Goal: Communication & Community: Answer question/provide support

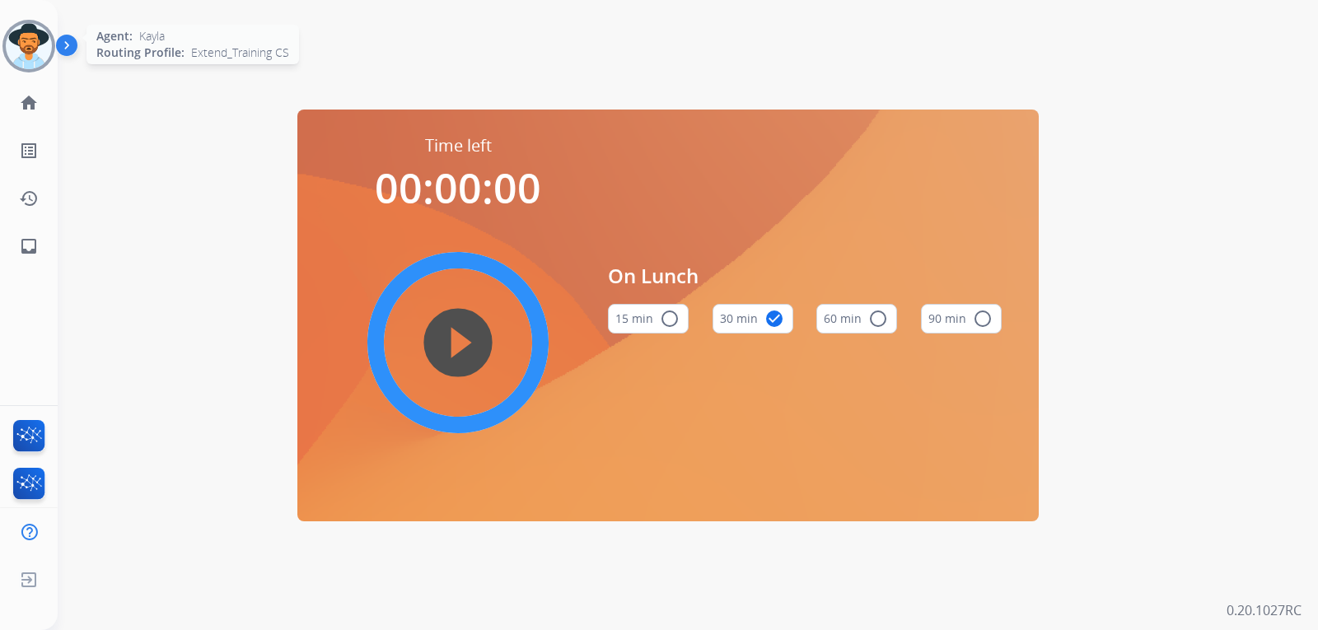
click at [23, 29] on img at bounding box center [29, 46] width 46 height 46
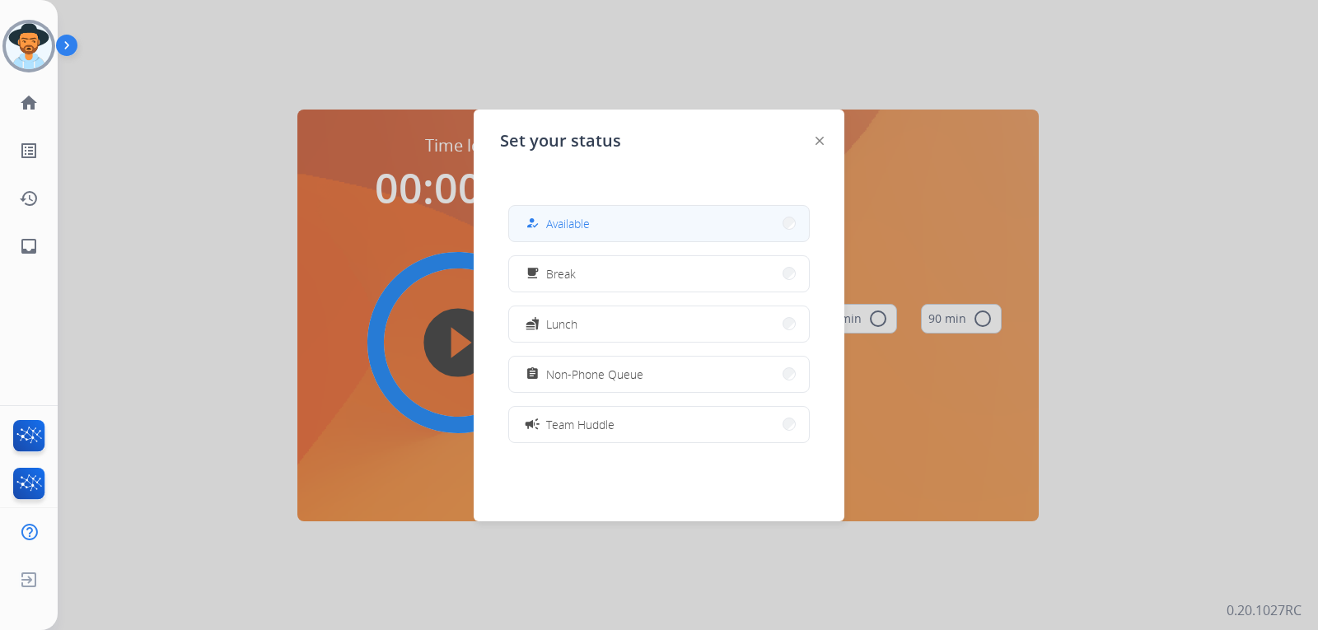
click at [665, 227] on button "how_to_reg Available" at bounding box center [659, 223] width 300 height 35
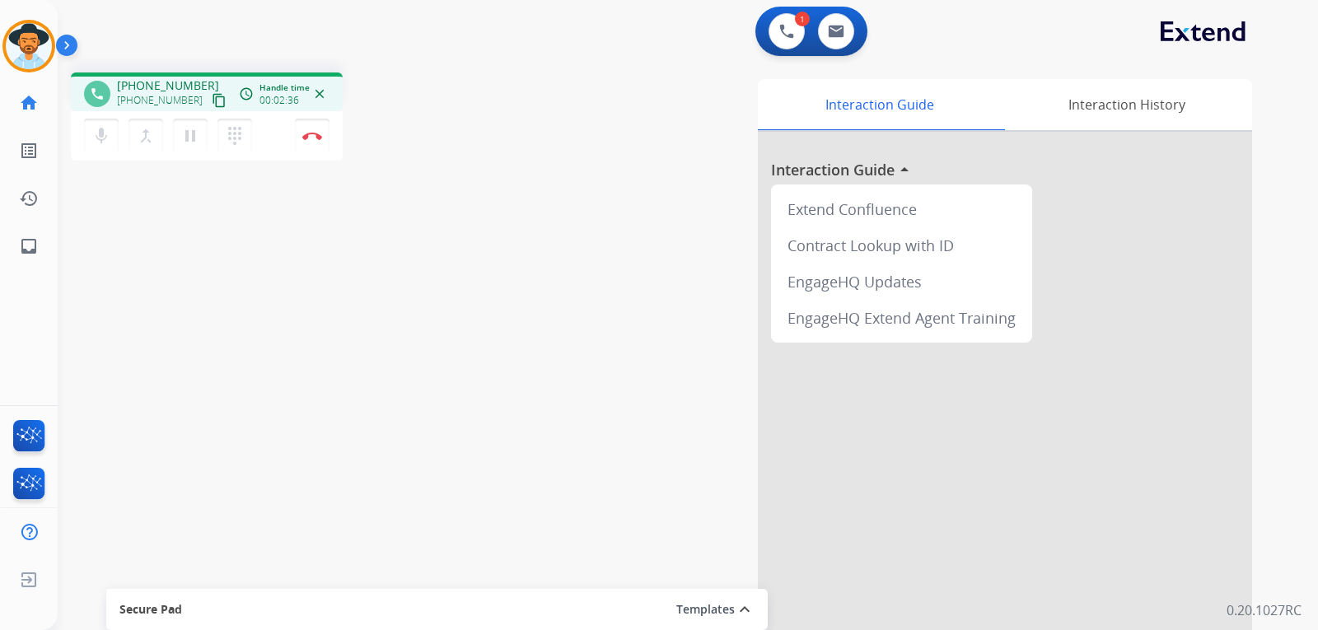
click at [237, 430] on div "phone [PHONE_NUMBER] [PHONE_NUMBER] content_copy access_time Call metrics Queue…" at bounding box center [668, 402] width 1221 height 687
click at [839, 45] on button at bounding box center [836, 31] width 36 height 36
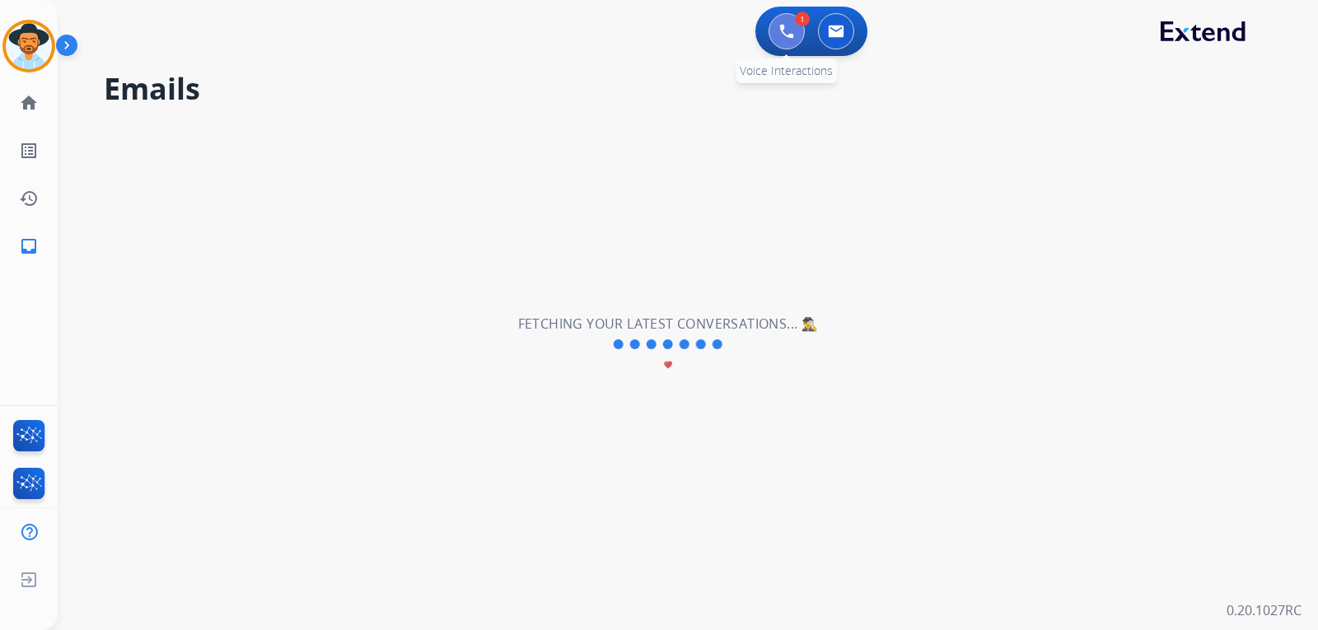
click at [794, 24] on button at bounding box center [787, 31] width 36 height 36
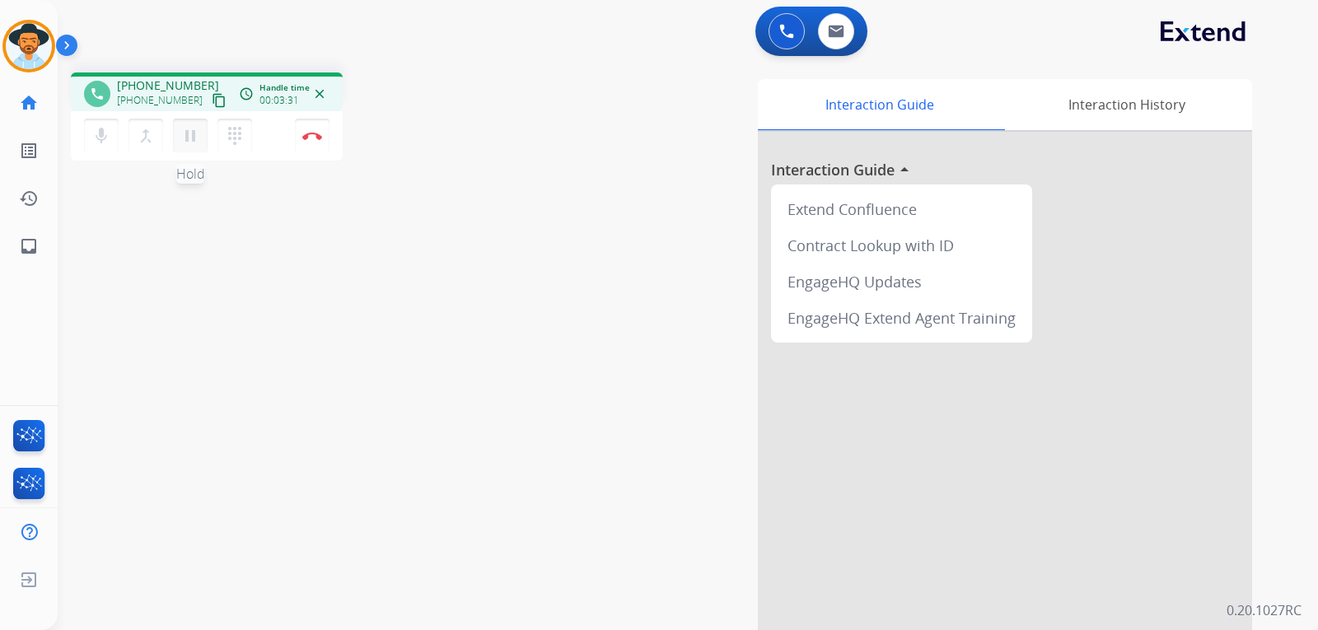
click at [188, 139] on mat-icon "pause" at bounding box center [190, 136] width 20 height 20
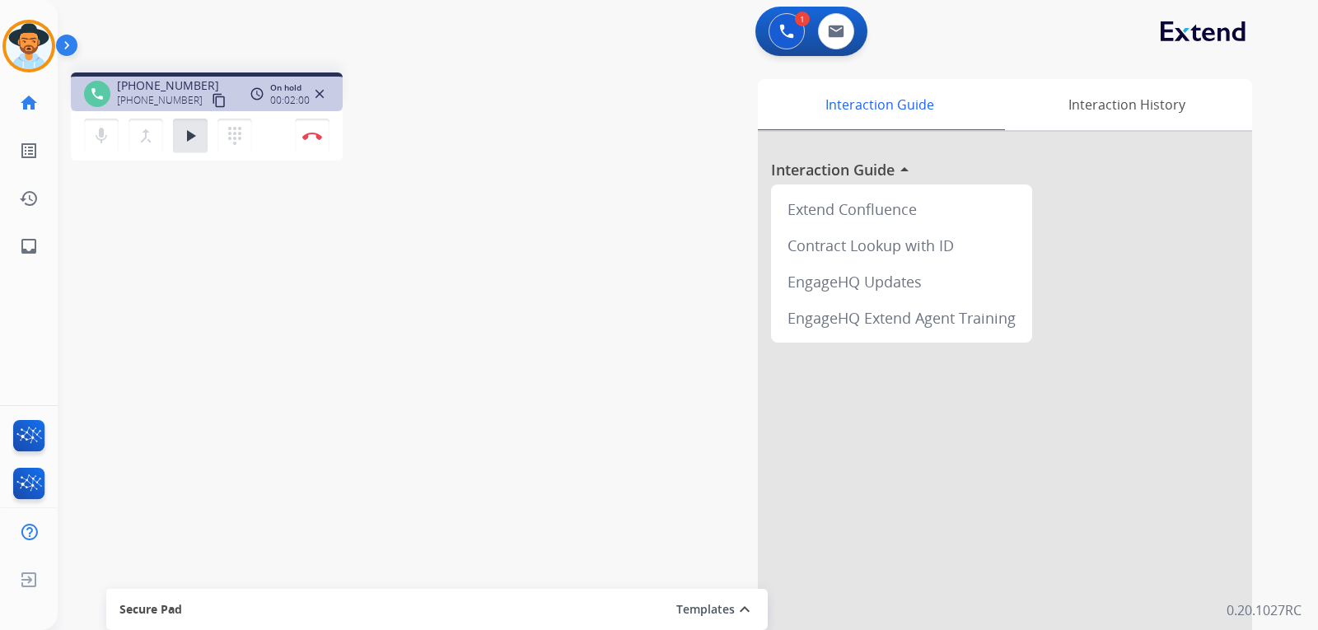
click at [263, 356] on div "phone [PHONE_NUMBER] [PHONE_NUMBER] content_copy access_time Call metrics Queue…" at bounding box center [668, 402] width 1221 height 687
click at [188, 133] on mat-icon "play_arrow" at bounding box center [190, 136] width 20 height 20
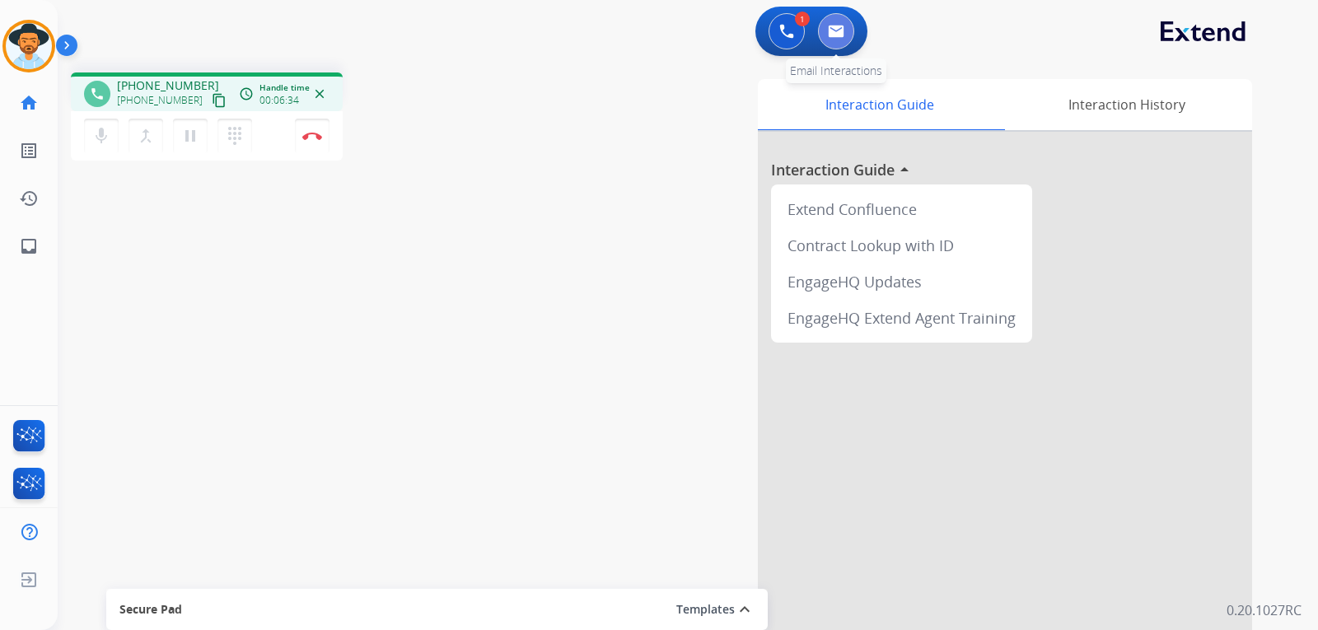
click at [842, 38] on button at bounding box center [836, 31] width 36 height 36
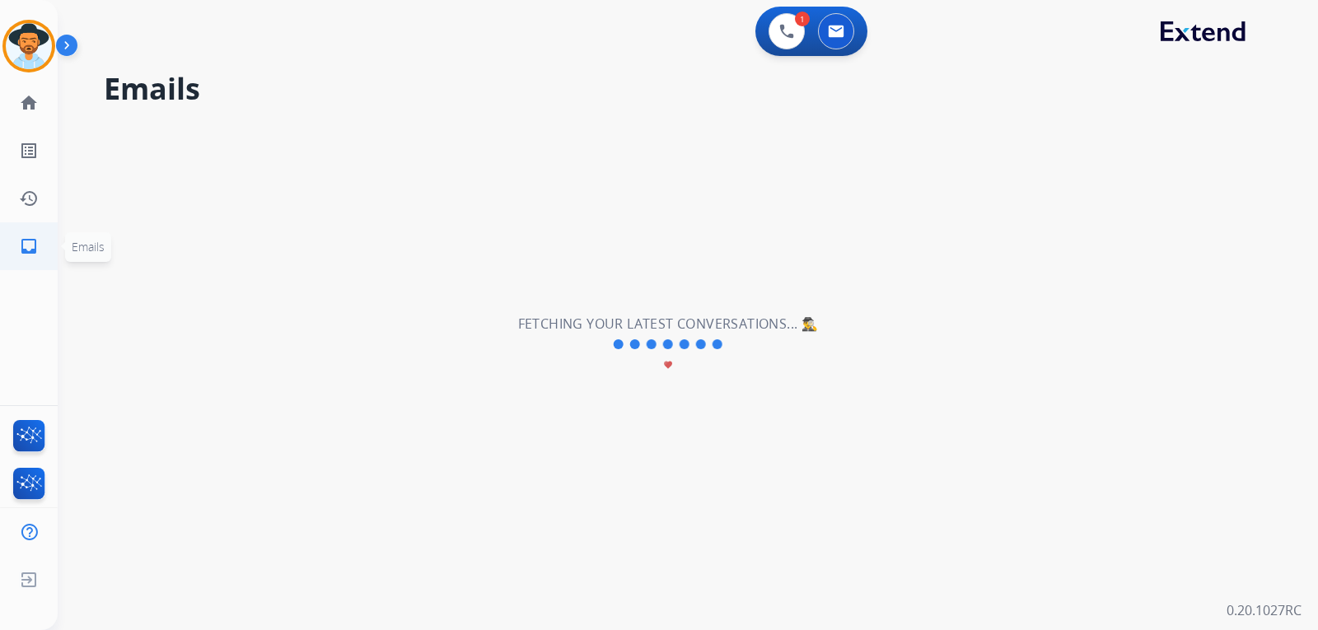
click at [29, 236] on mat-icon "inbox" at bounding box center [29, 246] width 20 height 20
click at [28, 236] on mat-icon "inbox" at bounding box center [29, 246] width 20 height 20
click at [27, 236] on mat-icon "inbox" at bounding box center [29, 246] width 20 height 20
click at [27, 105] on mat-icon "home" at bounding box center [29, 103] width 20 height 20
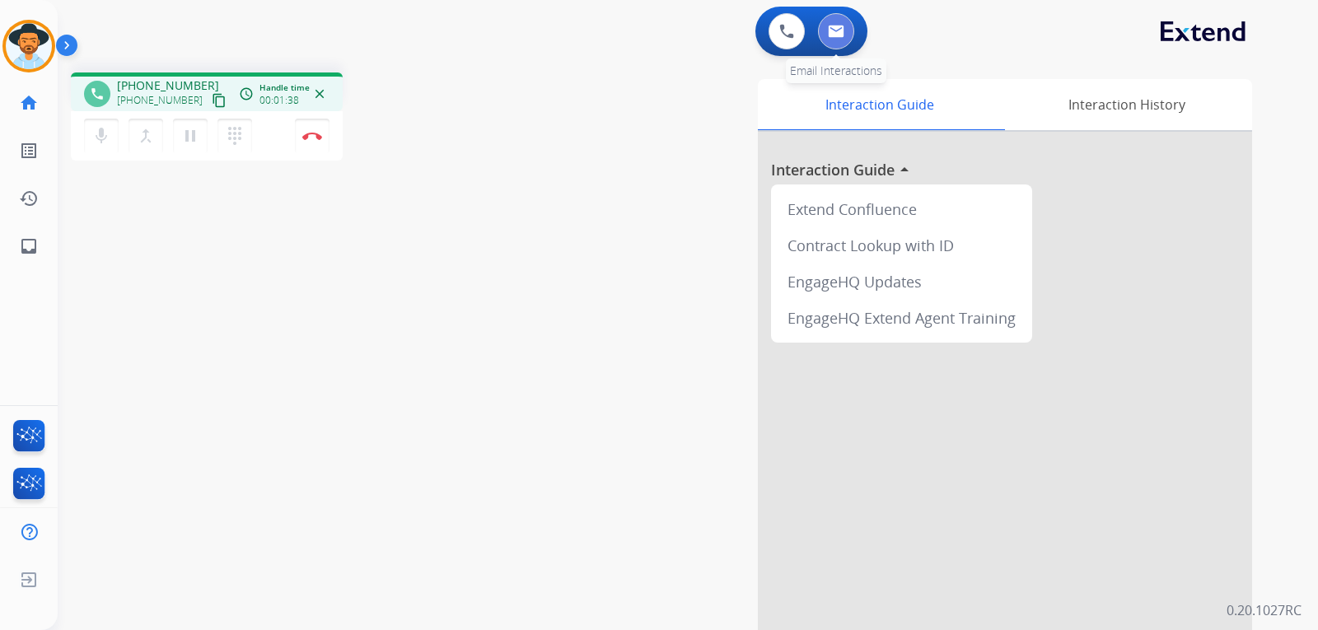
click at [843, 34] on img at bounding box center [836, 31] width 16 height 13
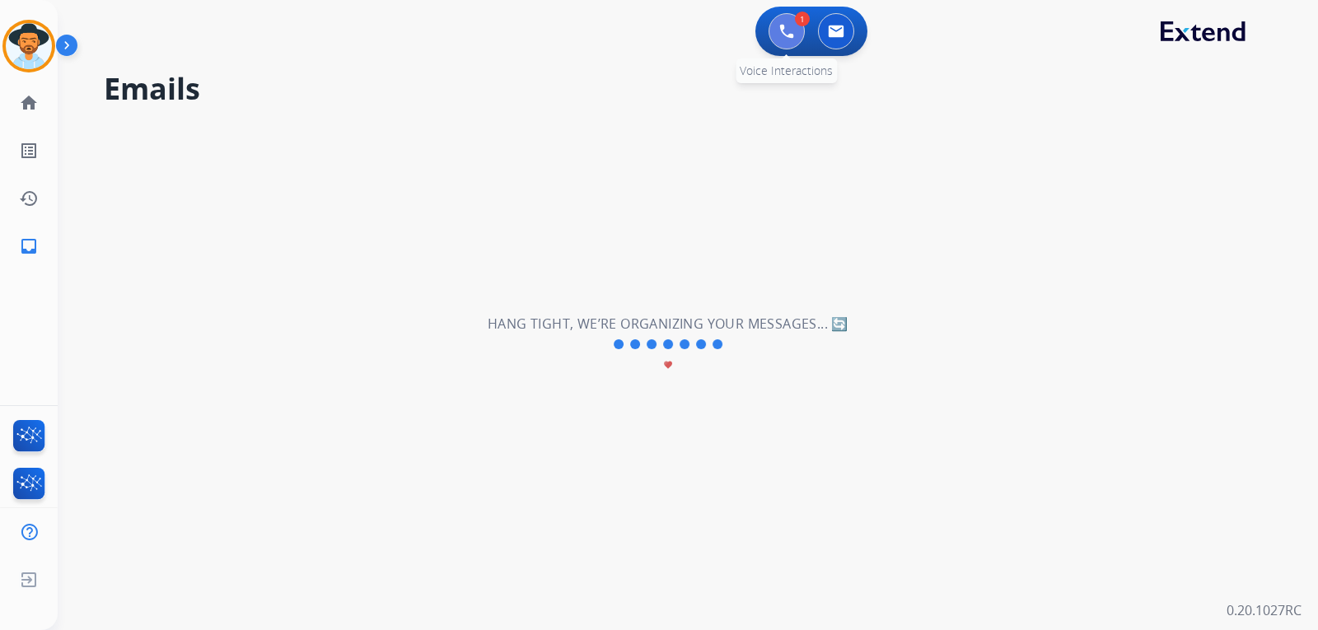
click at [787, 44] on button at bounding box center [787, 31] width 36 height 36
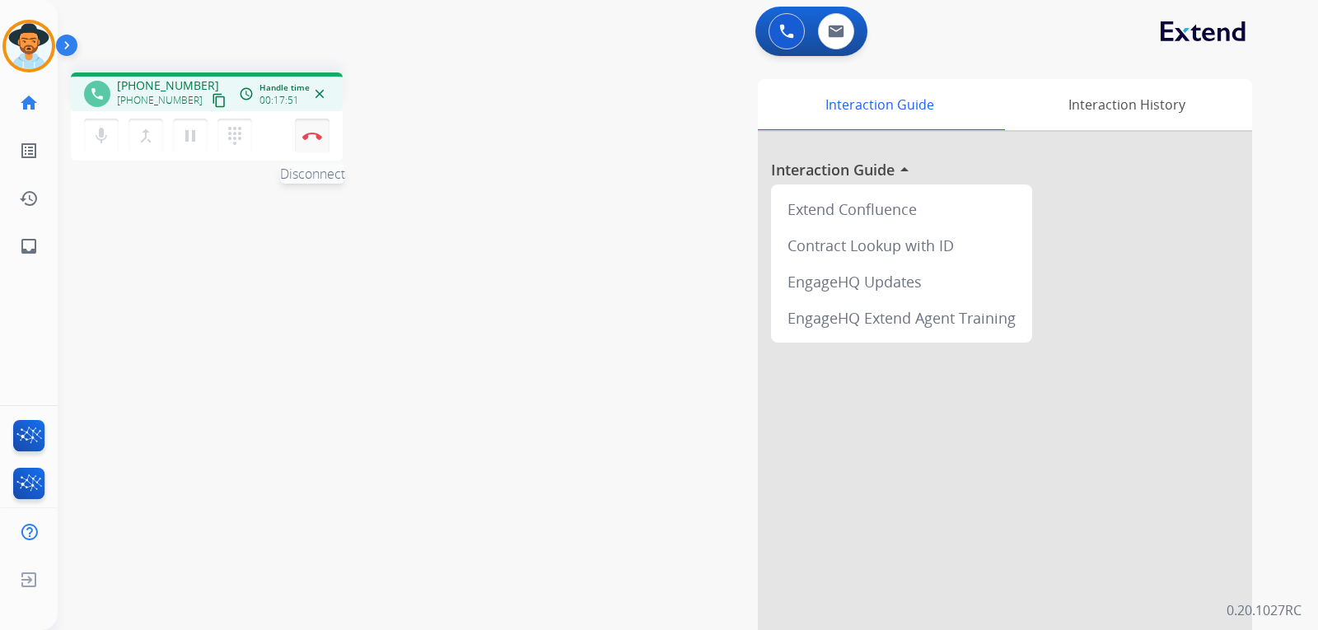
click at [308, 137] on img at bounding box center [312, 136] width 20 height 8
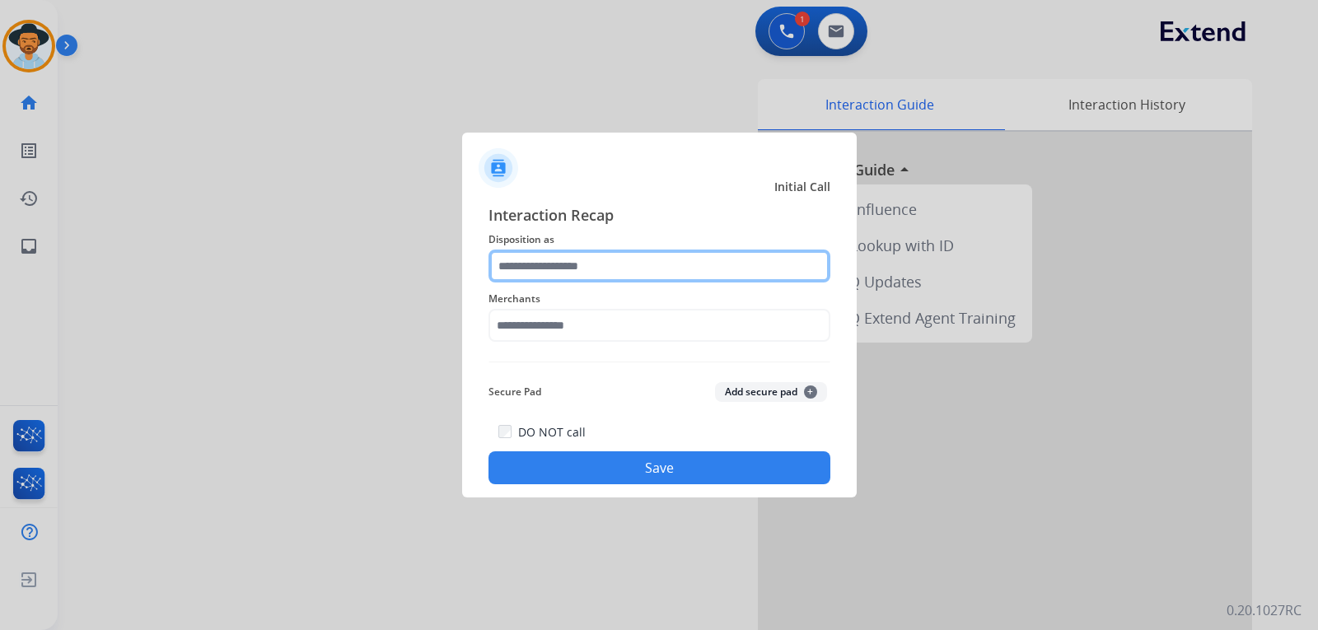
click at [611, 262] on input "text" at bounding box center [660, 266] width 342 height 33
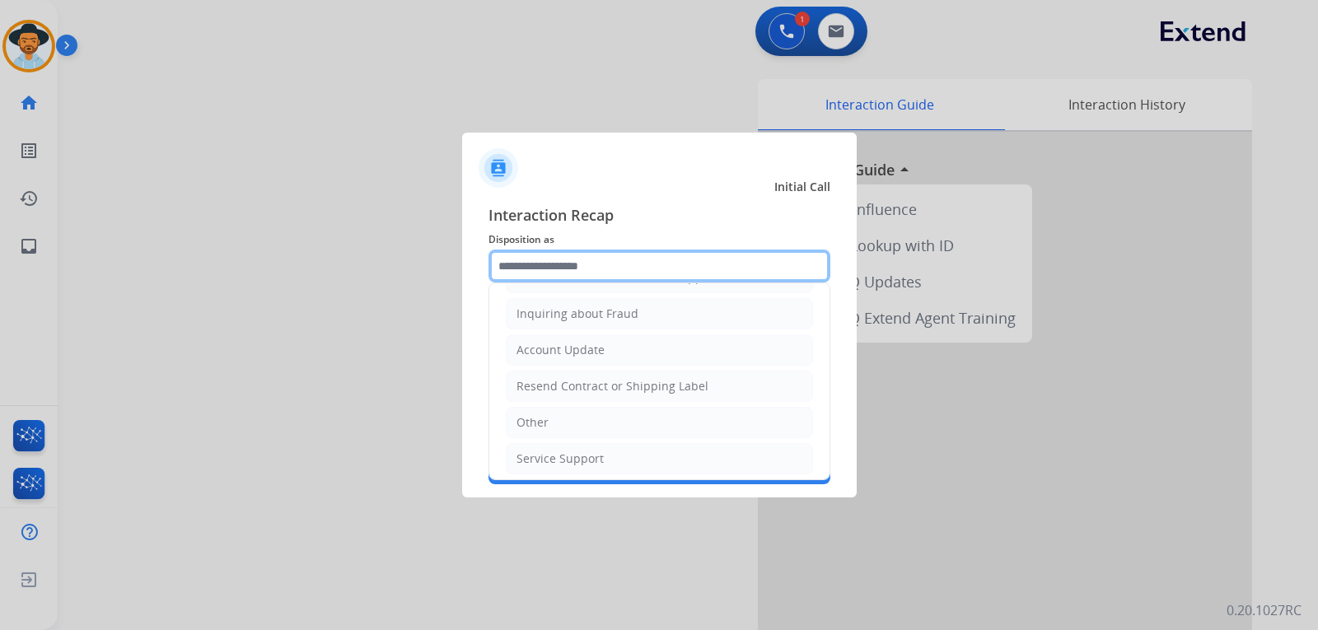
scroll to position [257, 0]
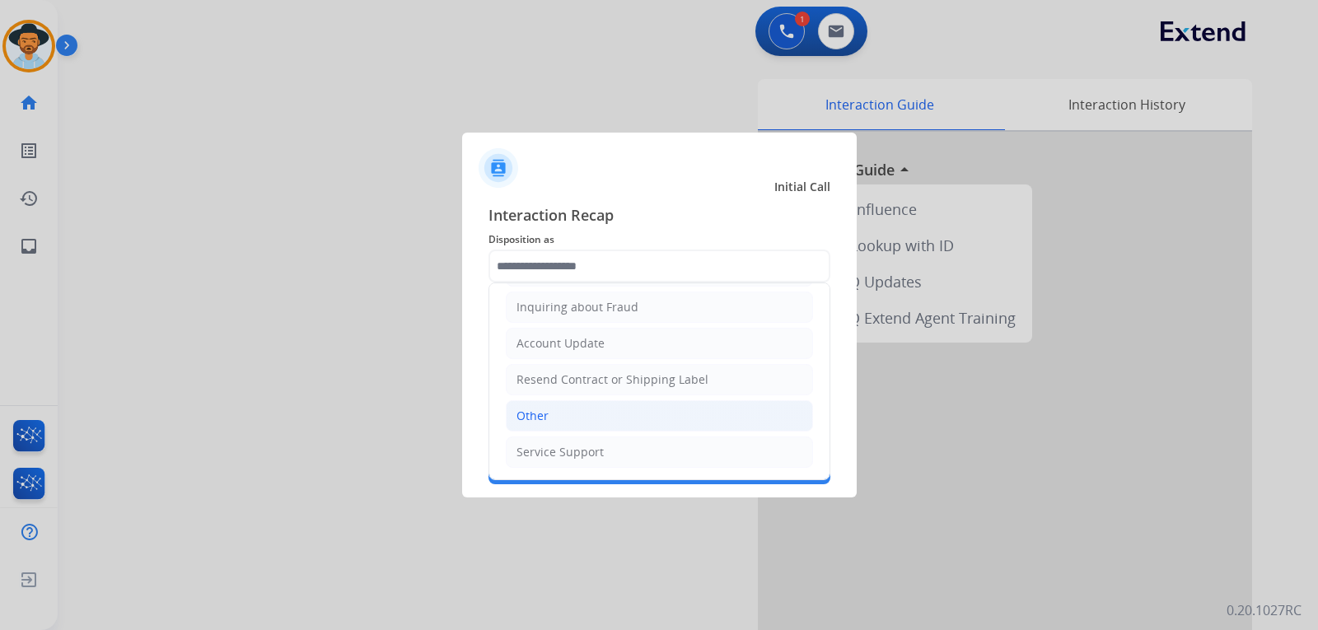
click at [528, 419] on div "Other" at bounding box center [533, 416] width 32 height 16
type input "*****"
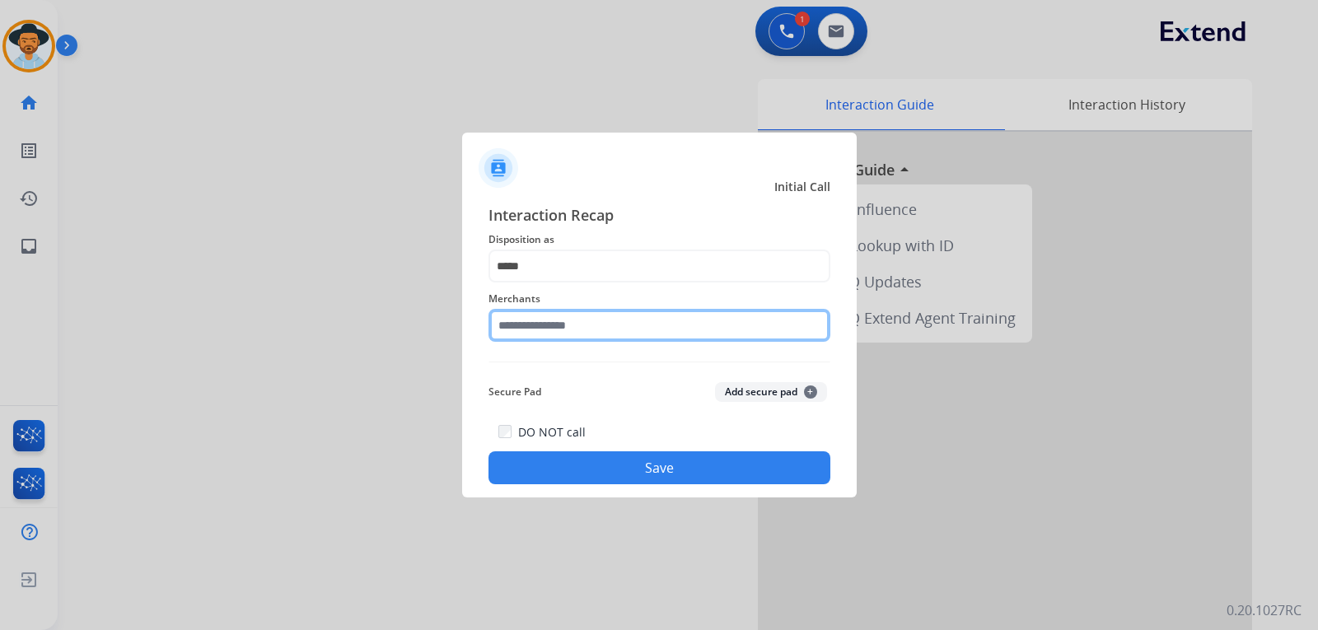
click at [611, 326] on input "text" at bounding box center [660, 325] width 342 height 33
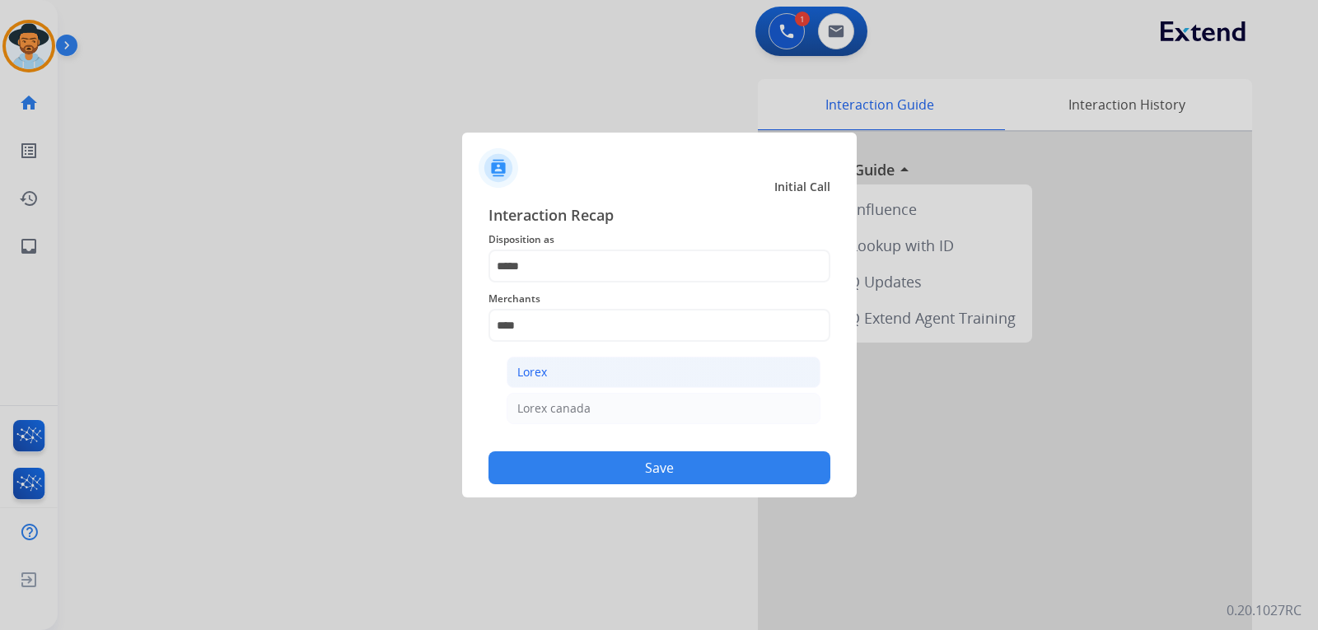
drag, startPoint x: 567, startPoint y: 372, endPoint x: 577, endPoint y: 405, distance: 34.4
click at [567, 372] on li "Lorex" at bounding box center [664, 372] width 314 height 31
type input "*****"
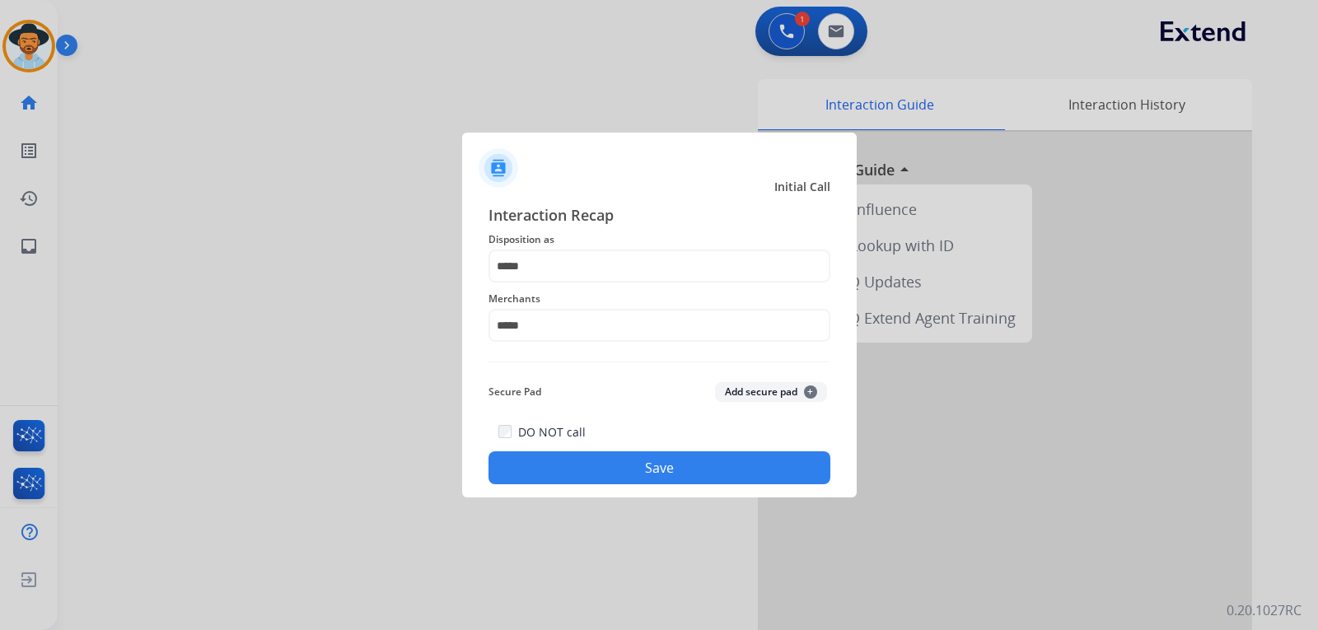
click at [662, 454] on button "Save" at bounding box center [660, 468] width 342 height 33
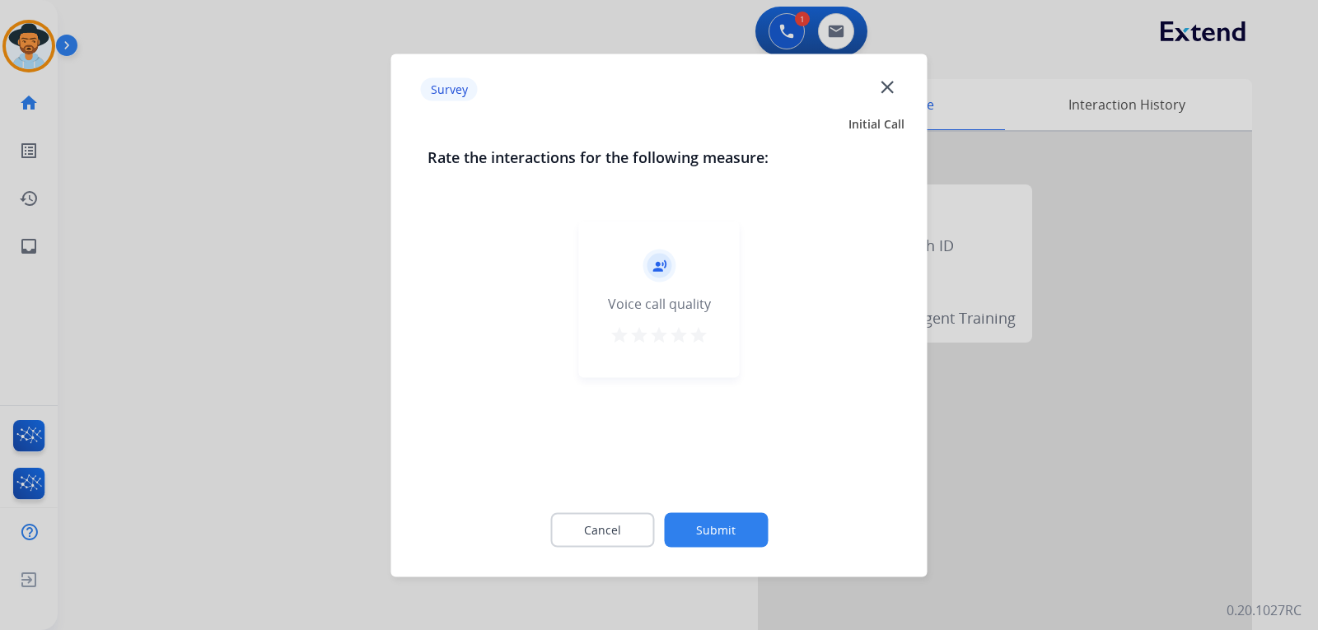
click at [1067, 473] on div at bounding box center [659, 315] width 1318 height 630
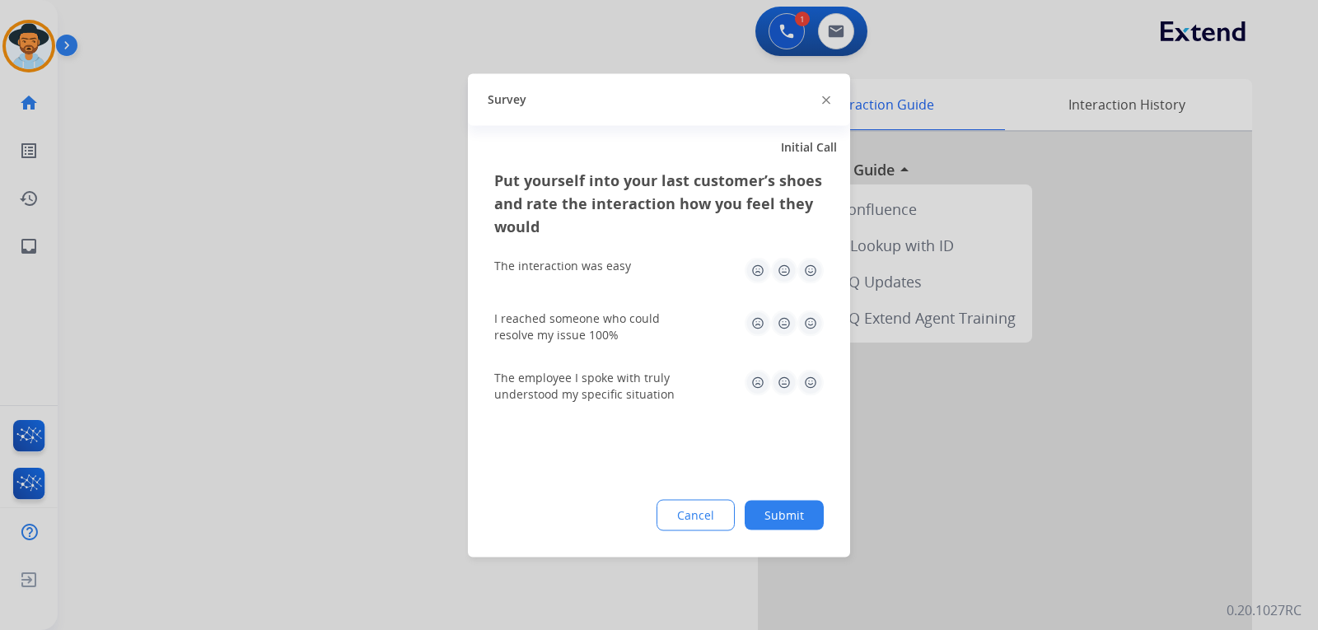
click at [1067, 473] on div at bounding box center [659, 315] width 1318 height 630
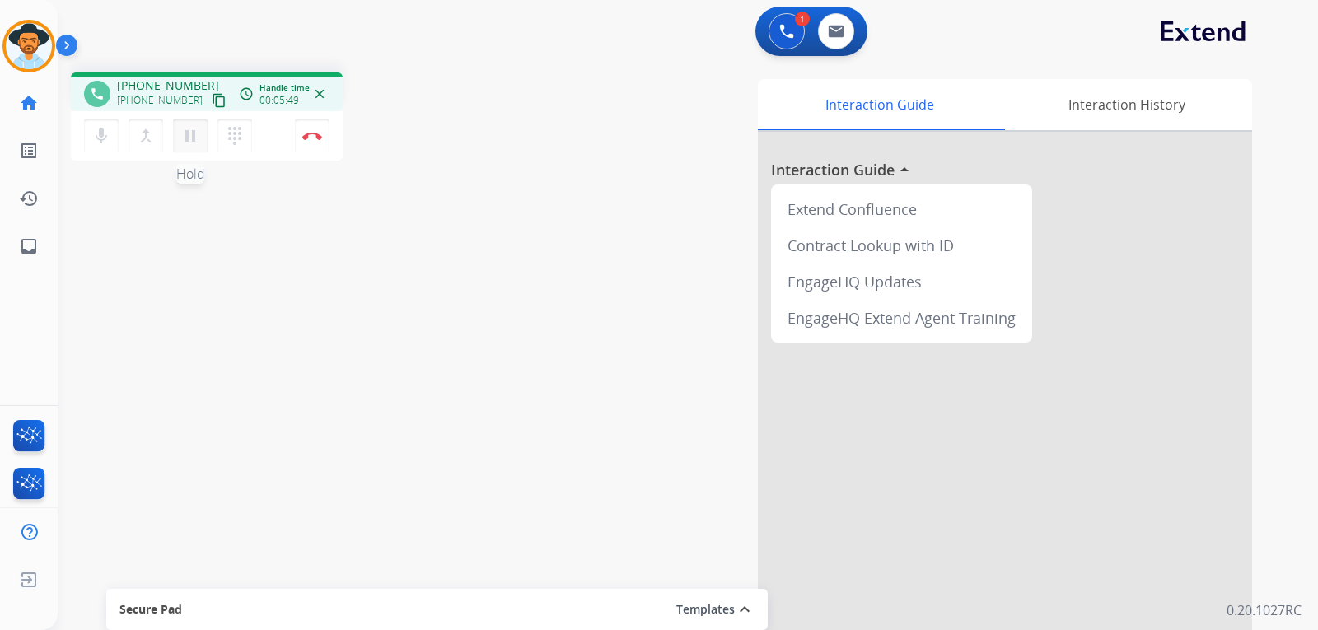
click at [190, 141] on mat-icon "pause" at bounding box center [190, 136] width 20 height 20
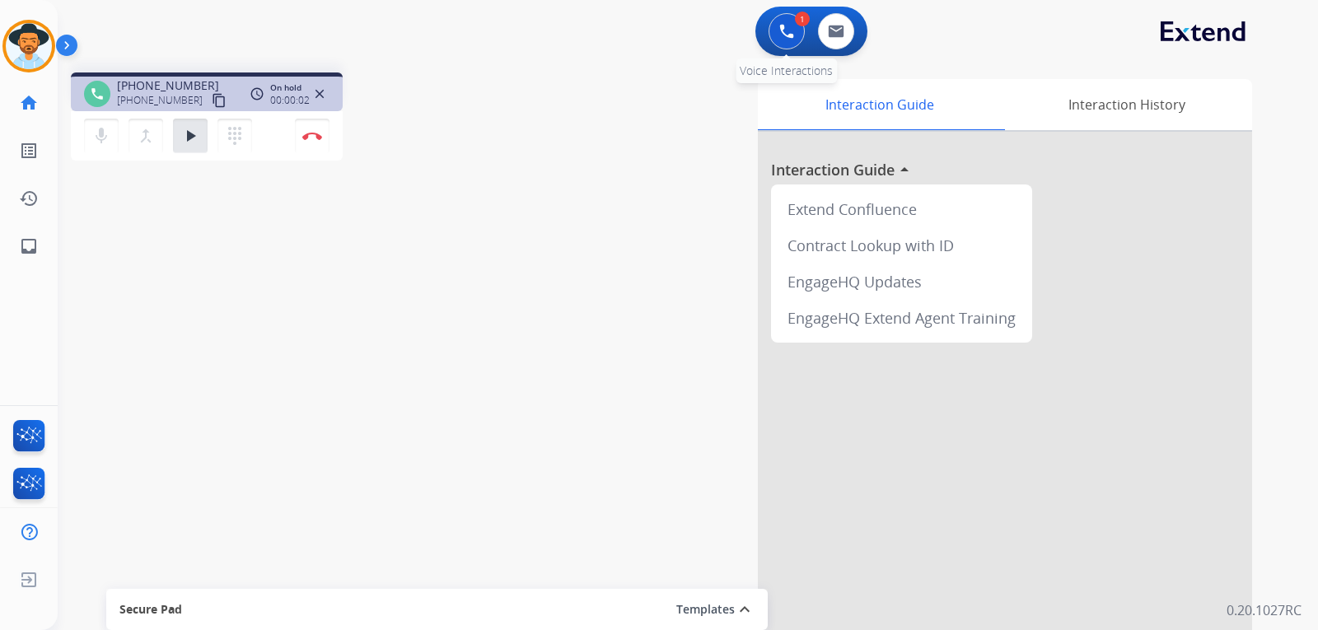
click at [780, 31] on img at bounding box center [786, 31] width 15 height 15
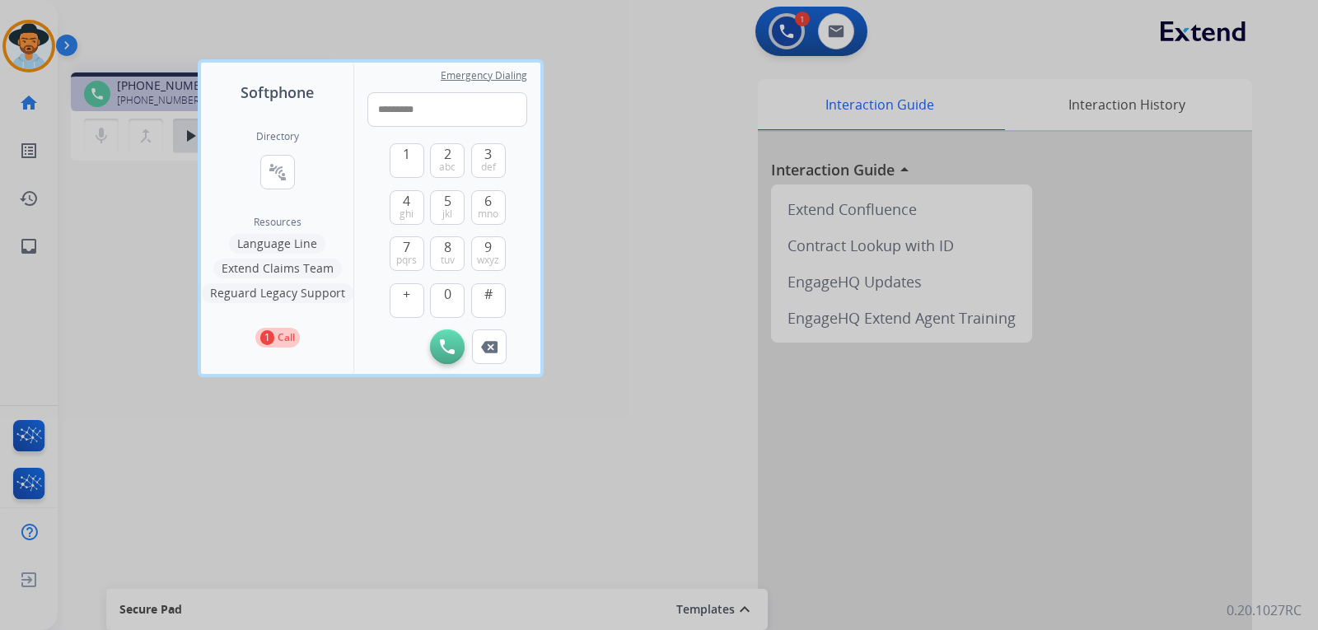
type input "**********"
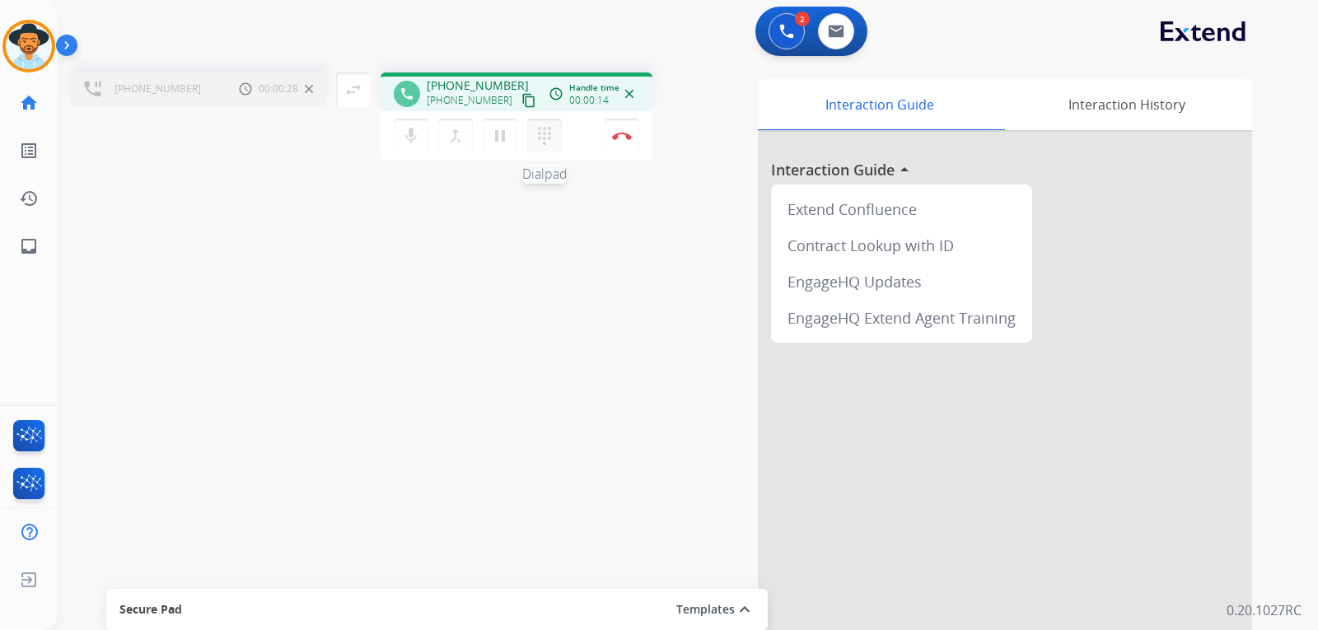
click at [544, 141] on mat-icon "dialpad" at bounding box center [545, 136] width 20 height 20
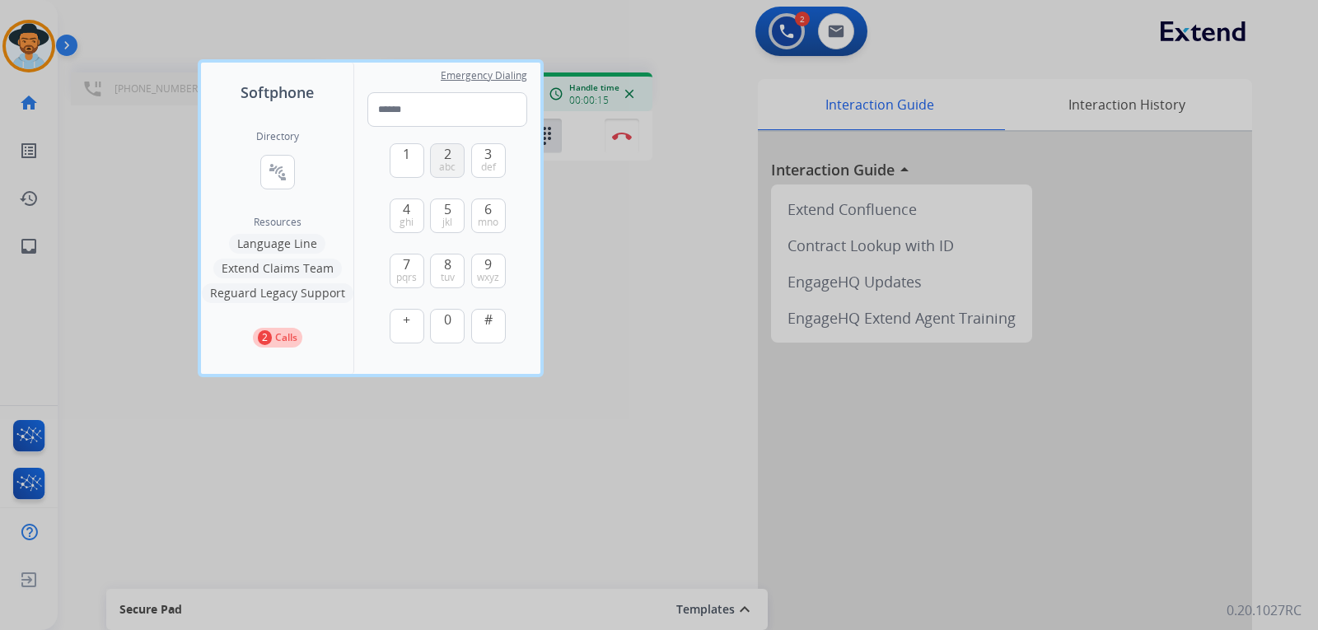
click at [442, 166] on span "abc" at bounding box center [447, 167] width 16 height 13
type input "*"
click at [710, 363] on div at bounding box center [659, 315] width 1318 height 630
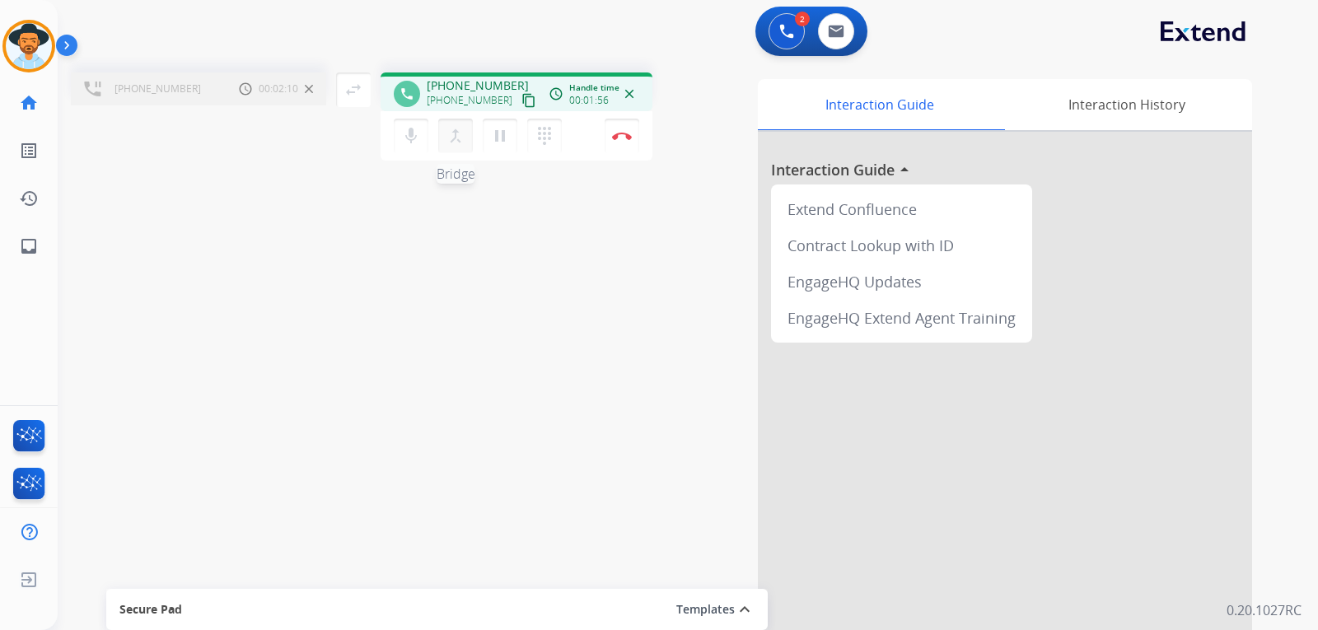
click at [460, 148] on button "merge_type Bridge" at bounding box center [455, 136] width 35 height 35
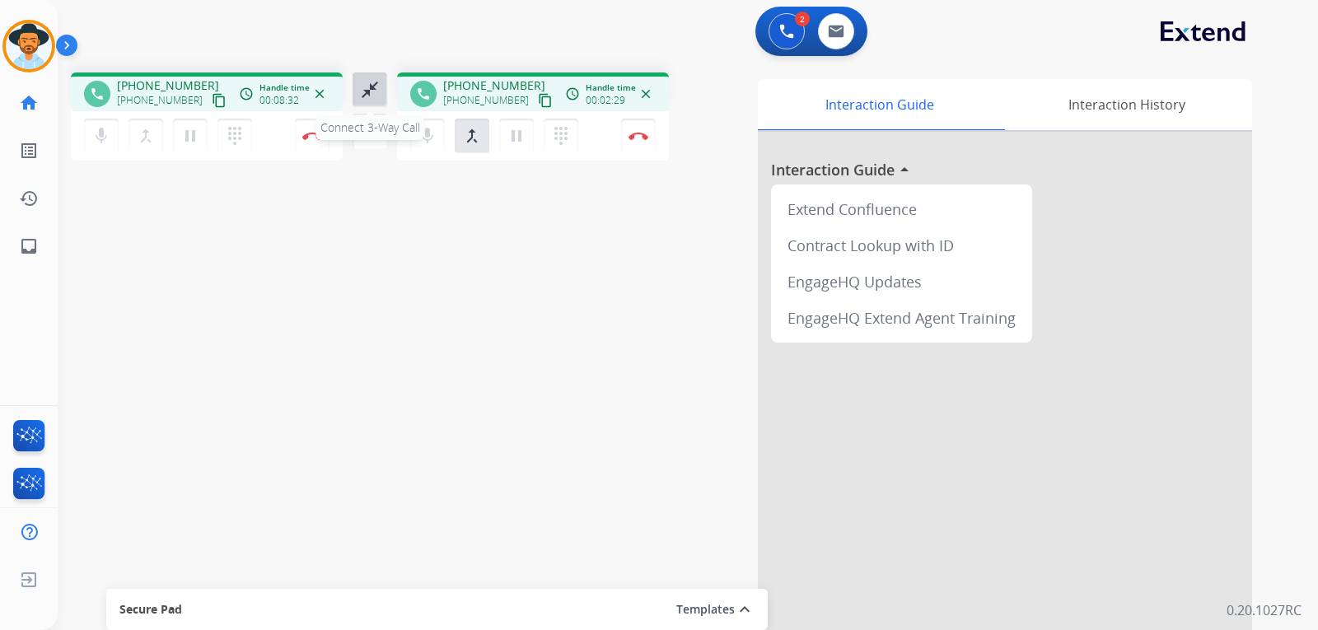
click at [372, 86] on mat-icon "close_fullscreen" at bounding box center [370, 90] width 20 height 20
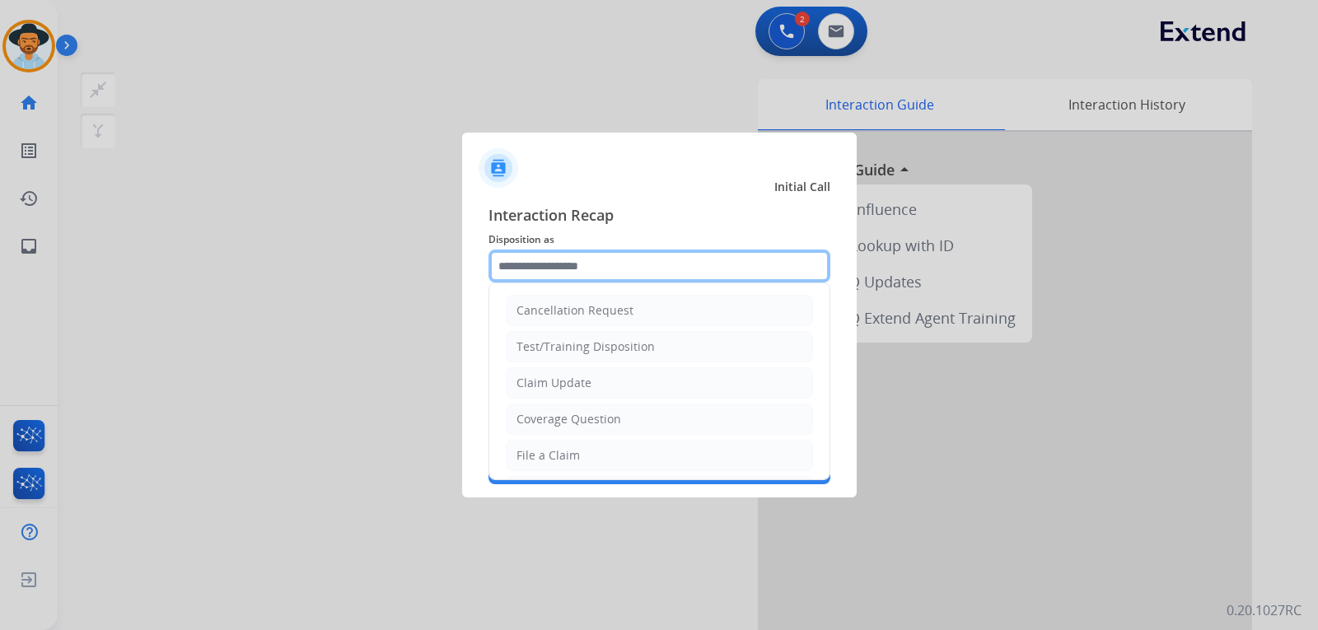
click at [569, 259] on input "text" at bounding box center [660, 266] width 342 height 33
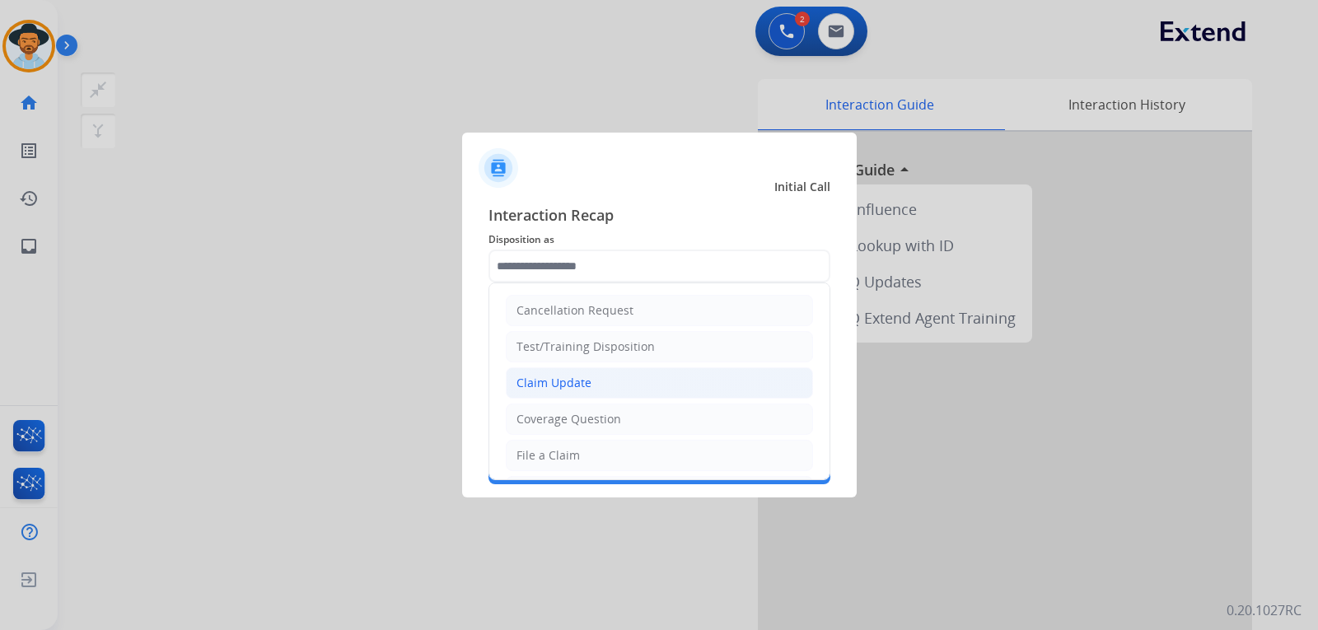
click at [564, 381] on div "Claim Update" at bounding box center [554, 383] width 75 height 16
type input "**********"
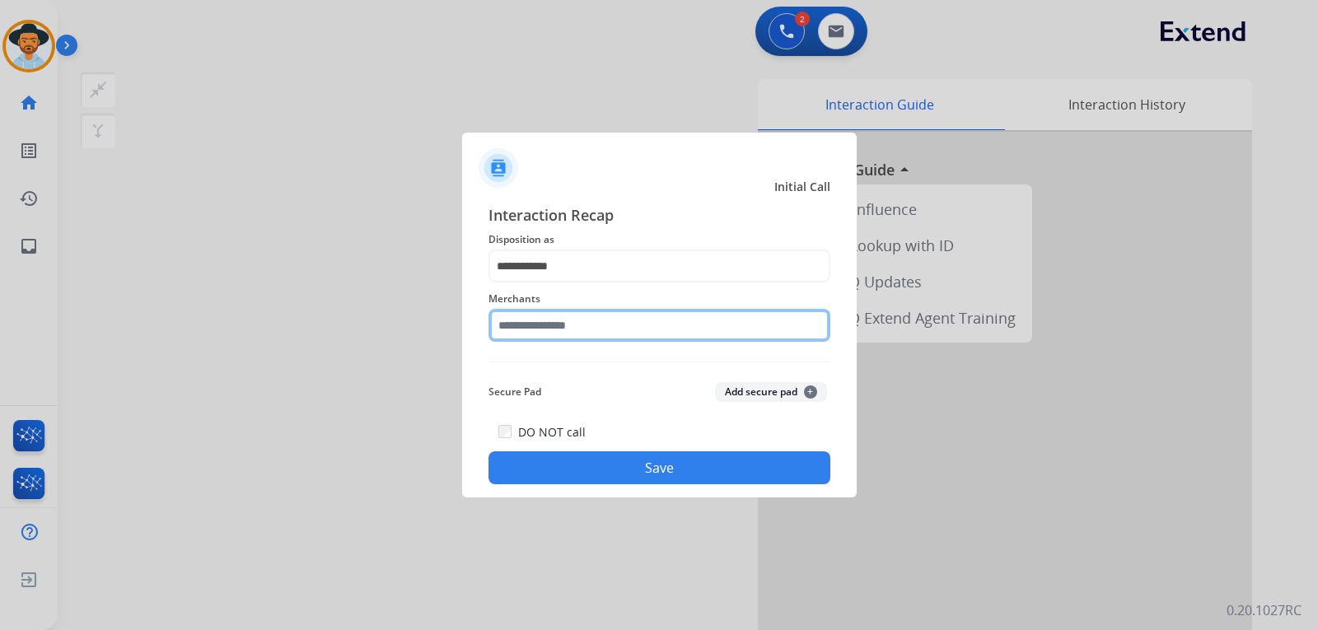
click at [592, 321] on input "text" at bounding box center [660, 325] width 342 height 33
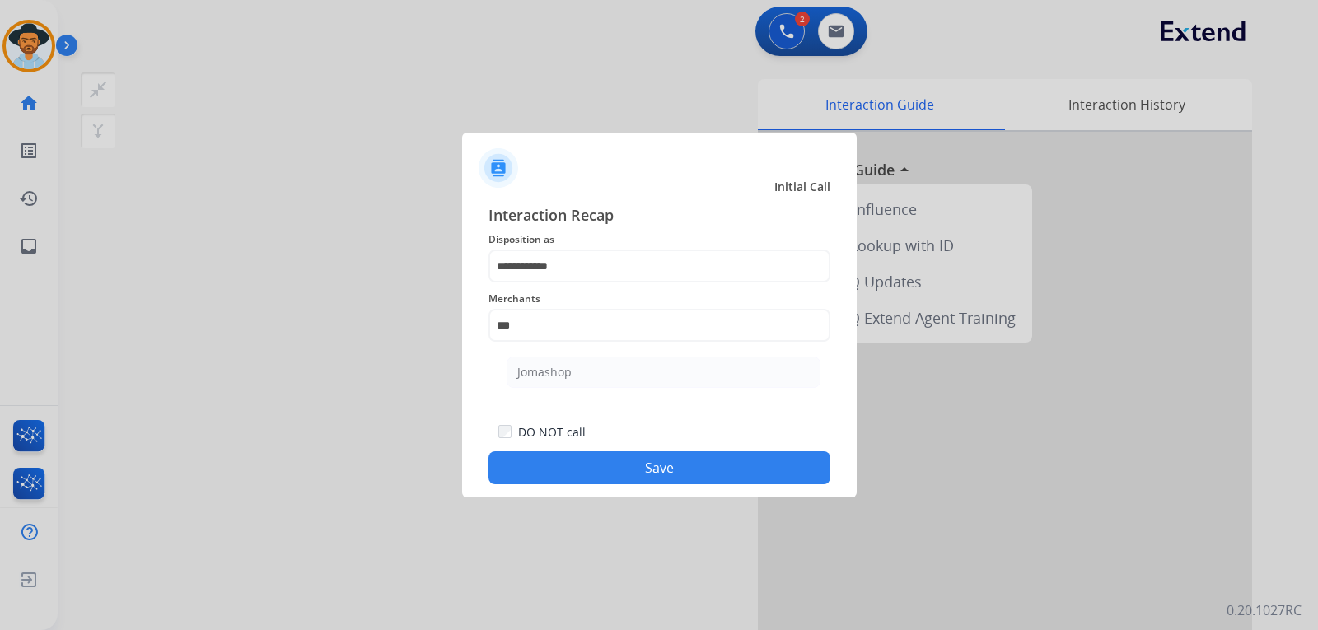
click at [588, 393] on ul "Jomashop" at bounding box center [664, 377] width 324 height 56
click at [587, 381] on li "Jomashop" at bounding box center [664, 372] width 314 height 31
type input "********"
click at [690, 483] on button "Save" at bounding box center [660, 468] width 342 height 33
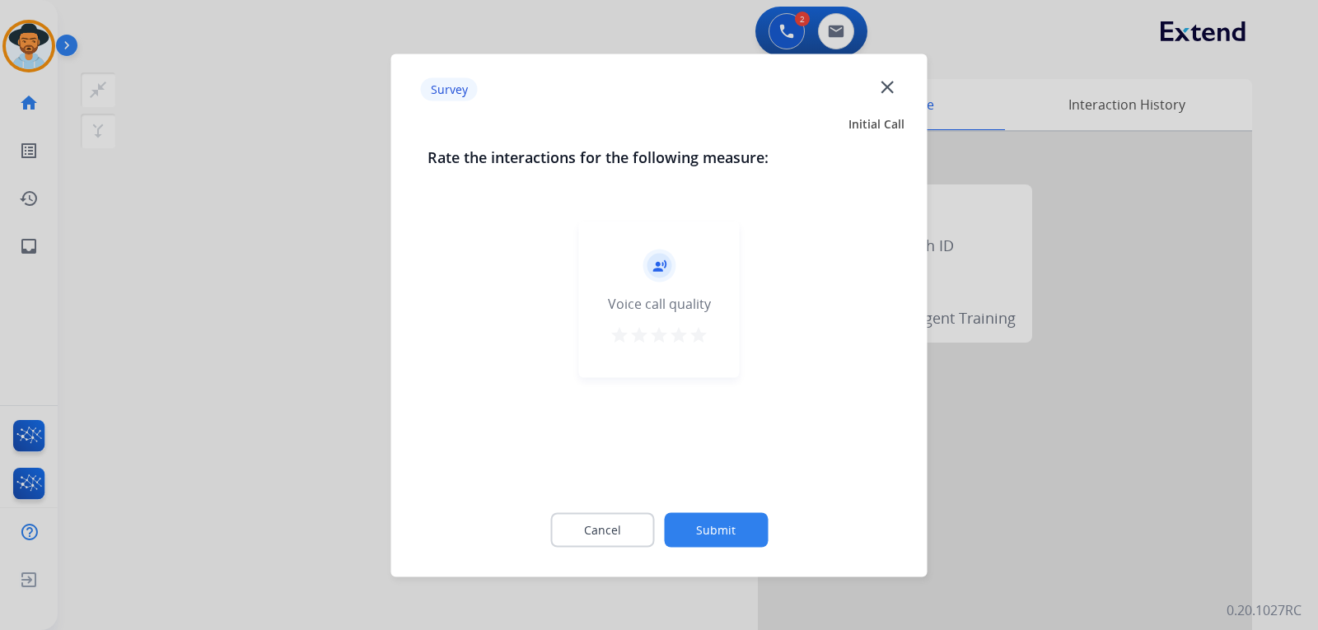
click at [1009, 453] on div at bounding box center [659, 315] width 1318 height 630
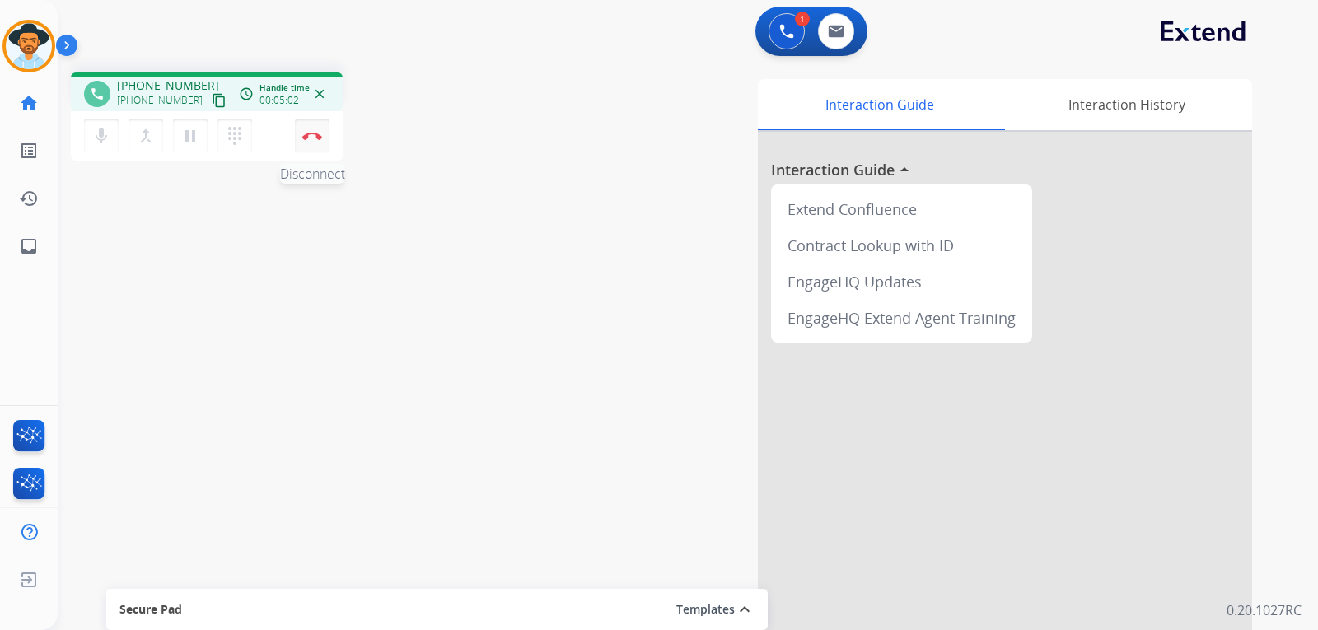
click at [315, 143] on button "Disconnect" at bounding box center [312, 136] width 35 height 35
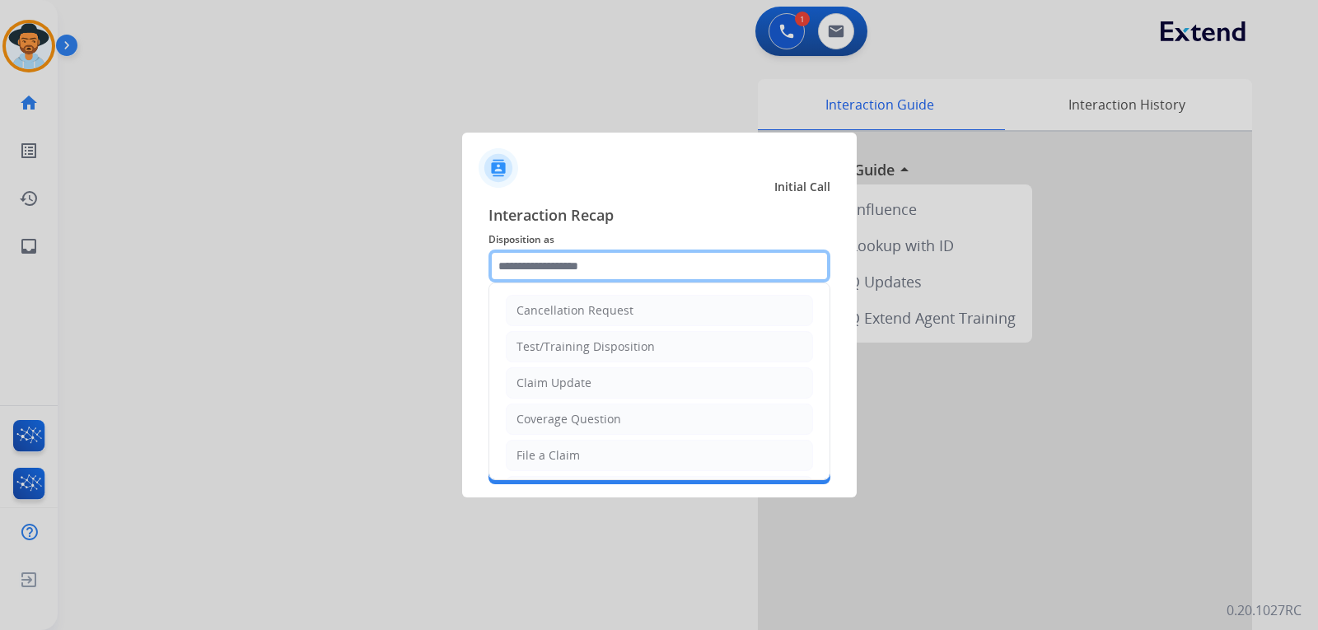
click at [518, 267] on input "text" at bounding box center [660, 266] width 342 height 33
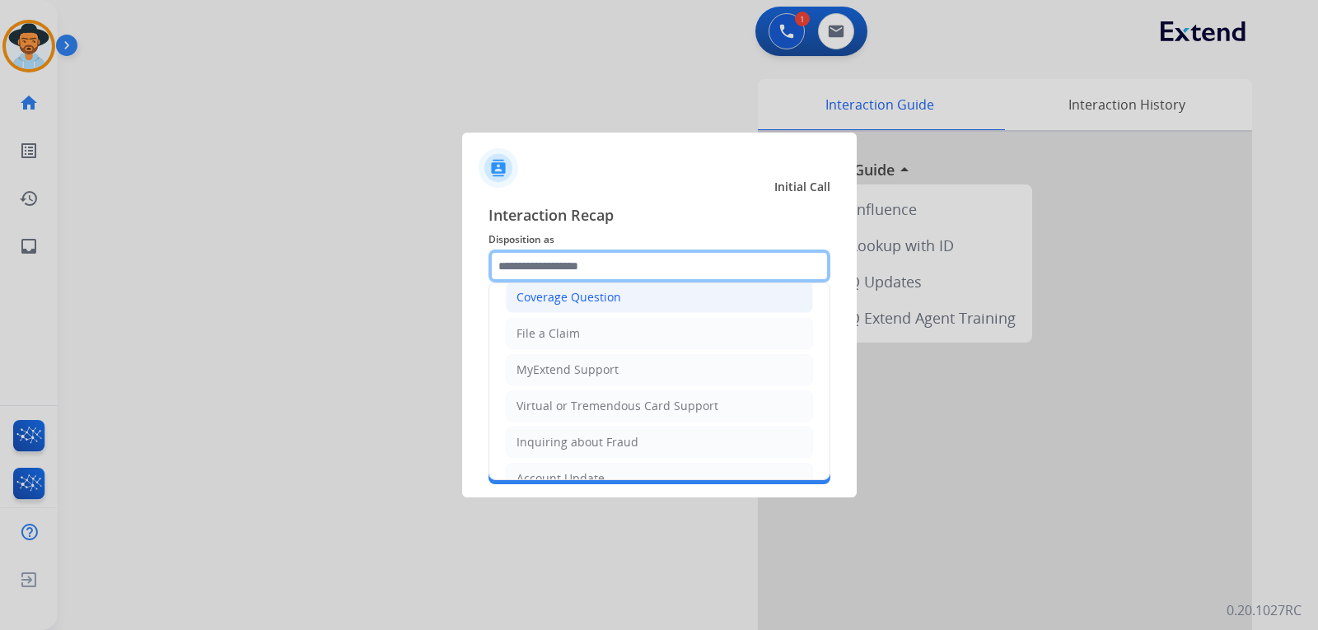
scroll to position [82, 0]
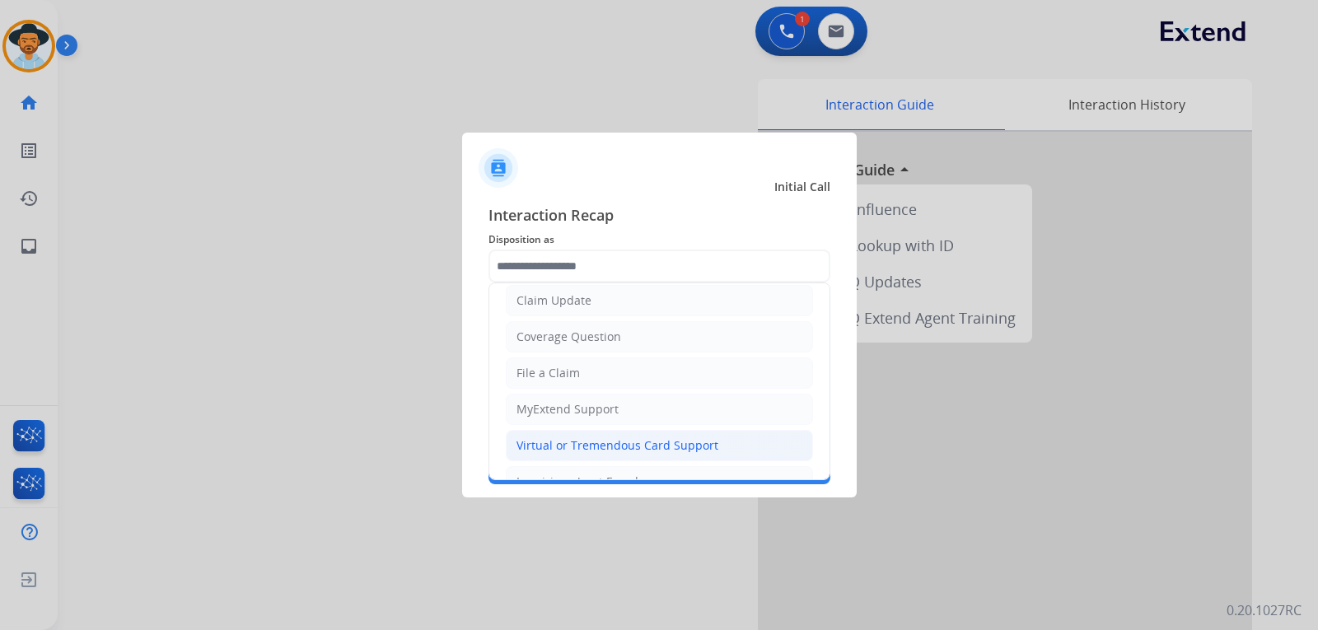
click at [659, 447] on div "Virtual or Tremendous Card Support" at bounding box center [618, 446] width 202 height 16
type input "**********"
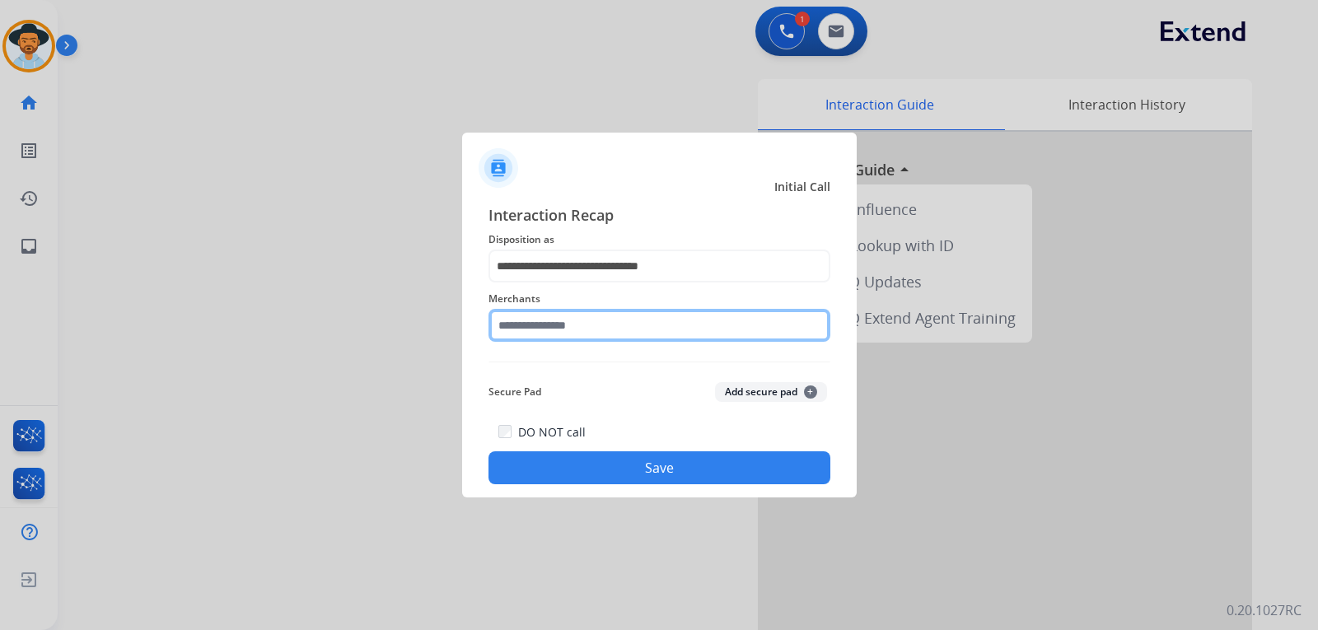
click at [564, 323] on input "text" at bounding box center [660, 325] width 342 height 33
type input "*"
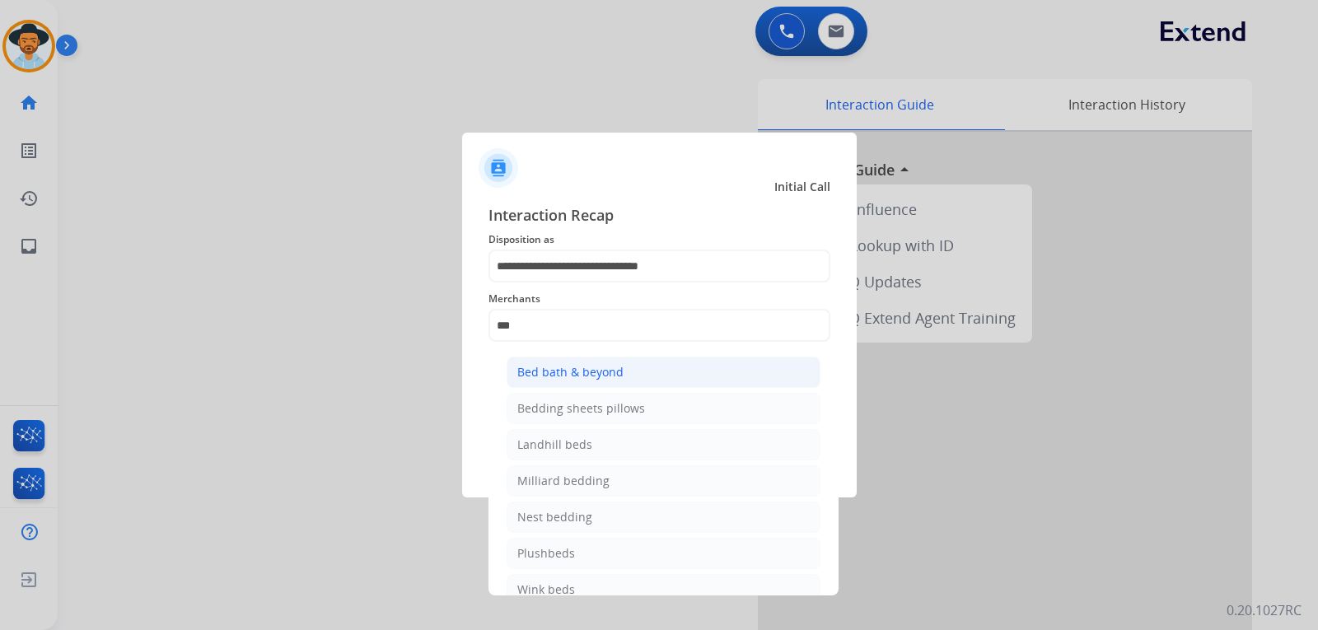
click at [597, 361] on li "Bed bath & beyond" at bounding box center [664, 372] width 314 height 31
type input "**********"
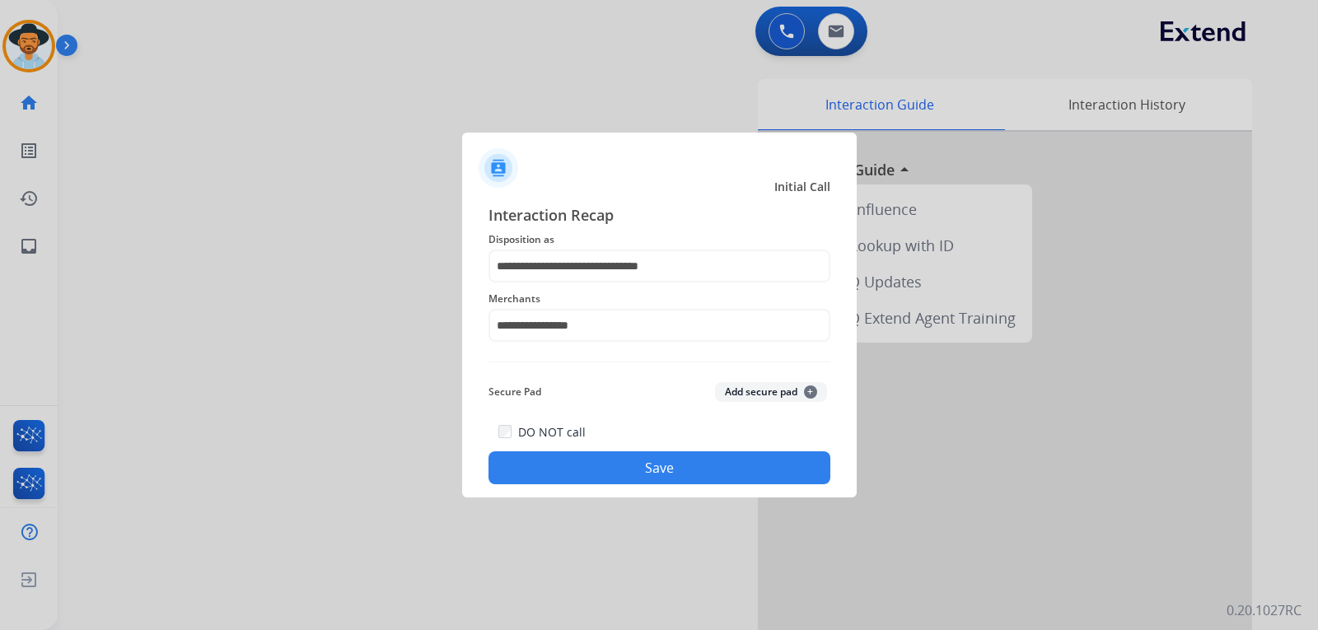
click at [676, 465] on button "Save" at bounding box center [660, 468] width 342 height 33
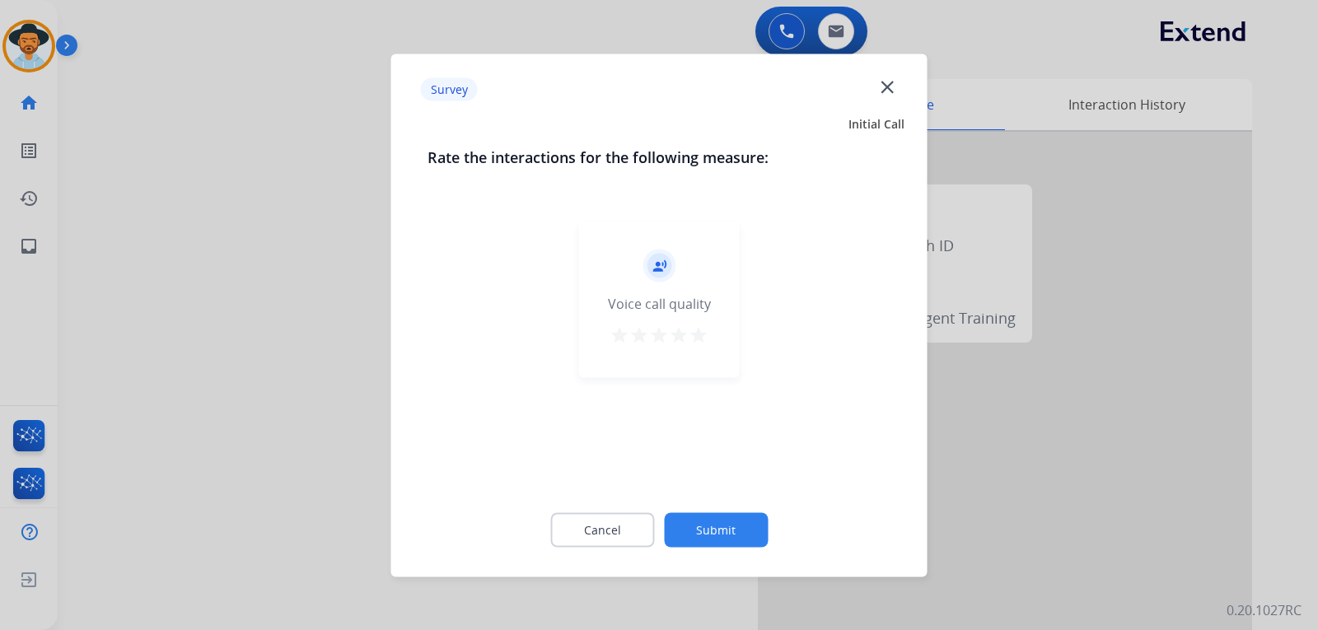
click at [1023, 429] on div at bounding box center [659, 315] width 1318 height 630
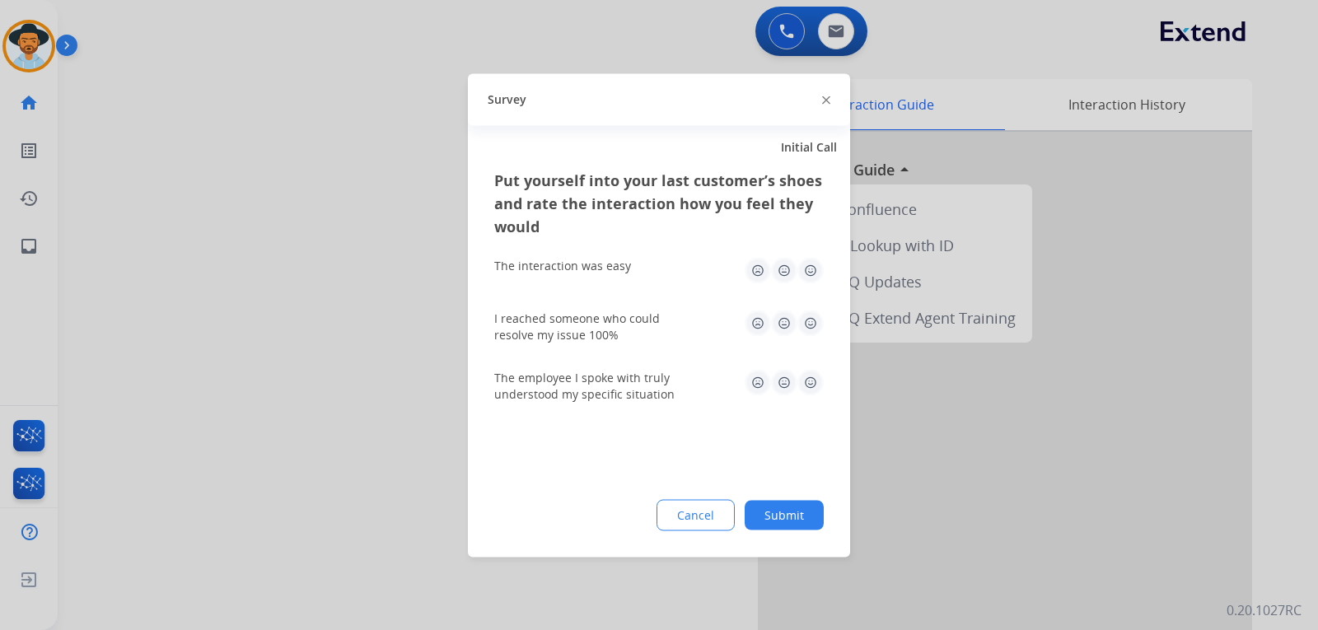
click at [1023, 439] on div at bounding box center [659, 315] width 1318 height 630
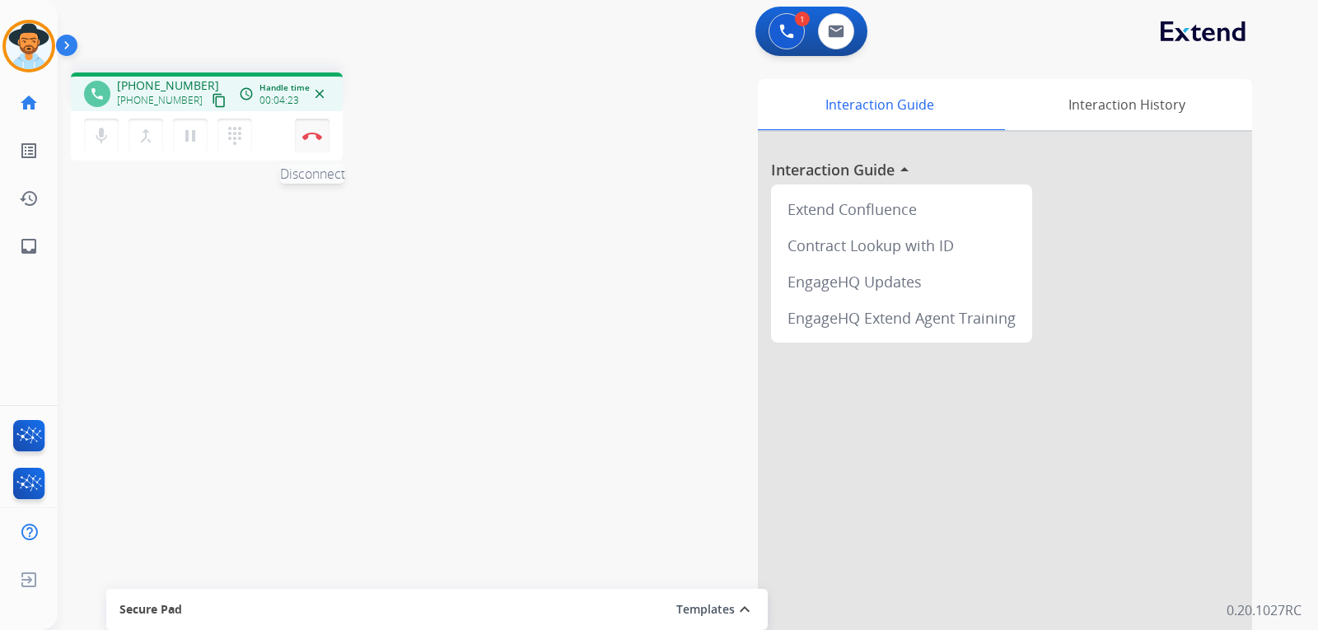
click at [323, 145] on button "Disconnect" at bounding box center [312, 136] width 35 height 35
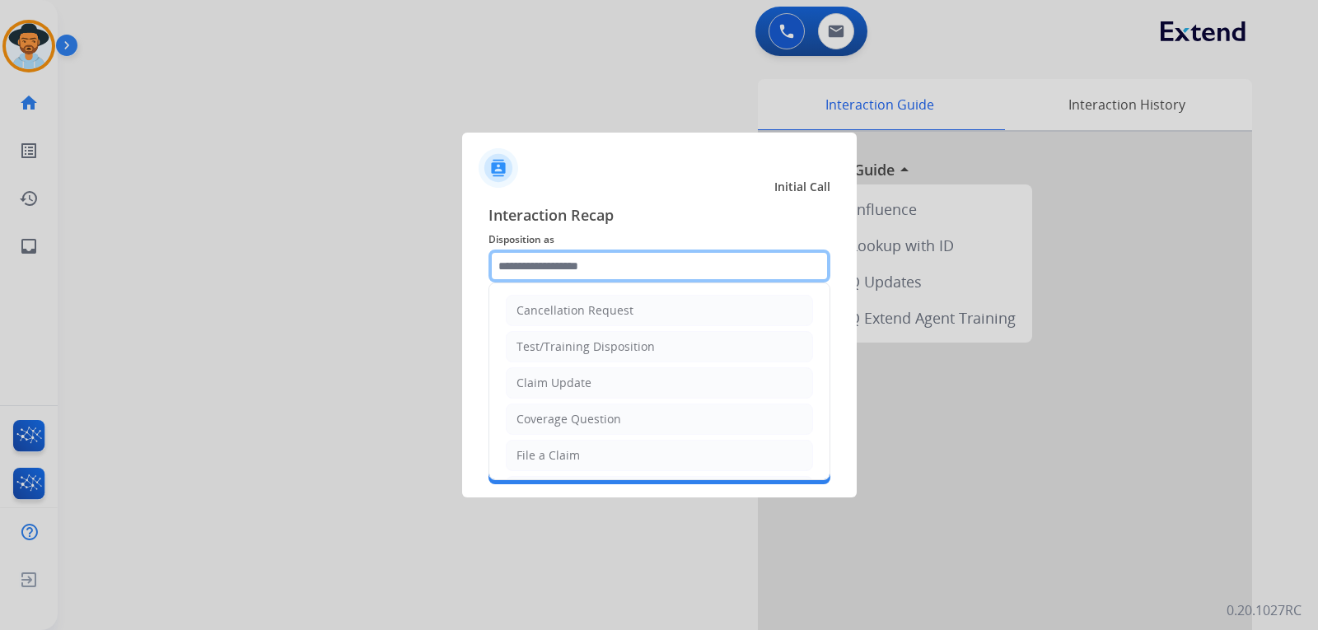
click at [562, 268] on input "text" at bounding box center [660, 266] width 342 height 33
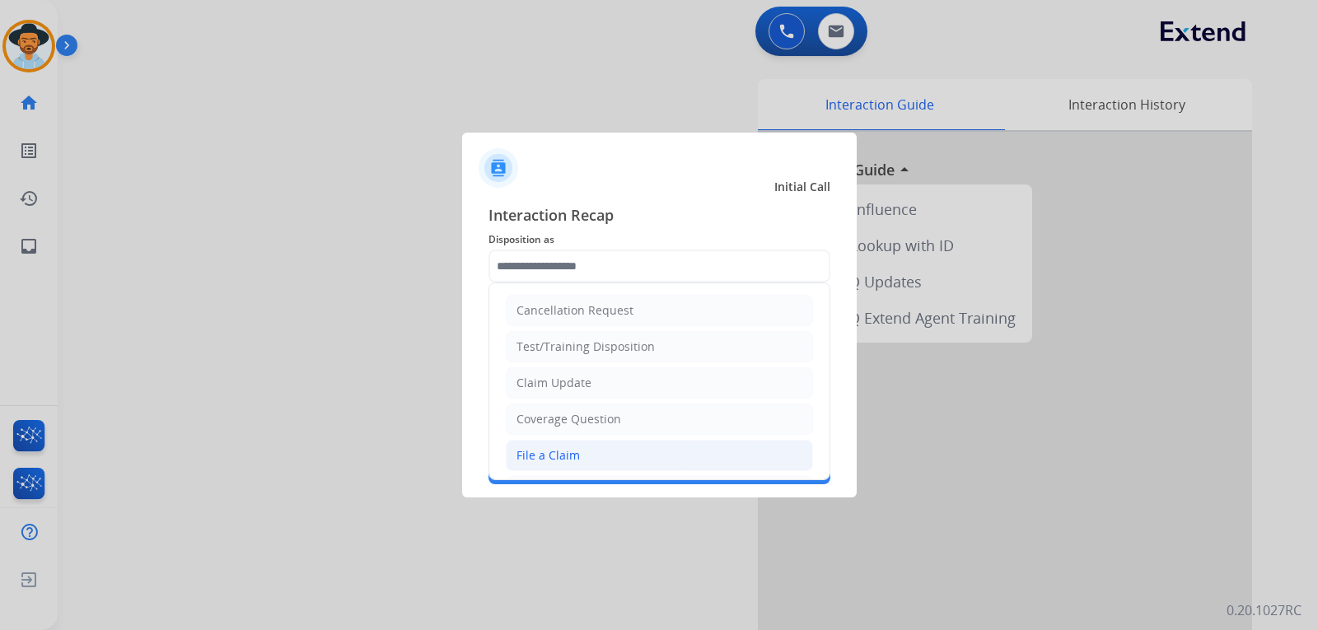
click at [578, 449] on li "File a Claim" at bounding box center [659, 455] width 307 height 31
type input "**********"
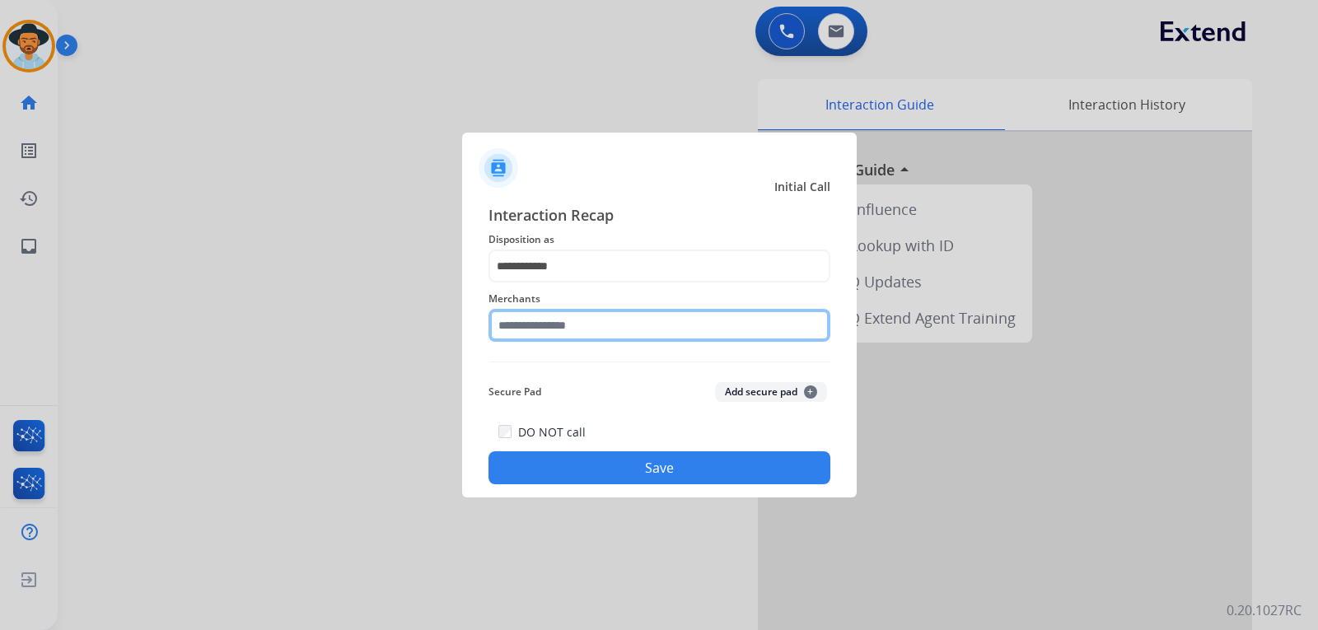
click at [570, 330] on input "text" at bounding box center [660, 325] width 342 height 33
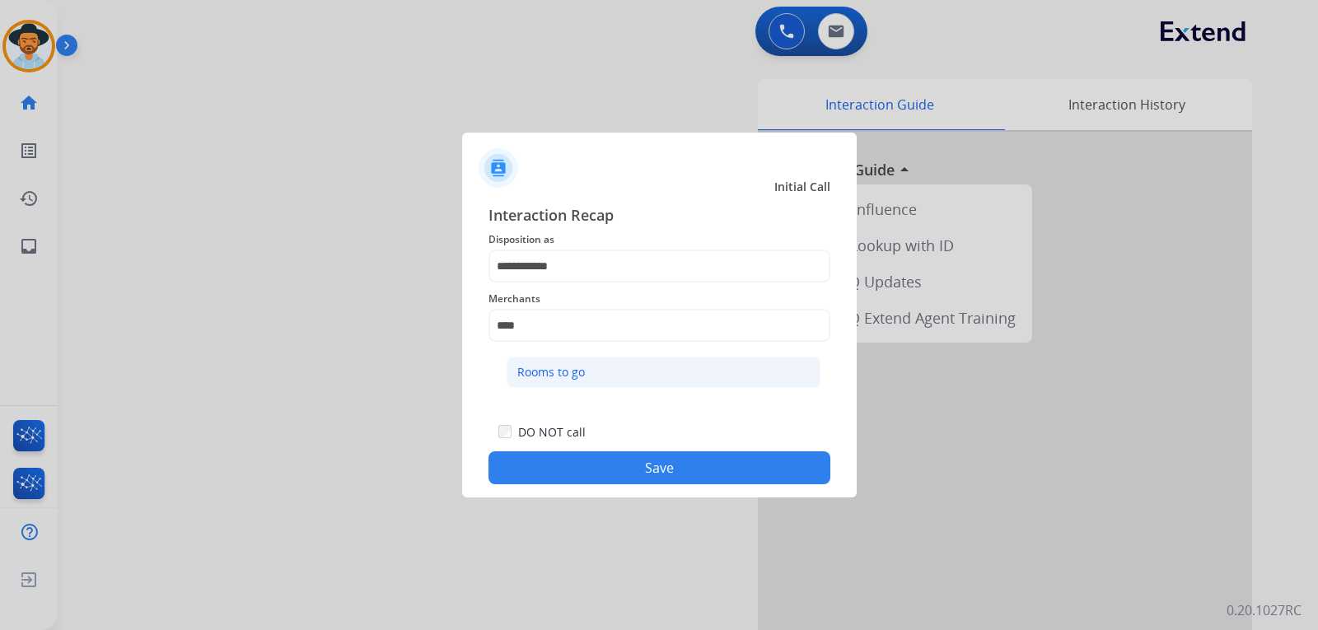
click at [572, 374] on div "Rooms to go" at bounding box center [551, 372] width 68 height 16
type input "**********"
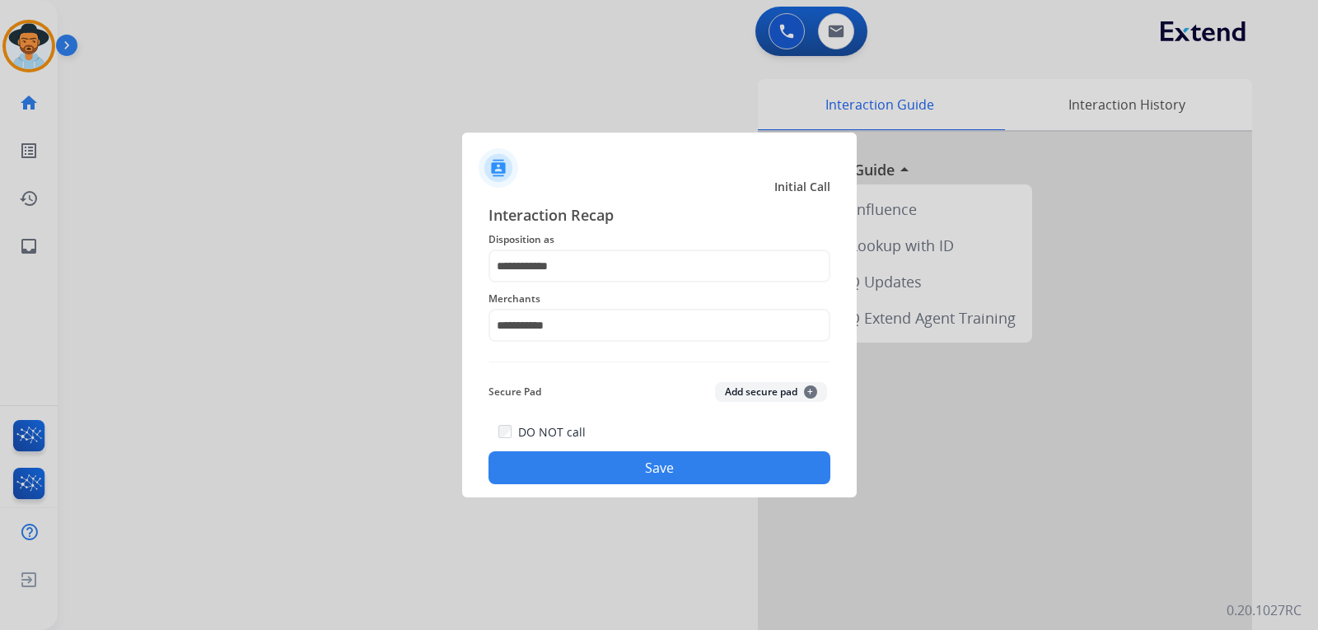
click at [606, 466] on button "Save" at bounding box center [660, 468] width 342 height 33
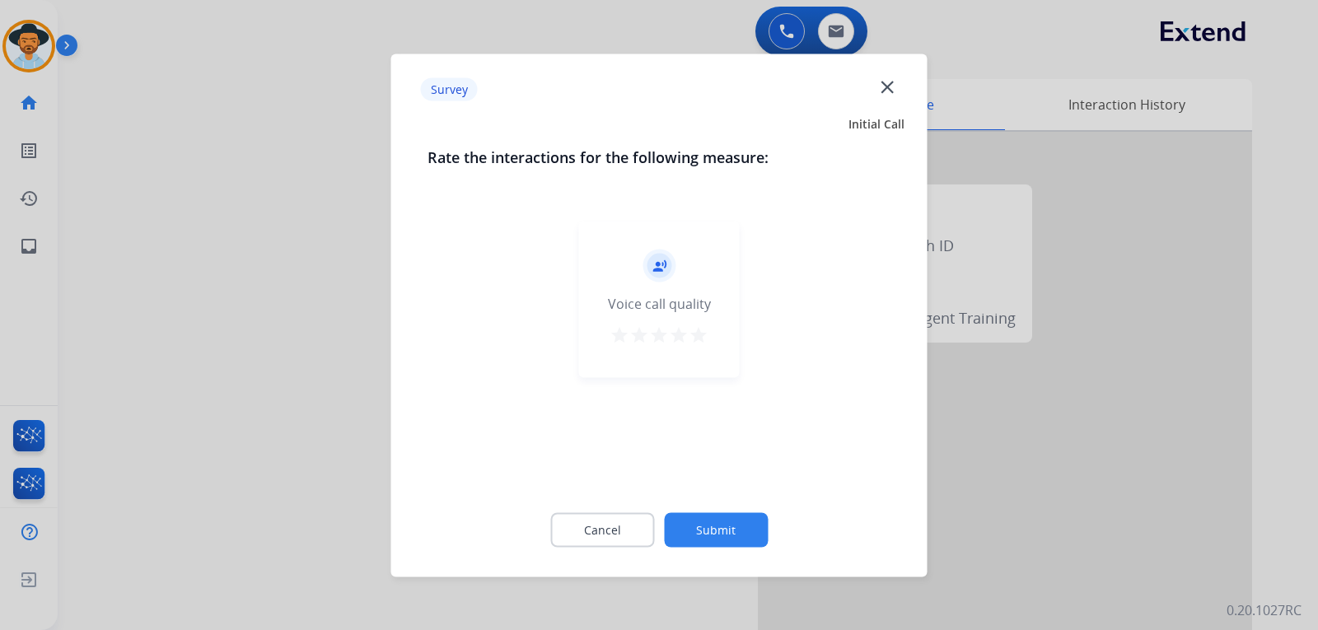
click at [888, 87] on mat-icon "close" at bounding box center [887, 86] width 21 height 21
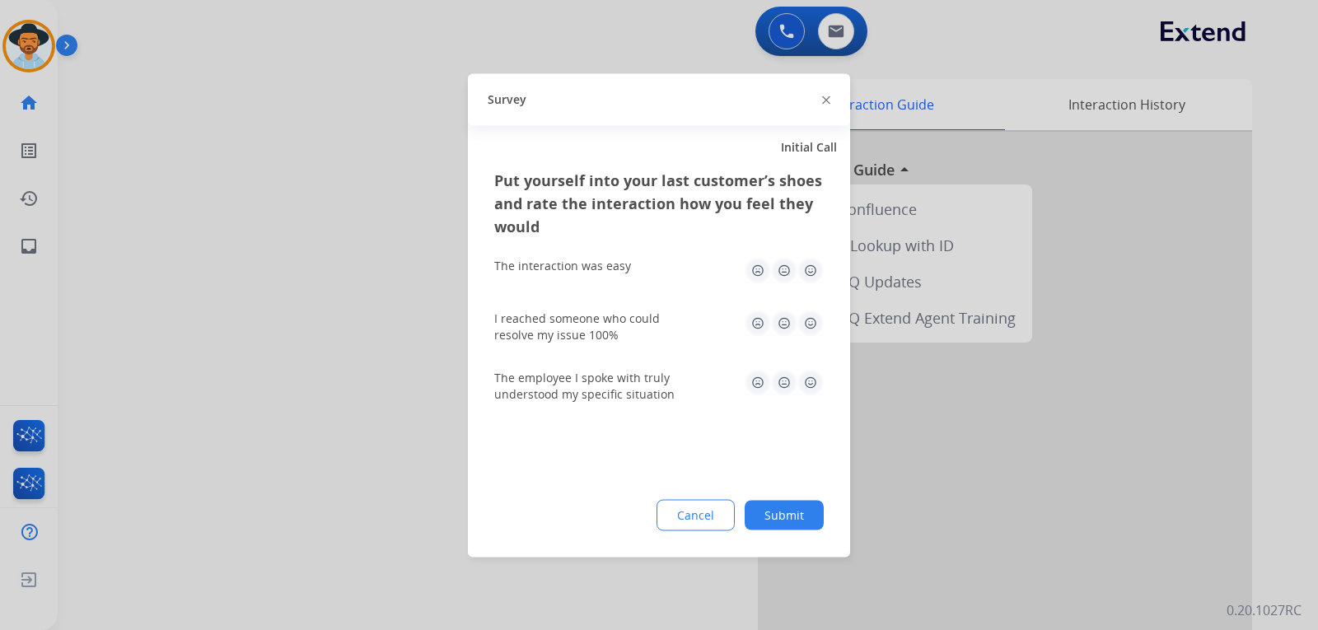
click at [828, 101] on img at bounding box center [826, 100] width 8 height 8
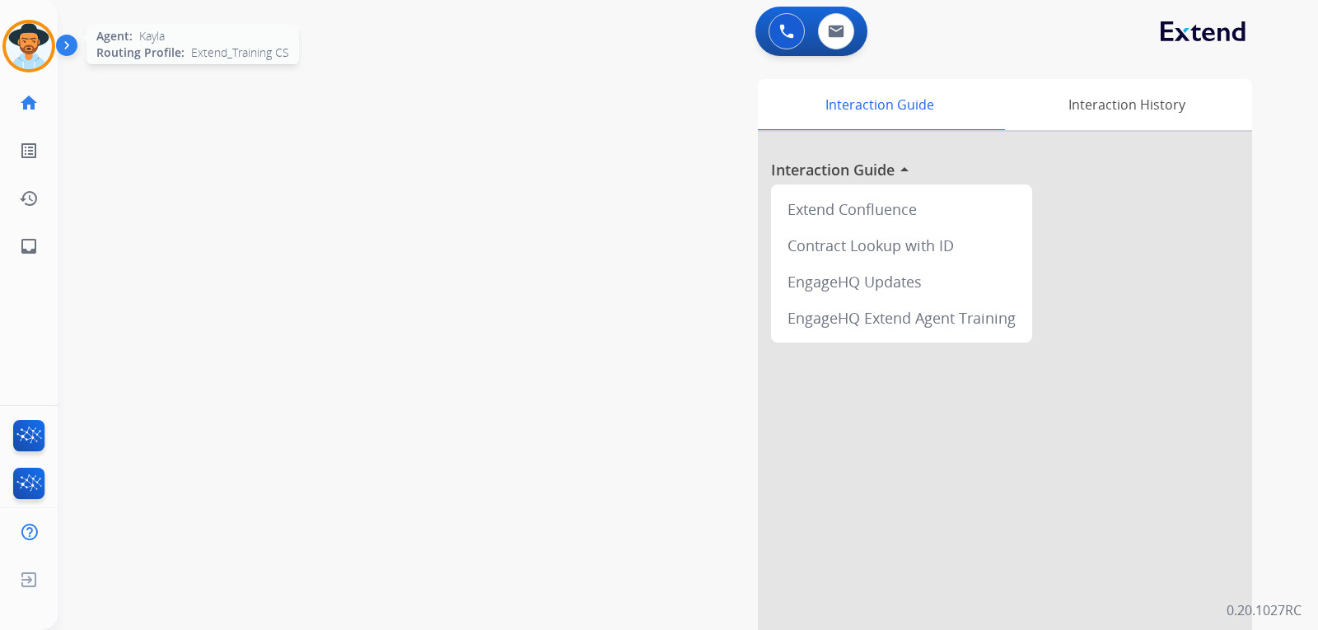
click at [28, 63] on img at bounding box center [29, 46] width 46 height 46
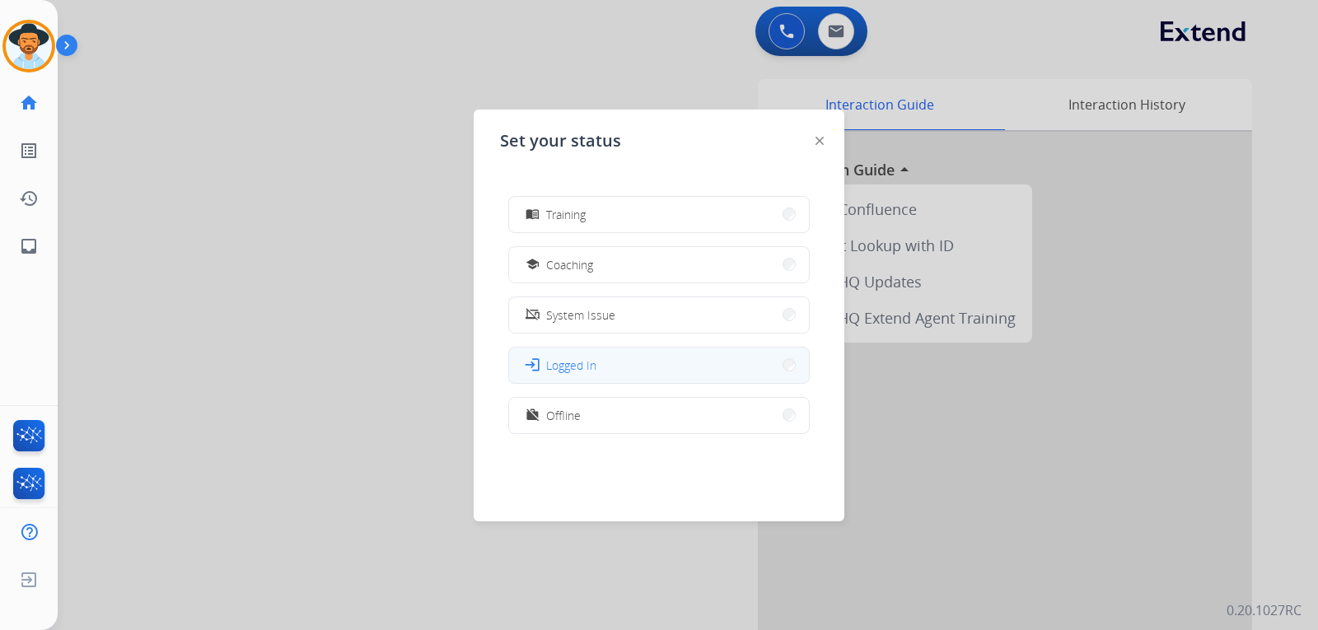
scroll to position [0, 0]
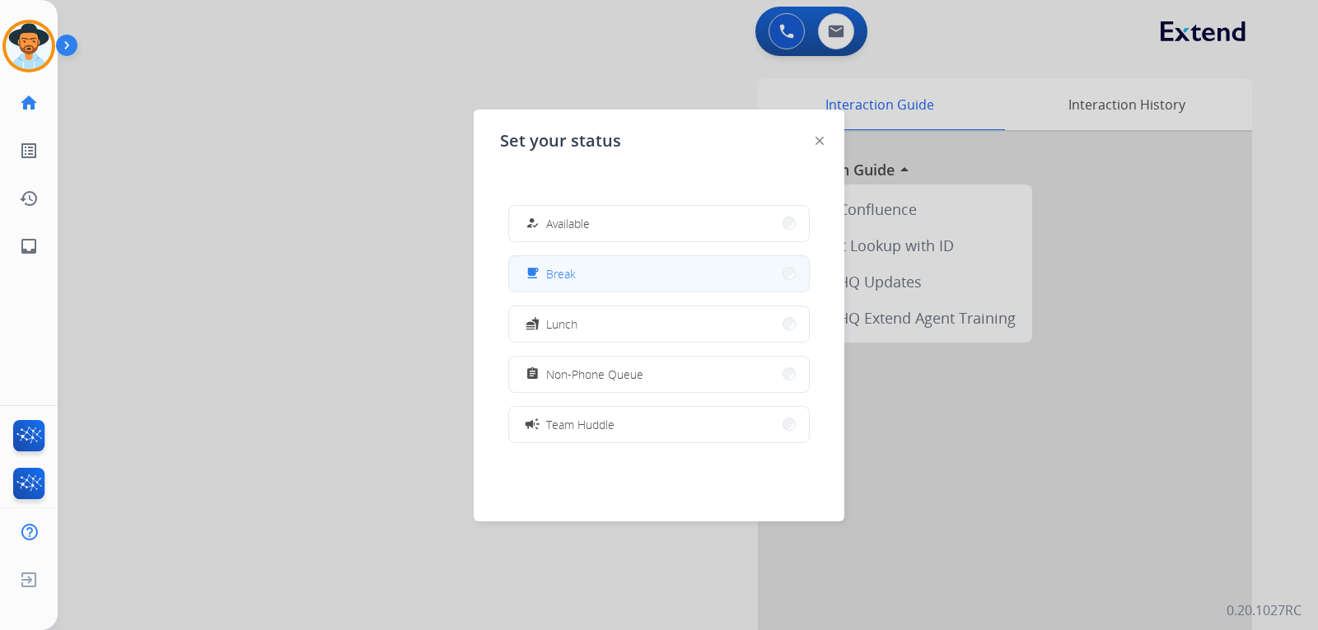
click at [575, 278] on span "Break" at bounding box center [561, 273] width 30 height 17
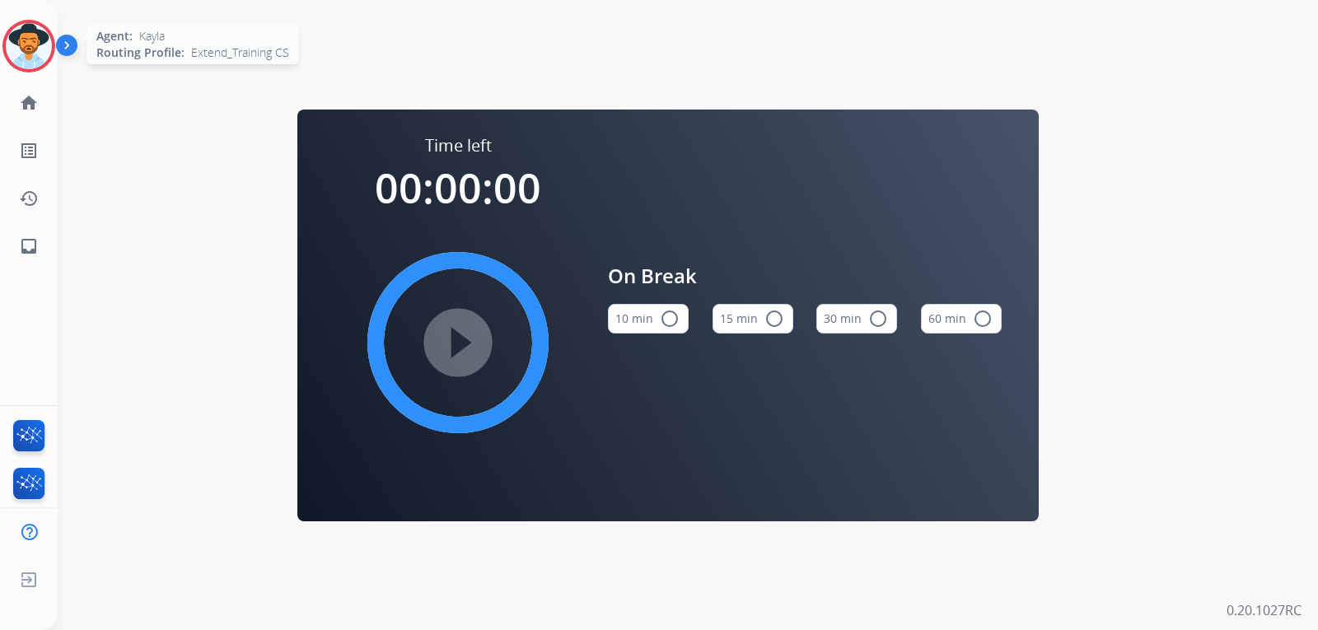
click at [19, 35] on img at bounding box center [29, 46] width 46 height 46
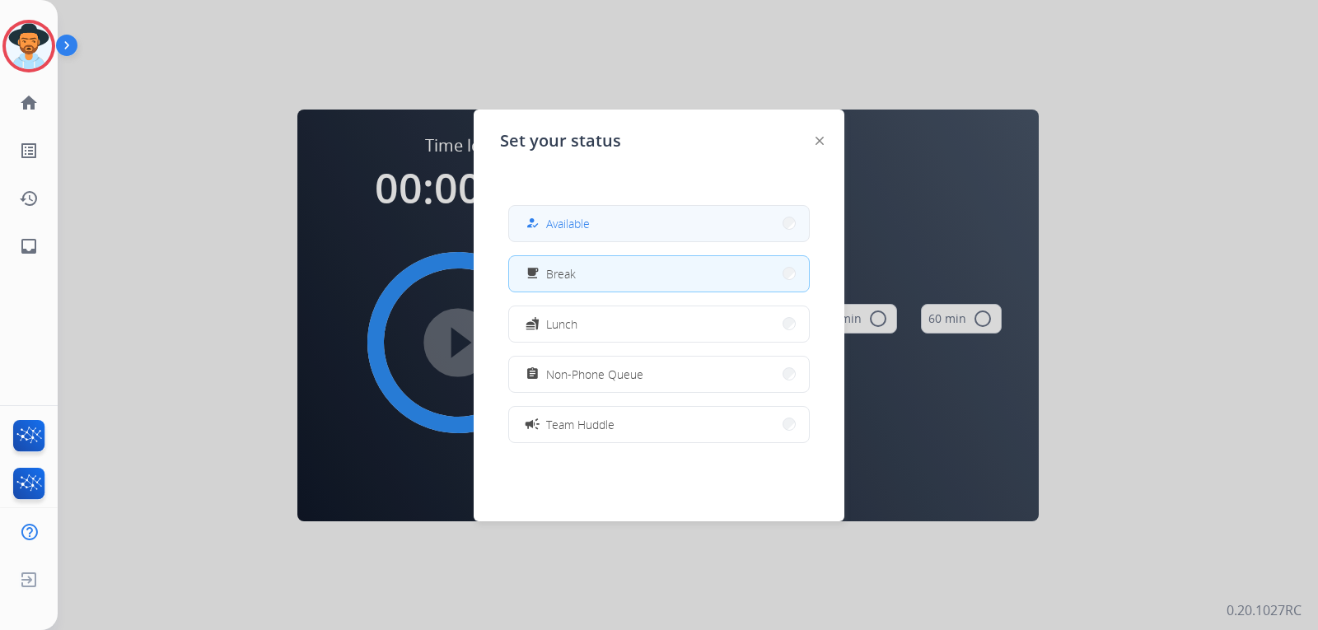
click at [639, 232] on button "how_to_reg Available" at bounding box center [659, 223] width 300 height 35
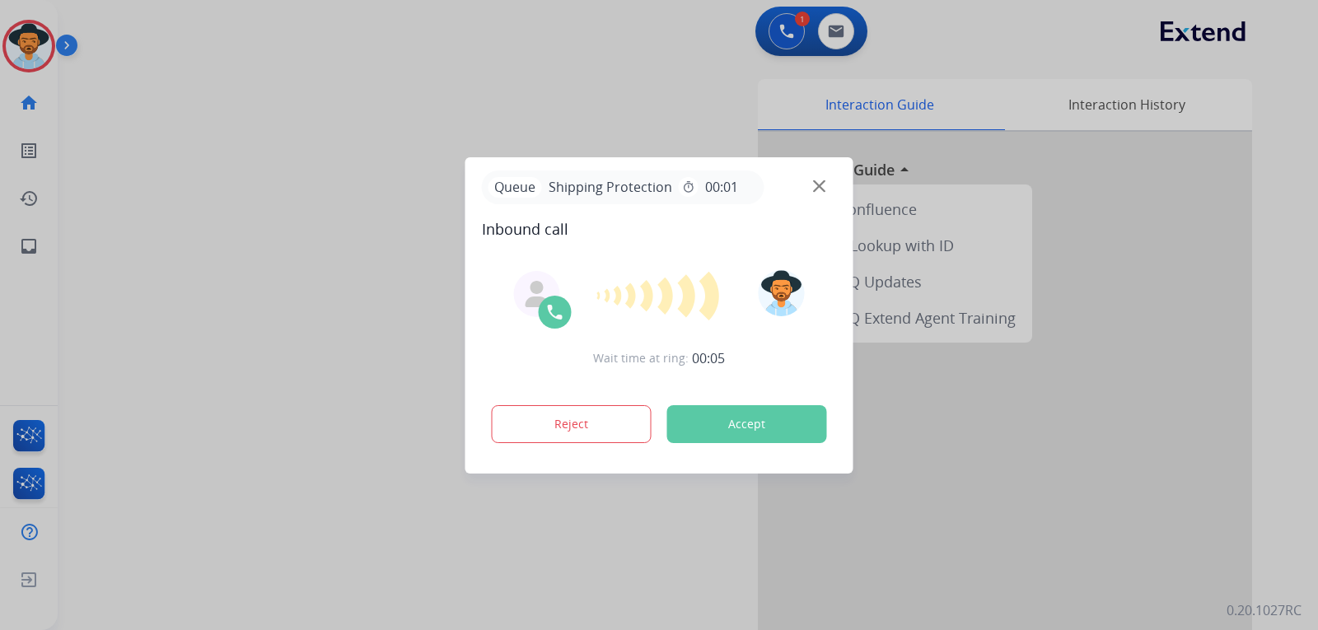
drag, startPoint x: 839, startPoint y: 235, endPoint x: 838, endPoint y: 252, distance: 17.3
click at [839, 235] on div "Queue Shipping Protection timer 00:01 Inbound call Wait time at ring: 00:05 Rej…" at bounding box center [660, 315] width 388 height 316
click at [612, 419] on button "Reject" at bounding box center [572, 424] width 160 height 38
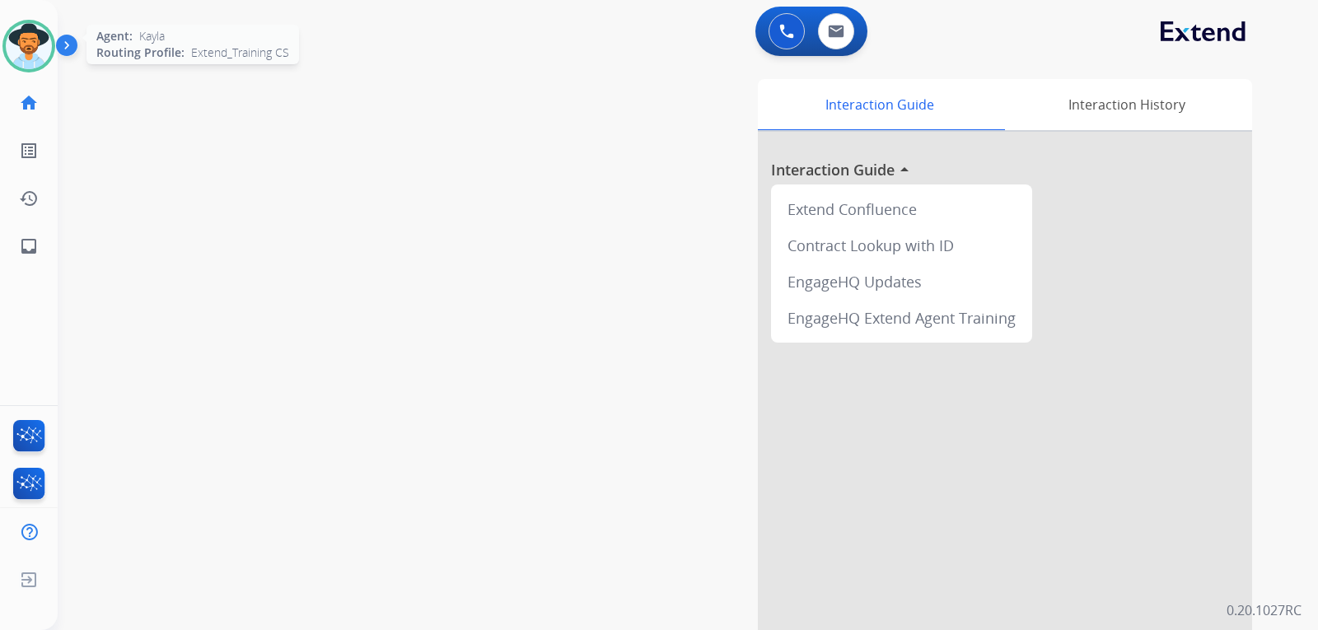
click at [36, 57] on img at bounding box center [29, 46] width 46 height 46
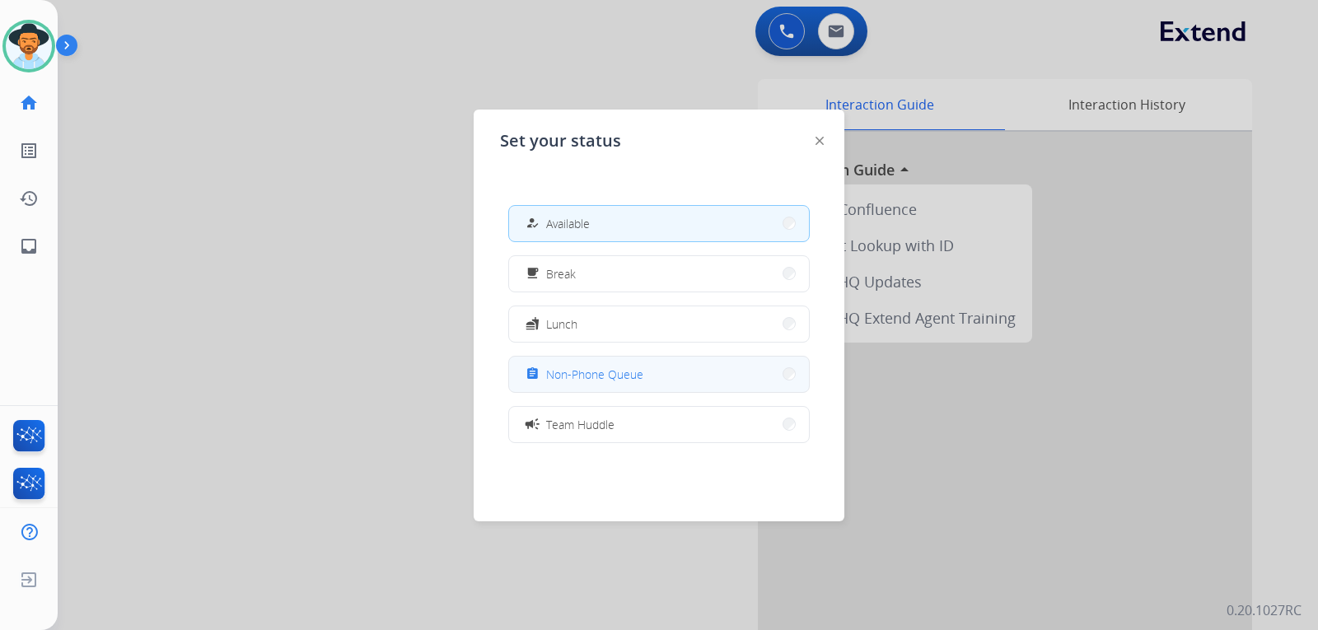
click at [589, 377] on span "Non-Phone Queue" at bounding box center [594, 374] width 97 height 17
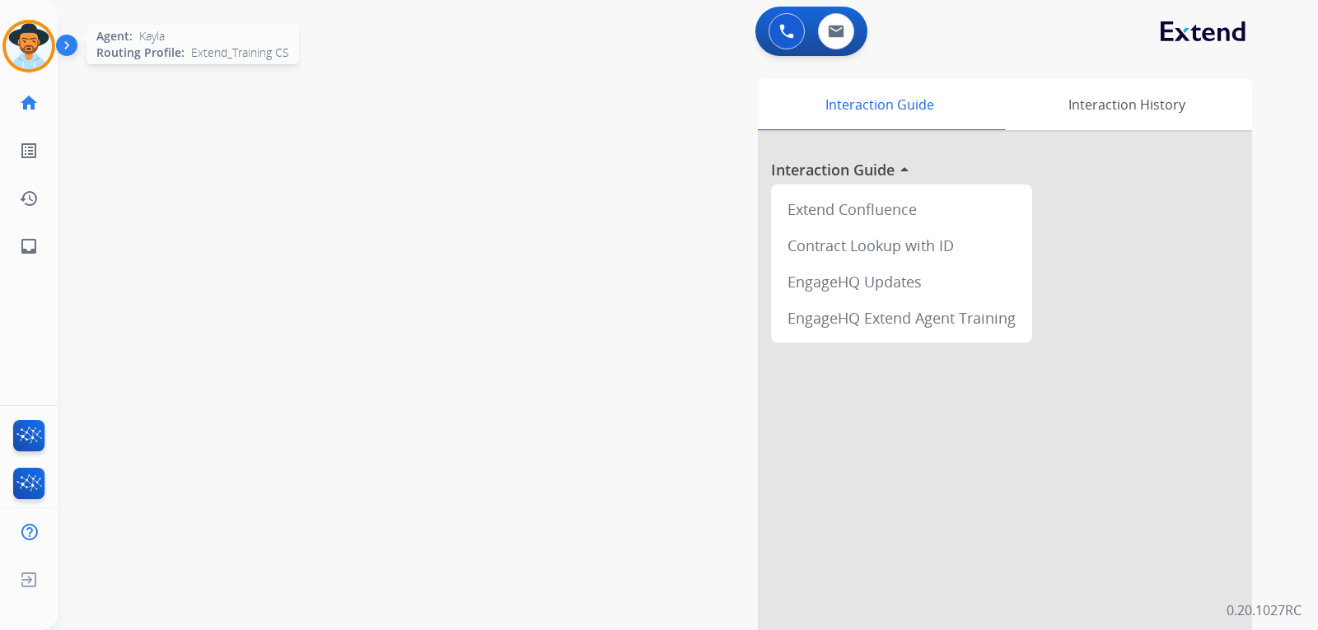
click at [27, 35] on img at bounding box center [29, 46] width 46 height 46
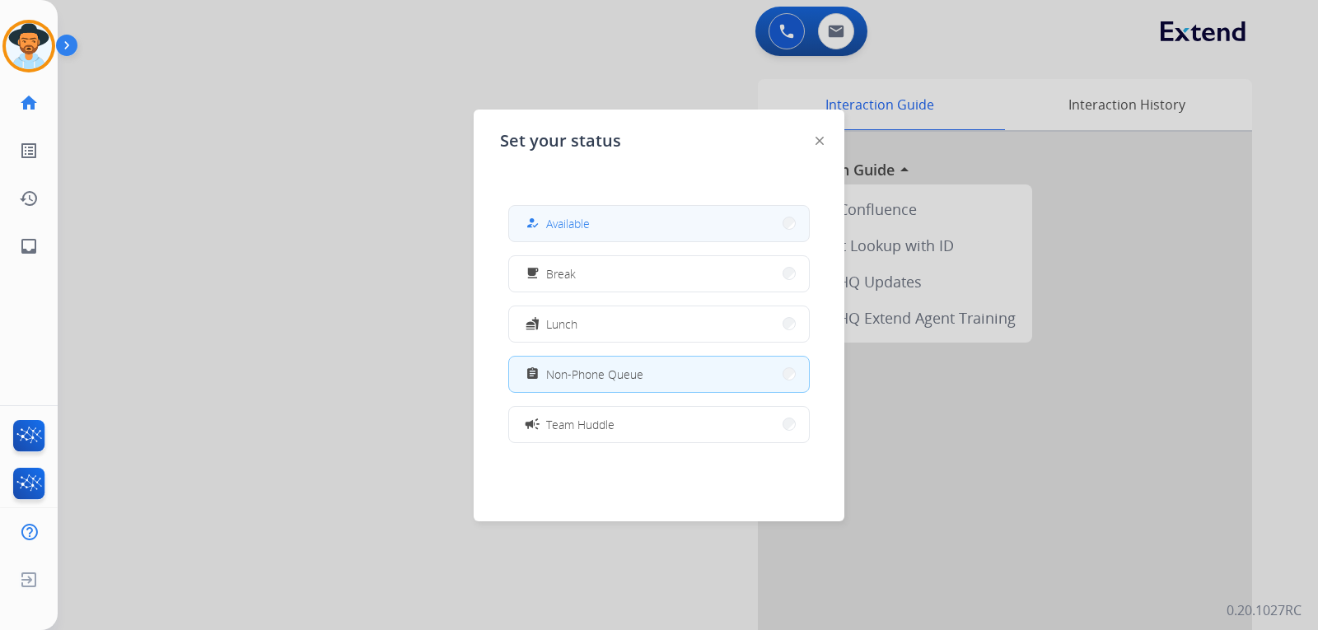
click at [570, 228] on span "Available" at bounding box center [568, 223] width 44 height 17
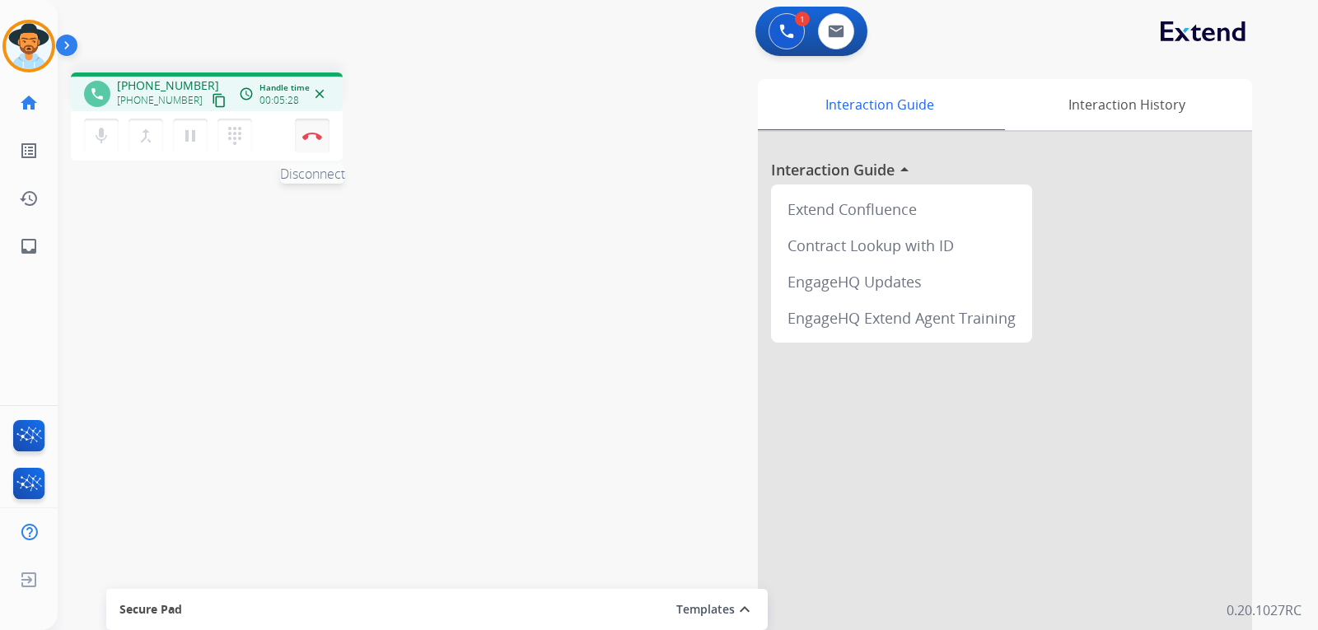
click at [318, 141] on button "Disconnect" at bounding box center [312, 136] width 35 height 35
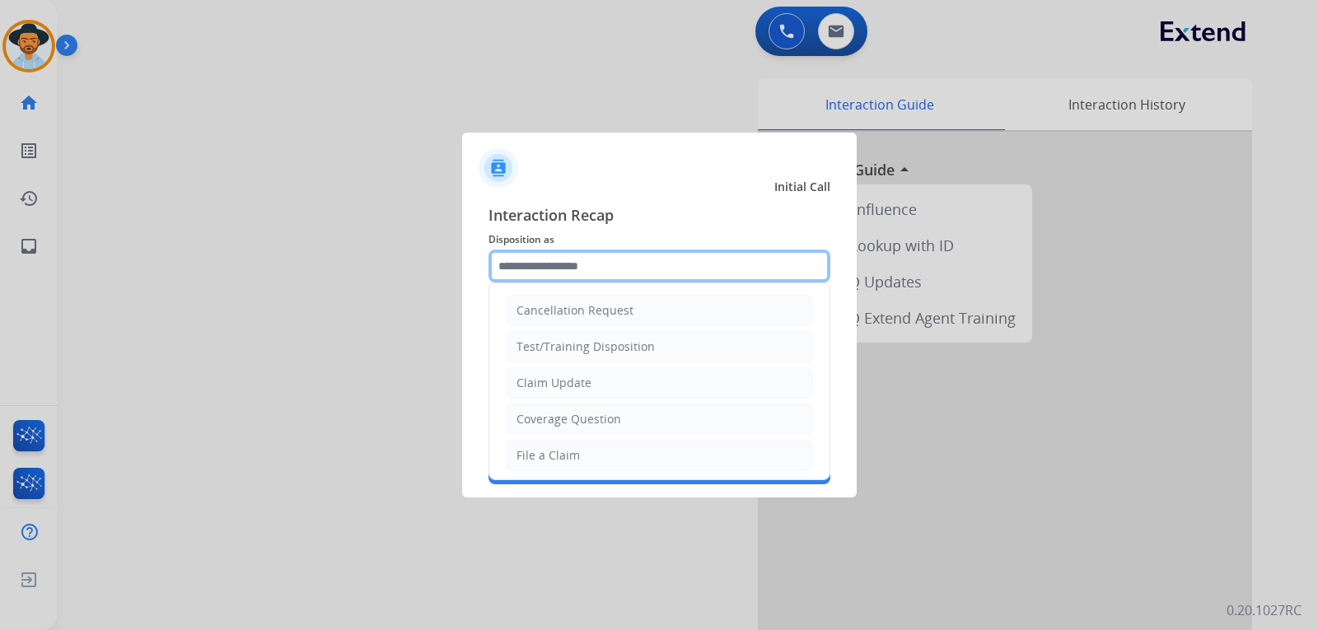
click at [646, 271] on input "text" at bounding box center [660, 266] width 342 height 33
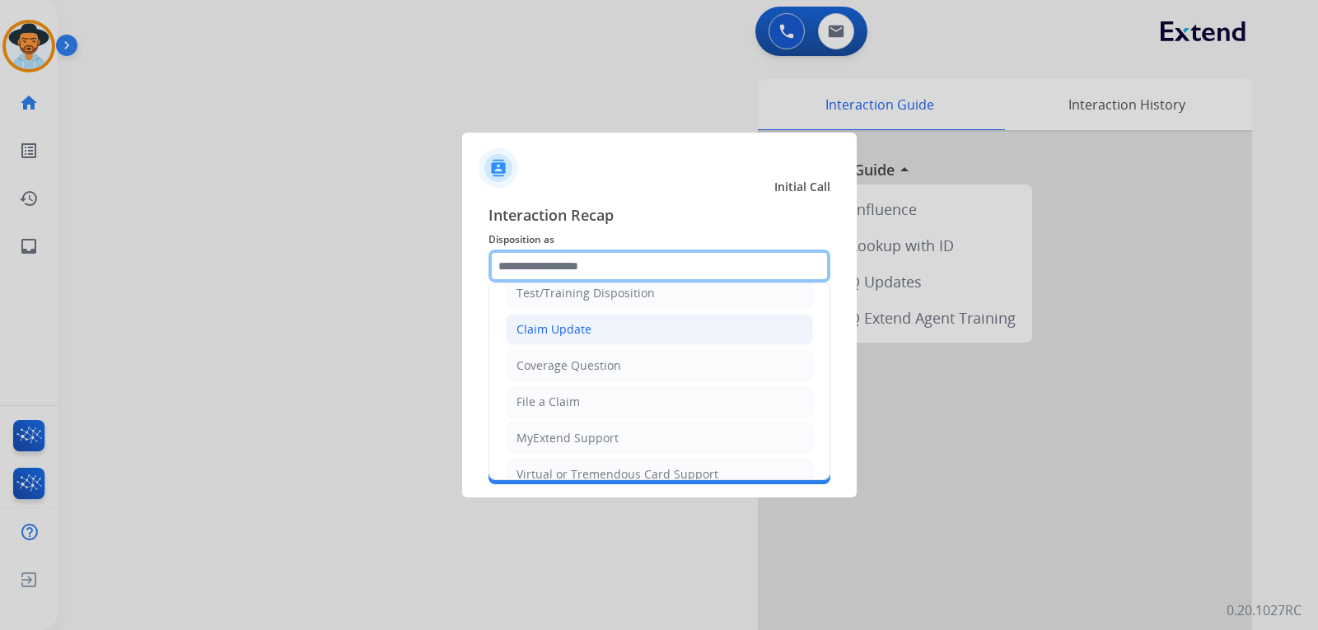
scroll to position [82, 0]
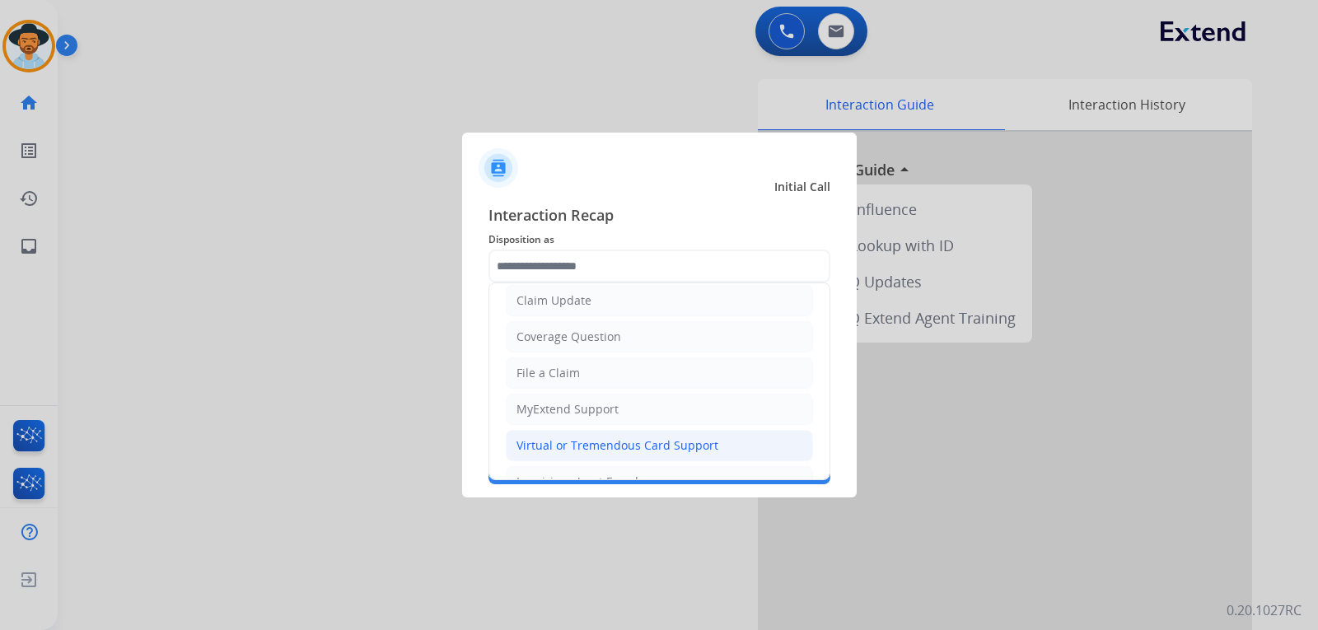
click at [618, 450] on div "Virtual or Tremendous Card Support" at bounding box center [618, 446] width 202 height 16
type input "**********"
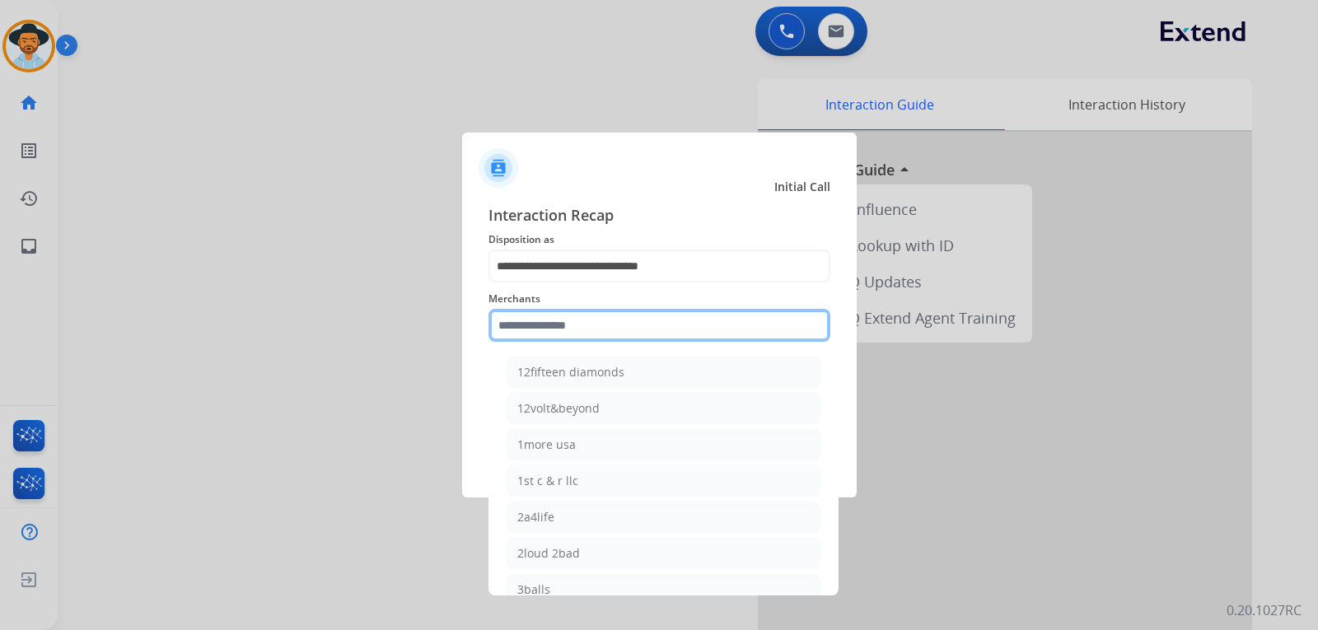
click at [613, 328] on input "text" at bounding box center [660, 325] width 342 height 33
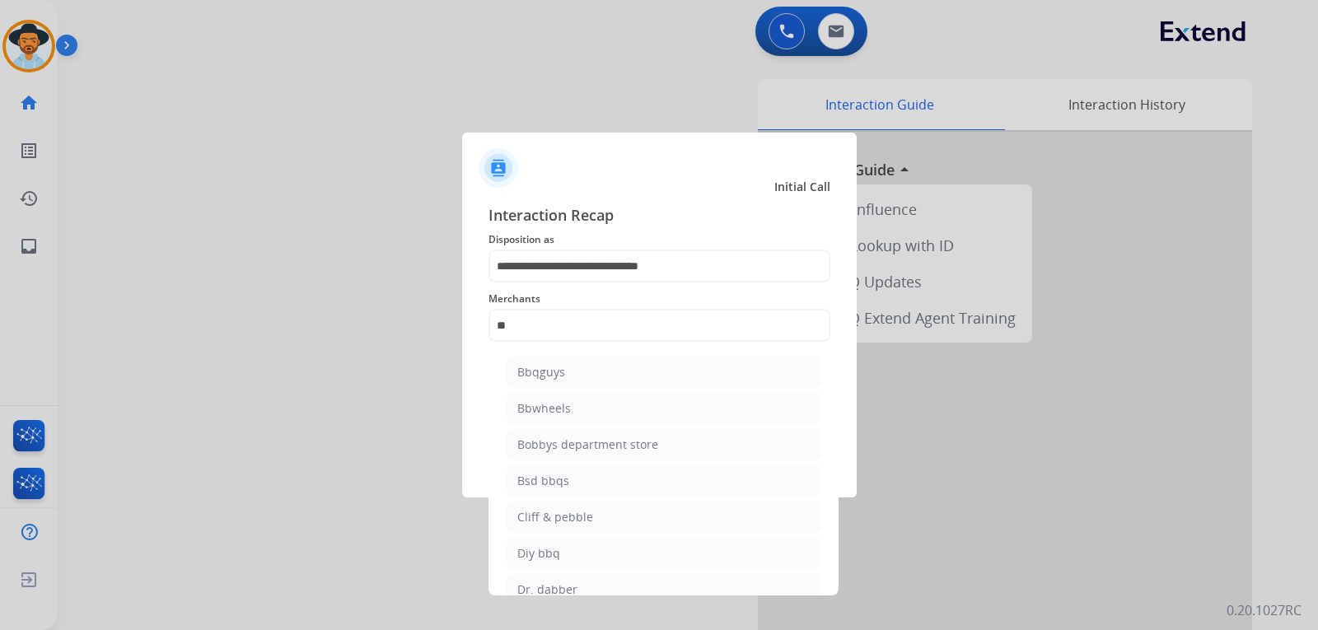
click at [562, 402] on div "Bbwheels" at bounding box center [544, 408] width 54 height 16
type input "********"
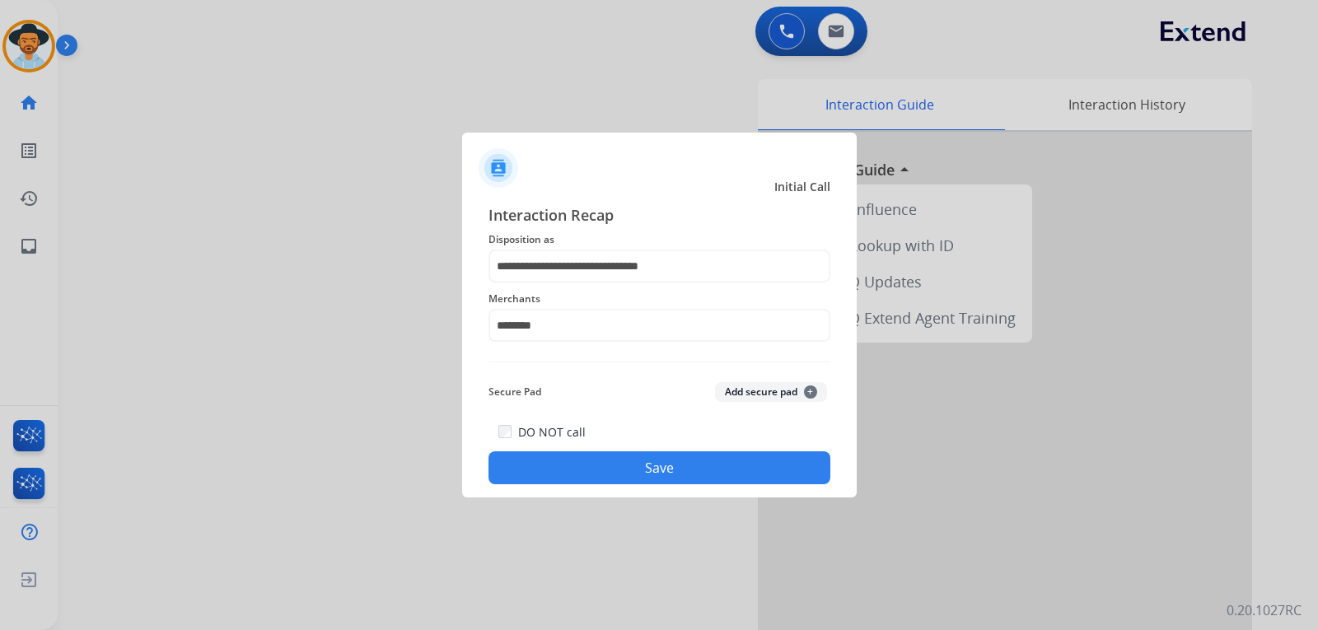
click at [722, 466] on button "Save" at bounding box center [660, 468] width 342 height 33
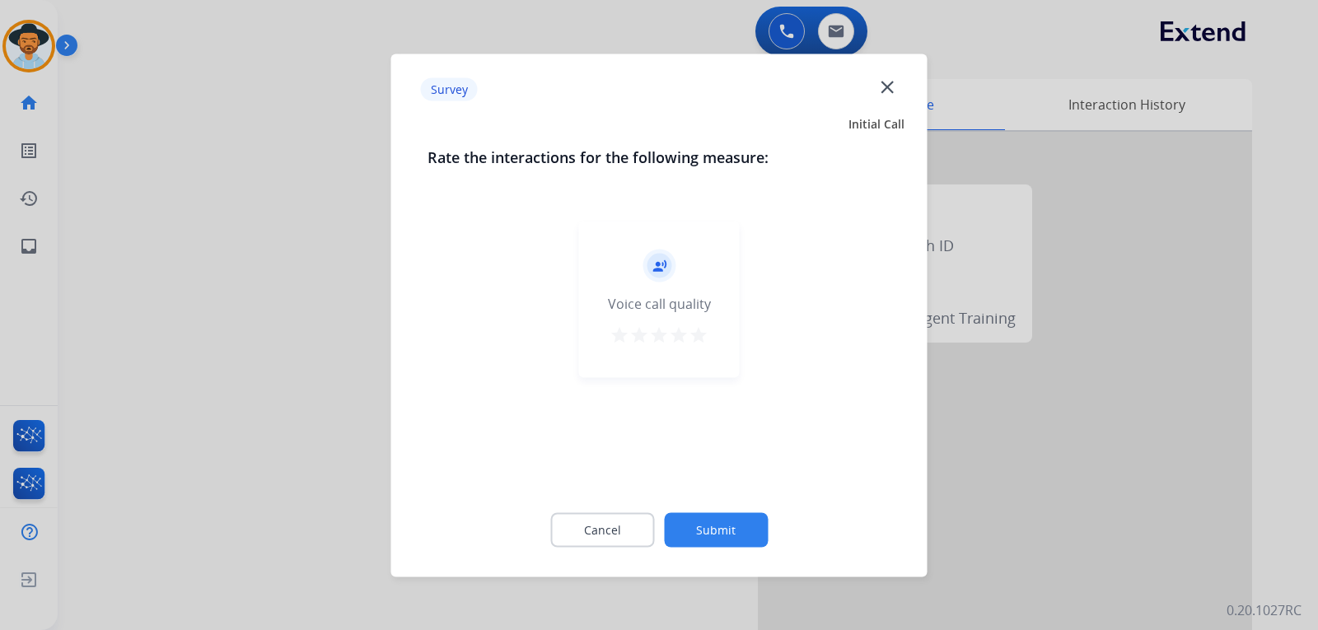
click at [1044, 437] on div at bounding box center [659, 315] width 1318 height 630
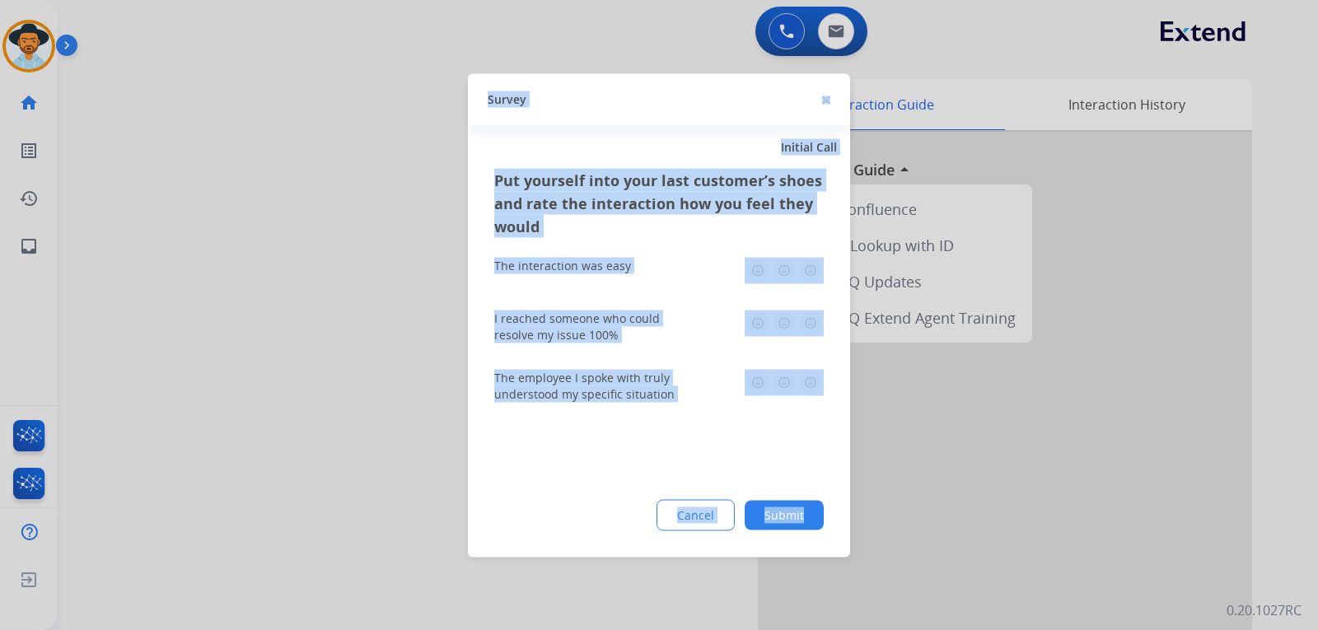
click at [1044, 437] on div at bounding box center [659, 315] width 1318 height 630
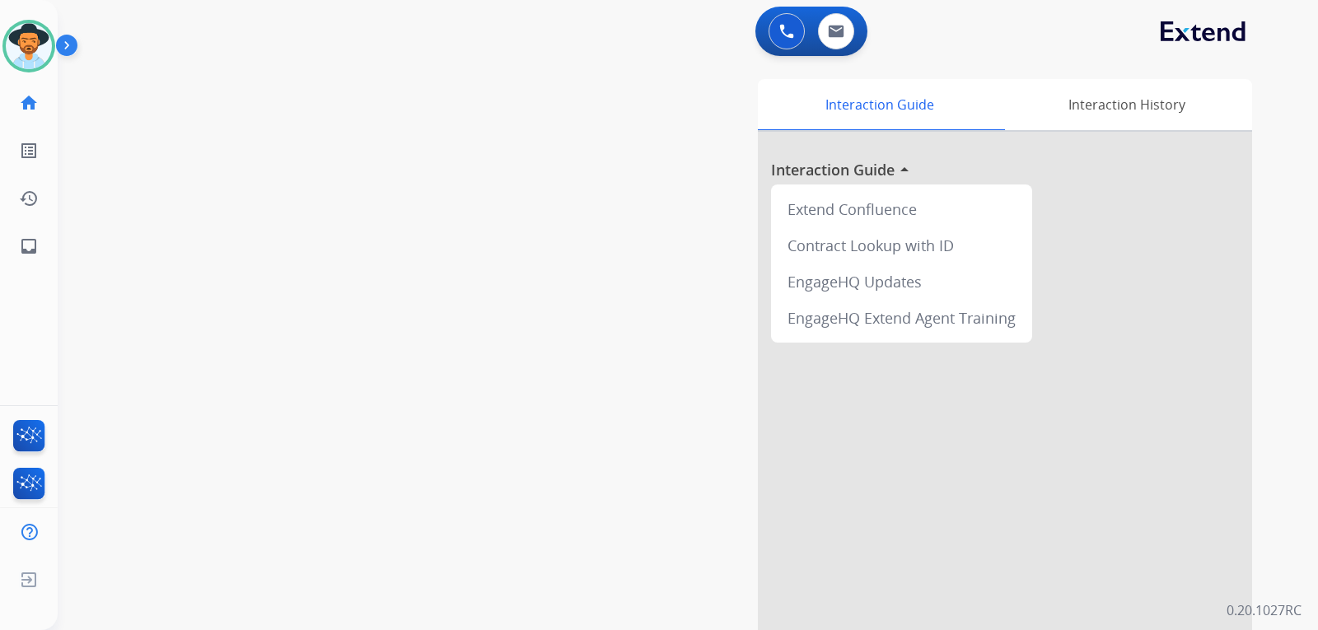
drag, startPoint x: 276, startPoint y: 242, endPoint x: 183, endPoint y: 249, distance: 93.3
click at [277, 241] on div "swap_horiz Break voice bridge close_fullscreen Connect 3-Way Call merge_type Se…" at bounding box center [668, 402] width 1221 height 687
click at [11, 246] on link "inbox Emails" at bounding box center [29, 246] width 46 height 46
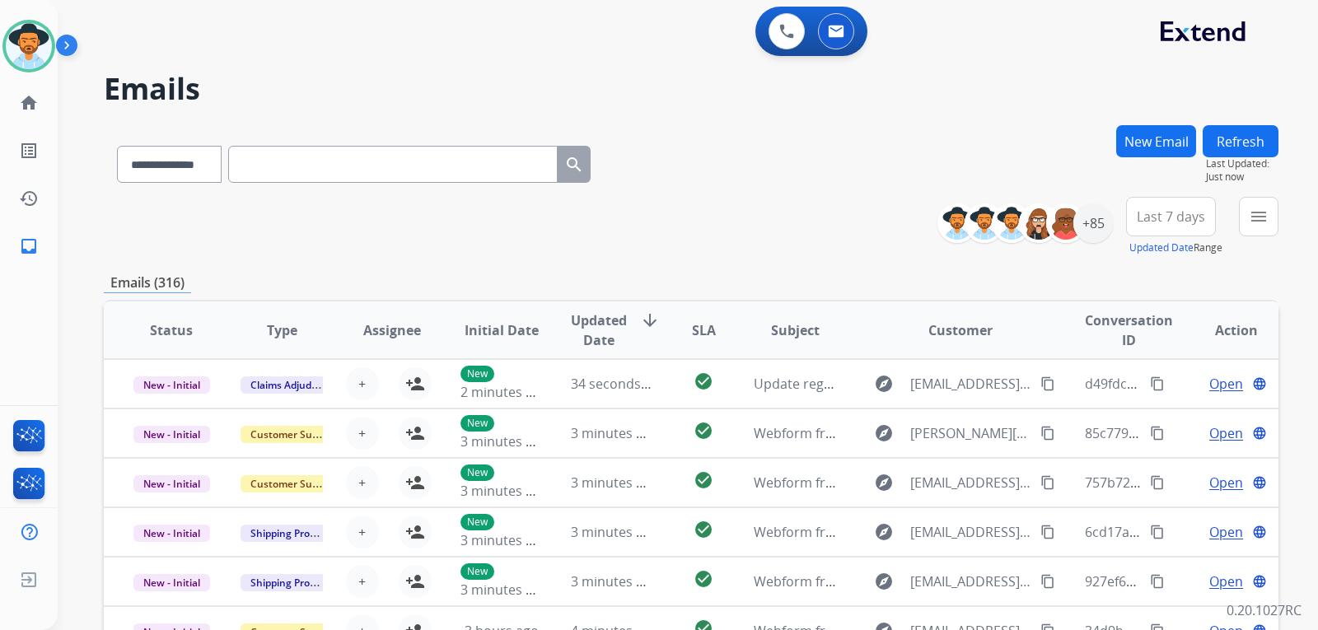
click at [1135, 129] on button "New Email" at bounding box center [1156, 141] width 80 height 32
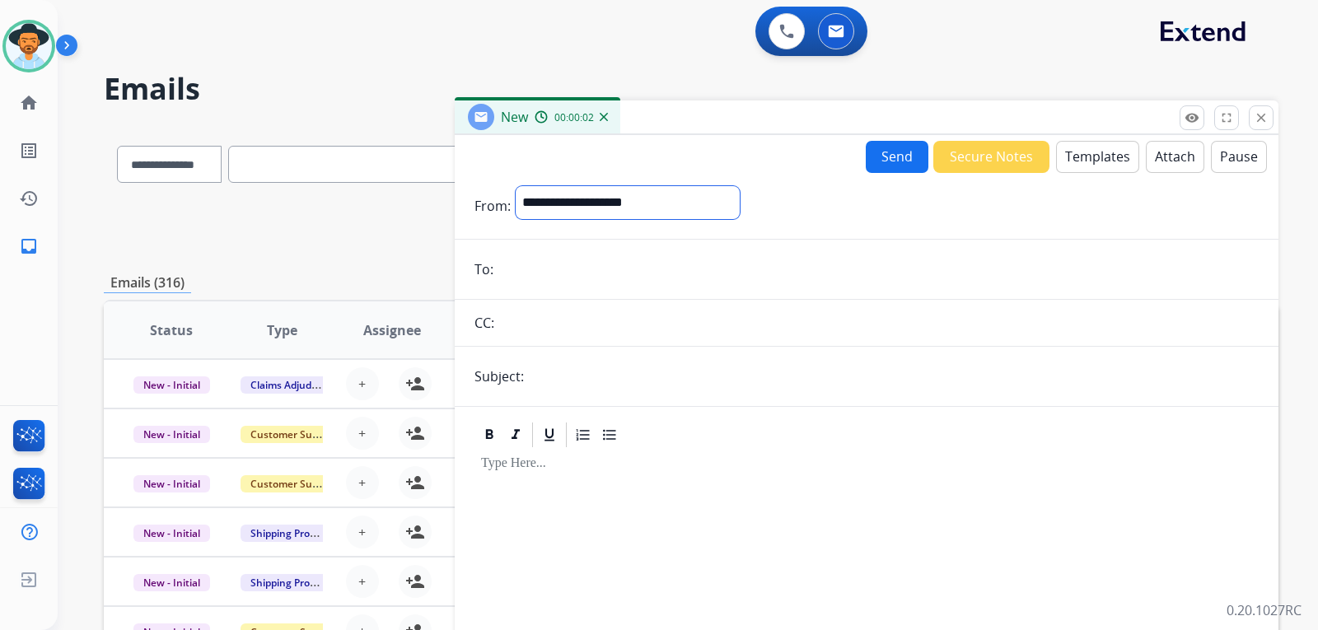
click at [552, 215] on select "**********" at bounding box center [628, 202] width 224 height 33
select select "**********"
click at [516, 186] on select "**********" at bounding box center [628, 202] width 224 height 33
drag, startPoint x: 527, startPoint y: 281, endPoint x: 733, endPoint y: 445, distance: 263.3
click at [733, 445] on div at bounding box center [867, 437] width 784 height 30
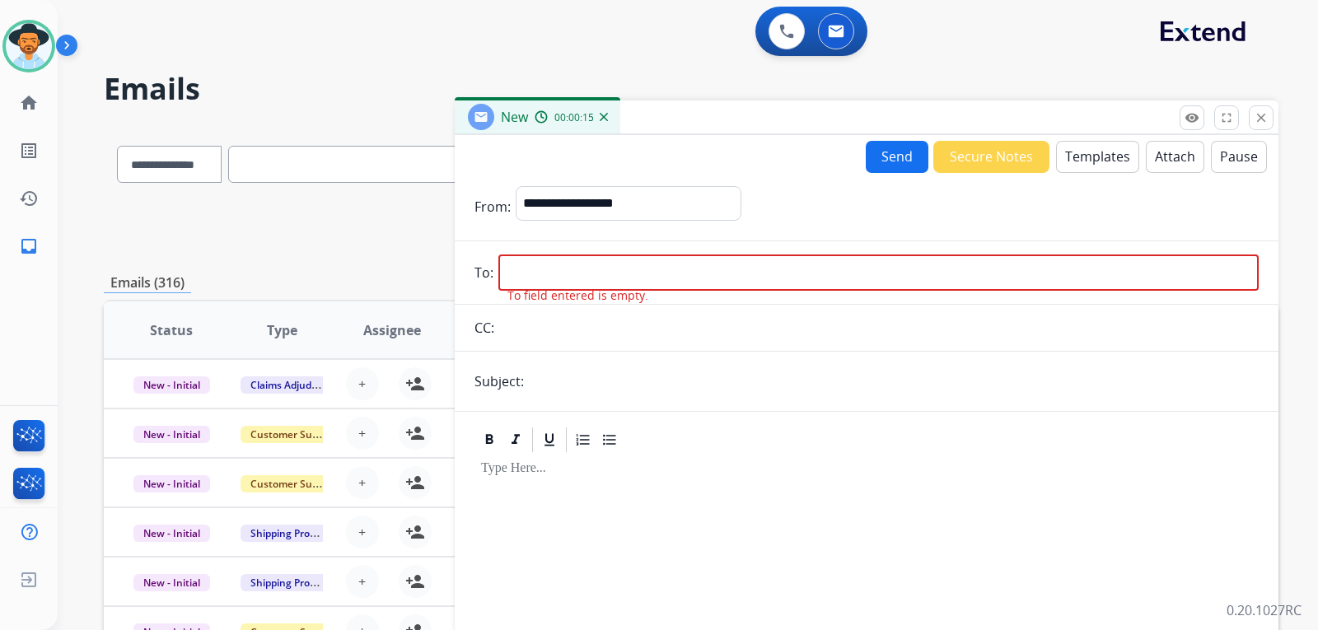
paste input "**********"
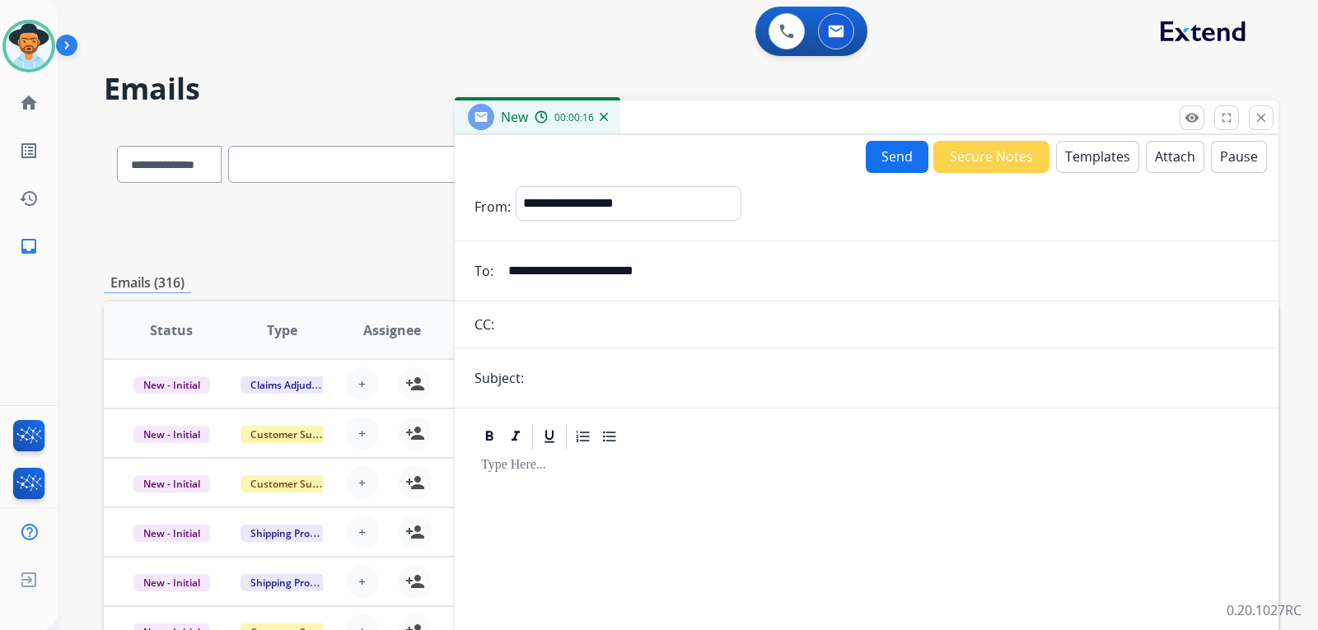
type input "**********"
click at [614, 382] on input "text" at bounding box center [894, 378] width 730 height 33
type input "**********"
click at [1088, 164] on button "Templates" at bounding box center [1097, 157] width 83 height 32
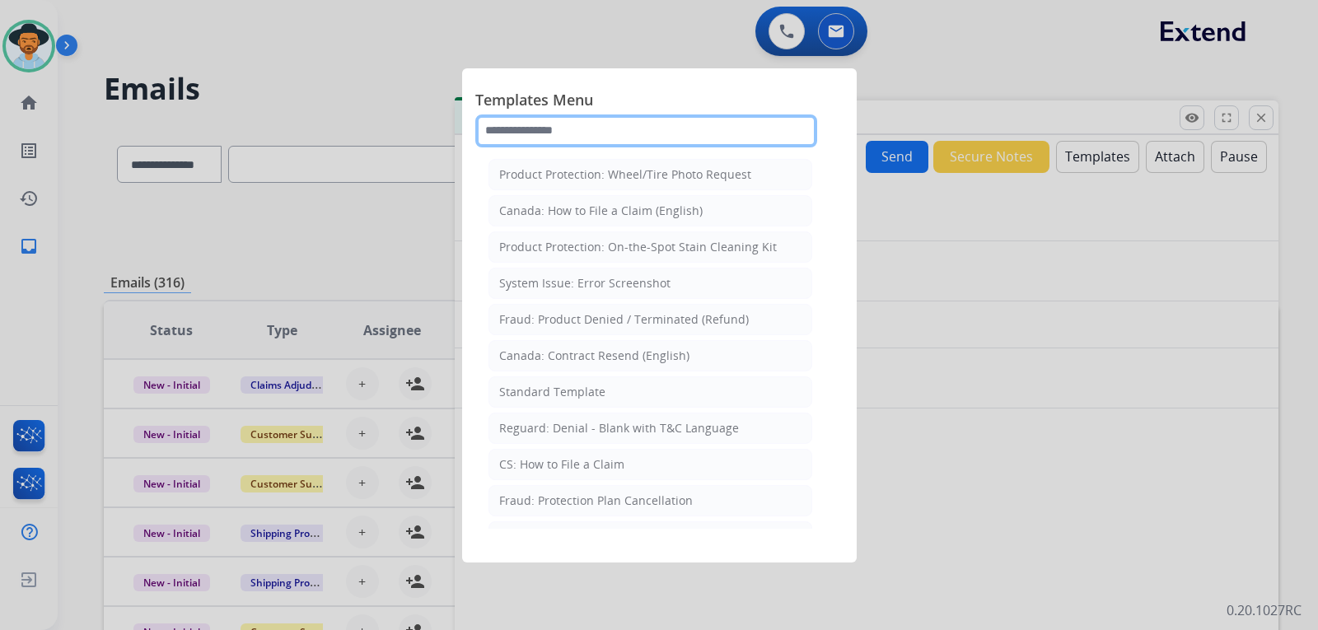
click at [655, 143] on input "text" at bounding box center [646, 131] width 342 height 33
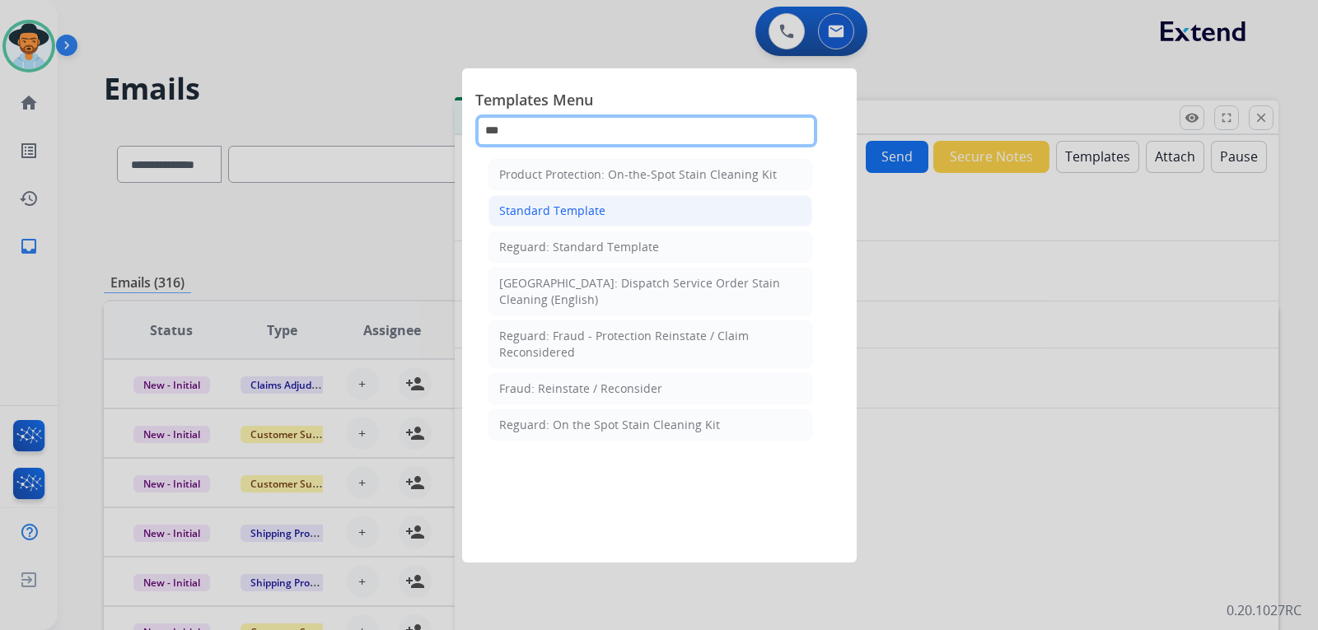
type input "***"
click at [624, 208] on li "Standard Template" at bounding box center [651, 210] width 324 height 31
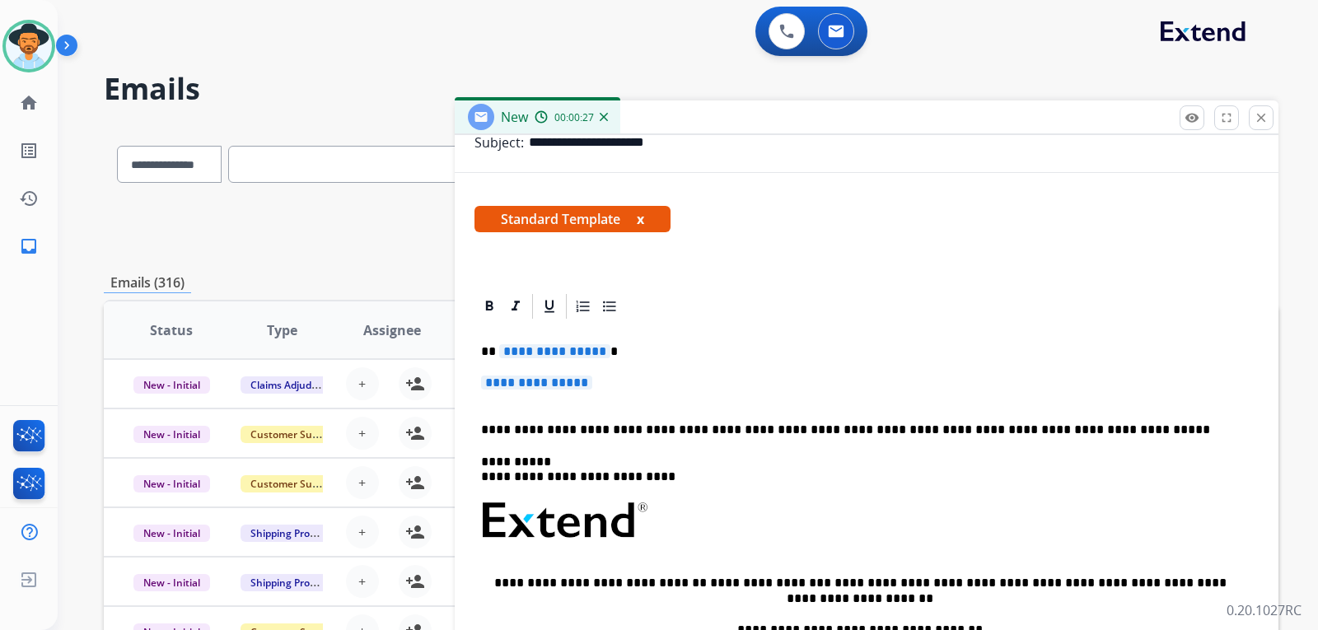
scroll to position [247, 0]
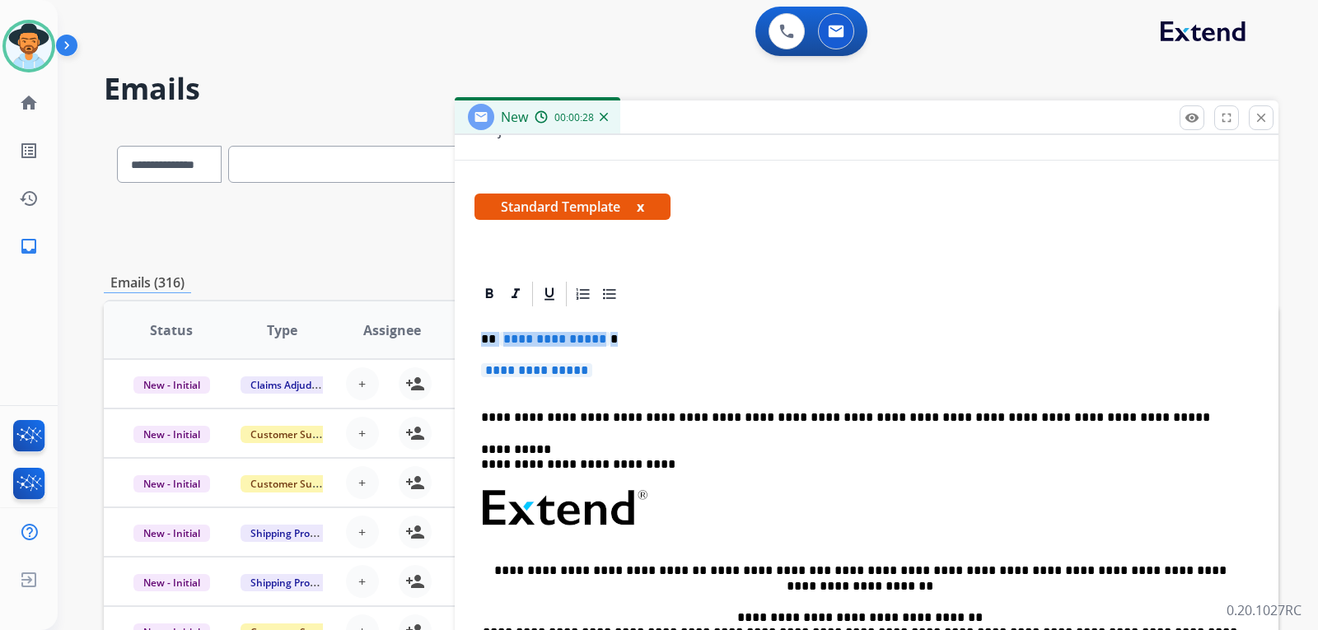
drag, startPoint x: 596, startPoint y: 364, endPoint x: 481, endPoint y: 331, distance: 119.2
click at [481, 331] on div "**********" at bounding box center [867, 547] width 784 height 477
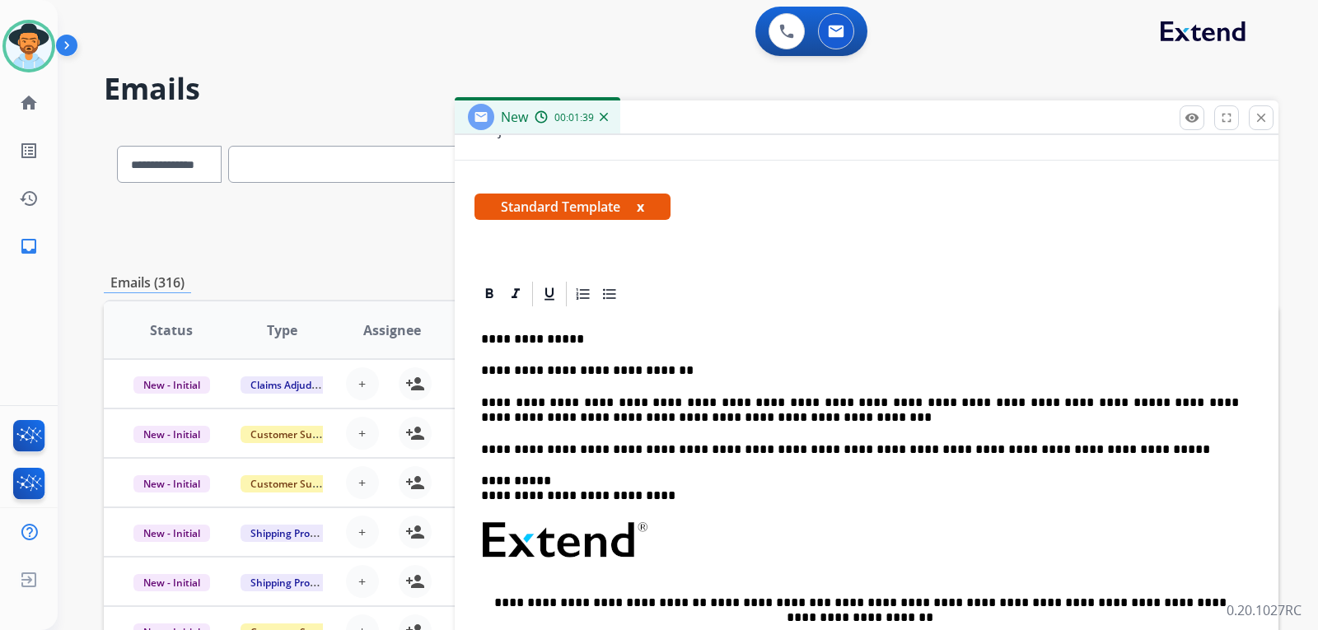
click at [480, 450] on div "**********" at bounding box center [867, 563] width 784 height 508
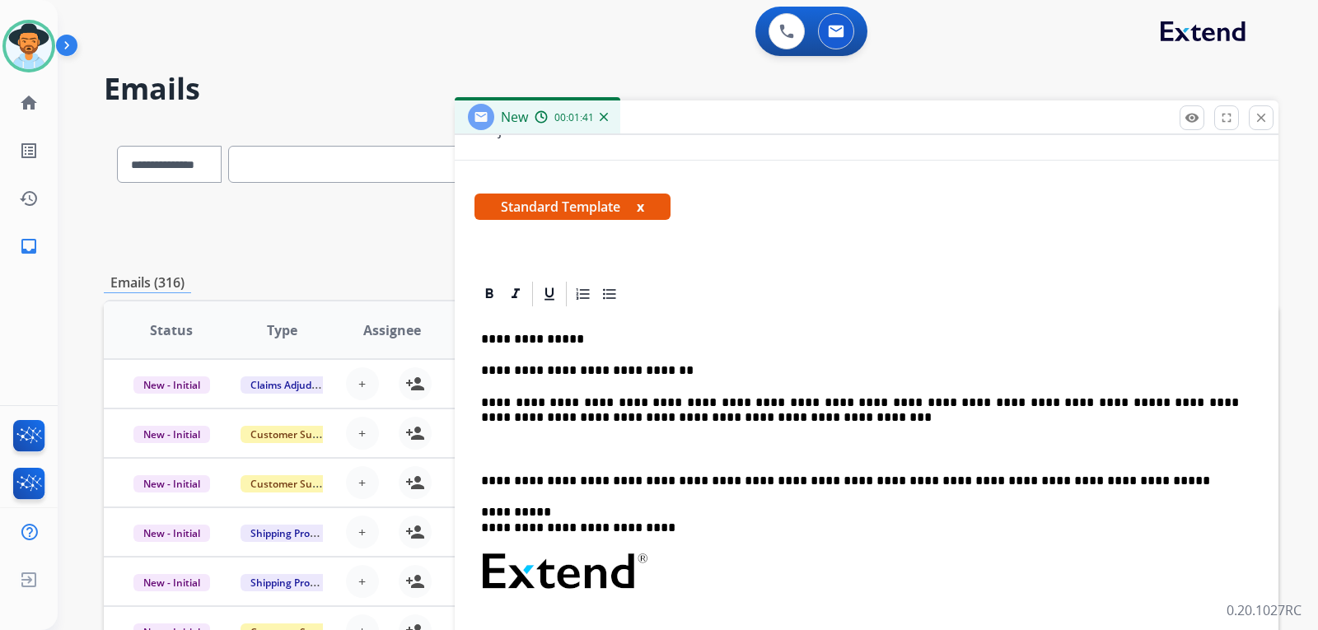
click at [479, 407] on div "**********" at bounding box center [867, 579] width 784 height 541
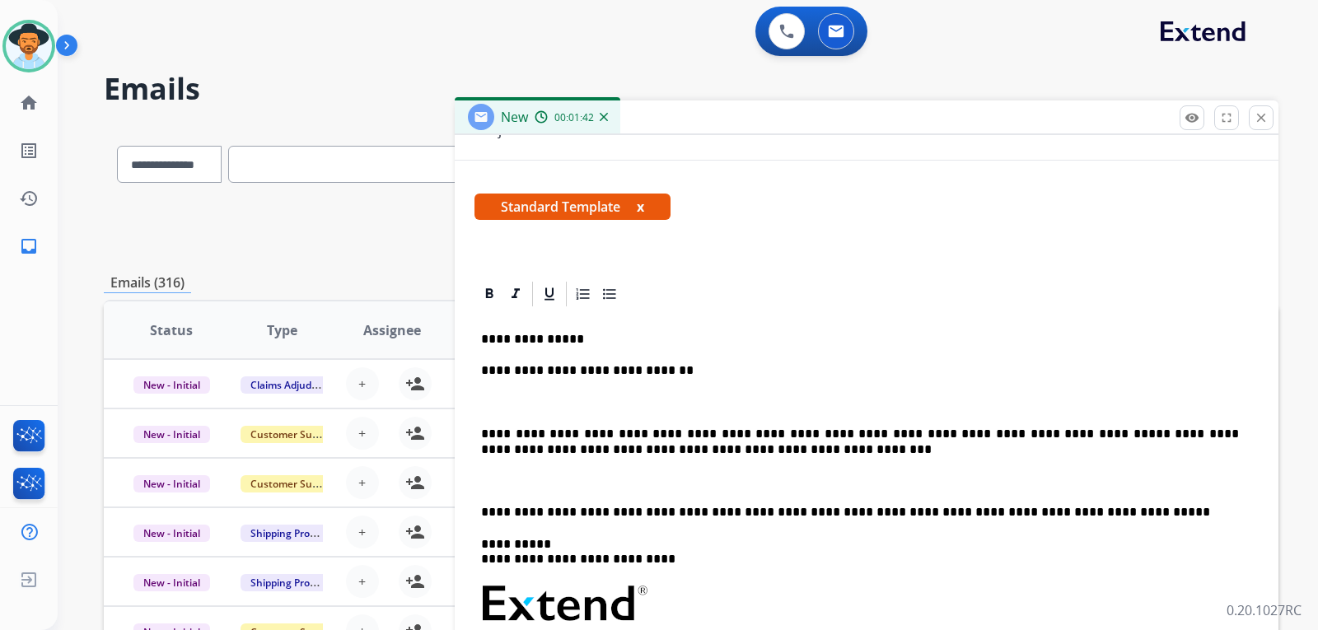
click at [480, 368] on div "**********" at bounding box center [867, 595] width 784 height 572
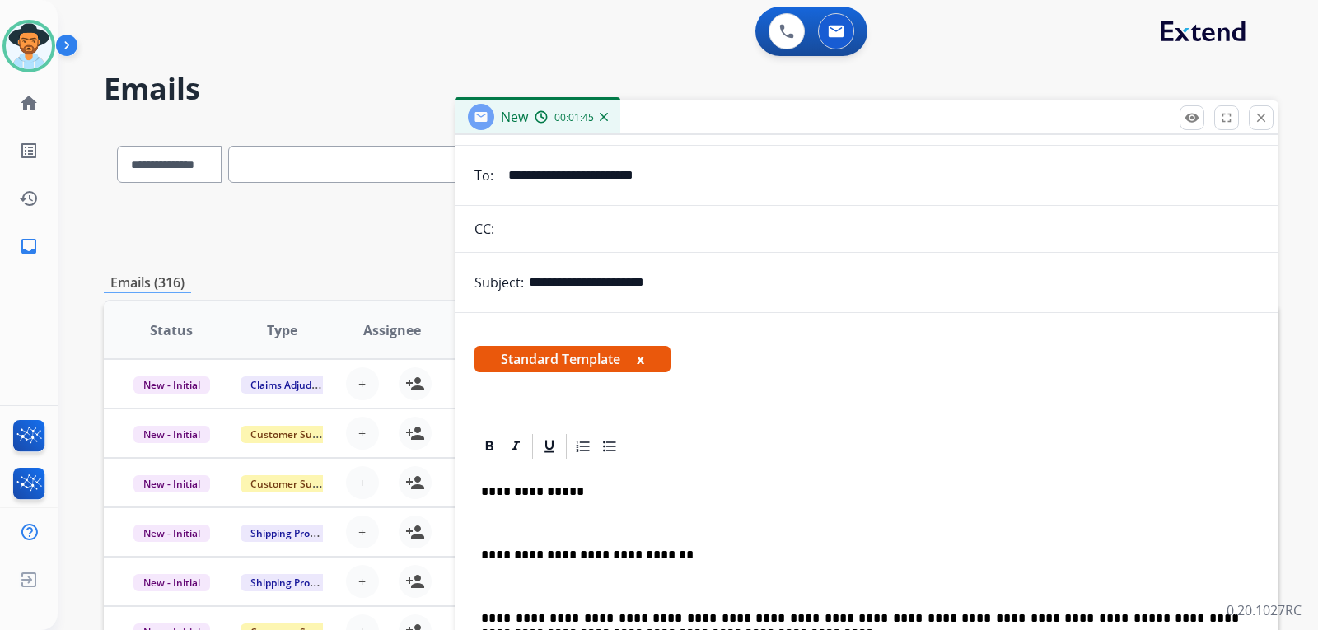
scroll to position [0, 0]
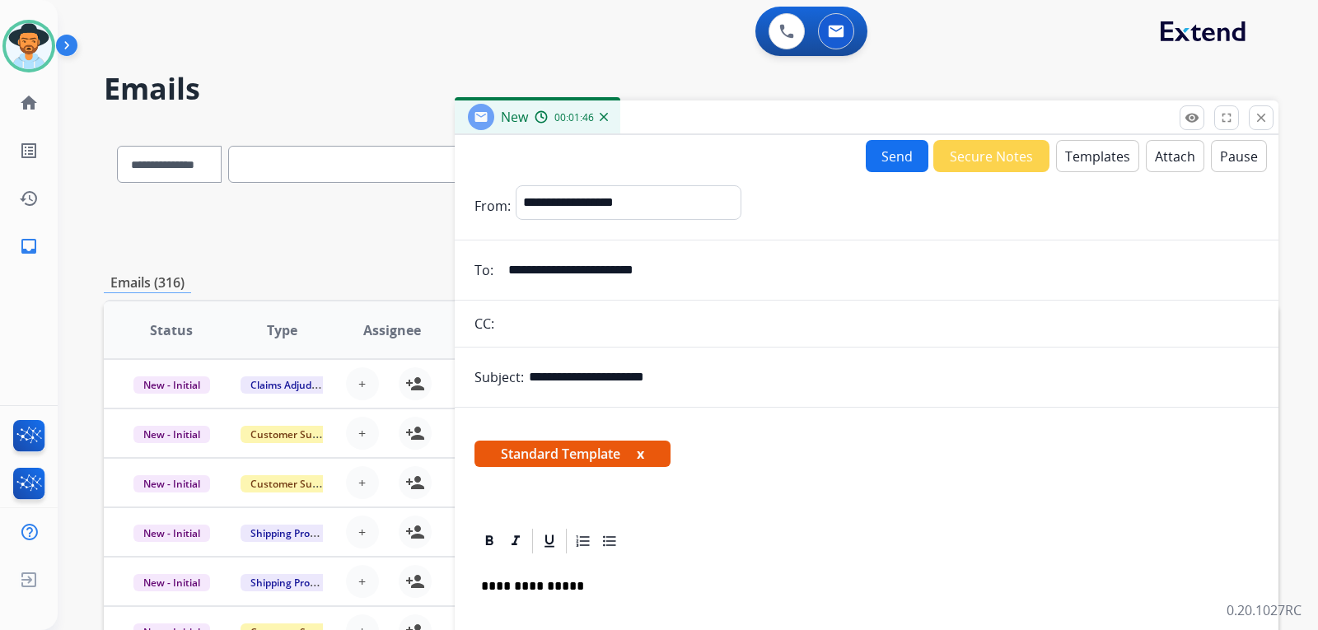
click at [897, 159] on button "Send" at bounding box center [897, 156] width 63 height 32
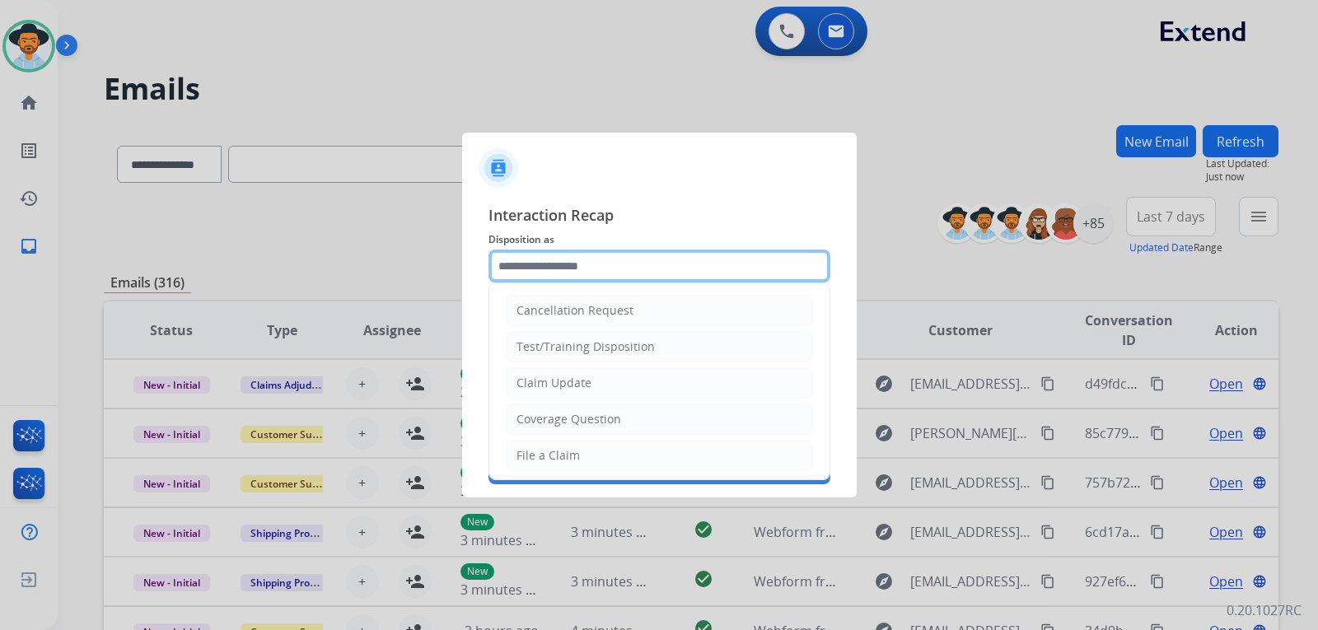
click at [626, 258] on input "text" at bounding box center [660, 266] width 342 height 33
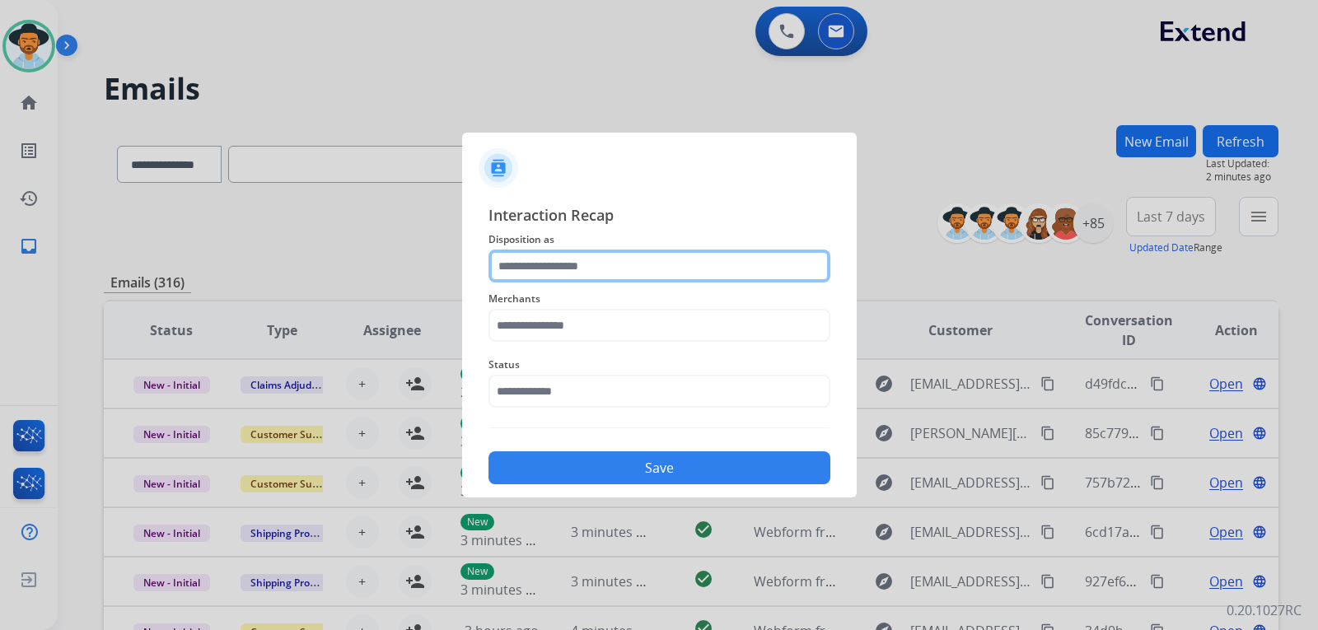
click at [623, 260] on input "text" at bounding box center [660, 266] width 342 height 33
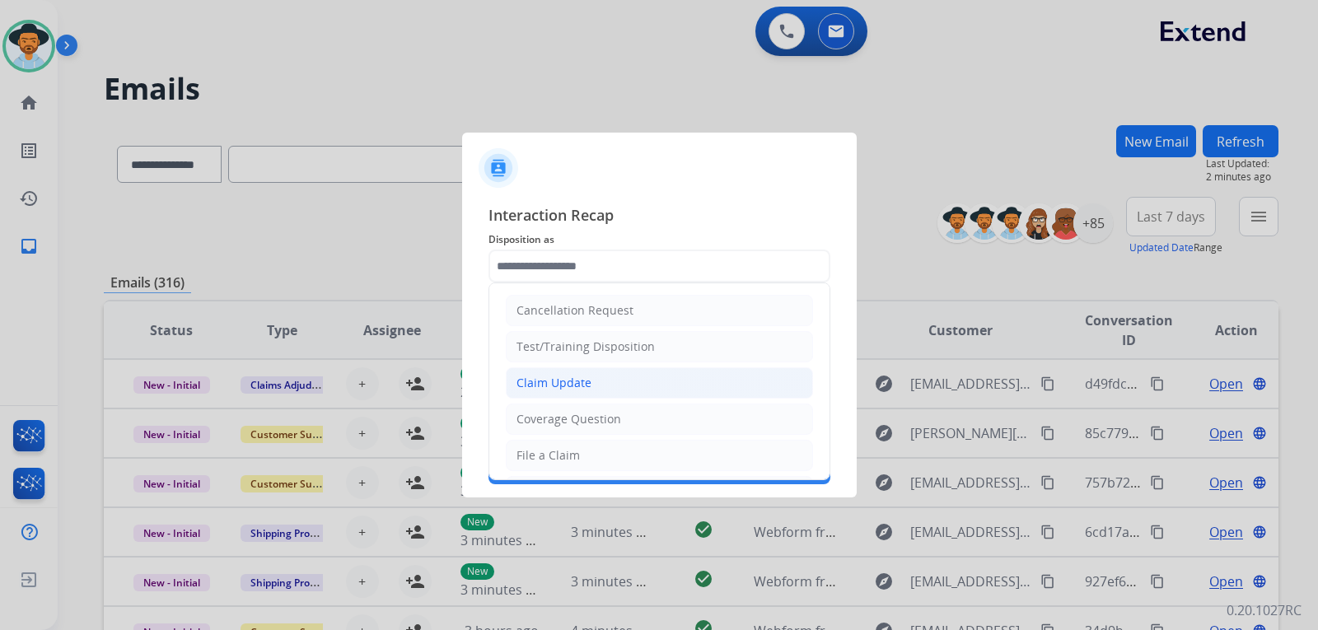
click at [576, 381] on div "Claim Update" at bounding box center [554, 383] width 75 height 16
type input "**********"
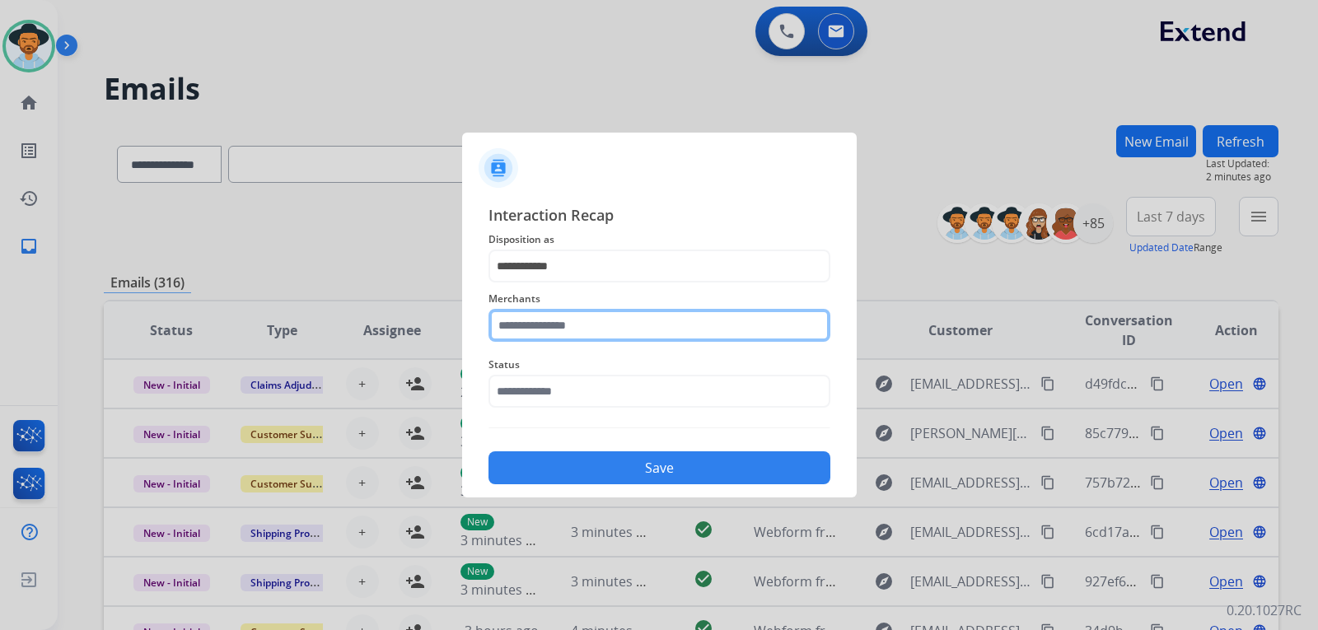
click at [594, 322] on input "text" at bounding box center [660, 325] width 342 height 33
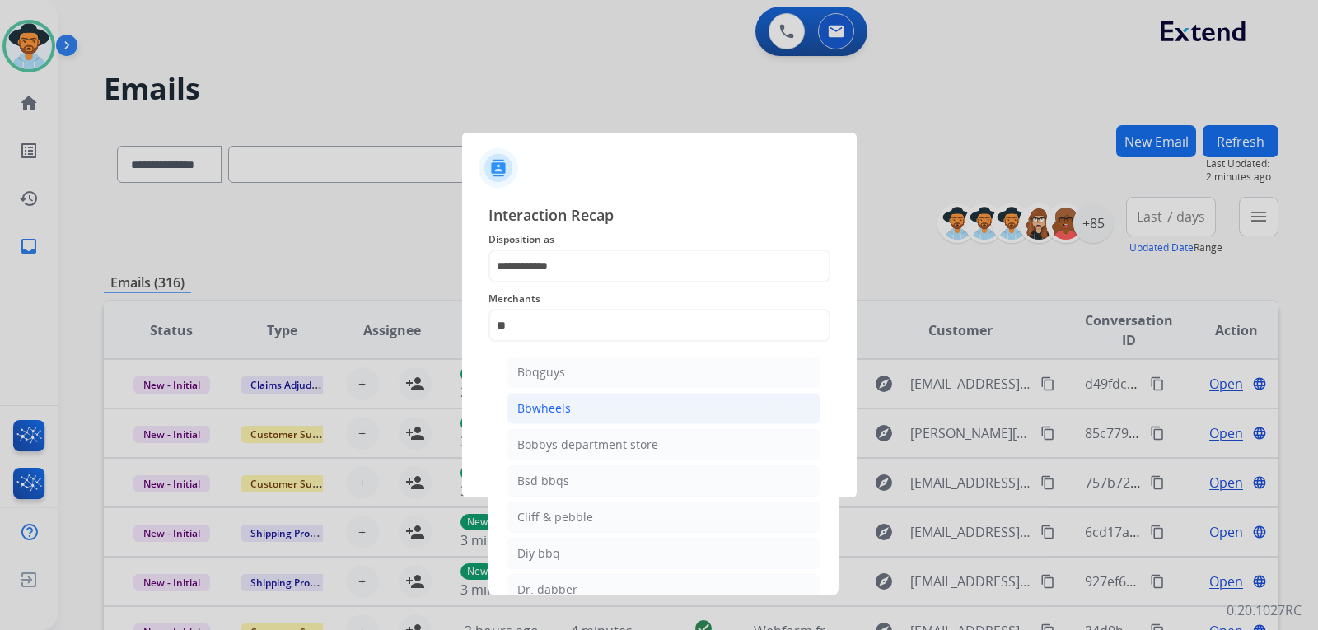
click at [557, 407] on div "Bbwheels" at bounding box center [544, 408] width 54 height 16
type input "********"
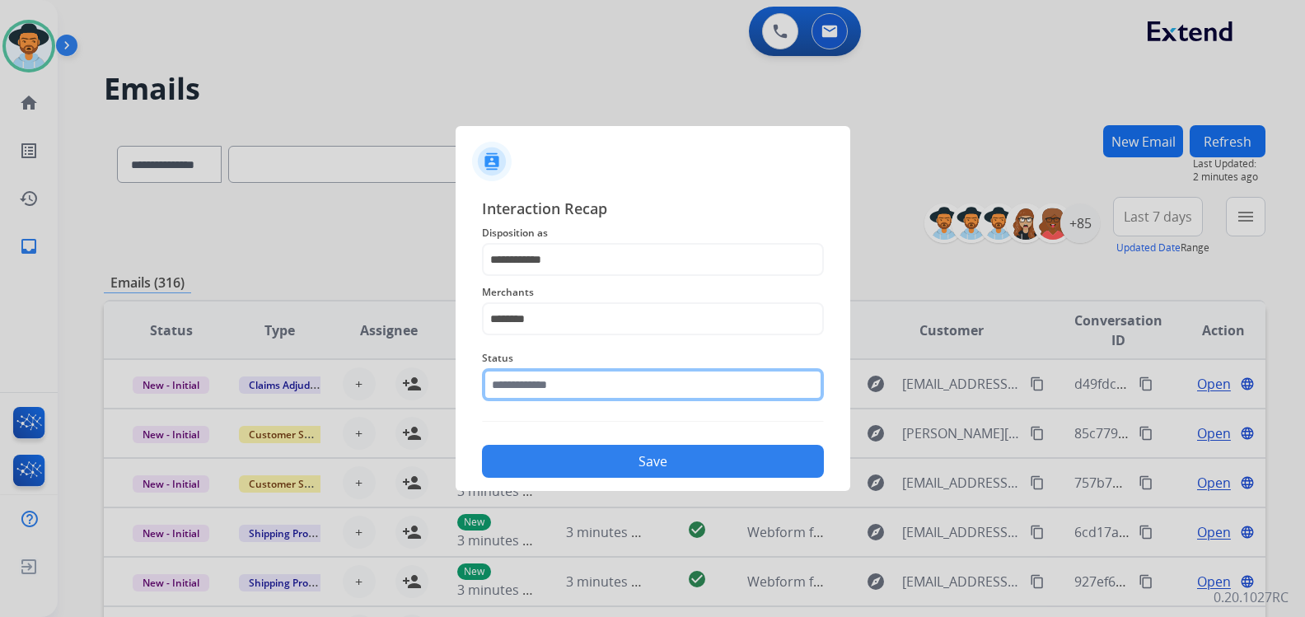
click at [559, 393] on input "text" at bounding box center [653, 384] width 342 height 33
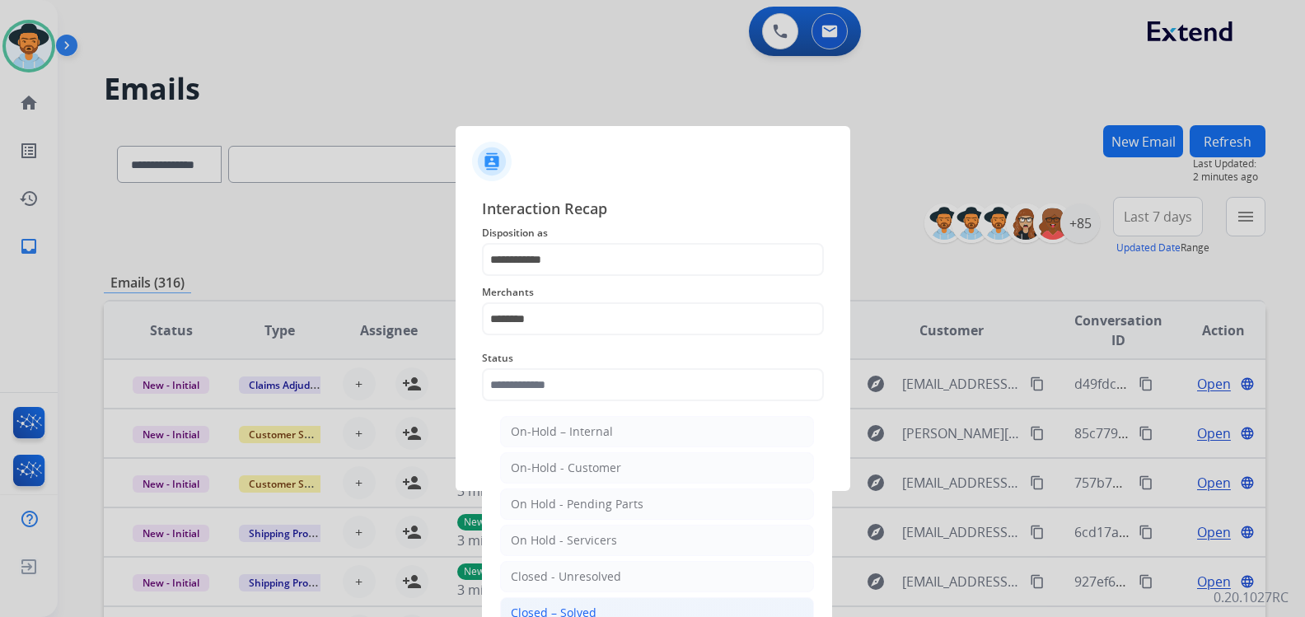
click at [572, 608] on div "Closed – Solved" at bounding box center [554, 613] width 86 height 16
type input "**********"
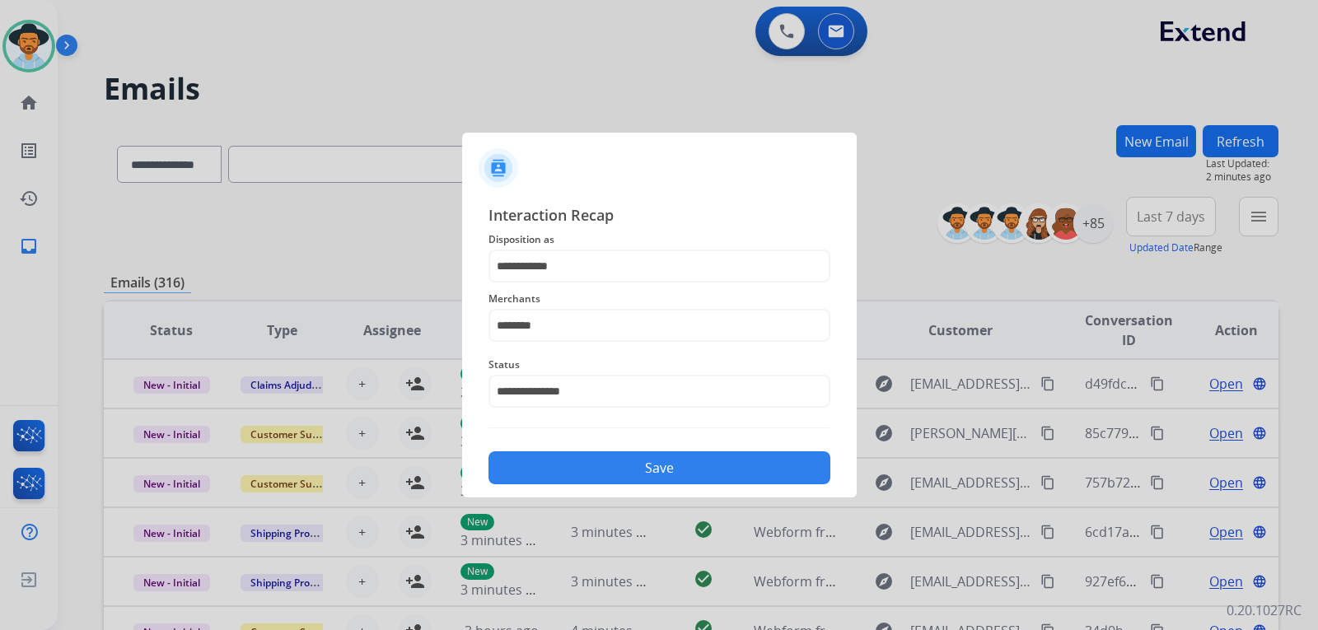
click at [618, 466] on button "Save" at bounding box center [660, 468] width 342 height 33
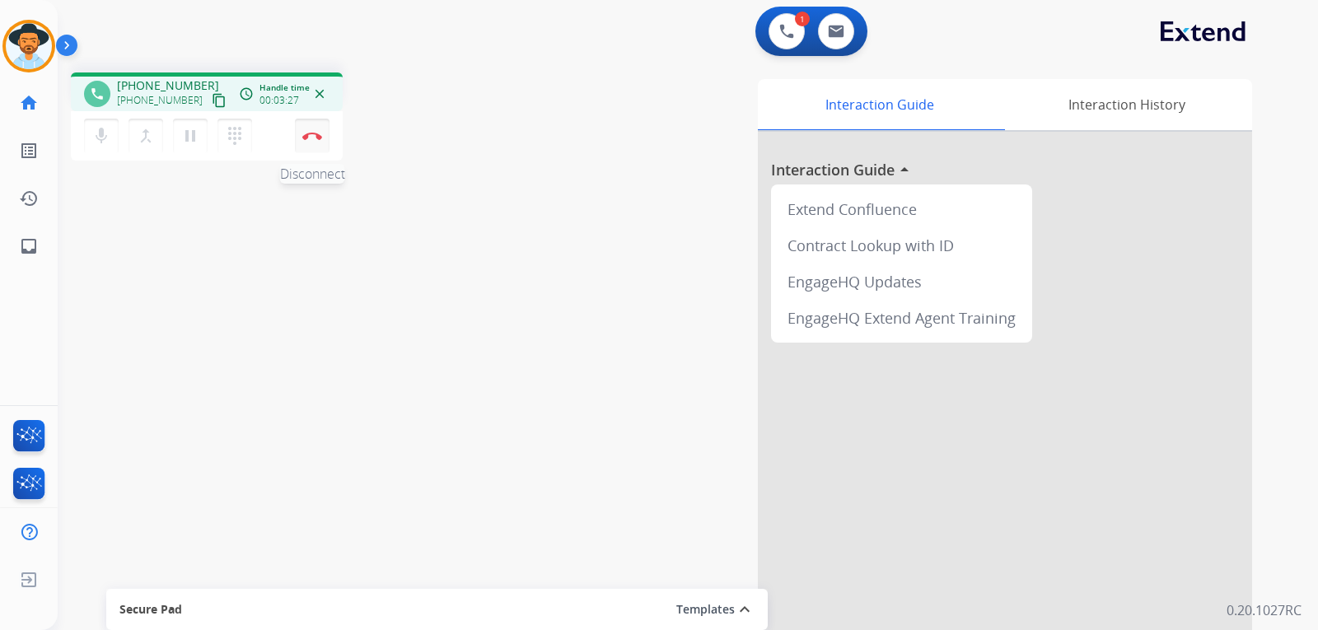
click at [316, 140] on button "Disconnect" at bounding box center [312, 136] width 35 height 35
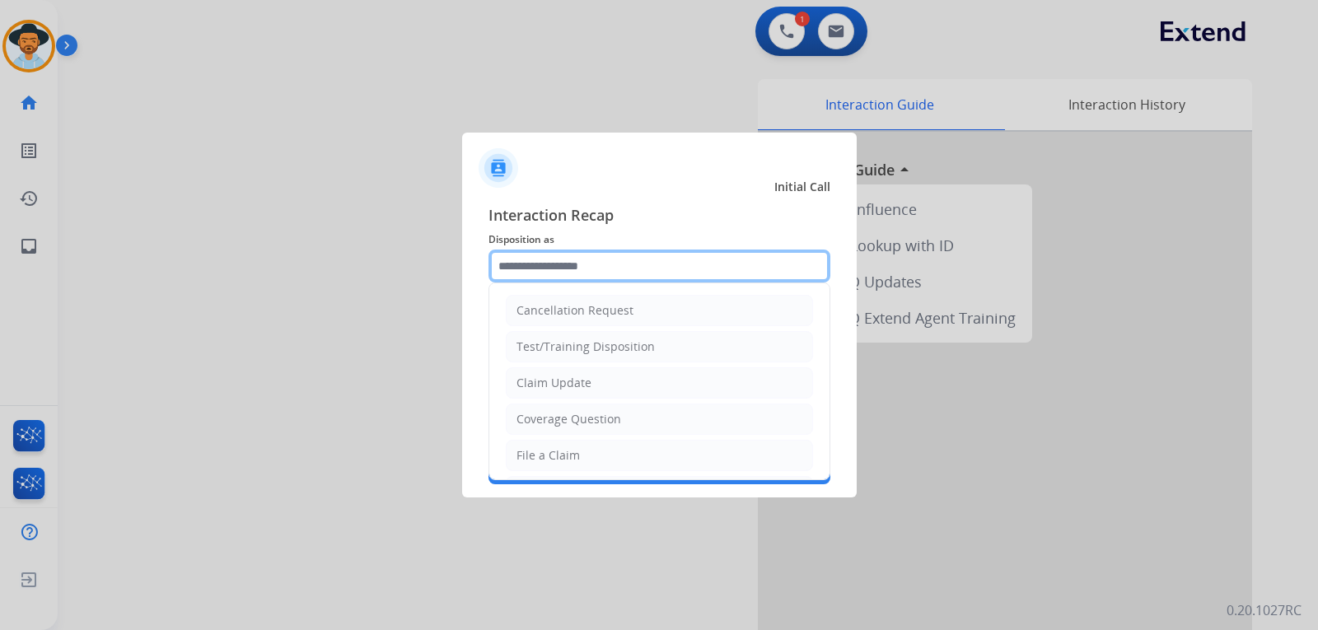
click at [611, 257] on input "text" at bounding box center [660, 266] width 342 height 33
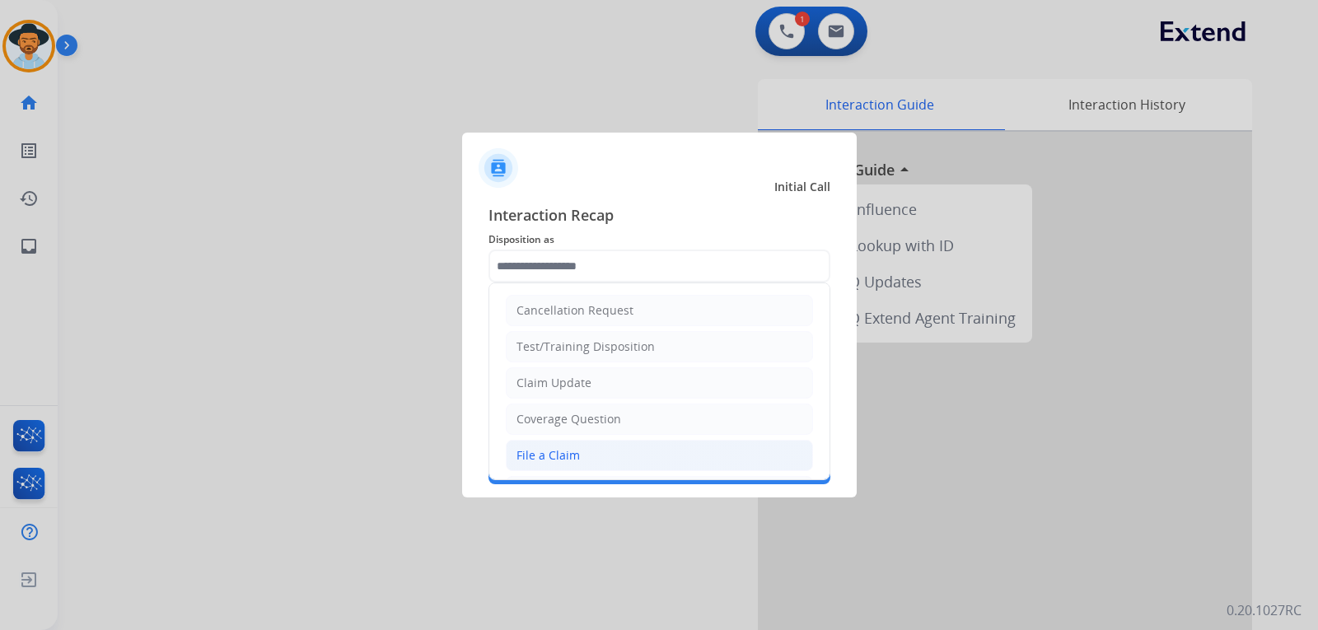
click at [555, 464] on div "File a Claim" at bounding box center [548, 455] width 63 height 16
type input "**********"
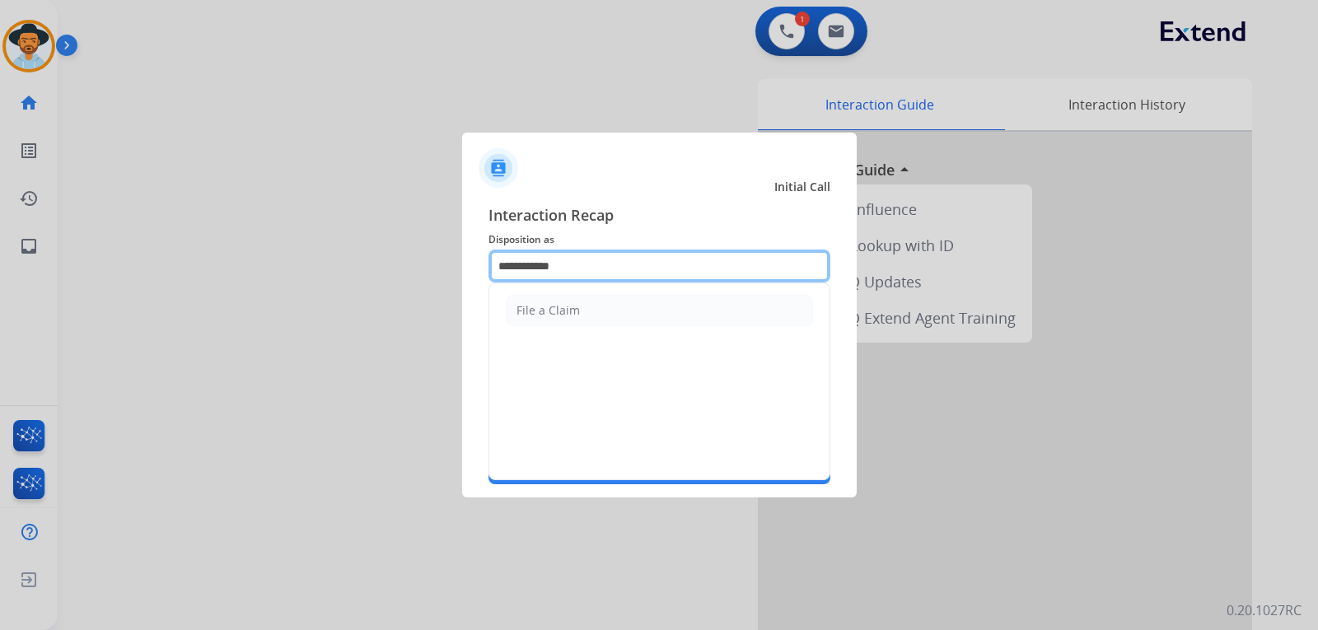
drag, startPoint x: 596, startPoint y: 269, endPoint x: 423, endPoint y: 260, distance: 173.3
click at [0, 260] on app-contact-recap-modal "**********" at bounding box center [0, 315] width 0 height 630
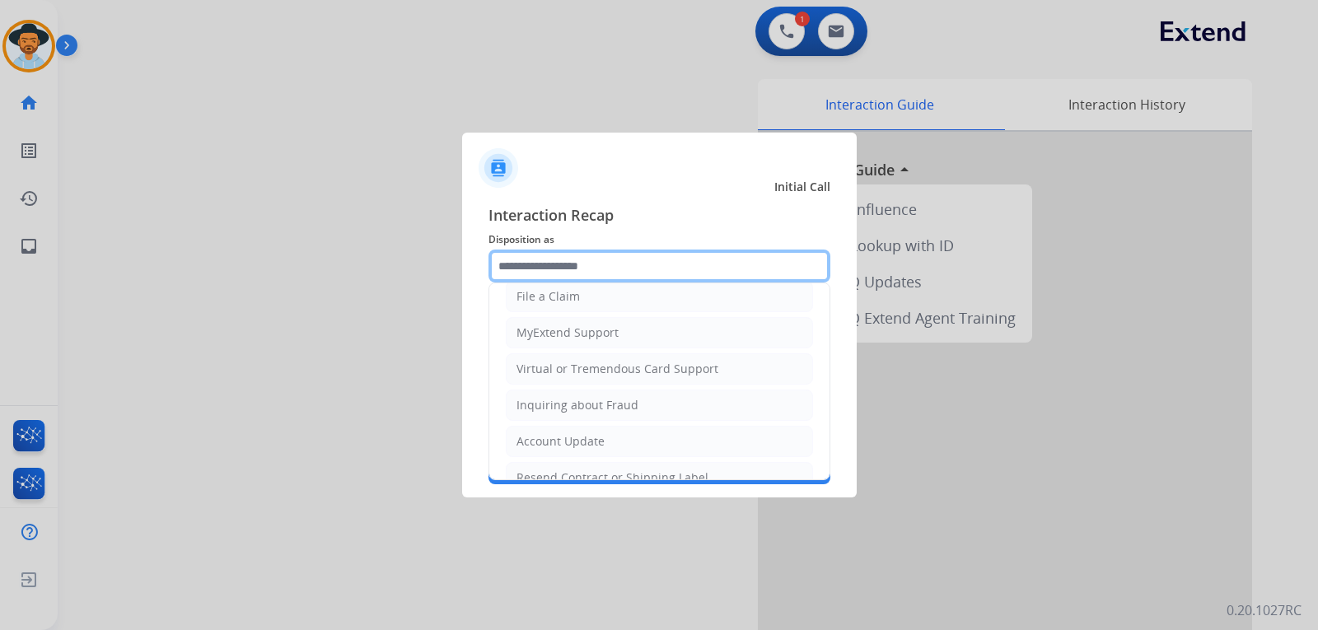
scroll to position [165, 0]
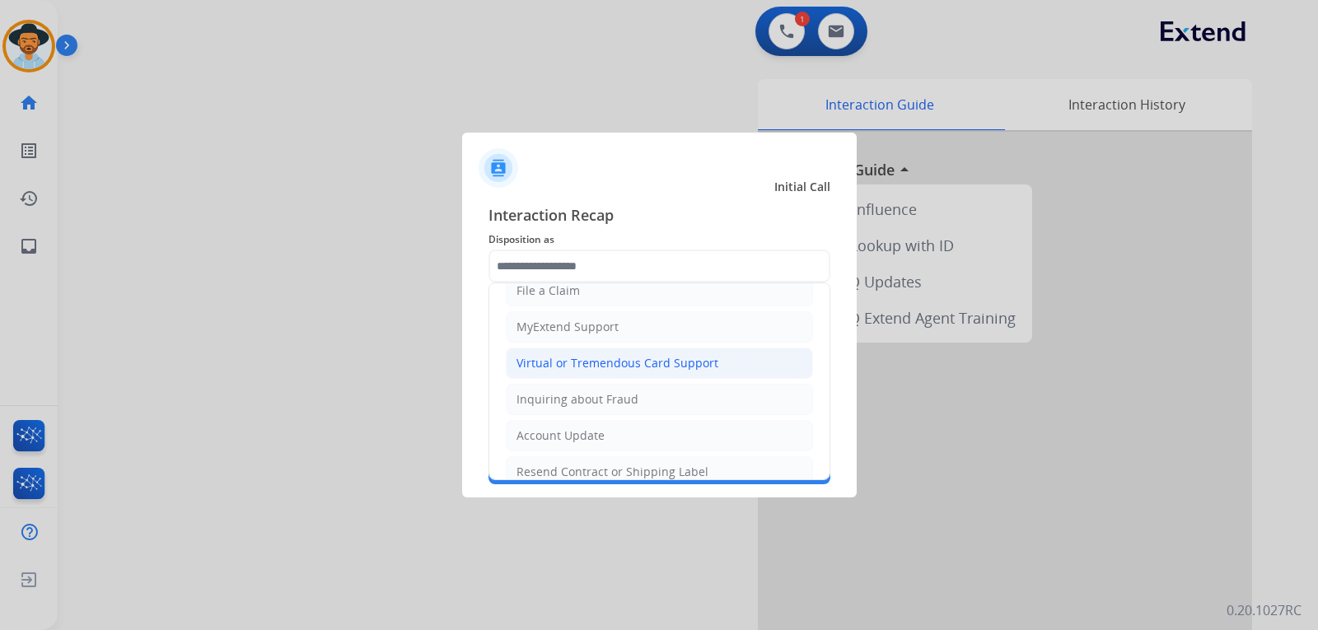
click at [658, 361] on div "Virtual or Tremendous Card Support" at bounding box center [618, 363] width 202 height 16
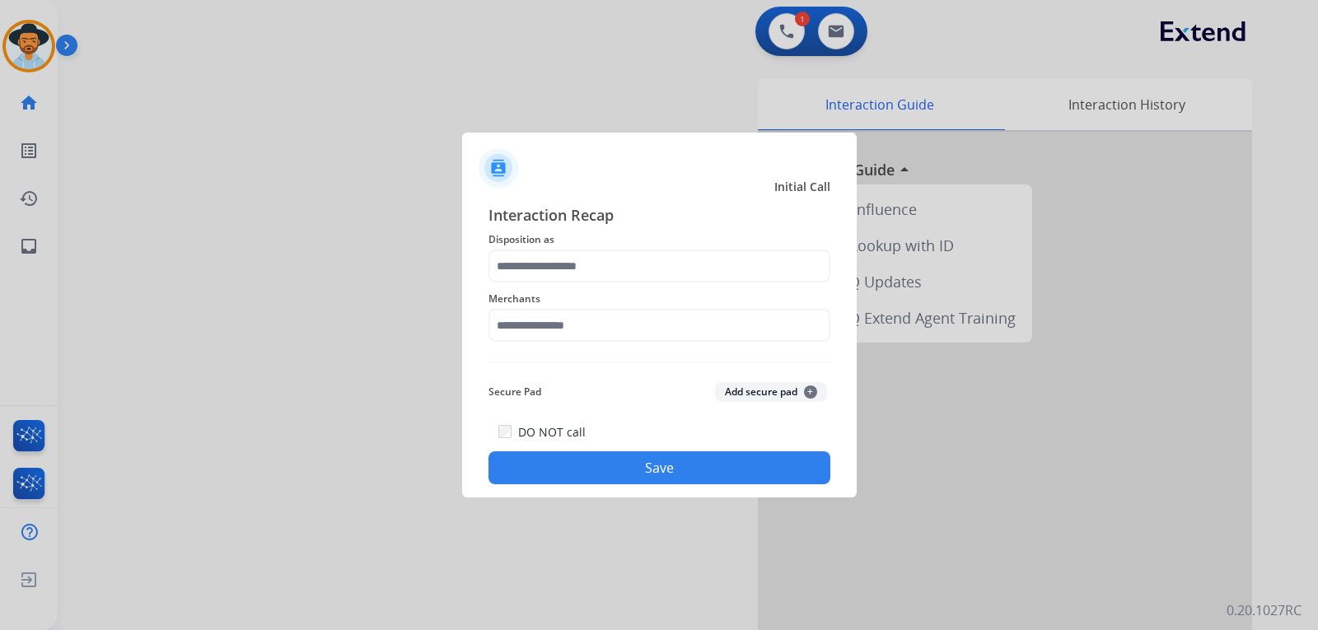
type input "**********"
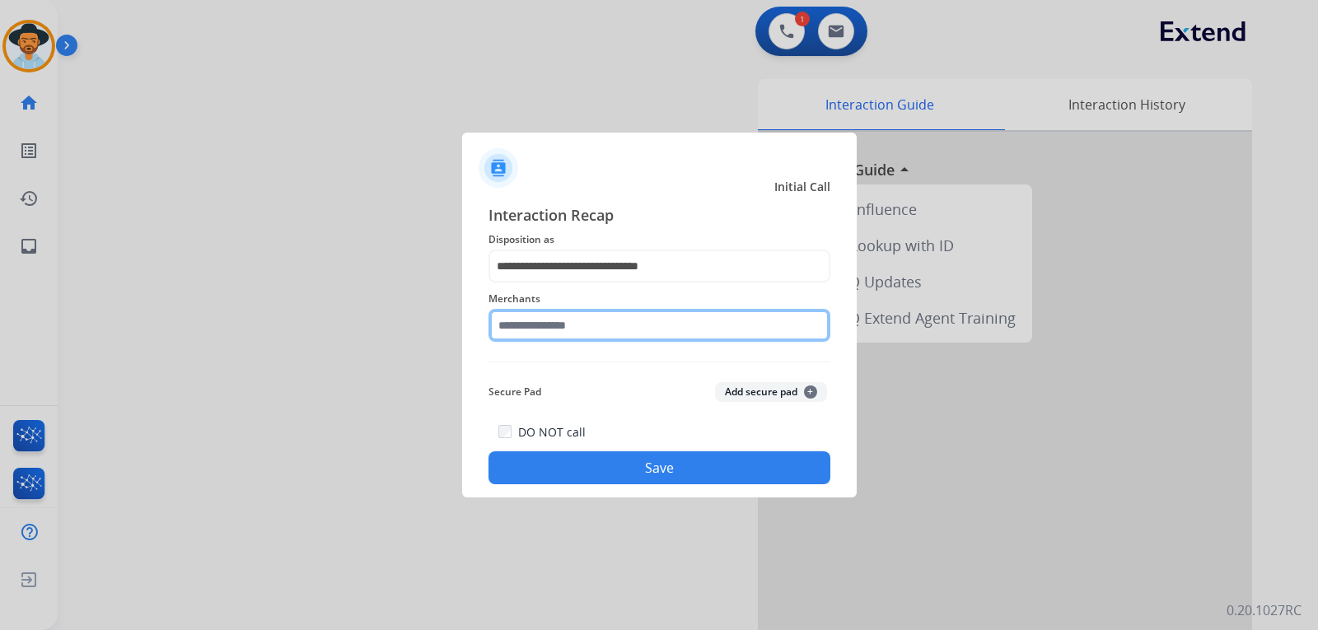
click at [630, 325] on input "text" at bounding box center [660, 325] width 342 height 33
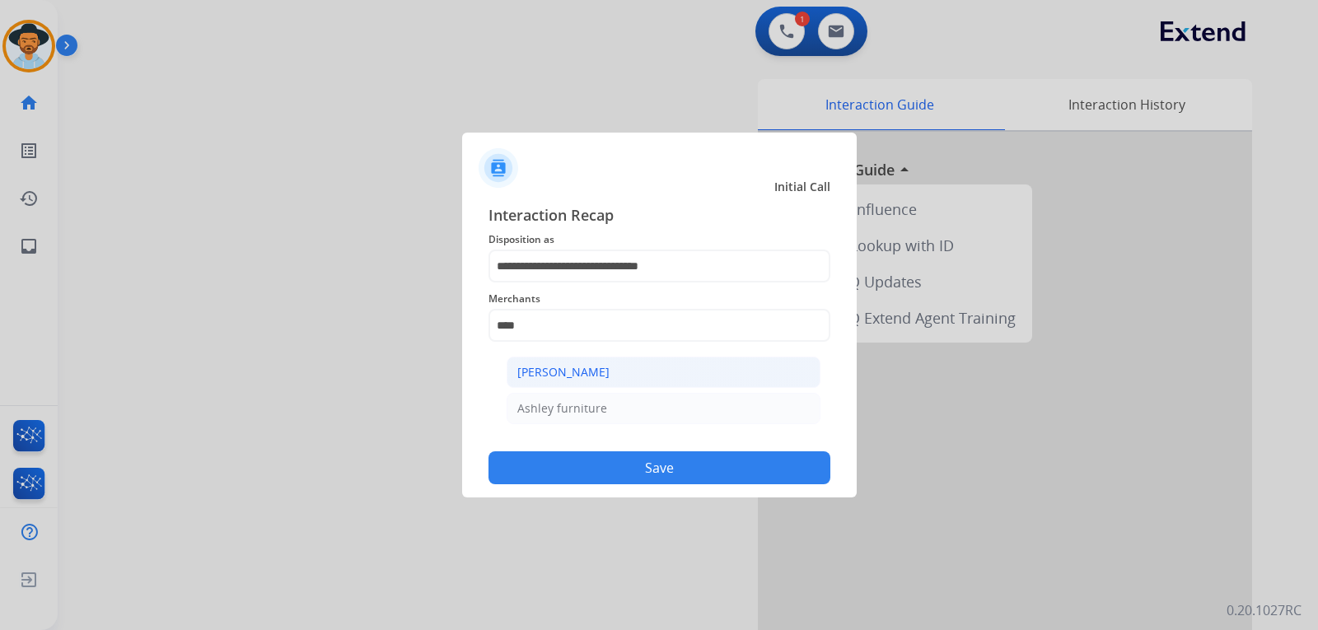
click at [559, 377] on div "[PERSON_NAME]" at bounding box center [563, 372] width 92 height 16
type input "**********"
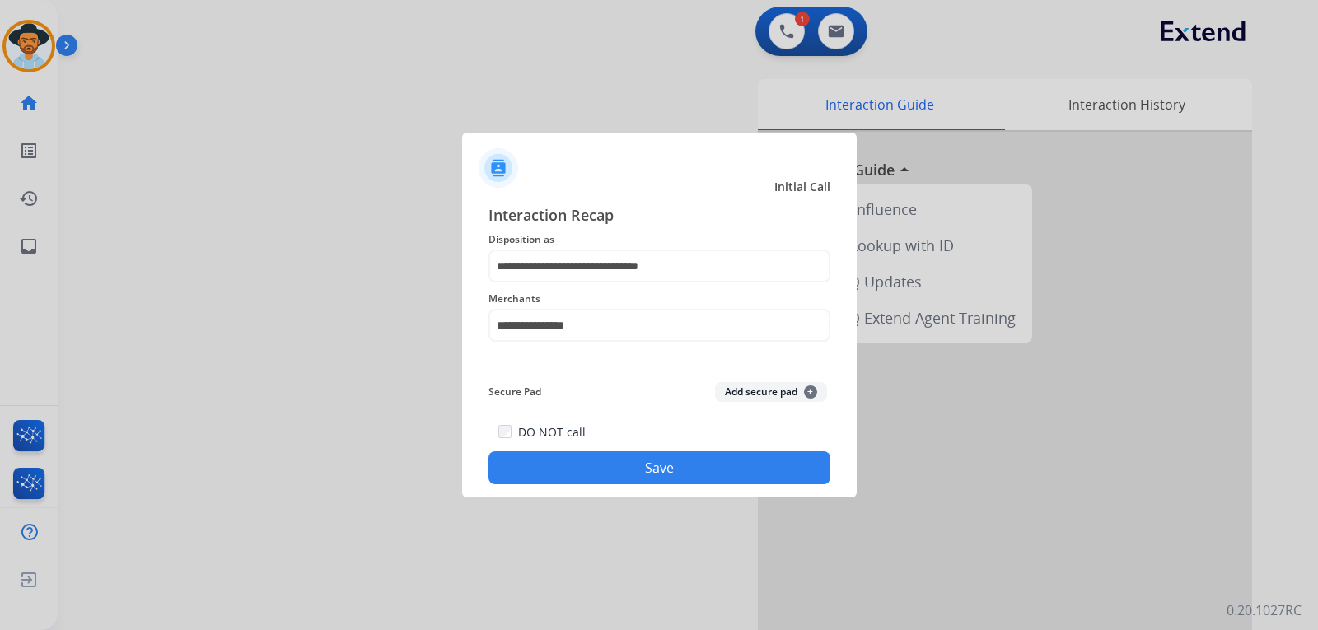
click at [630, 468] on button "Save" at bounding box center [660, 468] width 342 height 33
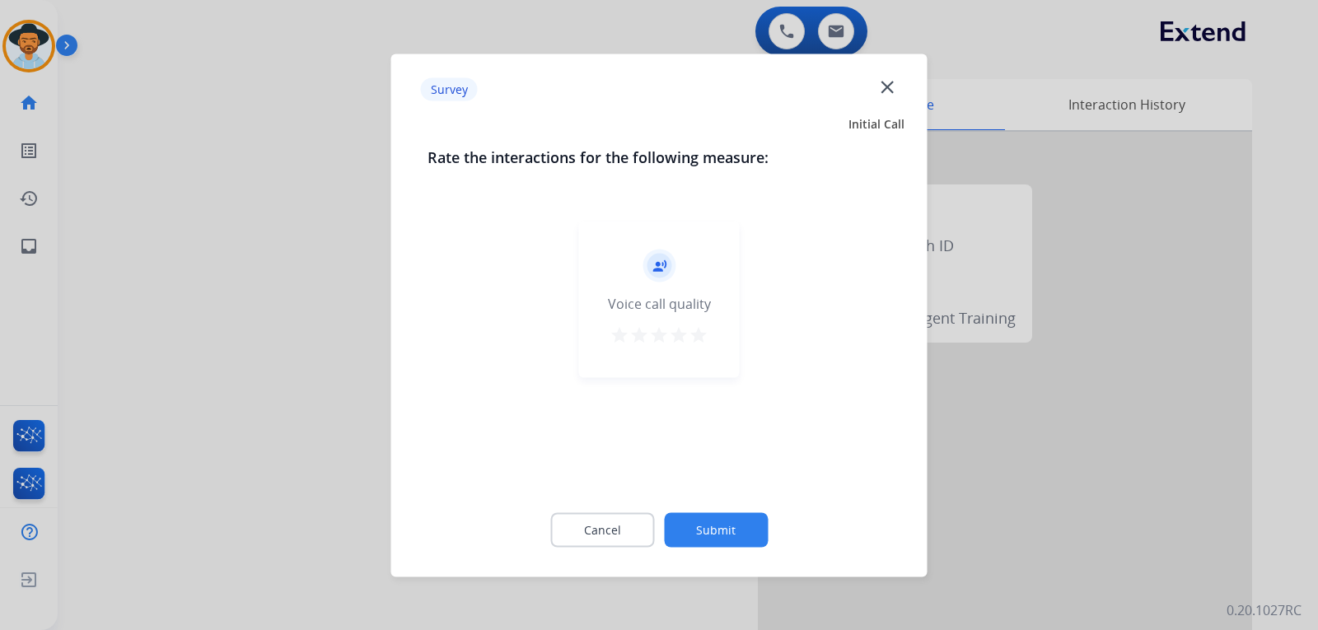
click at [1096, 485] on div at bounding box center [659, 315] width 1318 height 630
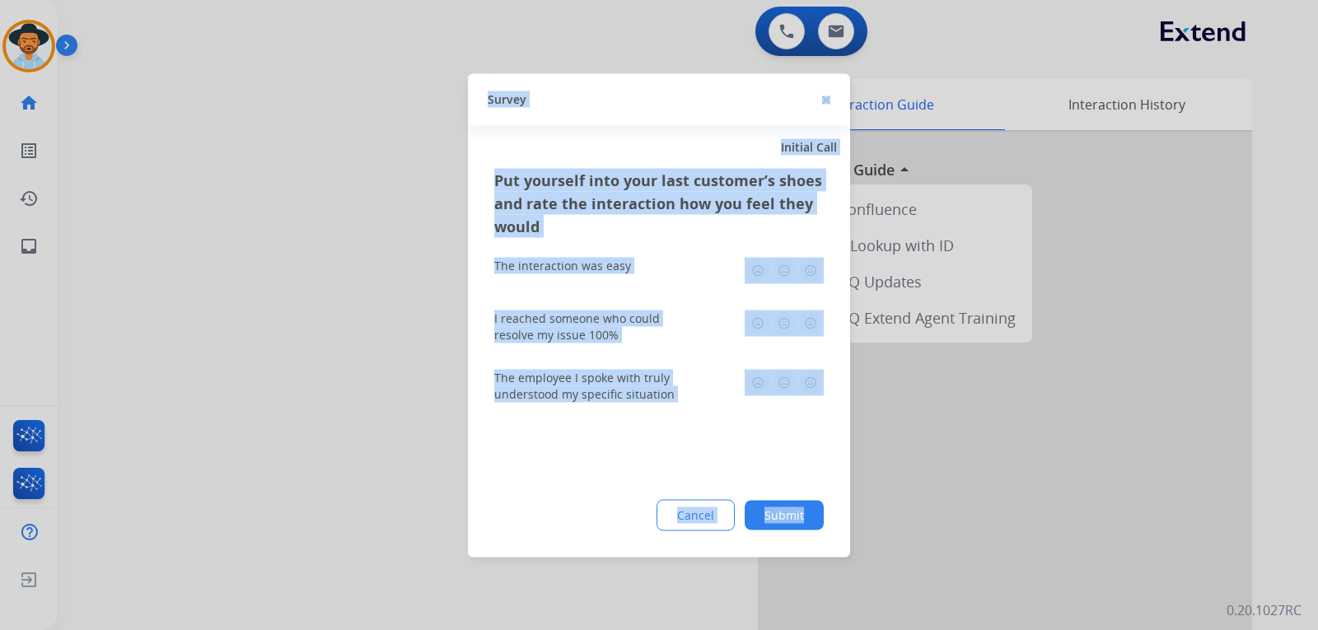
click at [1096, 485] on div at bounding box center [659, 315] width 1318 height 630
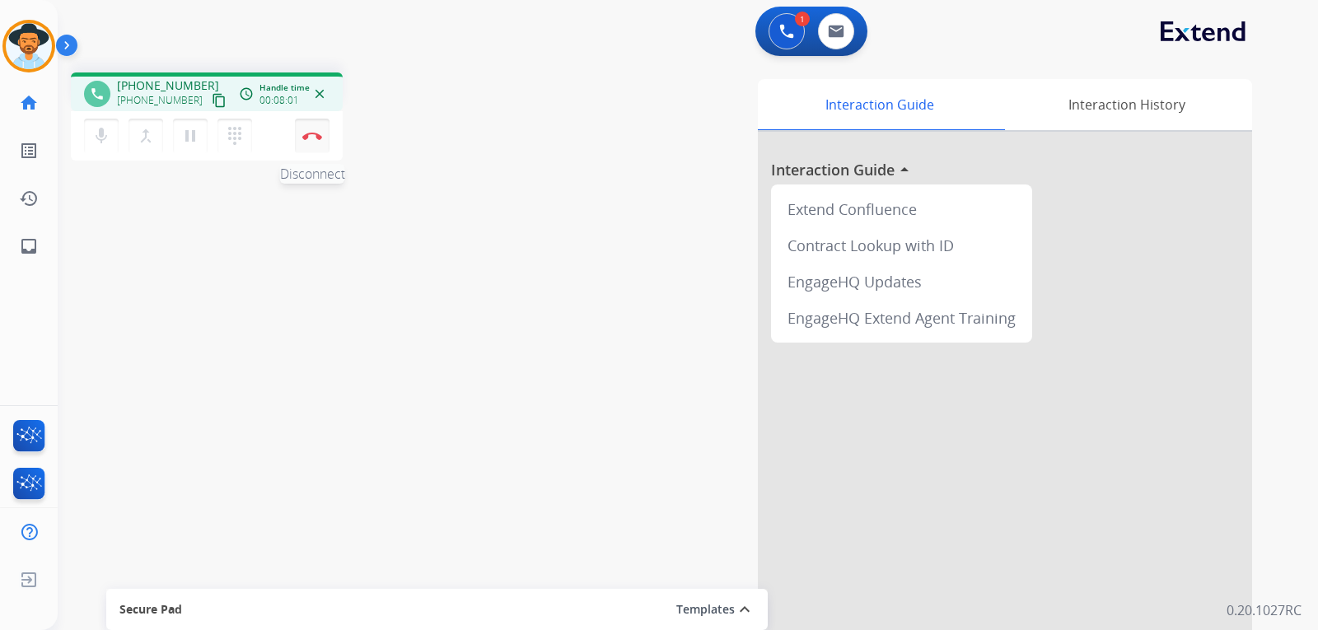
click at [314, 135] on img at bounding box center [312, 136] width 20 height 8
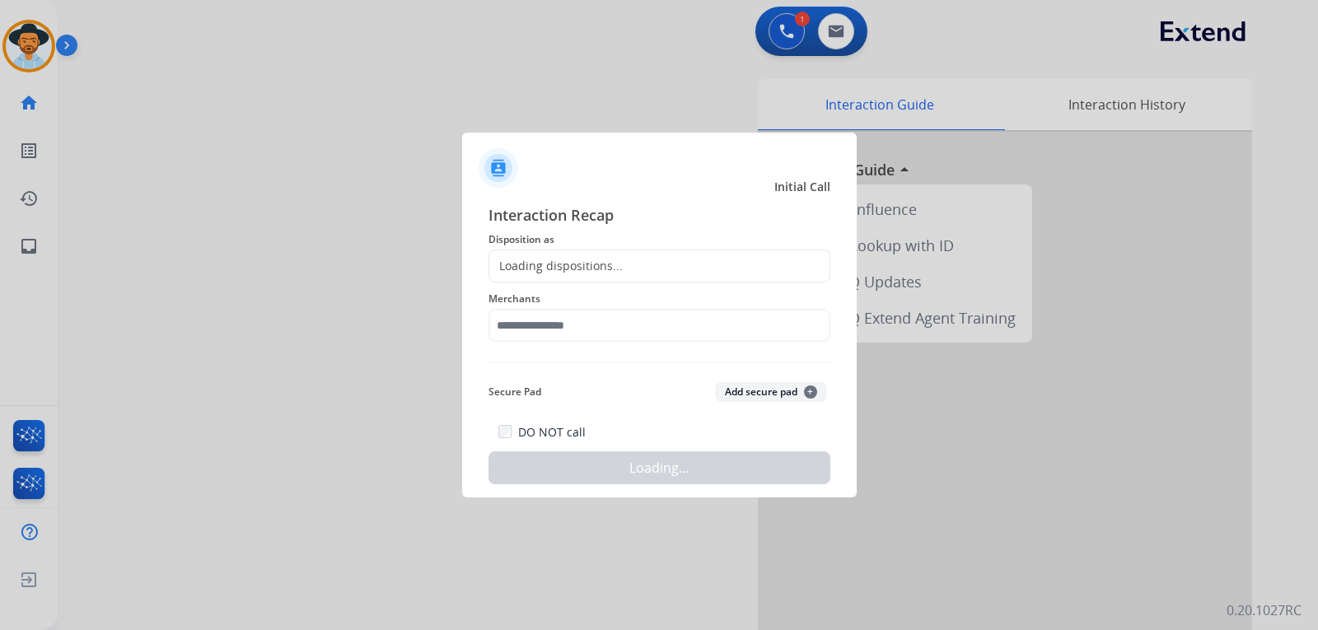
click at [695, 264] on div "Loading dispositions..." at bounding box center [660, 266] width 342 height 33
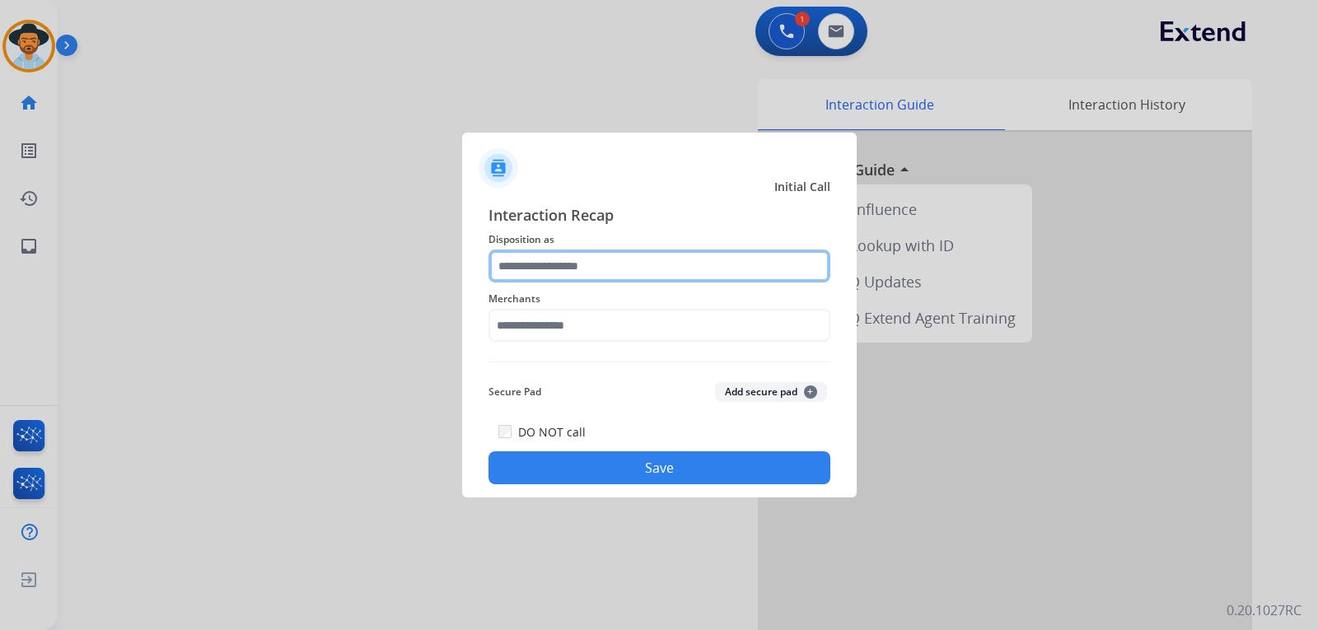
click at [598, 268] on input "text" at bounding box center [660, 266] width 342 height 33
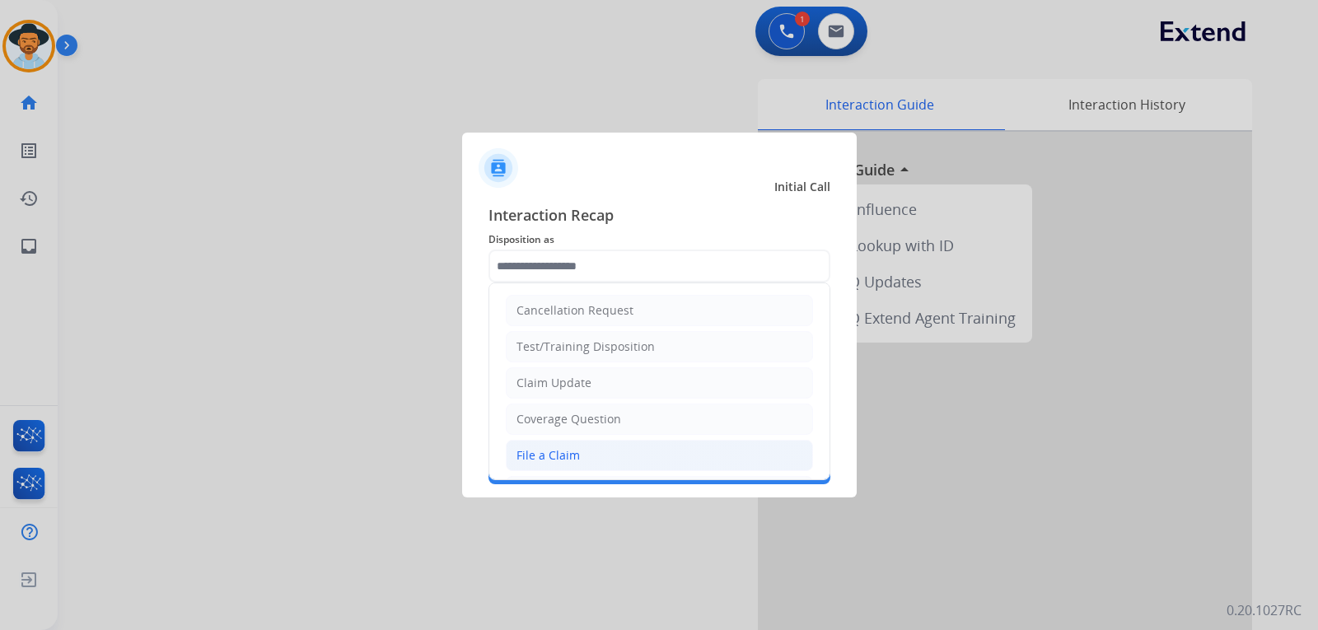
click at [628, 455] on li "File a Claim" at bounding box center [659, 455] width 307 height 31
type input "**********"
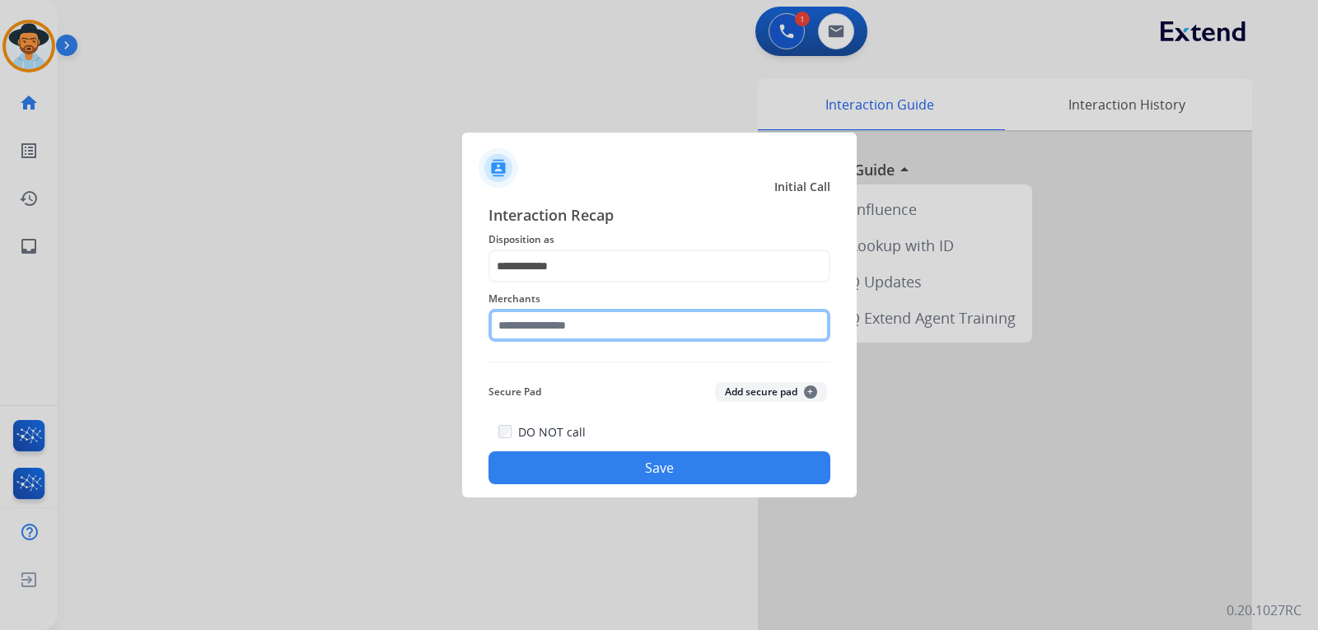
click at [616, 333] on input "text" at bounding box center [660, 325] width 342 height 33
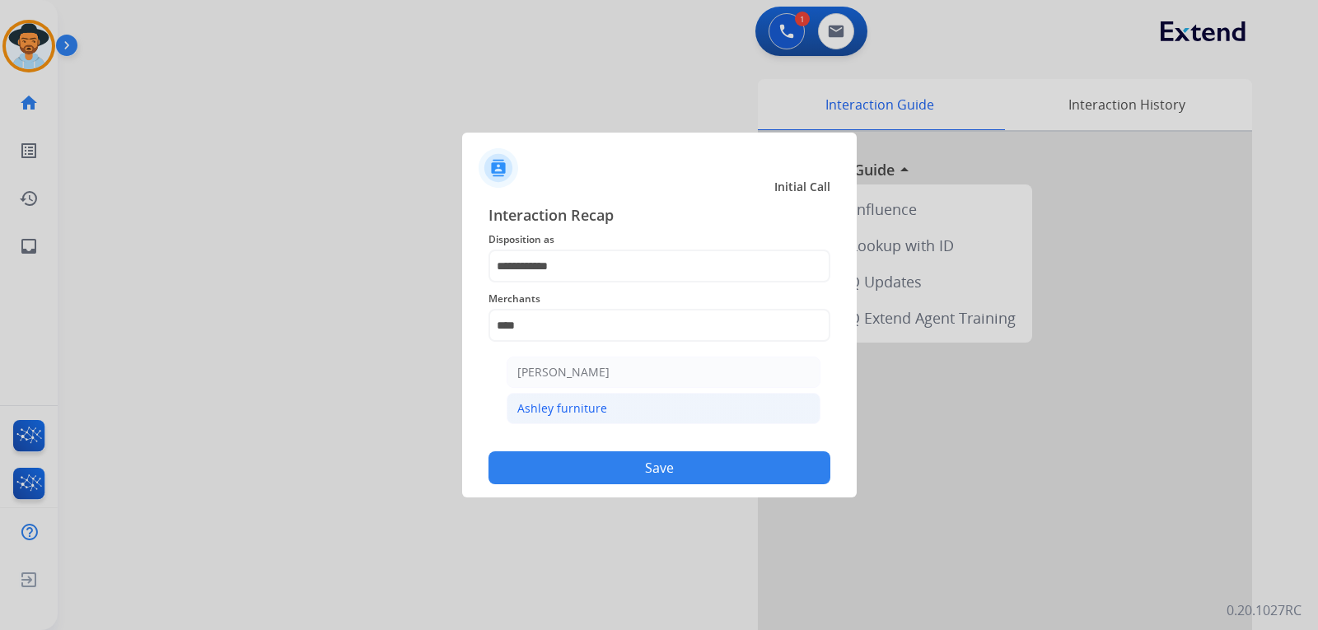
click at [601, 406] on div "Ashley furniture" at bounding box center [562, 408] width 90 height 16
type input "**********"
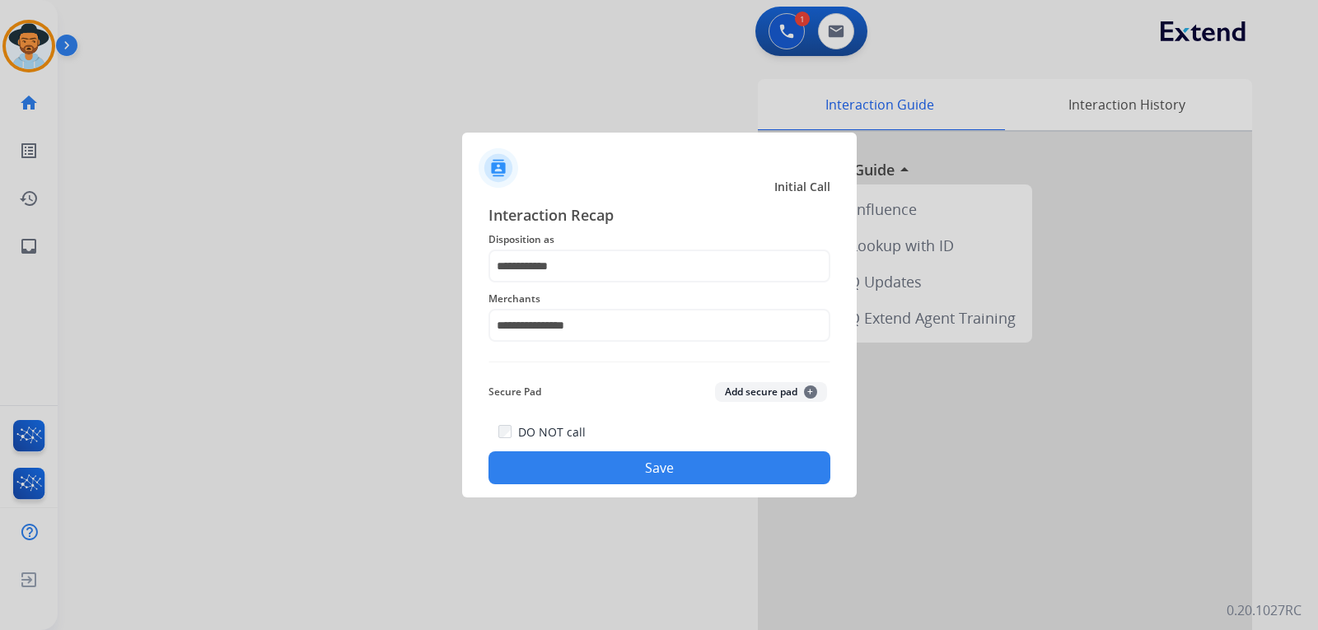
click at [624, 456] on button "Save" at bounding box center [660, 468] width 342 height 33
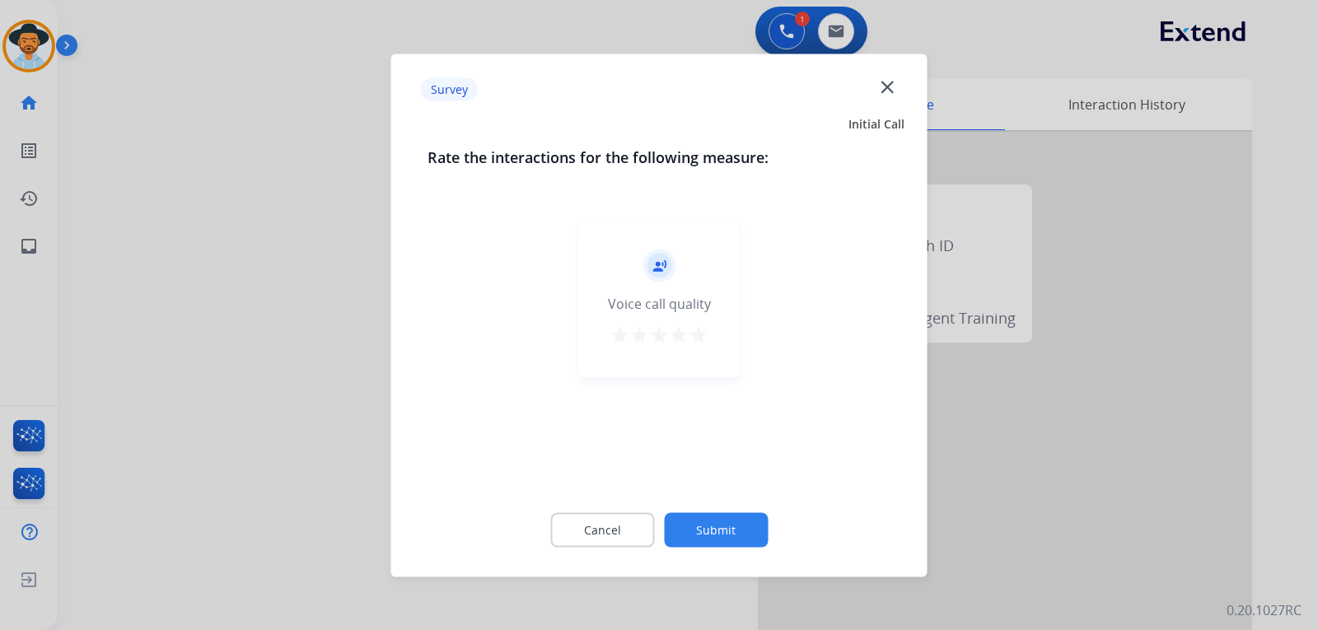
click at [954, 546] on div at bounding box center [659, 315] width 1318 height 630
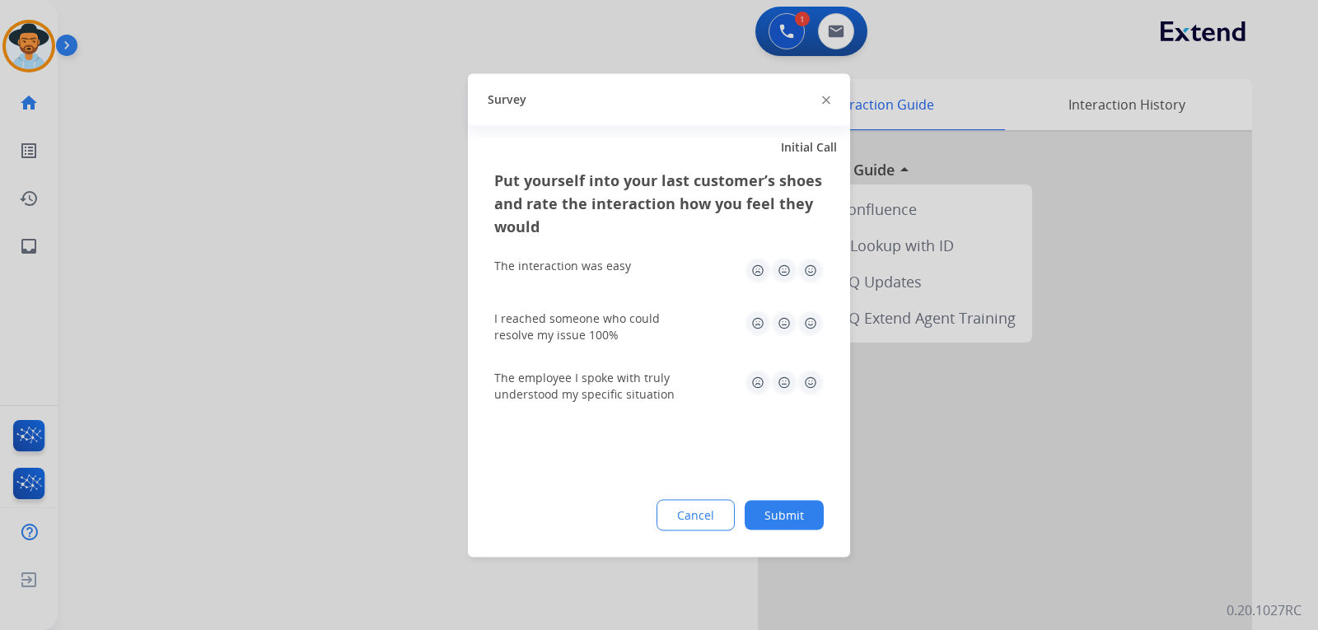
drag, startPoint x: 954, startPoint y: 546, endPoint x: 948, endPoint y: 613, distance: 67.0
click at [954, 547] on div at bounding box center [659, 315] width 1318 height 630
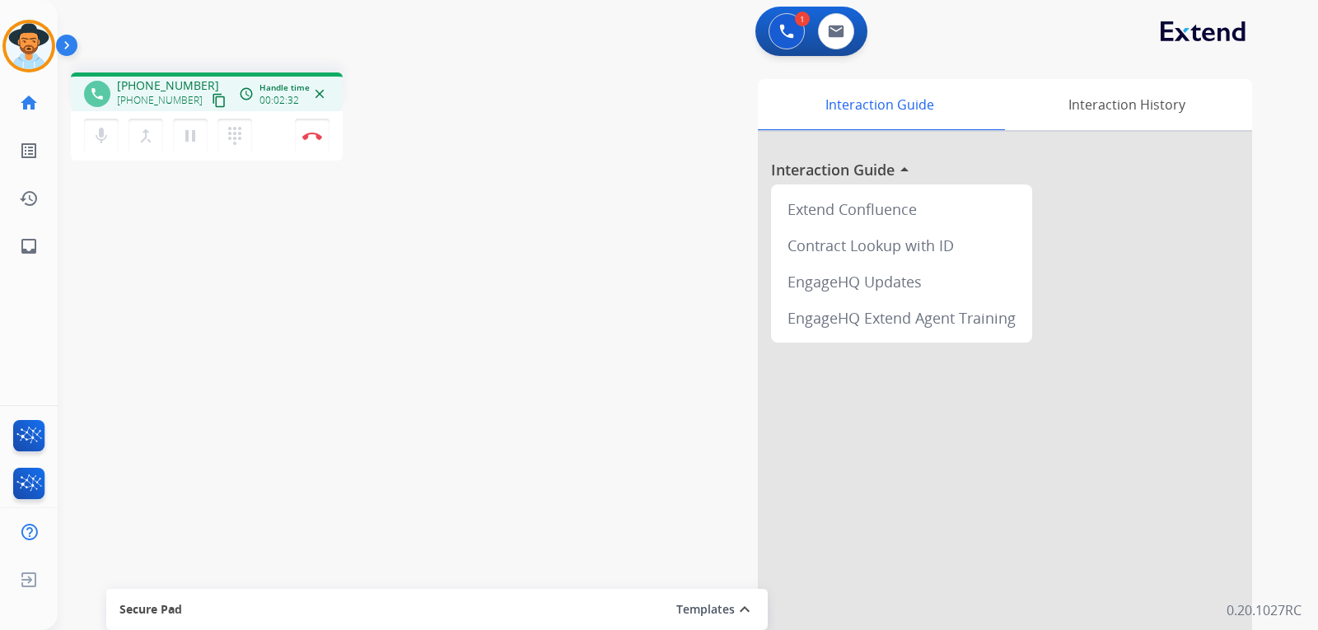
click at [278, 413] on div "phone [PHONE_NUMBER] [PHONE_NUMBER] content_copy access_time Call metrics Queue…" at bounding box center [668, 402] width 1221 height 687
click at [311, 143] on button "Disconnect" at bounding box center [312, 136] width 35 height 35
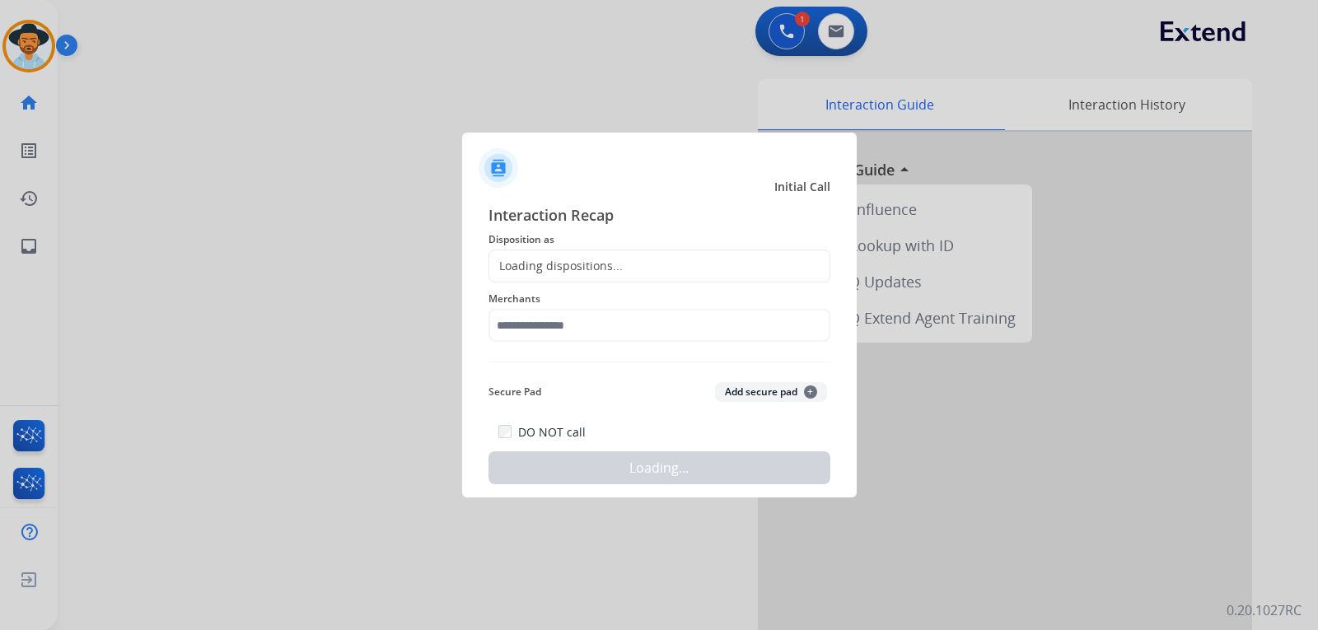
click at [568, 260] on div "Loading dispositions..." at bounding box center [555, 266] width 133 height 16
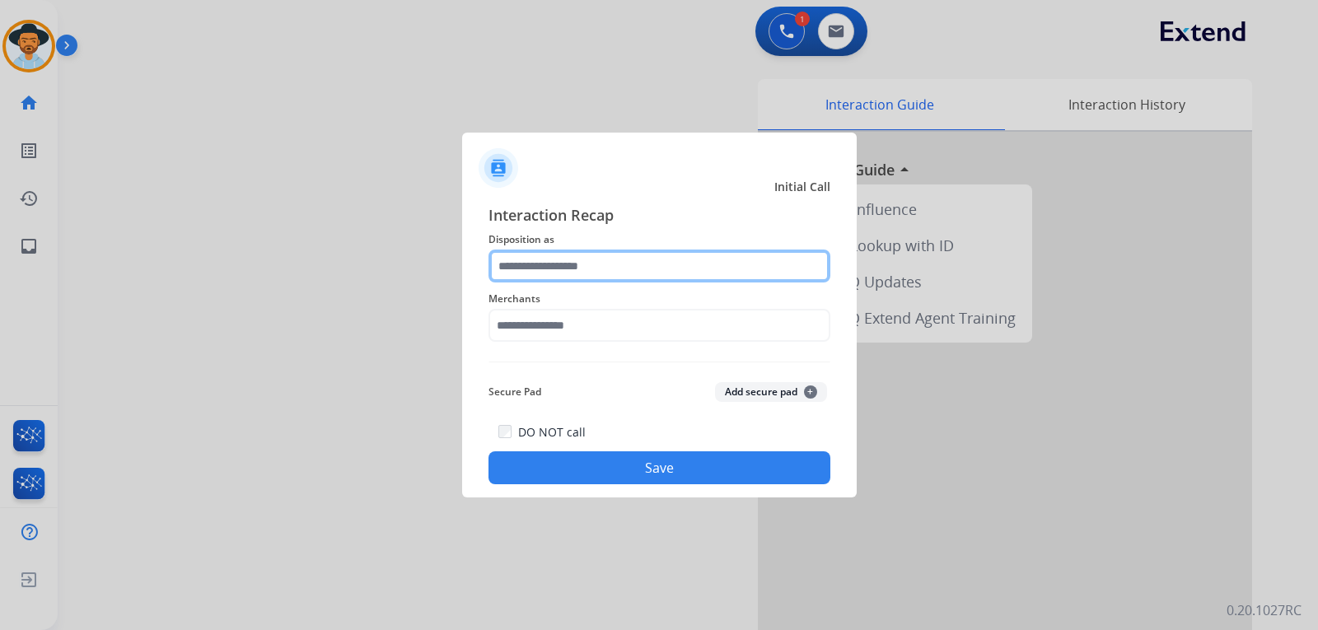
click at [566, 268] on input "text" at bounding box center [660, 266] width 342 height 33
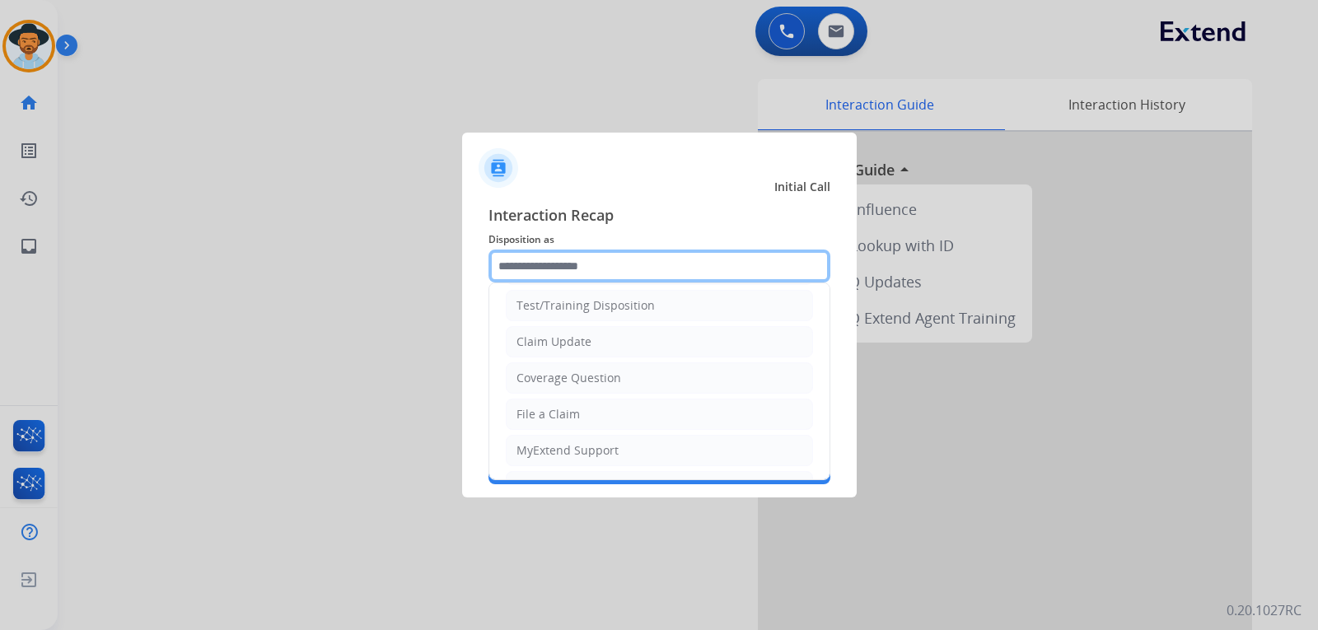
scroll to position [0, 0]
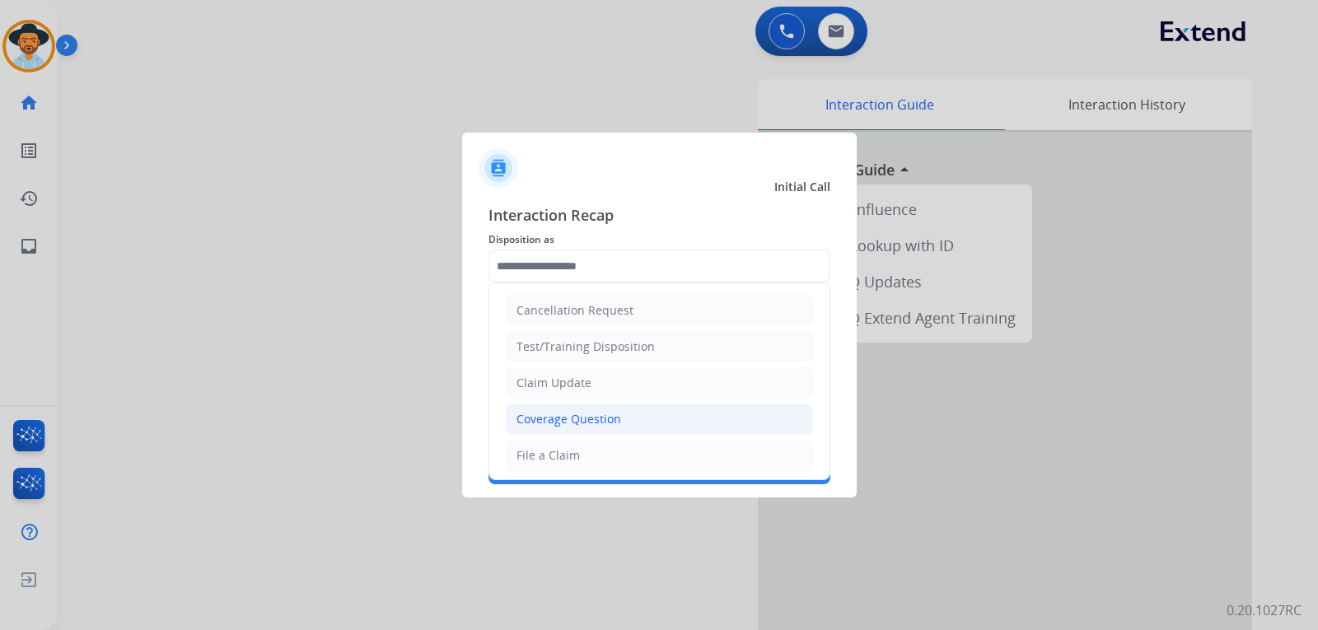
click at [564, 416] on div "Coverage Question" at bounding box center [569, 419] width 105 height 16
type input "**********"
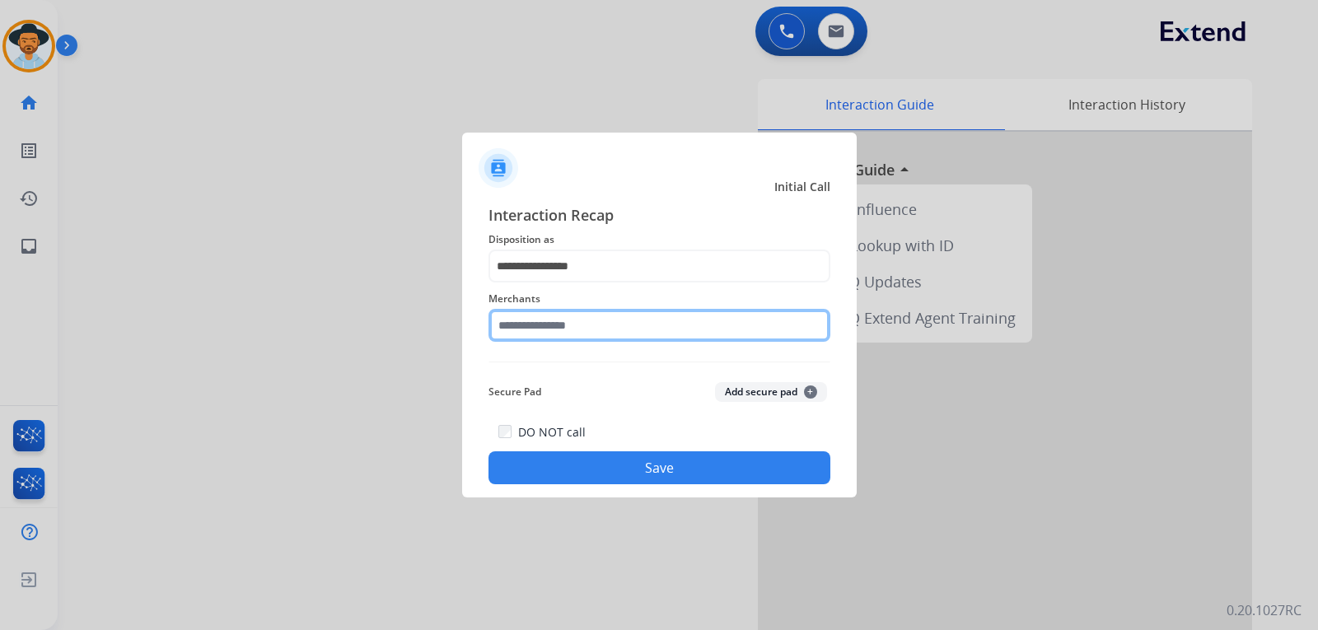
click at [573, 332] on input "text" at bounding box center [660, 325] width 342 height 33
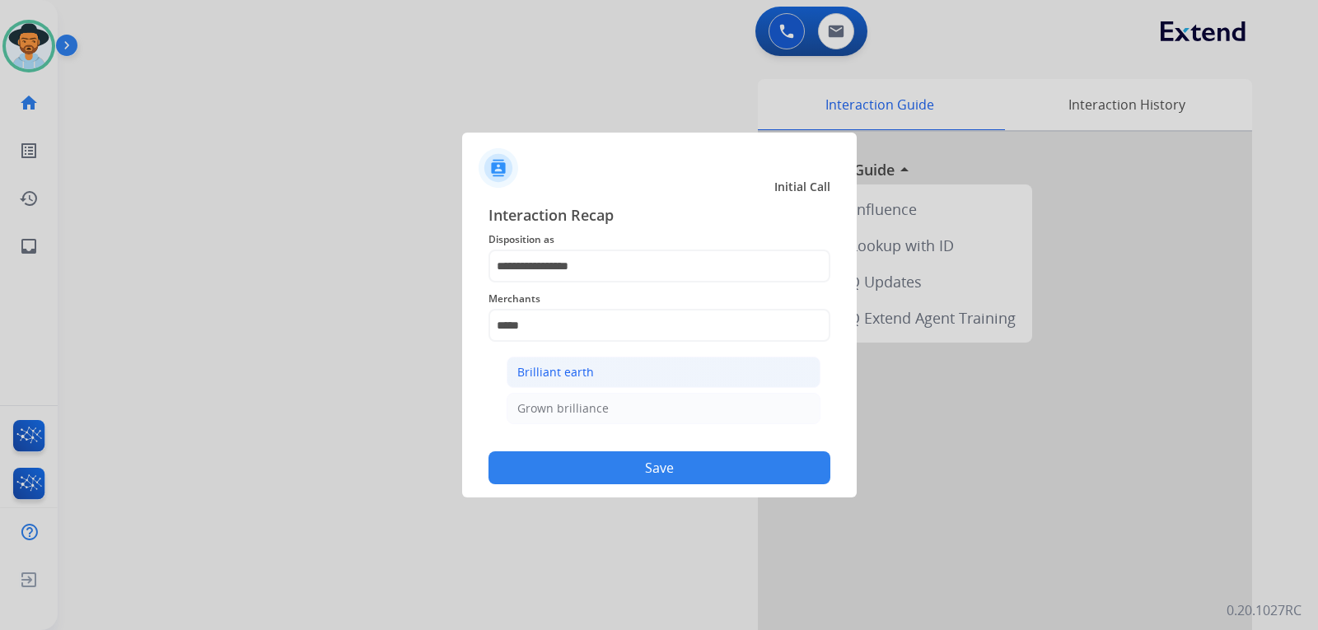
click at [574, 360] on li "Brilliant earth" at bounding box center [664, 372] width 314 height 31
type input "**********"
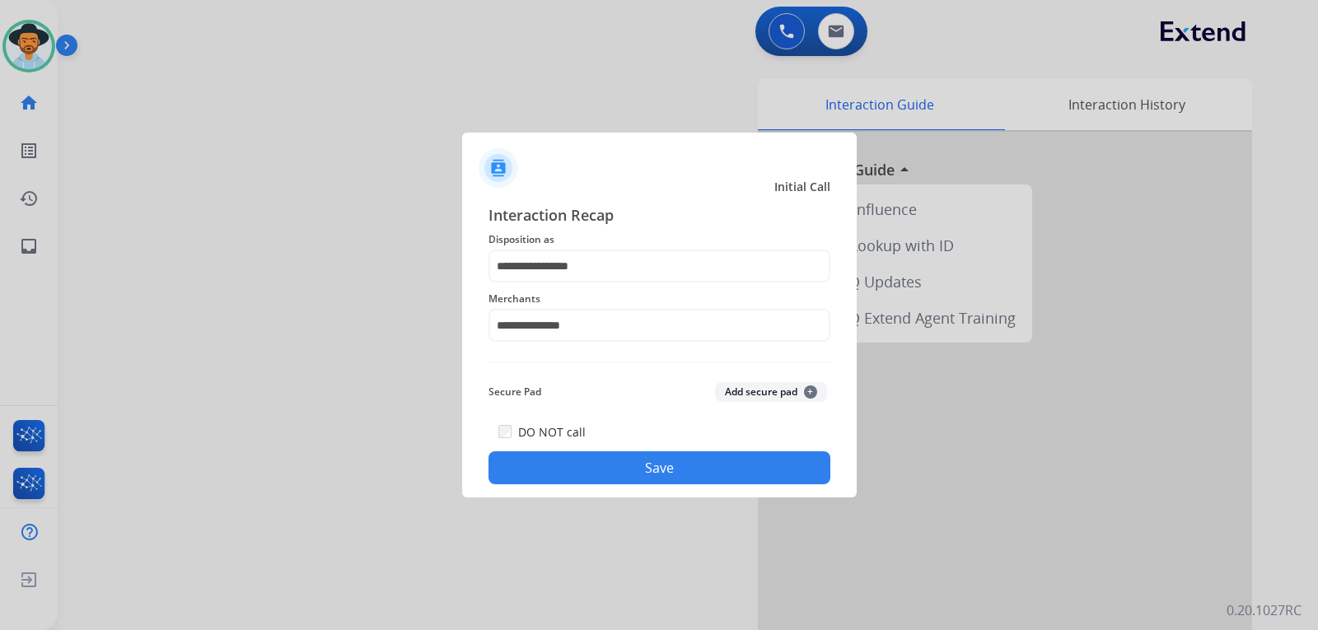
click at [606, 455] on button "Save" at bounding box center [660, 468] width 342 height 33
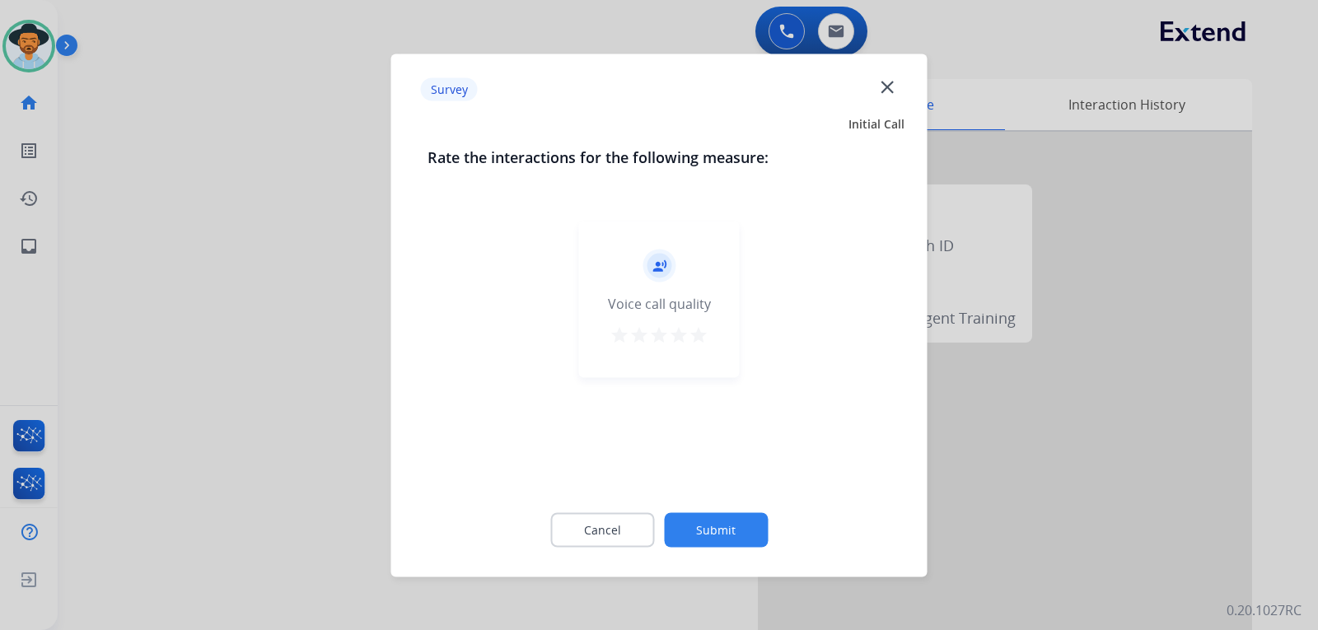
click at [1102, 508] on div at bounding box center [659, 315] width 1318 height 630
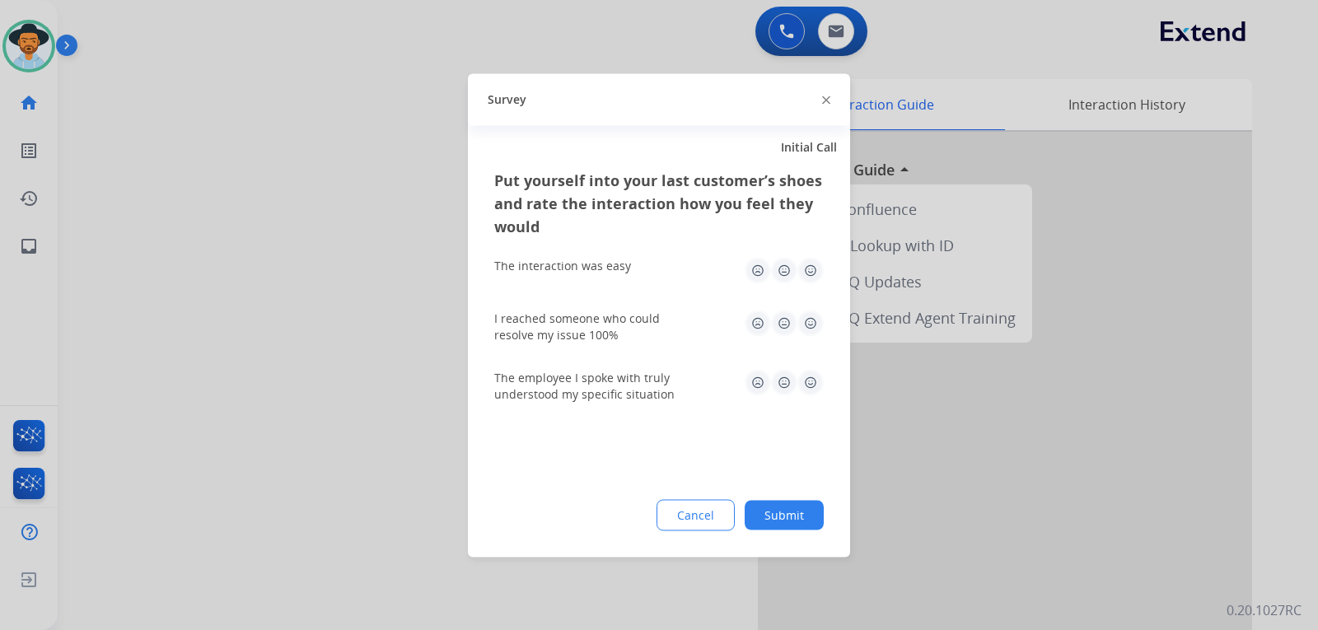
click at [1102, 508] on div at bounding box center [659, 315] width 1318 height 630
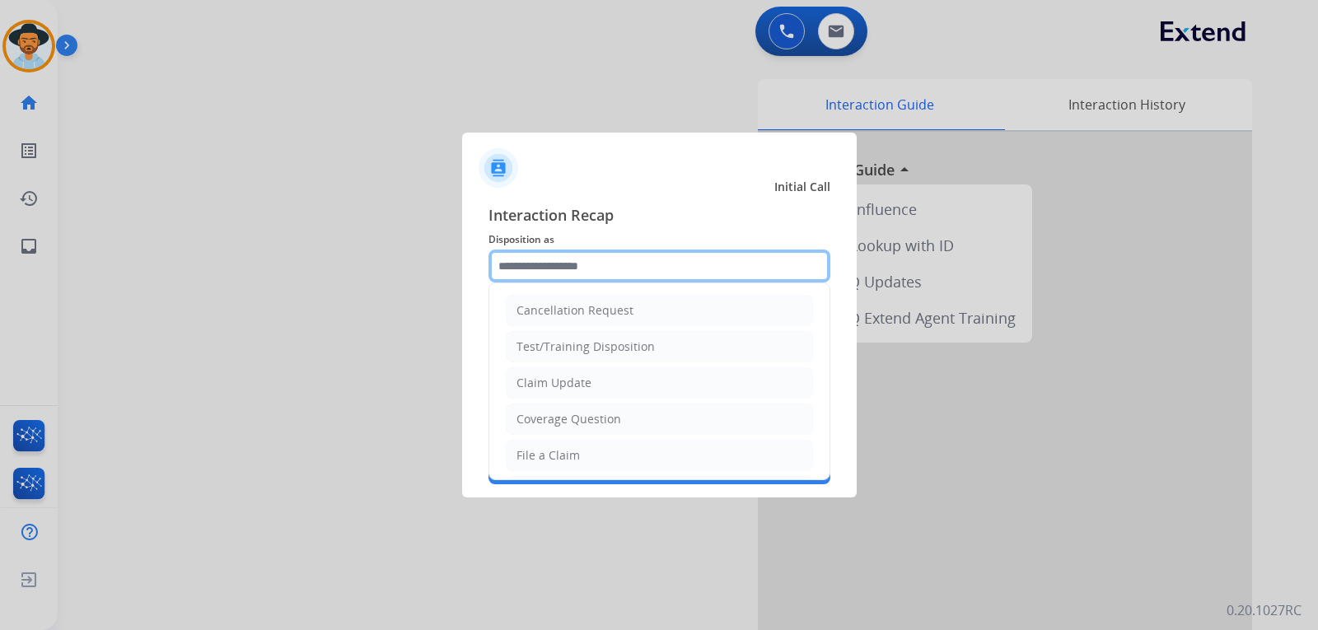
click at [606, 264] on input "text" at bounding box center [660, 266] width 342 height 33
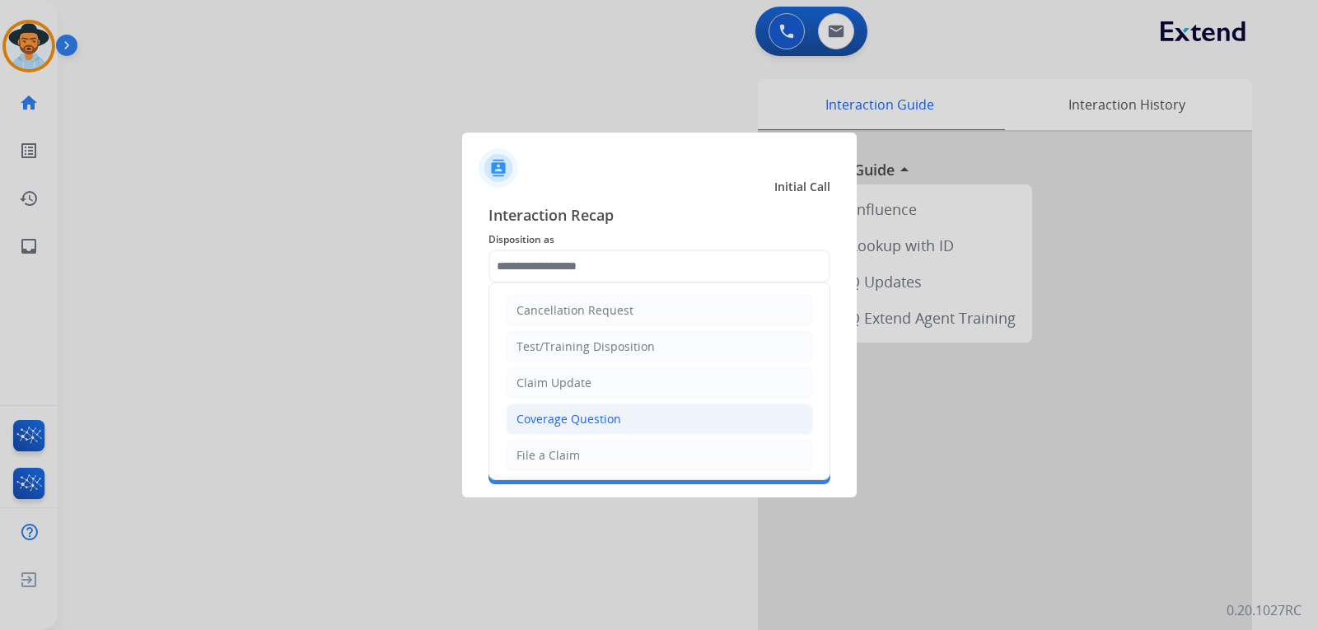
click at [617, 414] on div "Coverage Question" at bounding box center [569, 419] width 105 height 16
type input "**********"
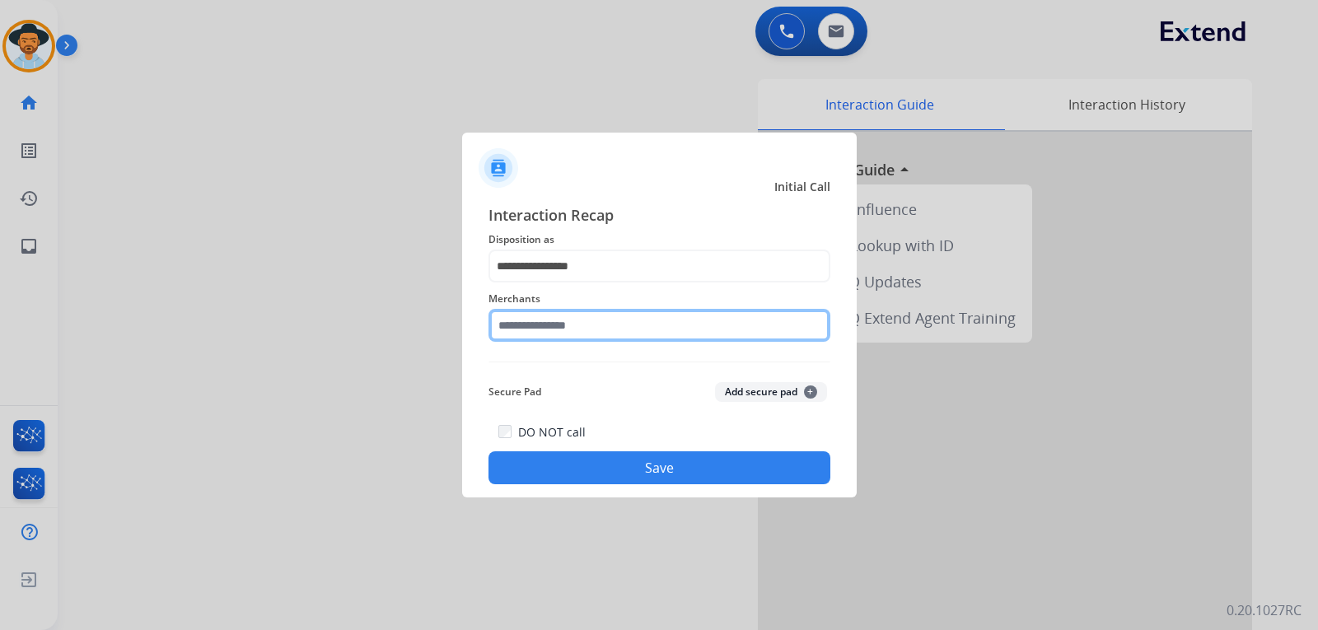
click at [621, 331] on input "text" at bounding box center [660, 325] width 342 height 33
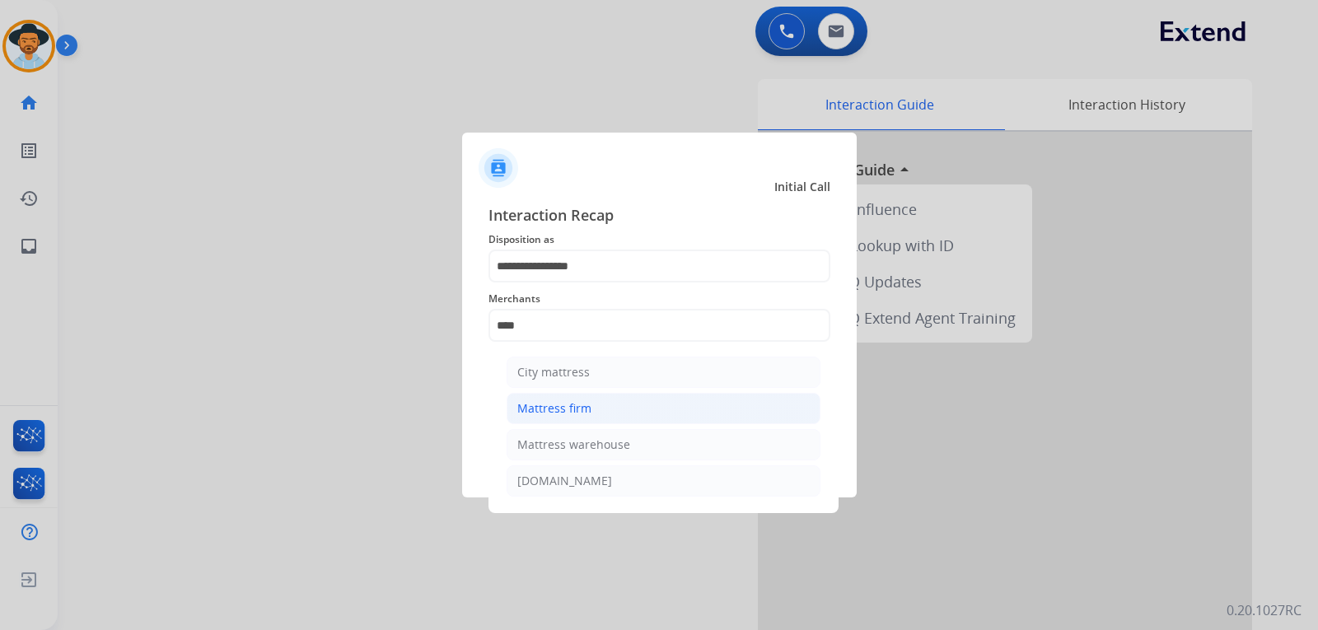
click at [577, 408] on div "Mattress firm" at bounding box center [554, 408] width 74 height 16
type input "**********"
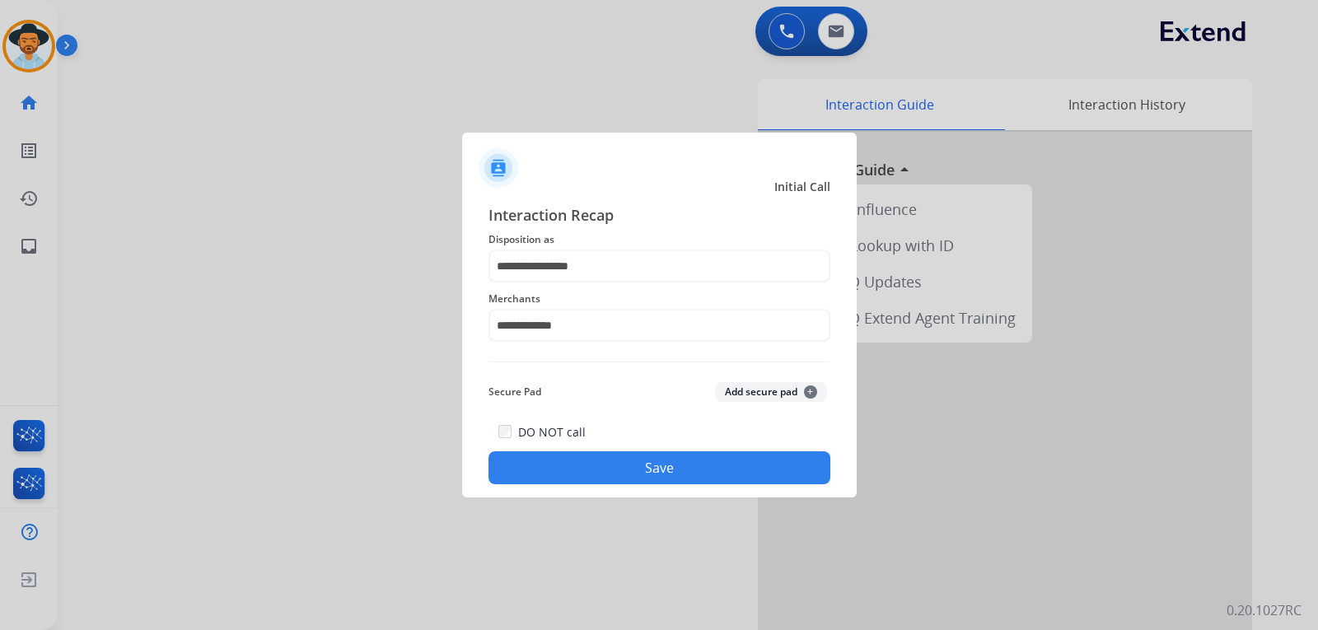
click at [586, 455] on button "Save" at bounding box center [660, 468] width 342 height 33
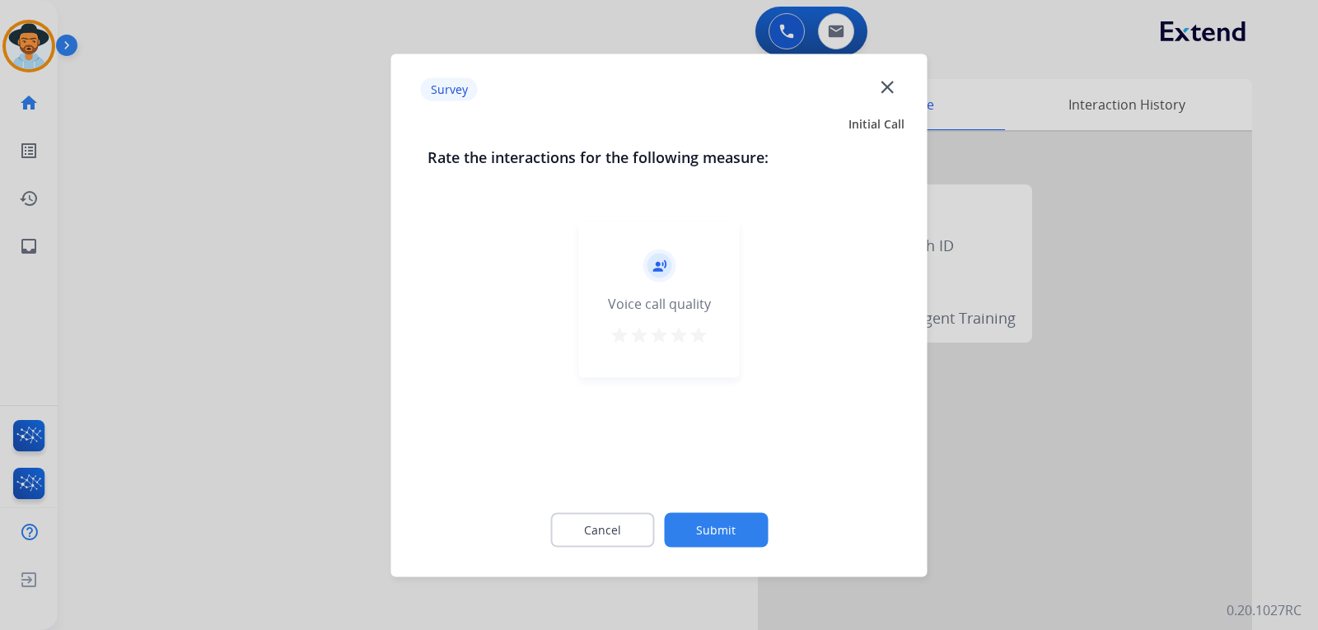
click at [1036, 412] on div at bounding box center [659, 315] width 1318 height 630
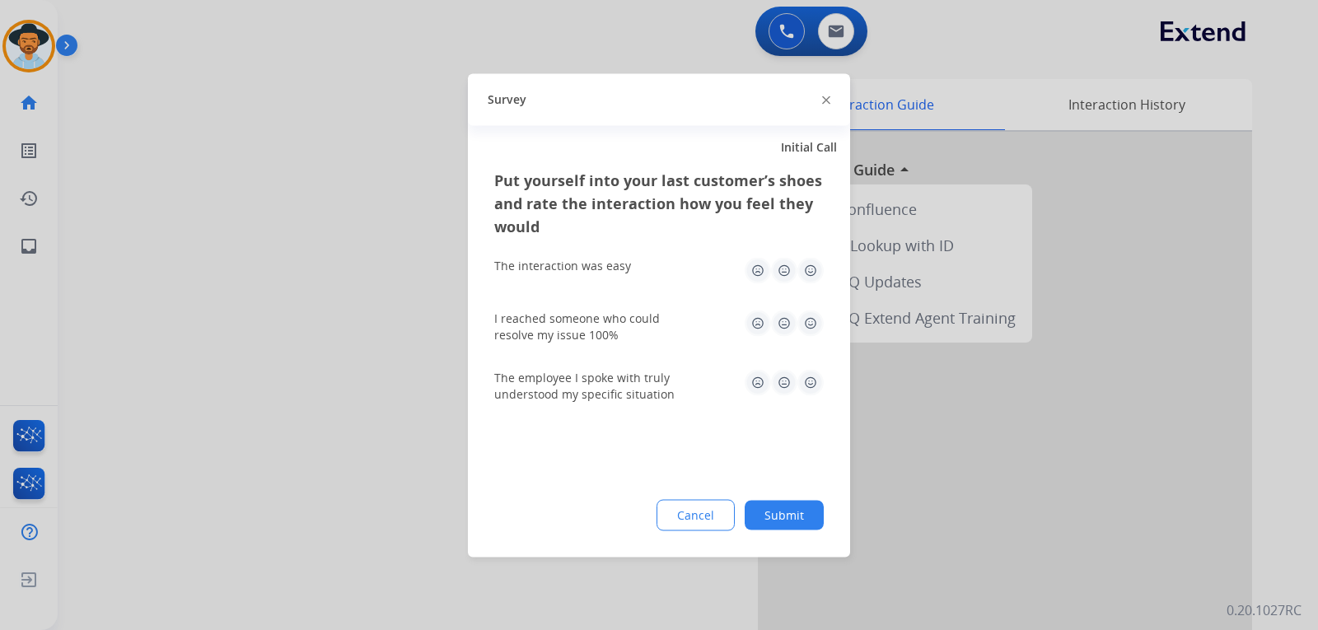
click at [827, 107] on div at bounding box center [826, 100] width 8 height 20
click at [827, 103] on img at bounding box center [826, 100] width 8 height 8
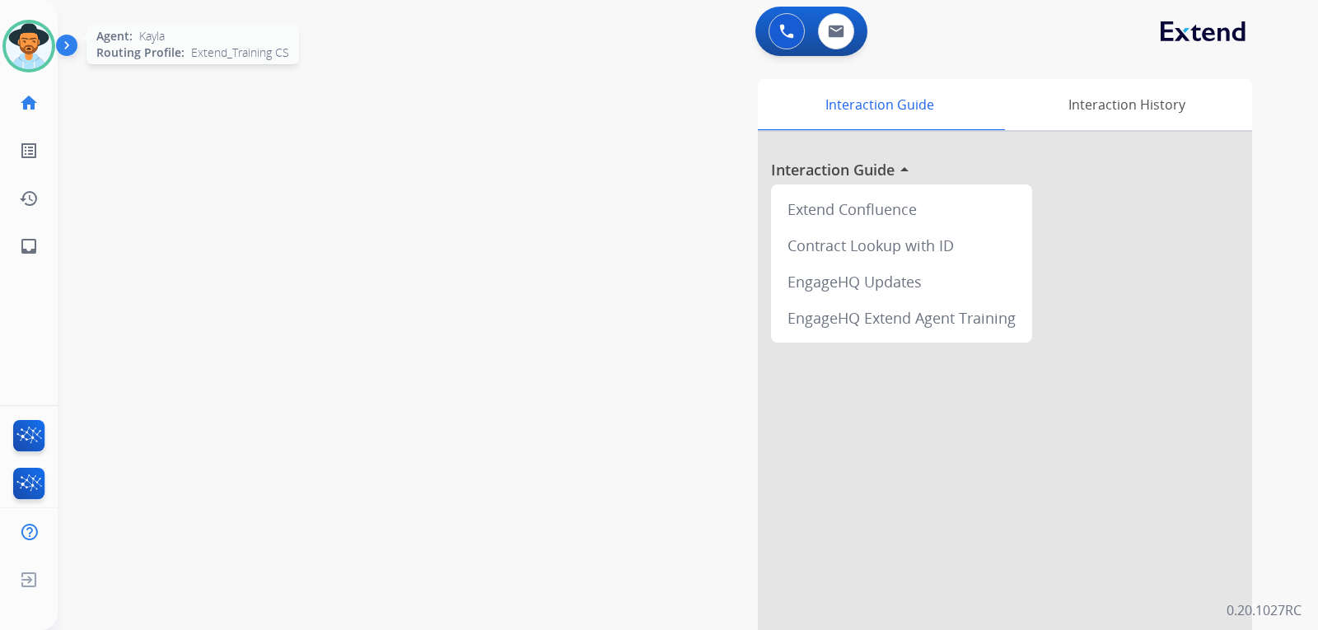
click at [35, 58] on img at bounding box center [29, 46] width 46 height 46
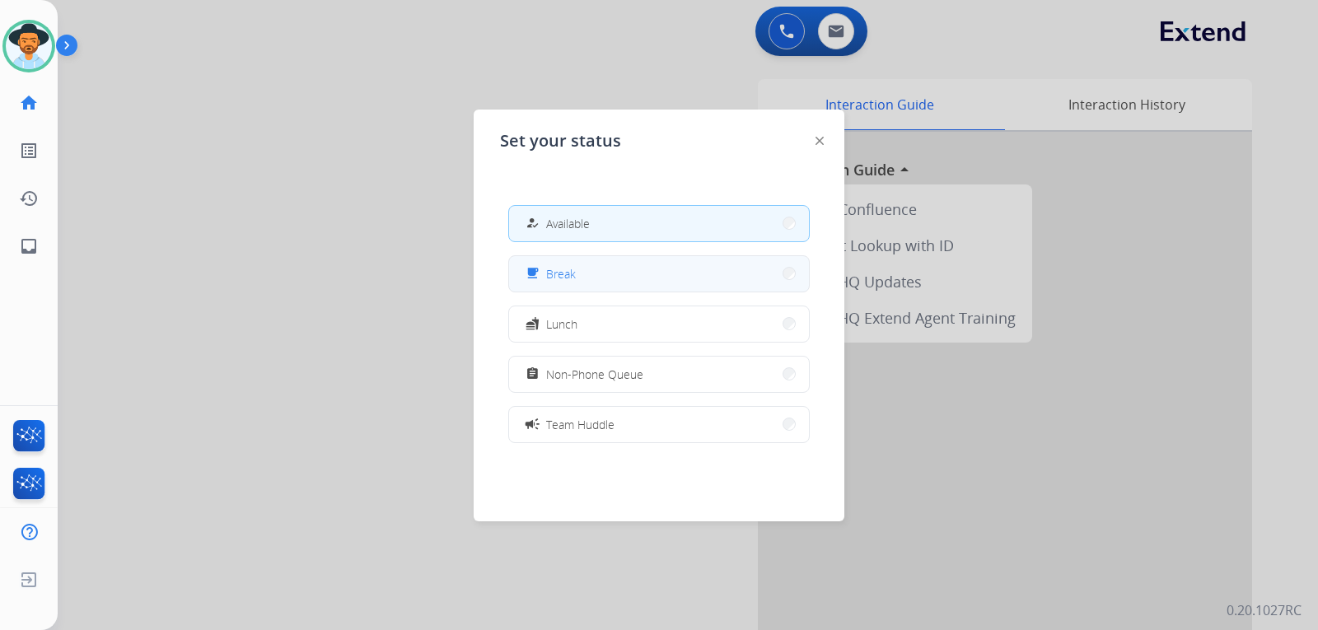
click at [579, 287] on button "free_breakfast Break" at bounding box center [659, 273] width 300 height 35
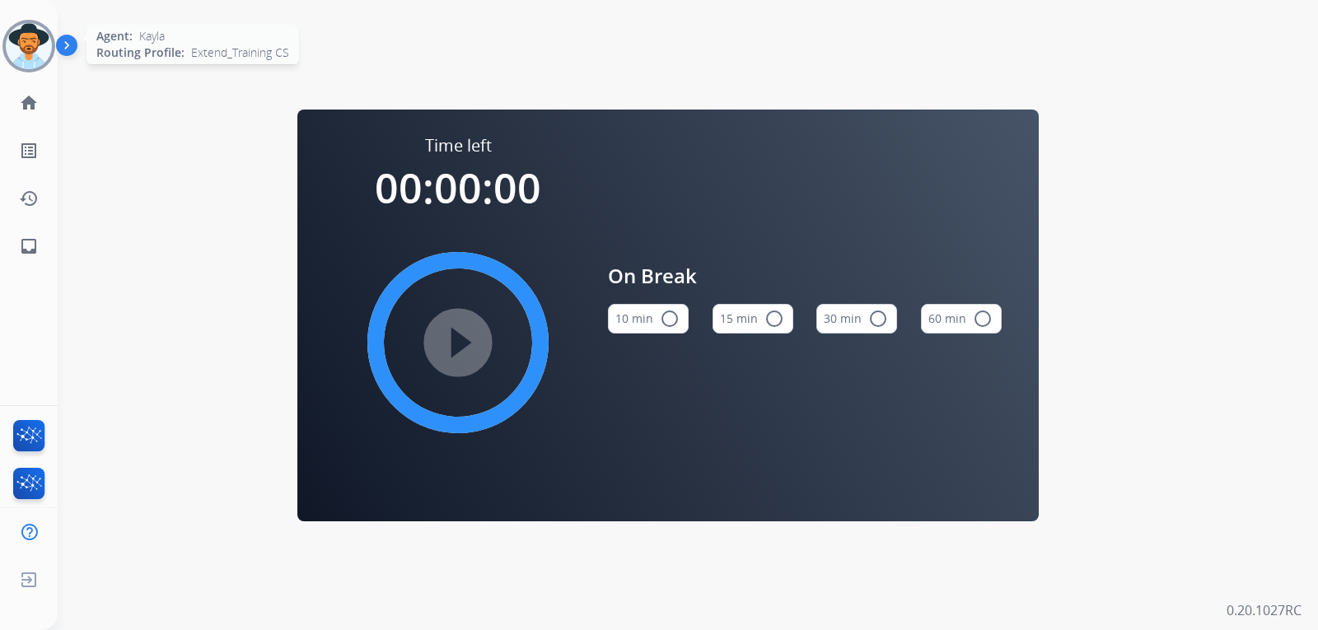
click at [34, 40] on img at bounding box center [29, 46] width 46 height 46
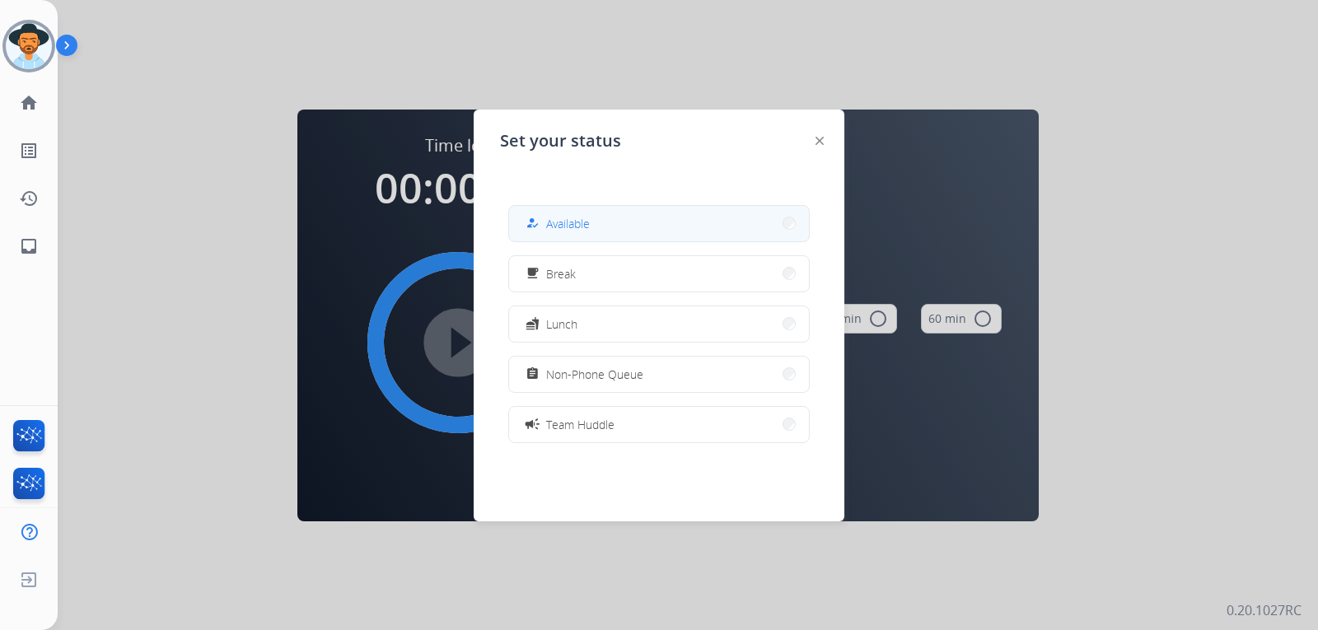
click at [560, 205] on div "how_to_reg Available" at bounding box center [659, 223] width 302 height 37
click at [571, 215] on span "Available" at bounding box center [568, 223] width 44 height 17
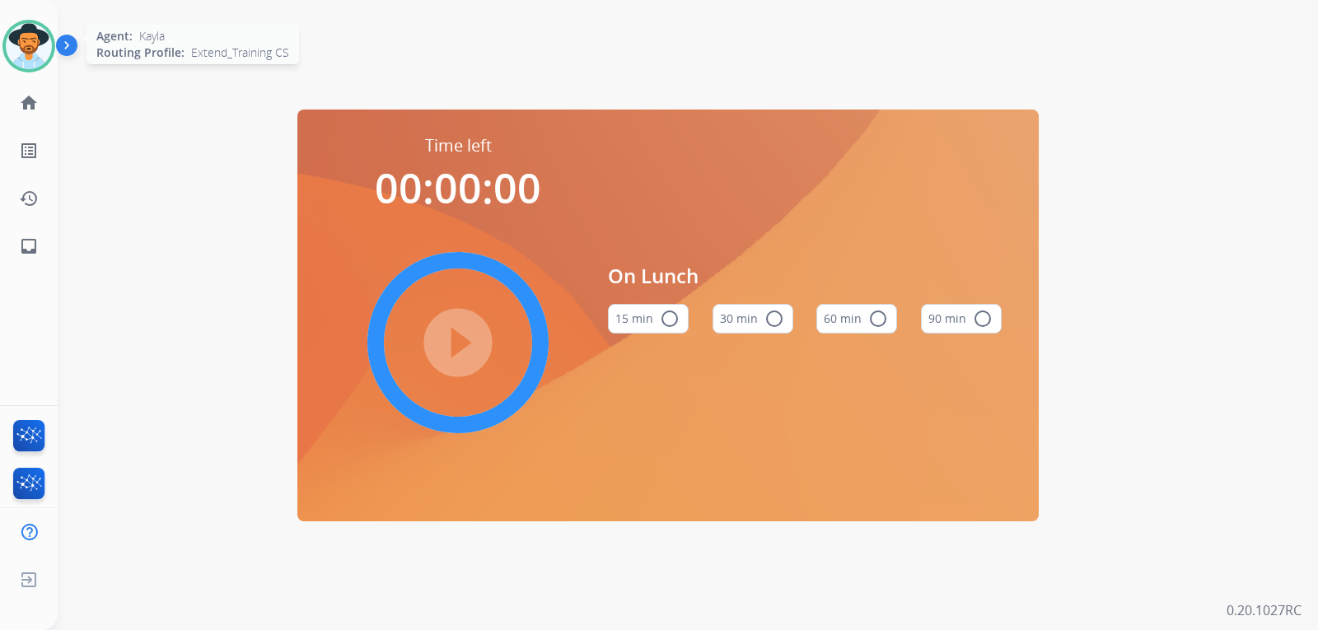
click at [41, 61] on img at bounding box center [29, 46] width 46 height 46
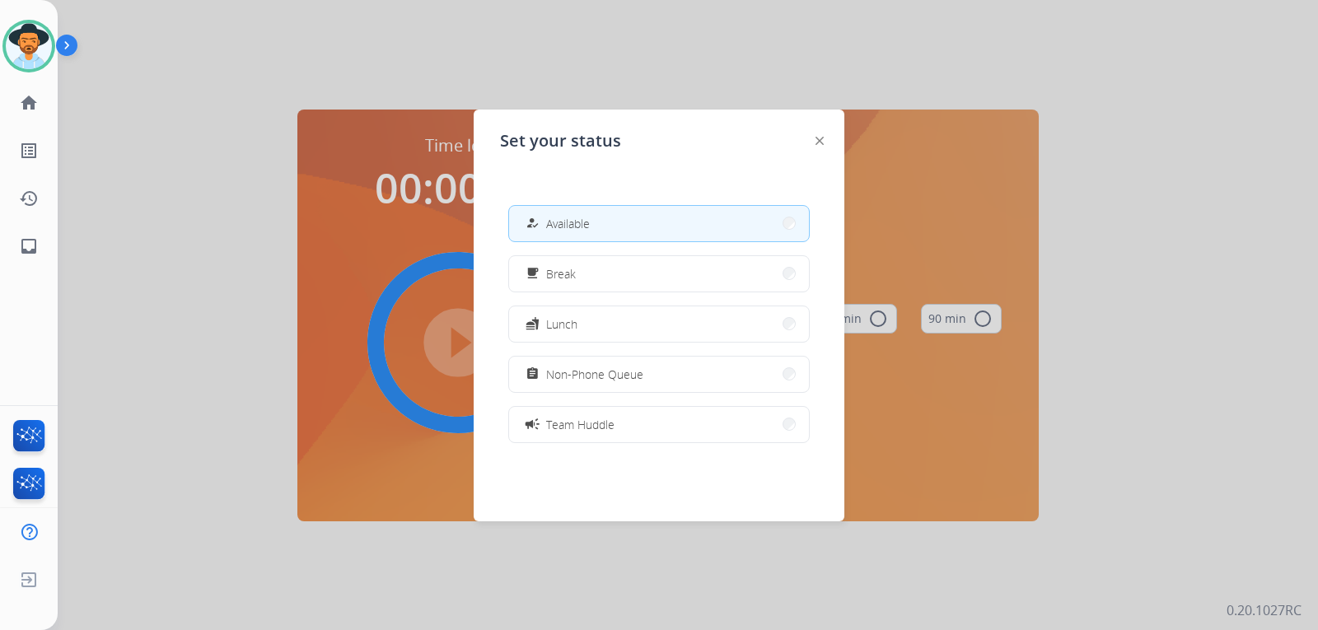
click at [816, 135] on div at bounding box center [820, 140] width 8 height 20
click at [821, 138] on img at bounding box center [820, 141] width 8 height 8
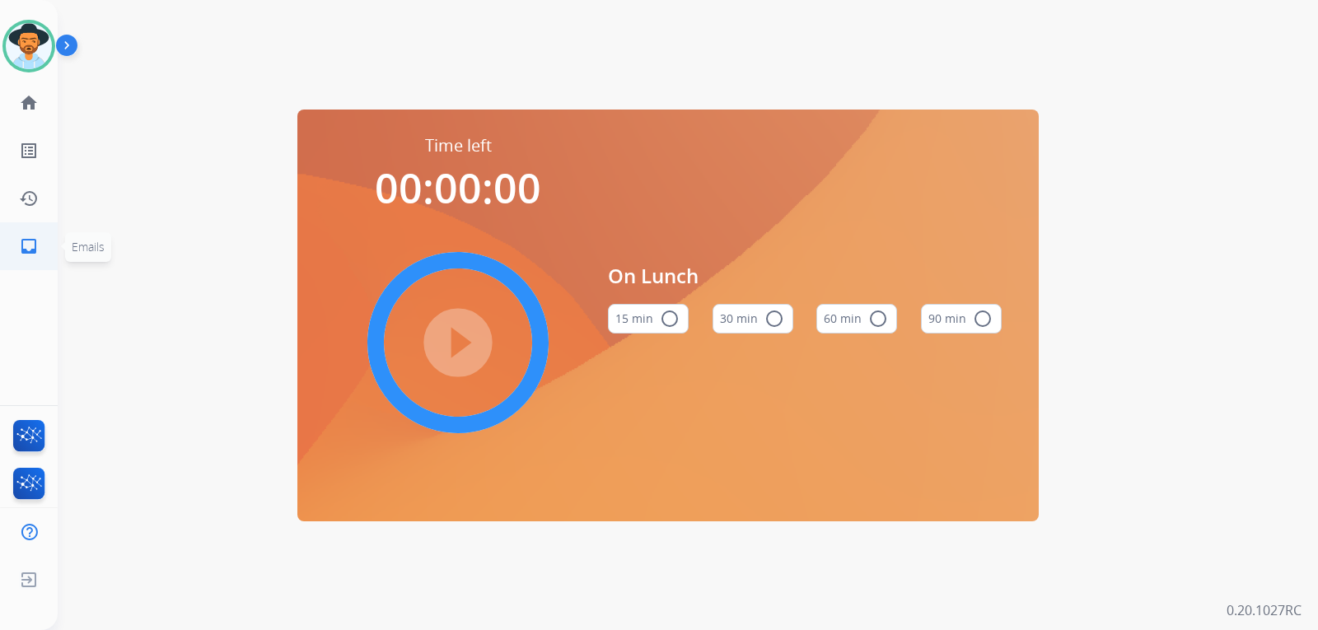
click at [28, 245] on mat-icon "inbox" at bounding box center [29, 246] width 20 height 20
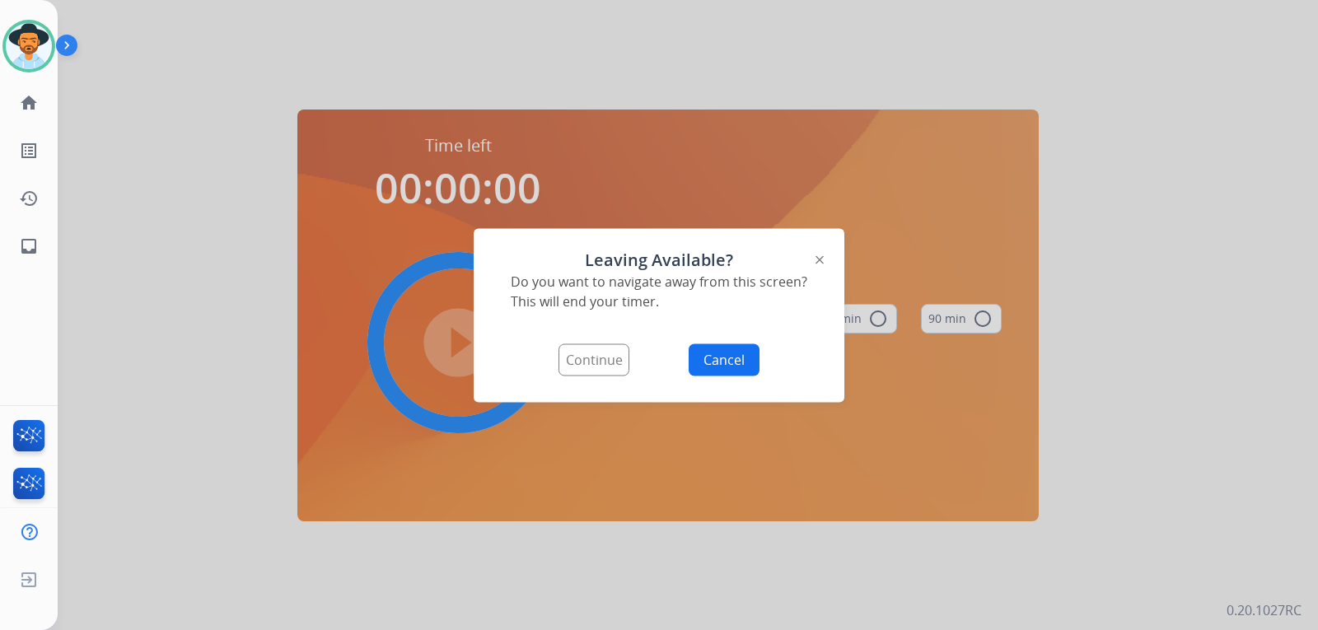
click at [571, 362] on button "Continue" at bounding box center [594, 360] width 71 height 32
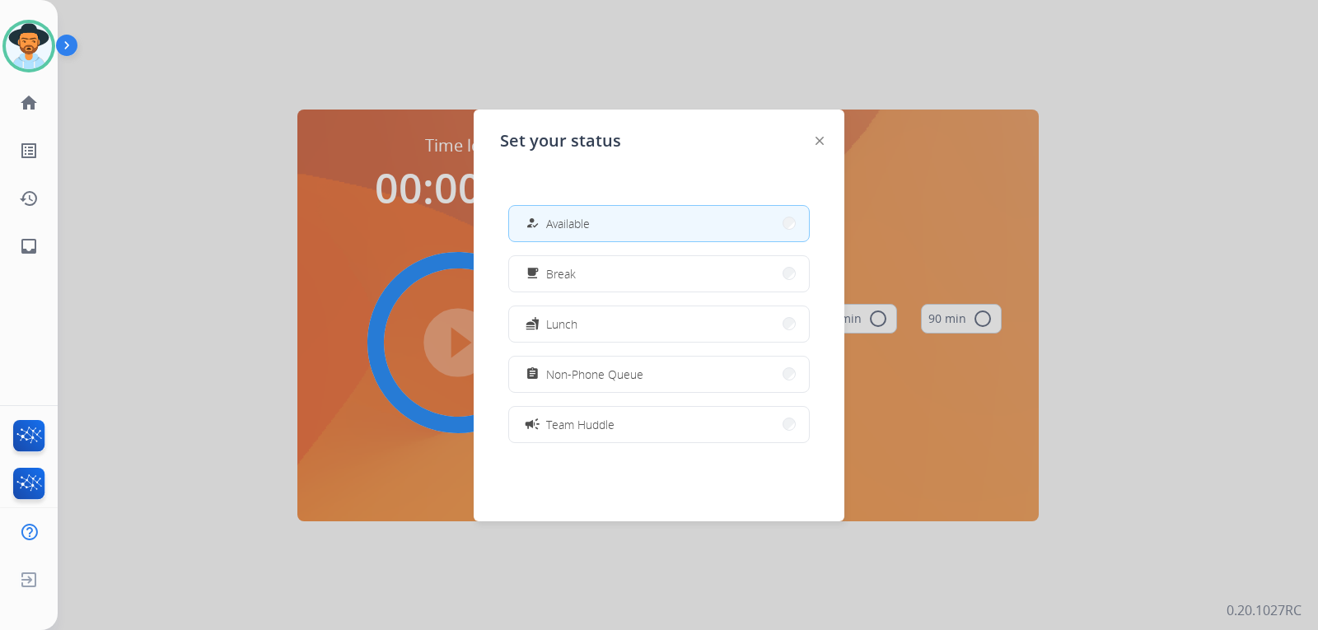
click at [605, 233] on button "how_to_reg Available" at bounding box center [659, 223] width 300 height 35
select select "**********"
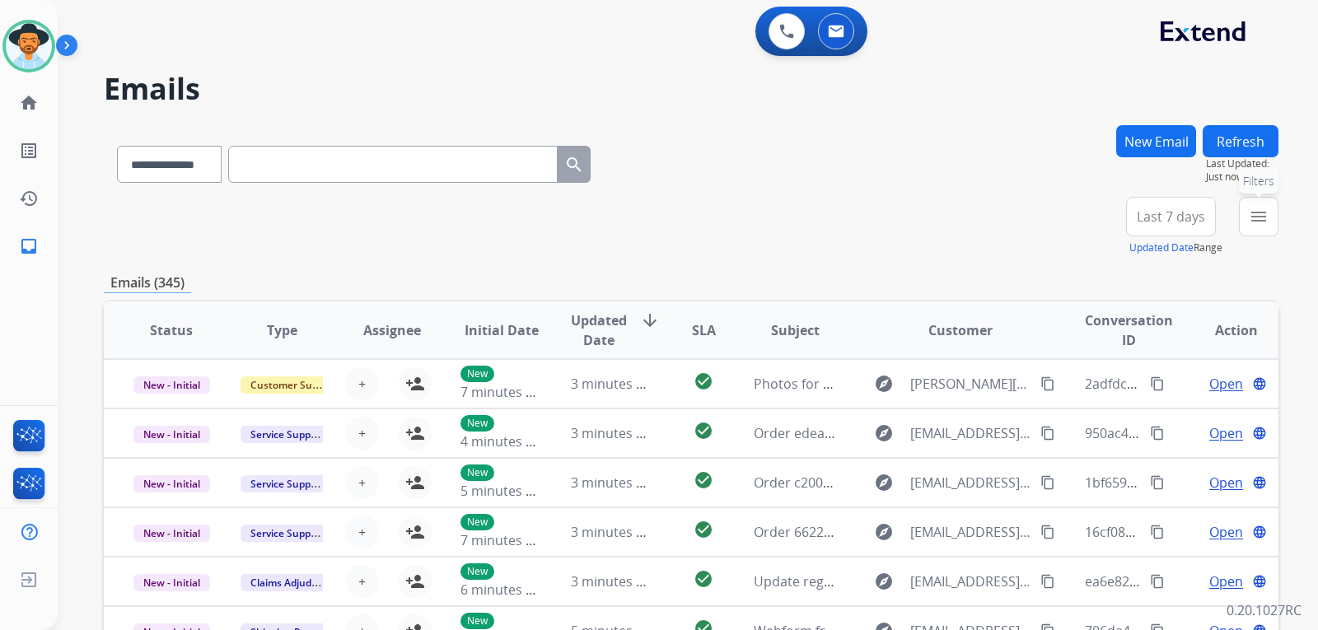
click at [1259, 230] on button "menu Filters" at bounding box center [1259, 217] width 40 height 40
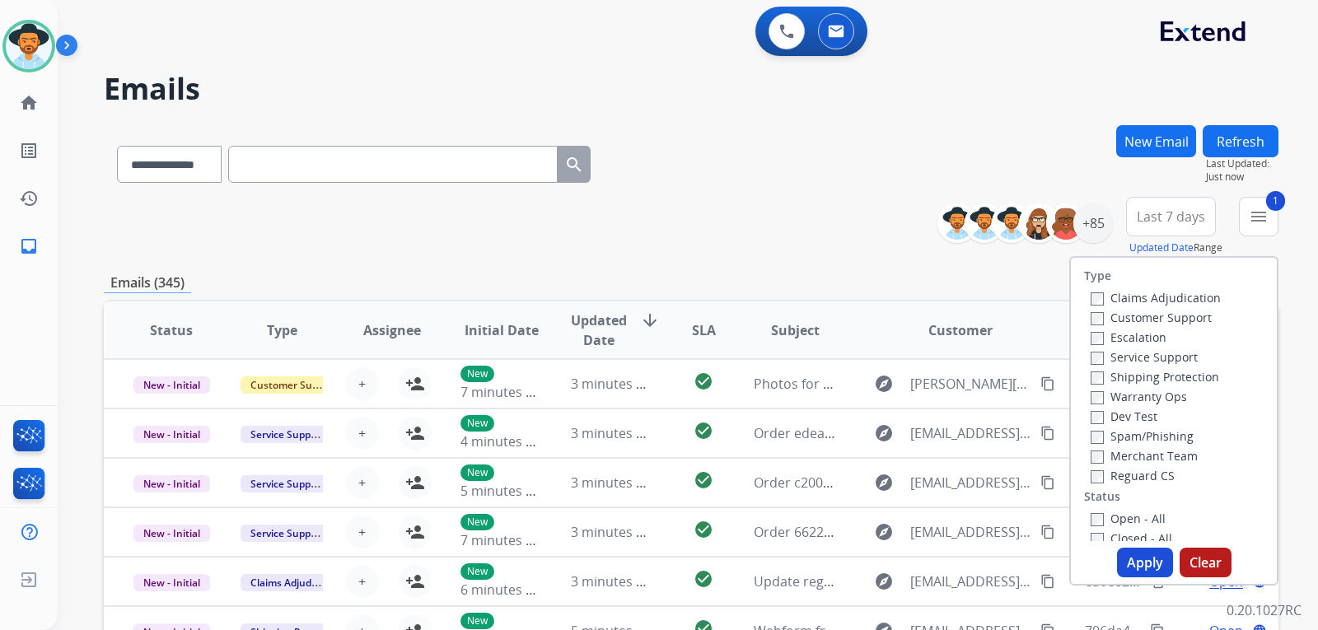
click at [1096, 381] on label "Shipping Protection" at bounding box center [1155, 377] width 129 height 16
click at [1089, 486] on div "Type Claims Adjudication Customer Support Escalation Service Support Shipping P…" at bounding box center [1174, 399] width 206 height 283
click at [1124, 555] on button "Apply" at bounding box center [1145, 563] width 56 height 30
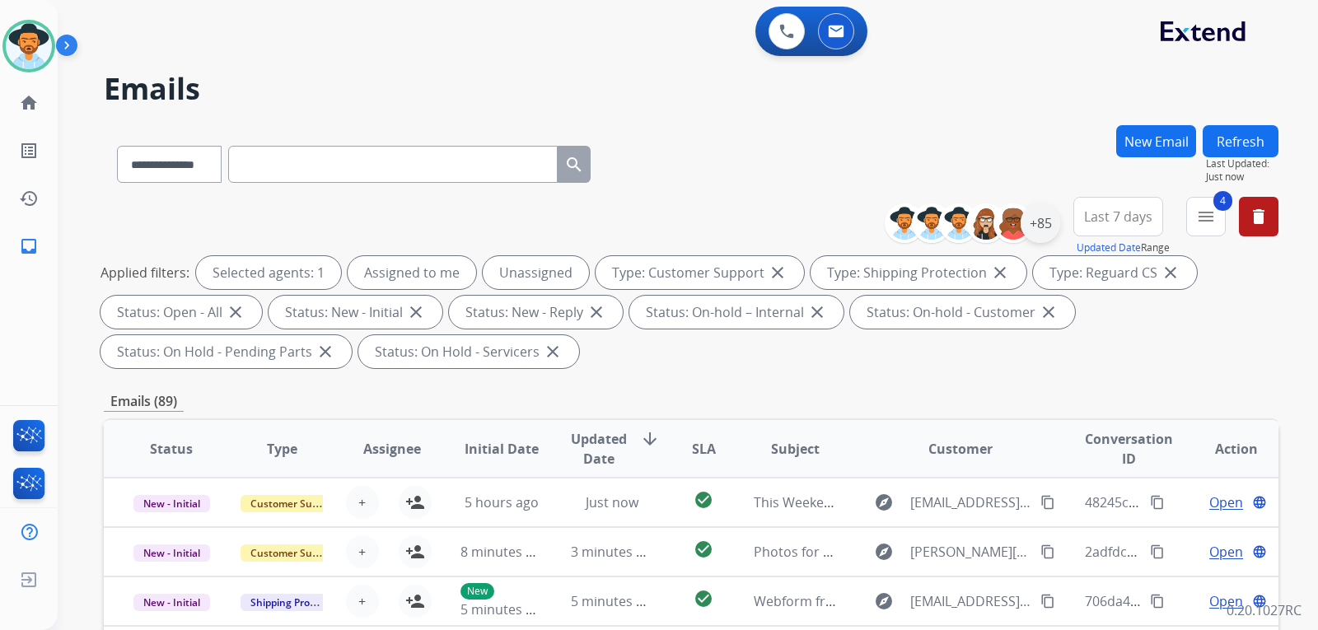
click at [1037, 236] on div "+85" at bounding box center [1041, 224] width 40 height 40
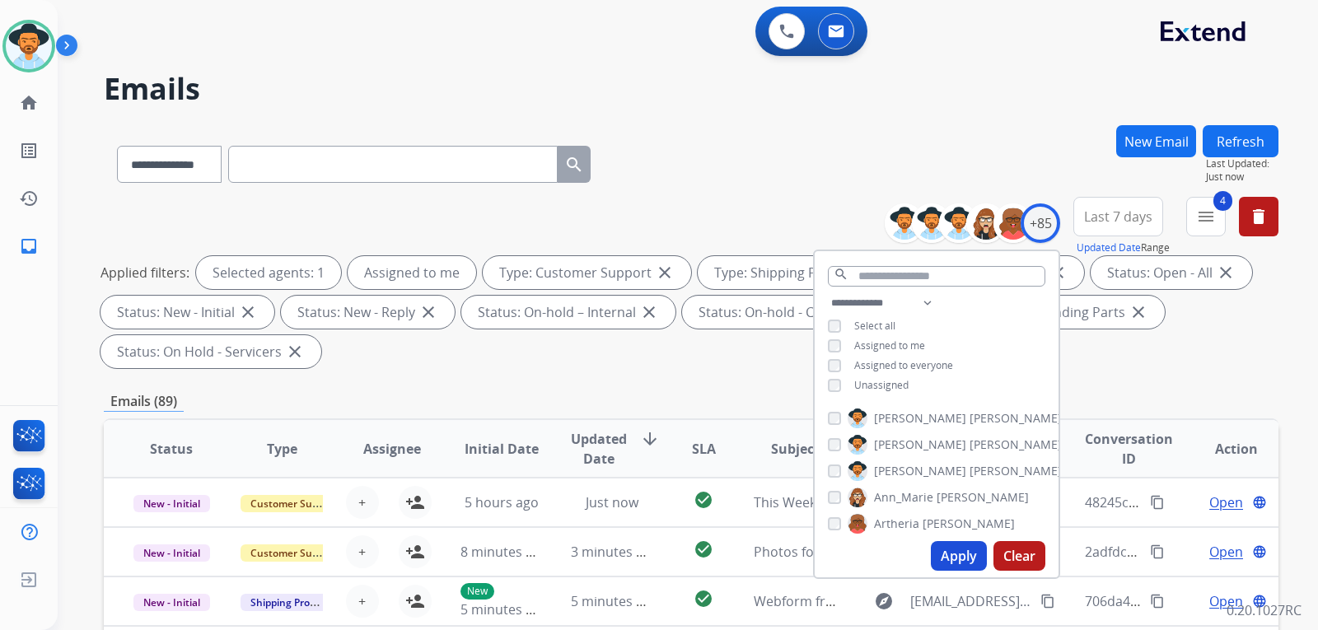
click at [969, 554] on button "Apply" at bounding box center [959, 556] width 56 height 30
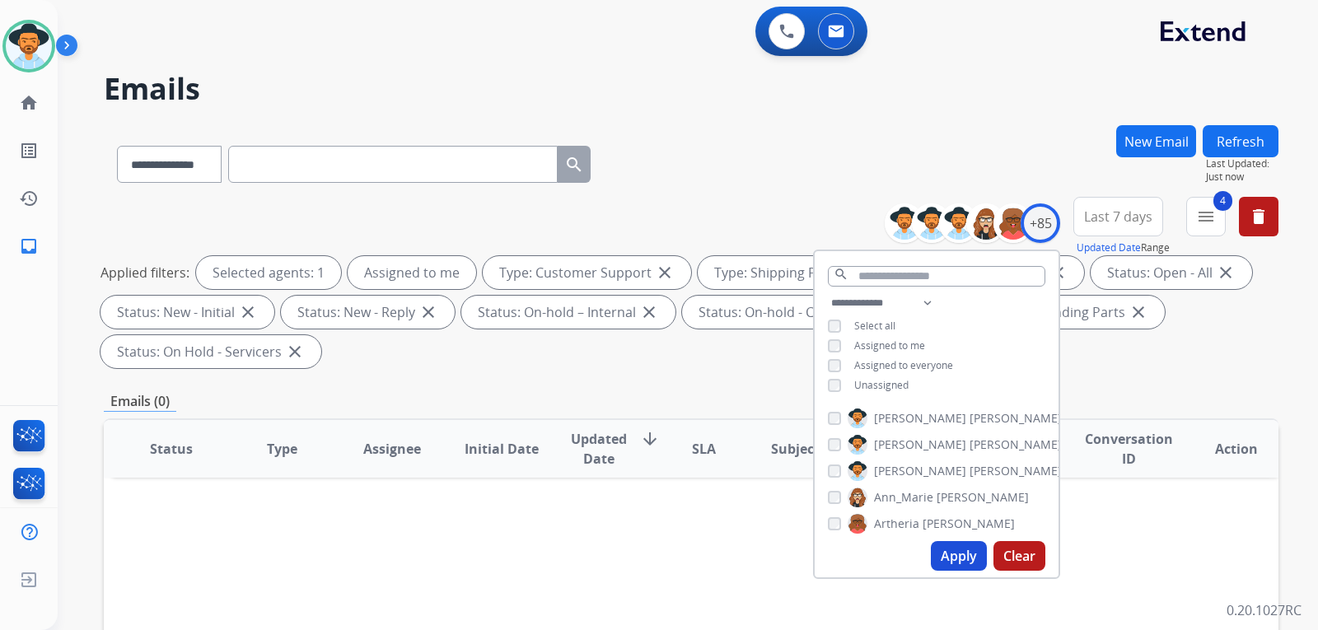
click at [1171, 366] on div "Applied filters: Selected agents: 1 Assigned to me Type: Customer Support close…" at bounding box center [688, 312] width 1175 height 112
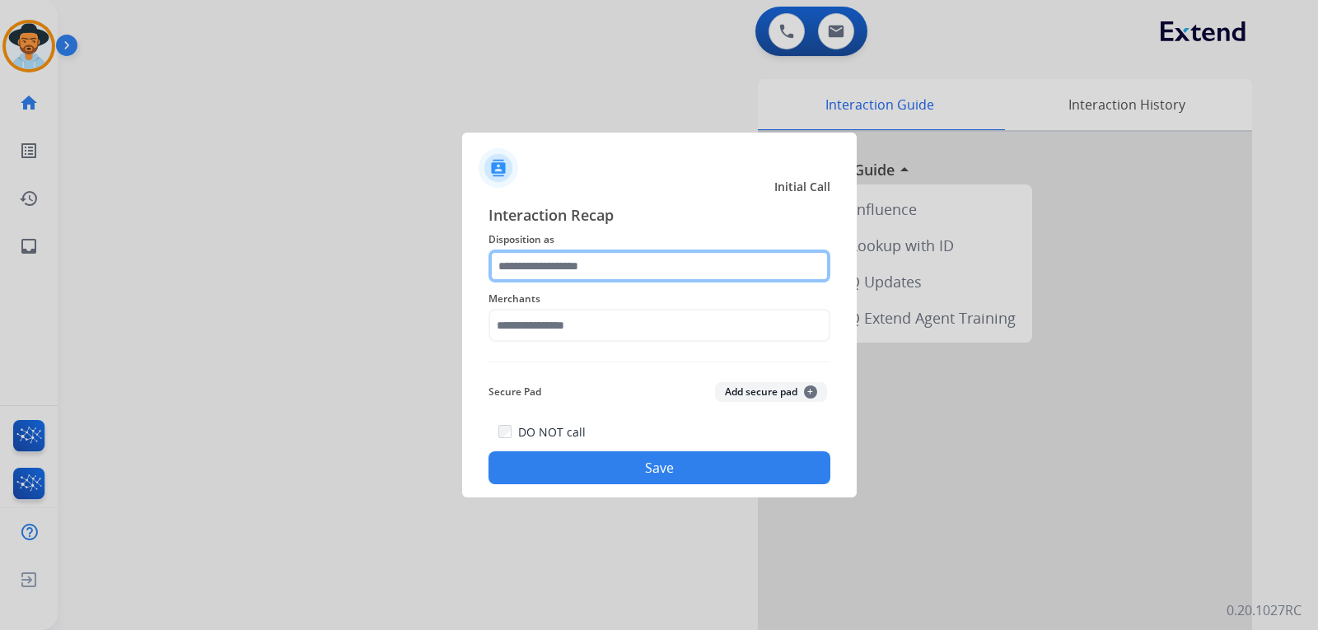
click at [591, 260] on input "text" at bounding box center [660, 266] width 342 height 33
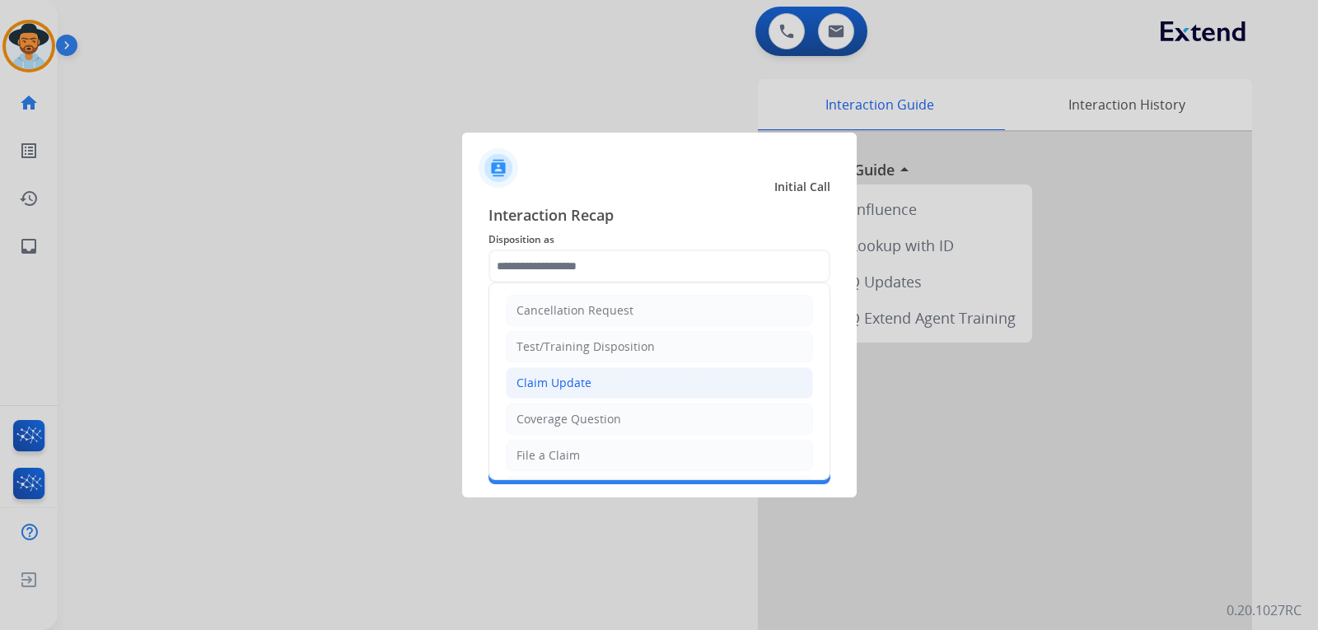
click at [569, 385] on div "Claim Update" at bounding box center [554, 383] width 75 height 16
type input "**********"
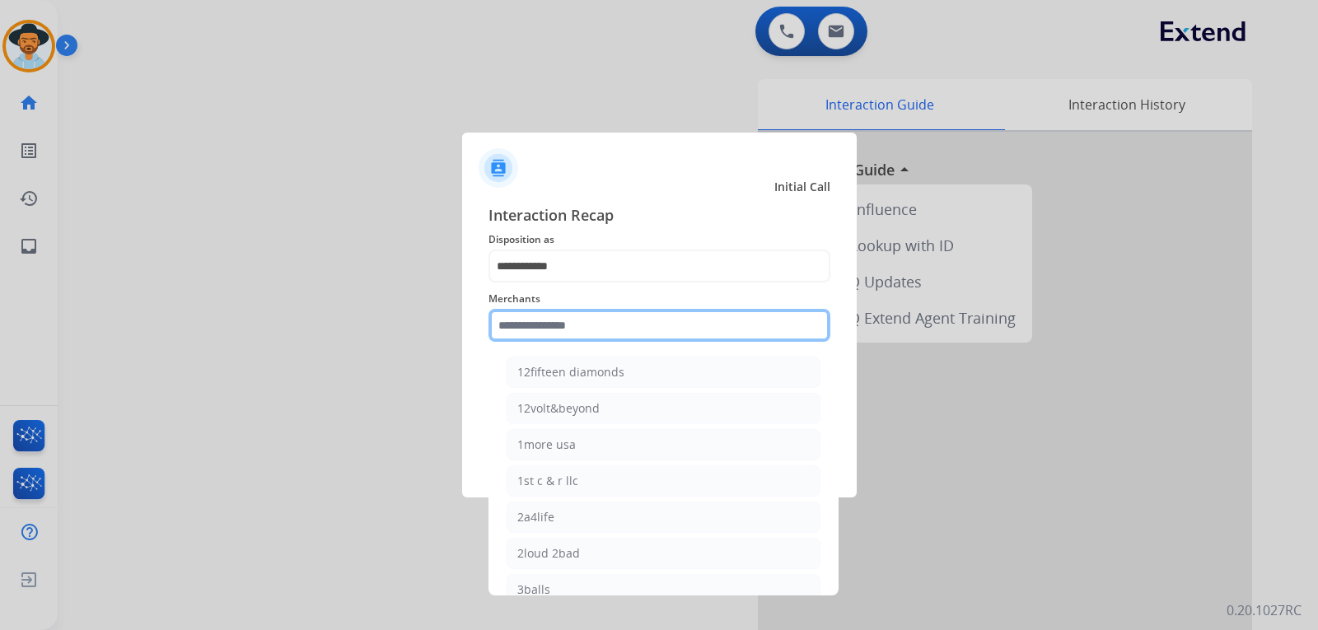
click at [597, 325] on input "text" at bounding box center [660, 325] width 342 height 33
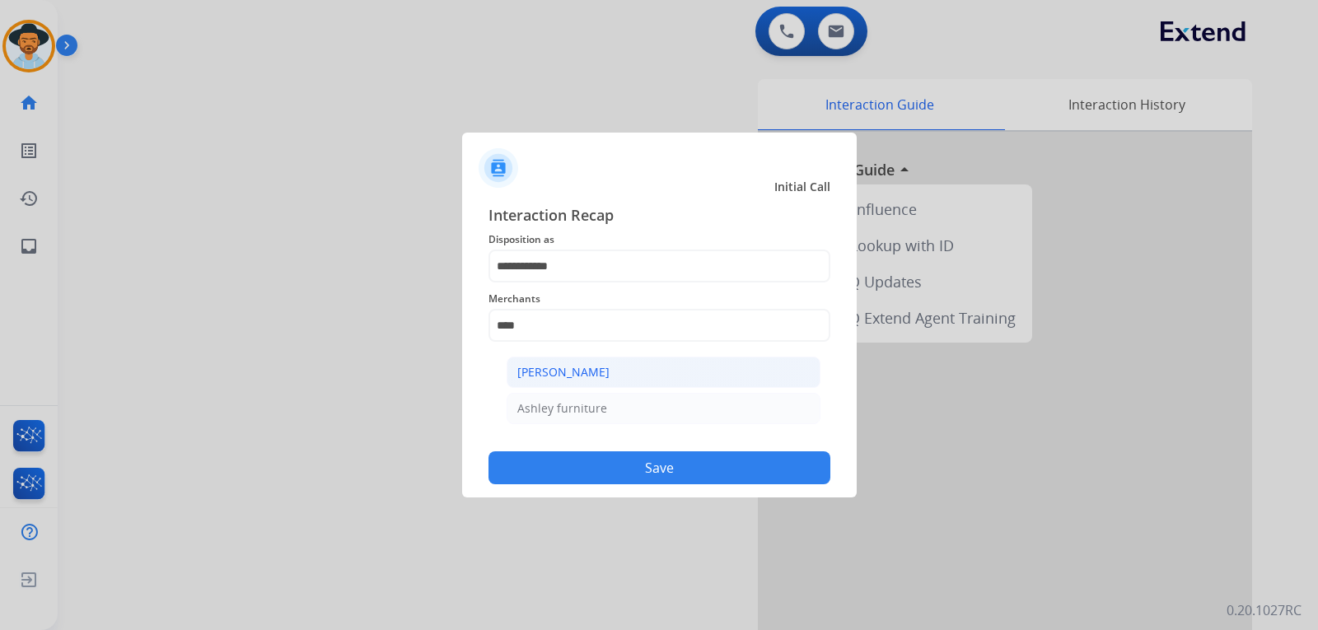
click at [587, 363] on li "[PERSON_NAME]" at bounding box center [664, 372] width 314 height 31
type input "**********"
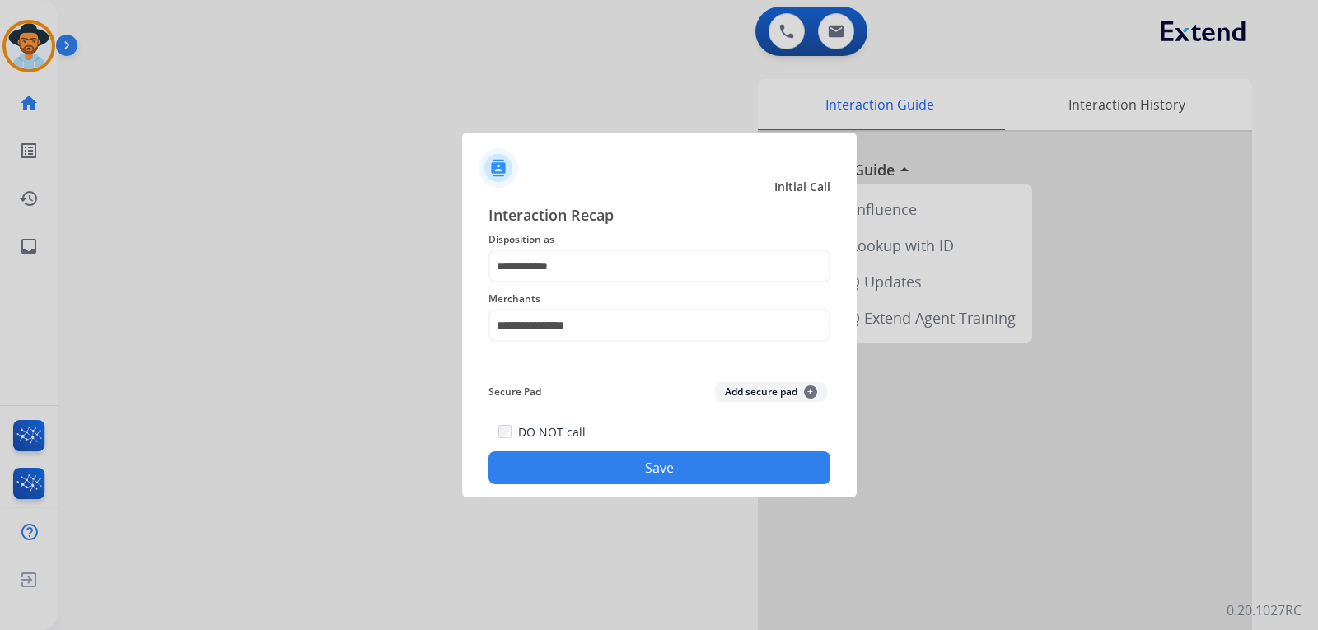
click at [672, 465] on button "Save" at bounding box center [660, 468] width 342 height 33
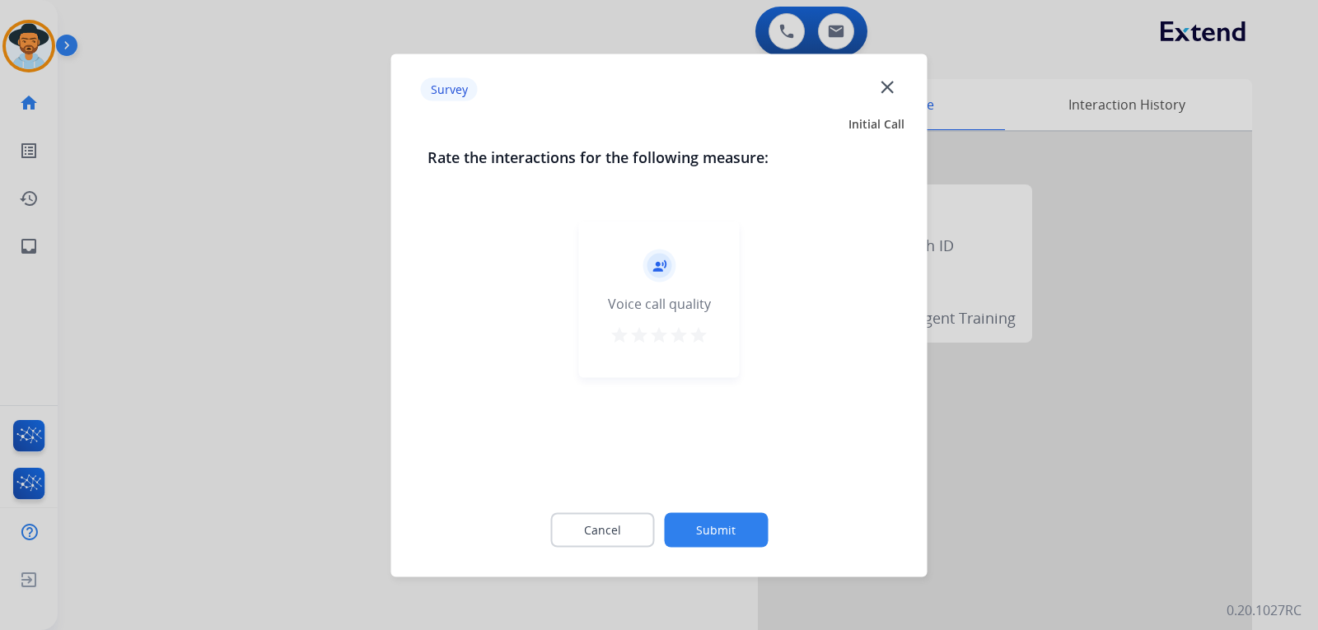
click at [997, 466] on div at bounding box center [659, 315] width 1318 height 630
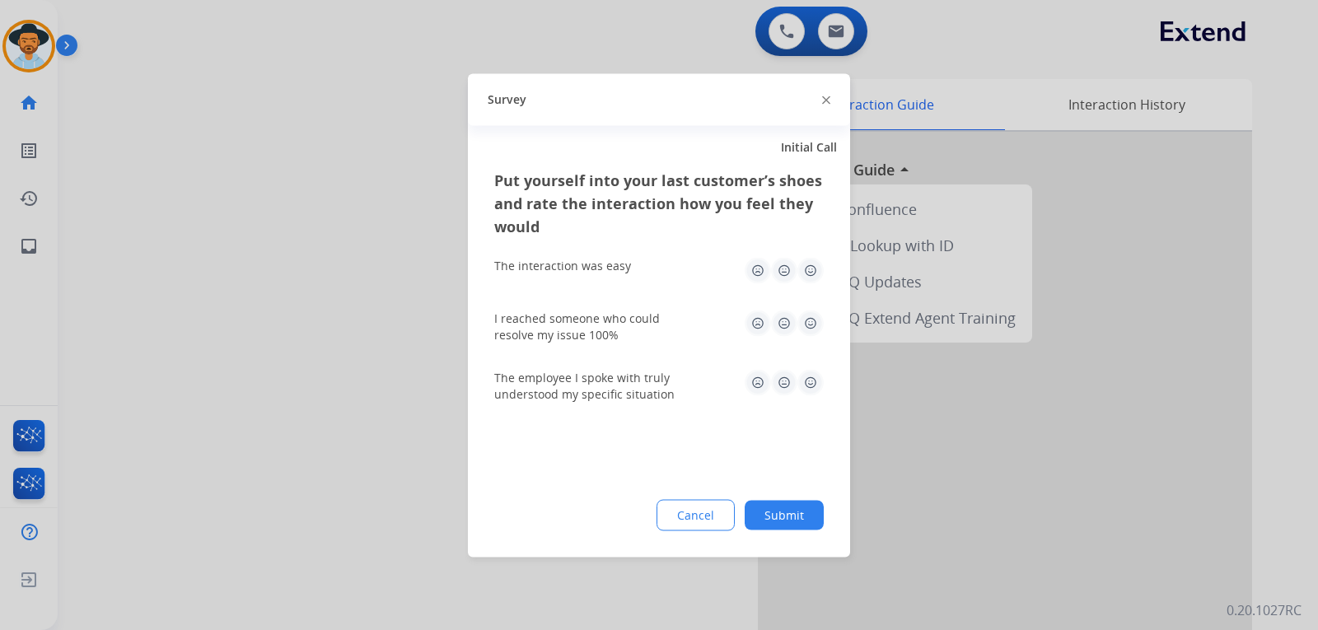
click at [999, 469] on div at bounding box center [659, 315] width 1318 height 630
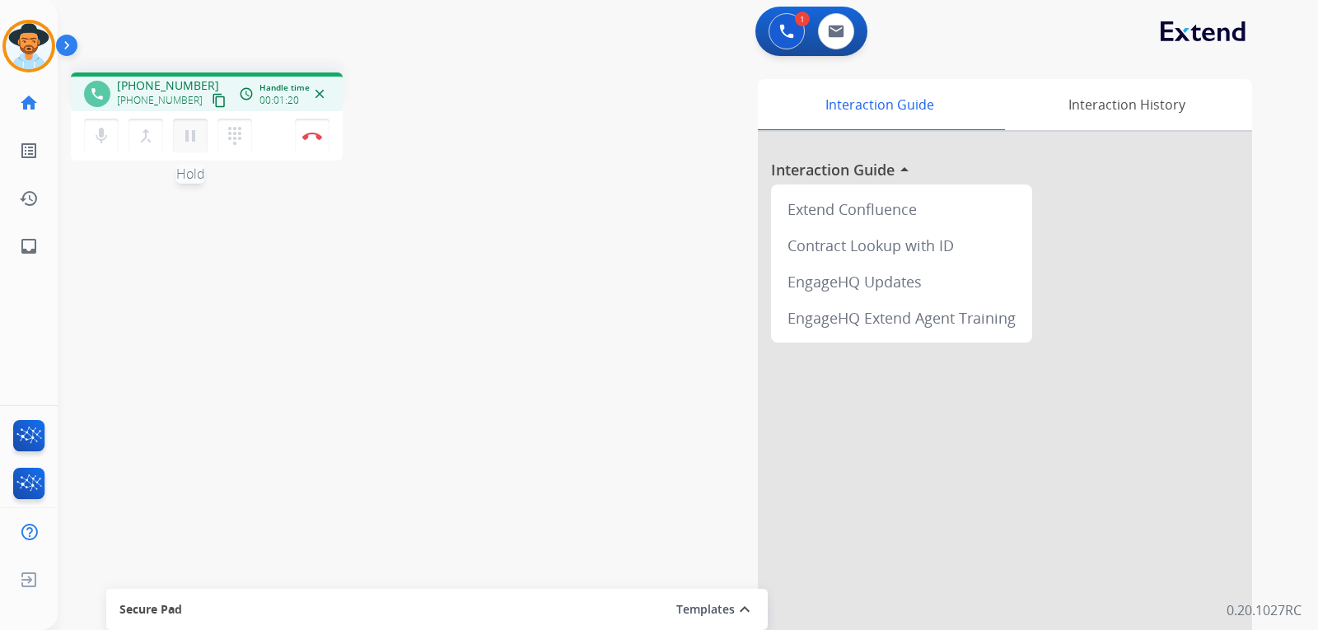
click at [193, 146] on button "pause Hold" at bounding box center [190, 136] width 35 height 35
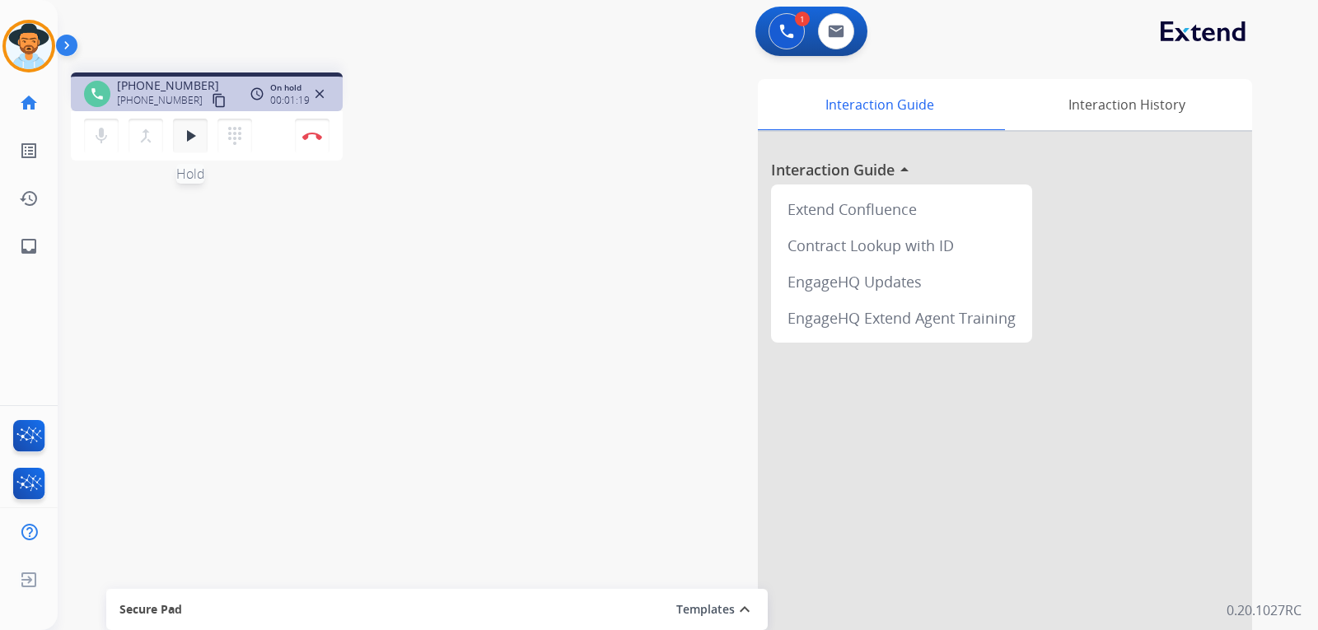
click at [185, 129] on mat-icon "play_arrow" at bounding box center [190, 136] width 20 height 20
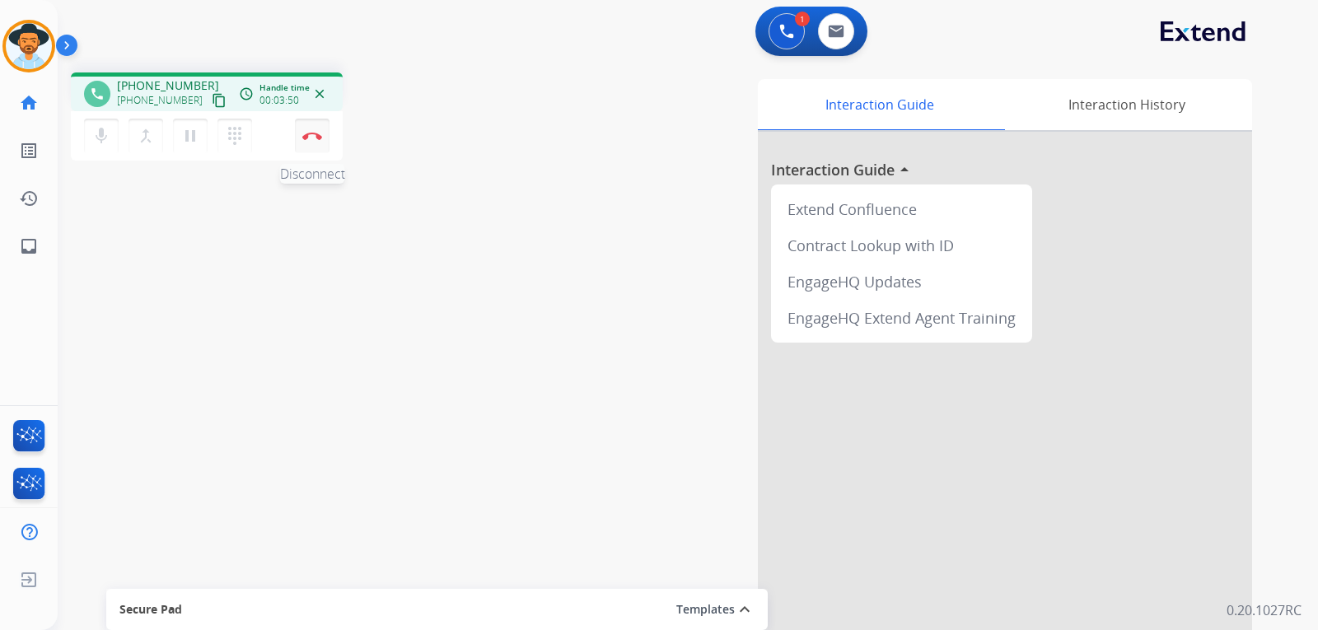
click at [309, 141] on button "Disconnect" at bounding box center [312, 136] width 35 height 35
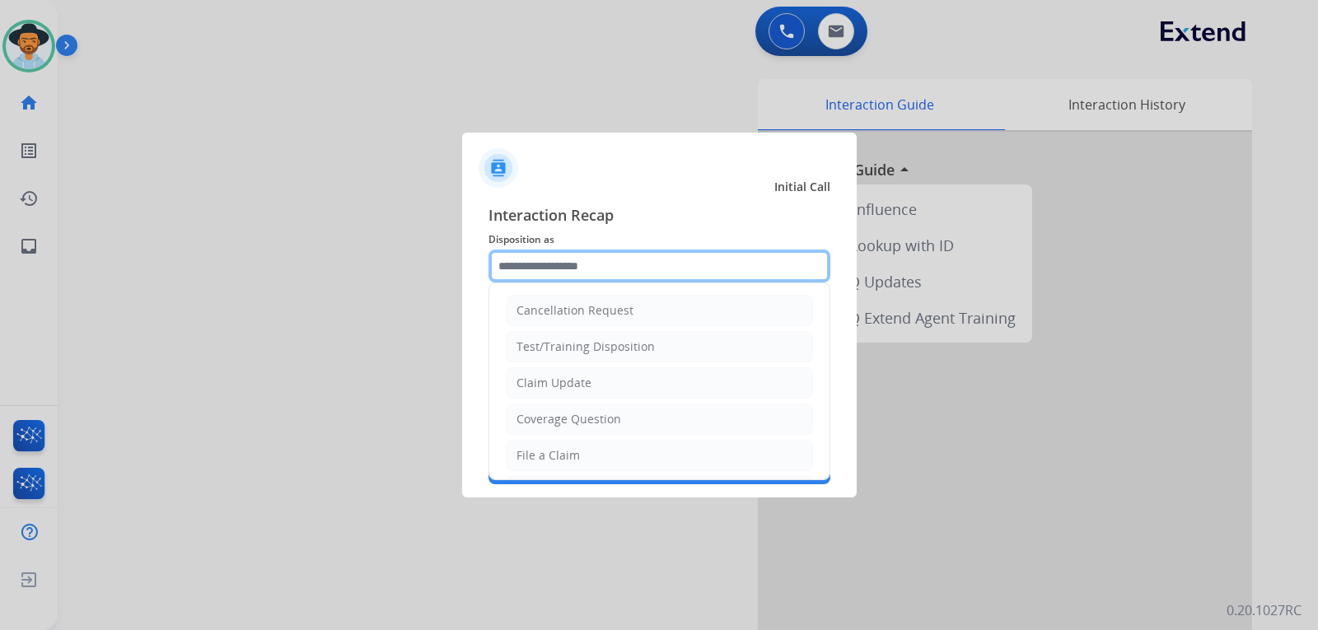
click at [611, 265] on input "text" at bounding box center [660, 266] width 342 height 33
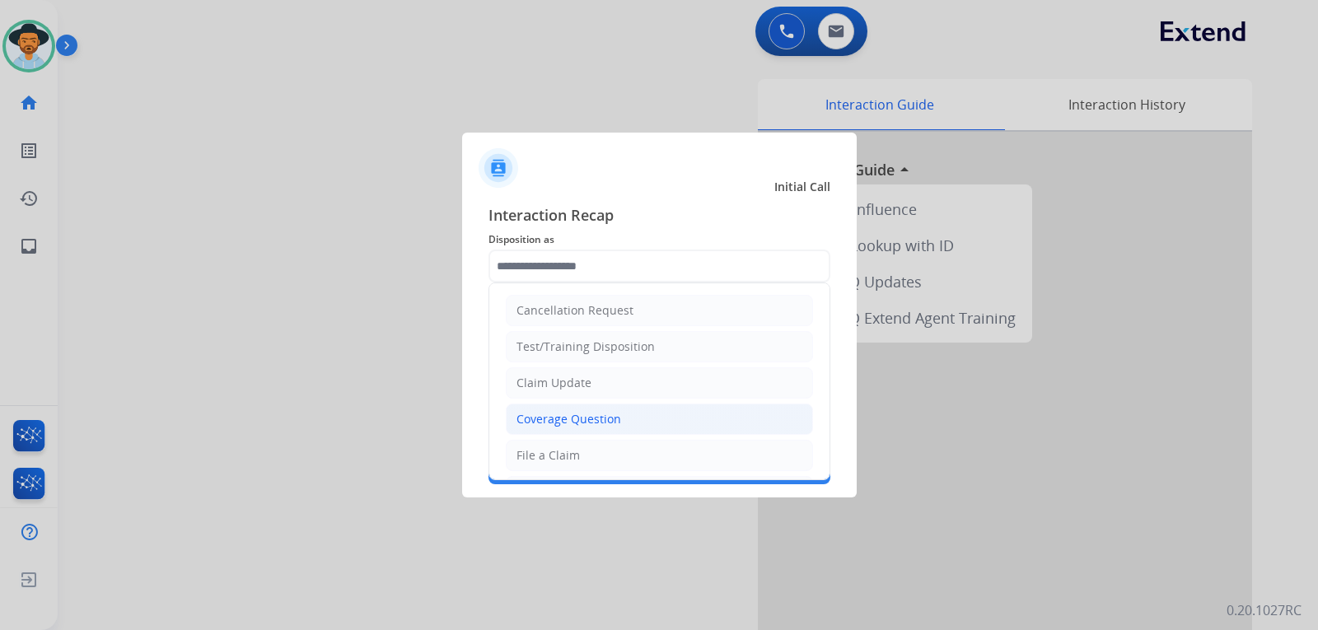
click at [596, 416] on div "Coverage Question" at bounding box center [569, 419] width 105 height 16
type input "**********"
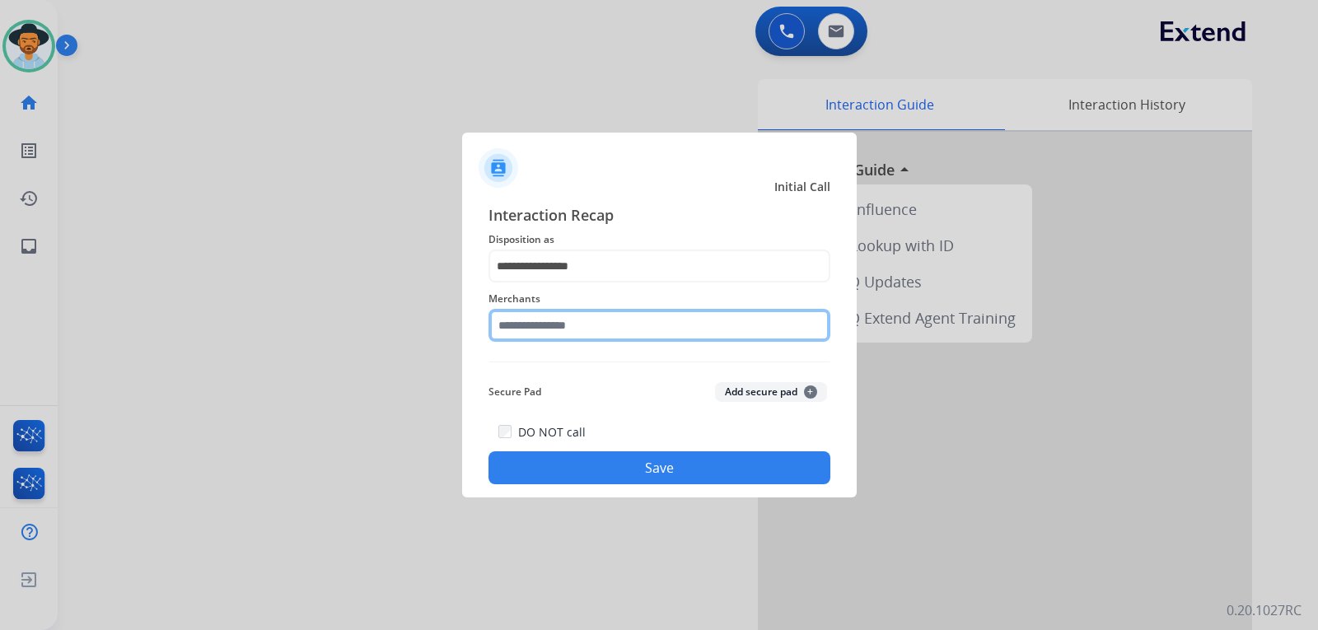
click at [589, 329] on input "text" at bounding box center [660, 325] width 342 height 33
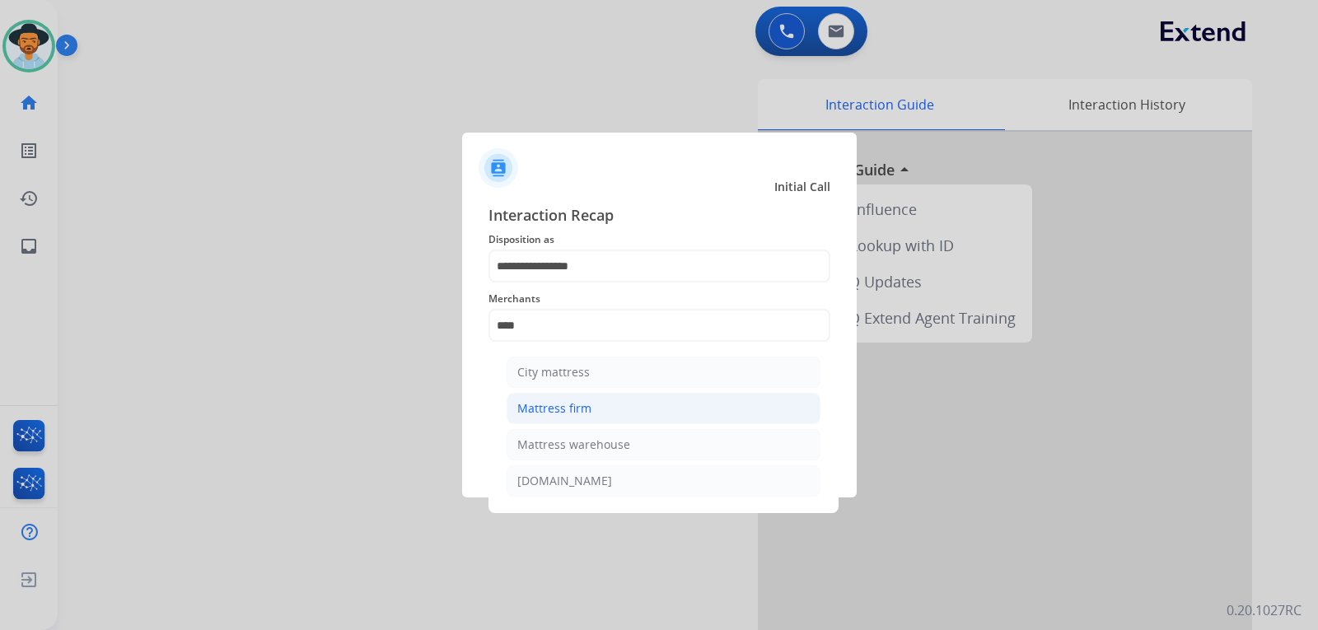
click at [573, 410] on div "Mattress firm" at bounding box center [554, 408] width 74 height 16
type input "**********"
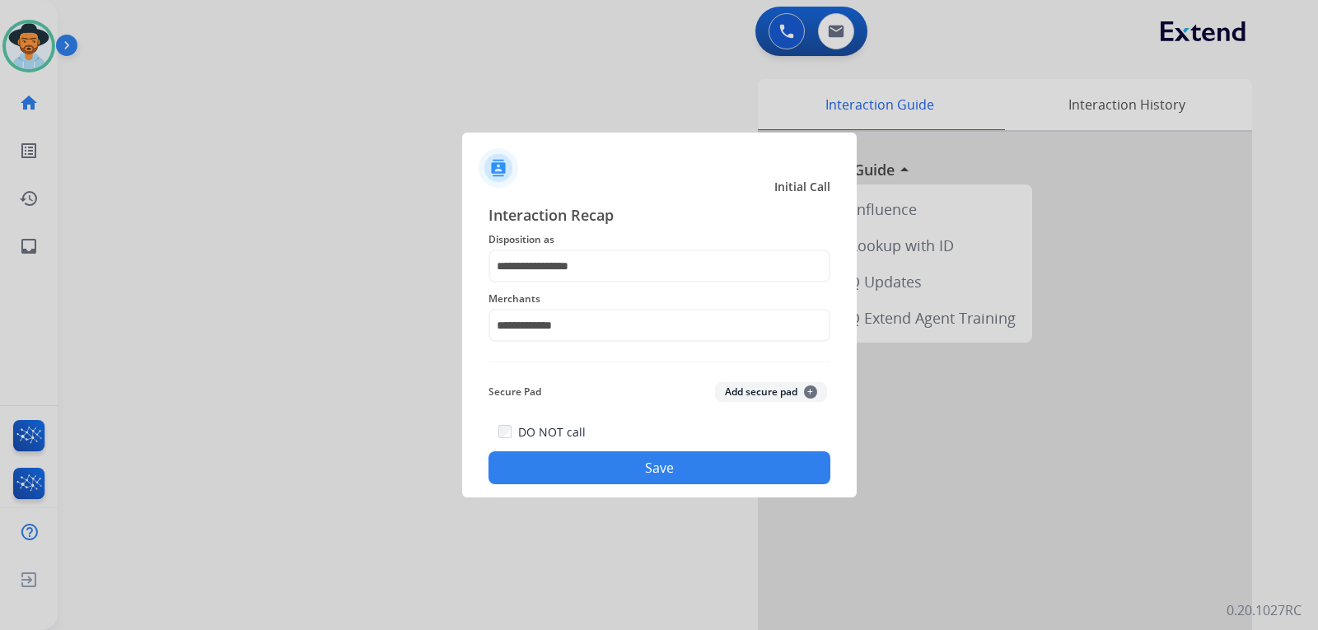
click at [598, 470] on button "Save" at bounding box center [660, 468] width 342 height 33
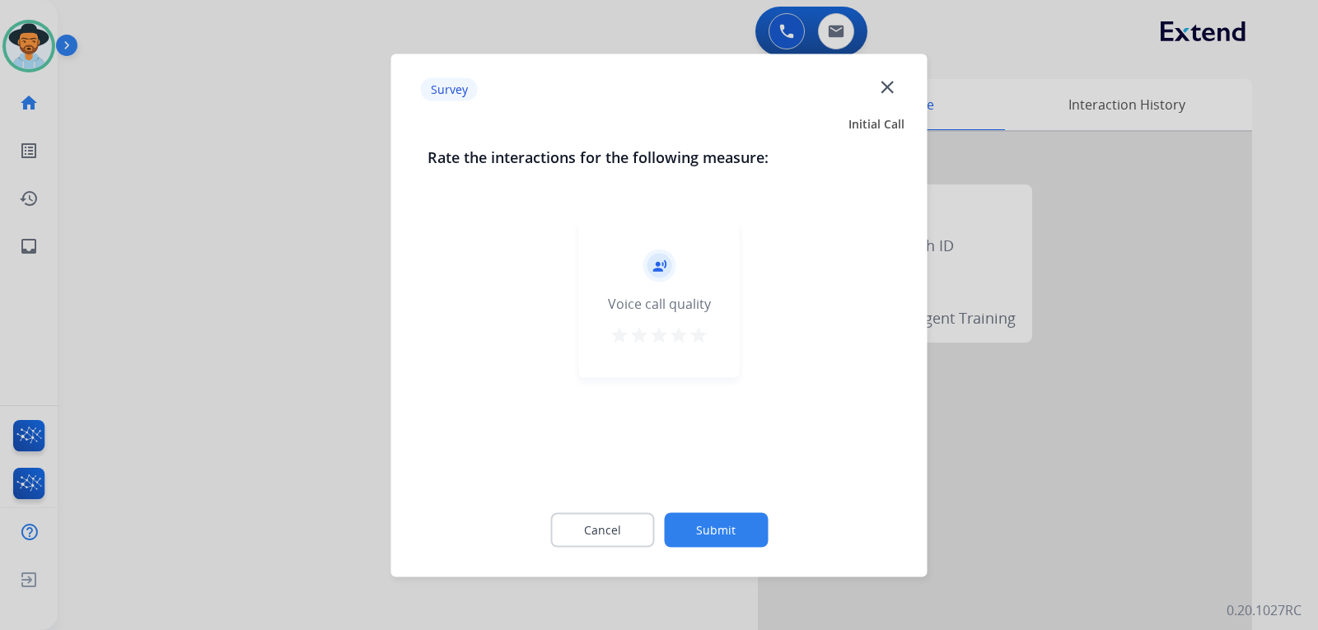
click at [1045, 489] on div at bounding box center [659, 315] width 1318 height 630
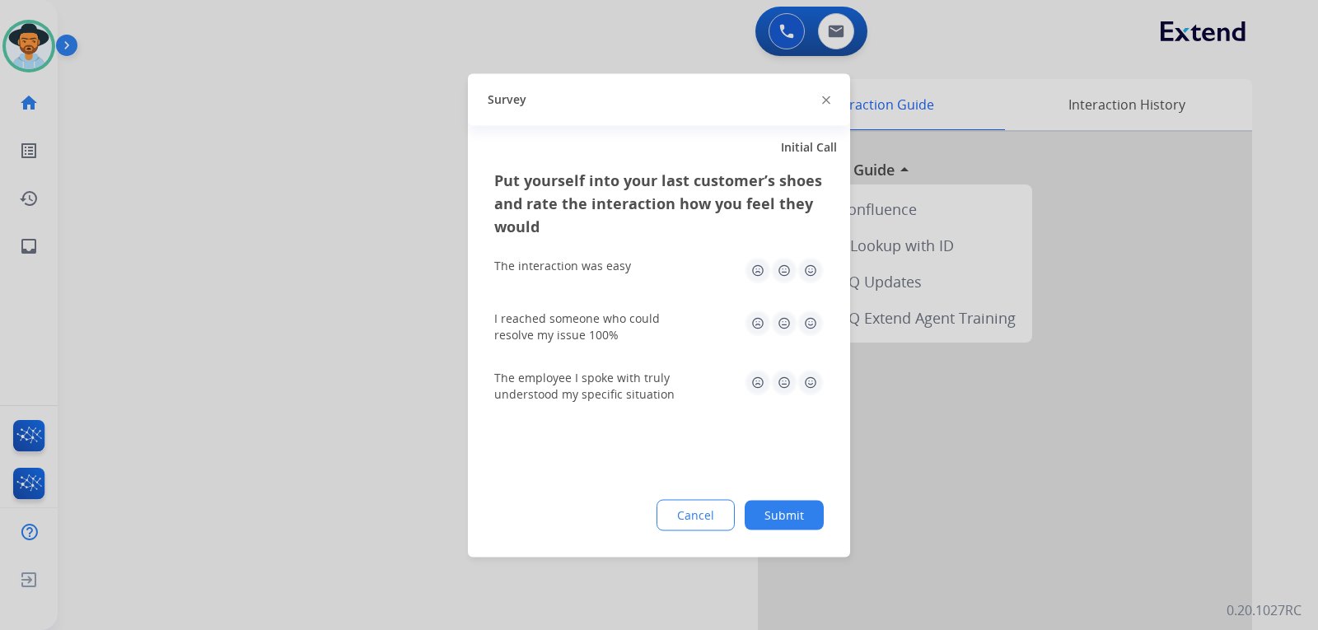
click at [1045, 489] on div at bounding box center [659, 315] width 1318 height 630
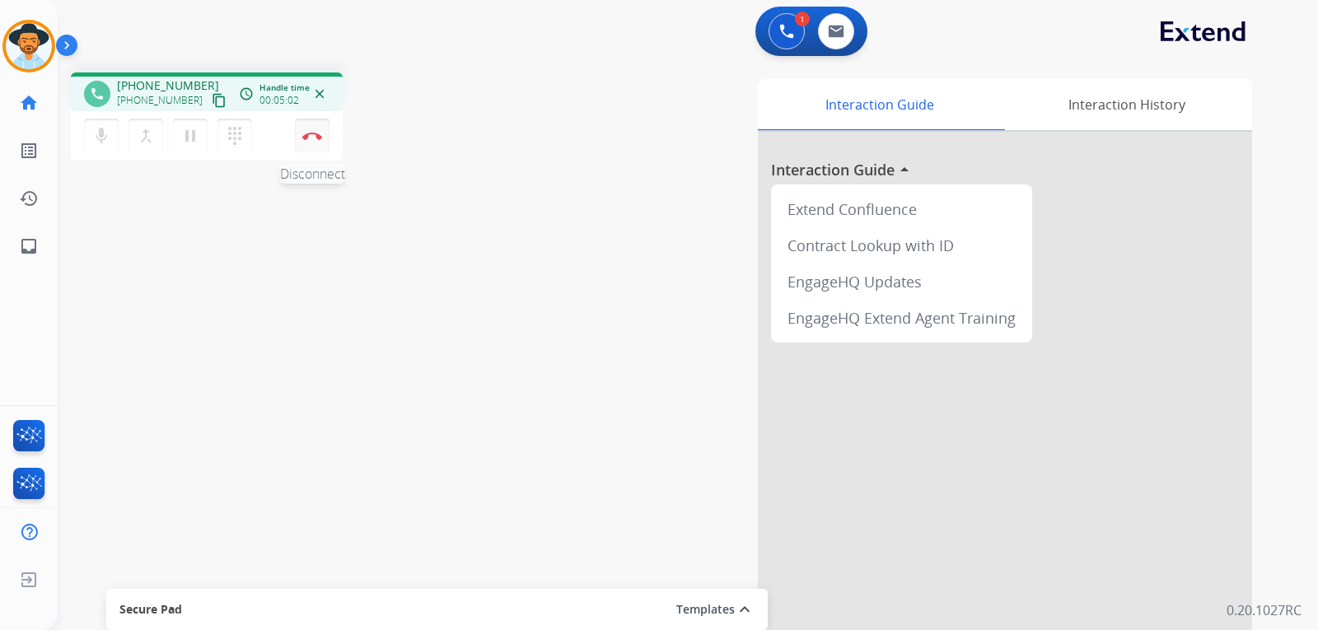
click at [318, 147] on button "Disconnect" at bounding box center [312, 136] width 35 height 35
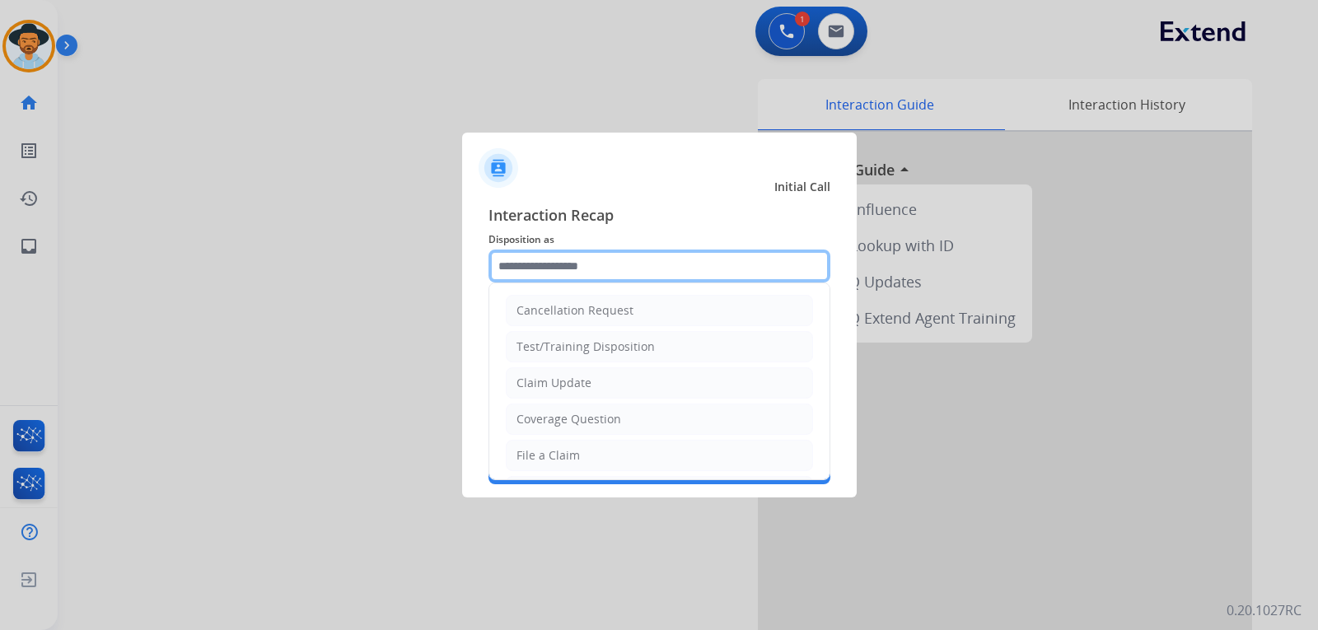
click at [574, 262] on input "text" at bounding box center [660, 266] width 342 height 33
drag, startPoint x: 552, startPoint y: 453, endPoint x: 553, endPoint y: 442, distance: 11.6
click at [552, 451] on div "File a Claim" at bounding box center [548, 455] width 63 height 16
type input "**********"
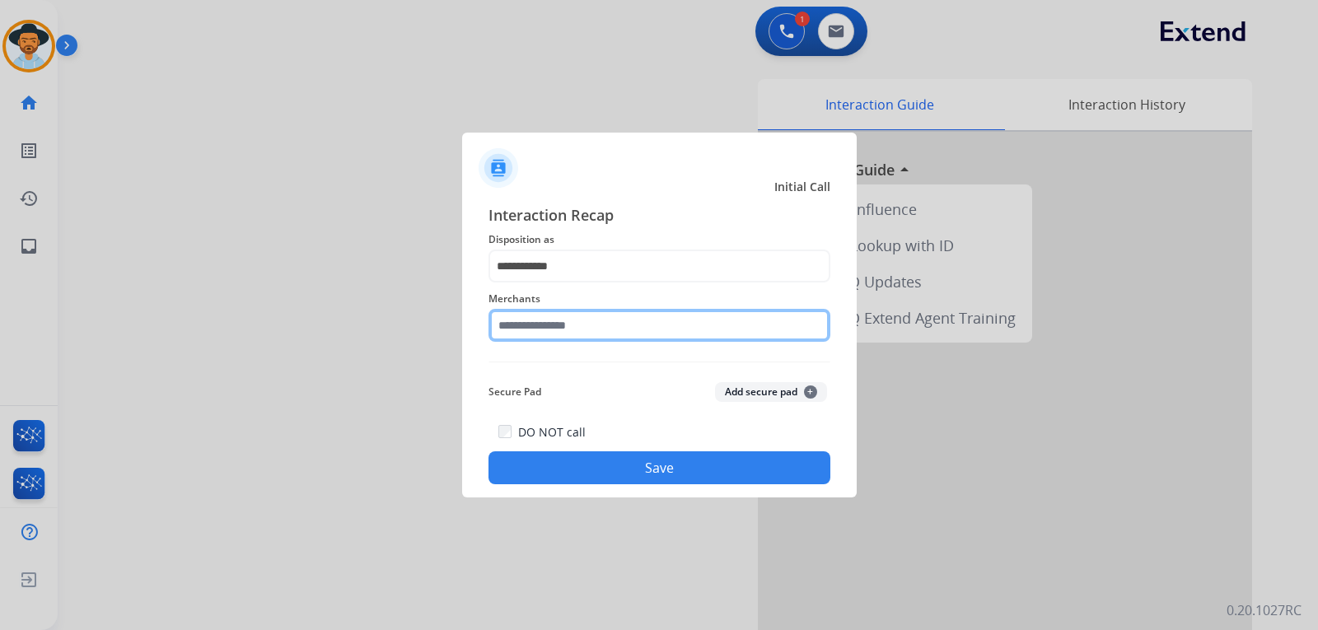
click at [566, 335] on input "text" at bounding box center [660, 325] width 342 height 33
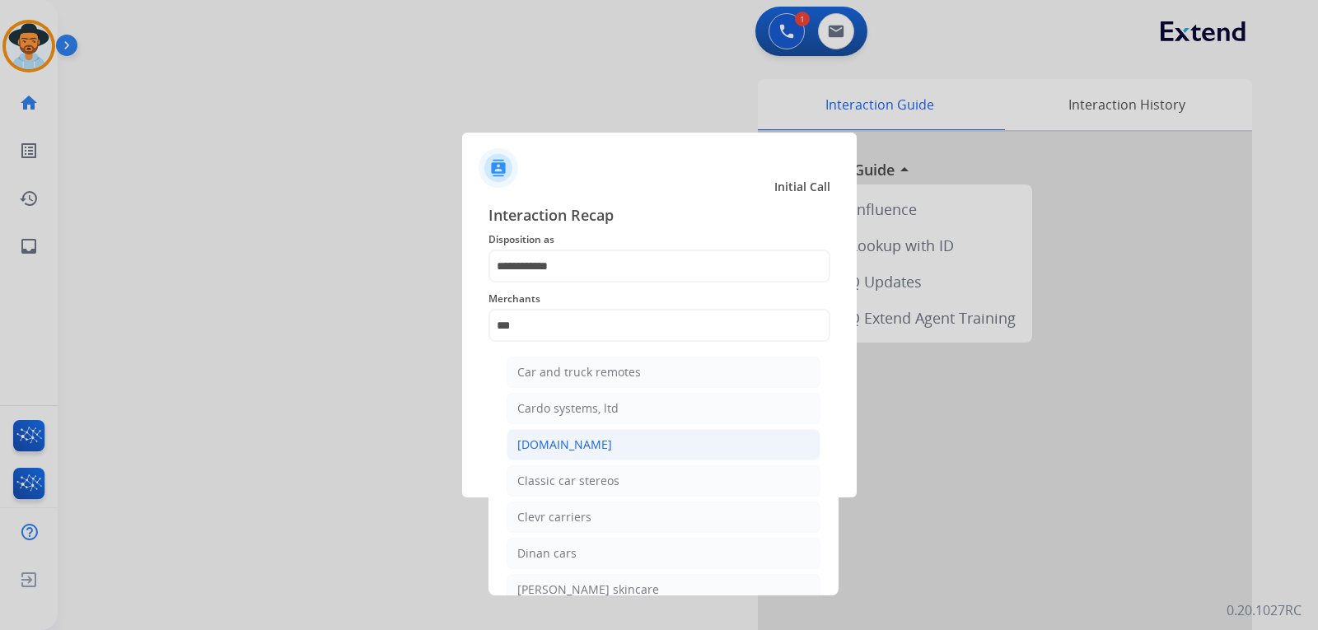
click at [596, 440] on li "[DOMAIN_NAME]" at bounding box center [664, 444] width 314 height 31
type input "**********"
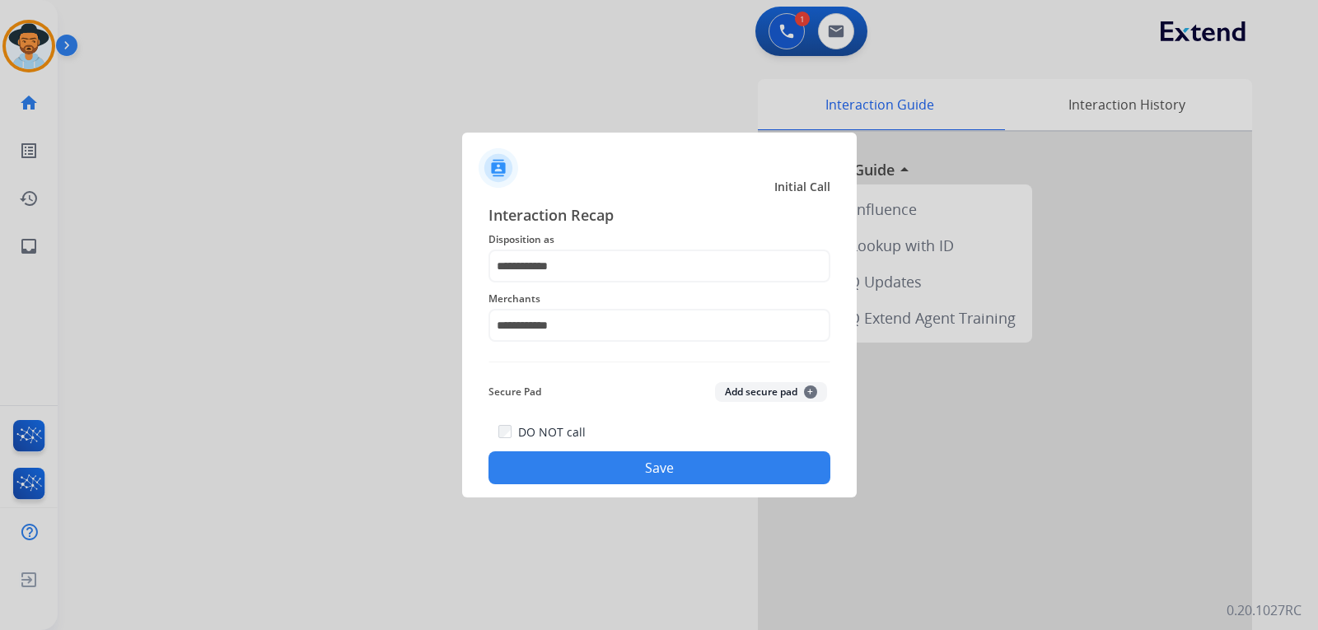
click at [620, 470] on button "Save" at bounding box center [660, 468] width 342 height 33
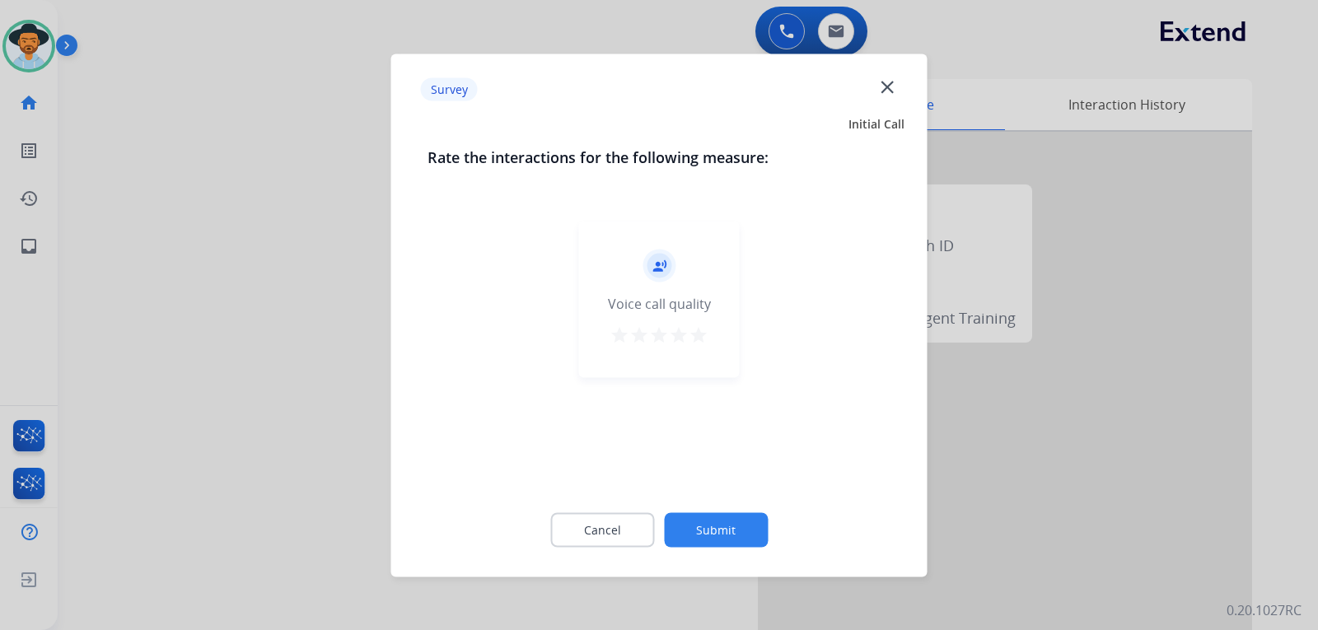
click at [895, 85] on mat-icon "close" at bounding box center [887, 86] width 21 height 21
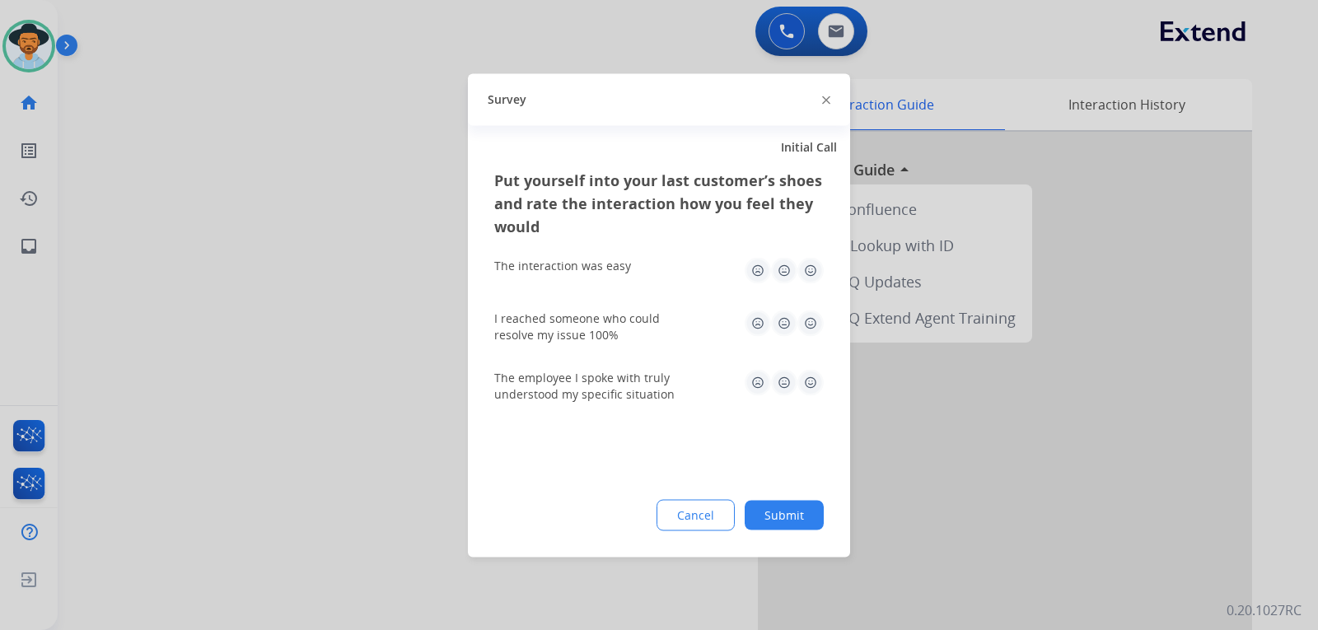
click at [831, 101] on div "Survey" at bounding box center [659, 99] width 382 height 52
click at [830, 99] on img at bounding box center [826, 100] width 8 height 8
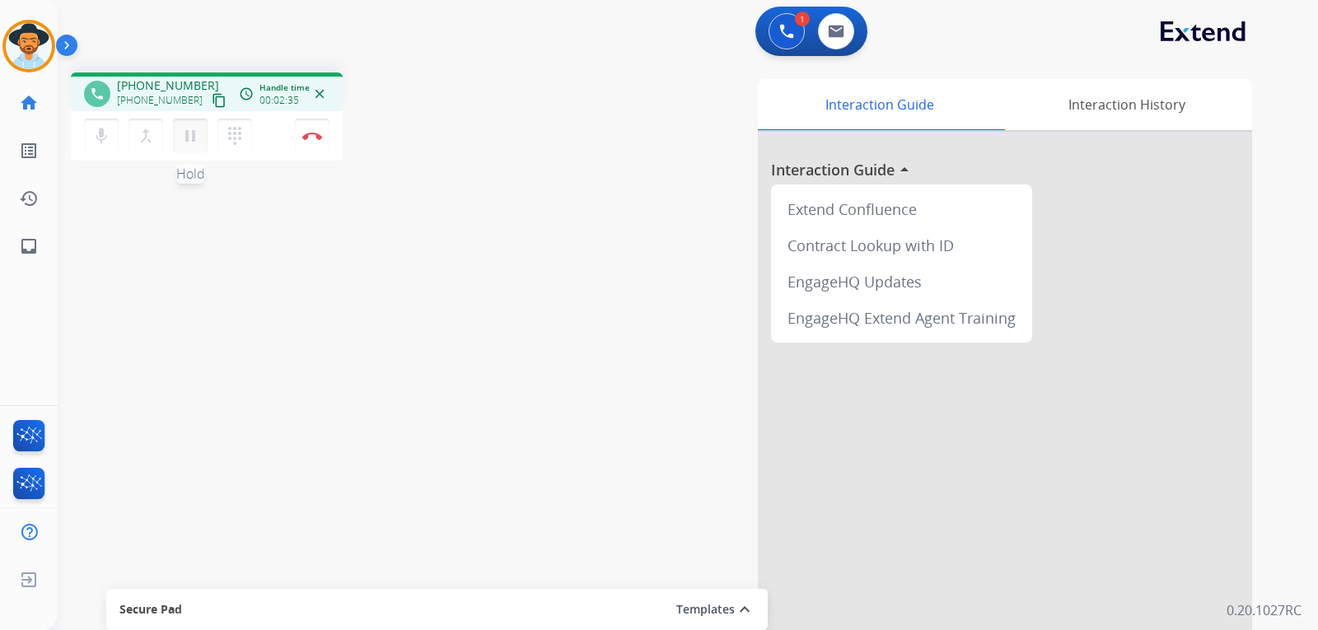
click at [180, 127] on mat-icon "pause" at bounding box center [190, 136] width 20 height 20
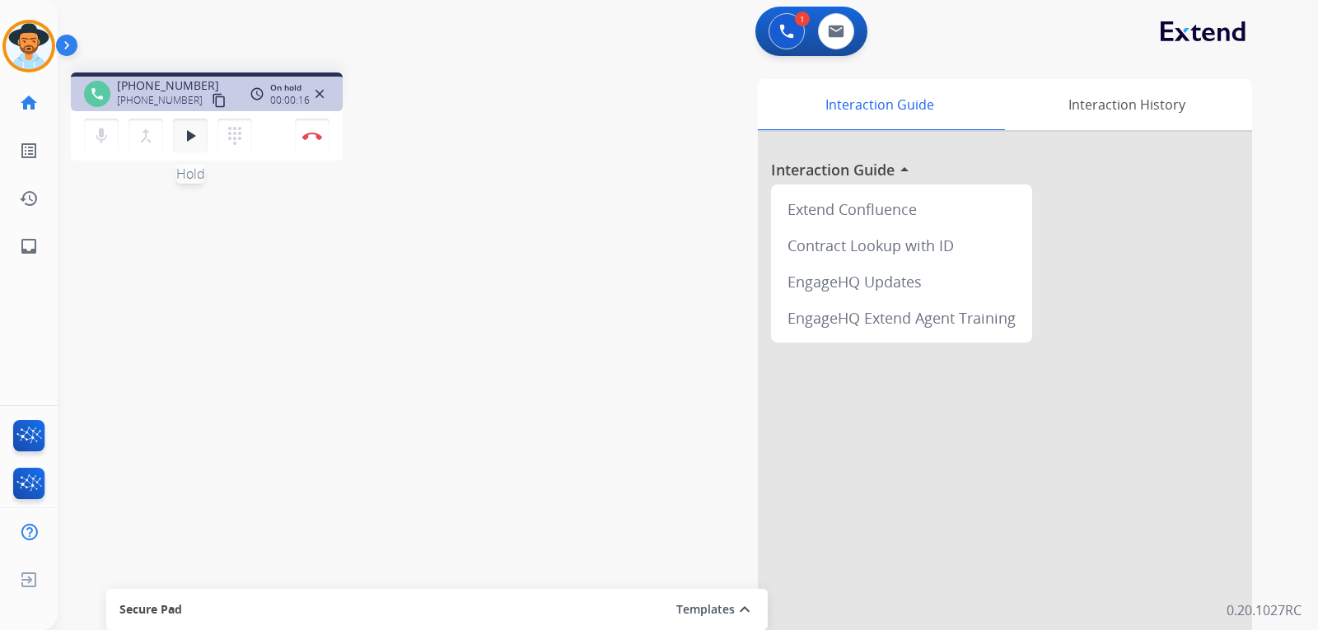
click at [182, 128] on mat-icon "play_arrow" at bounding box center [190, 136] width 20 height 20
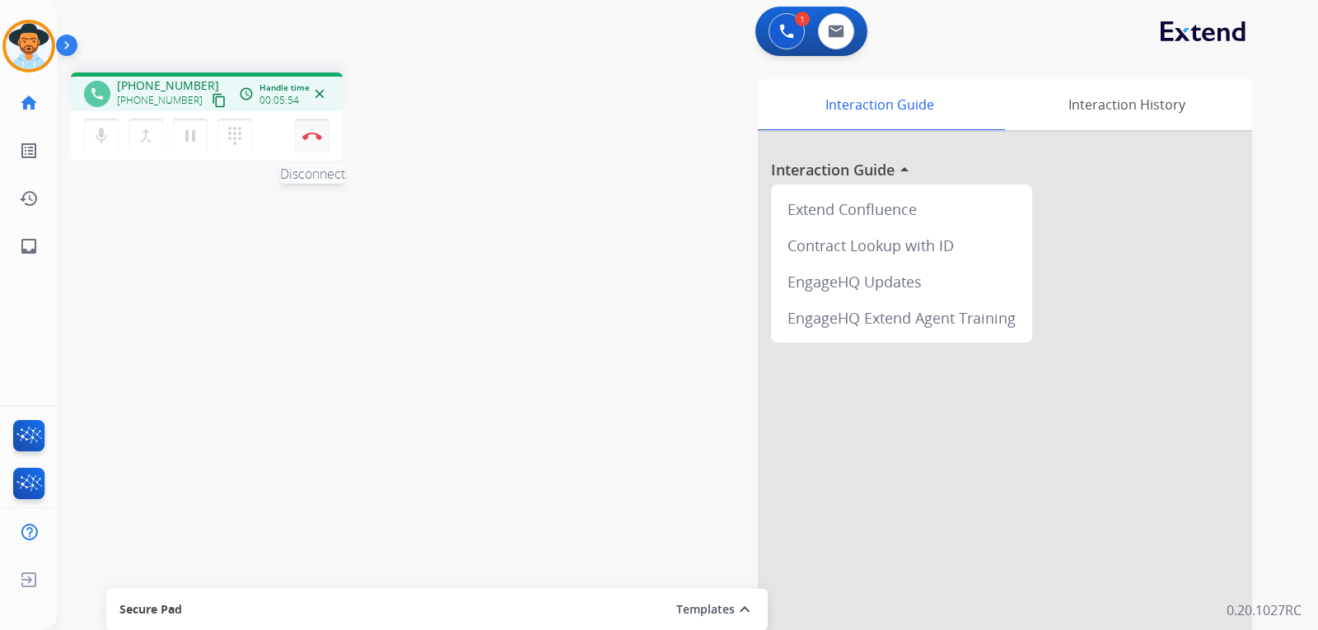
click at [324, 140] on button "Disconnect" at bounding box center [312, 136] width 35 height 35
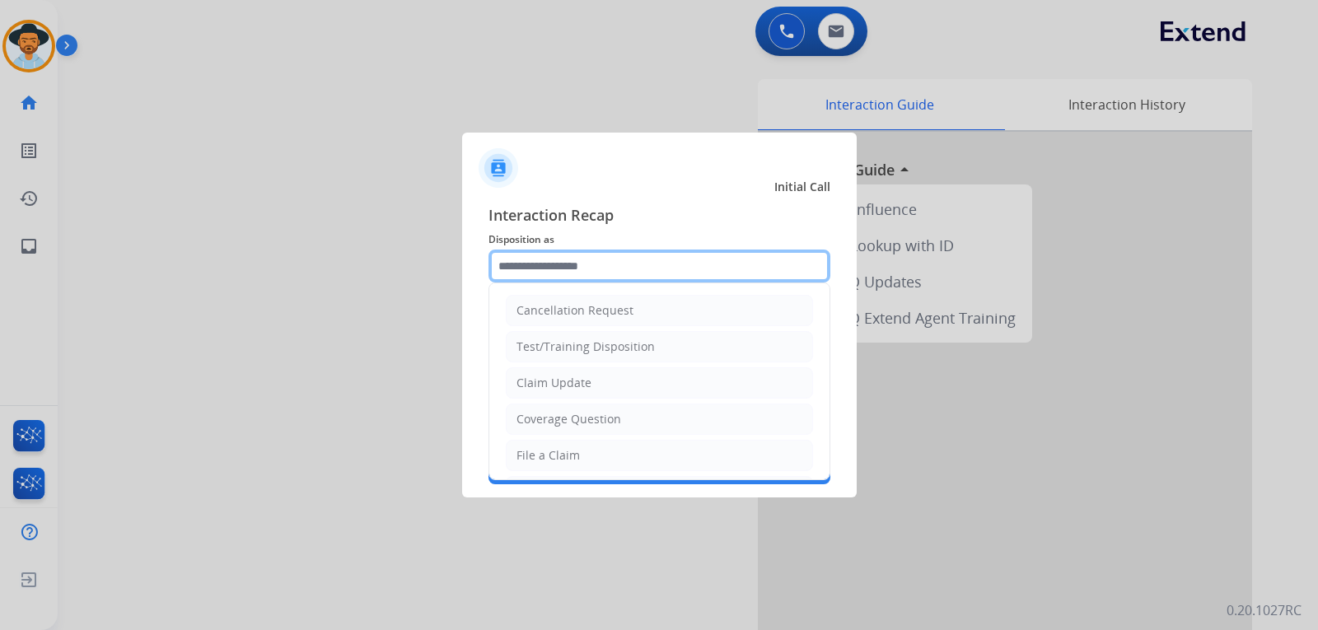
click at [590, 271] on input "text" at bounding box center [660, 266] width 342 height 33
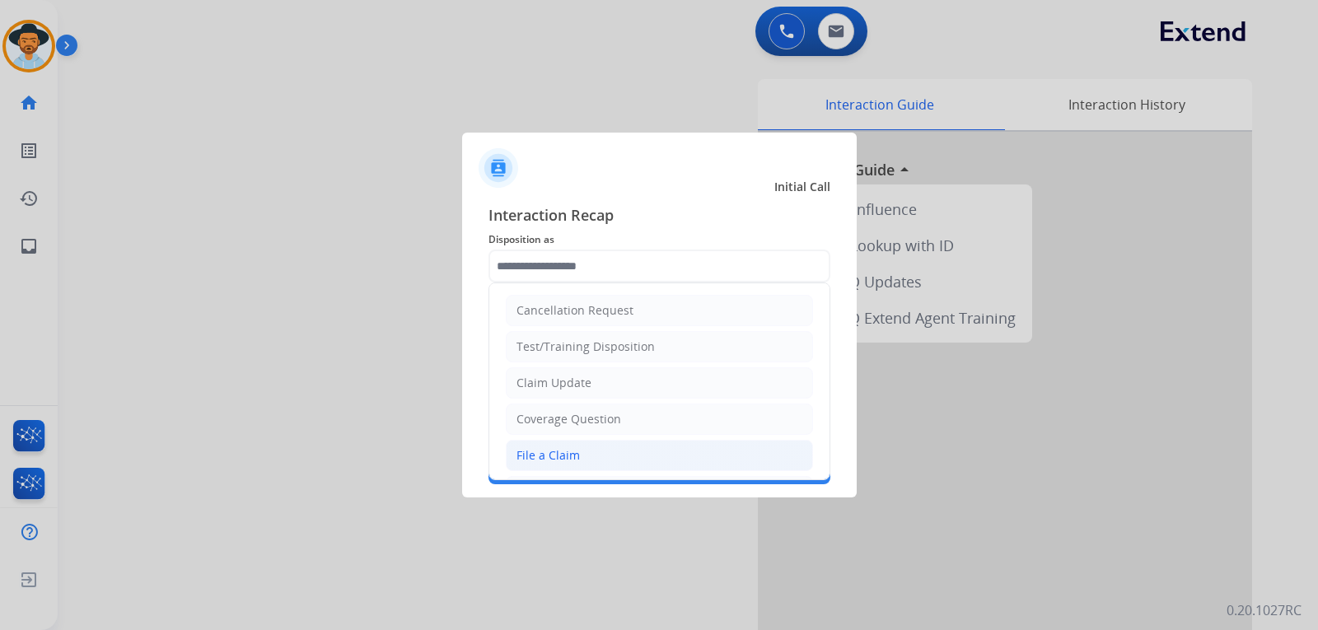
drag, startPoint x: 568, startPoint y: 452, endPoint x: 573, endPoint y: 370, distance: 81.8
click at [569, 452] on div "File a Claim" at bounding box center [548, 455] width 63 height 16
type input "**********"
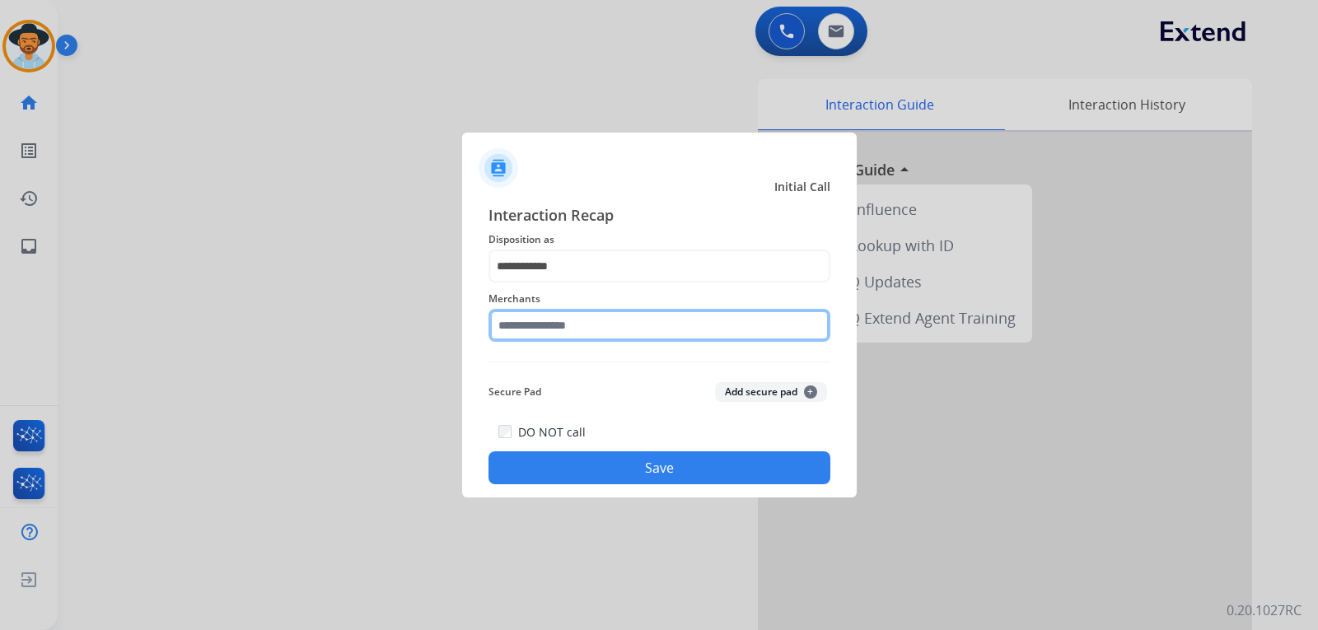
click at [582, 331] on input "text" at bounding box center [660, 325] width 342 height 33
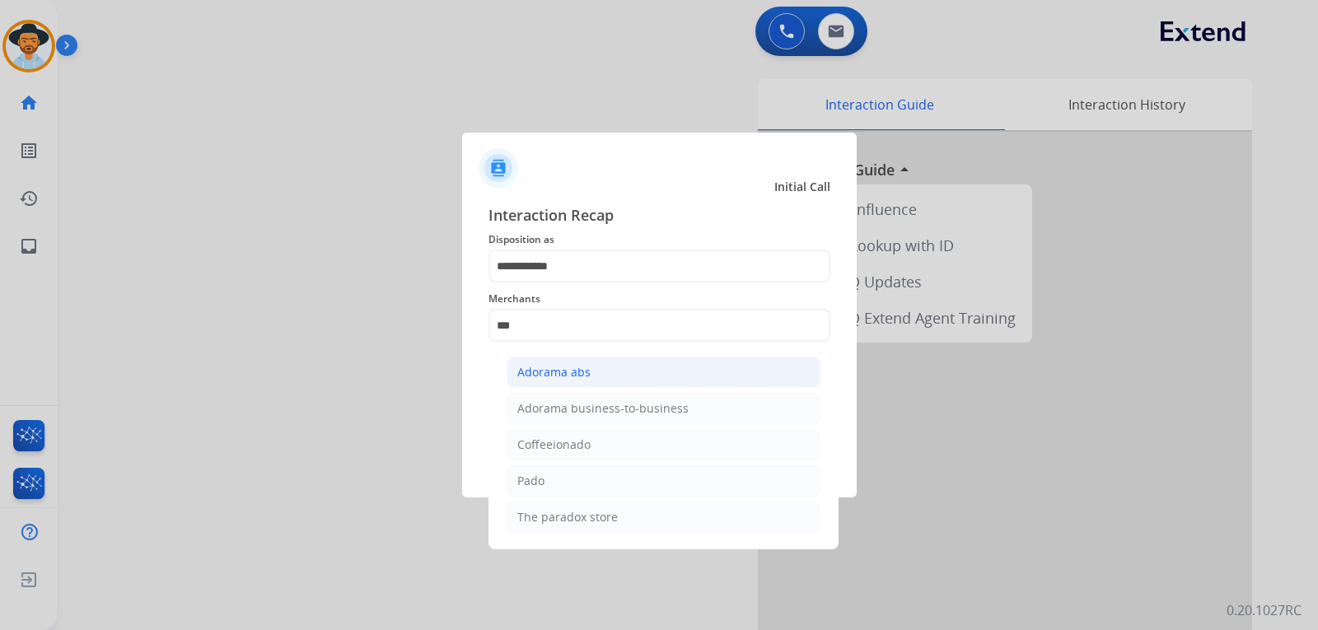
click at [585, 369] on div "Adorama abs" at bounding box center [553, 372] width 73 height 16
type input "**********"
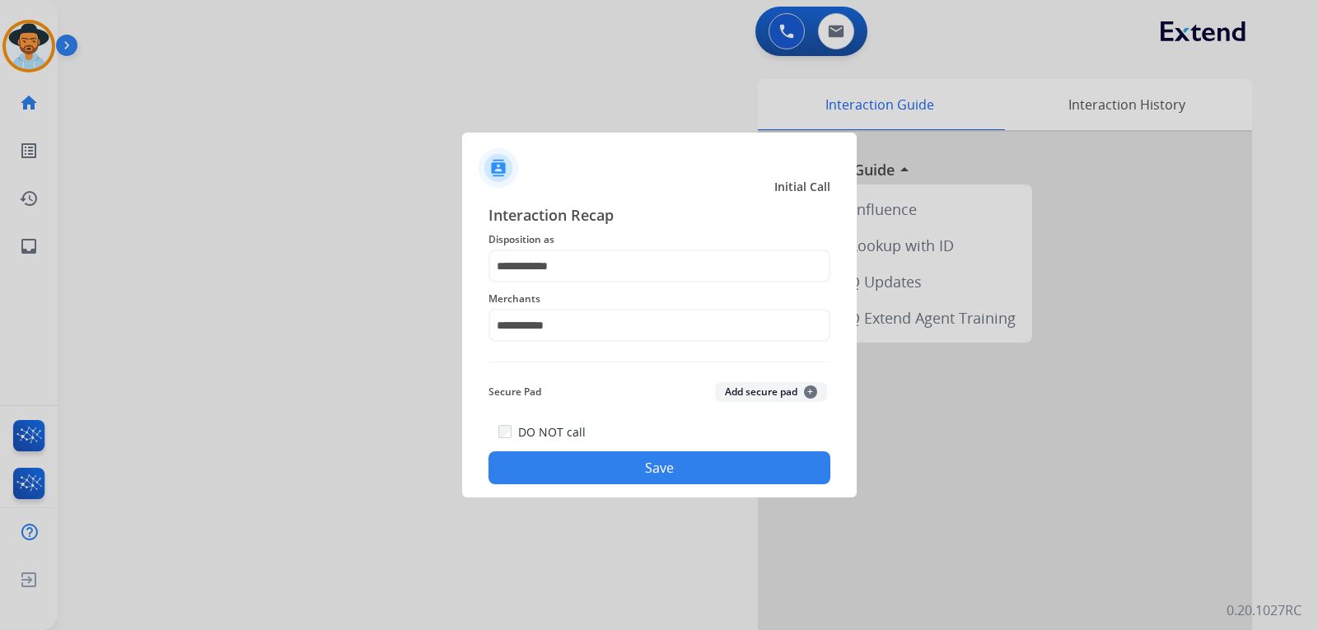
click at [628, 466] on button "Save" at bounding box center [660, 468] width 342 height 33
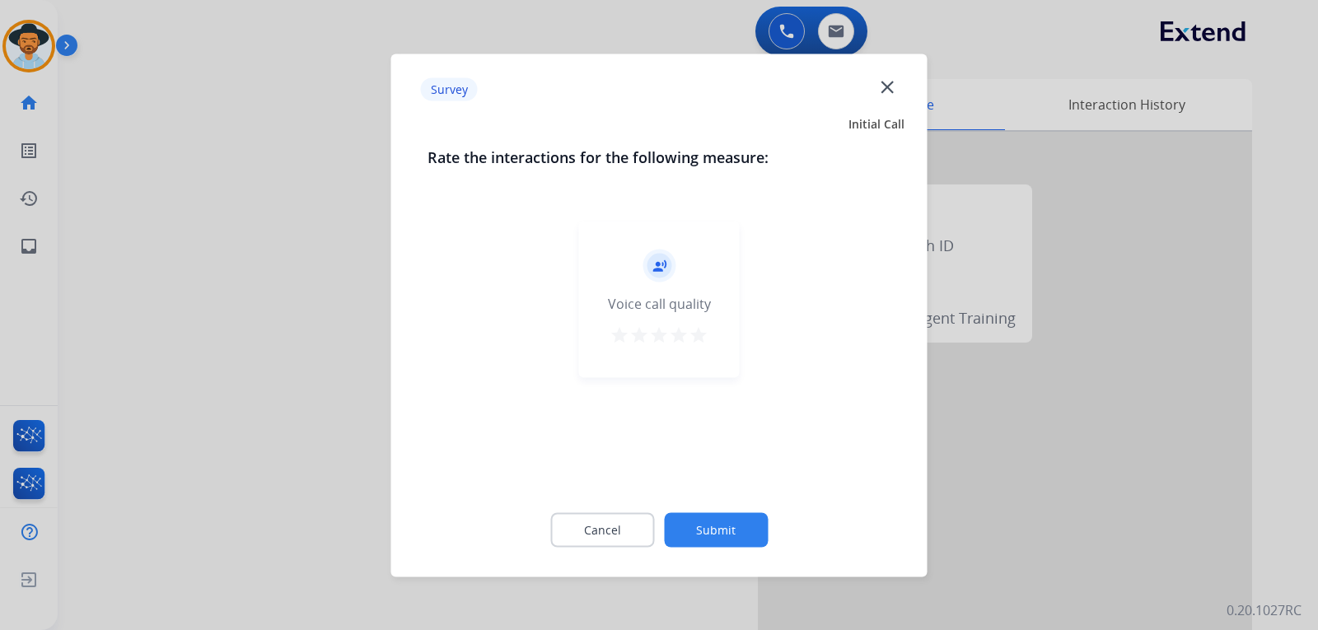
click at [1032, 438] on div at bounding box center [659, 315] width 1318 height 630
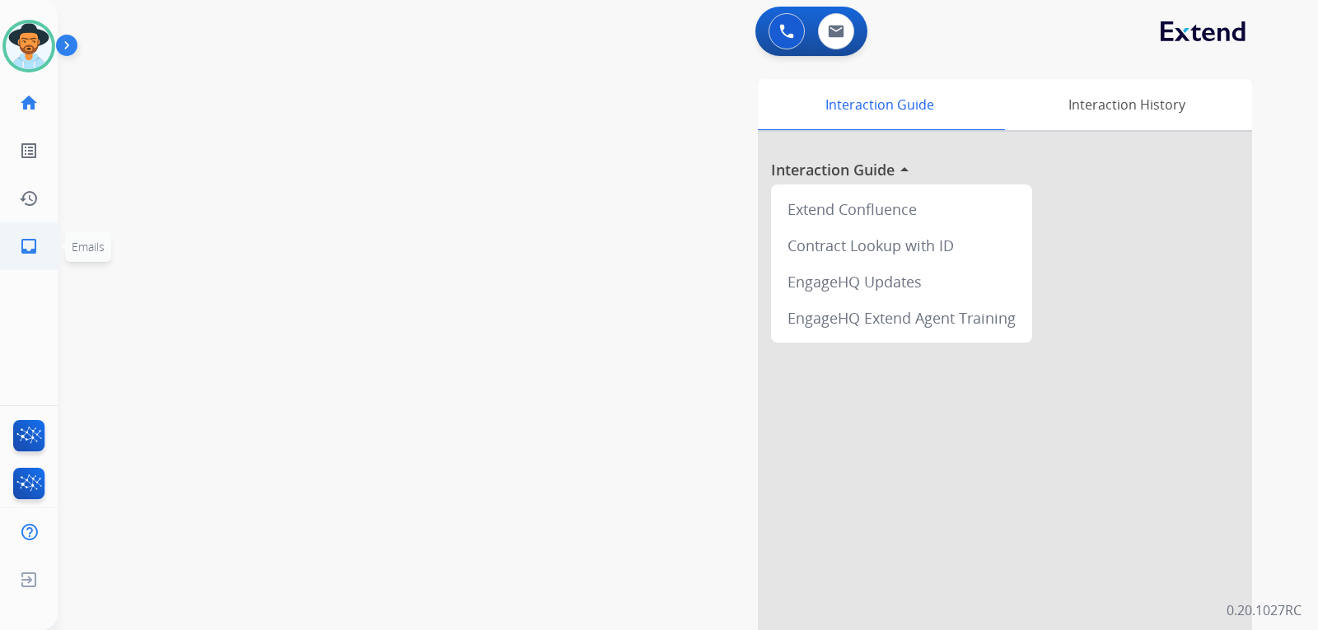
click at [24, 246] on mat-icon "inbox" at bounding box center [29, 246] width 20 height 20
select select "**********"
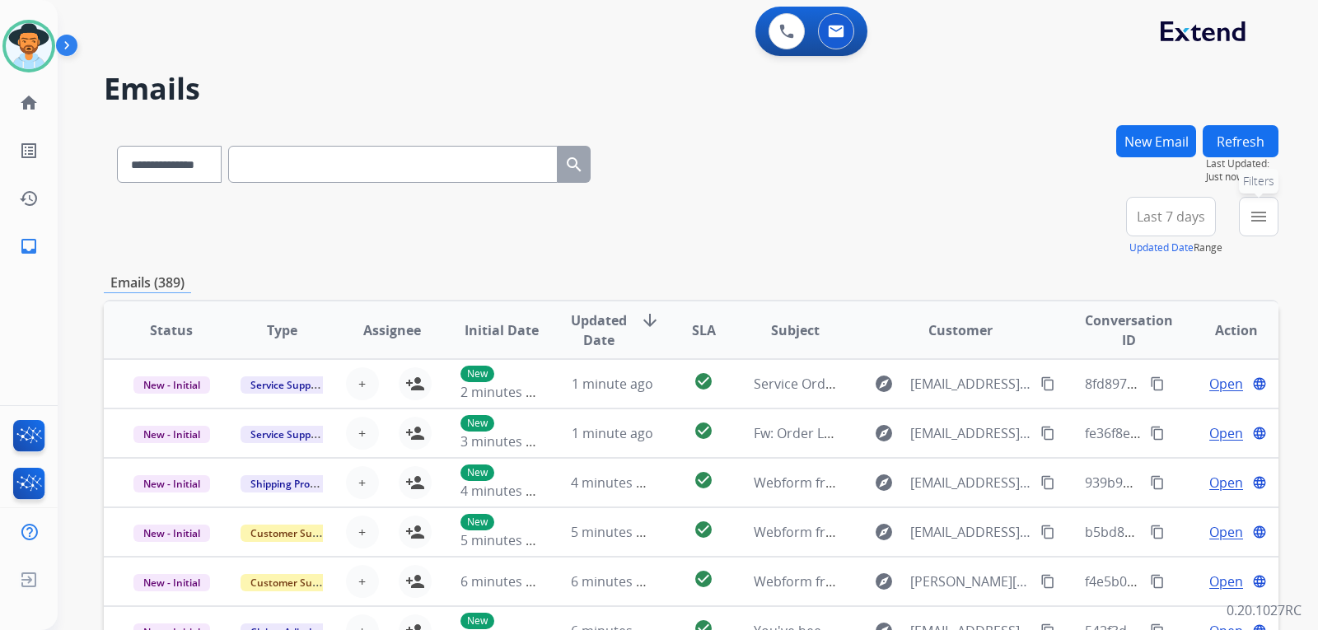
click at [1254, 223] on mat-icon "menu" at bounding box center [1259, 217] width 20 height 20
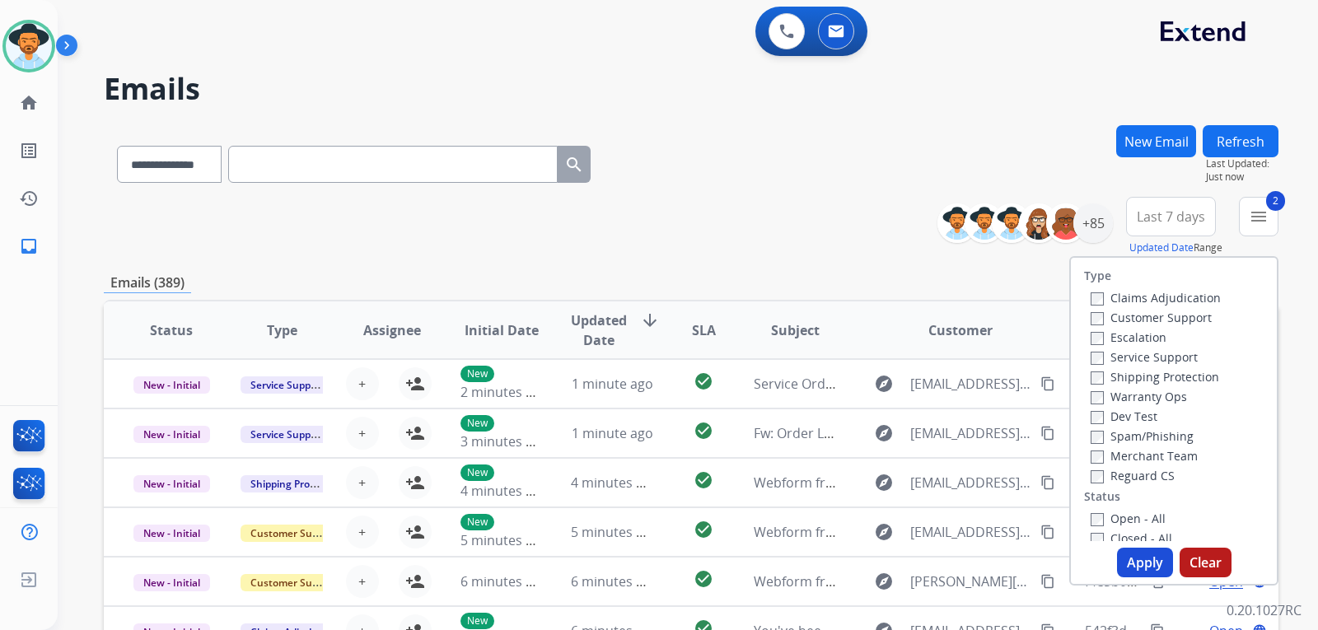
click at [1095, 481] on label "Reguard CS" at bounding box center [1133, 476] width 84 height 16
click at [1143, 573] on button "Apply" at bounding box center [1145, 563] width 56 height 30
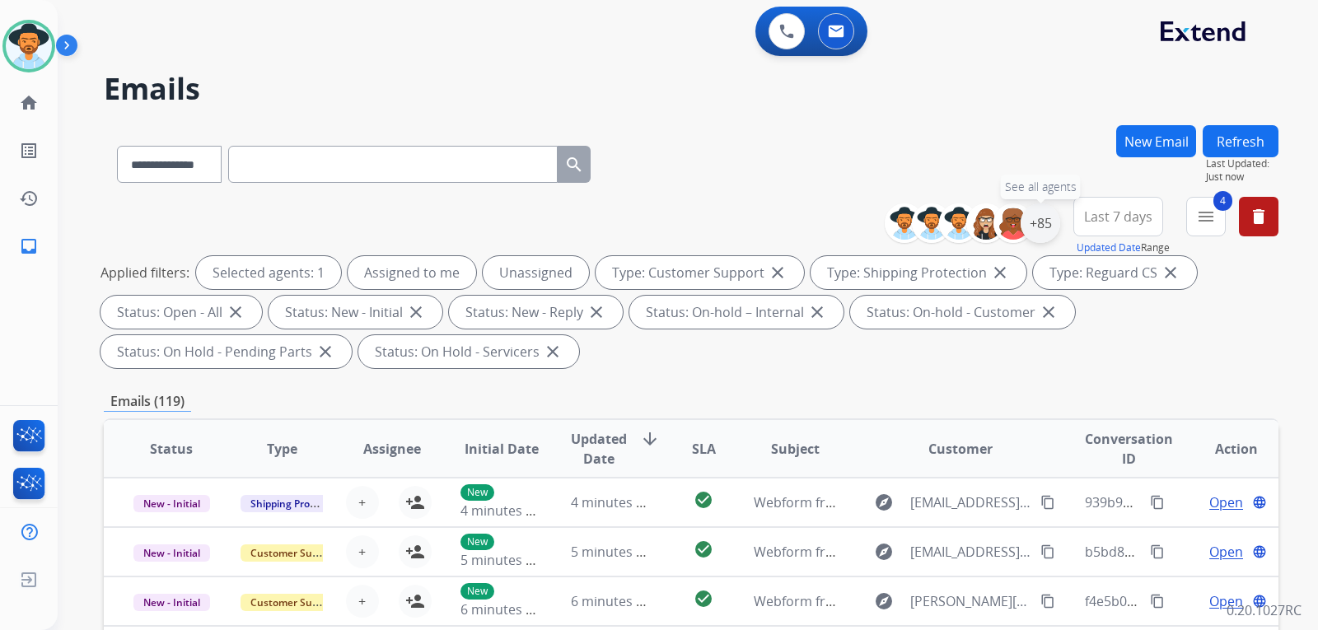
click at [1032, 227] on div "+85" at bounding box center [1041, 224] width 40 height 40
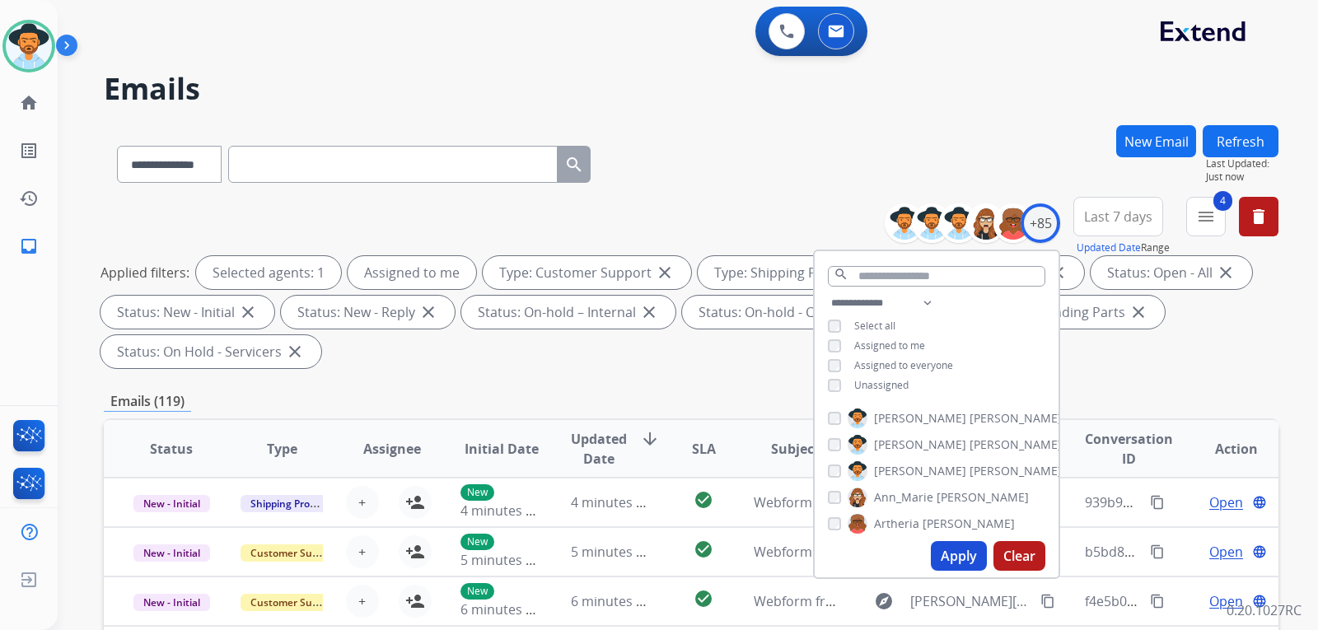
click at [943, 541] on button "Apply" at bounding box center [959, 556] width 56 height 30
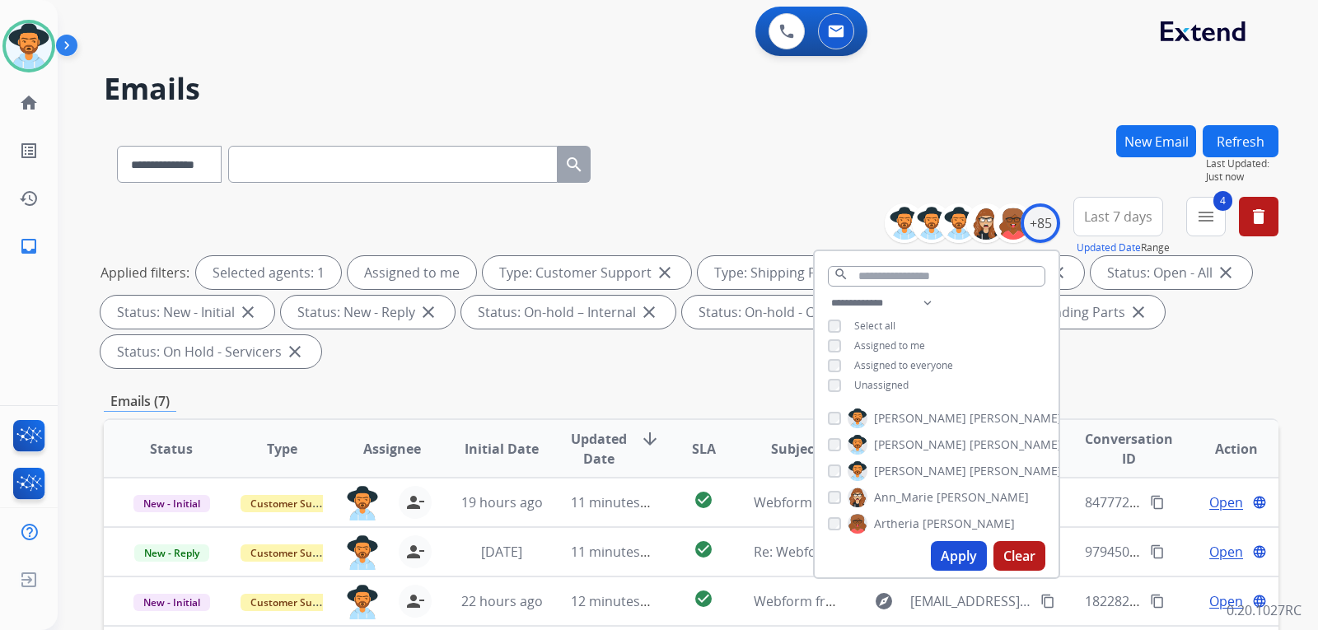
click at [1154, 375] on div "**********" at bounding box center [691, 590] width 1175 height 931
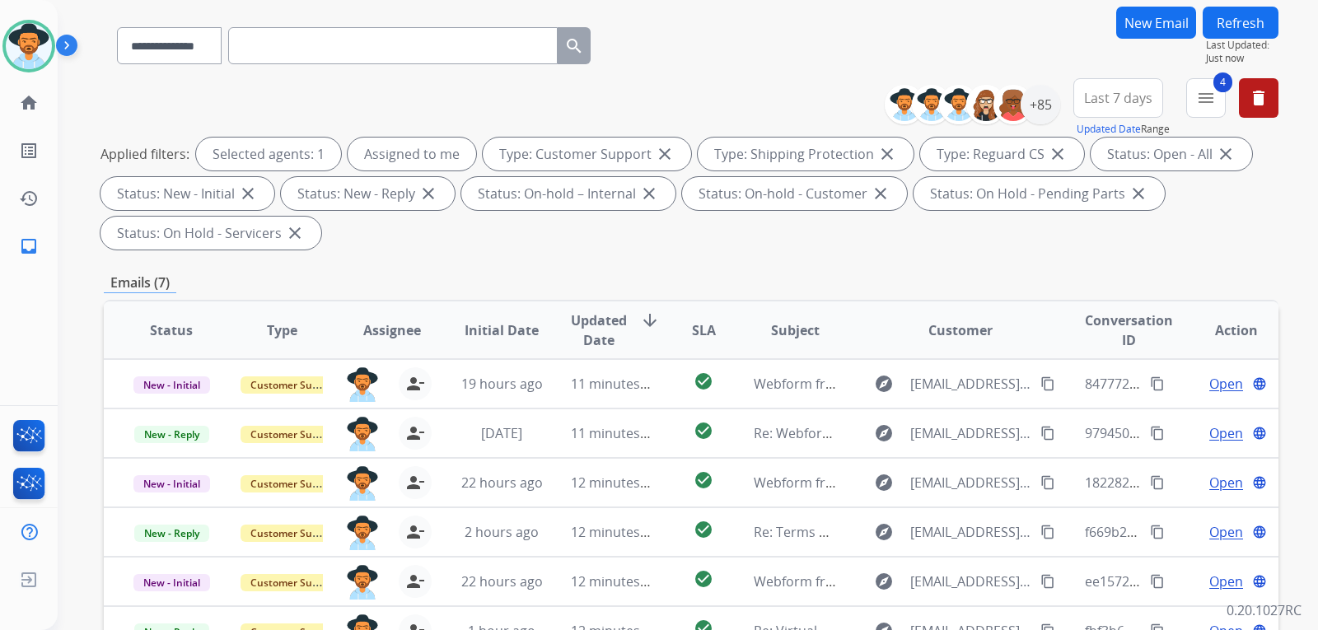
scroll to position [330, 0]
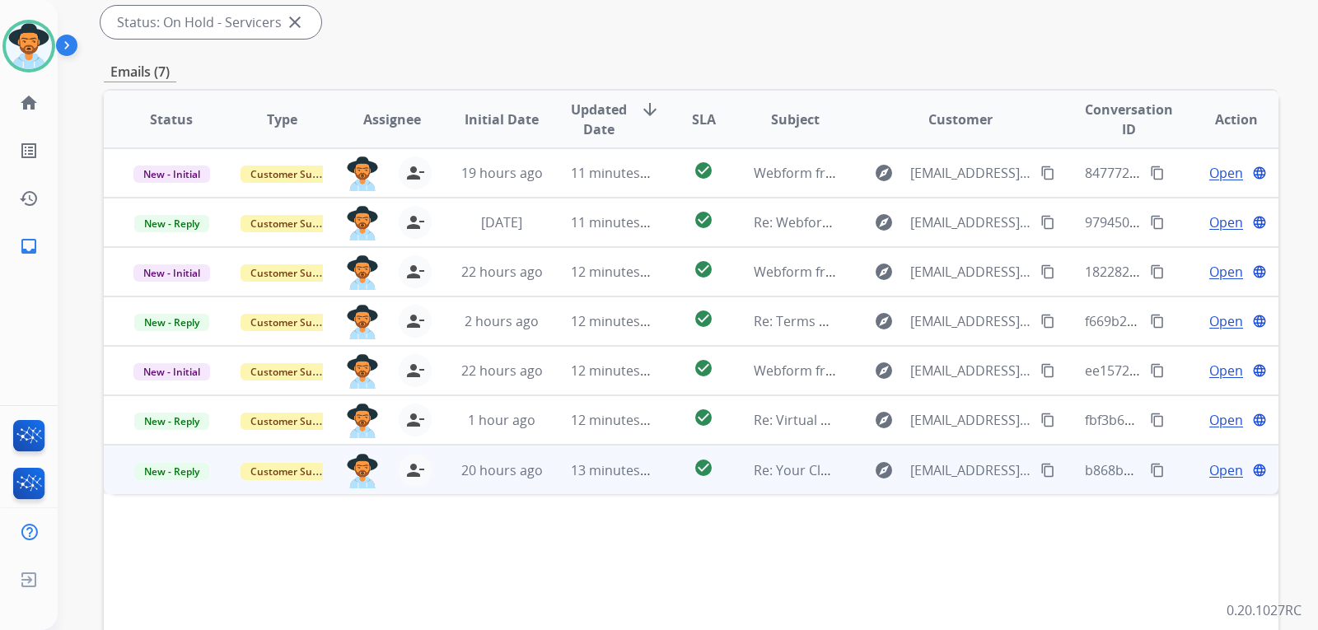
click at [1218, 471] on span "Open" at bounding box center [1227, 471] width 34 height 20
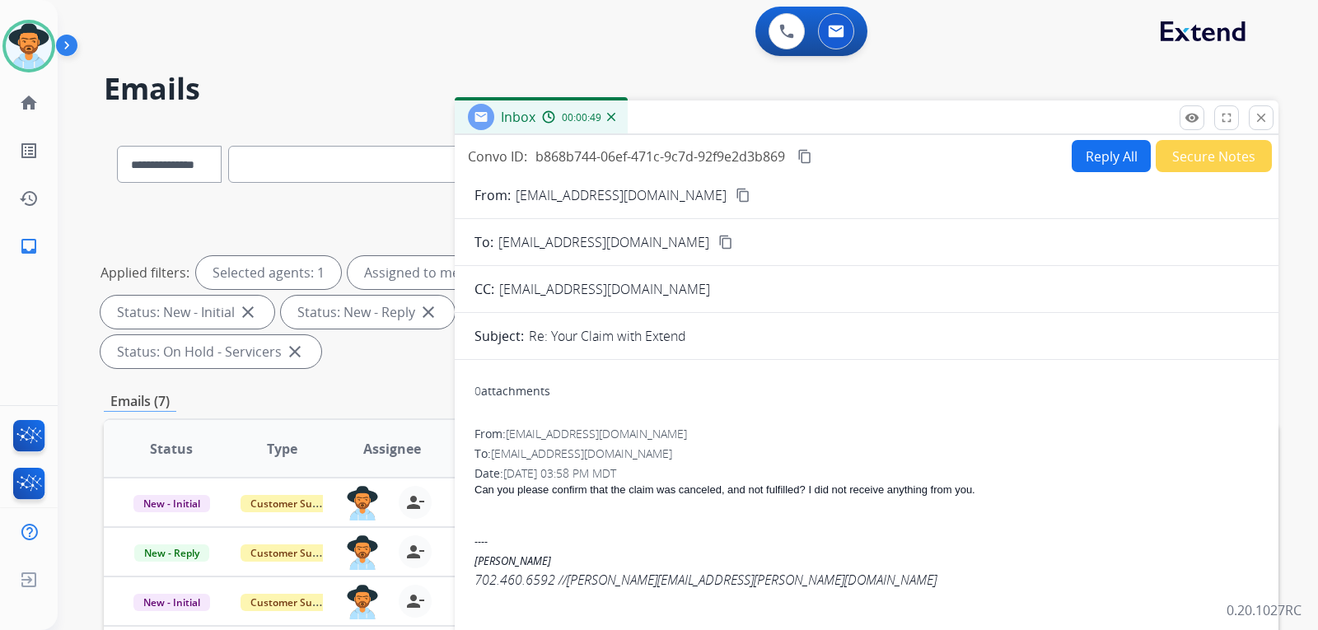
select select "**********"
click at [1196, 161] on button "Secure Notes" at bounding box center [1214, 156] width 116 height 32
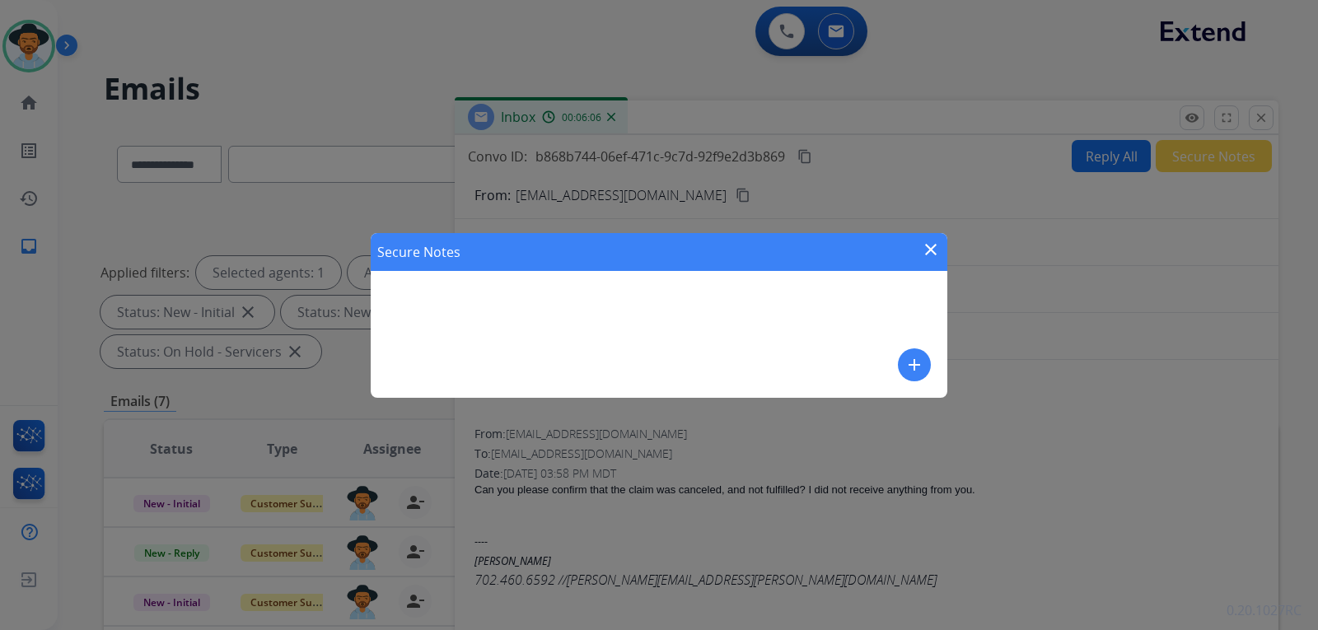
click at [697, 288] on div "Secure Notes close add" at bounding box center [659, 315] width 577 height 165
click at [919, 350] on button "add" at bounding box center [914, 365] width 33 height 33
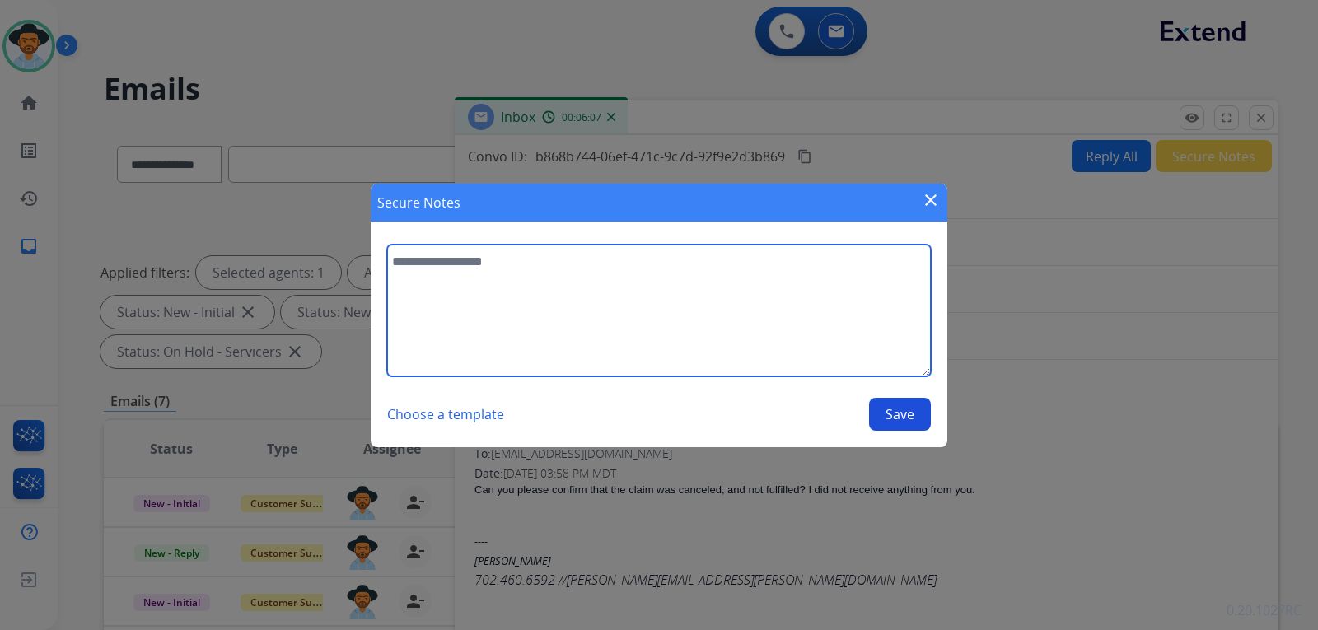
click at [619, 305] on textarea at bounding box center [659, 311] width 544 height 132
type textarea "**********"
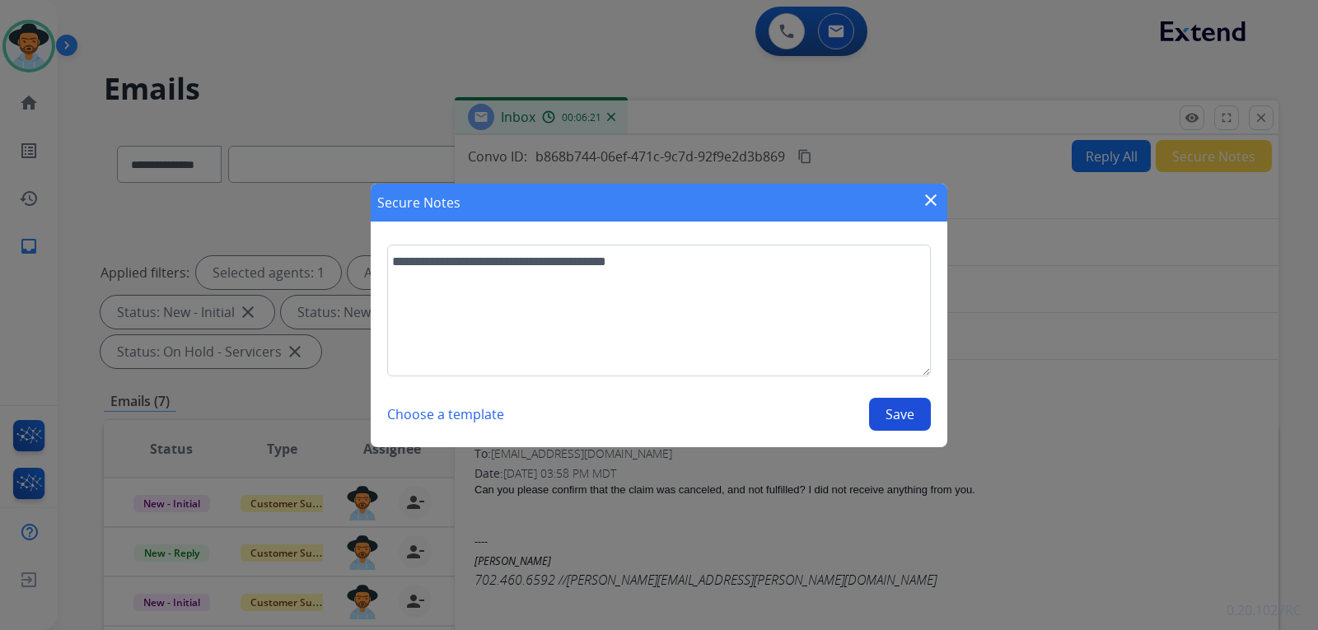
drag, startPoint x: 900, startPoint y: 410, endPoint x: 895, endPoint y: 419, distance: 10.3
click at [896, 412] on button "Save" at bounding box center [900, 414] width 62 height 33
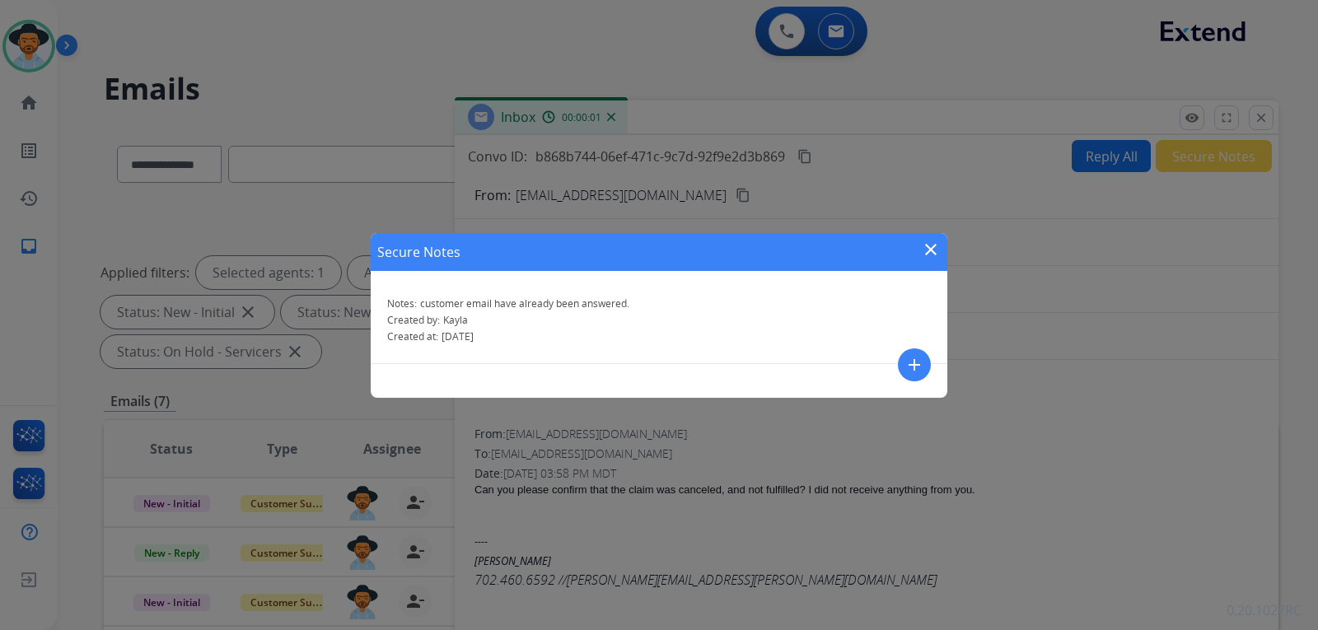
click at [932, 248] on mat-icon "close" at bounding box center [931, 250] width 20 height 20
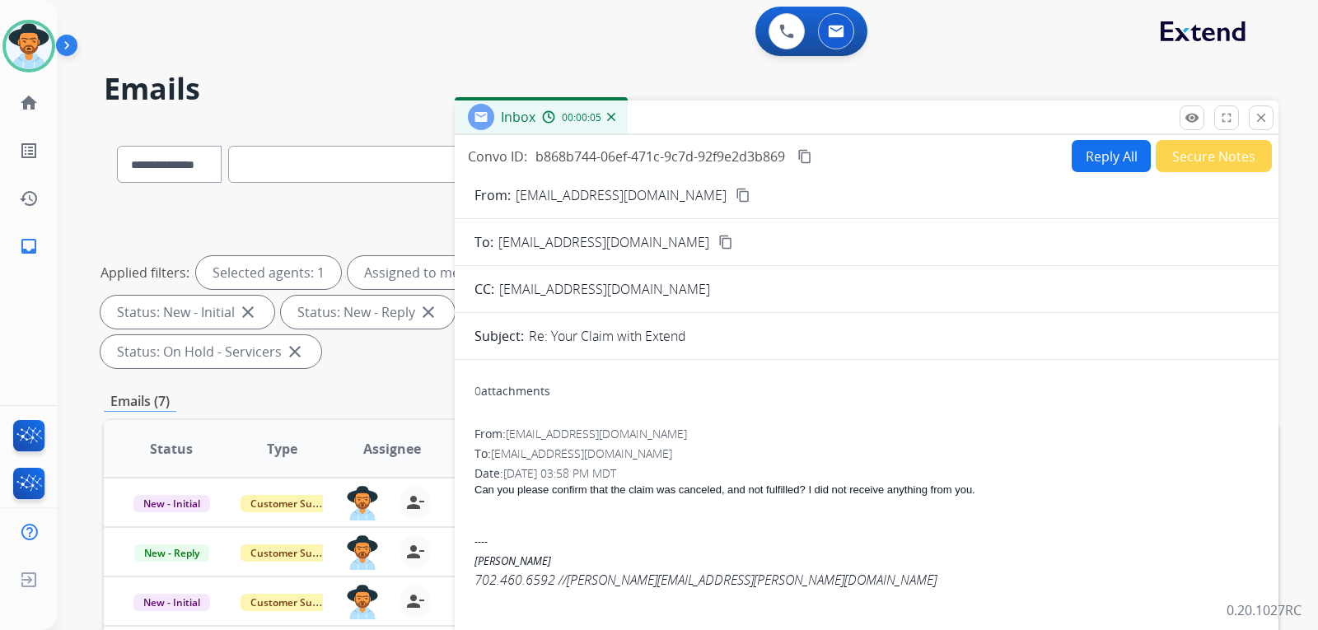
click at [614, 119] on img at bounding box center [611, 117] width 8 height 8
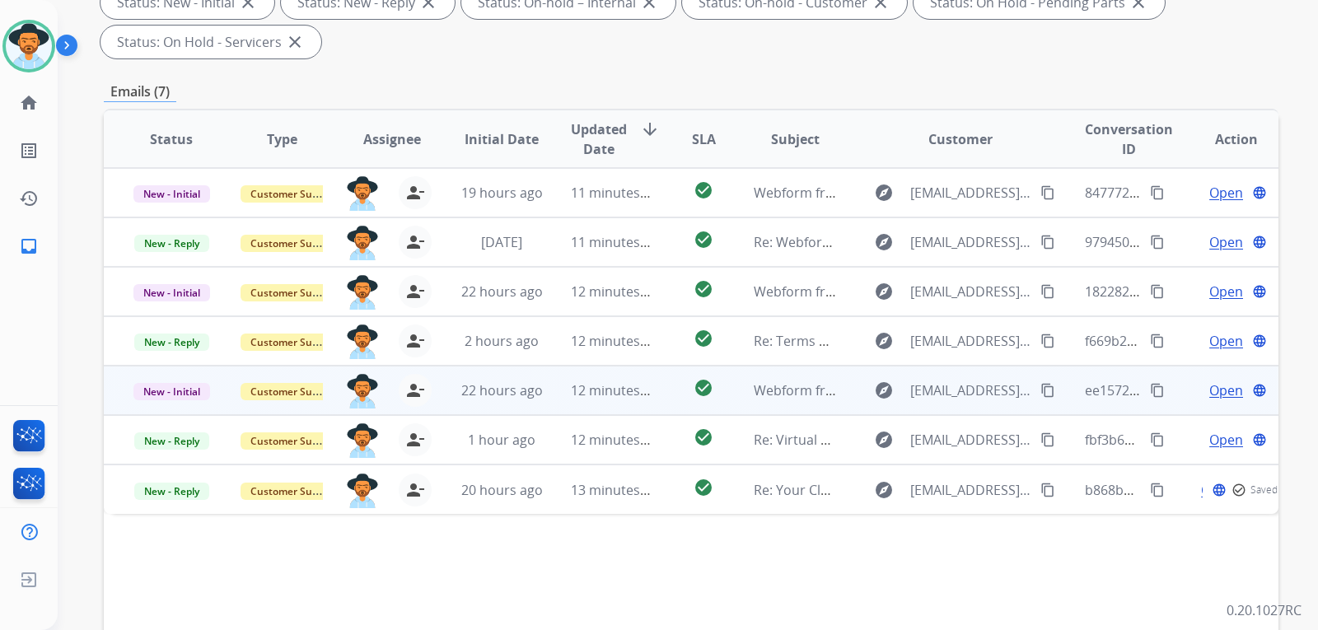
scroll to position [426, 0]
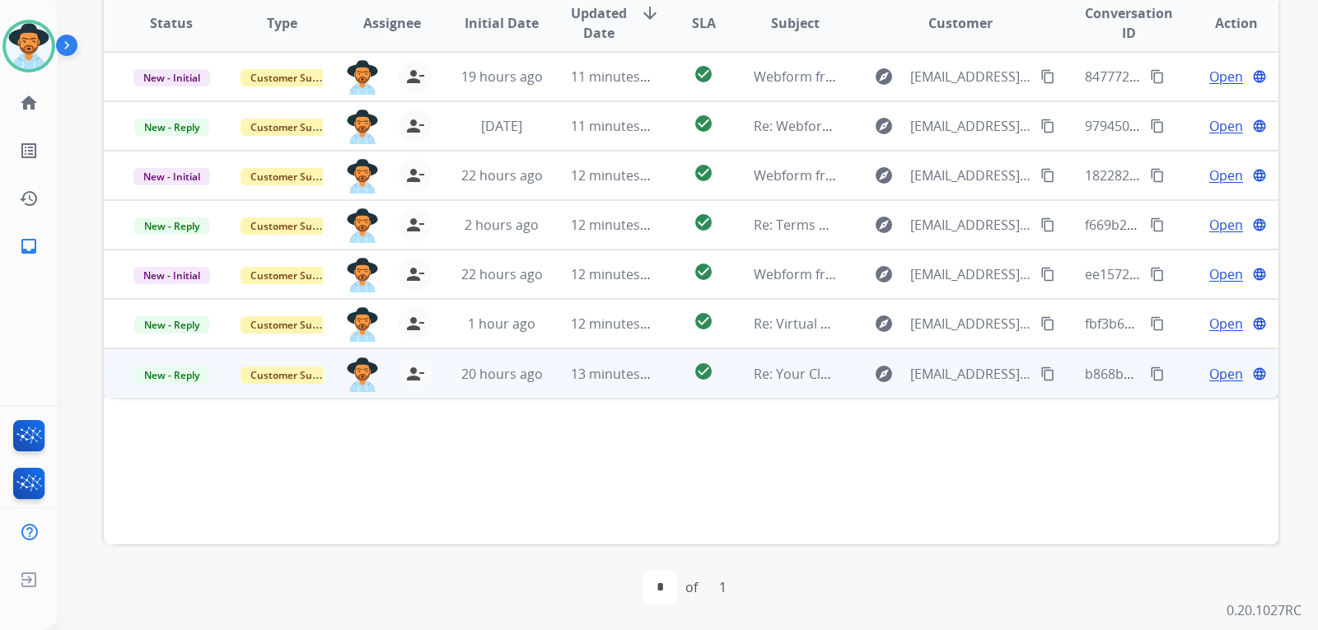
click at [1210, 380] on span "Open" at bounding box center [1227, 374] width 34 height 20
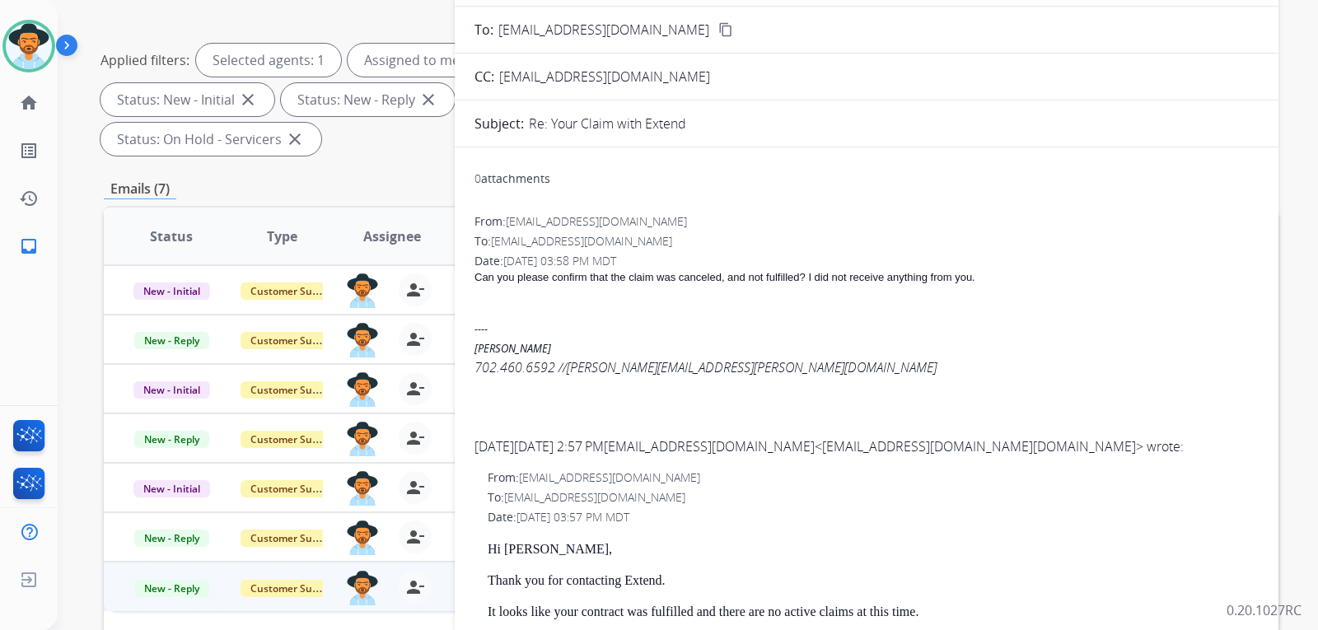
scroll to position [96, 0]
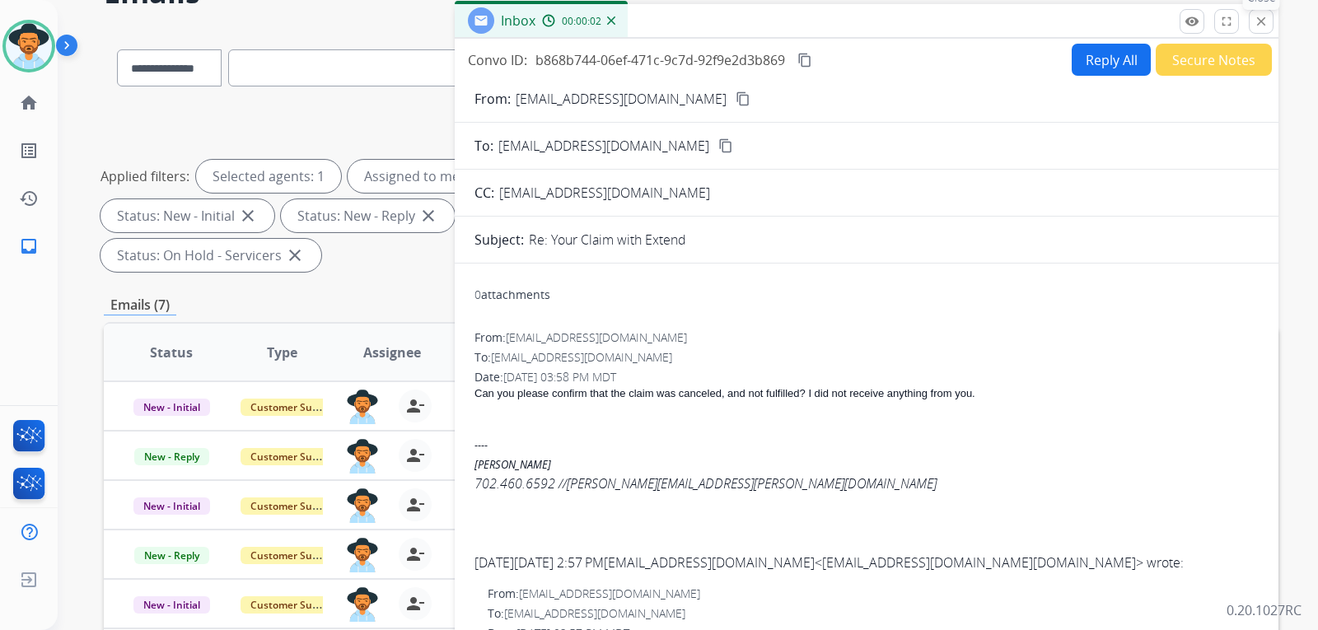
click at [1261, 24] on mat-icon "close" at bounding box center [1261, 21] width 15 height 15
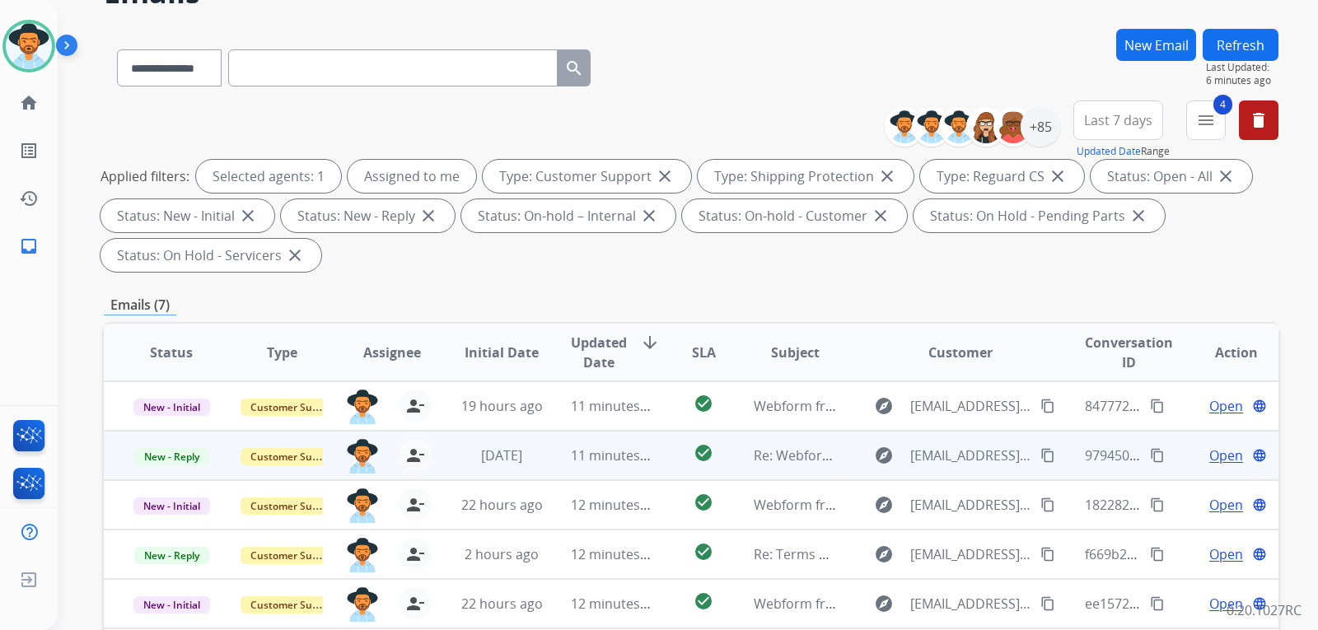
scroll to position [426, 0]
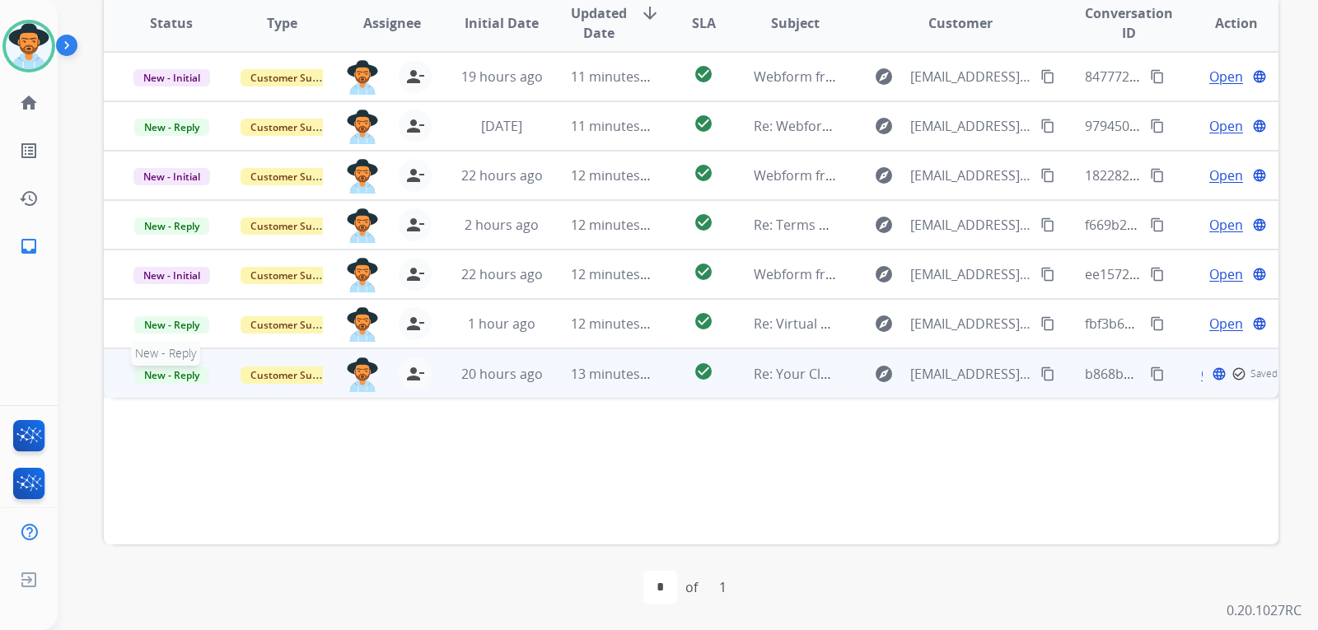
click at [157, 368] on span "New - Reply" at bounding box center [171, 375] width 75 height 17
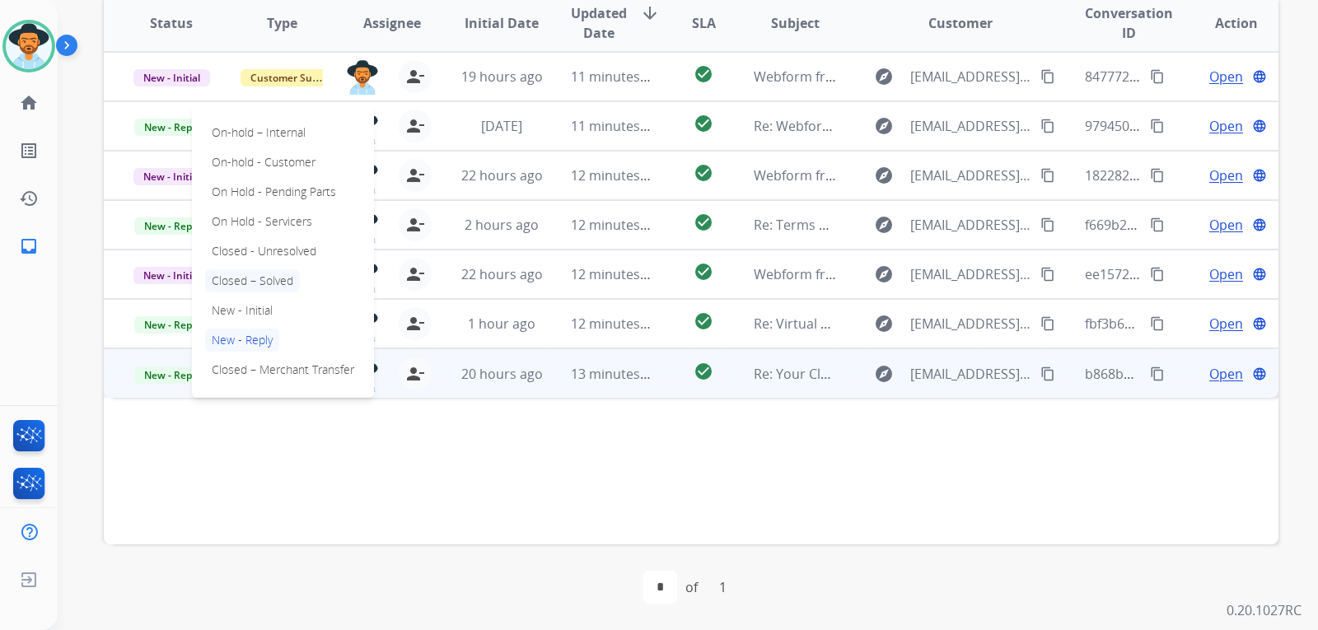
click at [259, 281] on p "Closed – Solved" at bounding box center [252, 280] width 95 height 23
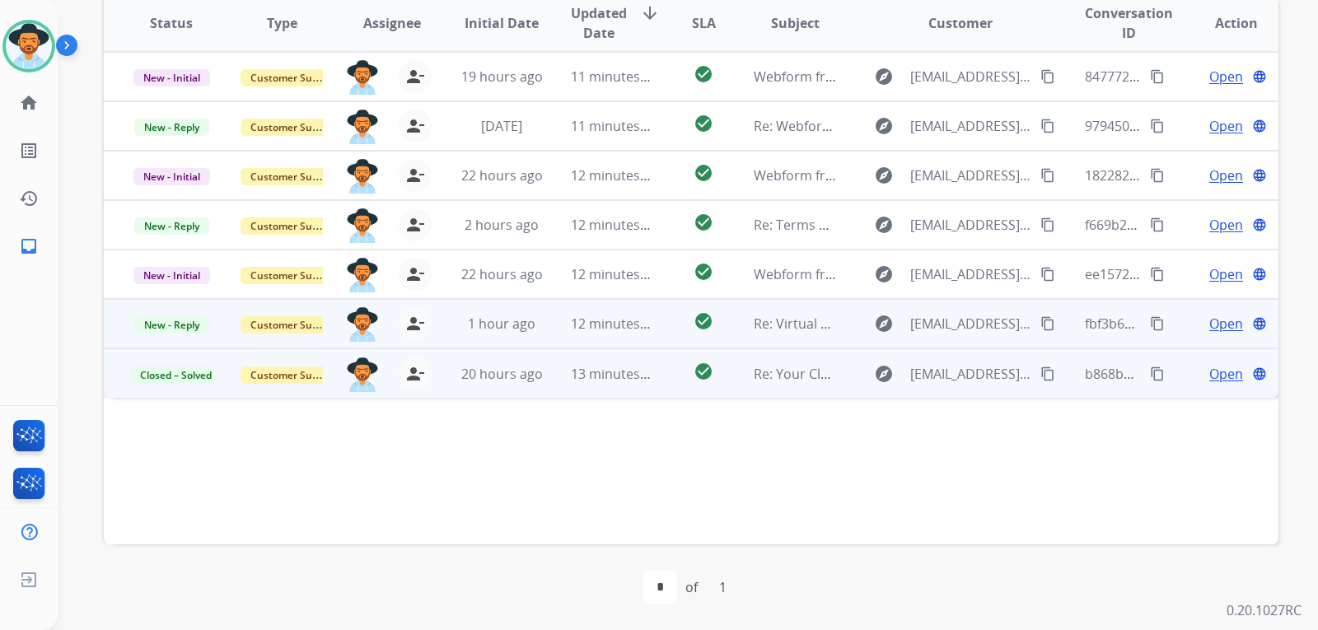
click at [1210, 326] on span "Open" at bounding box center [1227, 324] width 34 height 20
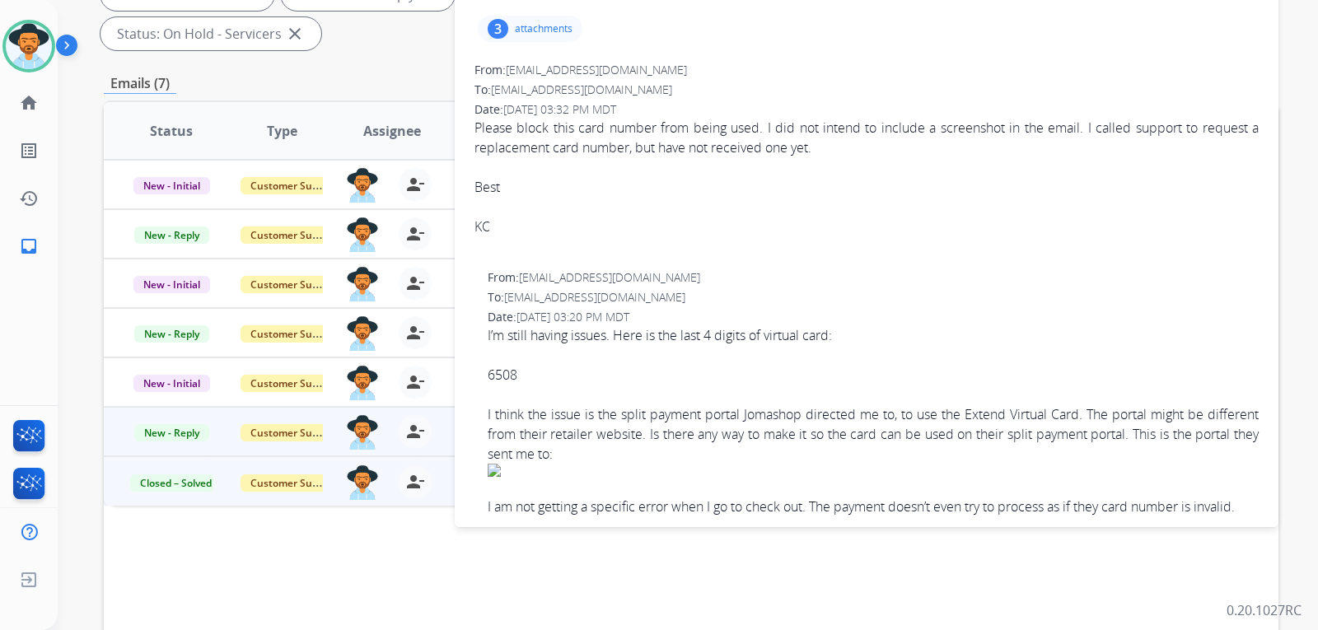
scroll to position [261, 0]
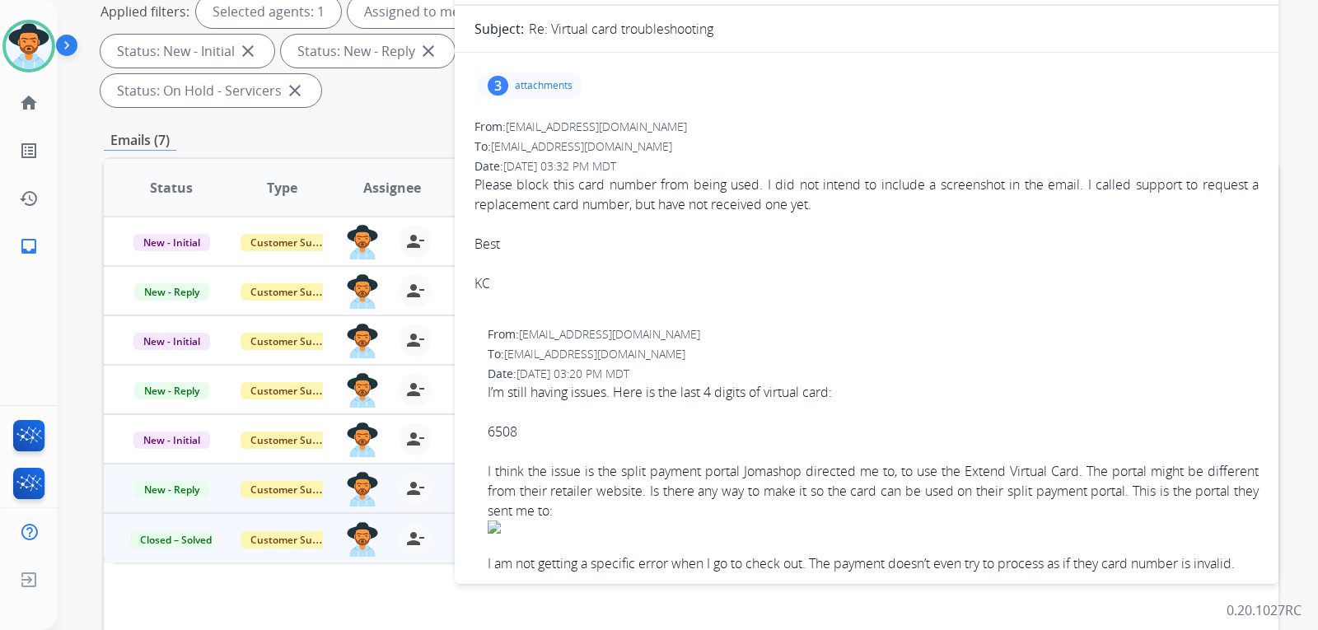
click at [559, 88] on p "attachments" at bounding box center [544, 85] width 58 height 13
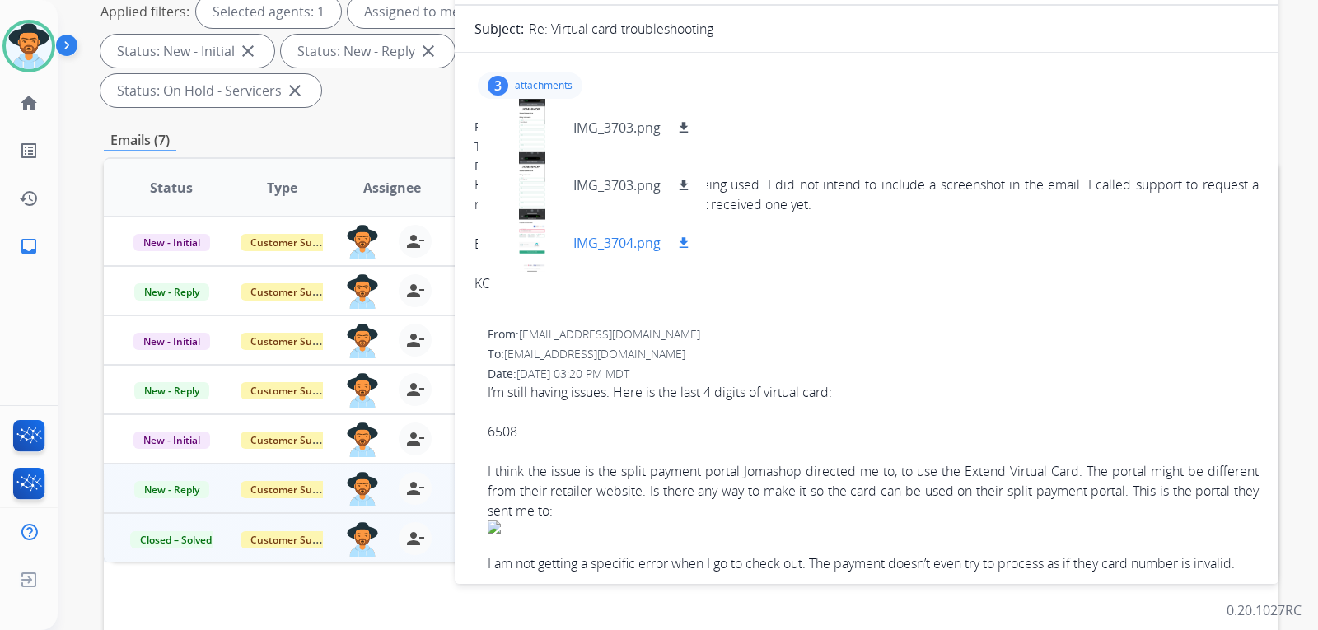
click at [538, 227] on div at bounding box center [532, 243] width 82 height 58
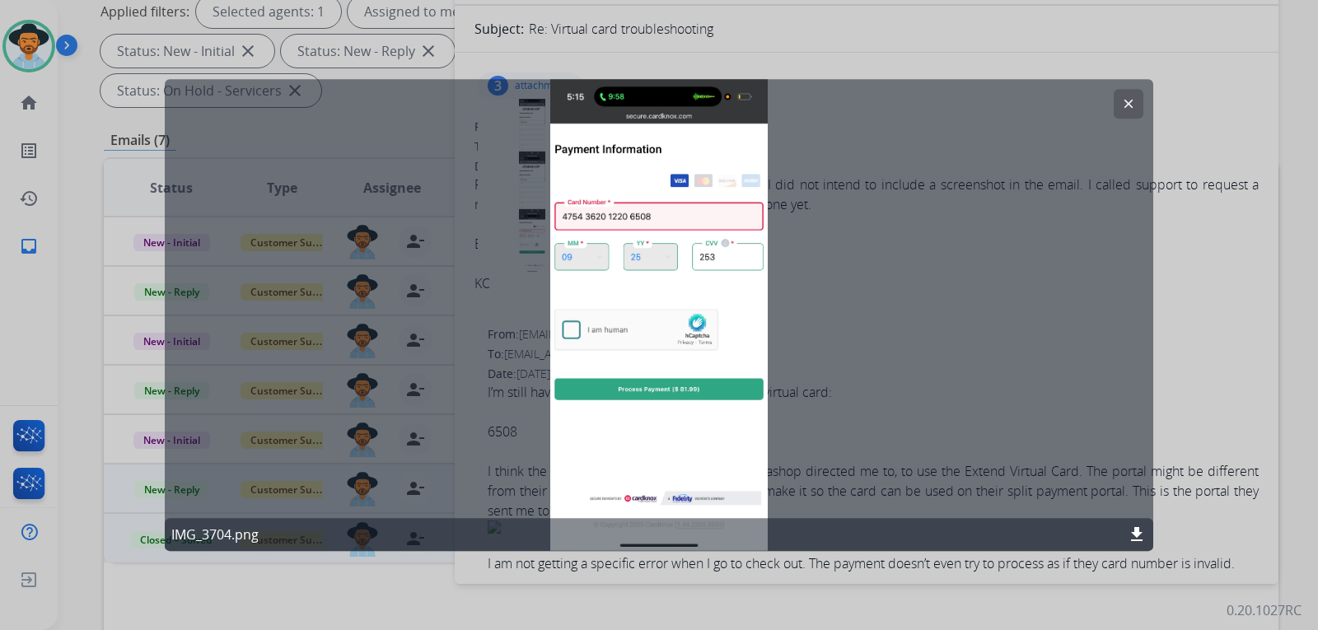
click at [1126, 101] on mat-icon "clear" at bounding box center [1128, 103] width 15 height 15
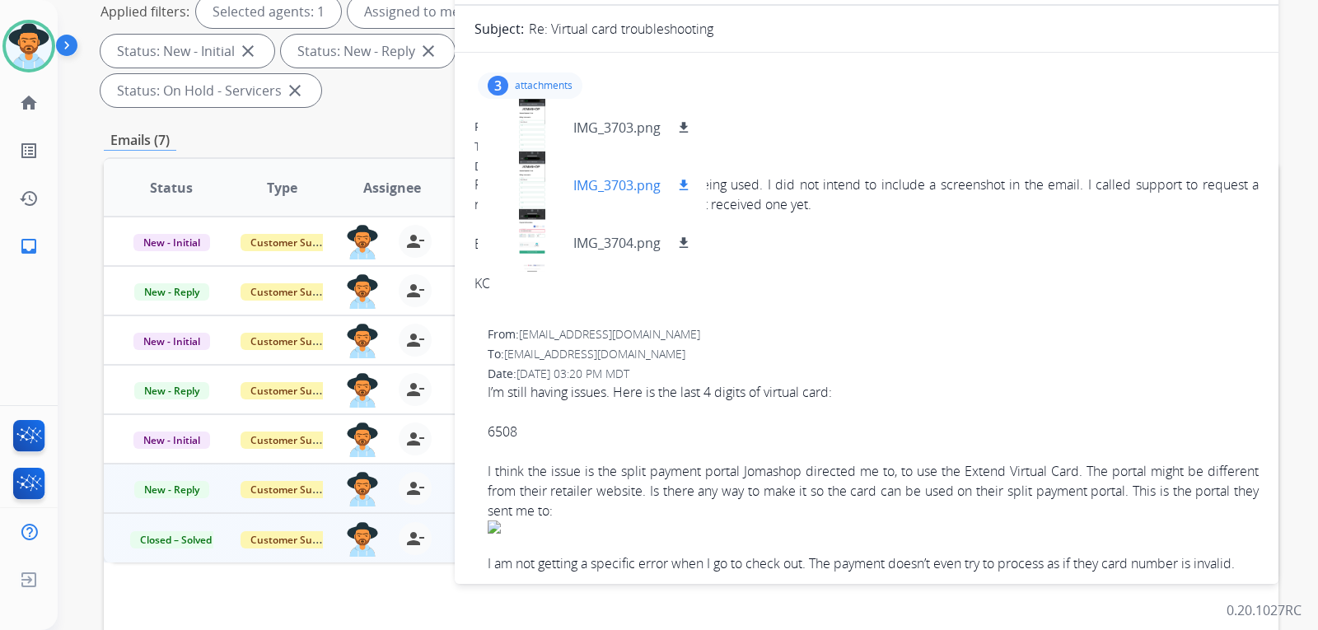
click at [546, 161] on div at bounding box center [532, 186] width 82 height 58
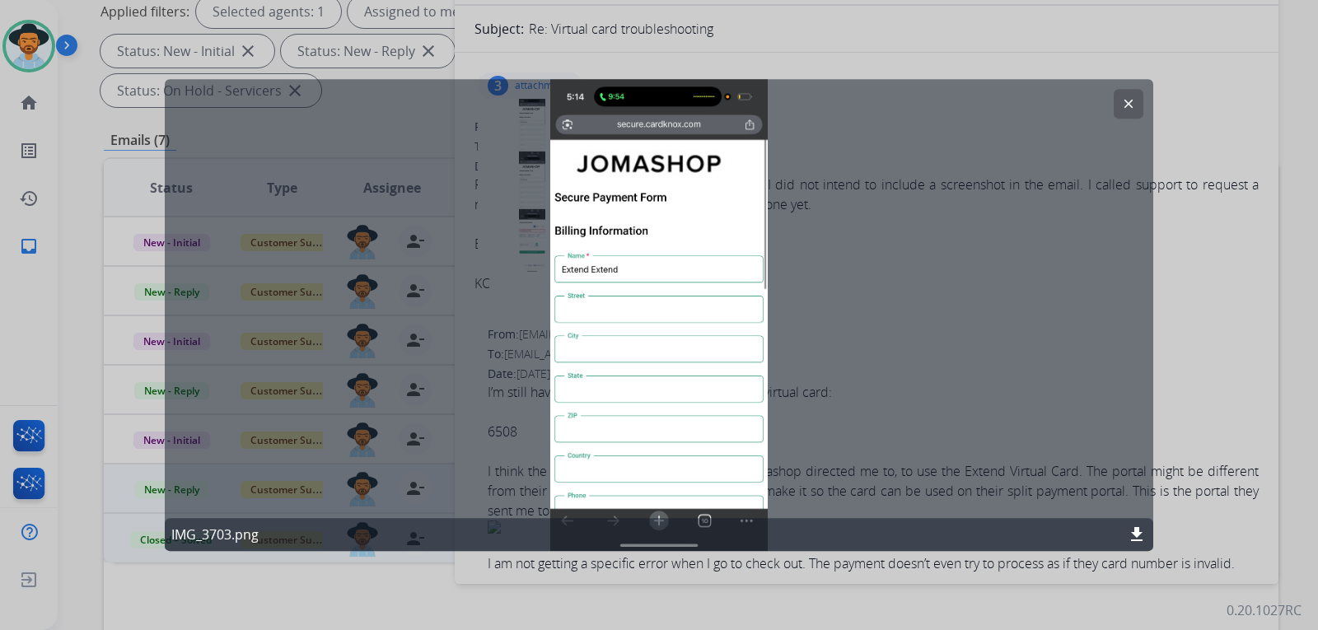
click at [1135, 99] on mat-icon "clear" at bounding box center [1128, 103] width 15 height 15
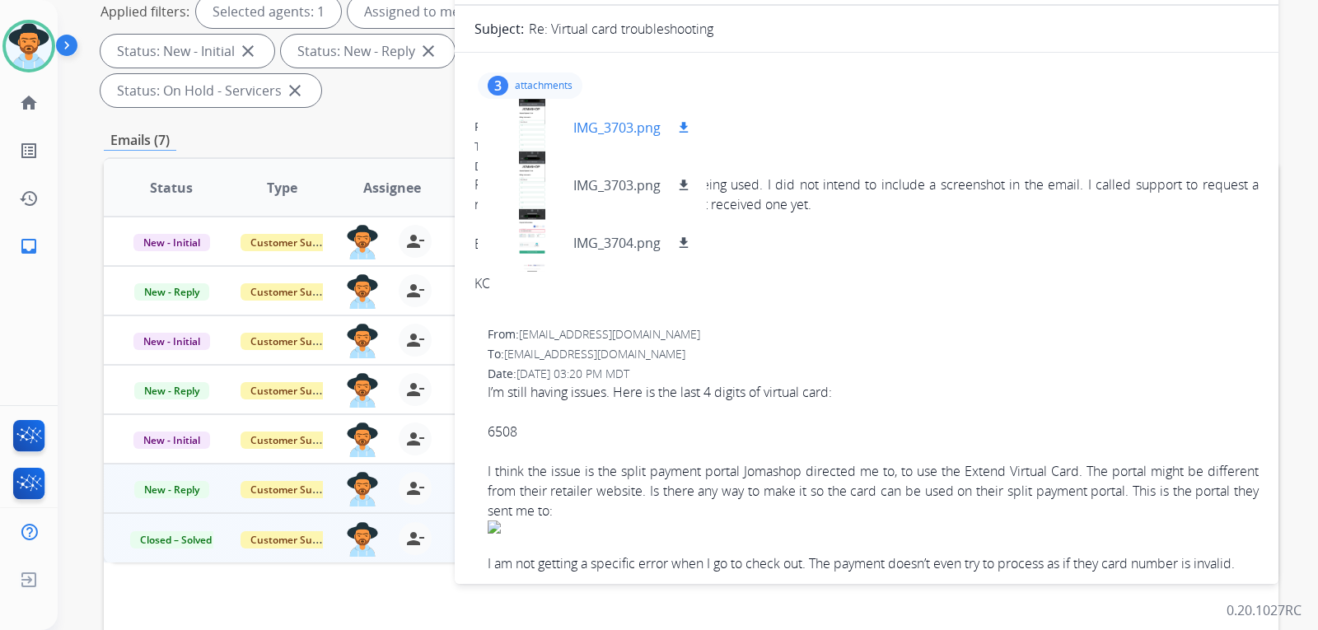
click at [543, 103] on div at bounding box center [532, 128] width 82 height 58
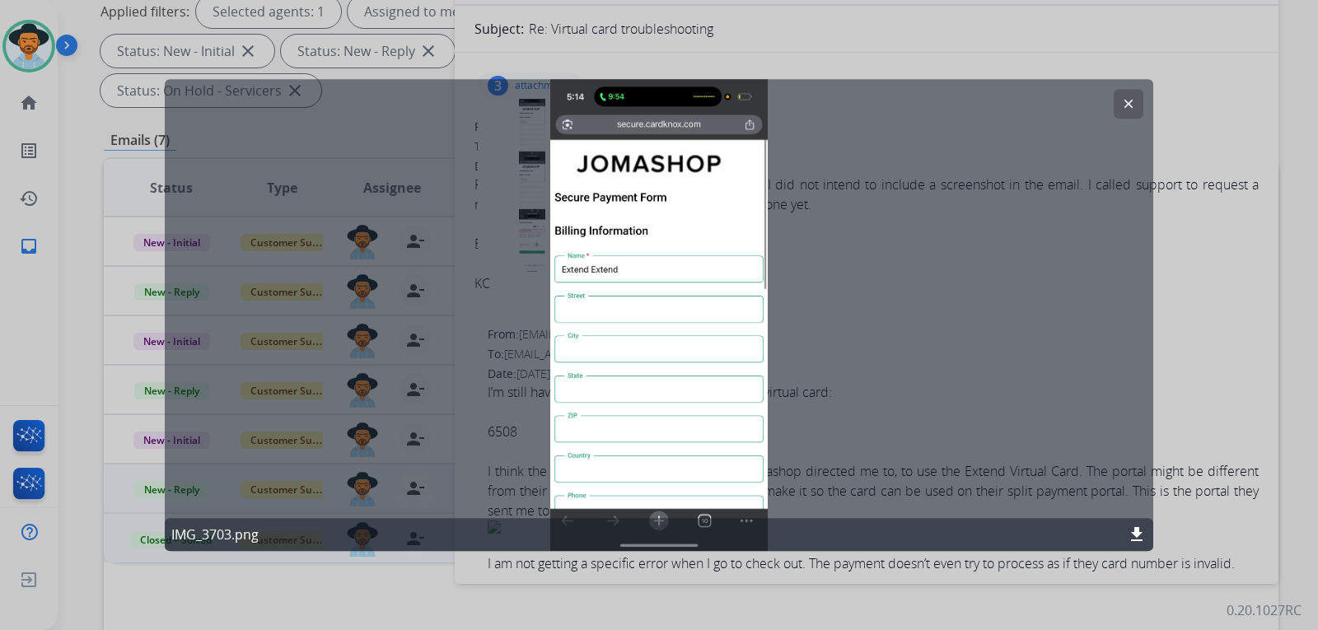
click at [1123, 104] on mat-icon "clear" at bounding box center [1128, 103] width 15 height 15
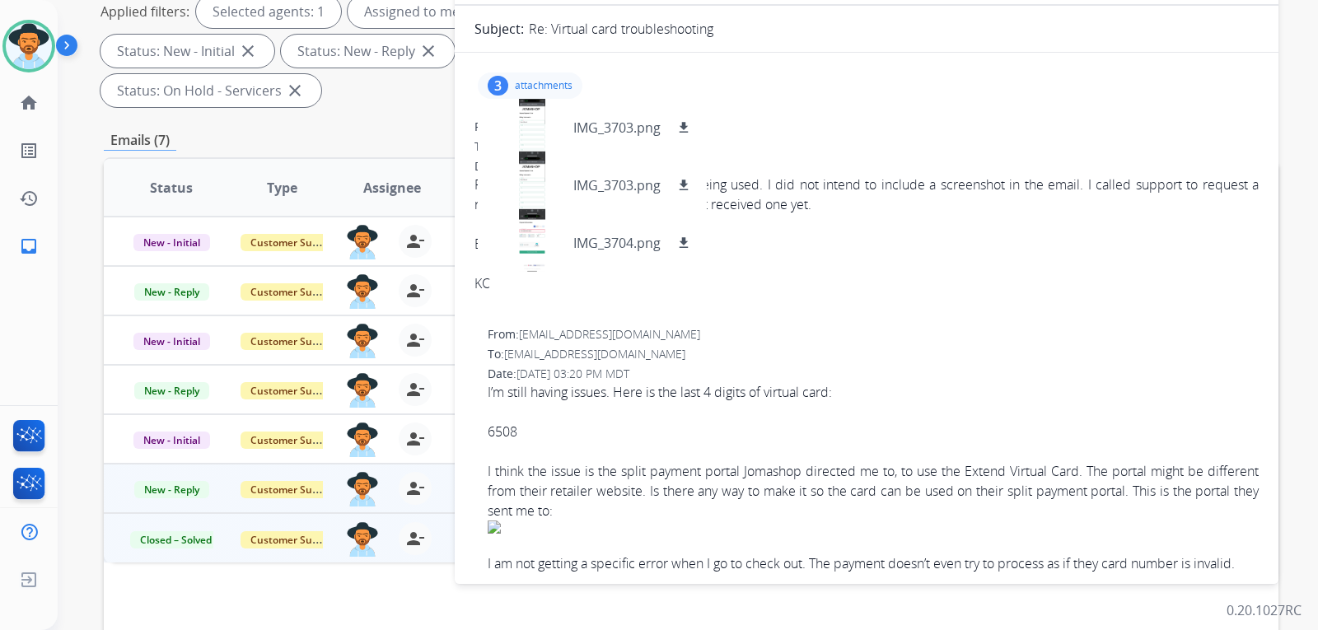
click at [1119, 362] on div "To: support@extend.com" at bounding box center [873, 354] width 771 height 16
click at [517, 78] on div "3 attachments IMG_3703.png download IMG_3703.png download IMG_3704.png download" at bounding box center [530, 86] width 105 height 26
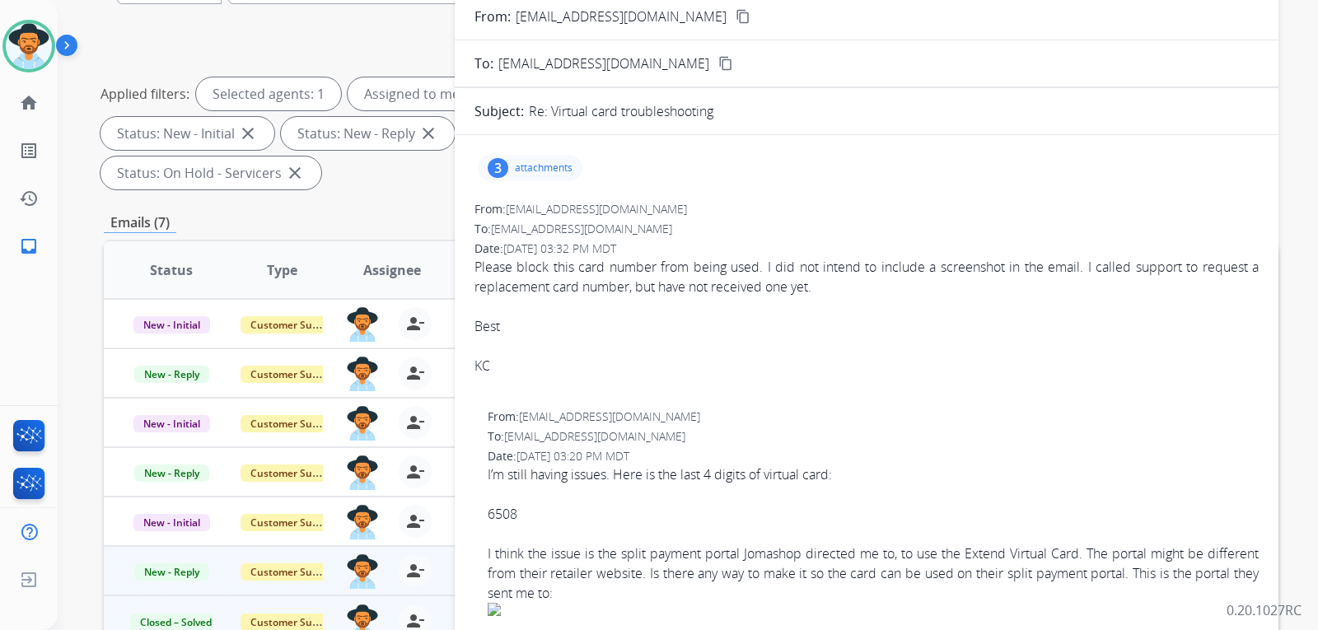
scroll to position [96, 0]
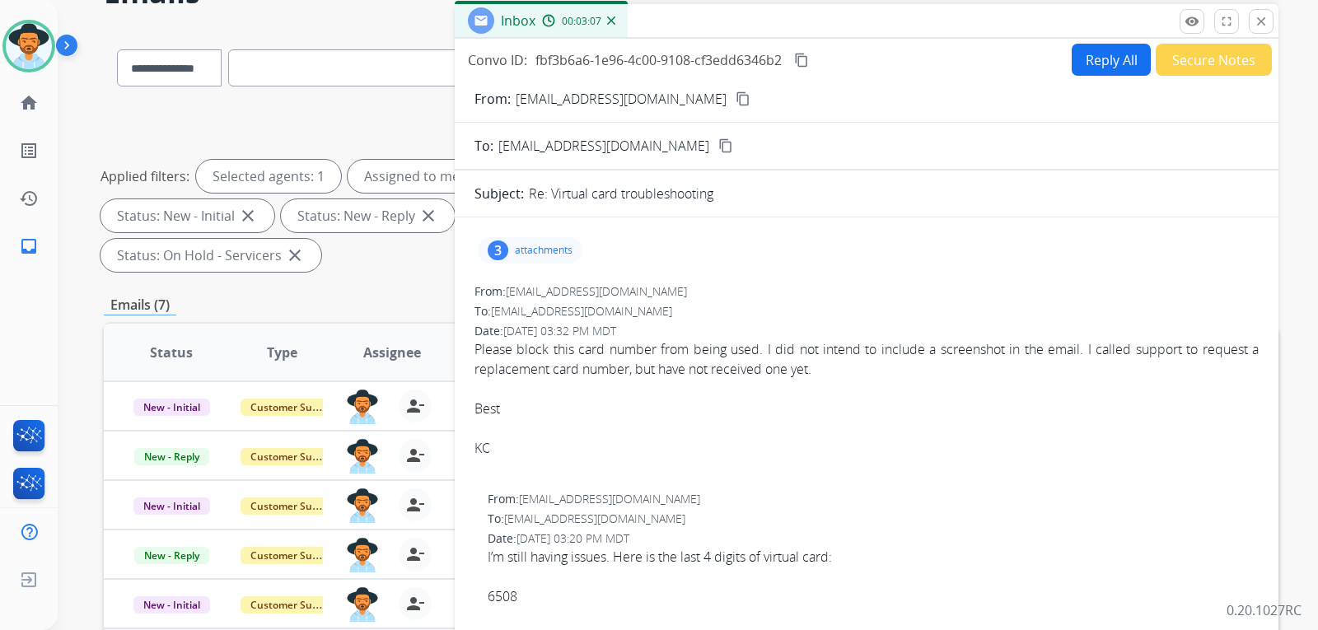
click at [1099, 58] on button "Reply All" at bounding box center [1111, 60] width 79 height 32
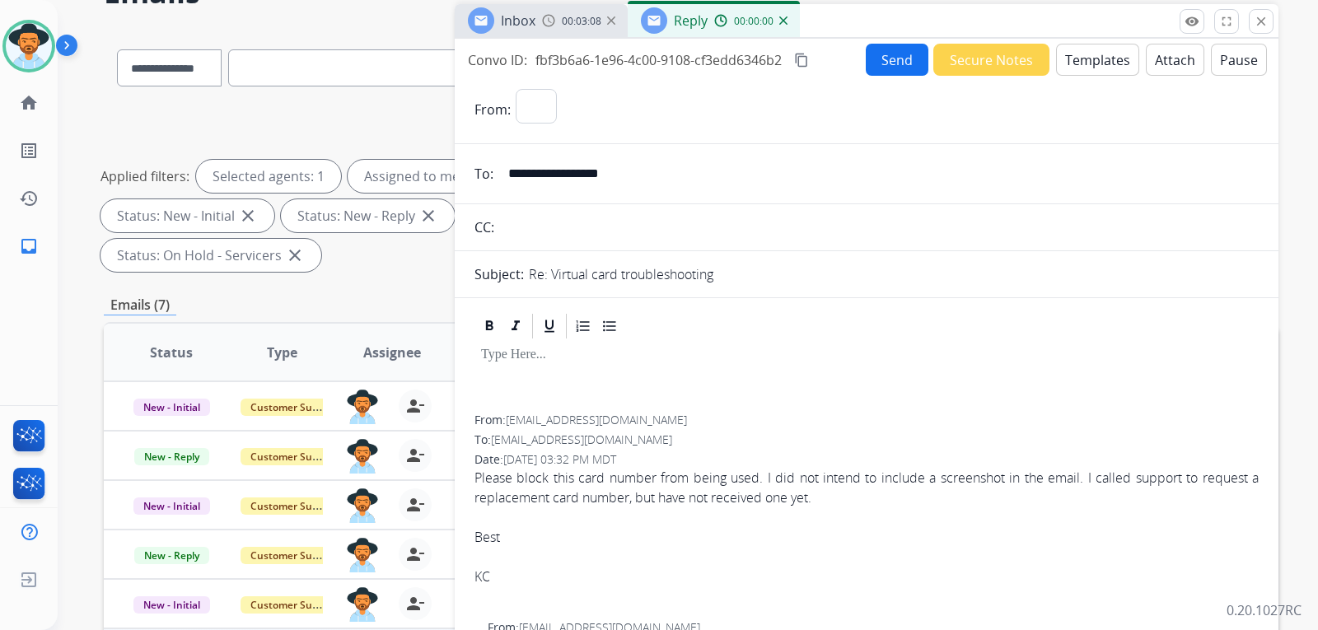
select select "**********"
click at [1113, 65] on button "Templates" at bounding box center [1097, 60] width 83 height 32
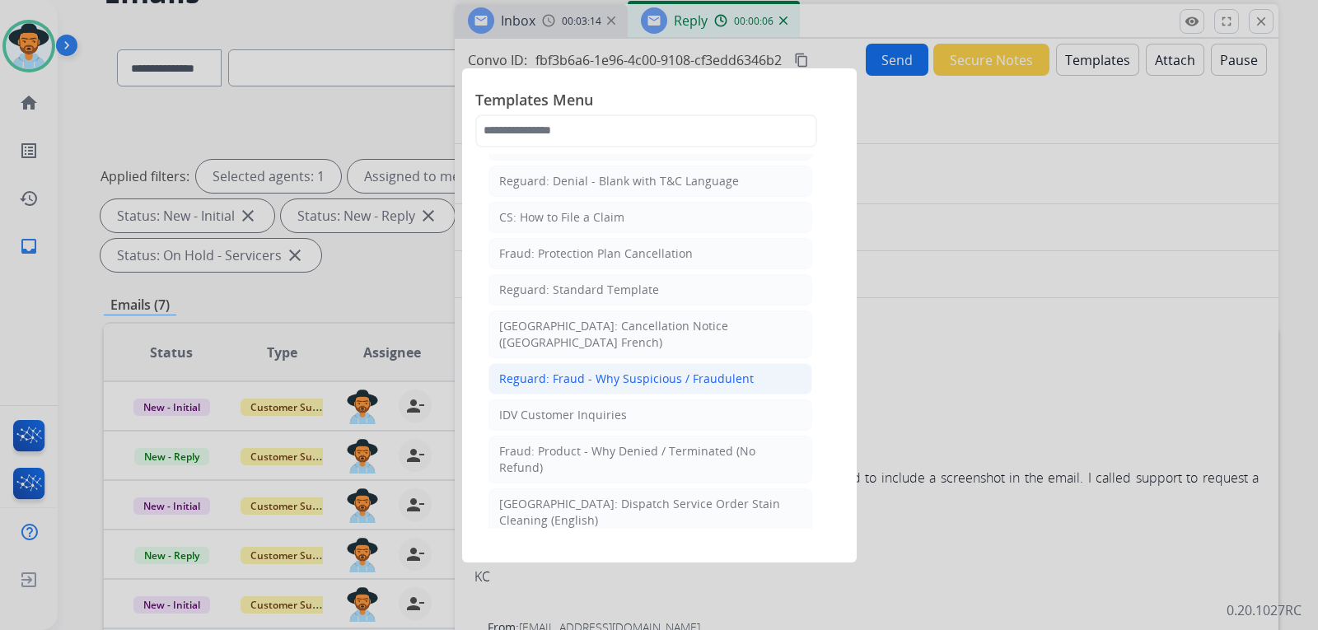
scroll to position [0, 0]
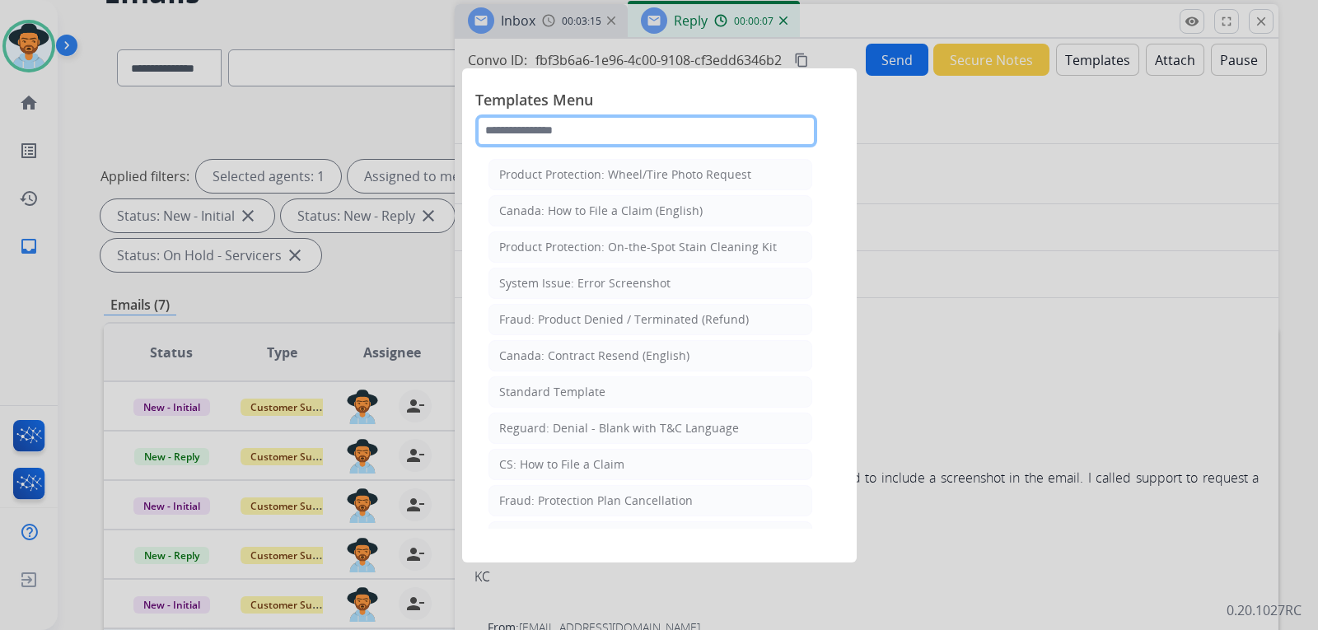
click at [591, 123] on input "text" at bounding box center [646, 131] width 342 height 33
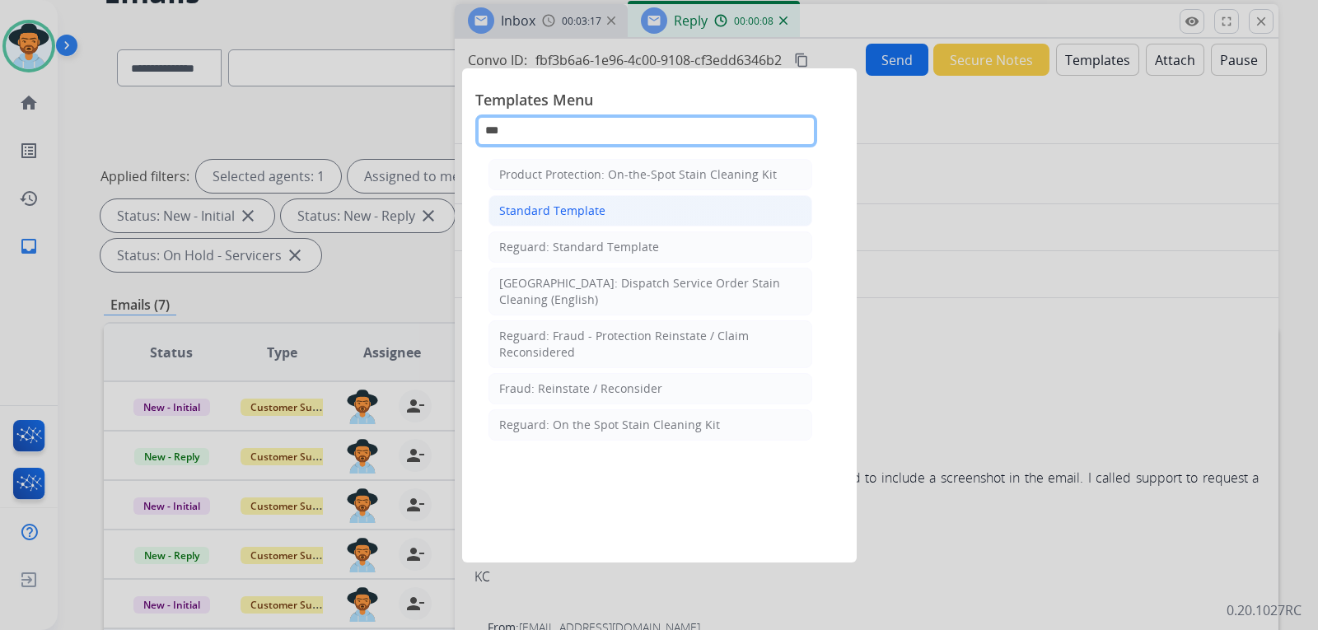
type input "***"
click at [531, 216] on div "Standard Template" at bounding box center [552, 211] width 106 height 16
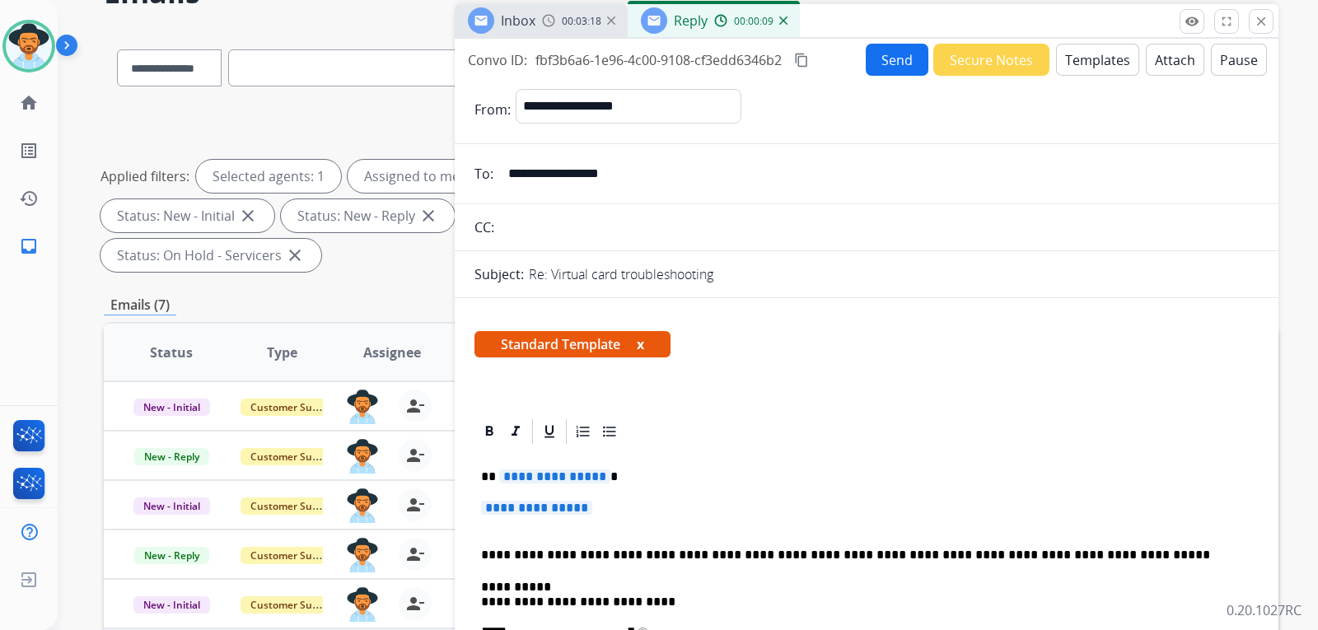
scroll to position [247, 0]
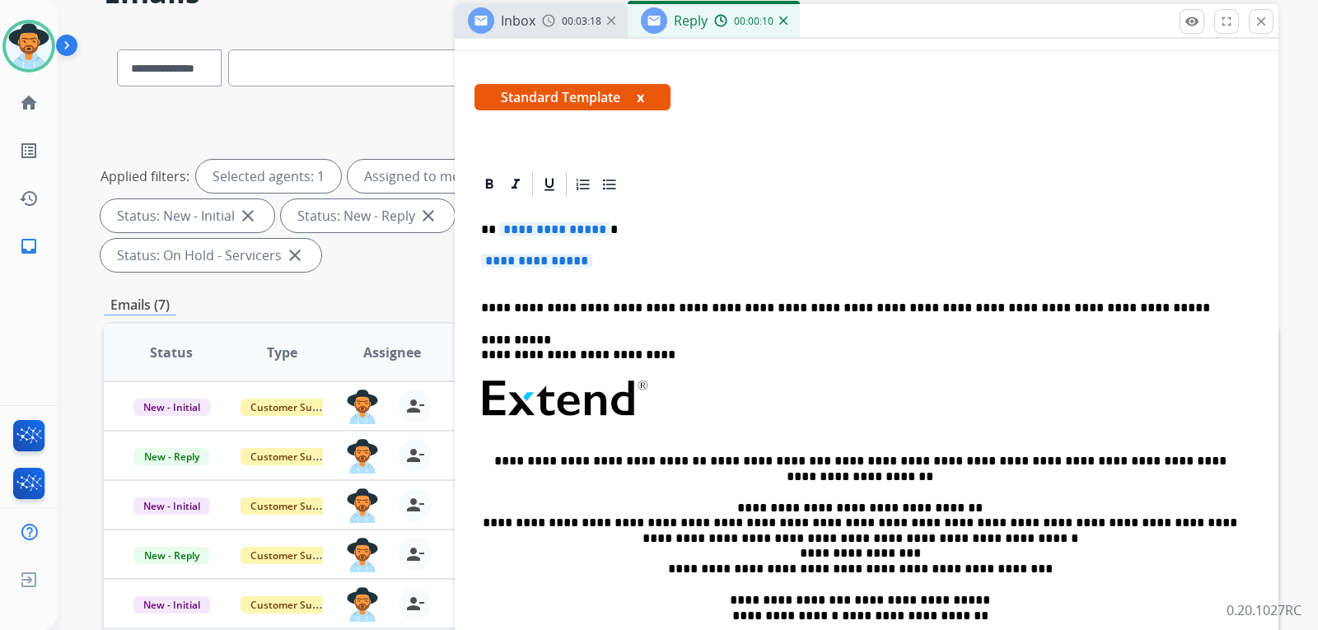
click at [618, 264] on p "**********" at bounding box center [866, 269] width 771 height 30
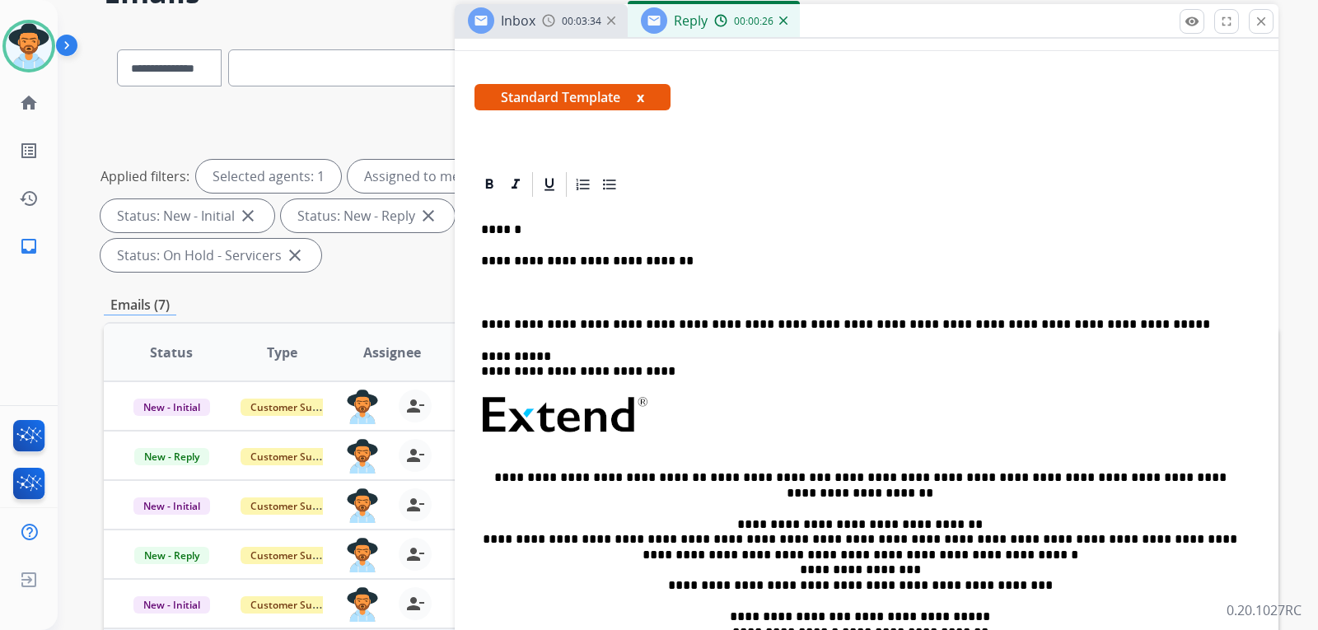
click at [692, 265] on p "**********" at bounding box center [860, 261] width 758 height 15
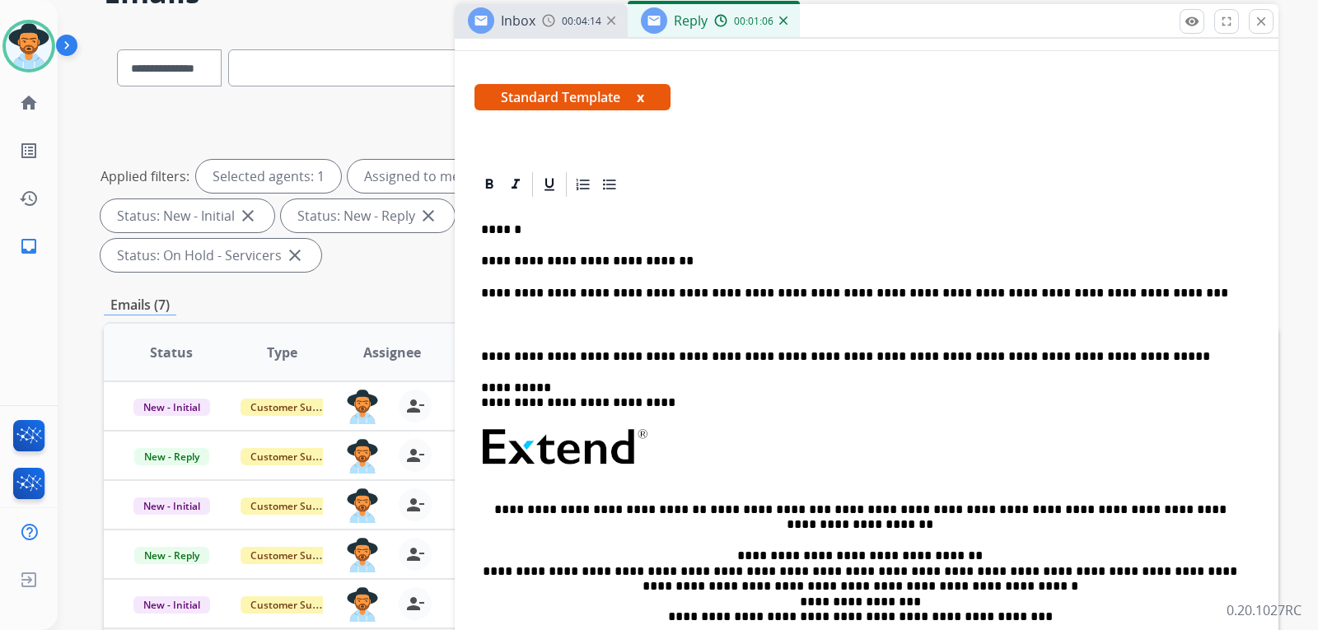
click at [485, 291] on p "**********" at bounding box center [860, 293] width 758 height 15
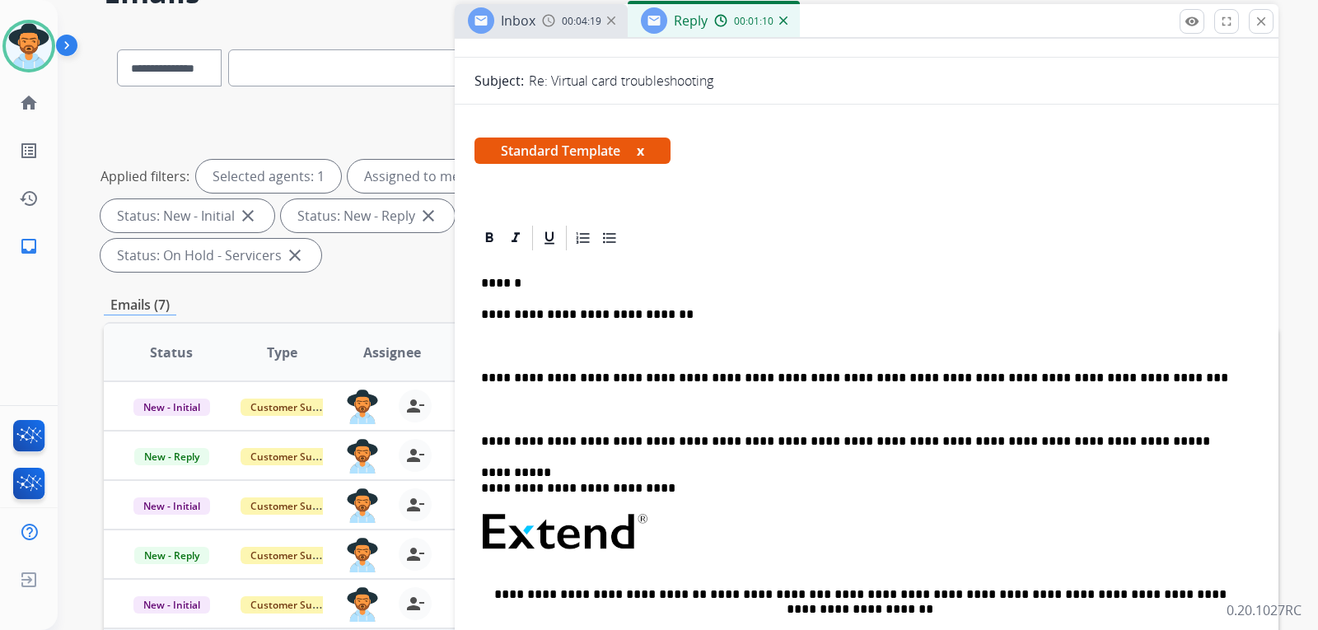
scroll to position [0, 0]
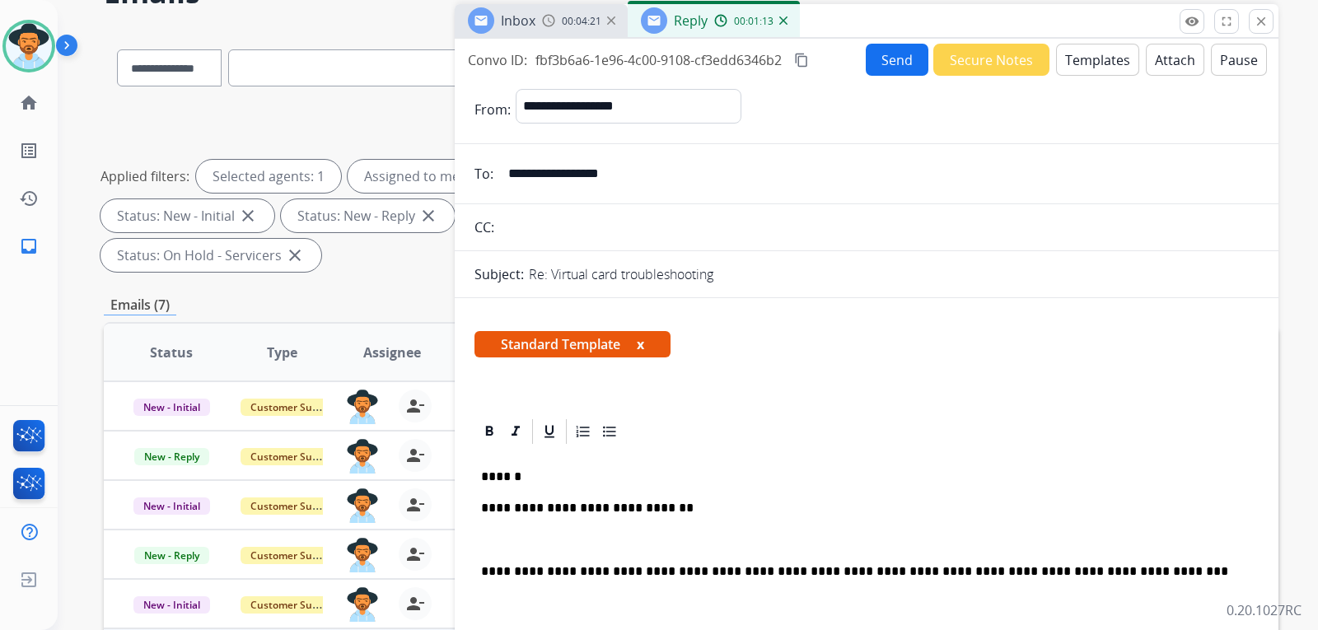
click at [887, 65] on button "Send" at bounding box center [897, 60] width 63 height 32
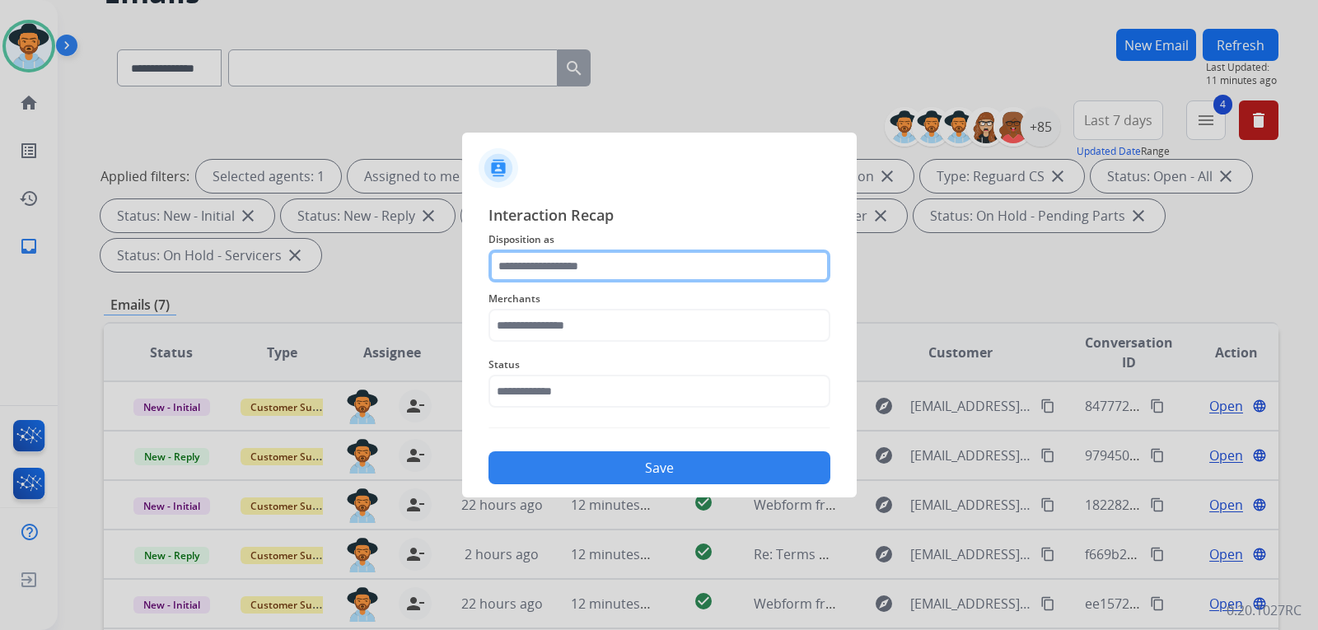
click at [665, 269] on input "text" at bounding box center [660, 266] width 342 height 33
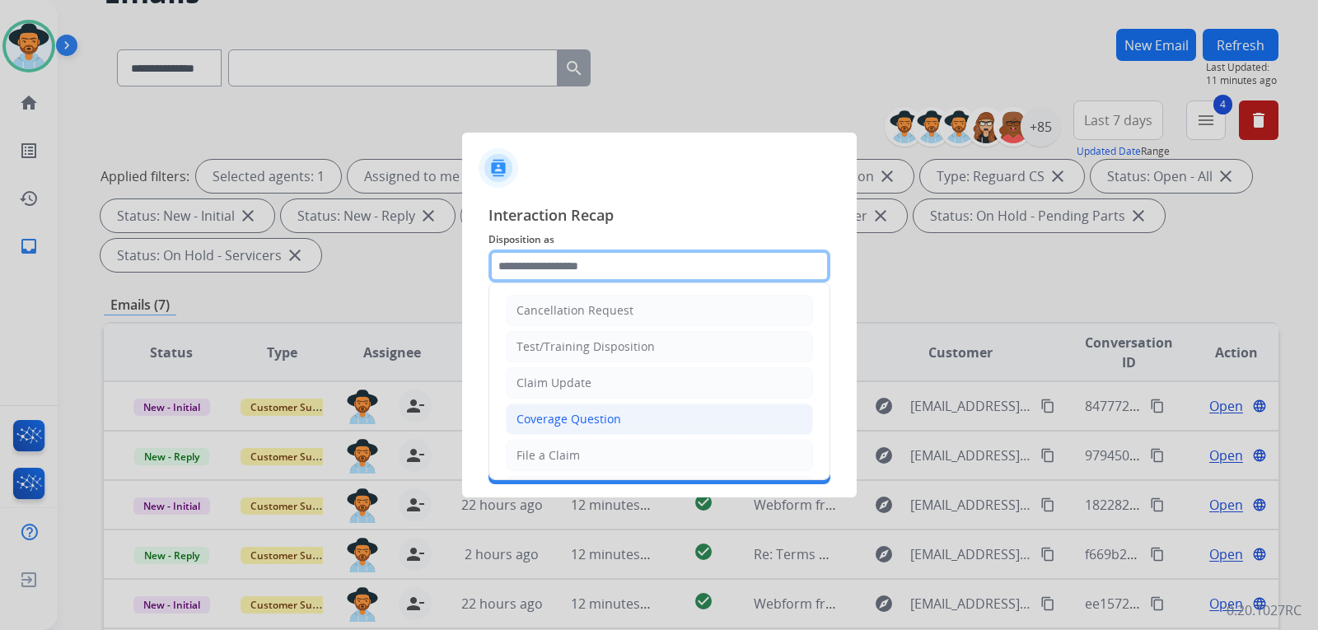
scroll to position [257, 0]
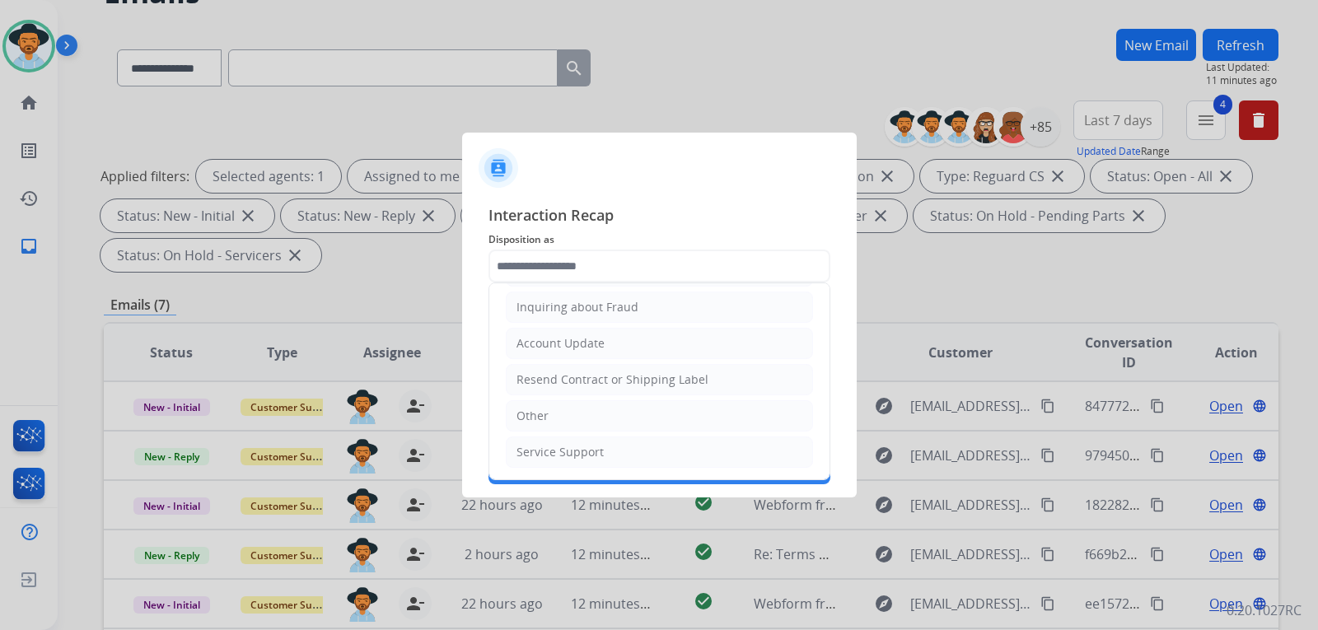
drag, startPoint x: 582, startPoint y: 418, endPoint x: 598, endPoint y: 400, distance: 24.5
click at [583, 415] on li "Other" at bounding box center [659, 415] width 307 height 31
type input "*****"
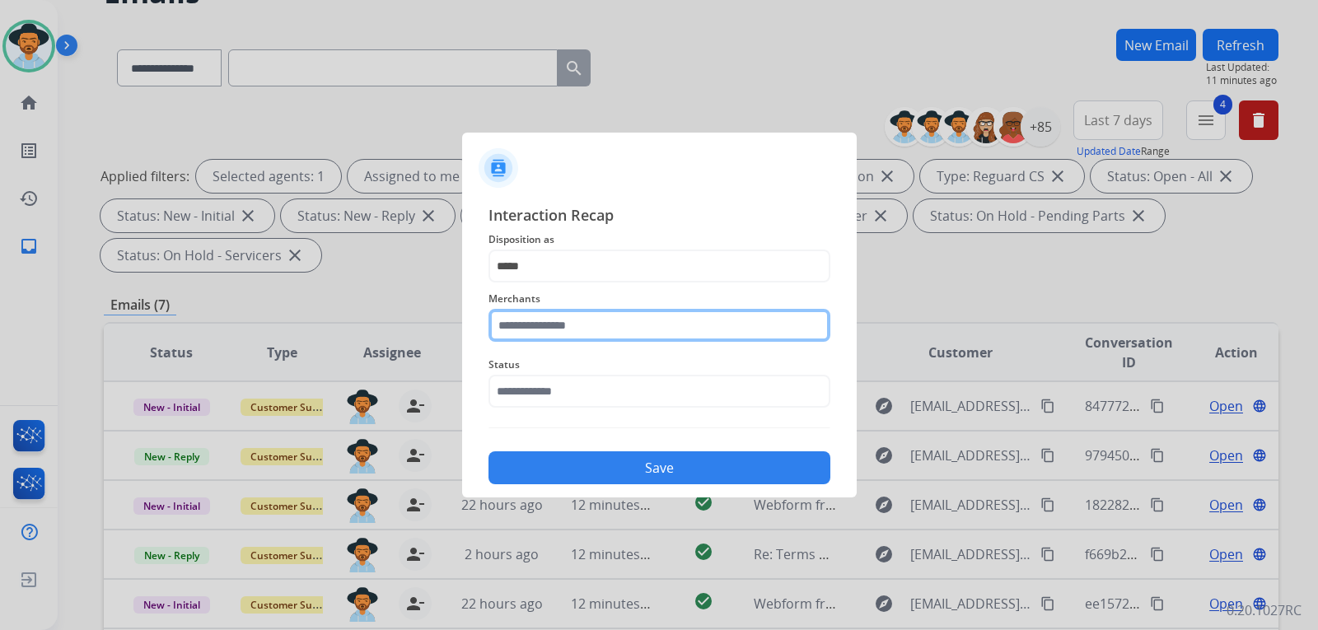
click at [611, 319] on input "text" at bounding box center [660, 325] width 342 height 33
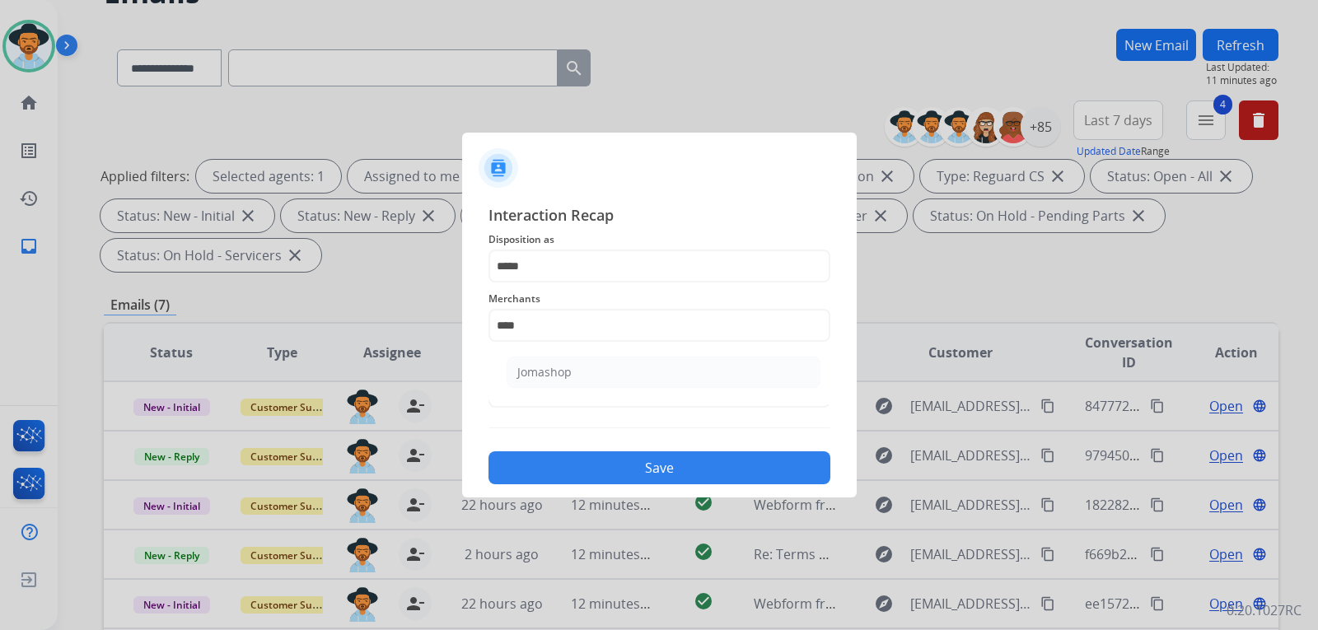
click at [604, 369] on li "Jomashop" at bounding box center [664, 372] width 314 height 31
type input "********"
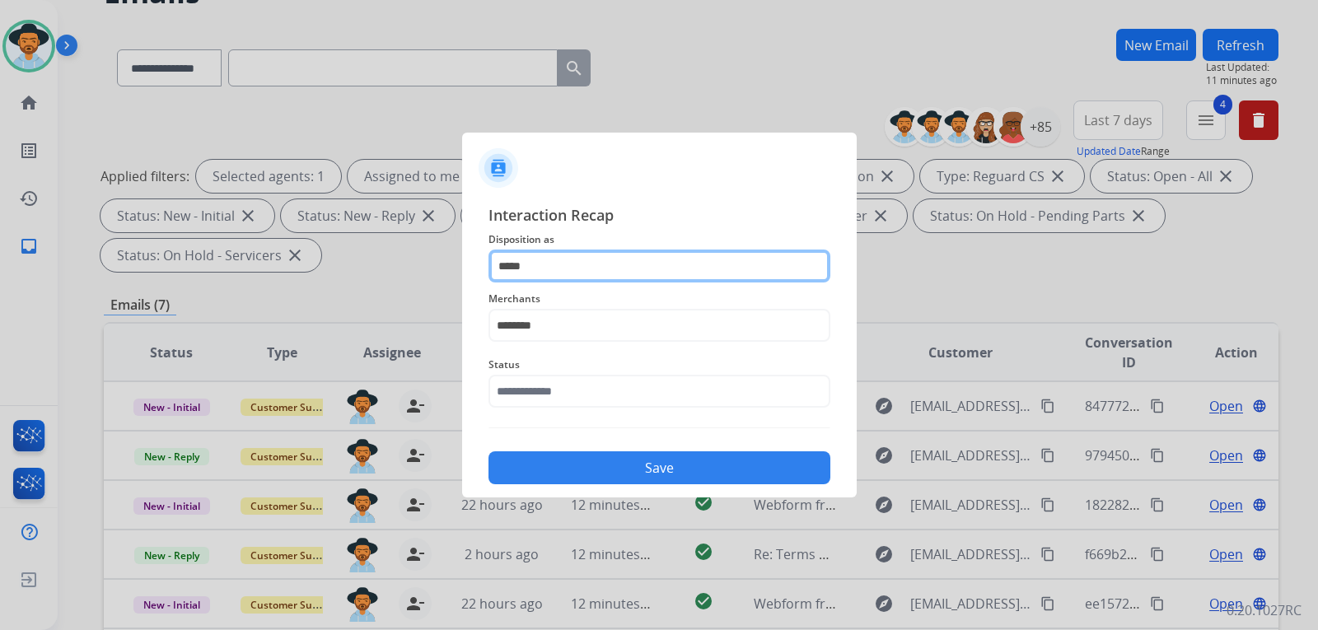
click at [561, 260] on input "*****" at bounding box center [660, 266] width 342 height 33
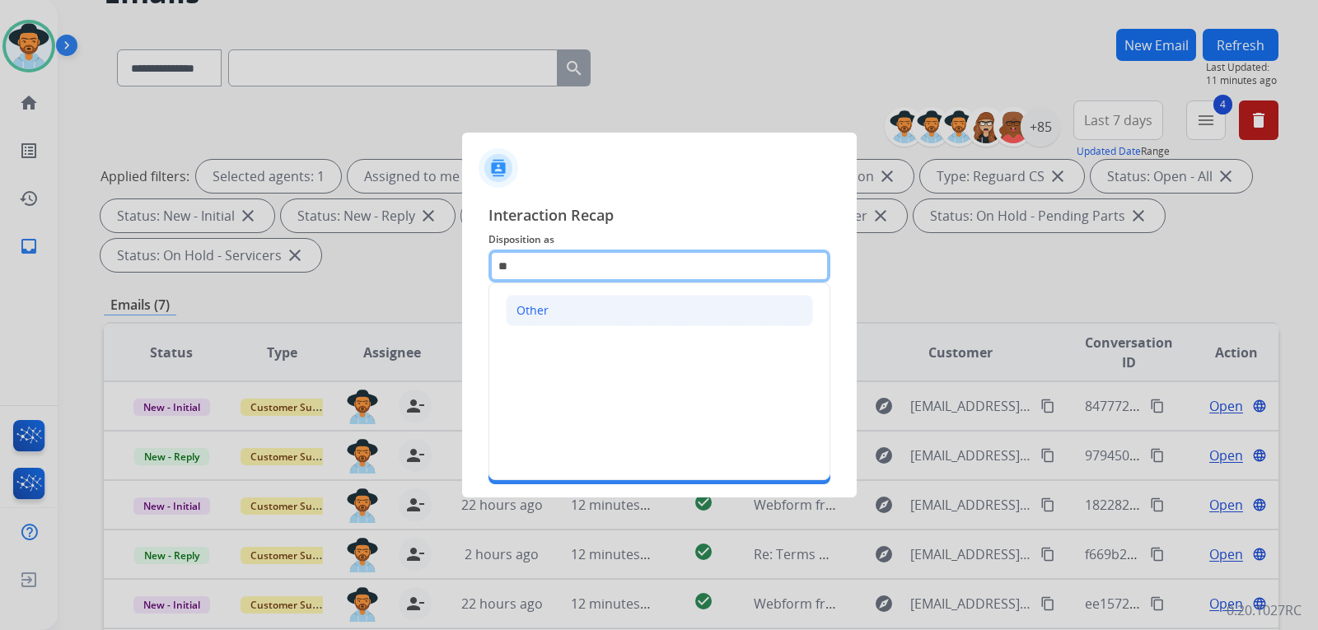
type input "*"
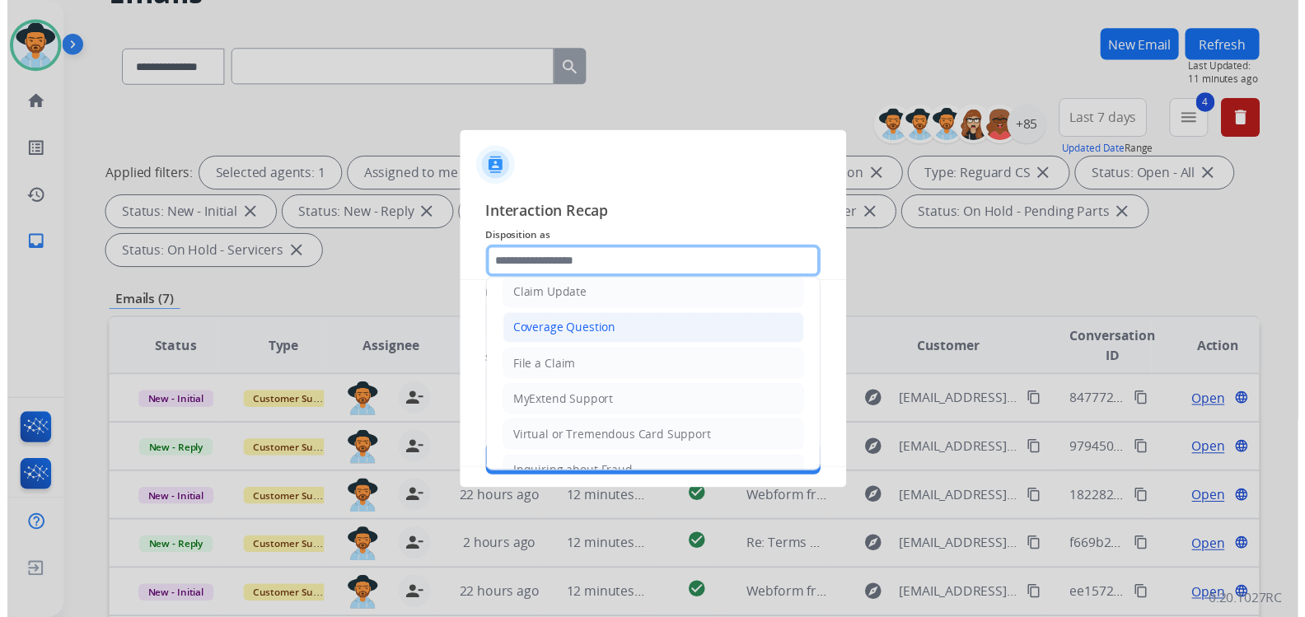
scroll to position [165, 0]
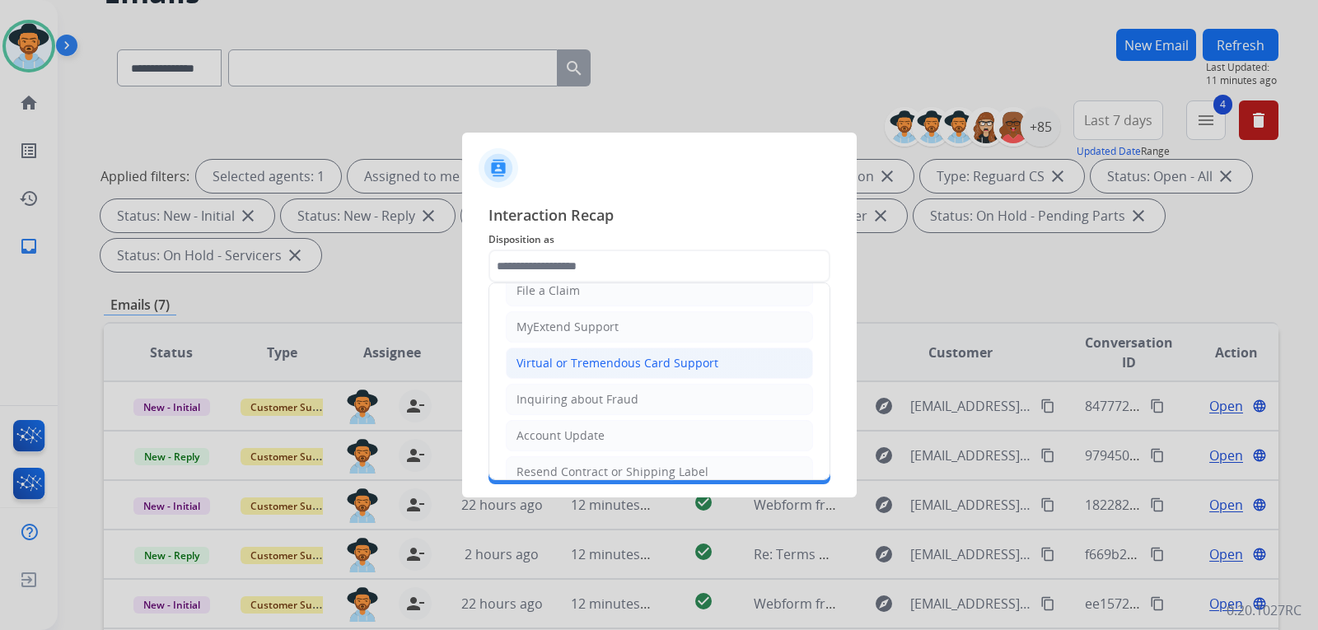
click at [605, 363] on div "Virtual or Tremendous Card Support" at bounding box center [618, 363] width 202 height 16
type input "**********"
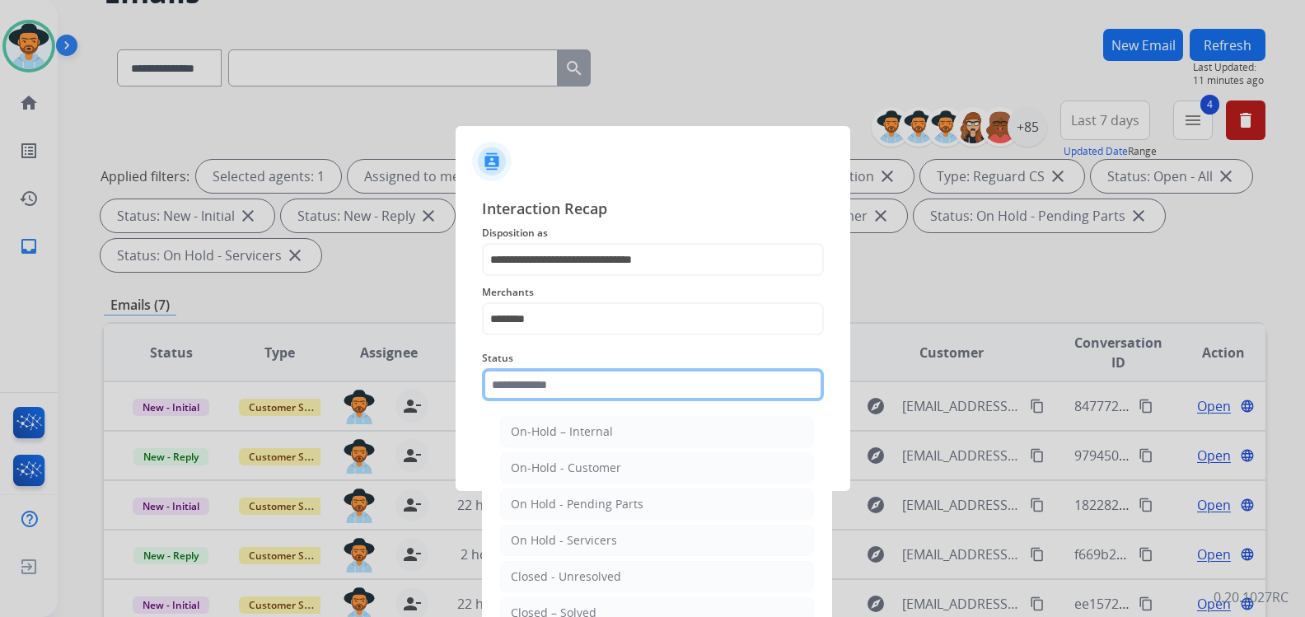
click at [579, 385] on input "text" at bounding box center [653, 384] width 342 height 33
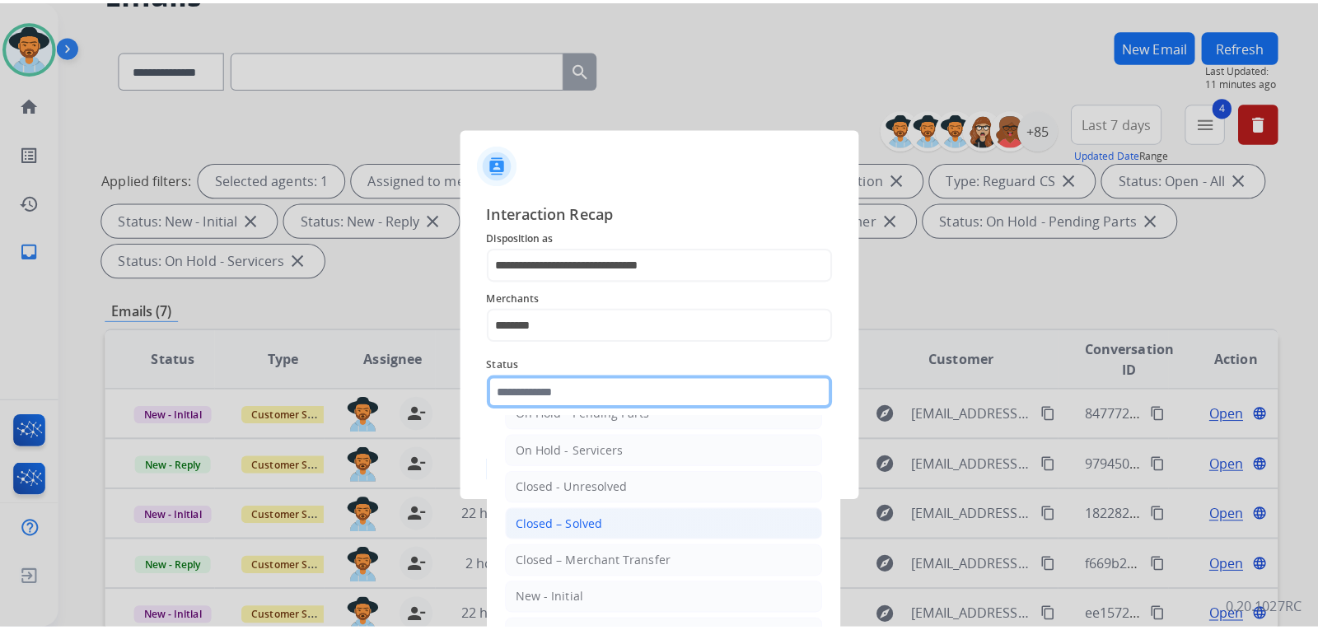
scroll to position [99, 0]
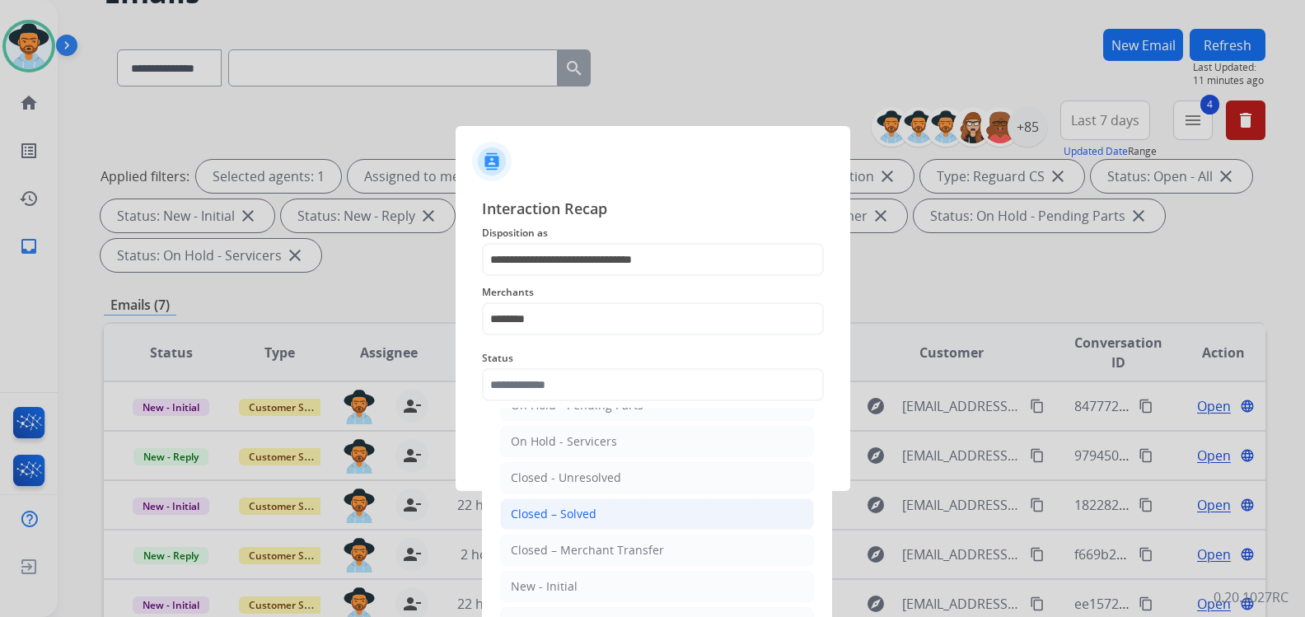
click at [580, 510] on div "Closed – Solved" at bounding box center [554, 514] width 86 height 16
type input "**********"
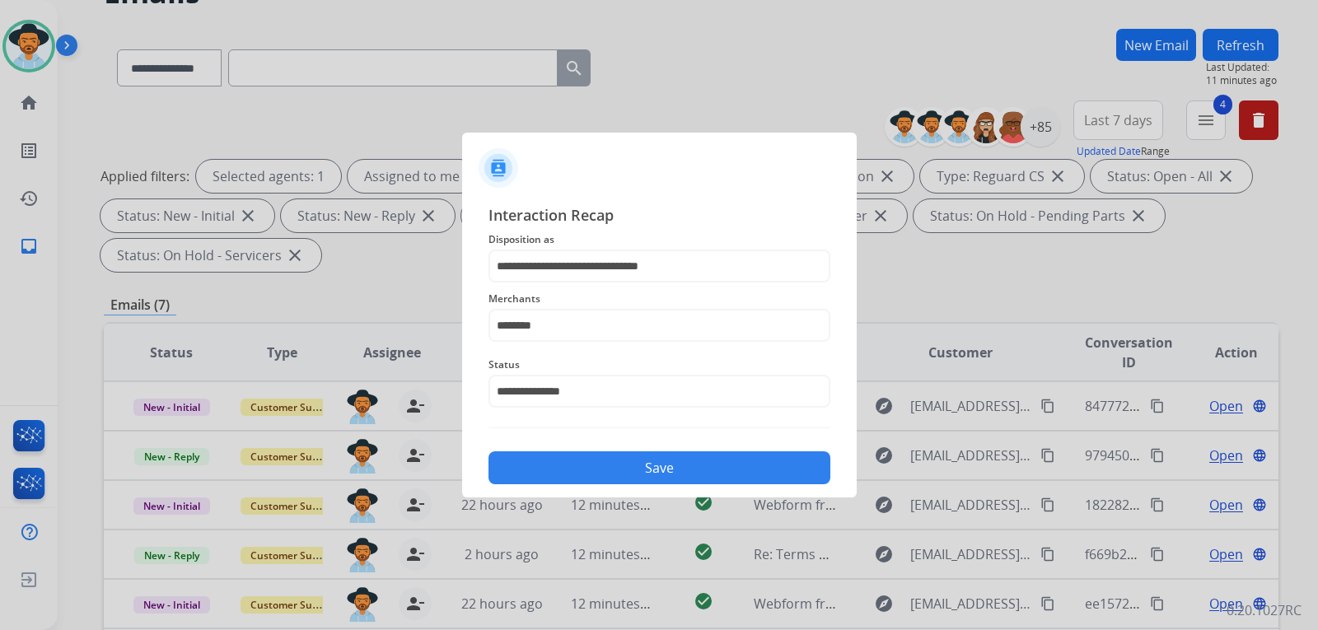
click at [613, 478] on button "Save" at bounding box center [660, 468] width 342 height 33
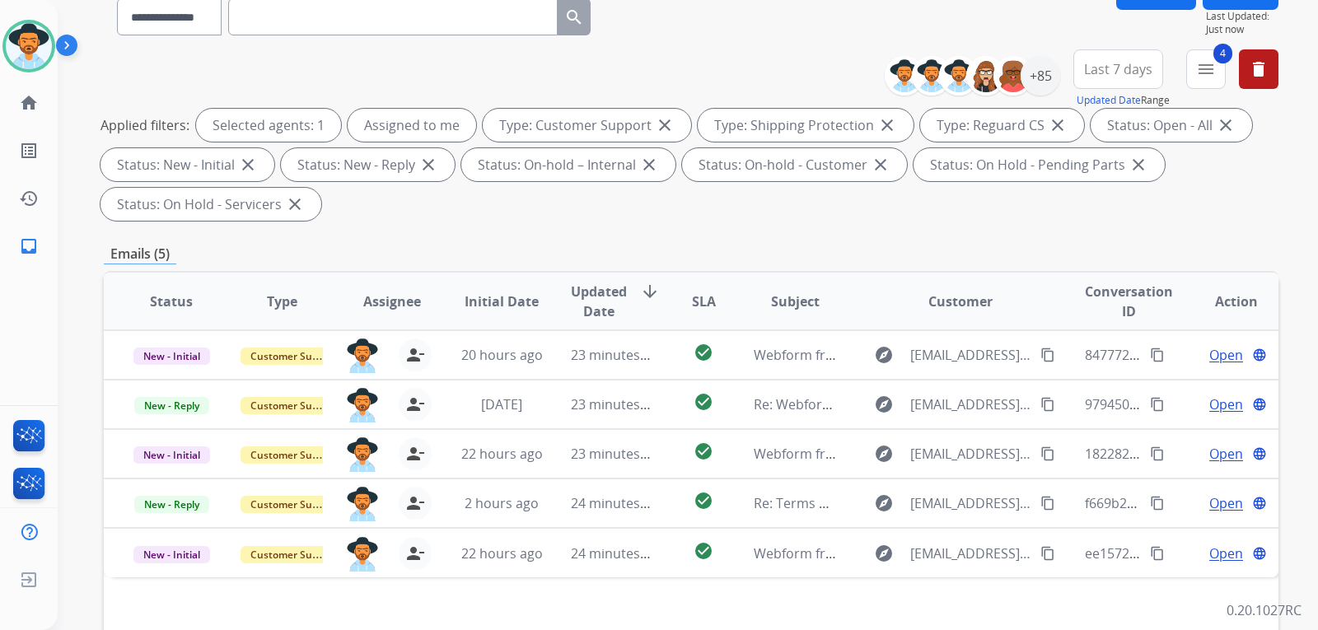
scroll to position [165, 0]
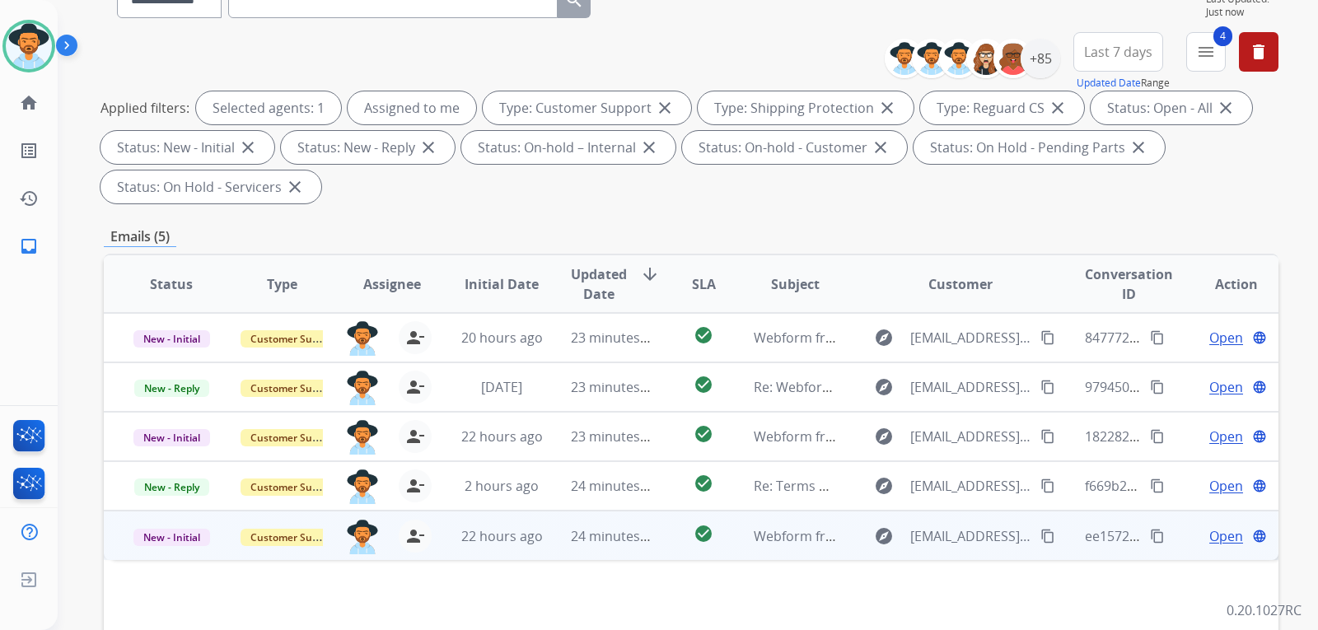
click at [1215, 533] on span "Open" at bounding box center [1227, 537] width 34 height 20
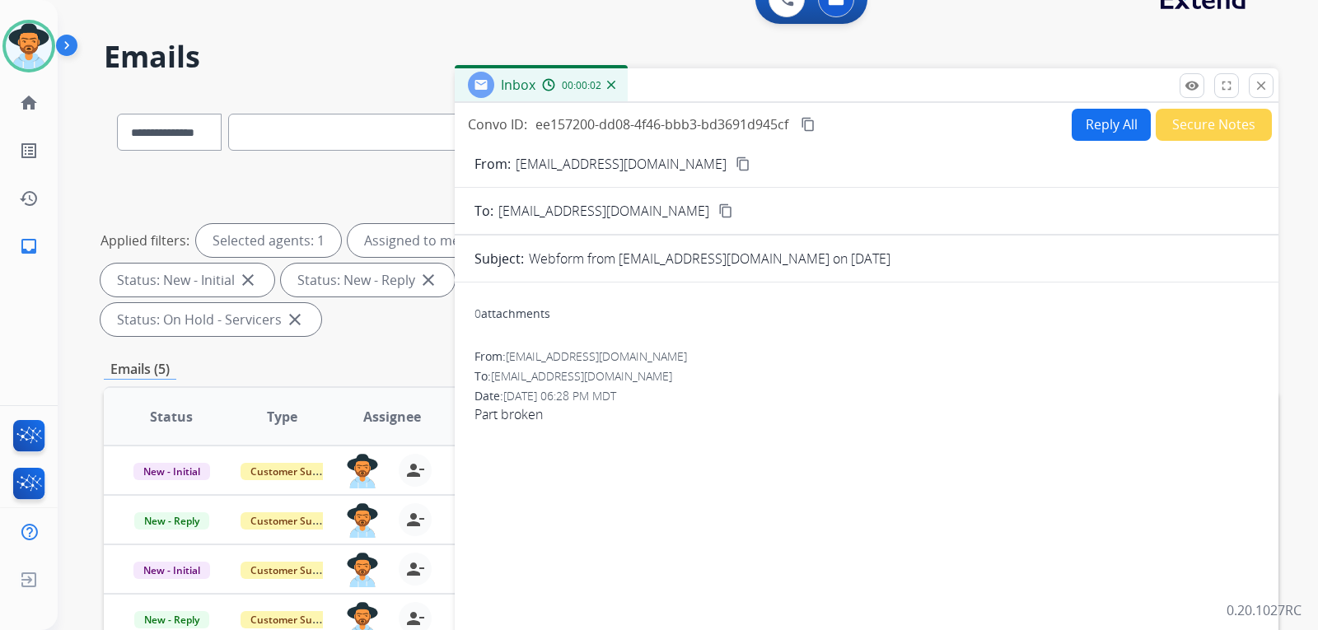
scroll to position [0, 0]
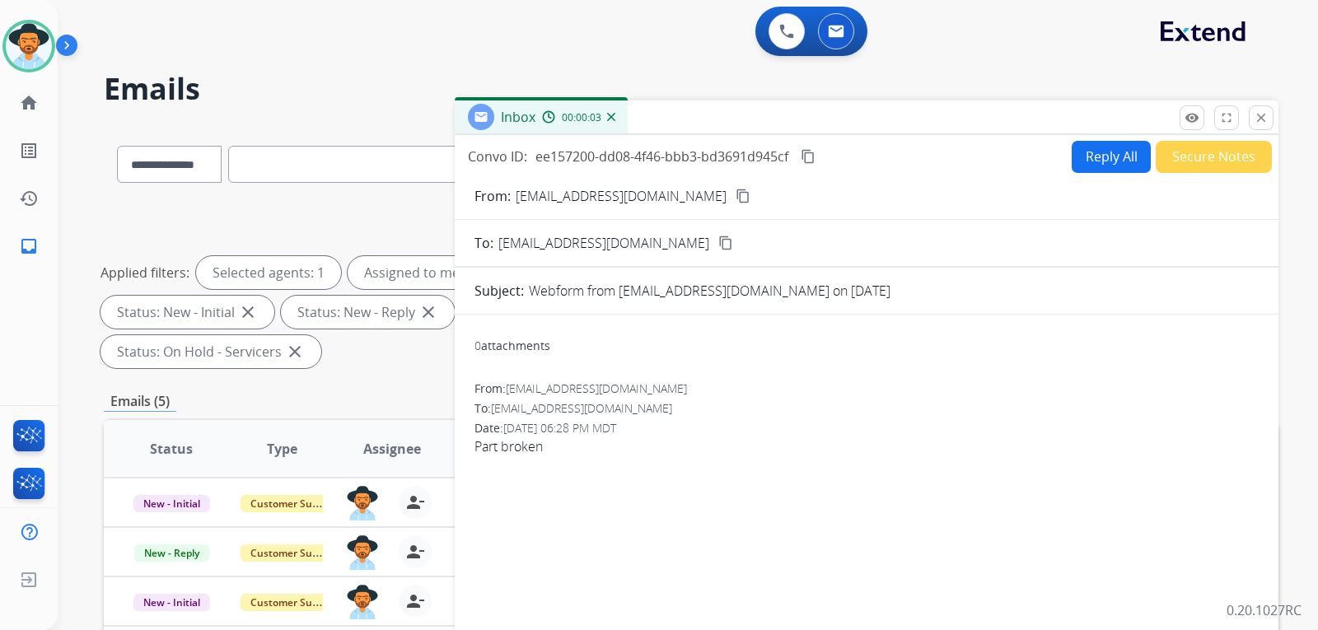
click at [1089, 153] on button "Reply All" at bounding box center [1111, 157] width 79 height 32
select select "**********"
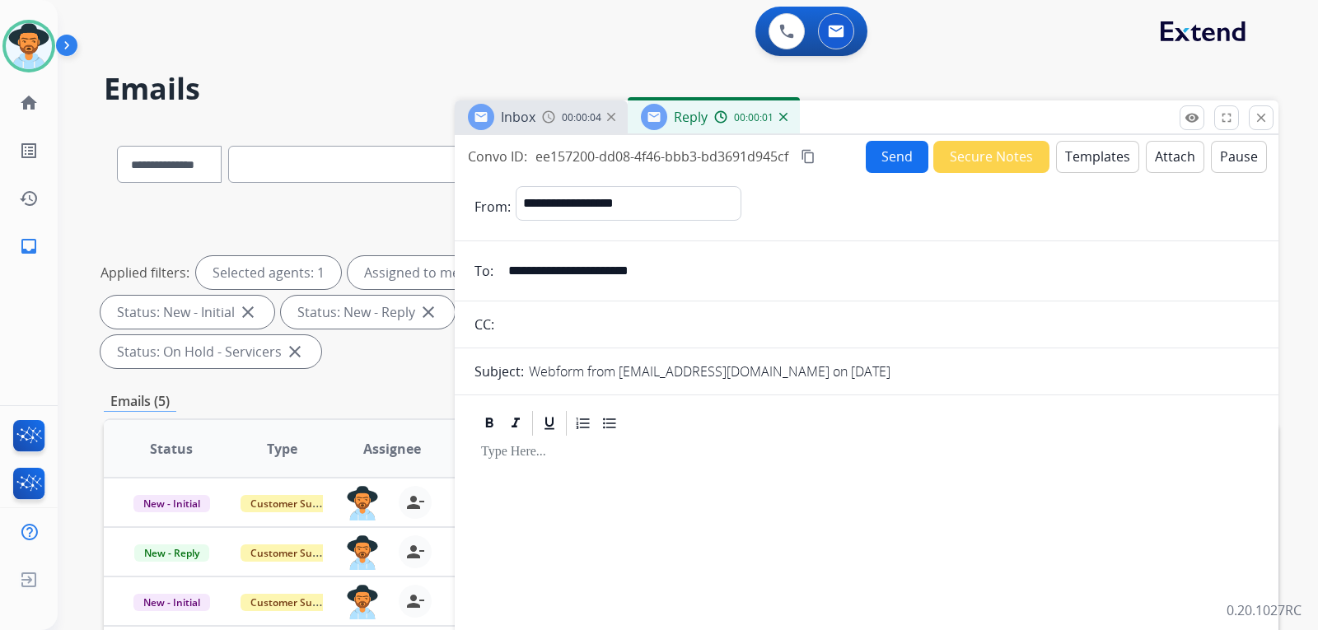
click at [1061, 172] on button "Templates" at bounding box center [1097, 157] width 83 height 32
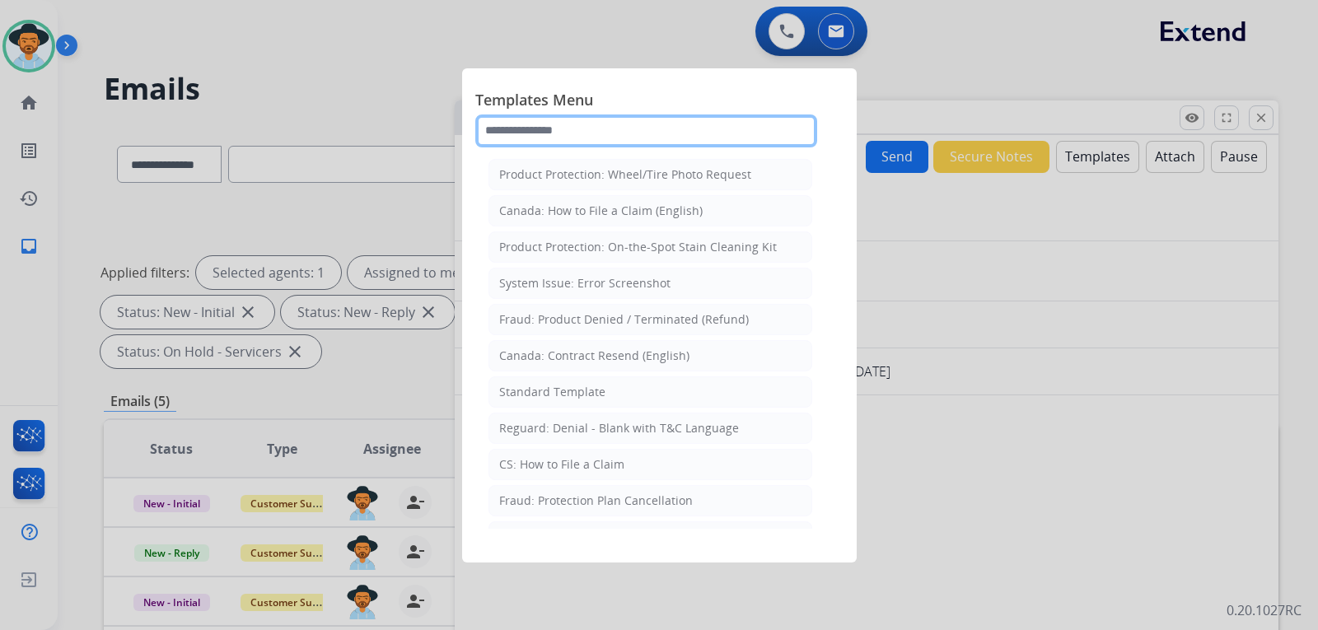
click at [637, 133] on input "text" at bounding box center [646, 131] width 342 height 33
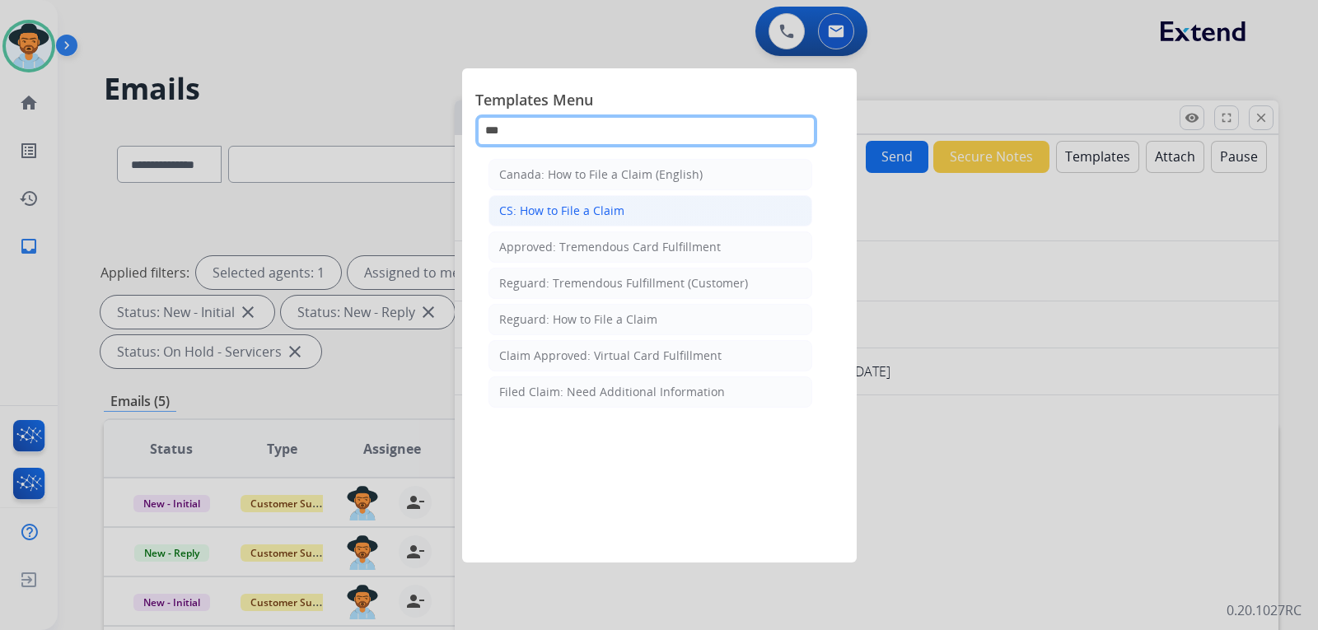
type input "***"
click at [625, 209] on li "CS: How to File a Claim" at bounding box center [651, 210] width 324 height 31
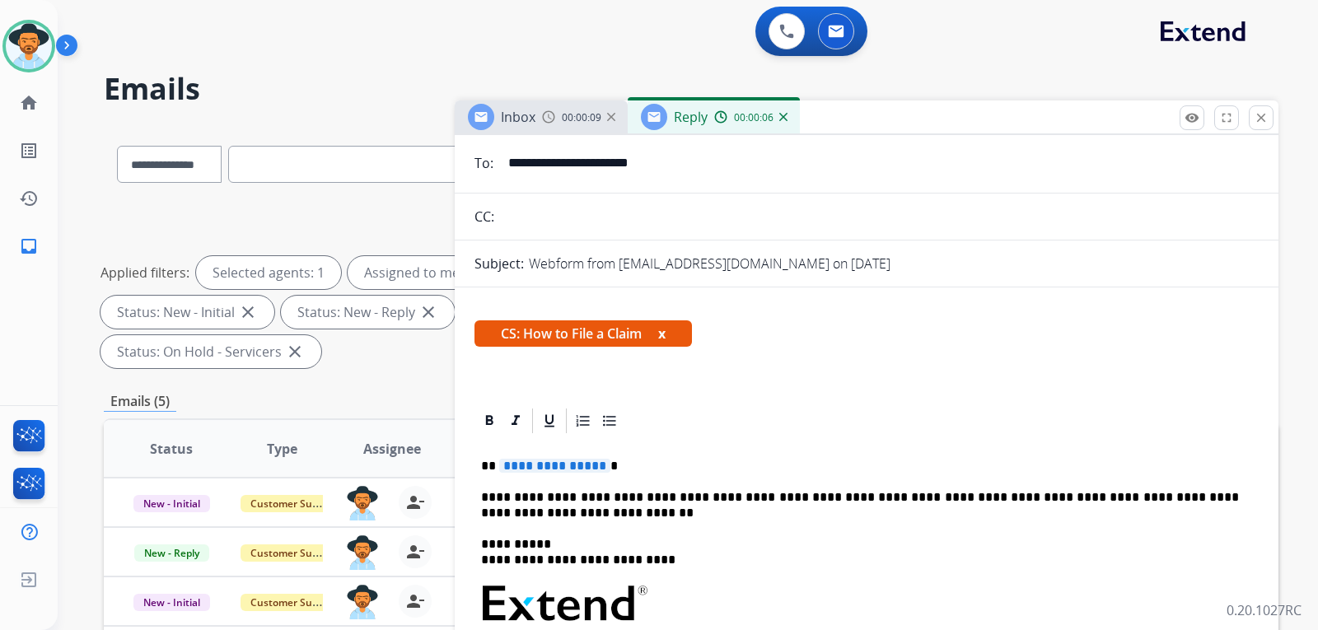
scroll to position [241, 0]
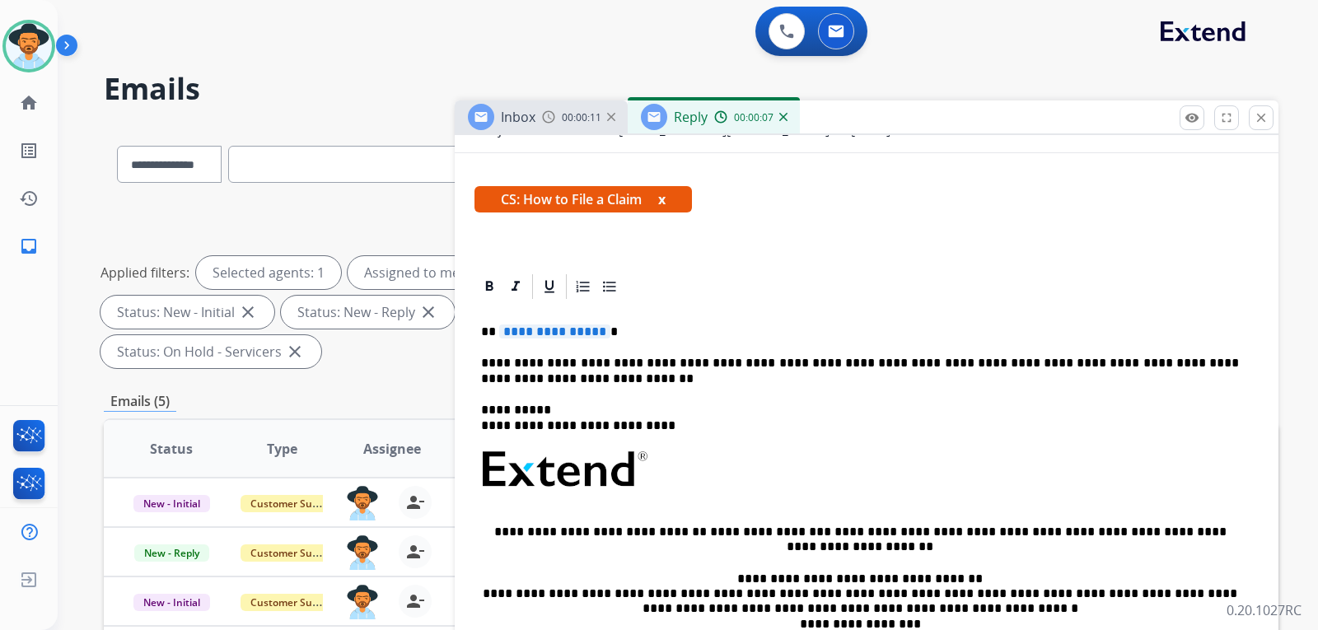
click at [619, 321] on div "**********" at bounding box center [867, 525] width 784 height 446
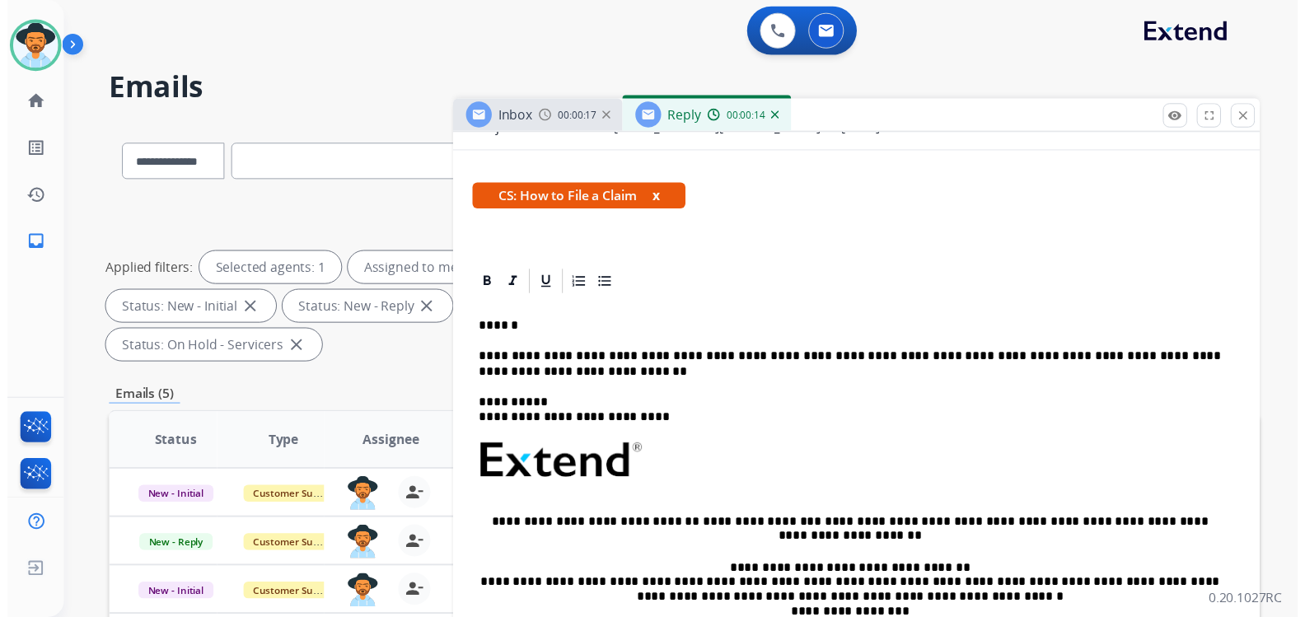
scroll to position [0, 0]
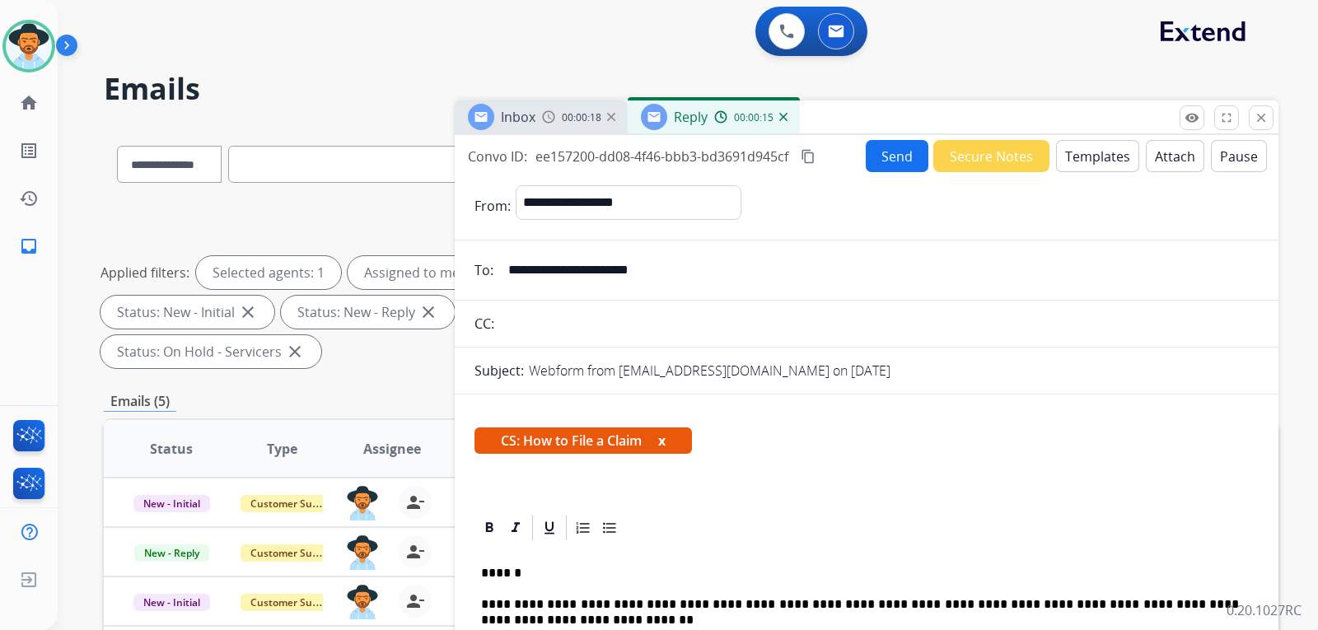
click at [904, 160] on button "Send" at bounding box center [897, 156] width 63 height 32
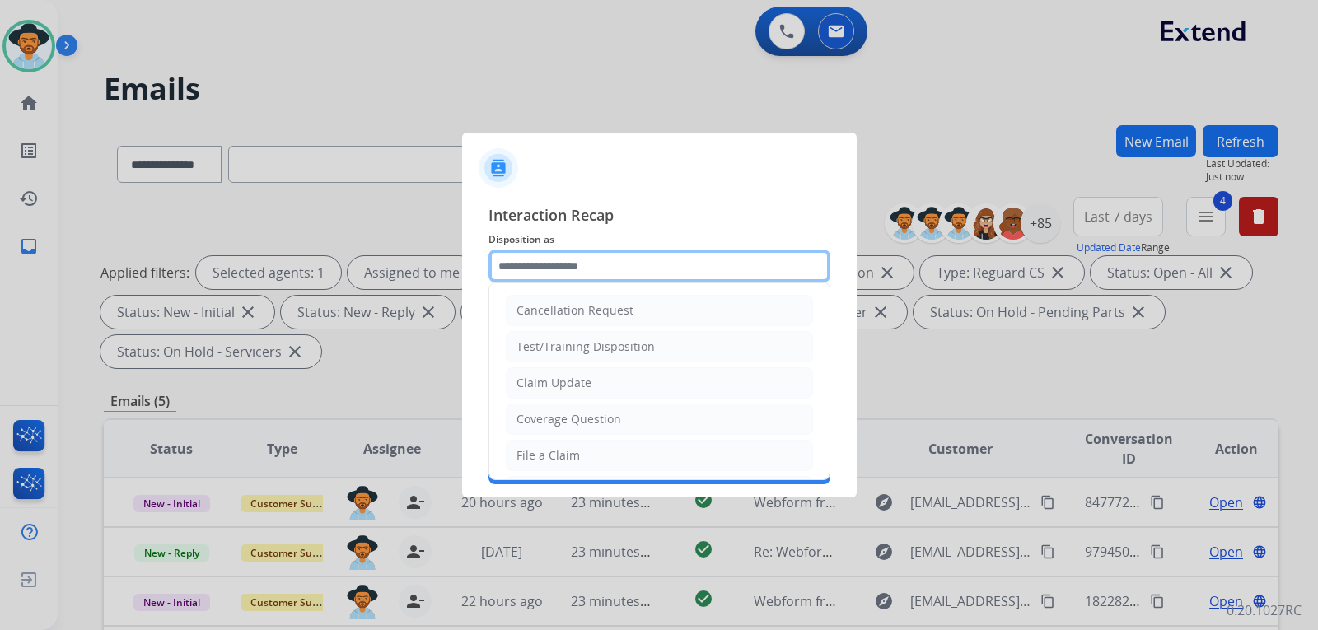
click at [598, 264] on input "text" at bounding box center [660, 266] width 342 height 33
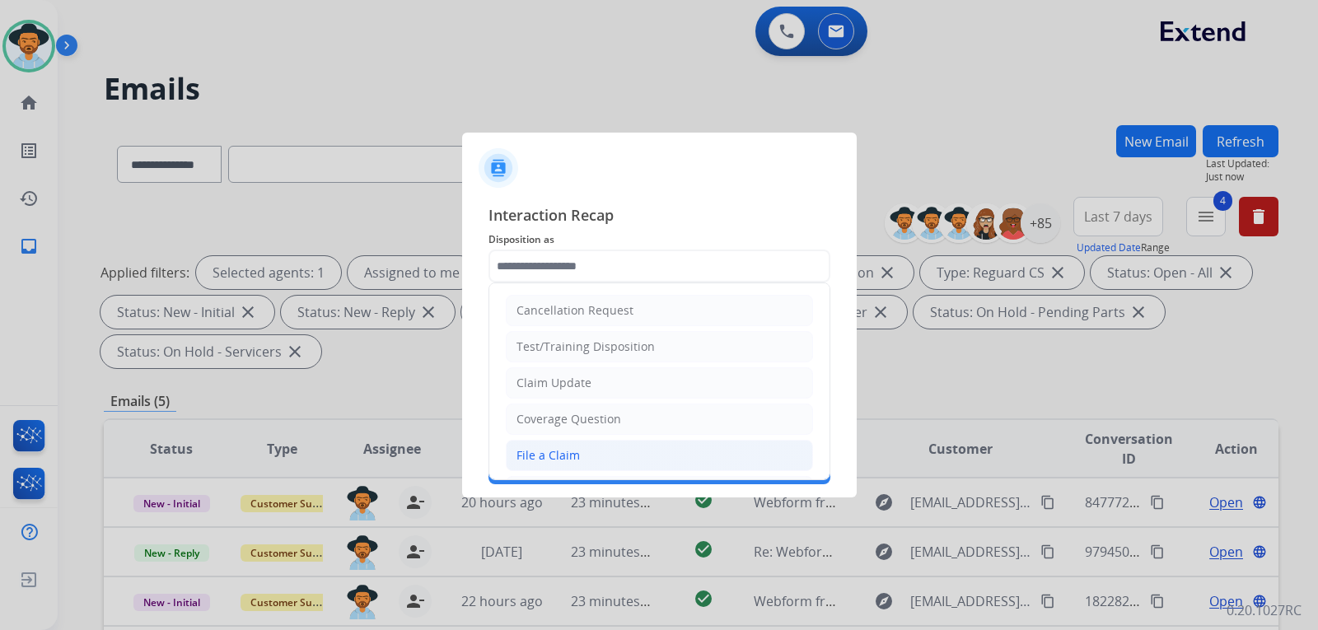
click at [564, 453] on div "File a Claim" at bounding box center [548, 455] width 63 height 16
type input "**********"
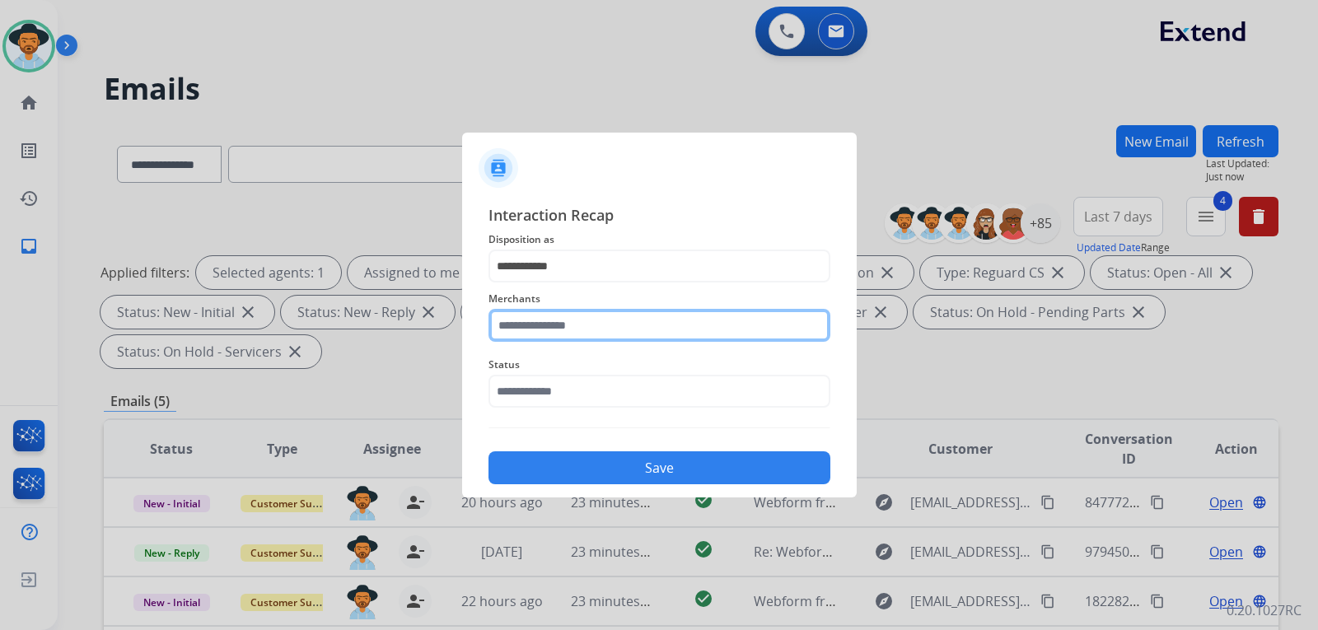
click at [598, 326] on input "text" at bounding box center [660, 325] width 342 height 33
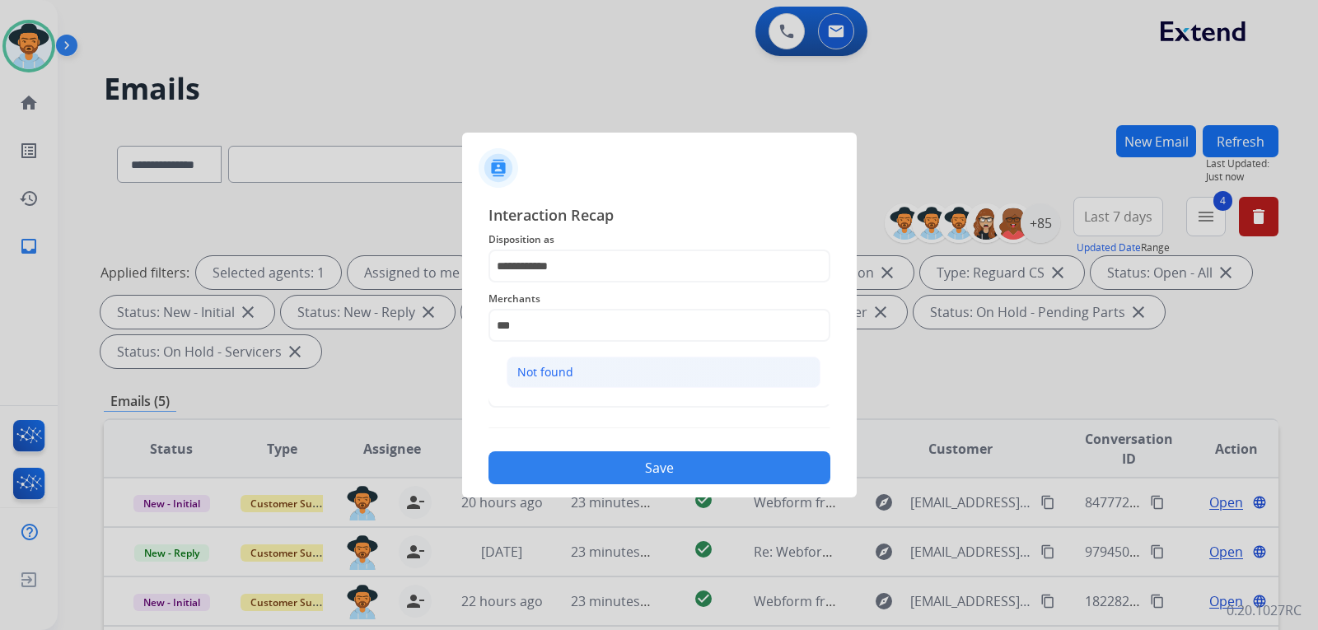
click at [583, 365] on li "Not found" at bounding box center [664, 372] width 314 height 31
type input "*********"
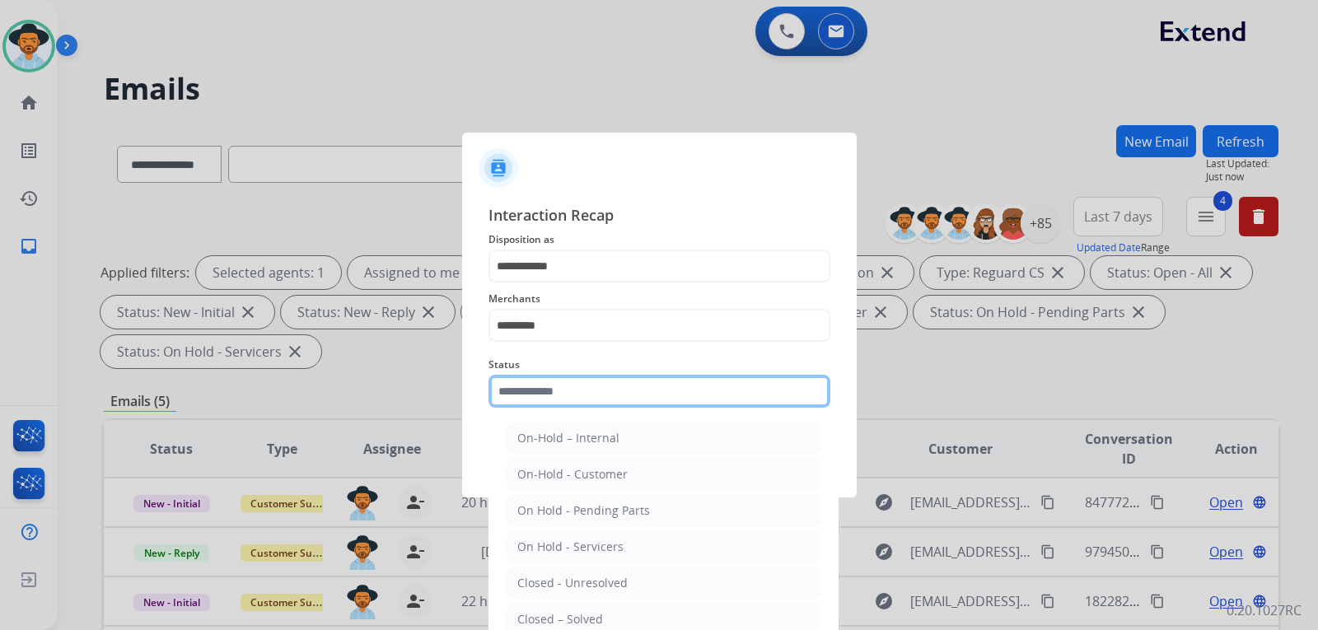
click at [592, 396] on input "text" at bounding box center [660, 391] width 342 height 33
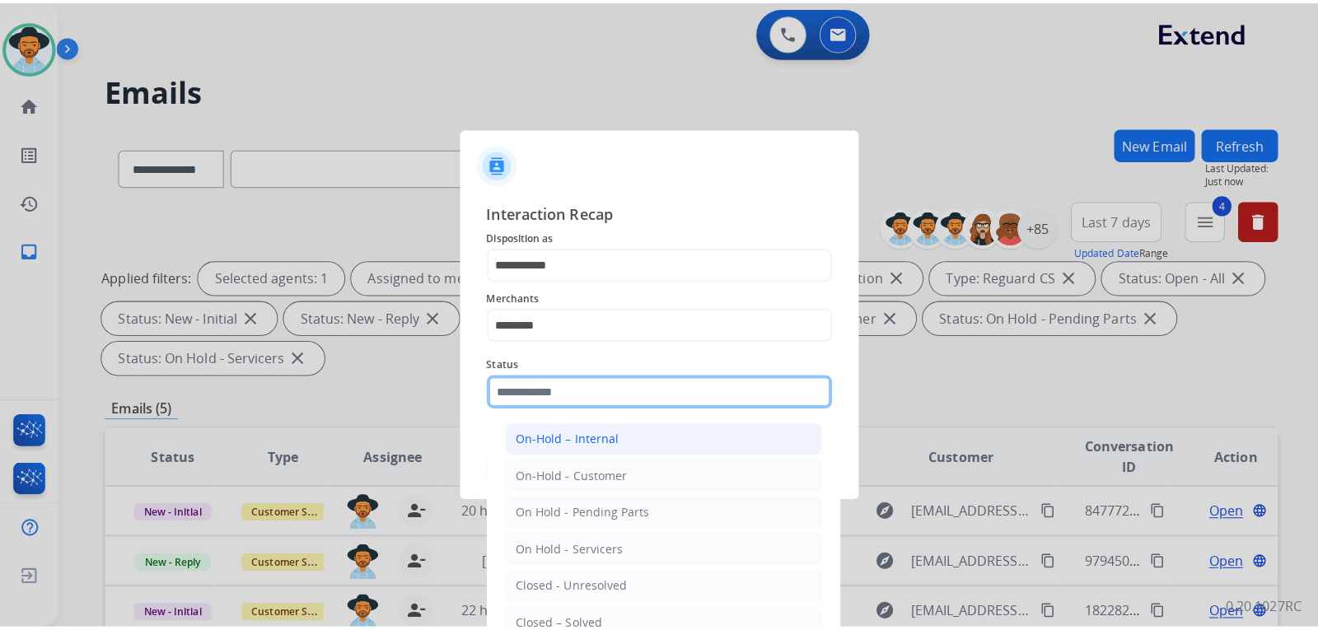
scroll to position [99, 0]
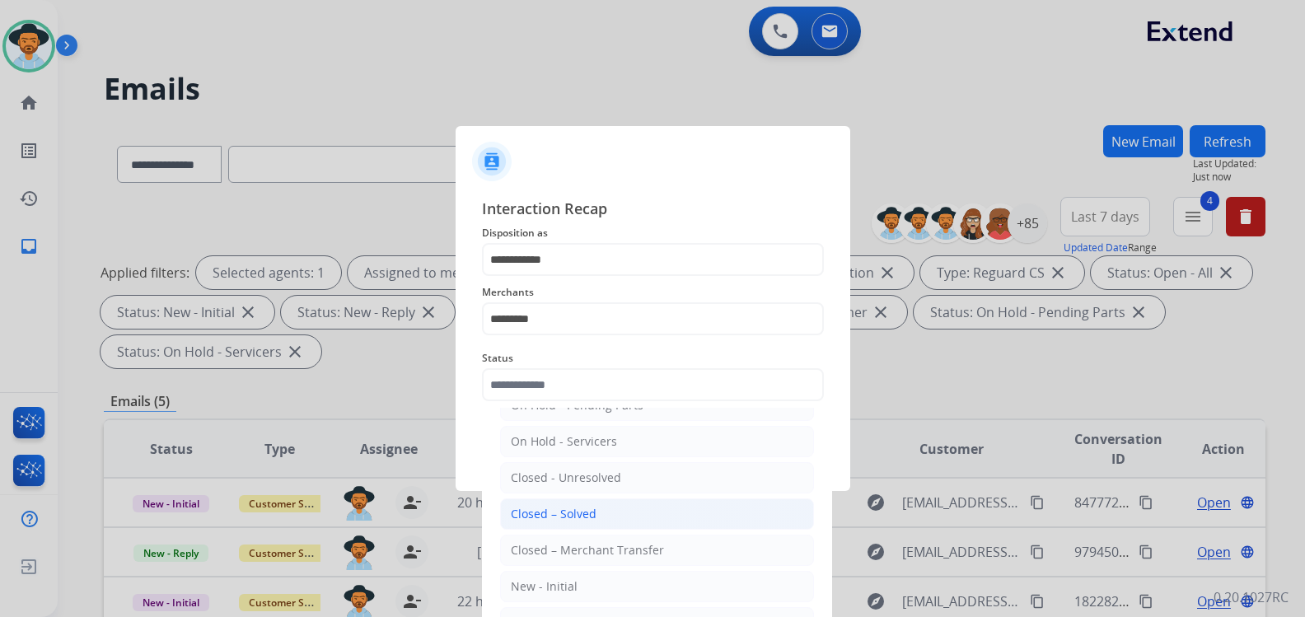
click at [596, 517] on li "Closed – Solved" at bounding box center [657, 513] width 314 height 31
type input "**********"
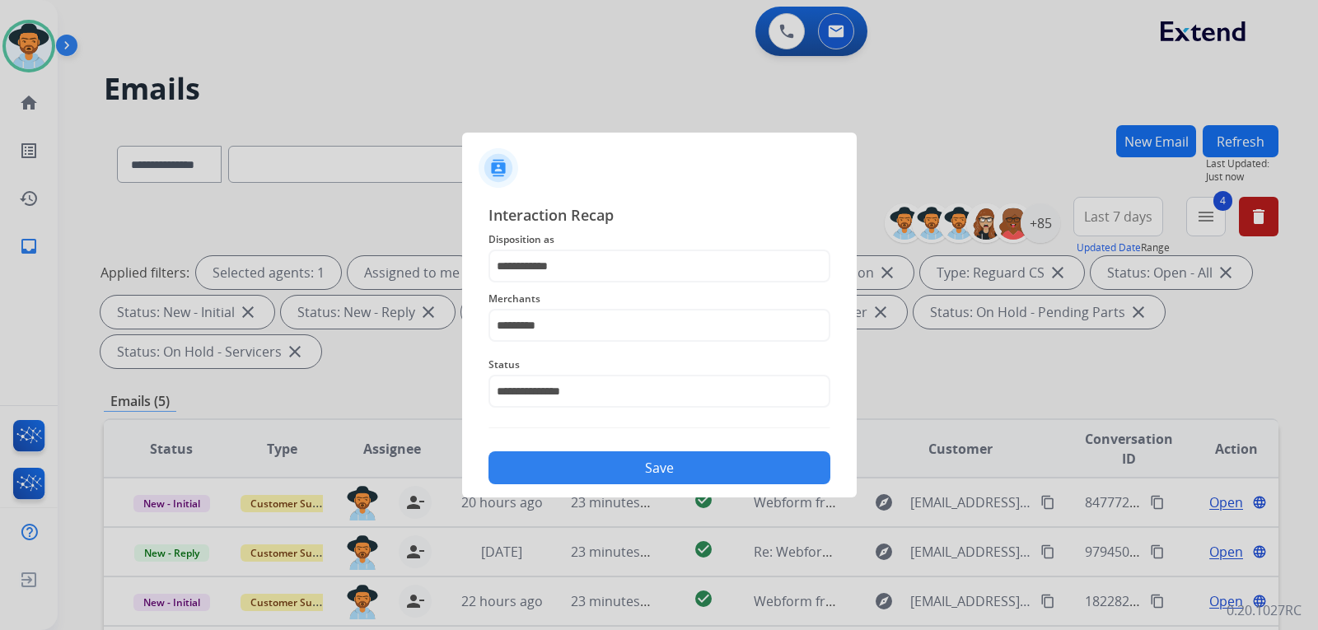
click at [615, 465] on button "Save" at bounding box center [660, 468] width 342 height 33
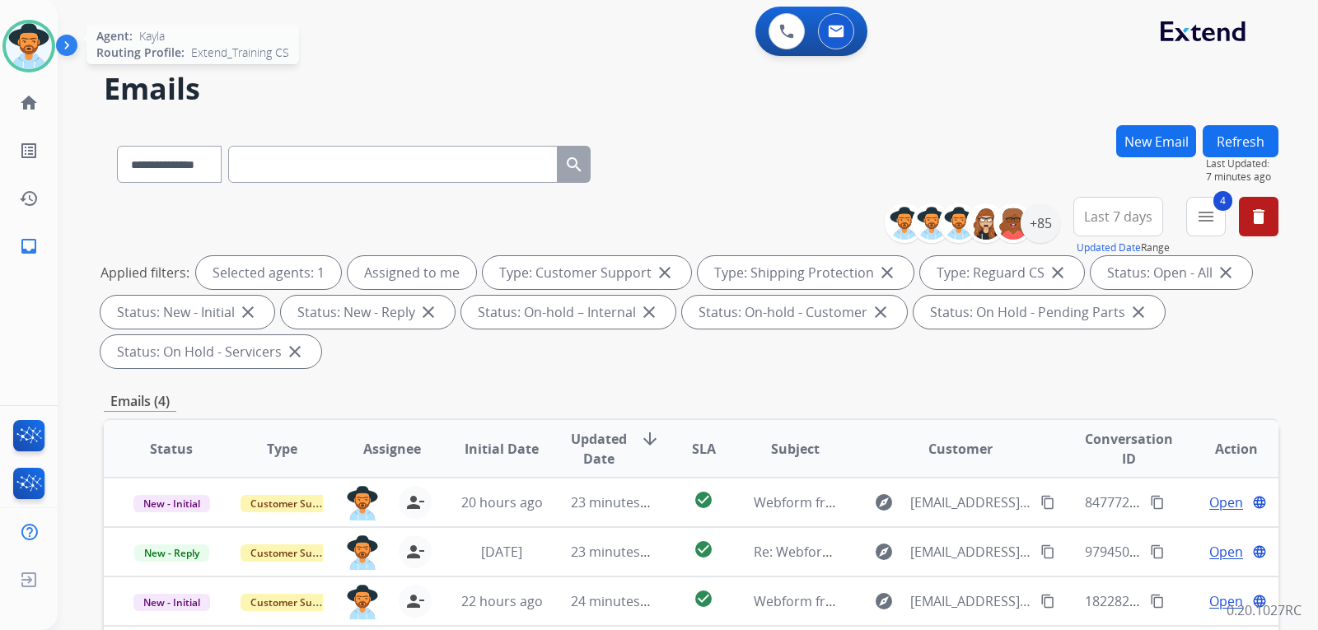
click at [22, 59] on img at bounding box center [29, 46] width 46 height 46
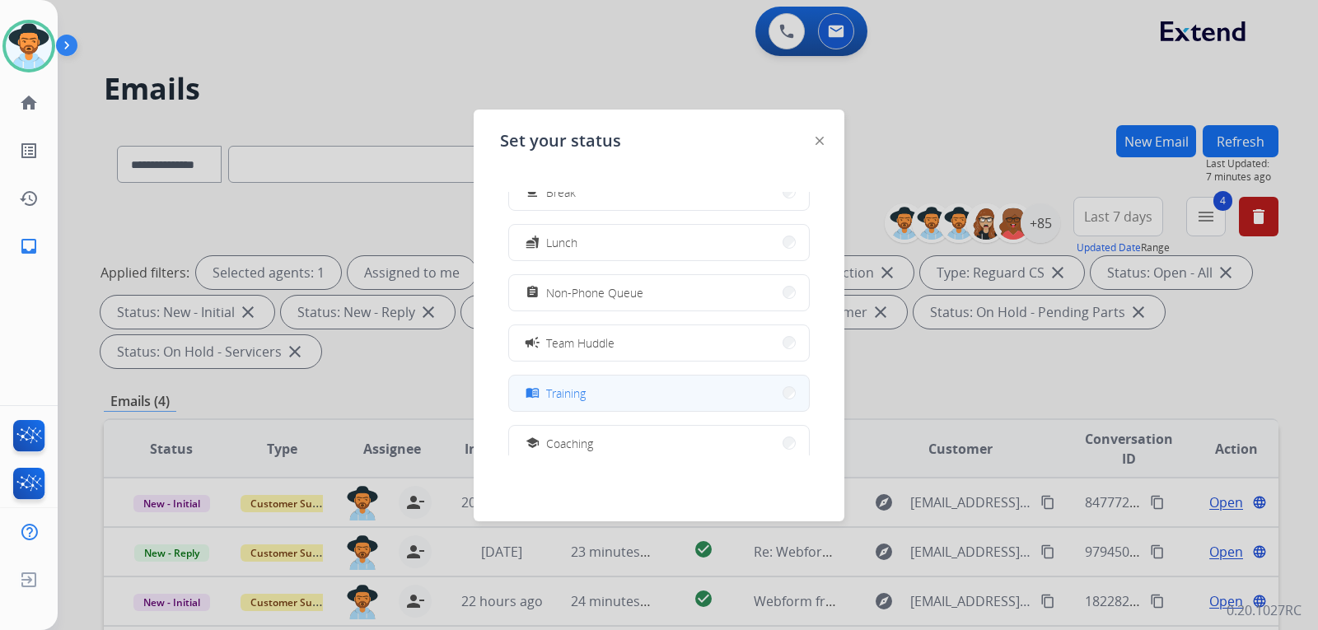
scroll to position [82, 0]
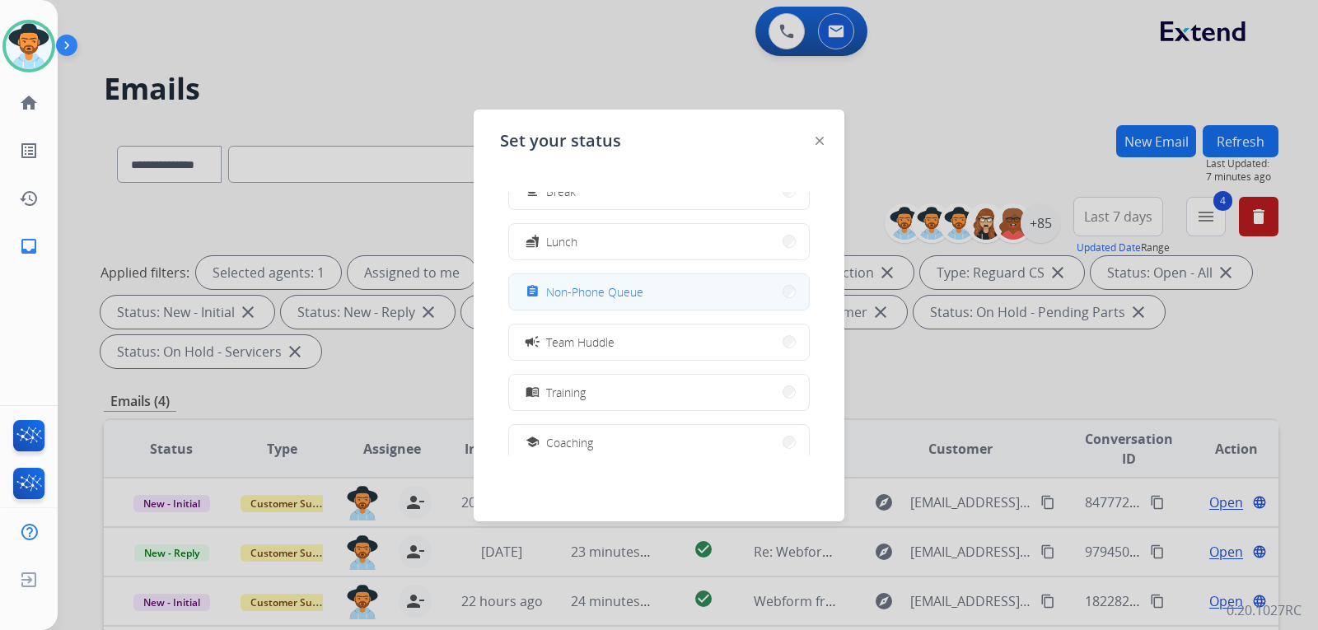
click at [629, 299] on span "Non-Phone Queue" at bounding box center [594, 291] width 97 height 17
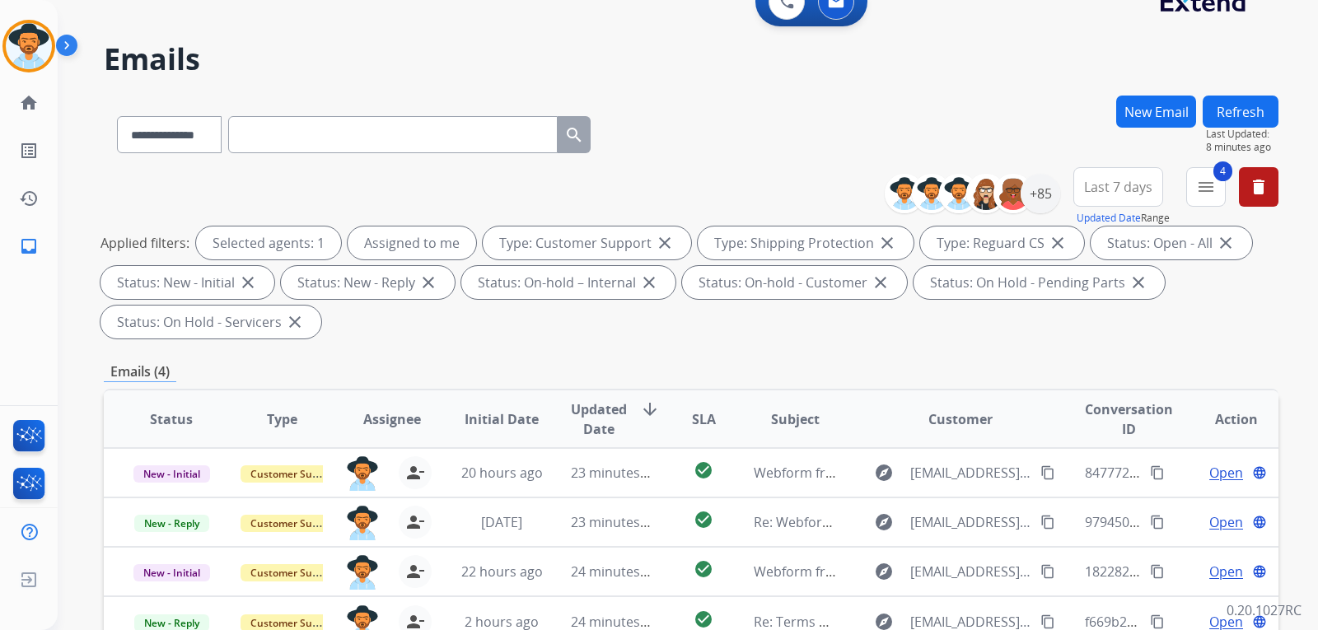
scroll to position [165, 0]
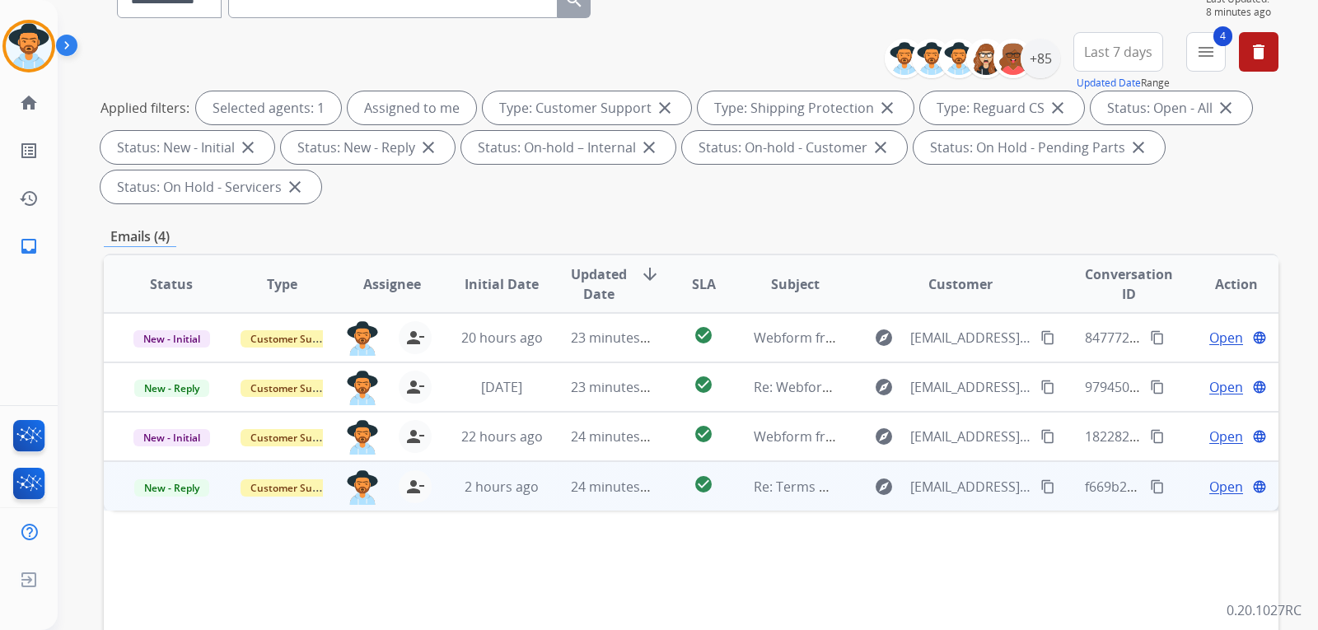
click at [1216, 493] on span "Open" at bounding box center [1227, 487] width 34 height 20
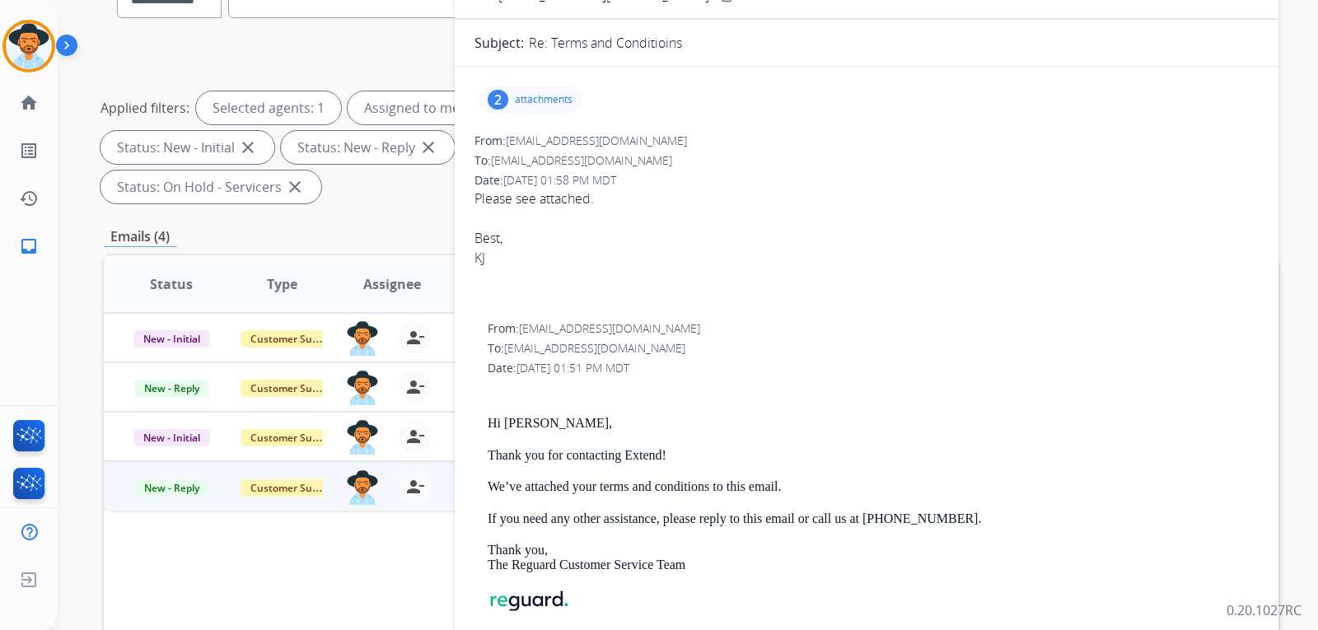
scroll to position [0, 0]
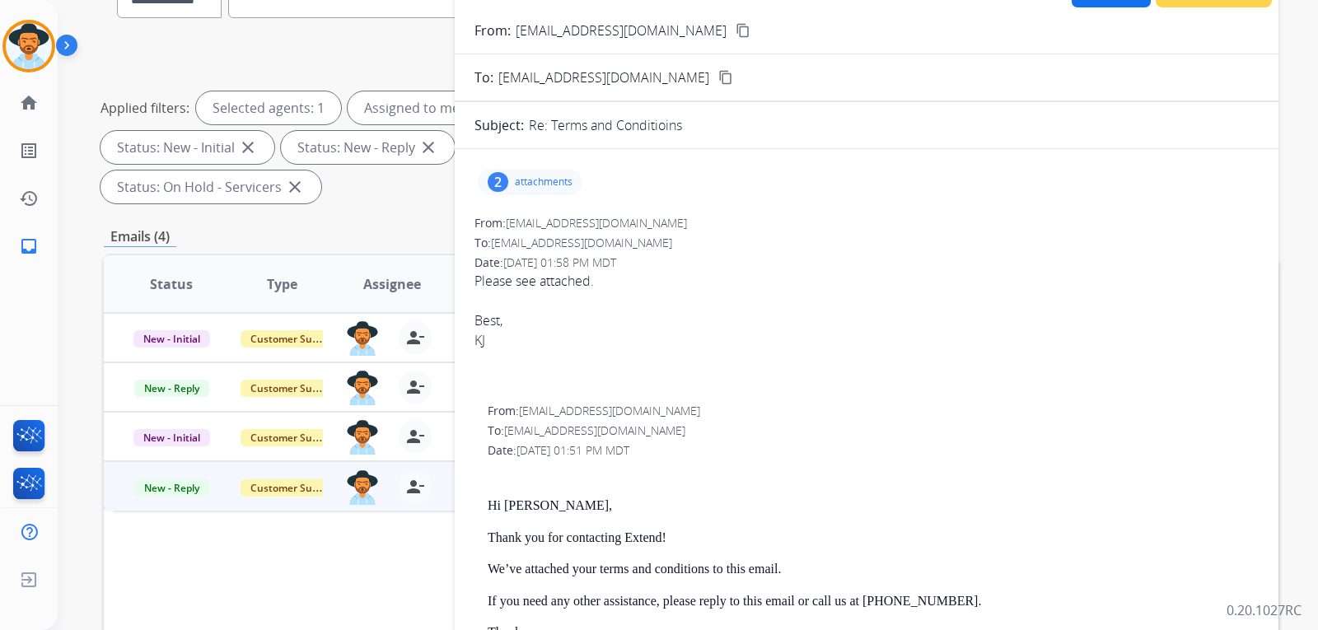
click at [550, 180] on p "attachments" at bounding box center [544, 182] width 58 height 13
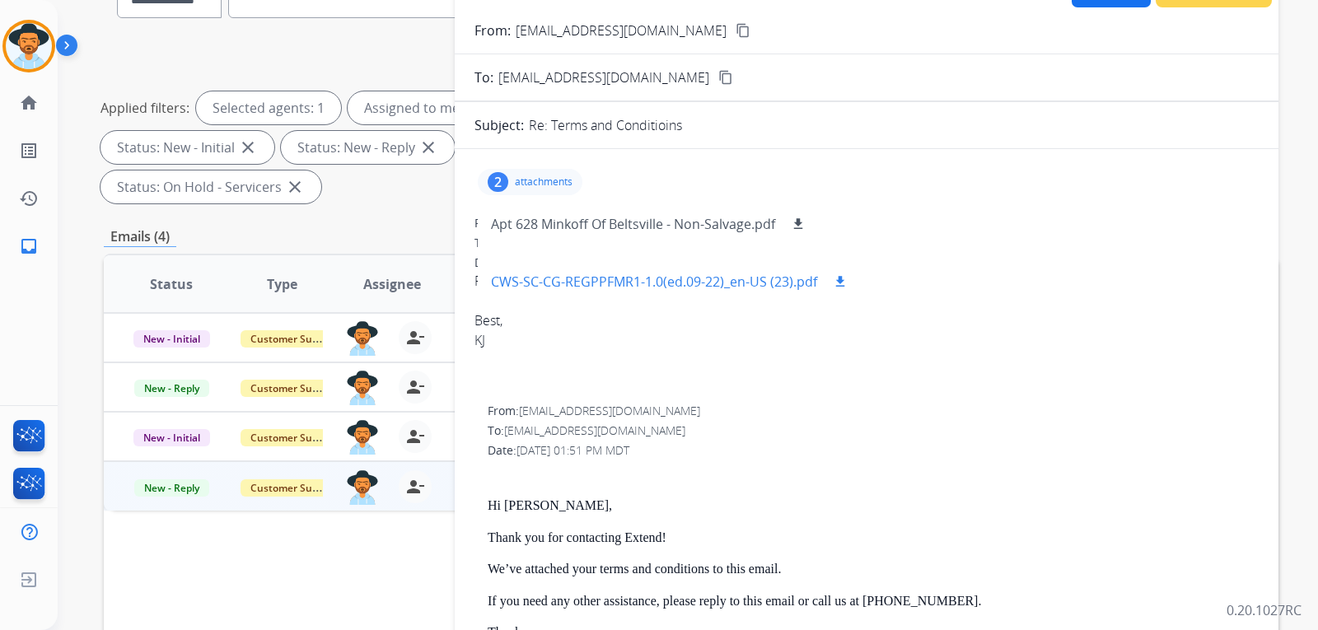
click at [646, 277] on p "CWS-SC-CG-REGPPFMR1-1.0(ed.09-22)_en-US (23).pdf" at bounding box center [654, 282] width 326 height 20
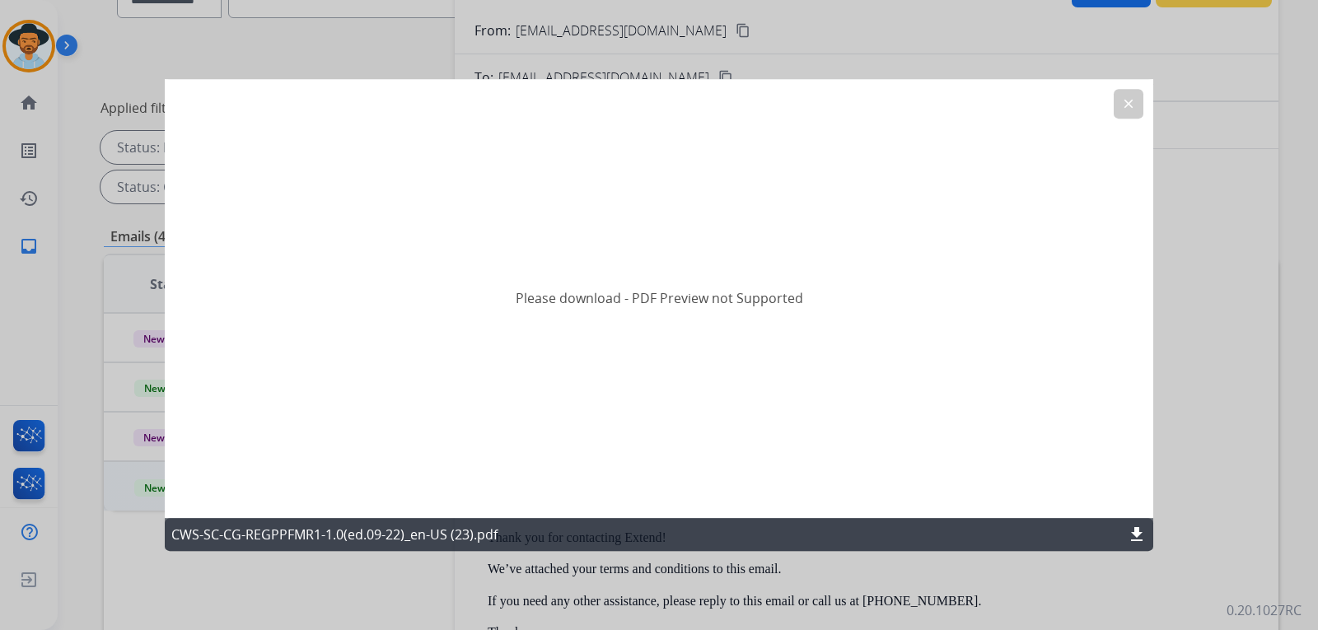
drag, startPoint x: 1147, startPoint y: 517, endPoint x: 1143, endPoint y: 527, distance: 10.0
click at [1146, 521] on div "Please download - PDF Preview not Supported clear CWS-SC-CG-REGPPFMR1-1.0(ed.09…" at bounding box center [659, 315] width 989 height 473
click at [1143, 527] on mat-icon "download" at bounding box center [1137, 535] width 20 height 20
click at [1132, 108] on mat-icon "clear" at bounding box center [1128, 103] width 15 height 15
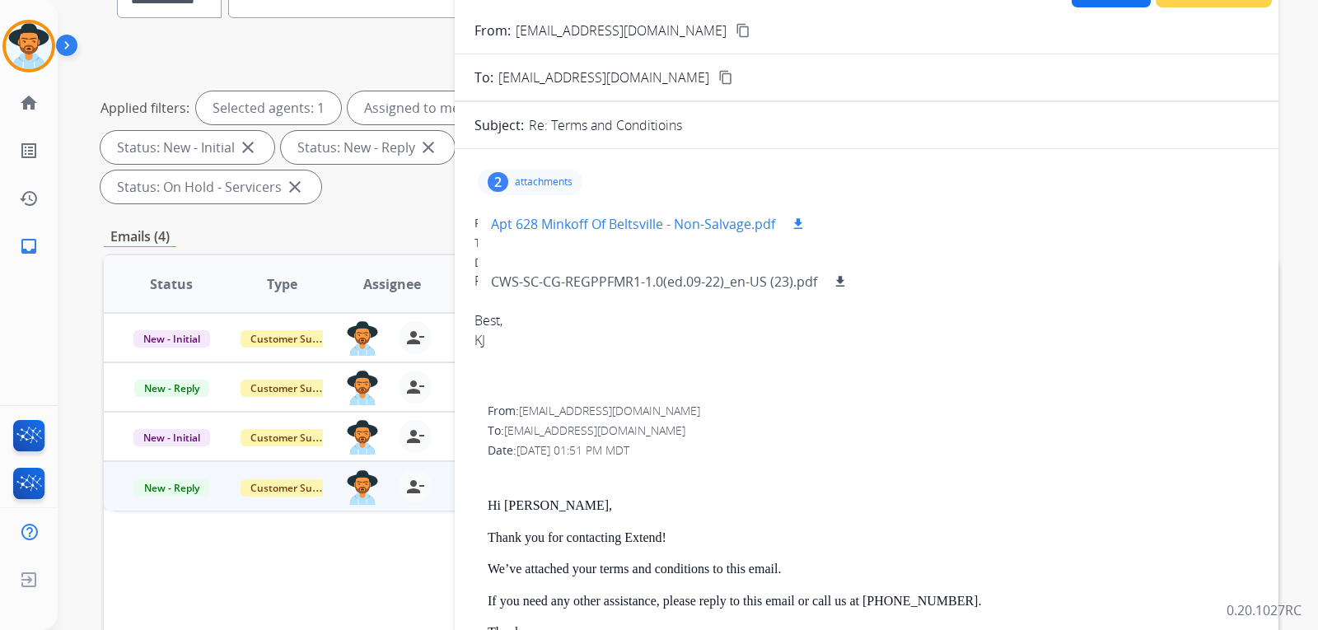
click at [644, 222] on p "Apt 628 Minkoff Of Beltsville - Non-Salvage.pdf" at bounding box center [633, 224] width 284 height 20
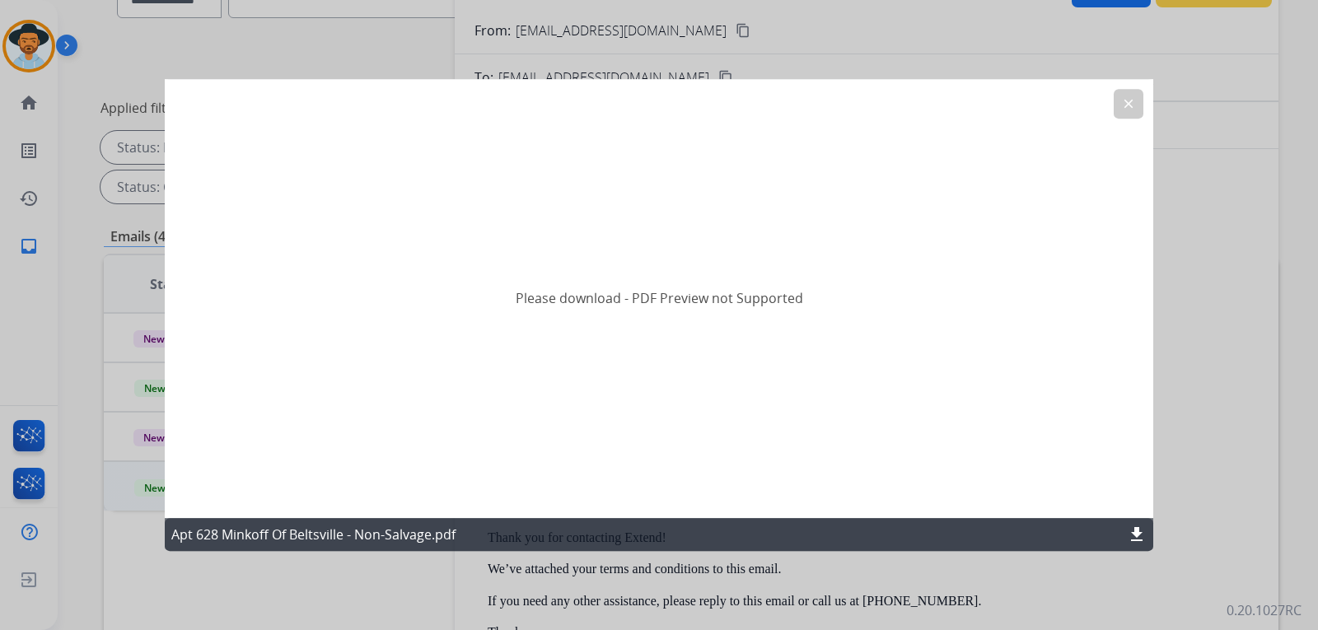
click at [1133, 530] on mat-icon "download" at bounding box center [1137, 535] width 20 height 20
click at [1129, 109] on mat-icon "clear" at bounding box center [1128, 103] width 15 height 15
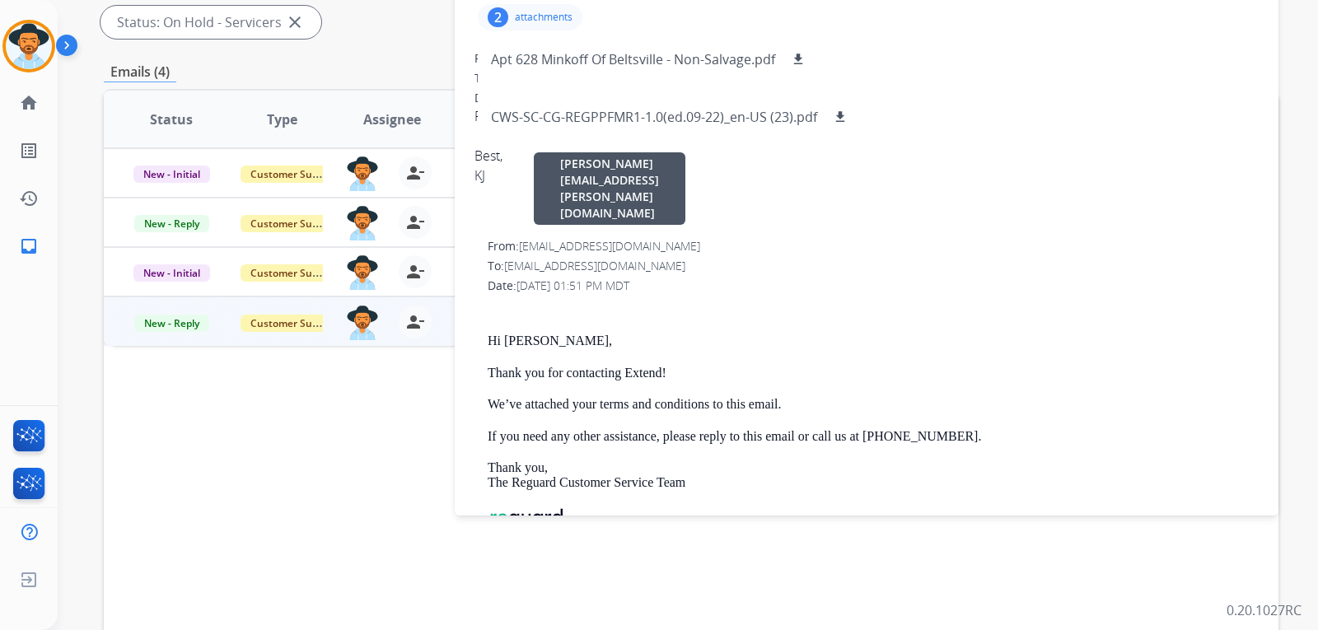
click at [1065, 241] on div "From: support@extend.com laurie.durante@eccogroupusa.com" at bounding box center [873, 246] width 771 height 16
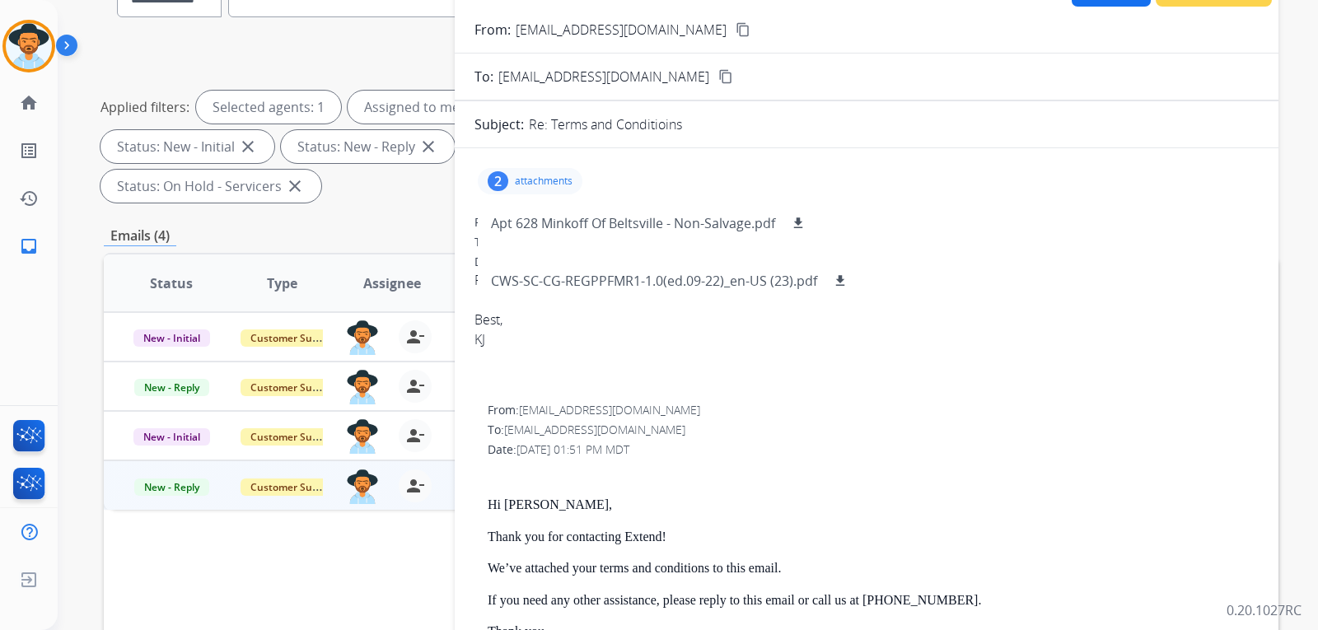
scroll to position [165, 0]
click at [538, 183] on p "attachments" at bounding box center [544, 182] width 58 height 13
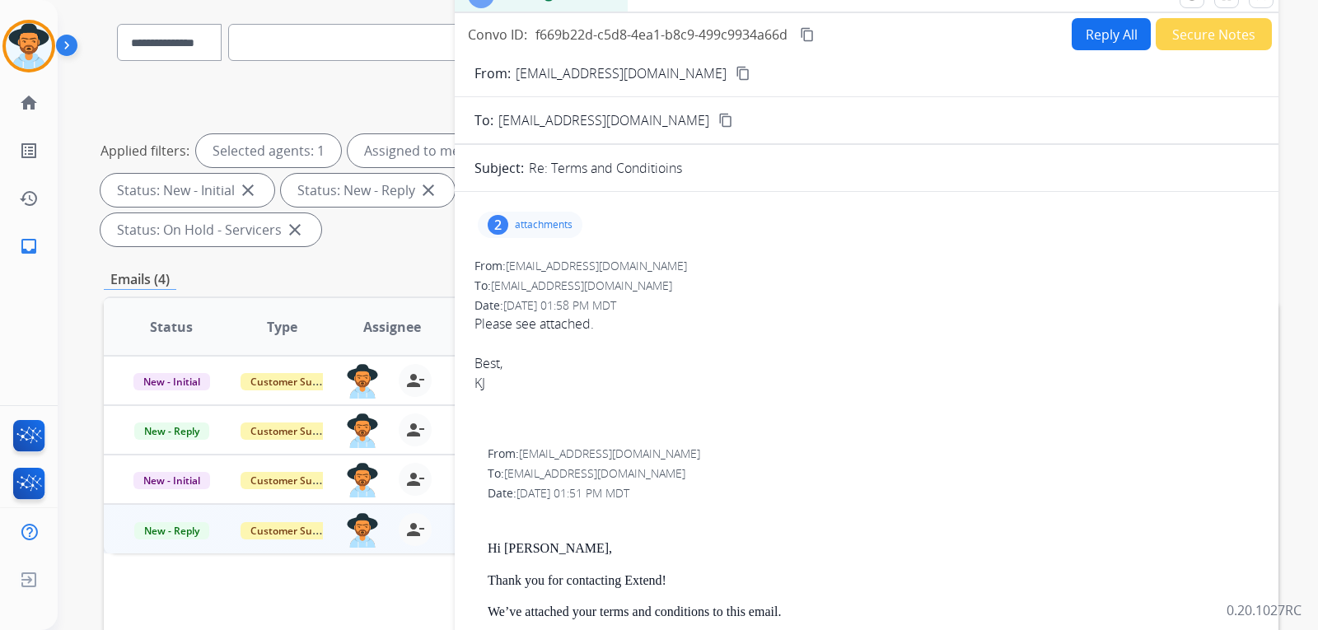
scroll to position [82, 0]
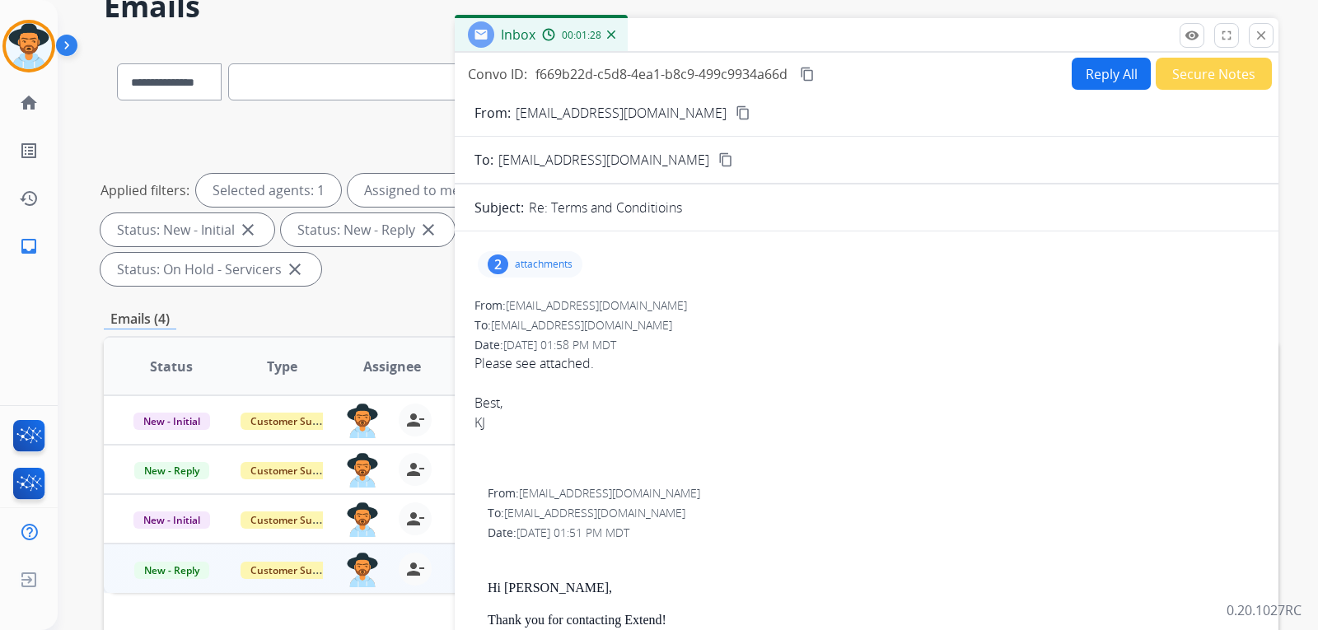
click at [571, 260] on p "attachments" at bounding box center [544, 264] width 58 height 13
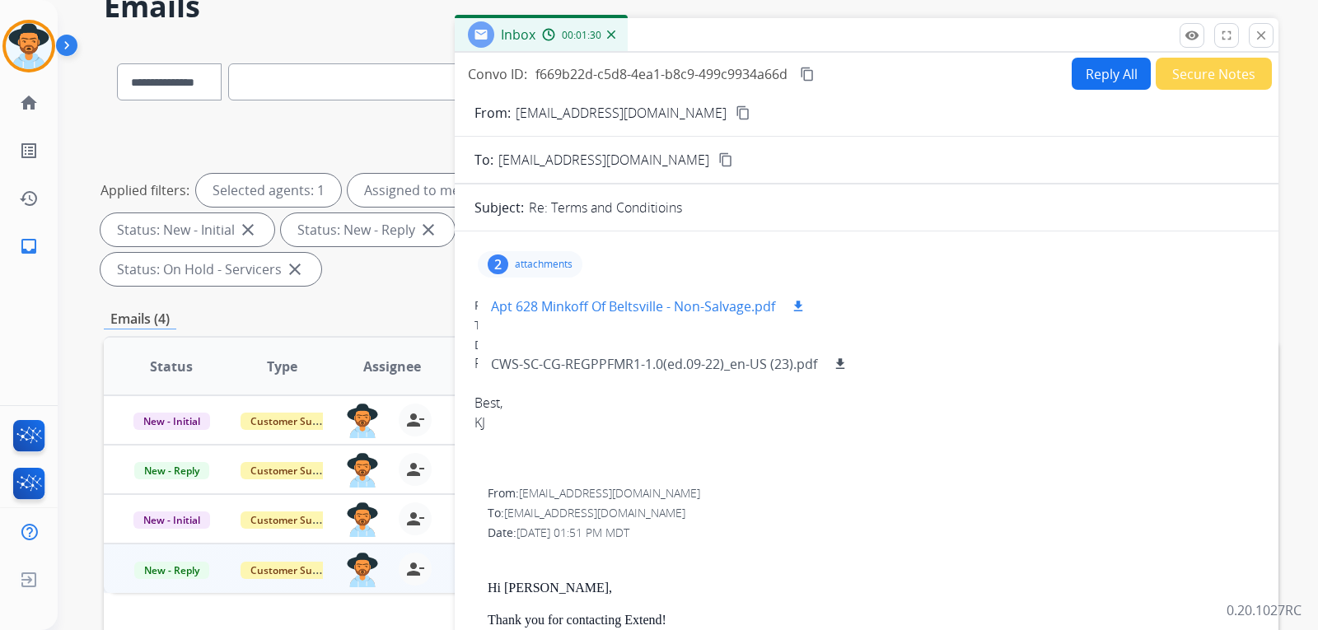
click at [671, 302] on p "Apt 628 Minkoff Of Beltsville - Non-Salvage.pdf" at bounding box center [633, 307] width 284 height 20
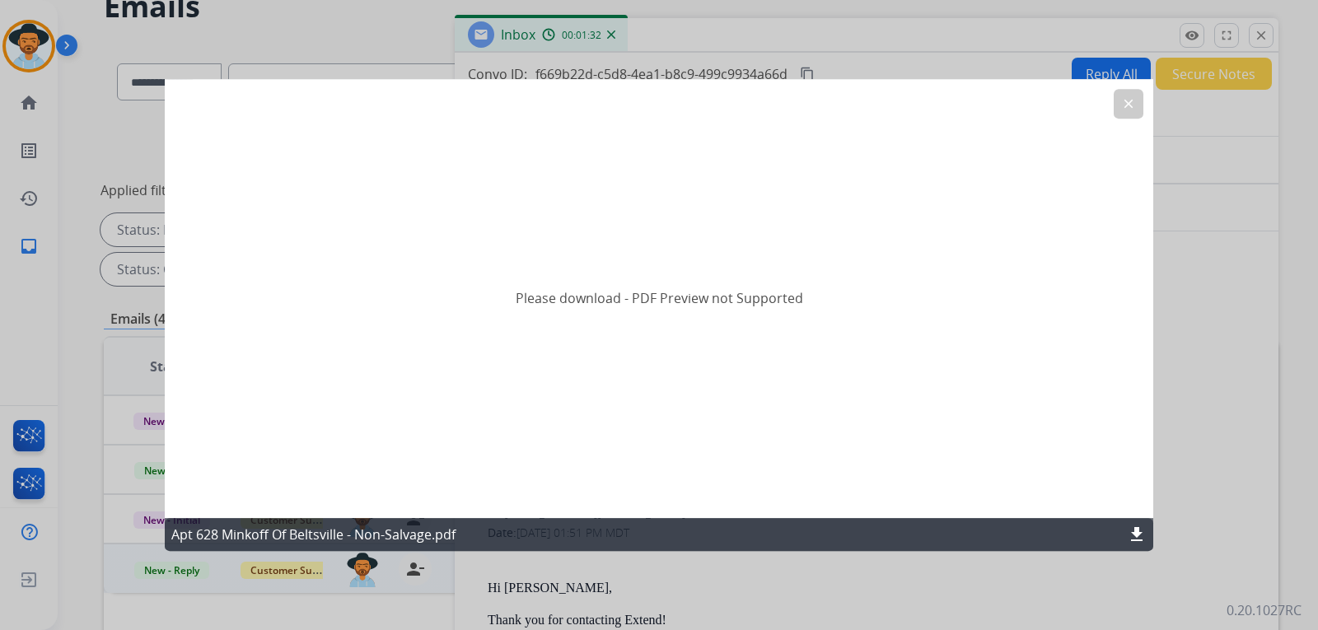
drag, startPoint x: 1132, startPoint y: 102, endPoint x: 1129, endPoint y: 40, distance: 61.9
click at [1133, 102] on mat-icon "clear" at bounding box center [1128, 103] width 15 height 15
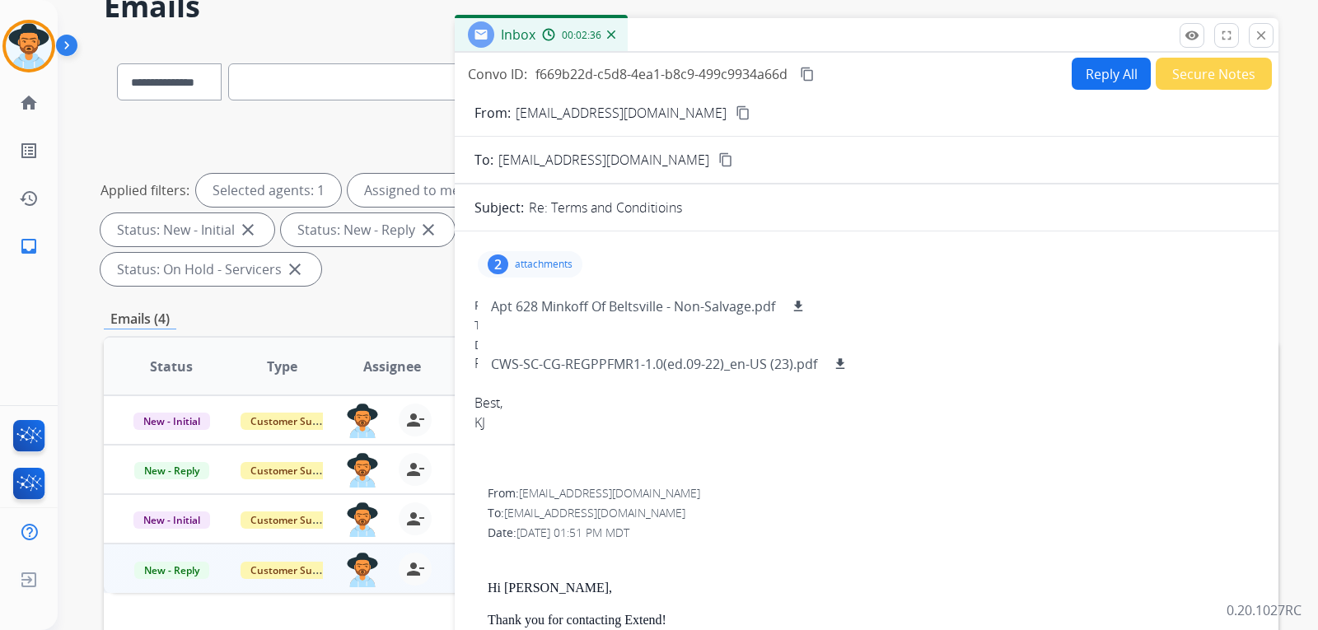
click at [1095, 81] on button "Reply All" at bounding box center [1111, 74] width 79 height 32
select select "**********"
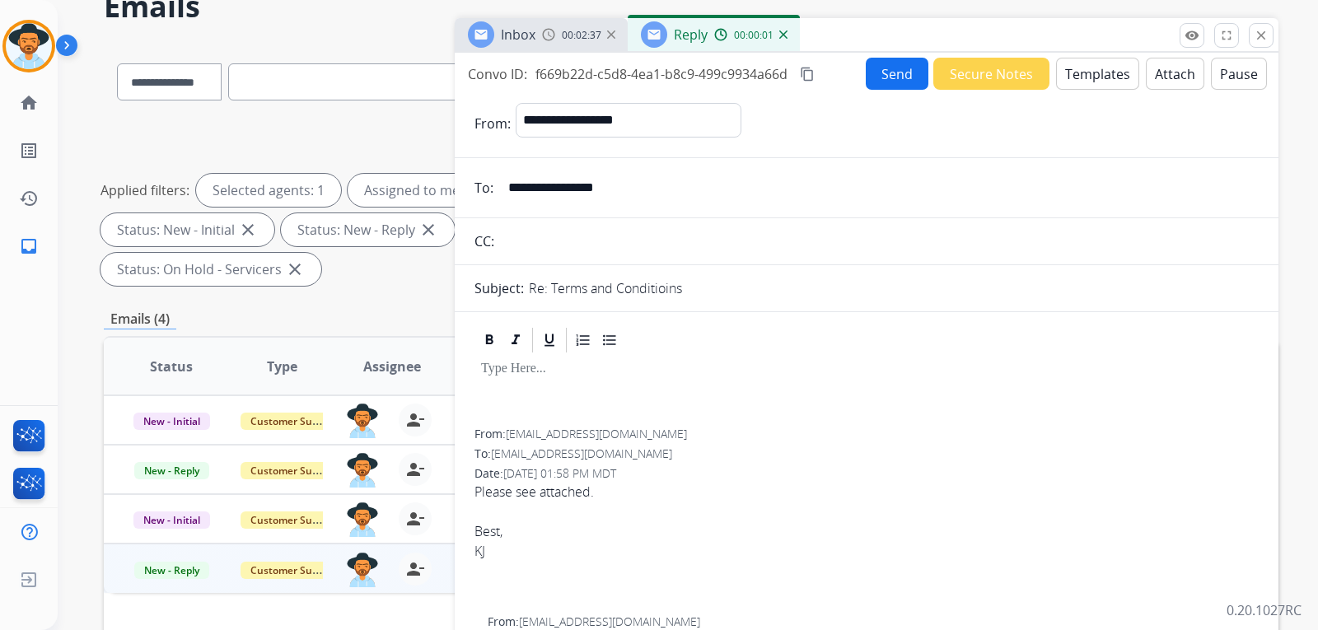
click at [1107, 74] on button "Templates" at bounding box center [1097, 74] width 83 height 32
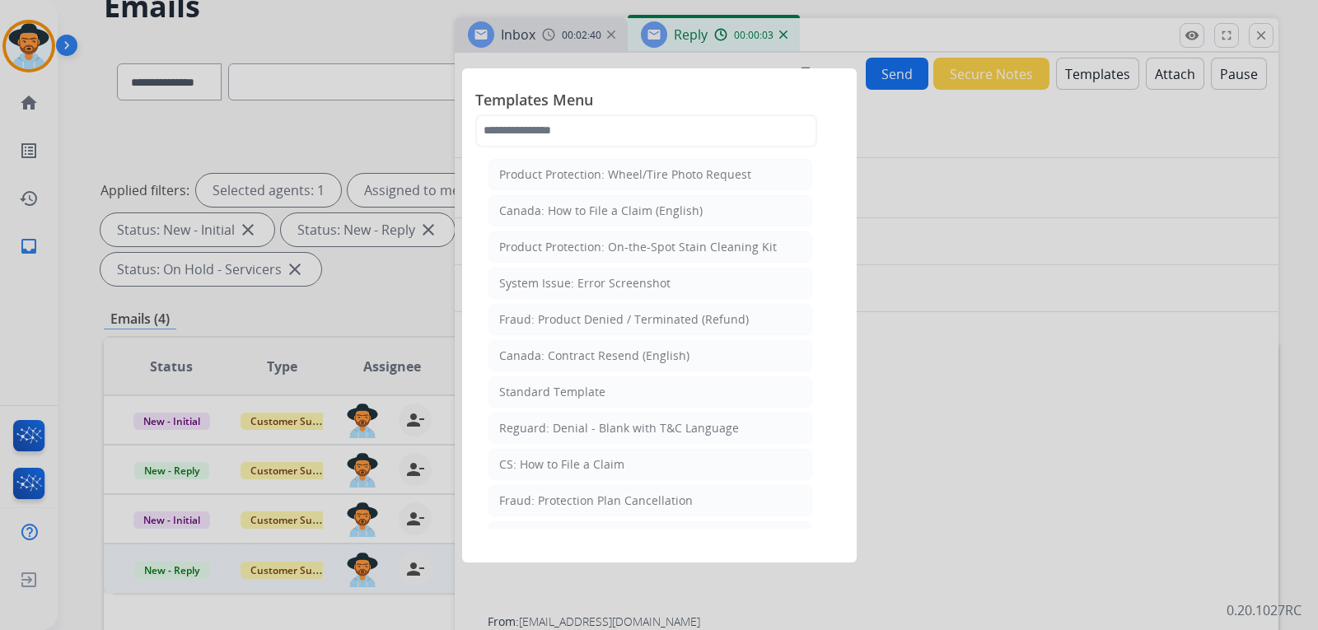
click at [1124, 488] on div at bounding box center [659, 315] width 1318 height 630
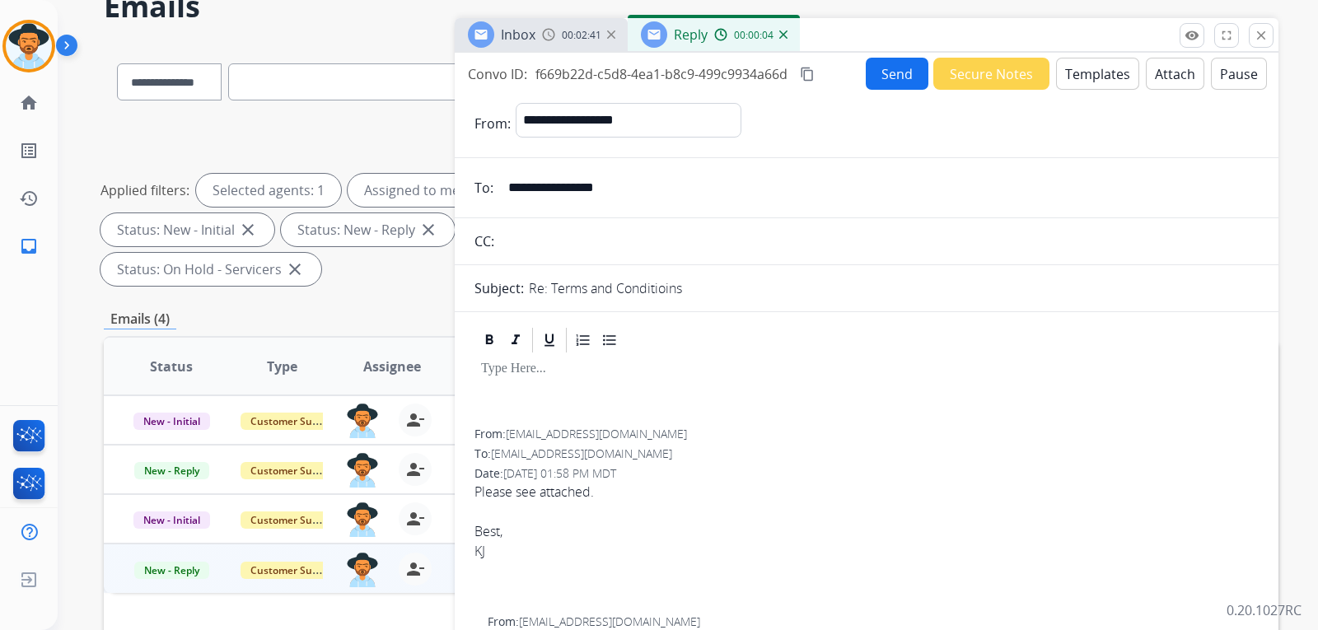
click at [1102, 77] on button "Templates" at bounding box center [1097, 74] width 83 height 32
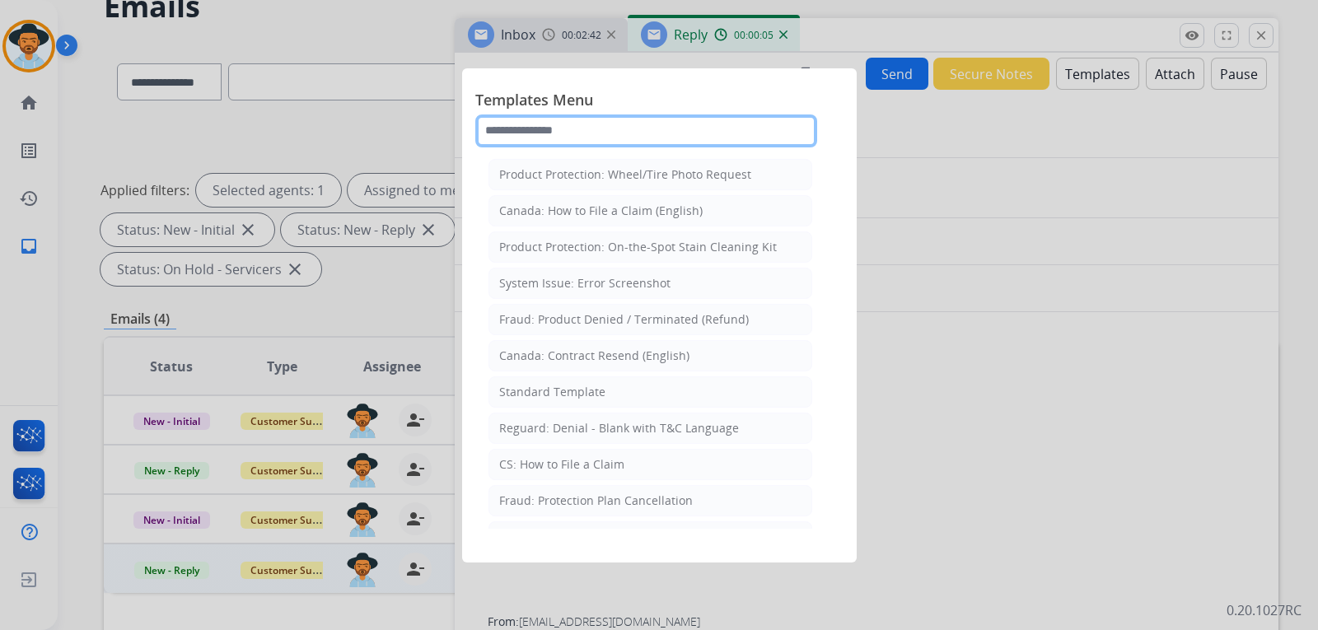
click at [604, 123] on input "text" at bounding box center [646, 131] width 342 height 33
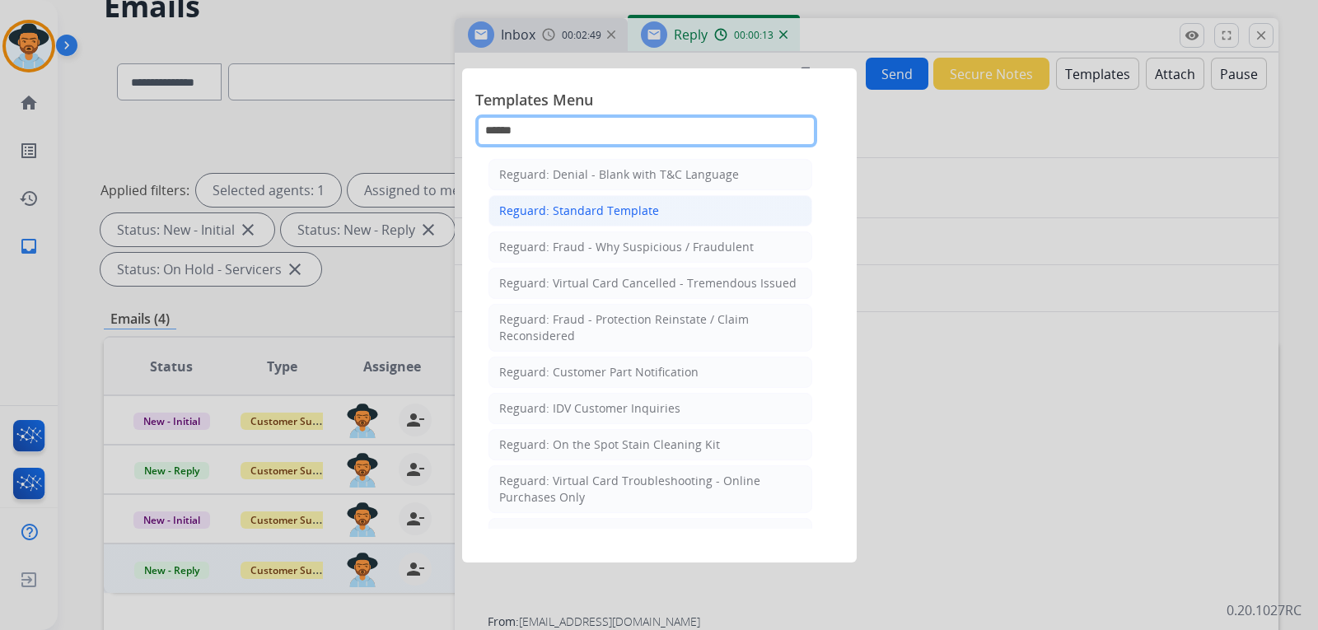
type input "******"
click at [630, 211] on div "Reguard: Standard Template" at bounding box center [579, 211] width 160 height 16
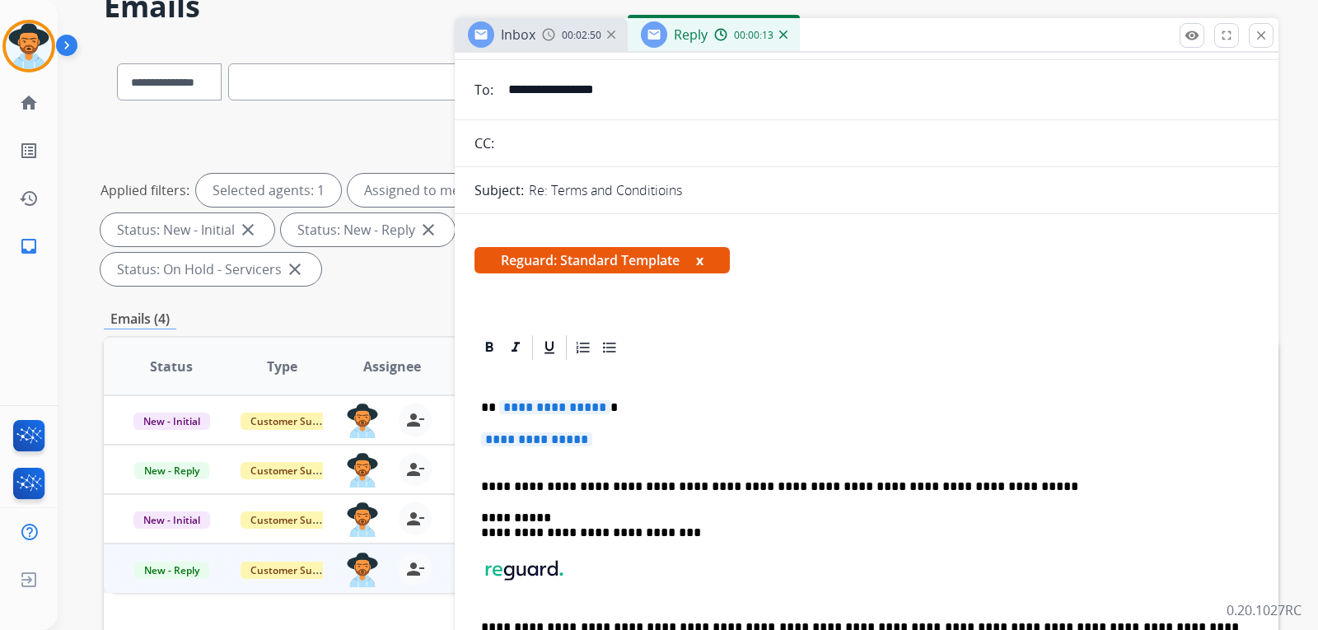
scroll to position [165, 0]
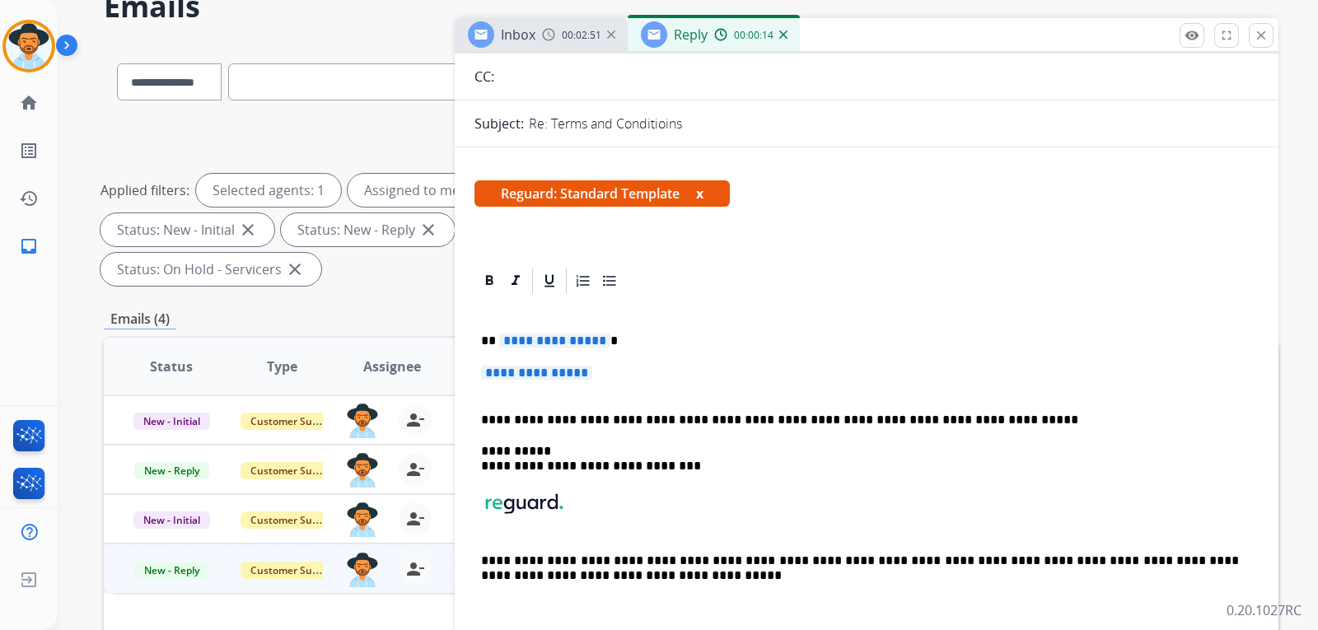
click at [613, 376] on p "**********" at bounding box center [866, 381] width 771 height 30
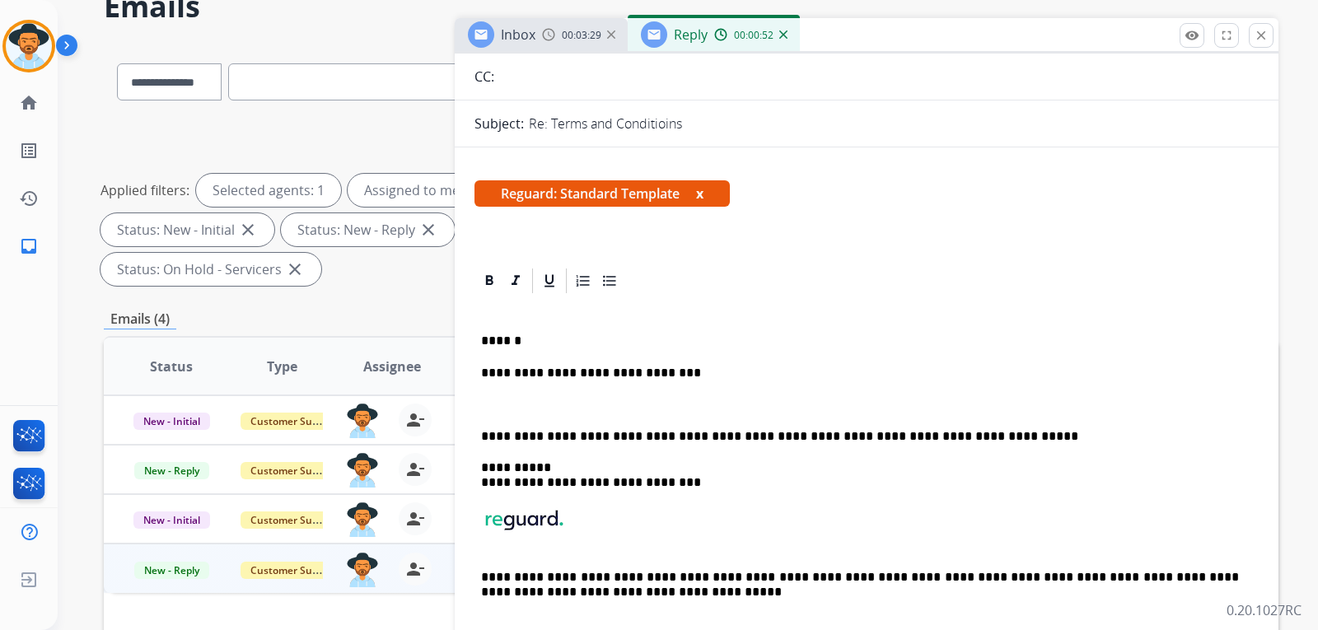
drag, startPoint x: 646, startPoint y: 372, endPoint x: 773, endPoint y: 399, distance: 129.8
click at [773, 399] on p at bounding box center [866, 404] width 771 height 15
click at [482, 436] on p "**********" at bounding box center [860, 436] width 758 height 15
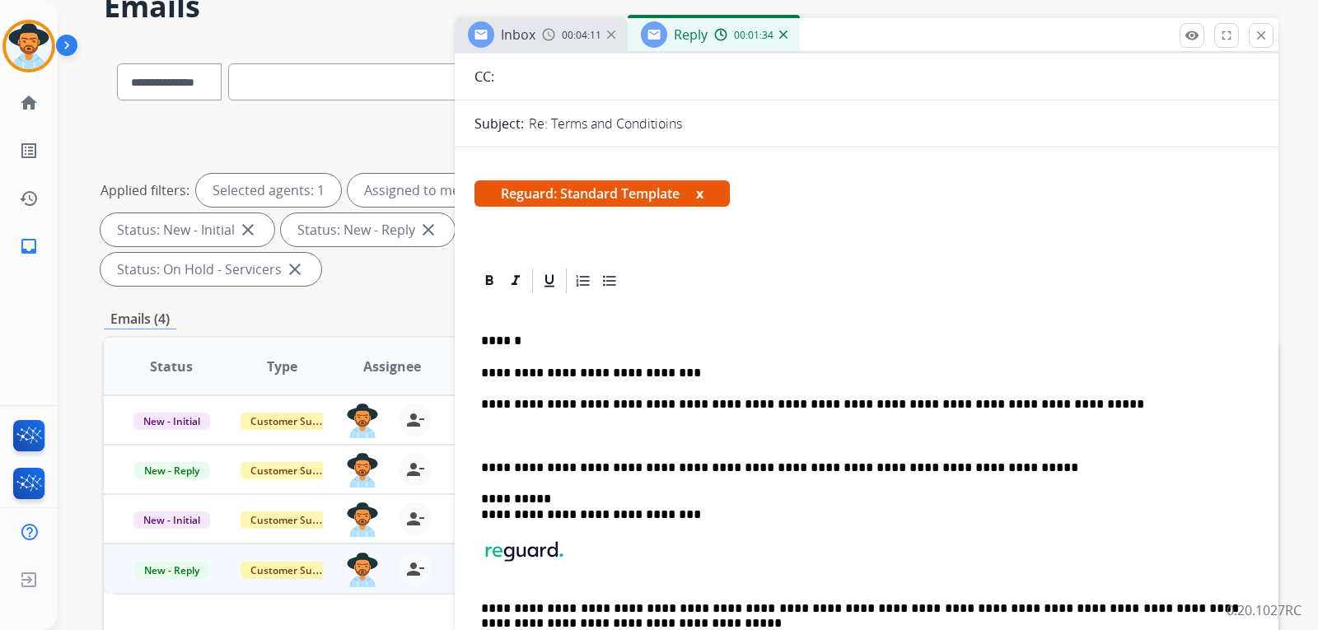
click at [487, 407] on p "**********" at bounding box center [860, 404] width 758 height 15
click at [482, 404] on p "**********" at bounding box center [860, 404] width 758 height 15
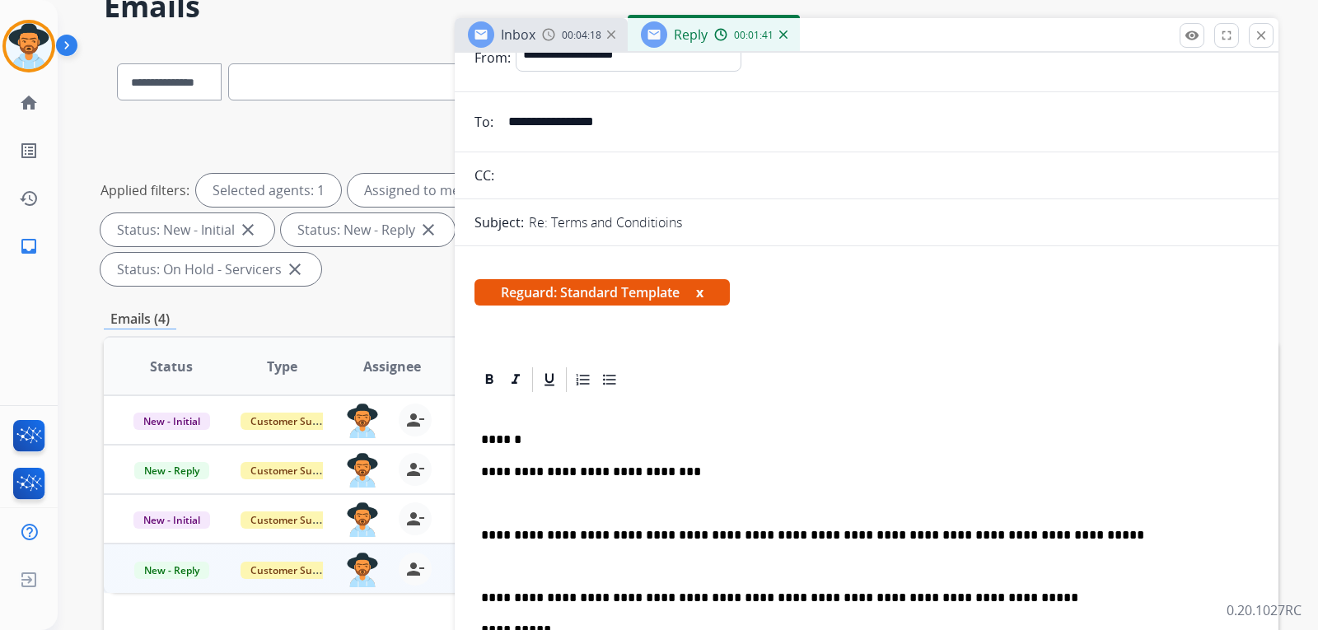
scroll to position [0, 0]
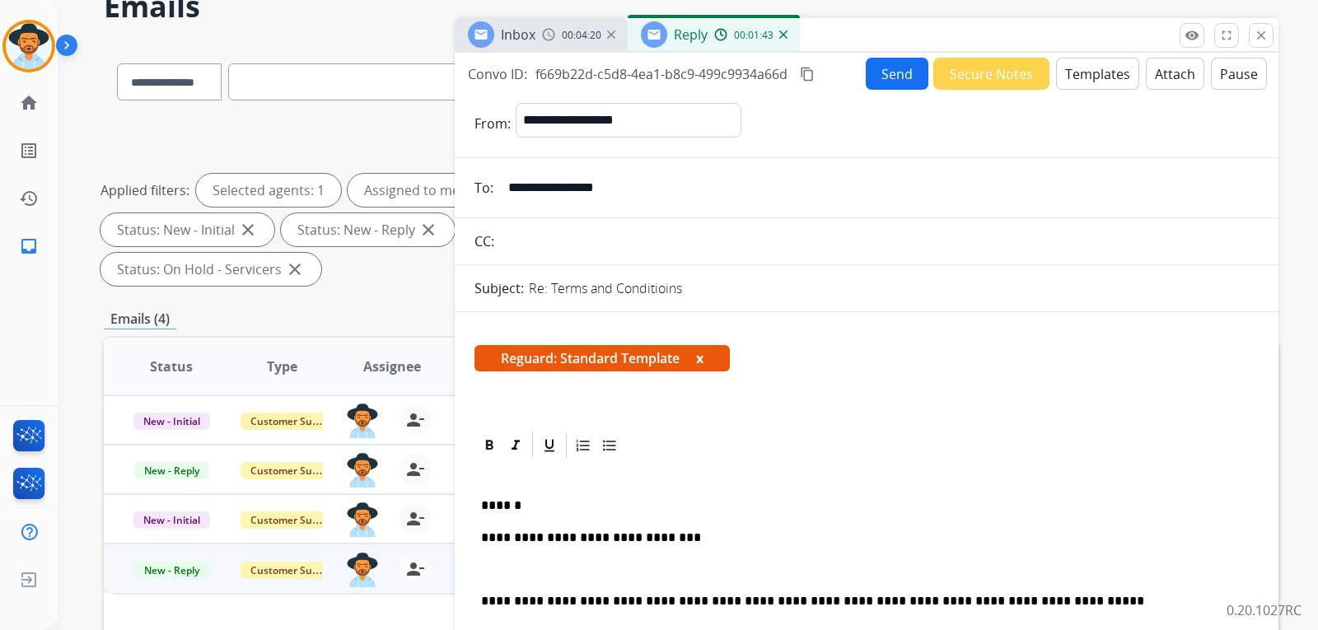
click at [910, 74] on button "Send" at bounding box center [897, 74] width 63 height 32
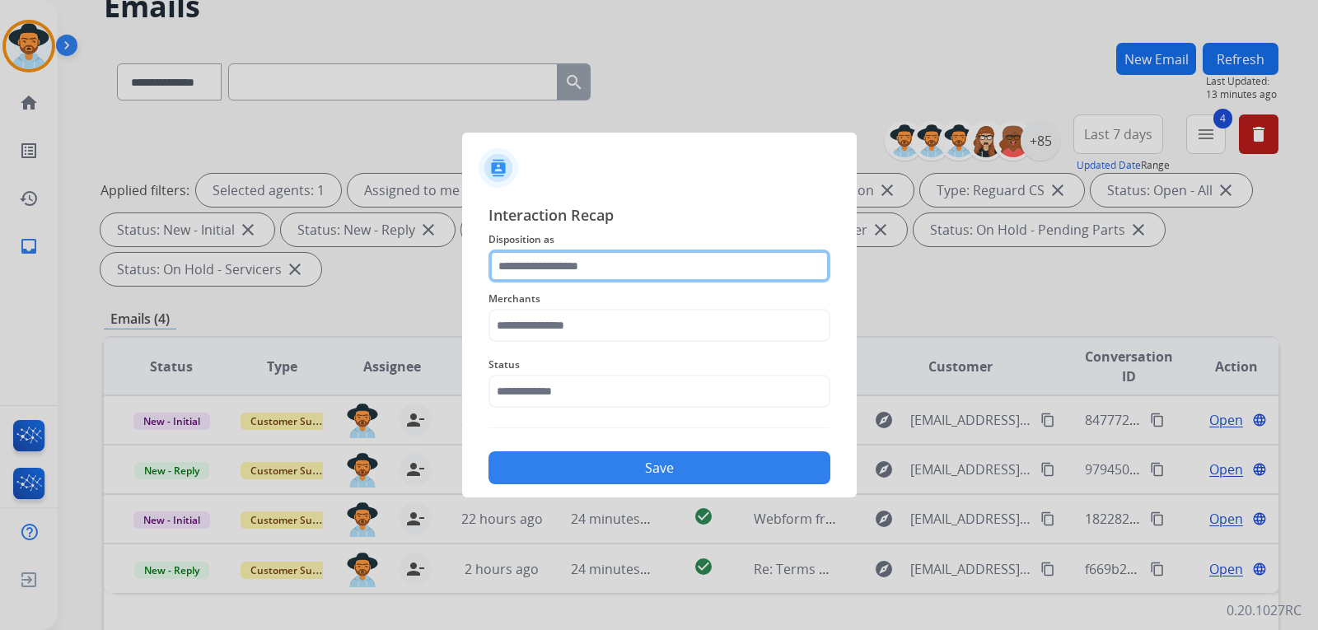
click at [559, 267] on input "text" at bounding box center [660, 266] width 342 height 33
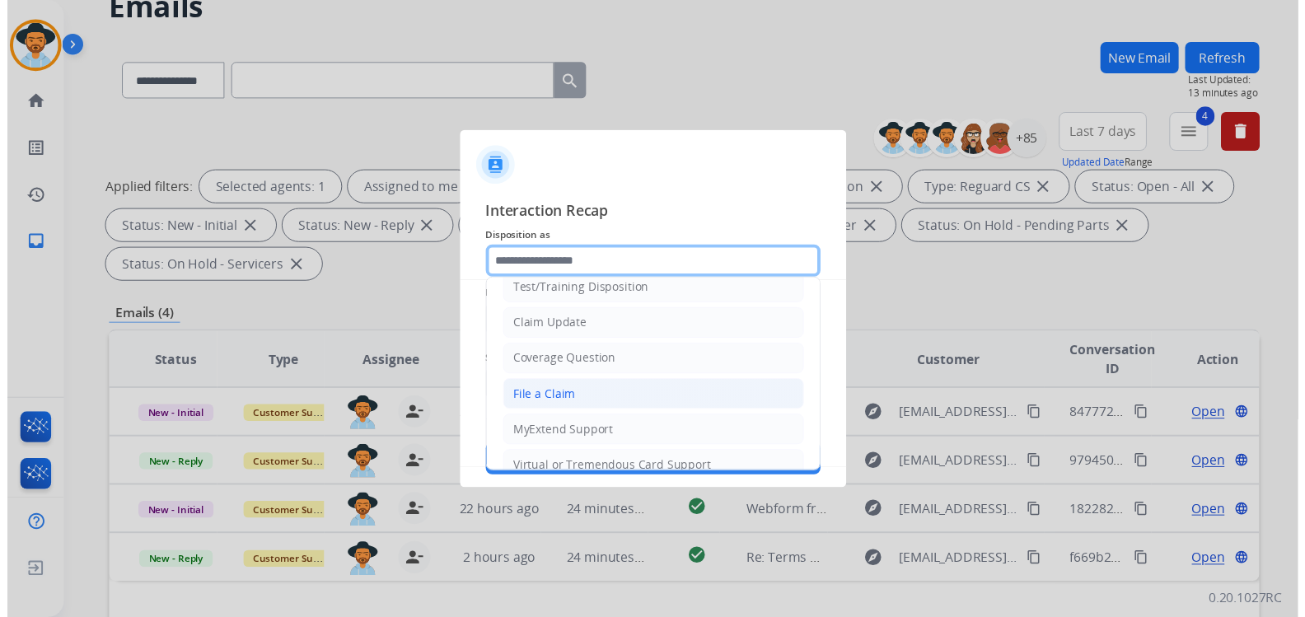
scroll to position [82, 0]
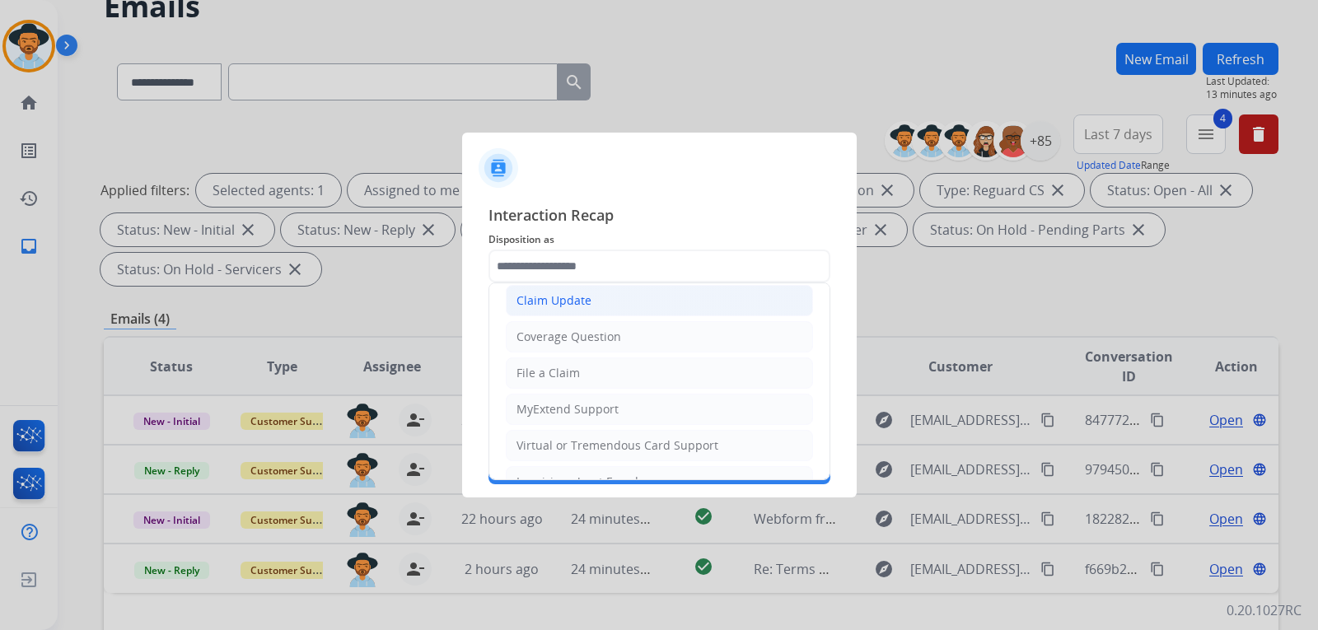
click at [573, 302] on div "Claim Update" at bounding box center [554, 301] width 75 height 16
type input "**********"
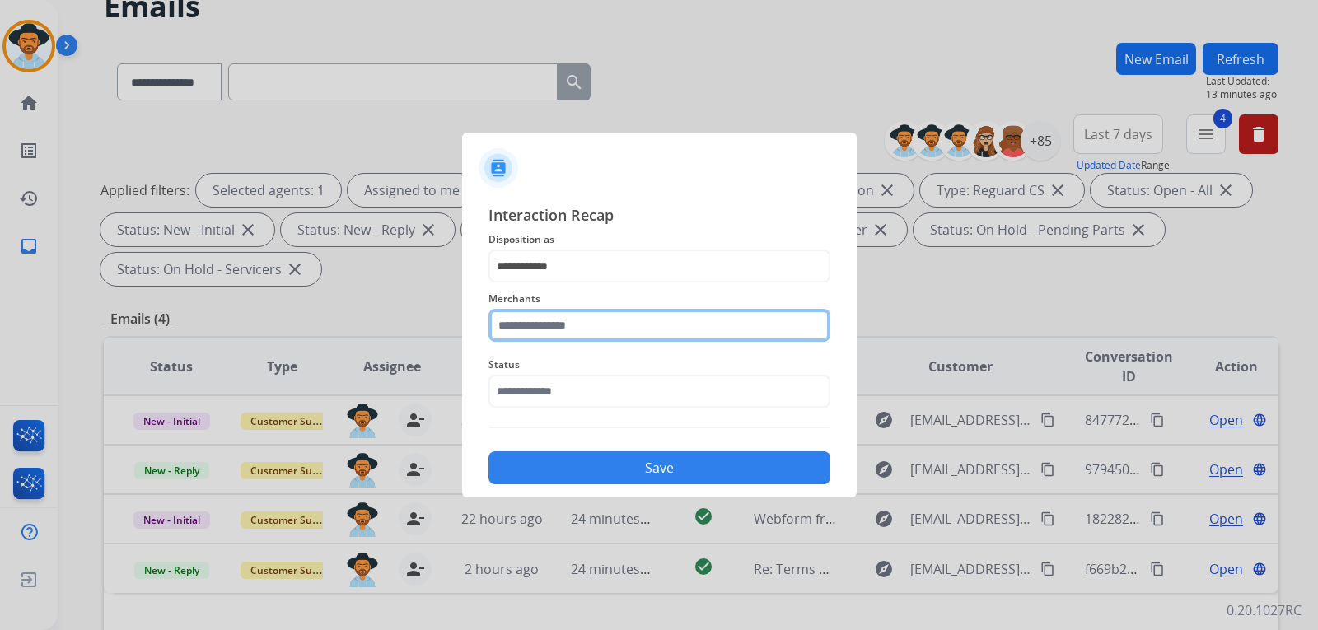
click at [593, 321] on input "text" at bounding box center [660, 325] width 342 height 33
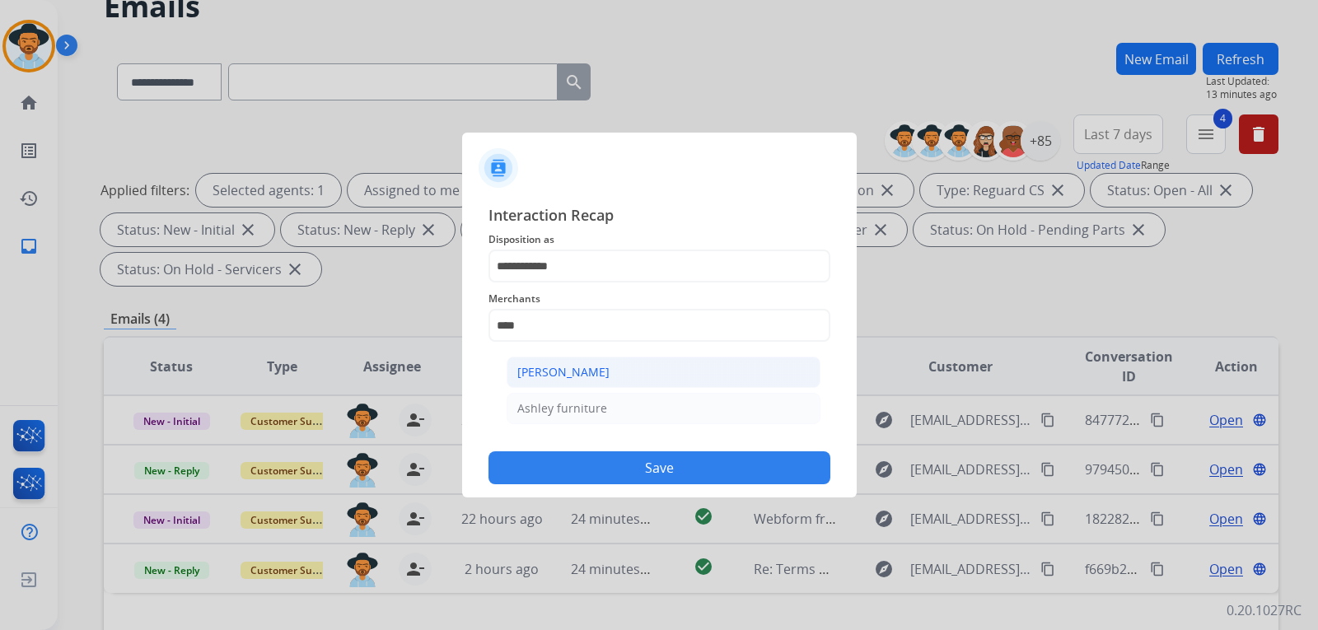
click at [634, 373] on li "[PERSON_NAME]" at bounding box center [664, 372] width 314 height 31
type input "**********"
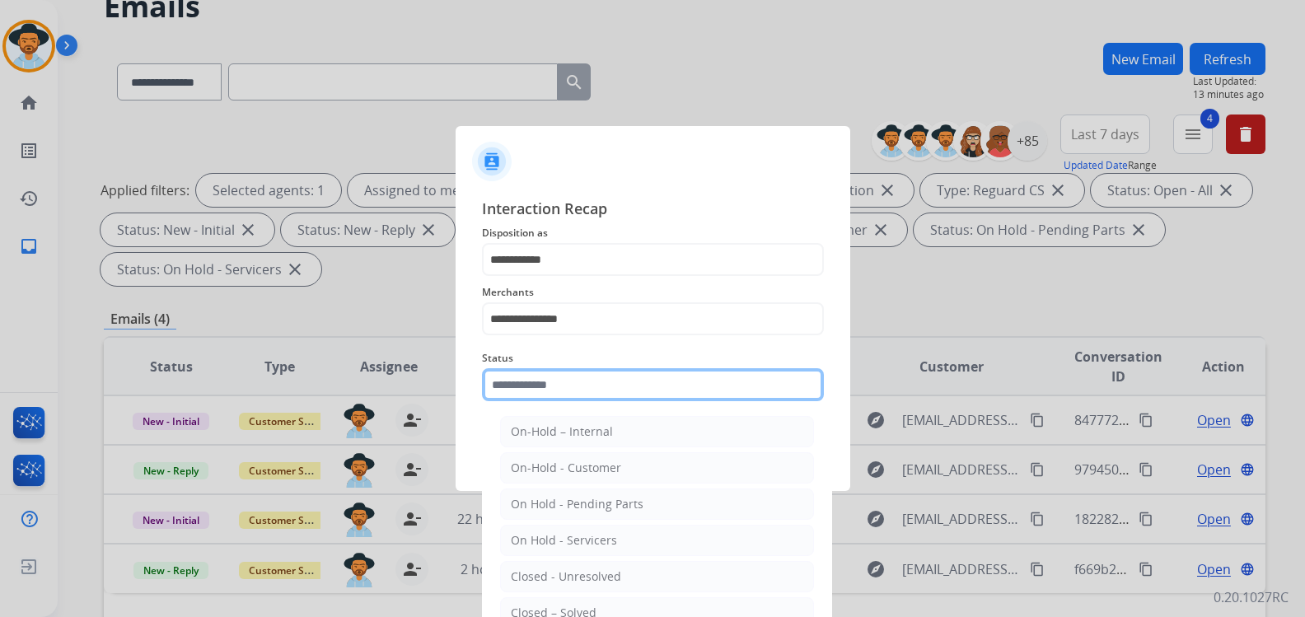
click at [631, 400] on input "text" at bounding box center [653, 384] width 342 height 33
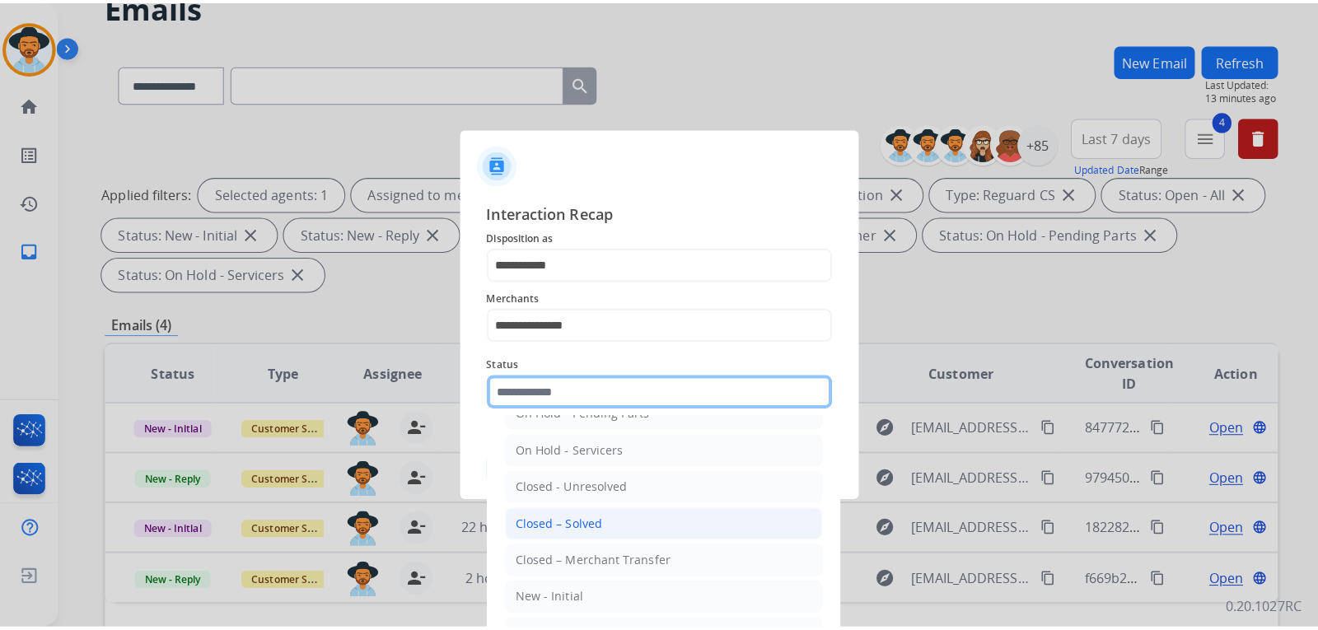
scroll to position [99, 0]
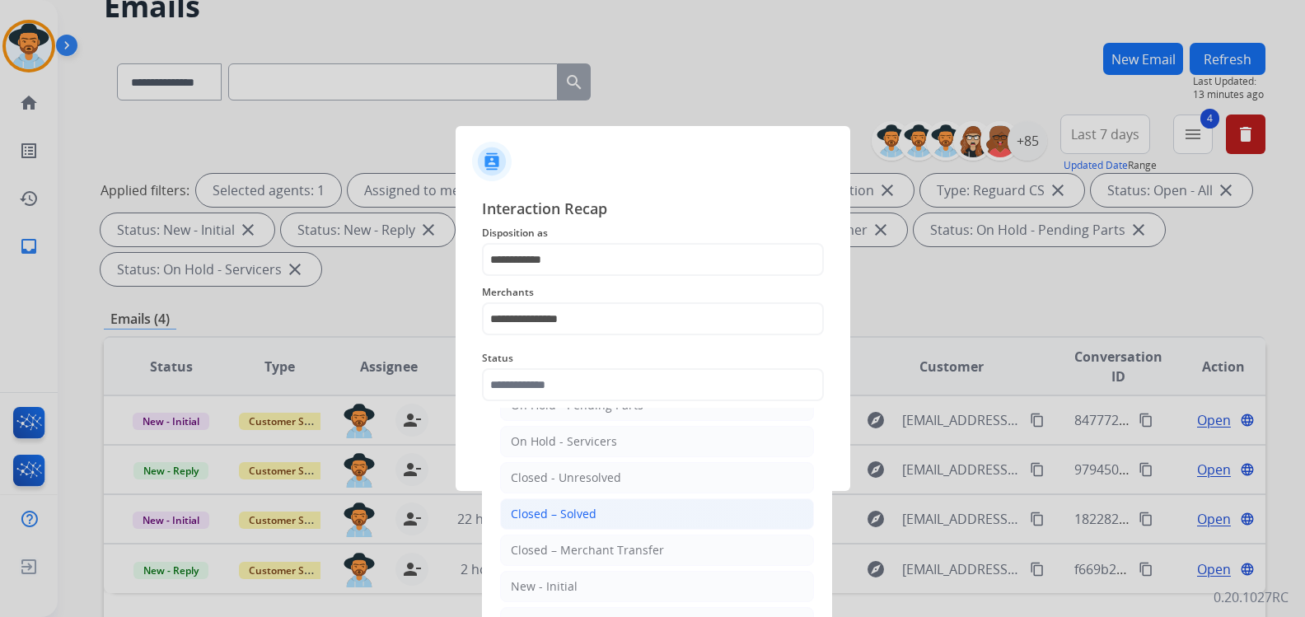
click at [606, 514] on li "Closed – Solved" at bounding box center [657, 513] width 314 height 31
type input "**********"
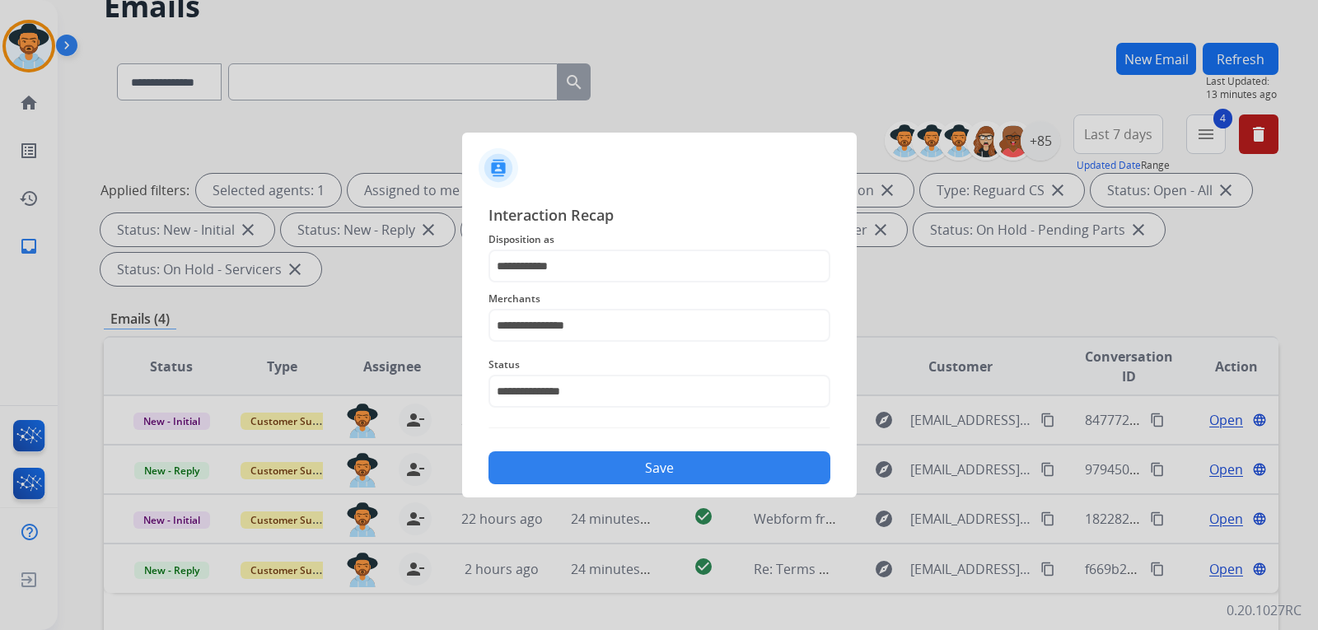
click at [634, 480] on button "Save" at bounding box center [660, 468] width 342 height 33
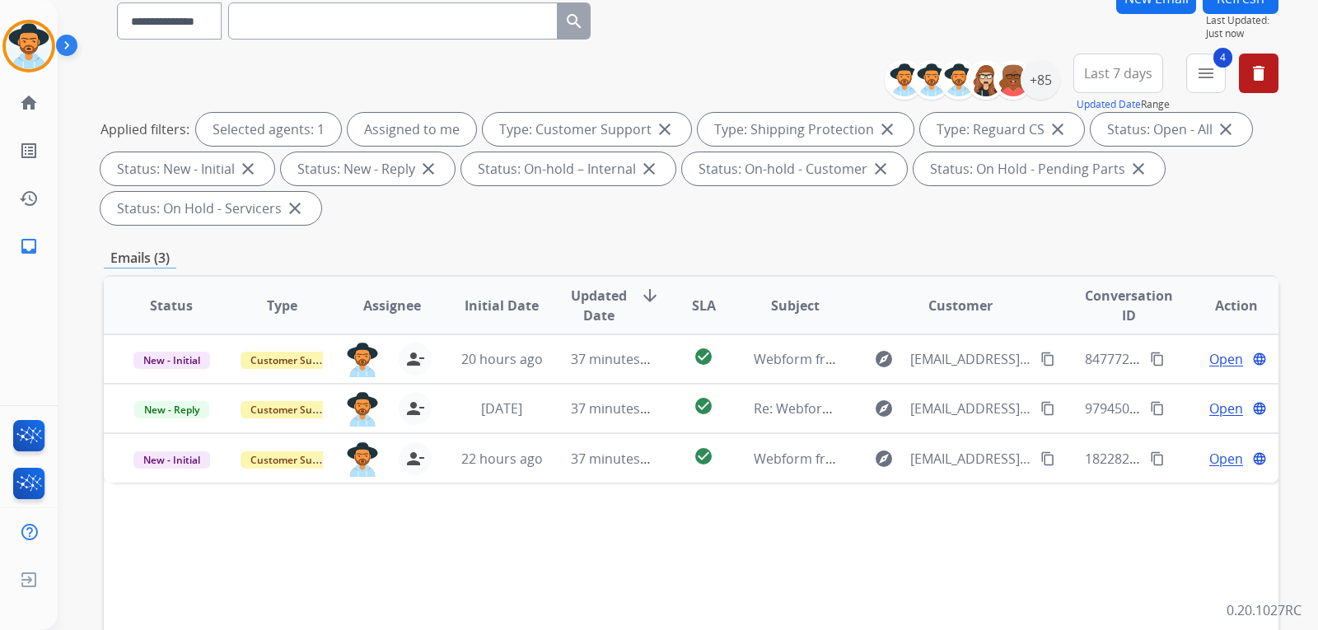
scroll to position [165, 0]
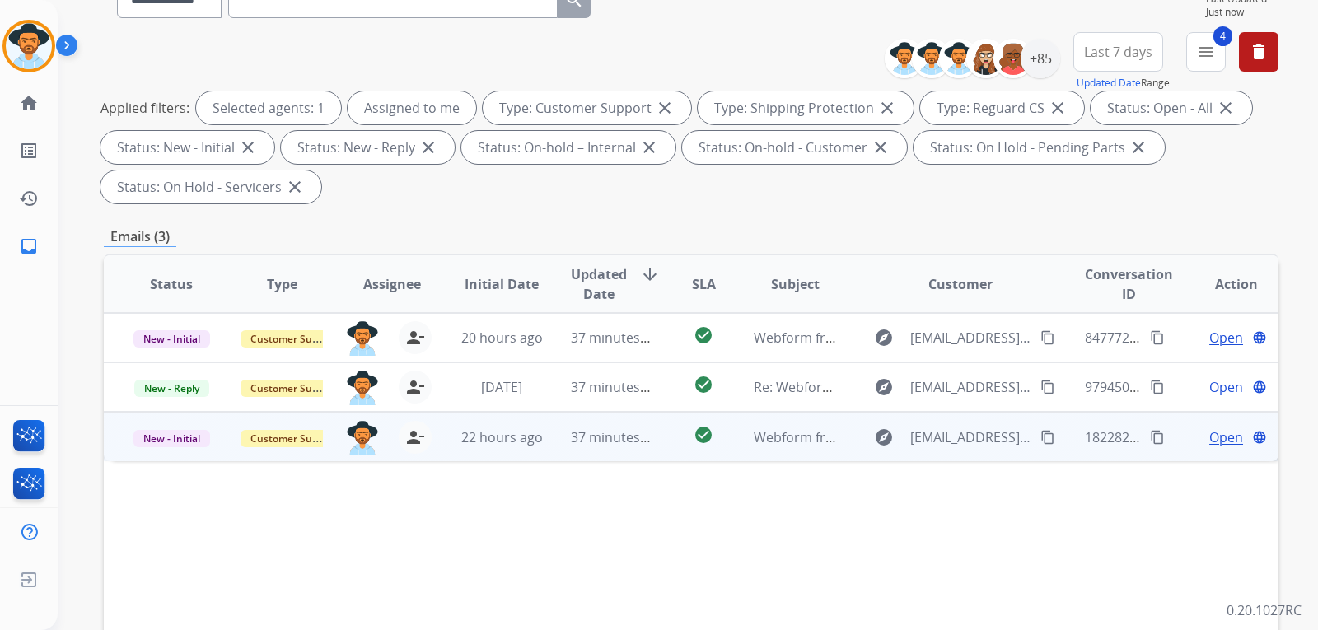
click at [1221, 437] on span "Open" at bounding box center [1227, 438] width 34 height 20
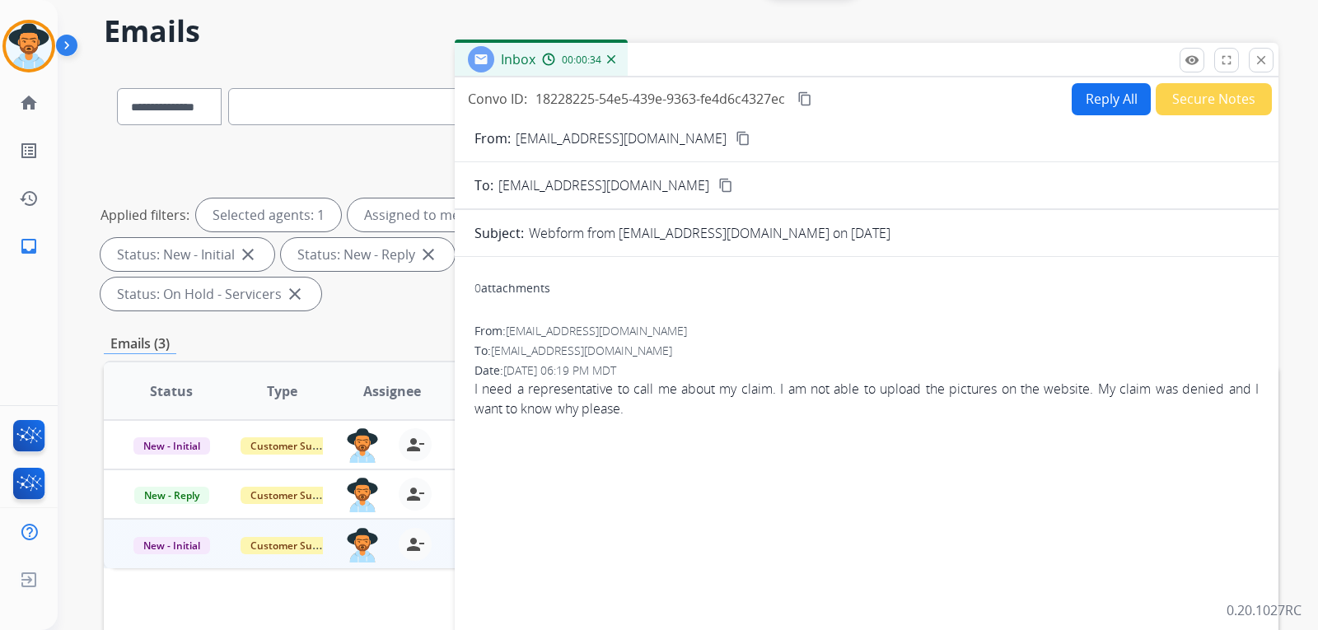
scroll to position [0, 0]
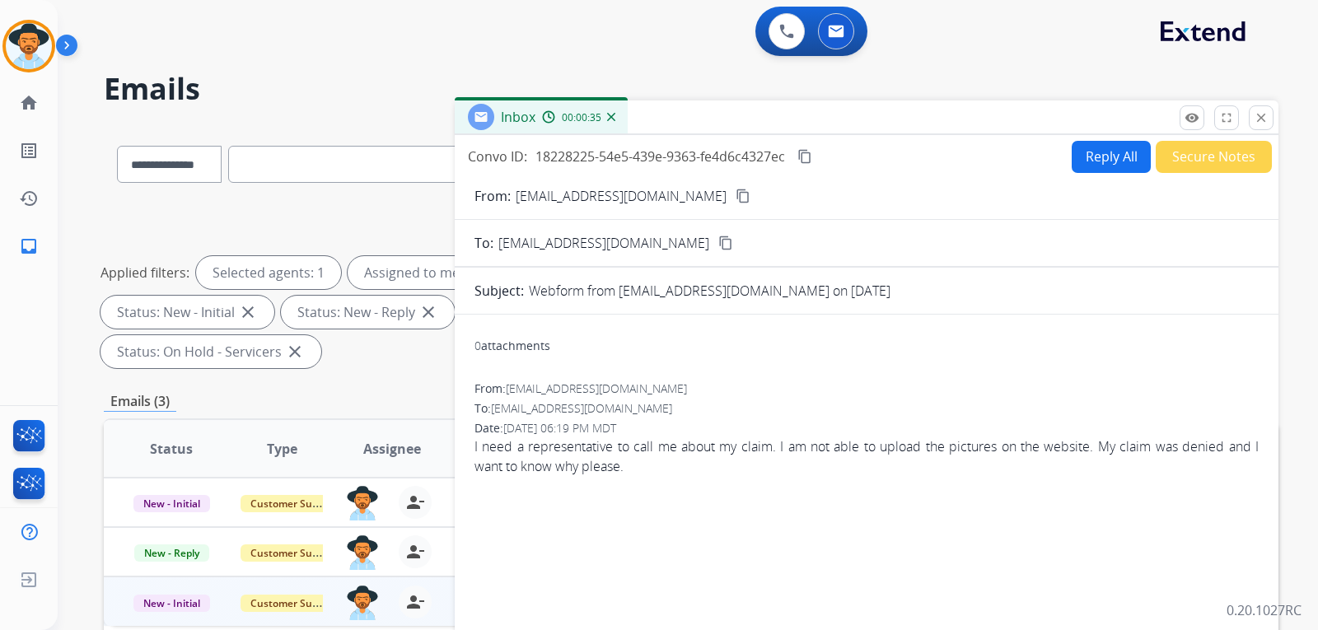
click at [736, 195] on mat-icon "content_copy" at bounding box center [743, 196] width 15 height 15
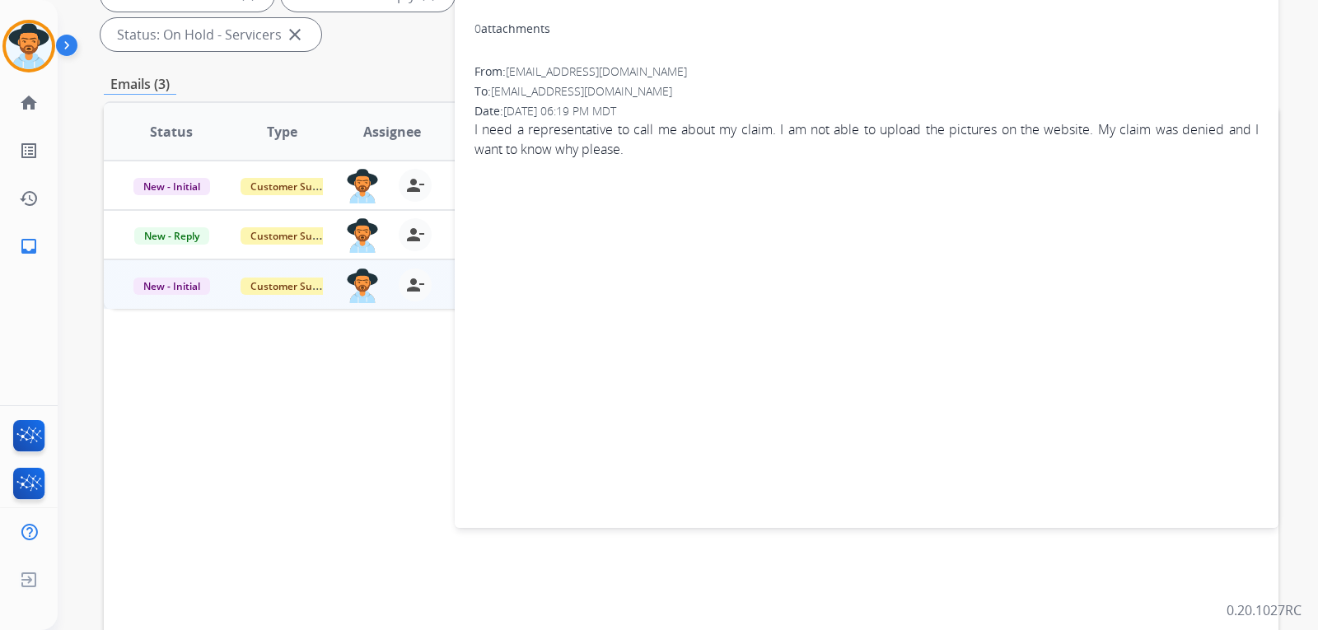
scroll to position [14, 0]
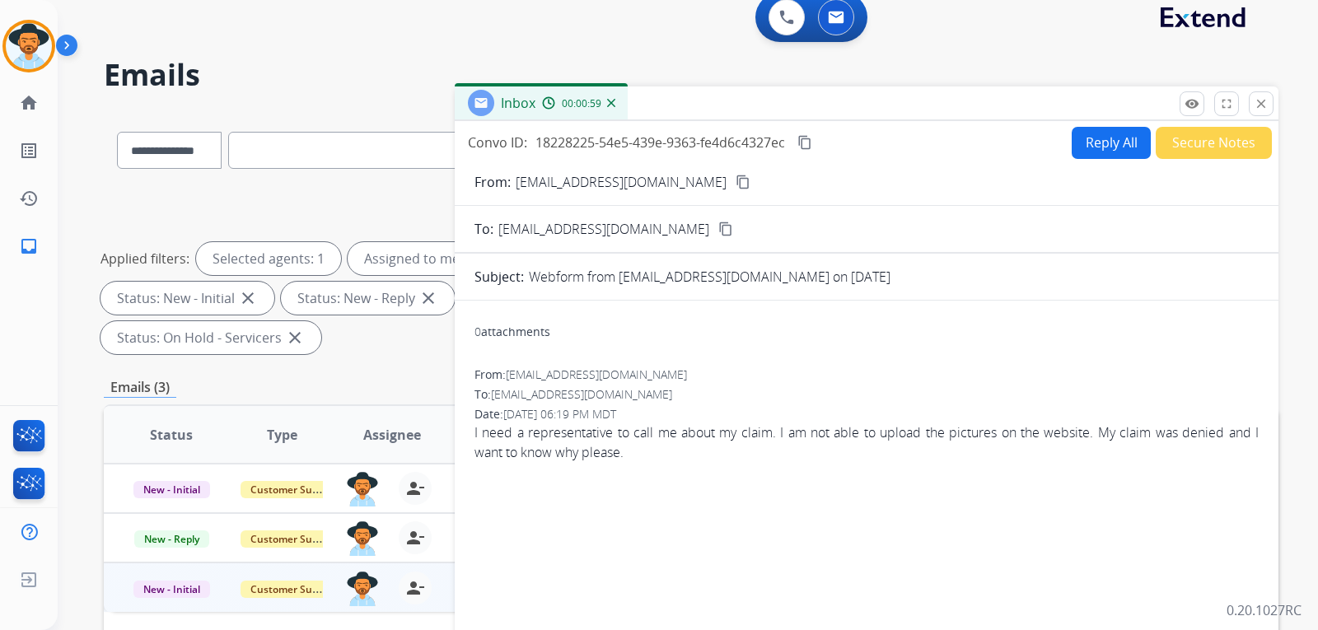
click at [1213, 144] on button "Secure Notes" at bounding box center [1214, 143] width 116 height 32
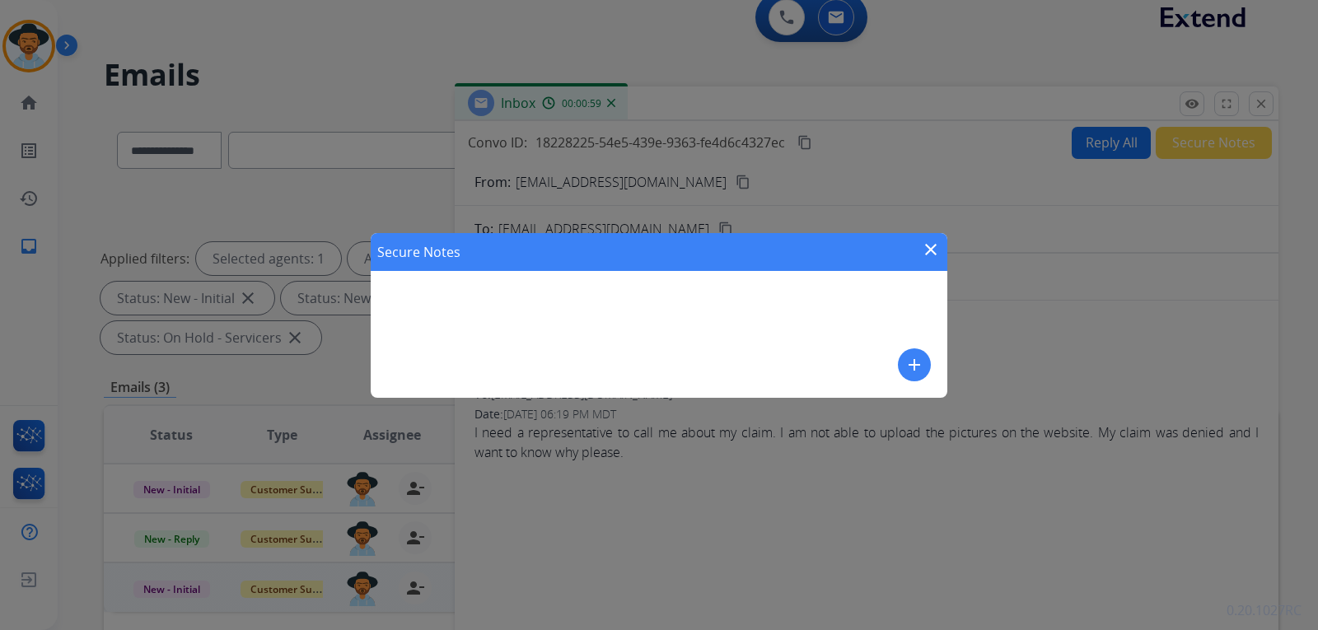
click at [715, 292] on div "Secure Notes close add" at bounding box center [659, 315] width 577 height 165
click at [912, 363] on mat-icon "add" at bounding box center [915, 365] width 20 height 20
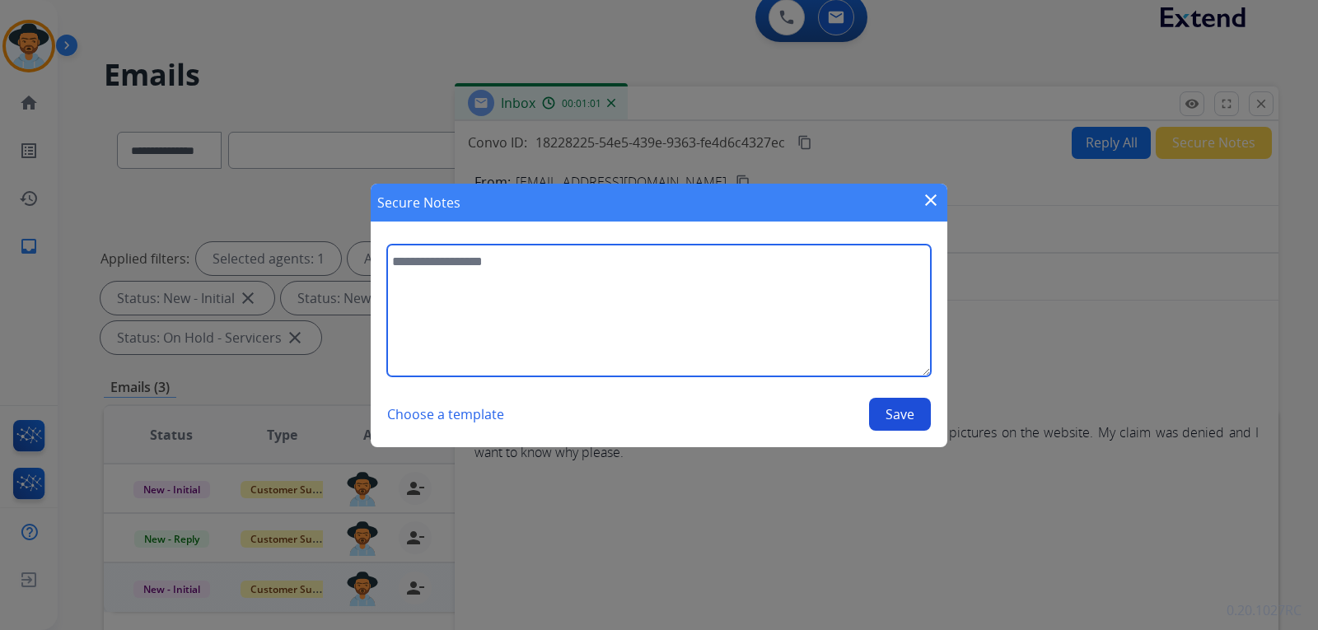
click at [584, 287] on textarea at bounding box center [659, 311] width 544 height 132
type textarea "**********"
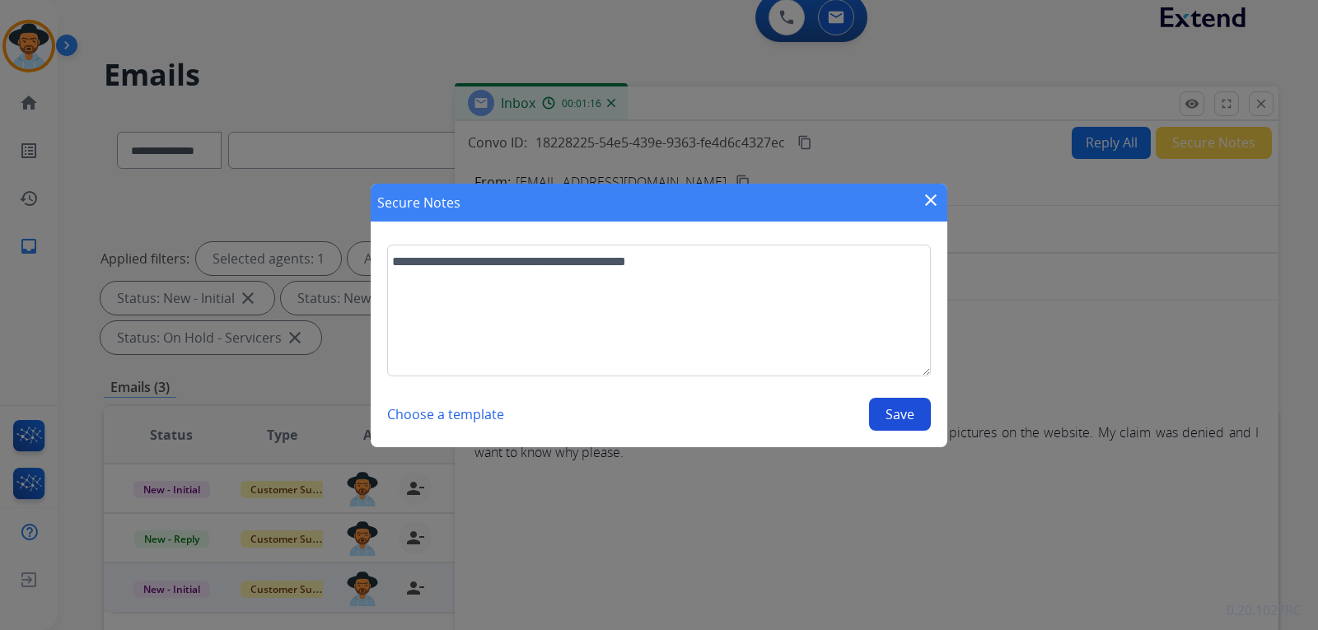
click at [903, 414] on button "Save" at bounding box center [900, 414] width 62 height 33
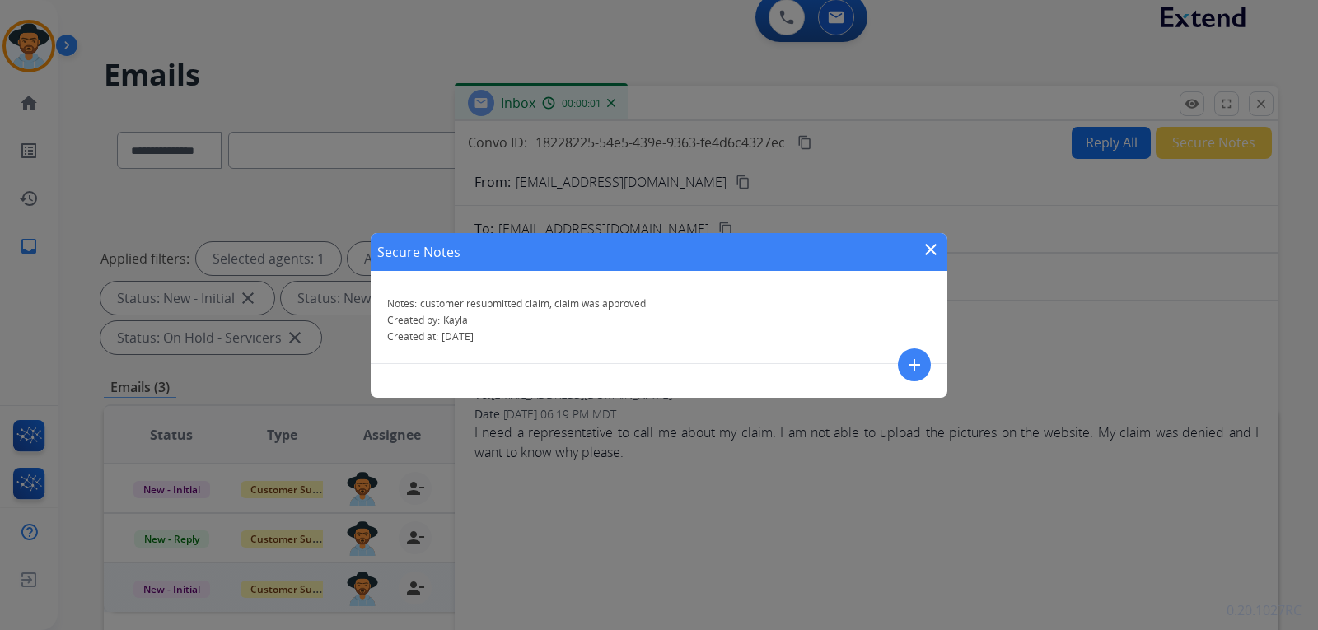
drag, startPoint x: 927, startPoint y: 252, endPoint x: 926, endPoint y: 264, distance: 11.6
click at [928, 252] on mat-icon "close" at bounding box center [931, 250] width 20 height 20
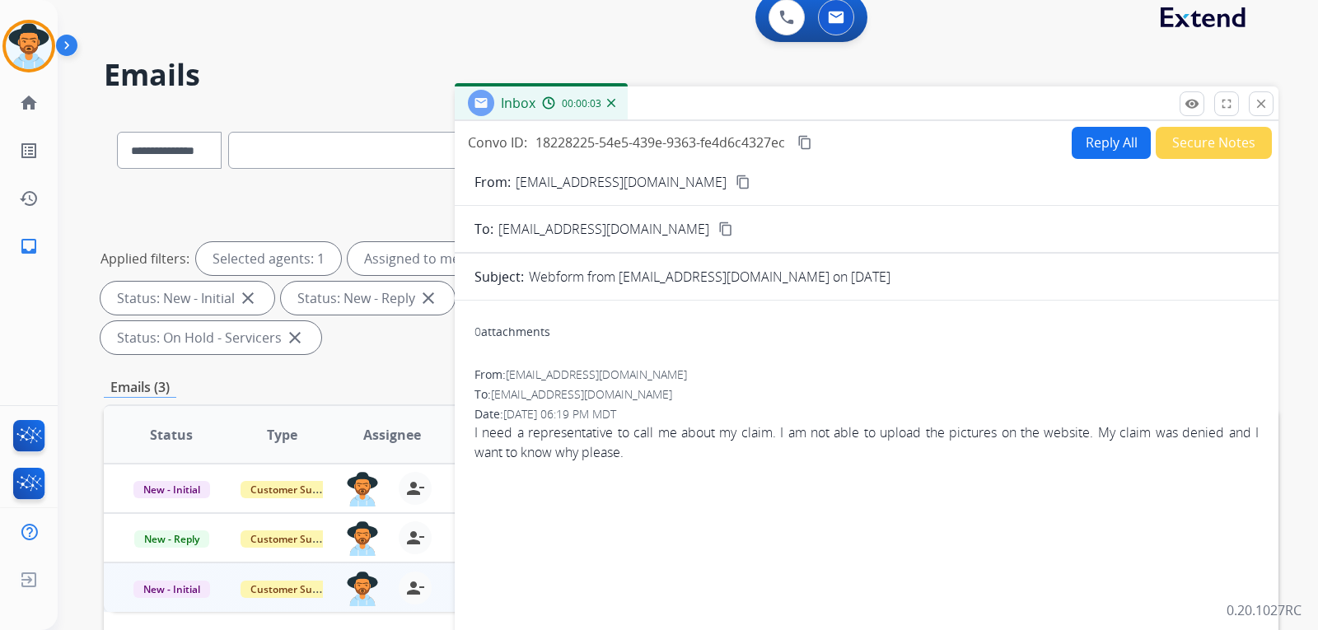
click at [611, 101] on img at bounding box center [611, 103] width 8 height 8
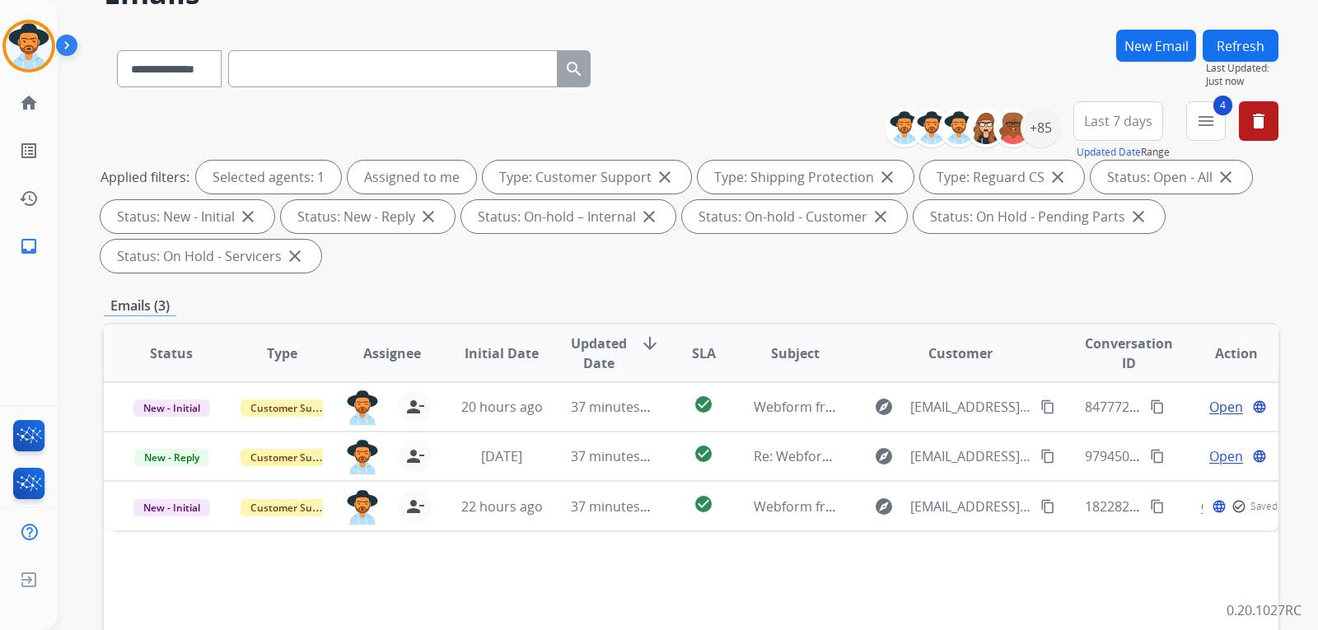
scroll to position [96, 0]
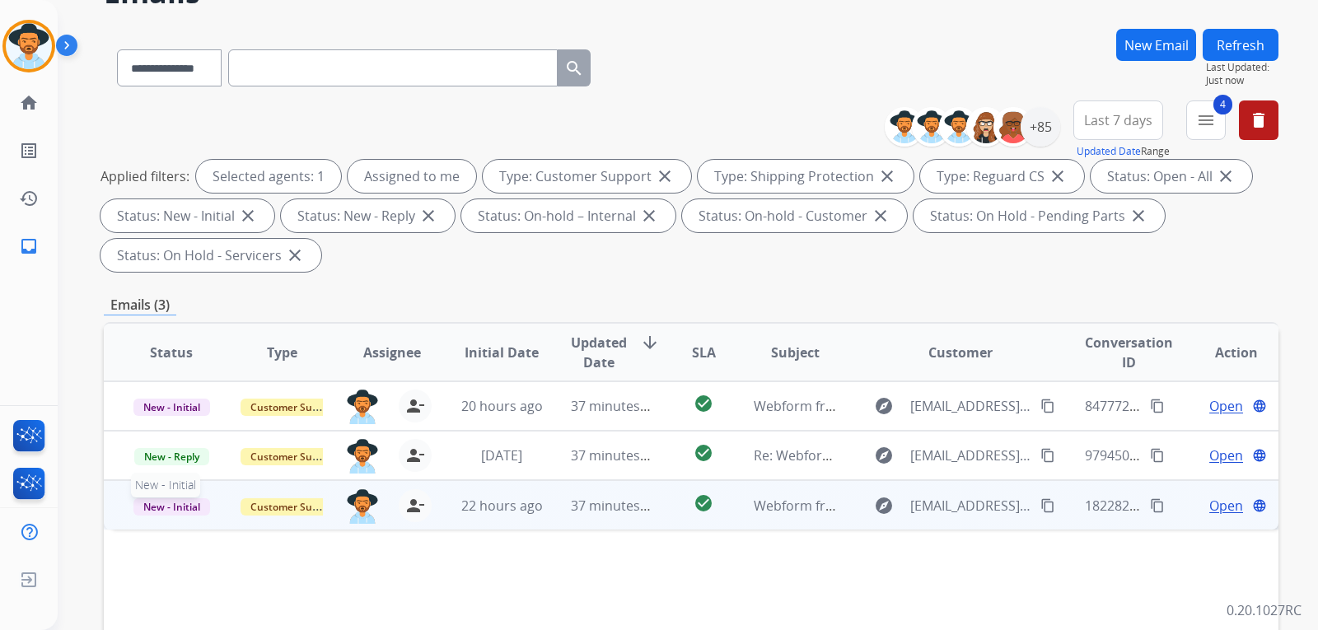
click at [196, 514] on span "New - Initial" at bounding box center [171, 506] width 77 height 17
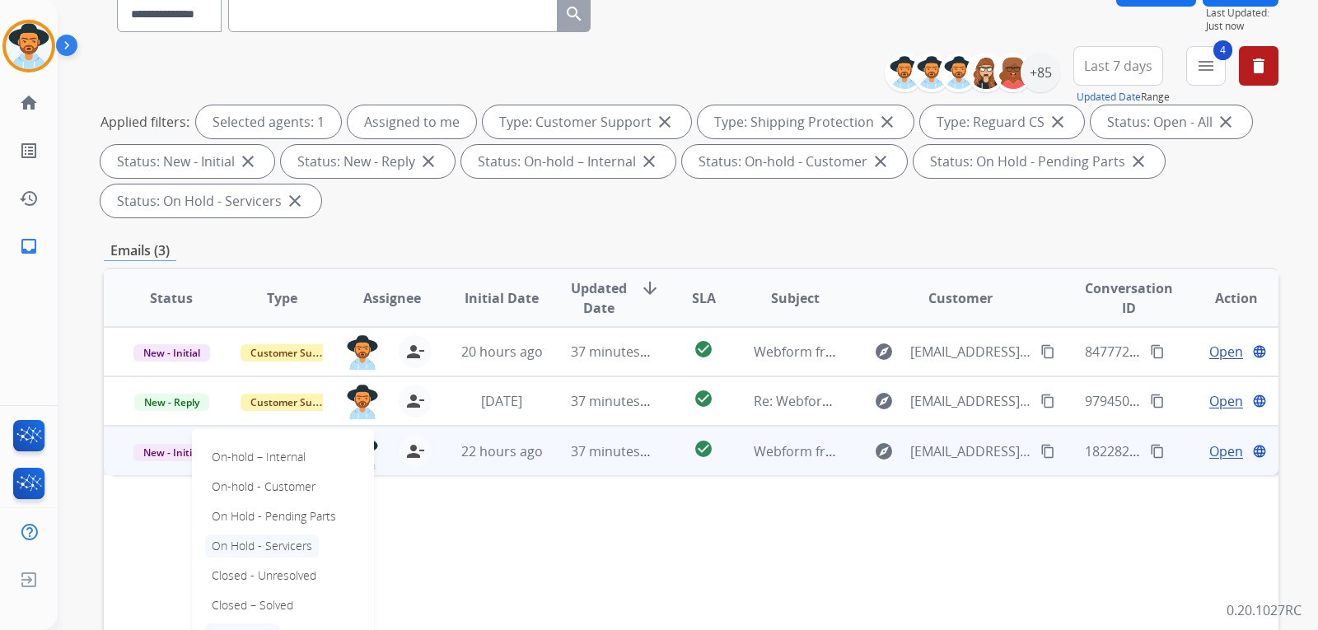
scroll to position [179, 0]
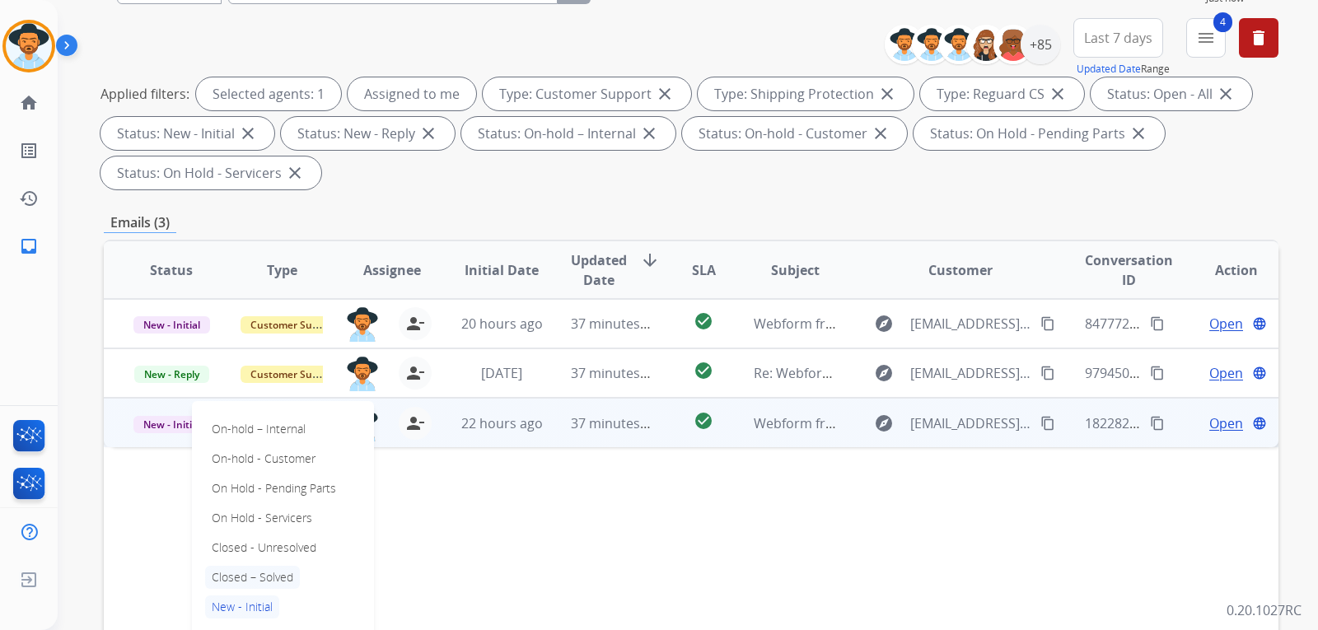
click at [274, 580] on p "Closed – Solved" at bounding box center [252, 577] width 95 height 23
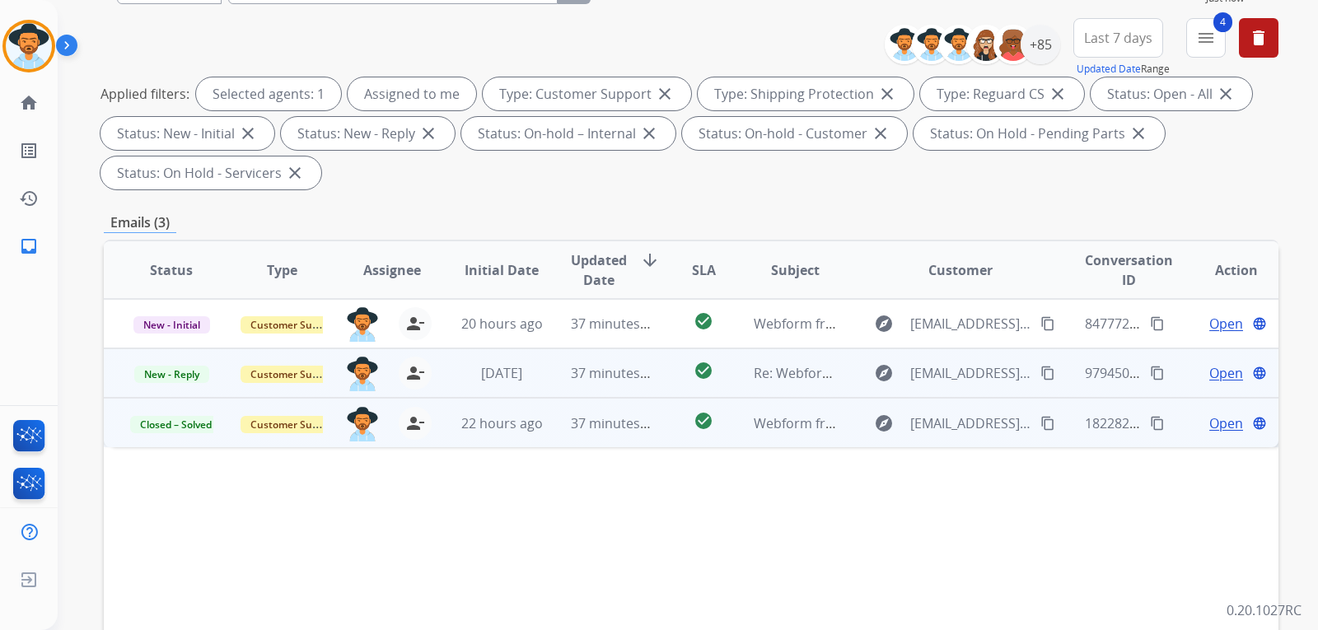
click at [1212, 377] on span "Open" at bounding box center [1227, 373] width 34 height 20
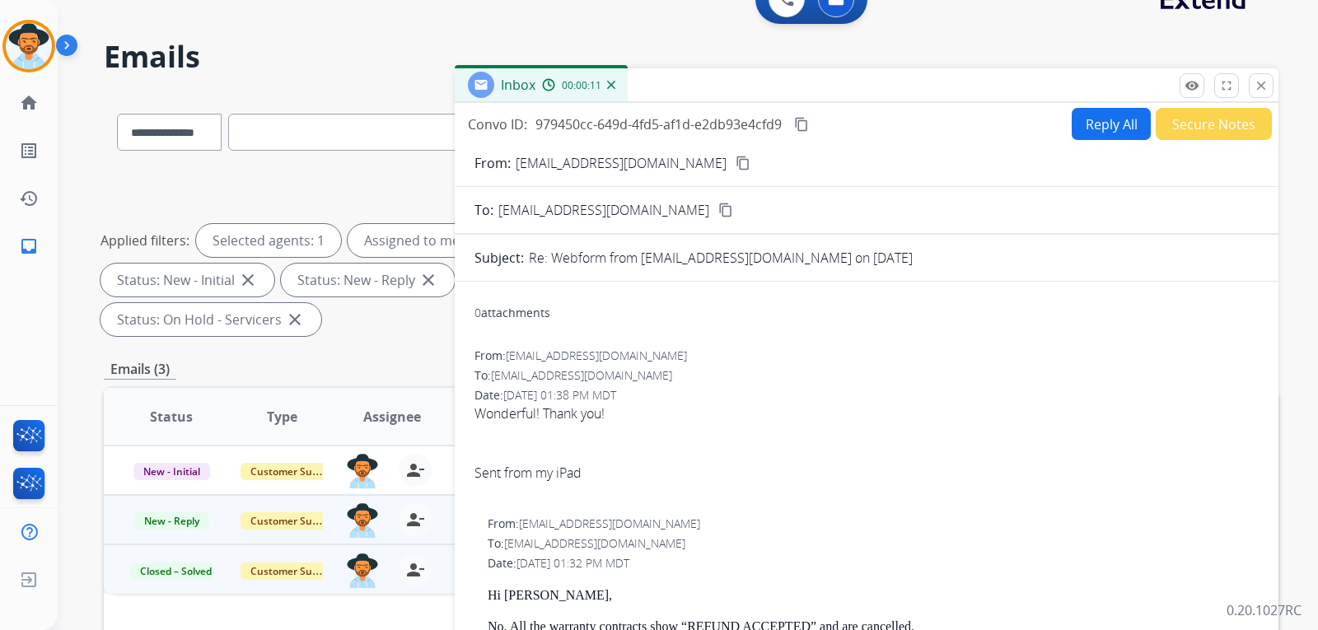
scroll to position [0, 0]
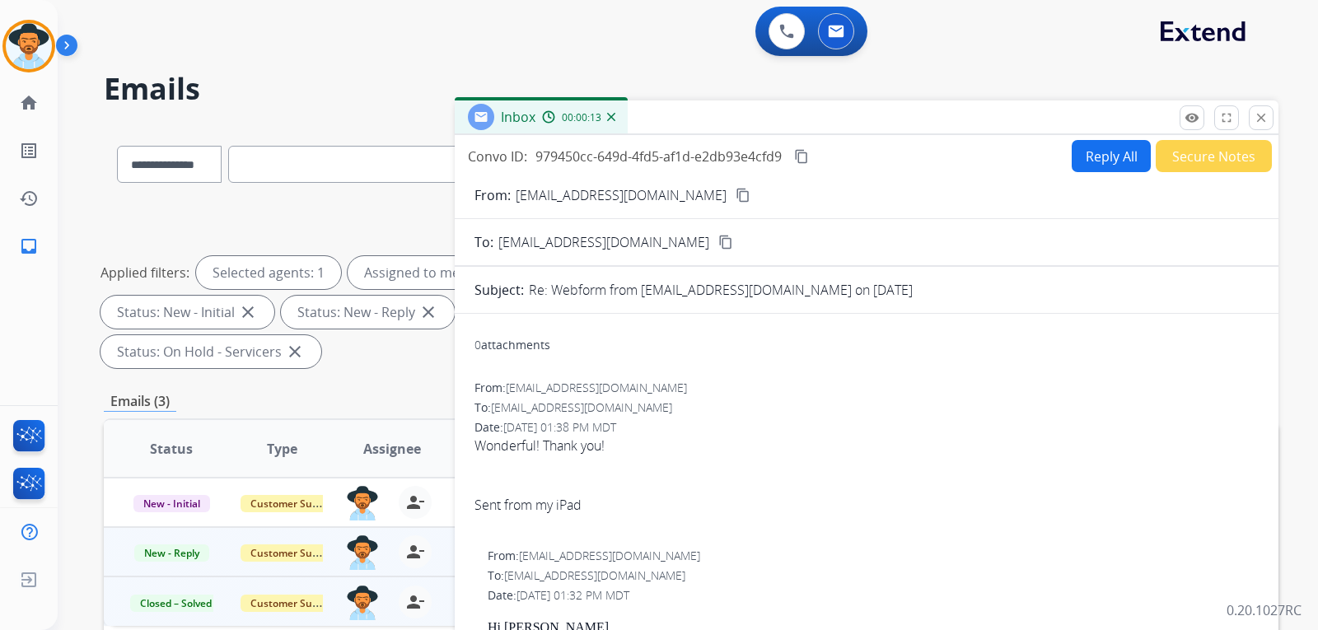
click at [1210, 159] on button "Secure Notes" at bounding box center [1214, 156] width 116 height 32
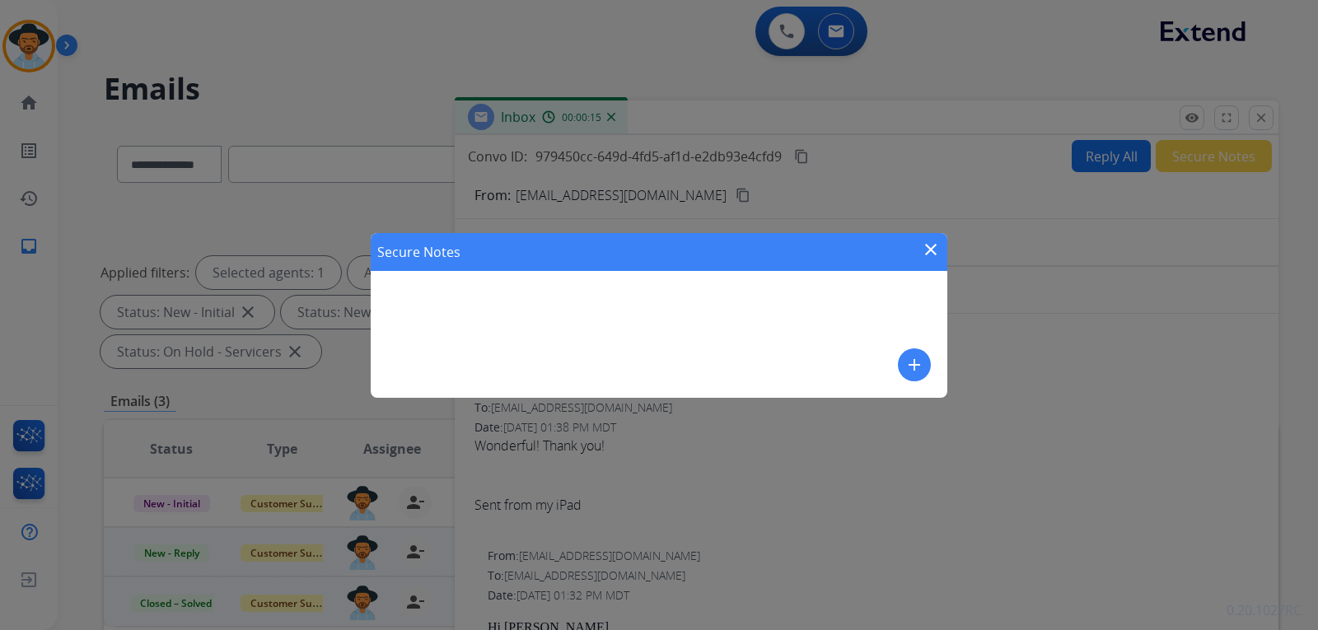
click at [919, 360] on mat-icon "add" at bounding box center [915, 365] width 20 height 20
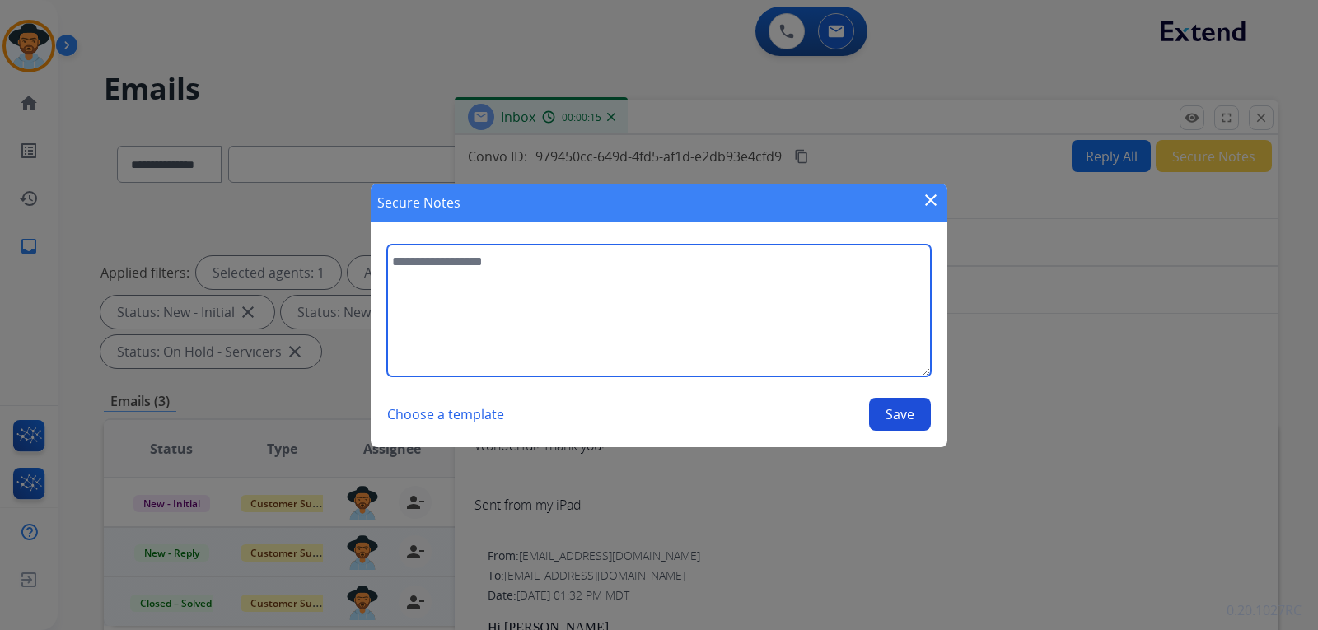
click at [557, 281] on textarea at bounding box center [659, 311] width 544 height 132
type textarea "**********"
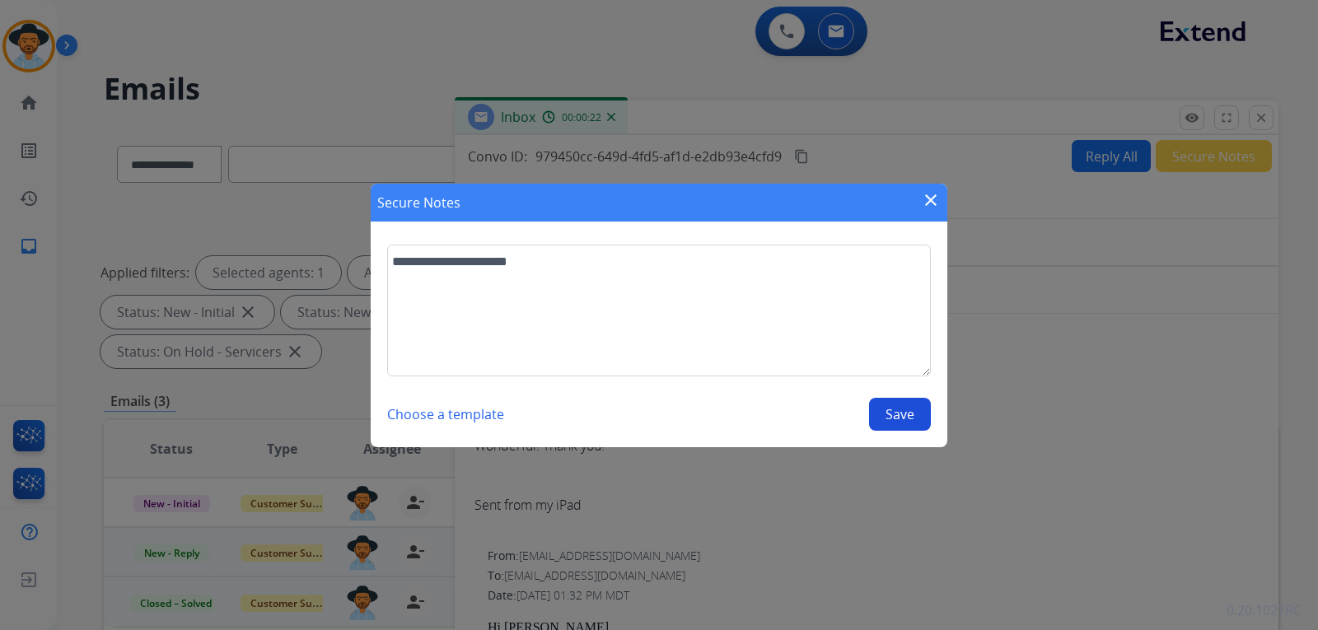
click at [883, 410] on button "Save" at bounding box center [900, 414] width 62 height 33
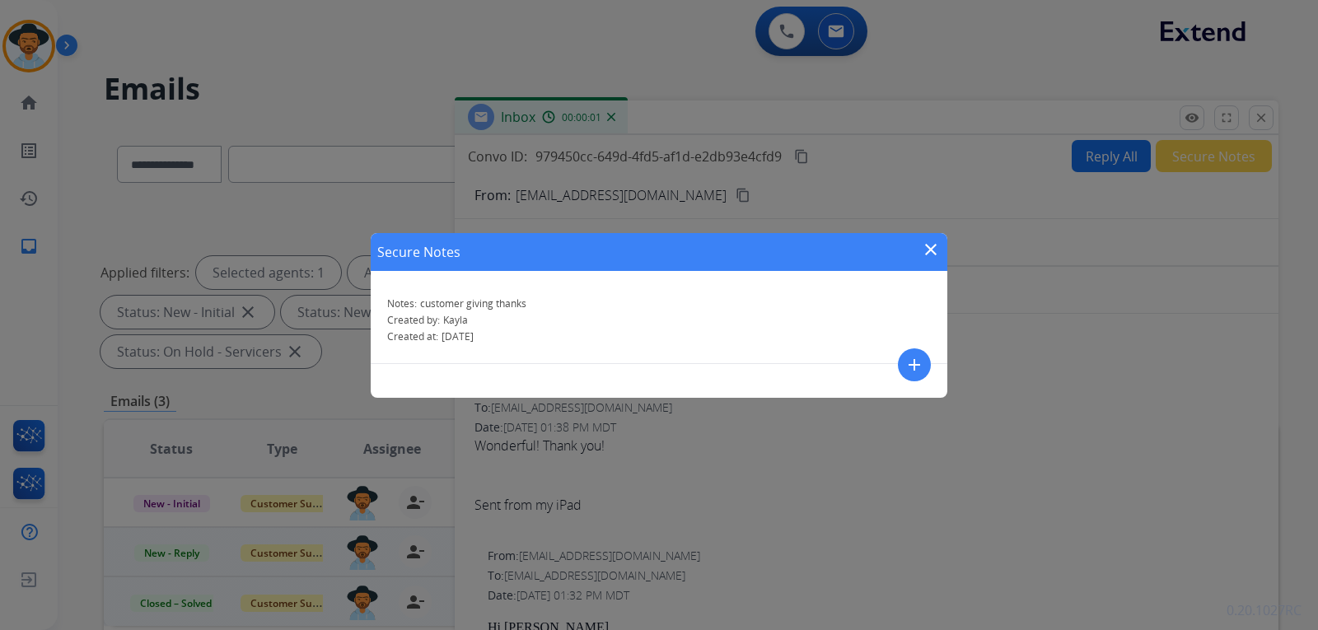
click at [936, 254] on mat-icon "close" at bounding box center [931, 250] width 20 height 20
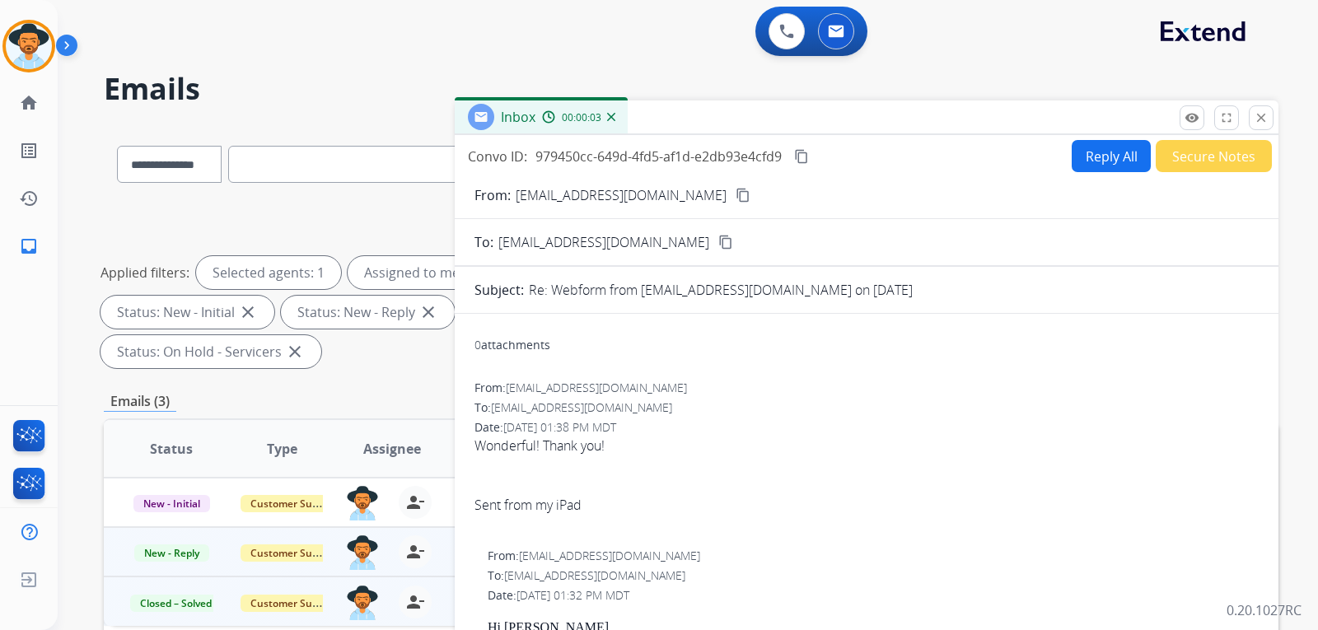
click at [613, 115] on img at bounding box center [611, 117] width 8 height 8
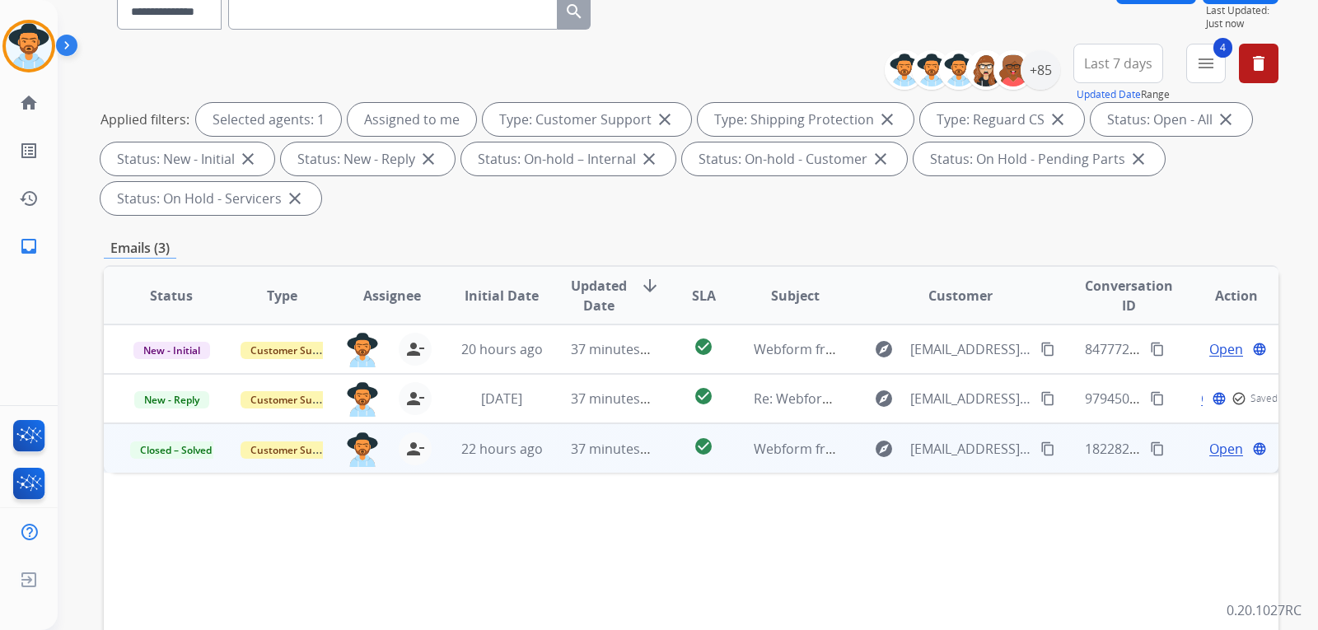
scroll to position [247, 0]
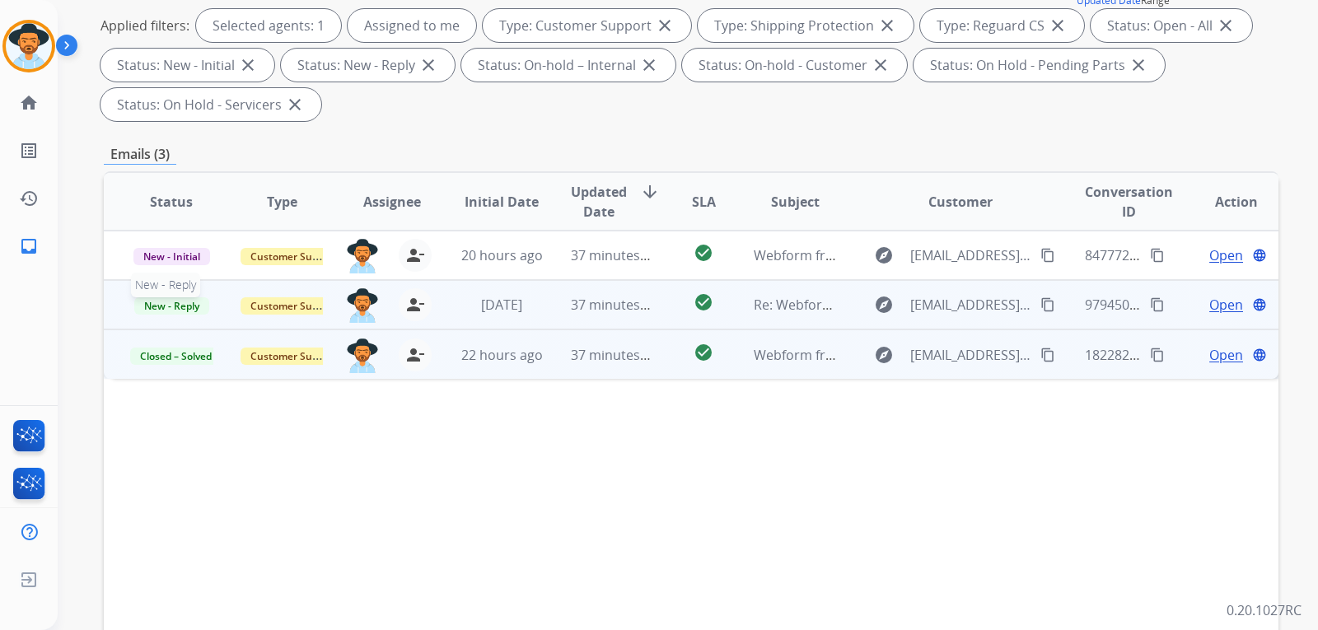
click at [181, 307] on span "New - Reply" at bounding box center [171, 305] width 75 height 17
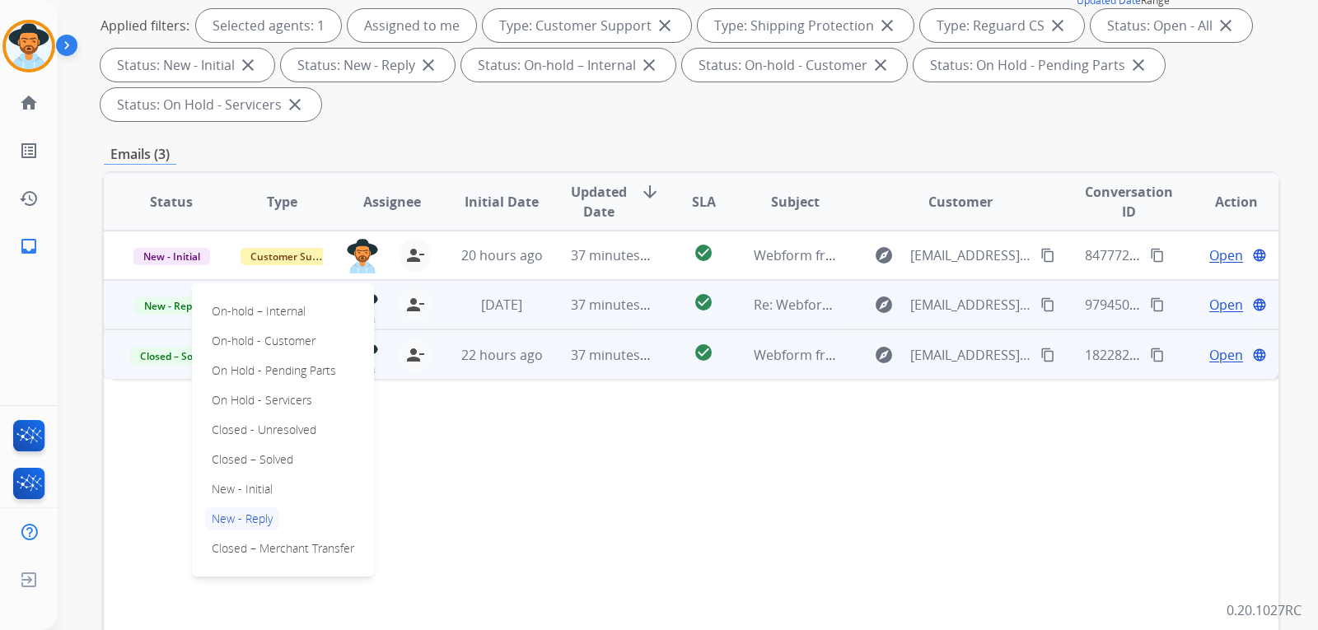
click at [247, 464] on p "Closed – Solved" at bounding box center [252, 459] width 95 height 23
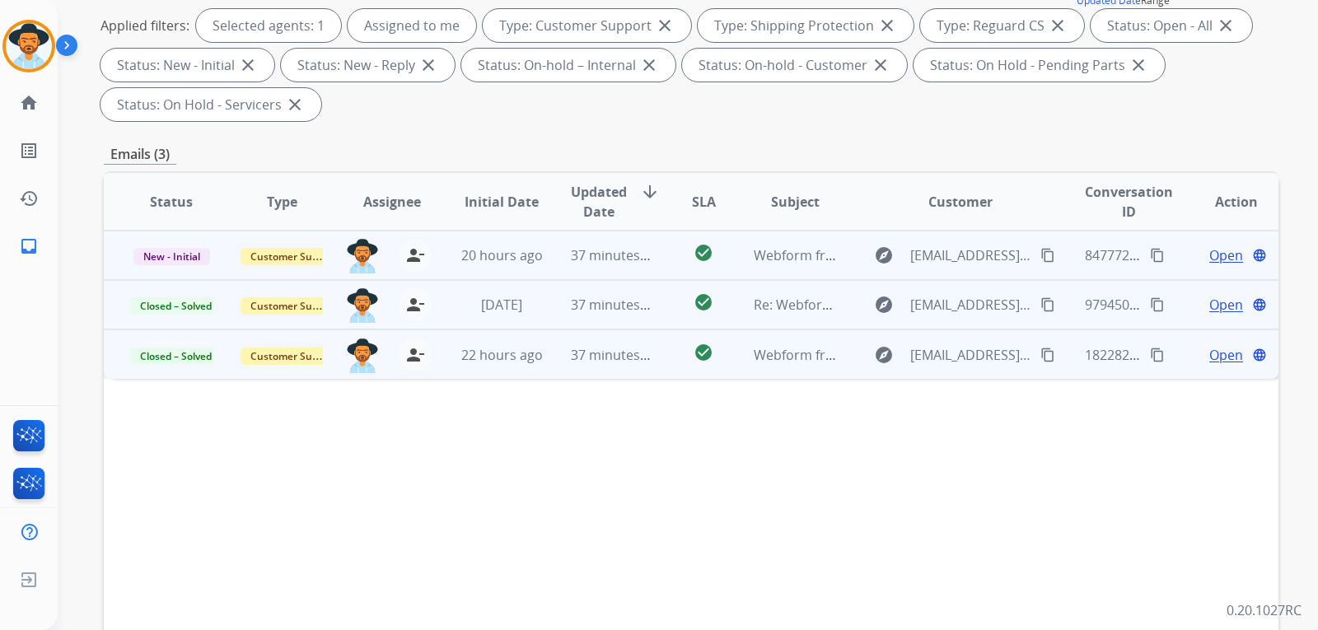
click at [1210, 260] on span "Open" at bounding box center [1227, 256] width 34 height 20
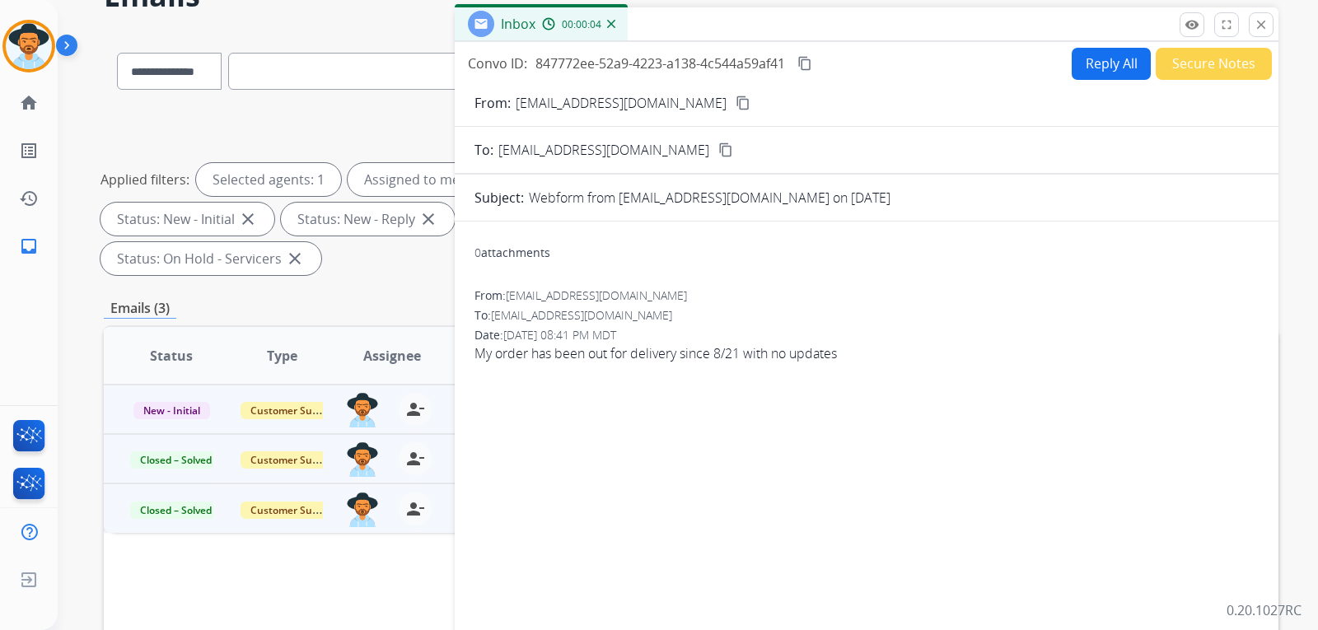
scroll to position [82, 0]
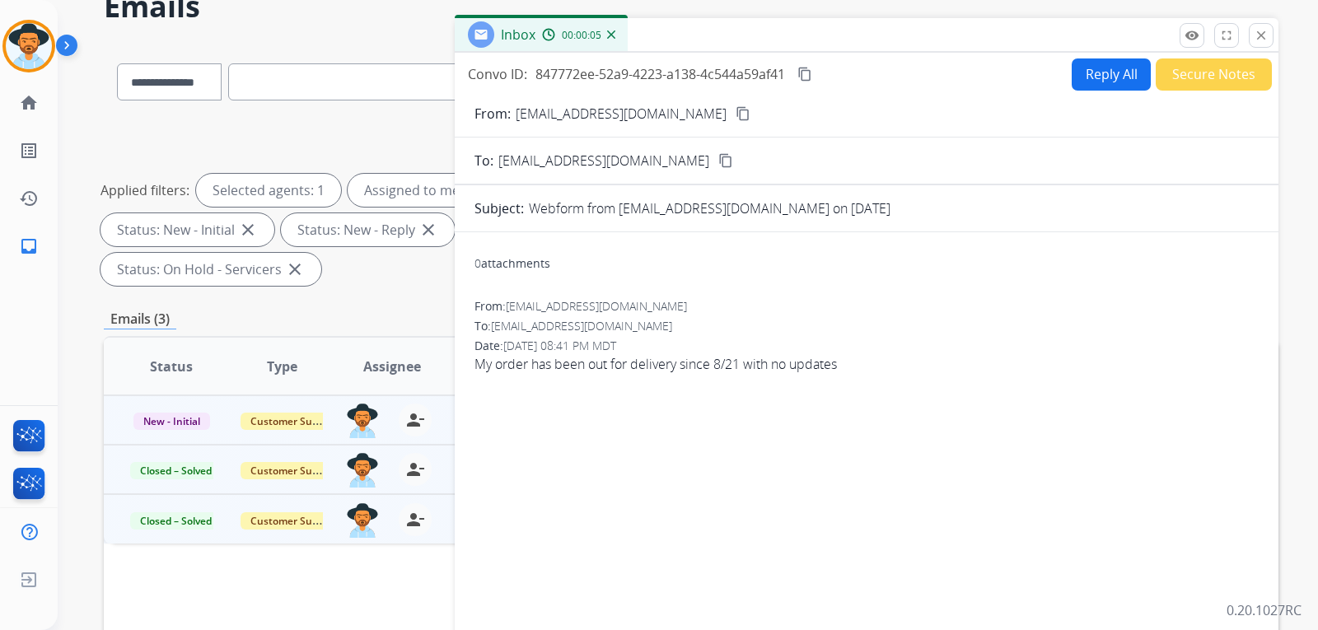
click at [630, 305] on span "[EMAIL_ADDRESS][DOMAIN_NAME]" at bounding box center [596, 306] width 181 height 16
click at [736, 118] on mat-icon "content_copy" at bounding box center [743, 113] width 15 height 15
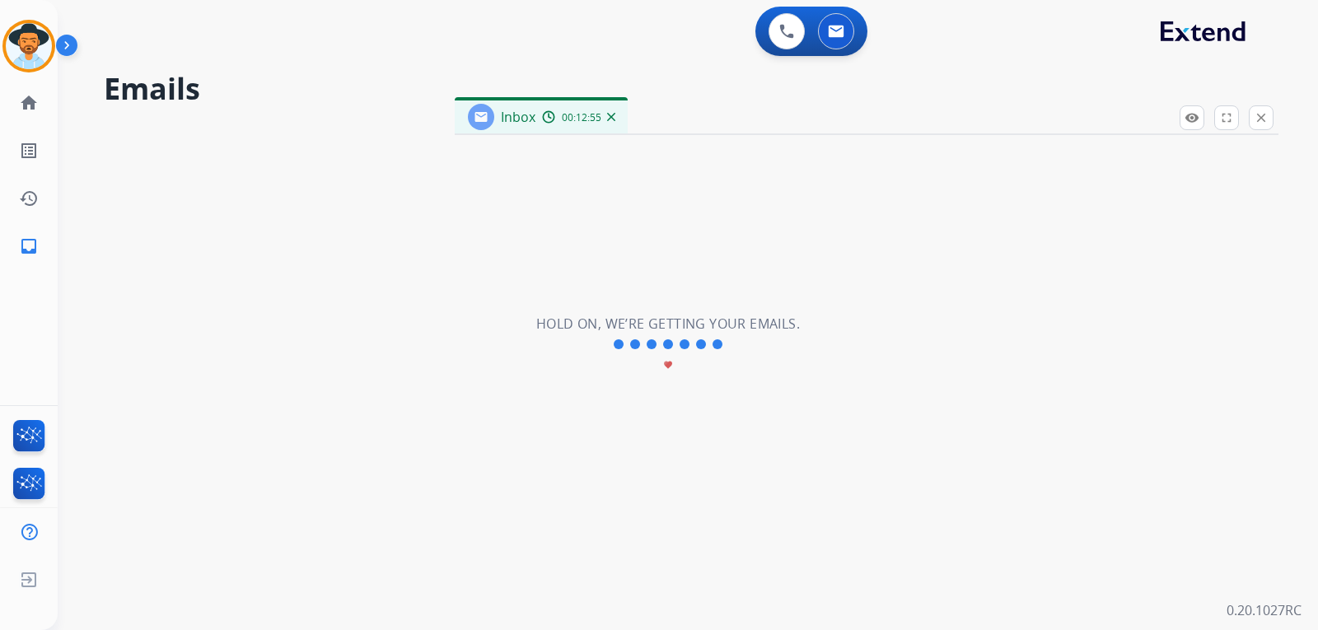
scroll to position [0, 0]
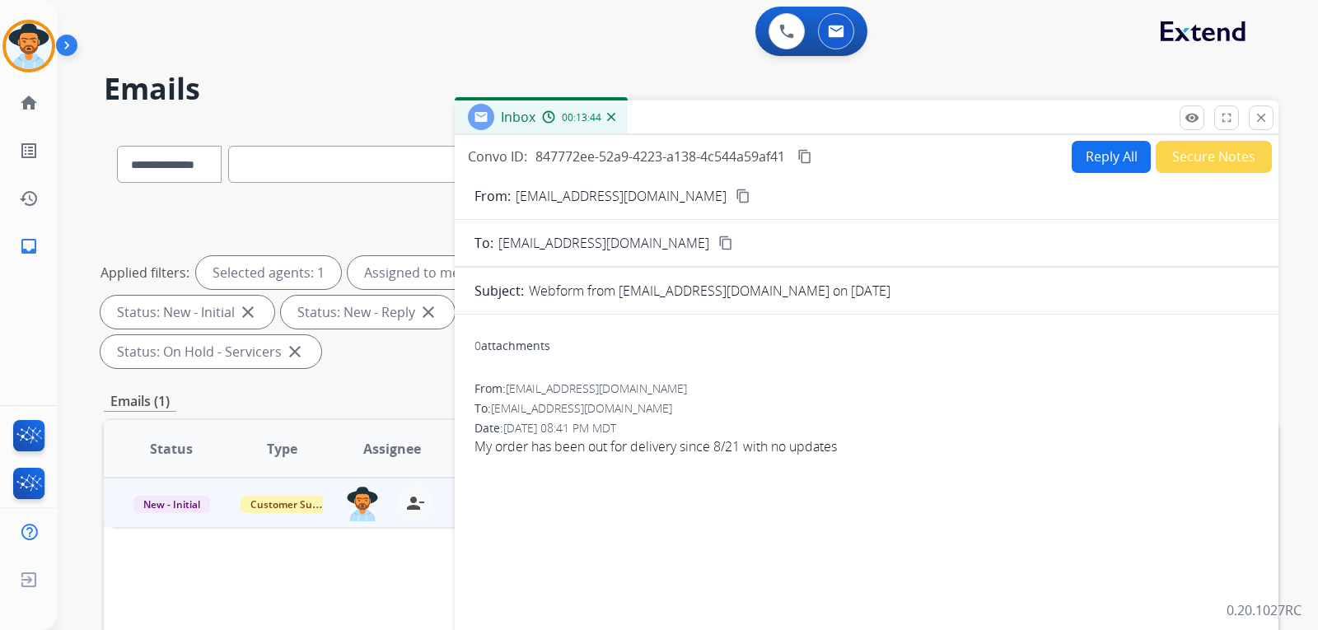
click at [1126, 568] on div "0 attachments From: kimberley7582@gmail.com To: support@extend.com Date: 08/28/…" at bounding box center [867, 577] width 824 height 498
click at [736, 195] on mat-icon "content_copy" at bounding box center [743, 196] width 15 height 15
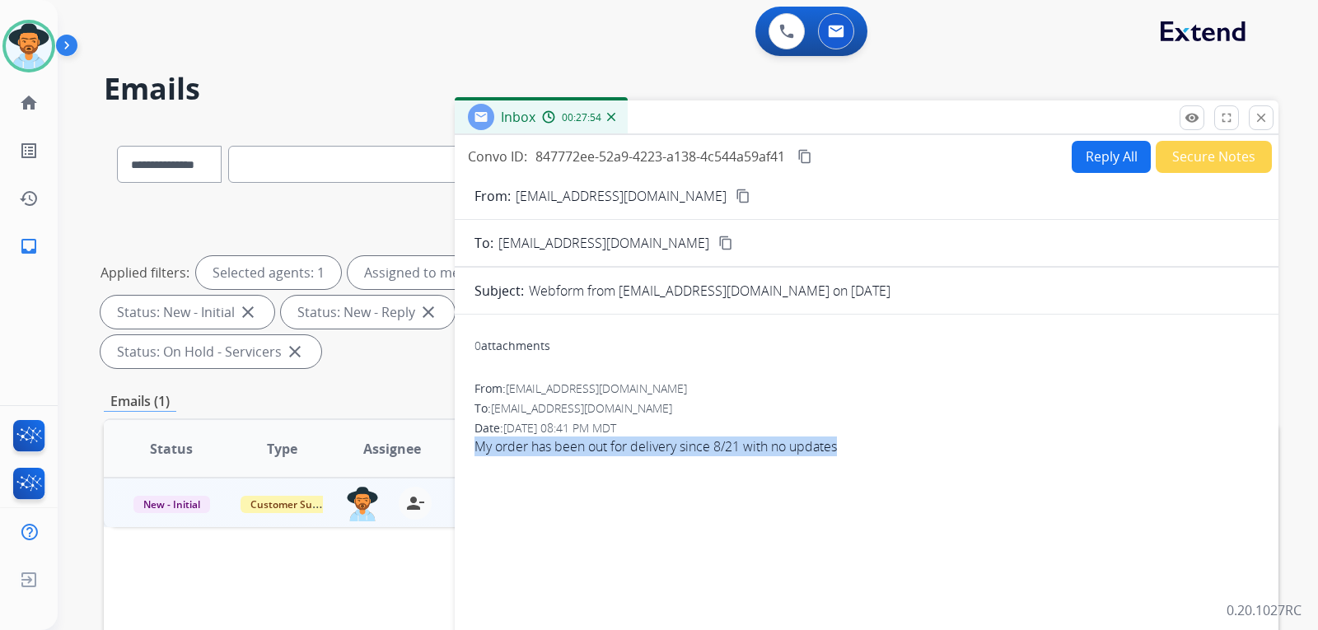
drag, startPoint x: 475, startPoint y: 452, endPoint x: 879, endPoint y: 444, distance: 403.8
click at [879, 444] on span "My order has been out for delivery since 8/21 with no updates" at bounding box center [867, 447] width 784 height 20
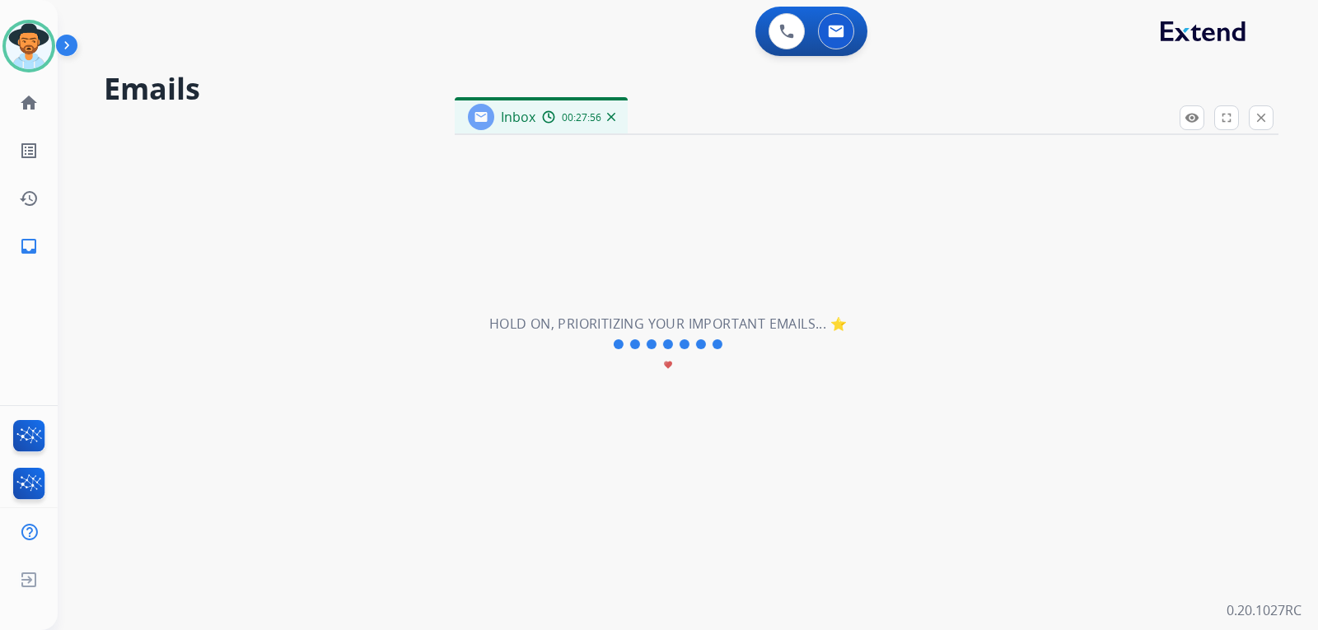
copy span "My order has been out for delivery since 8/21 with no updates"
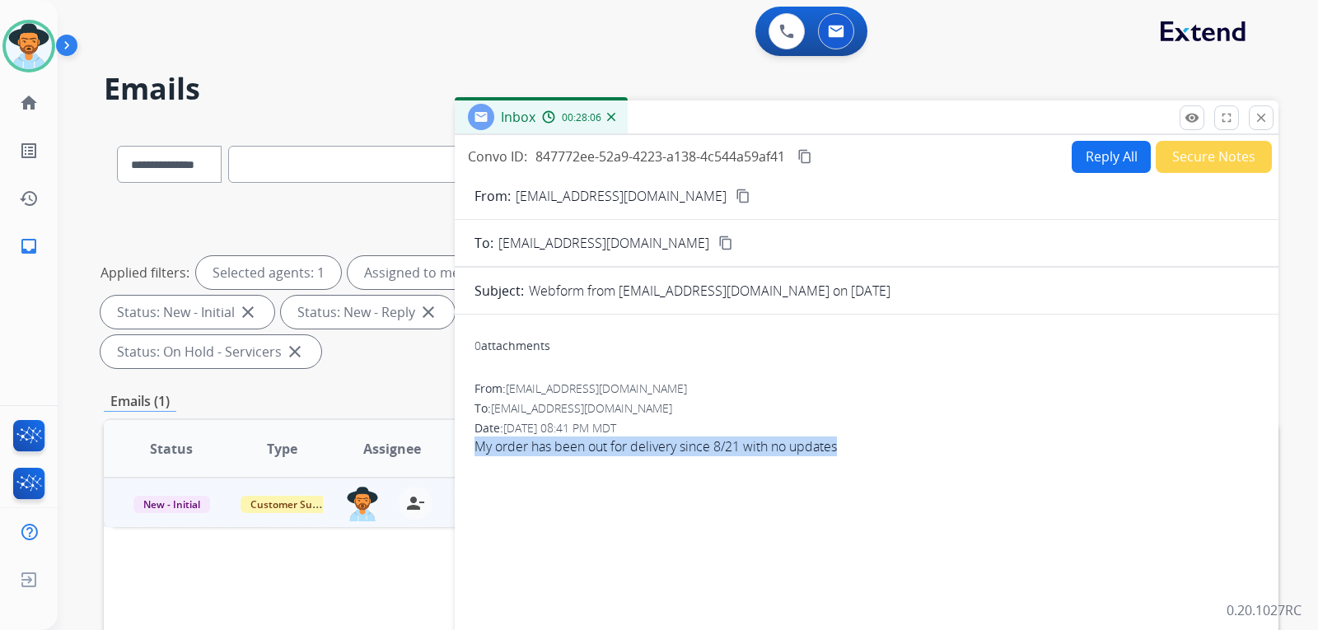
copy span "My order has been out for delivery since 8/21 with no updates"
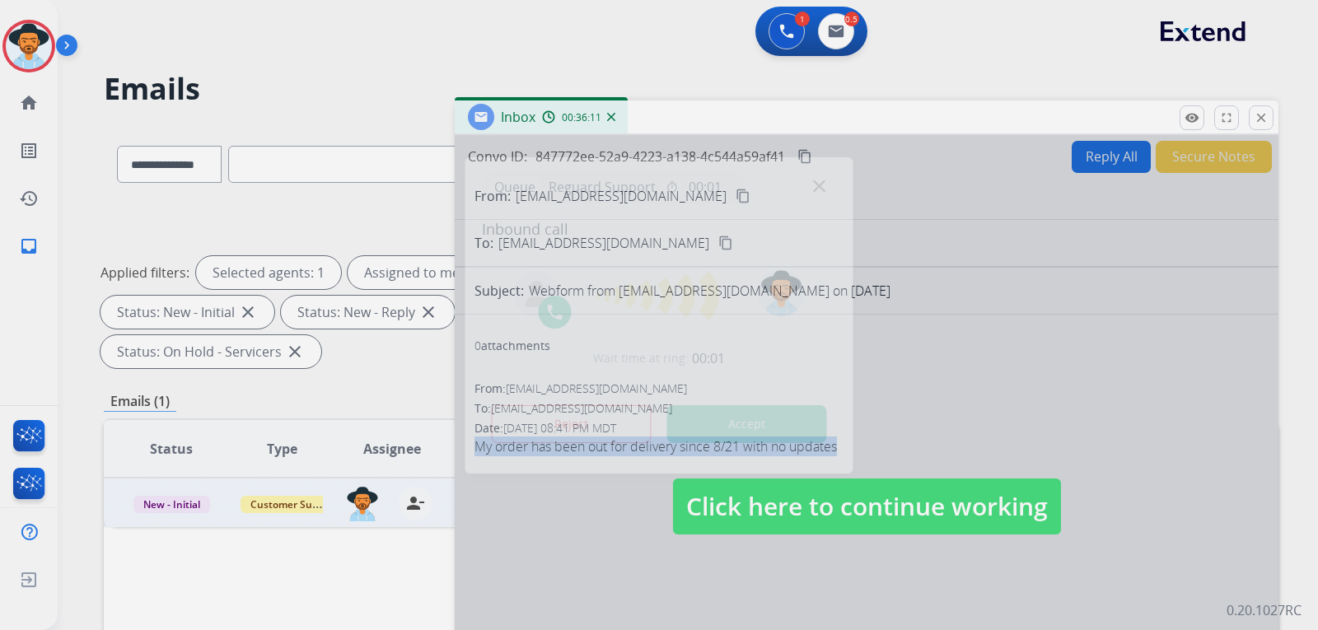
click at [821, 184] on img at bounding box center [819, 186] width 12 height 12
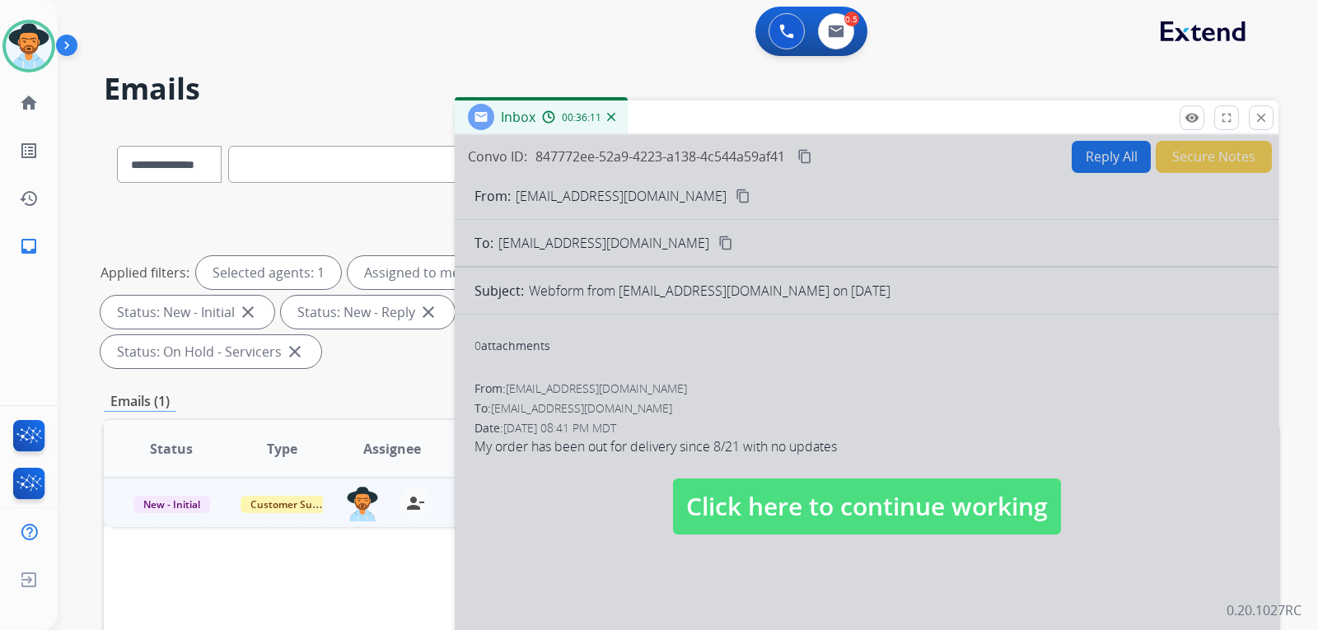
click at [929, 512] on span "Click here to continue working" at bounding box center [867, 507] width 388 height 56
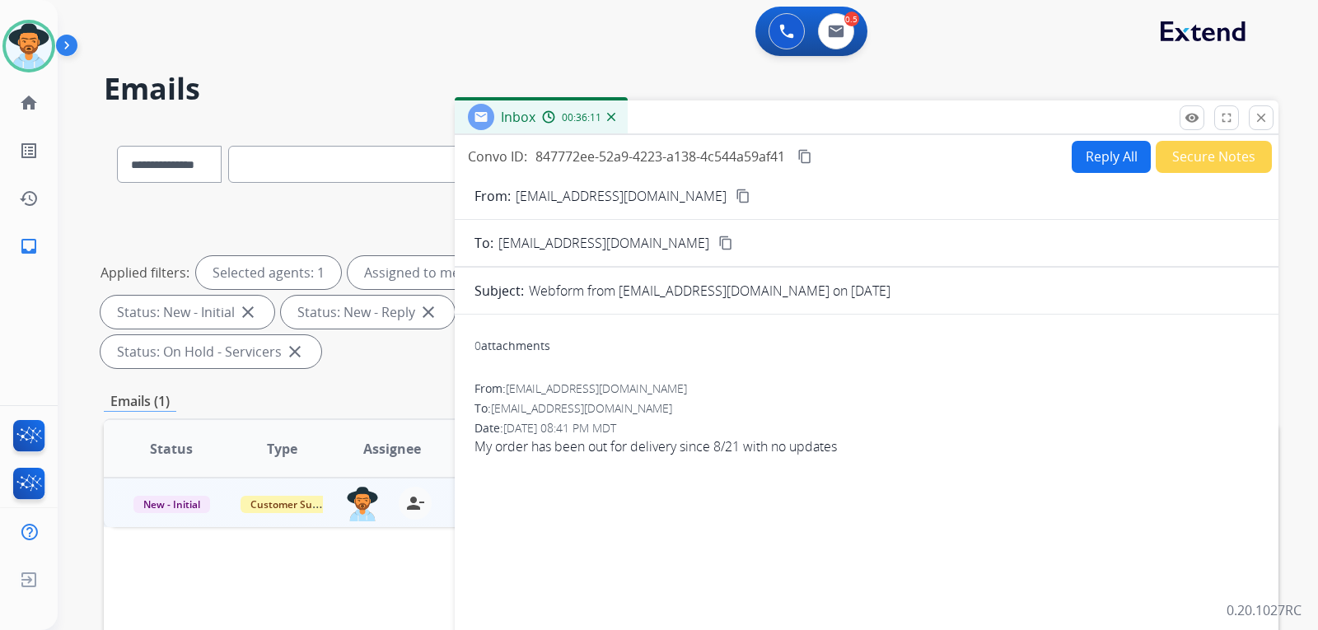
click at [1081, 161] on button "Reply All" at bounding box center [1111, 157] width 79 height 32
select select "**********"
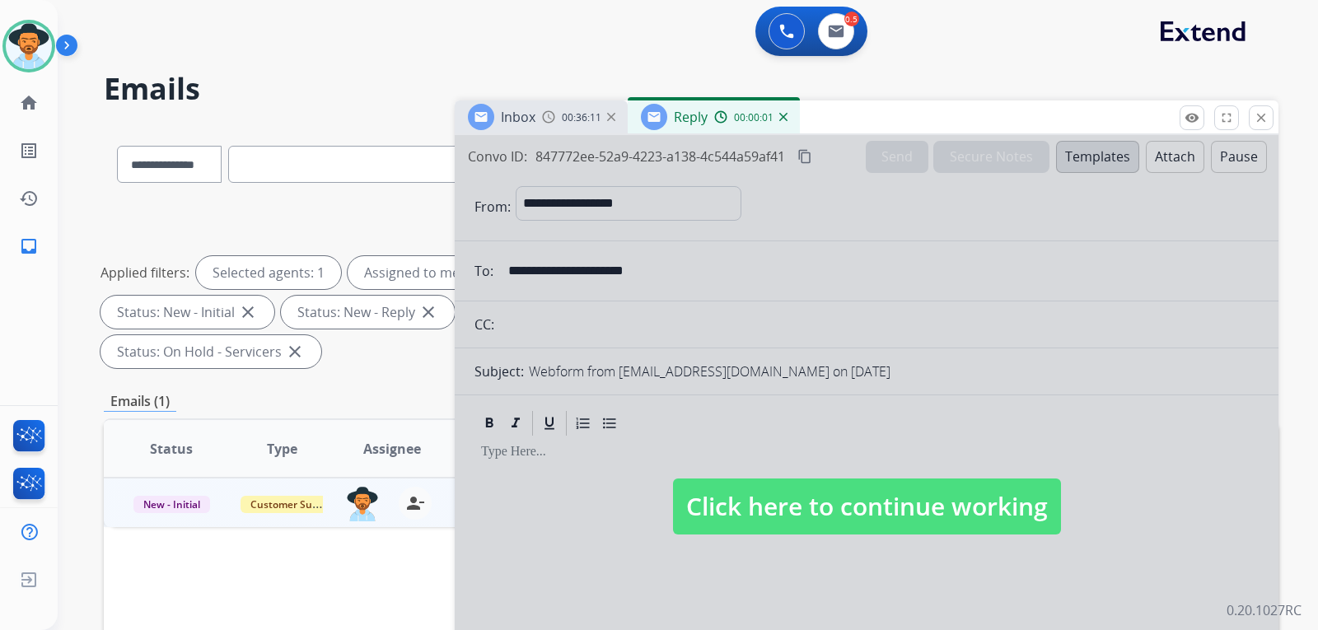
click at [906, 498] on span "Click here to continue working" at bounding box center [867, 507] width 388 height 56
select select
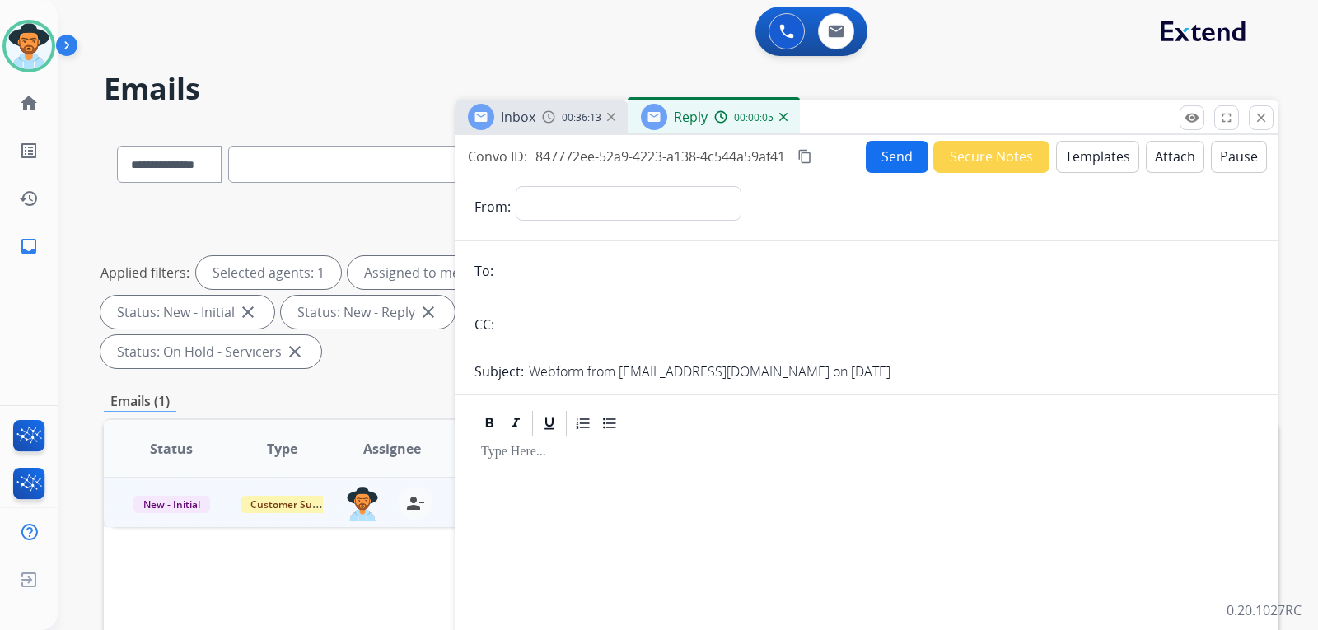
click at [784, 118] on img at bounding box center [783, 117] width 8 height 8
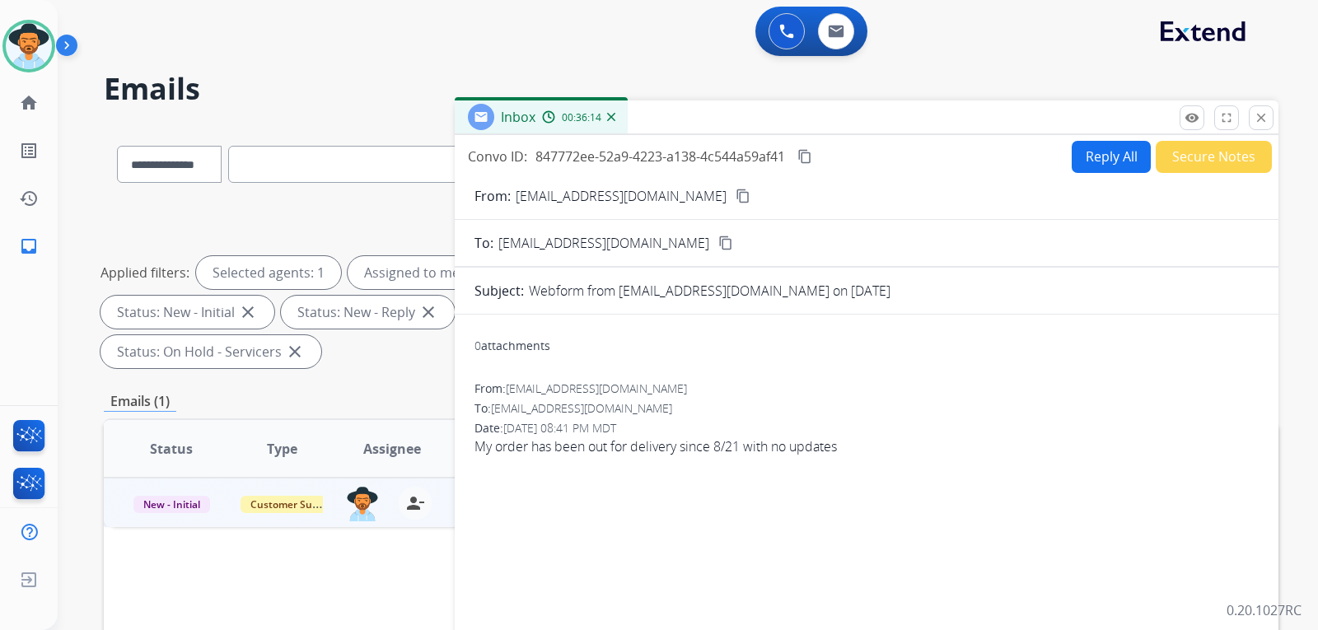
click at [1088, 156] on button "Reply All" at bounding box center [1111, 157] width 79 height 32
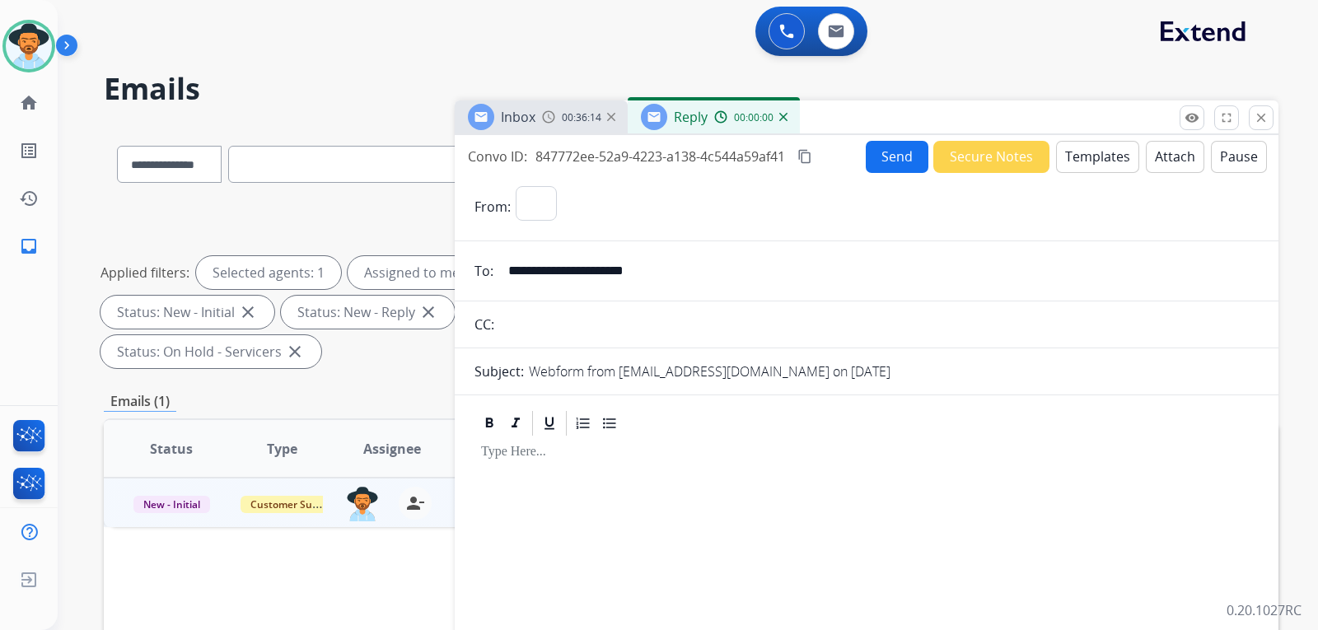
select select "**********"
click at [1092, 164] on button "Templates" at bounding box center [1097, 157] width 83 height 32
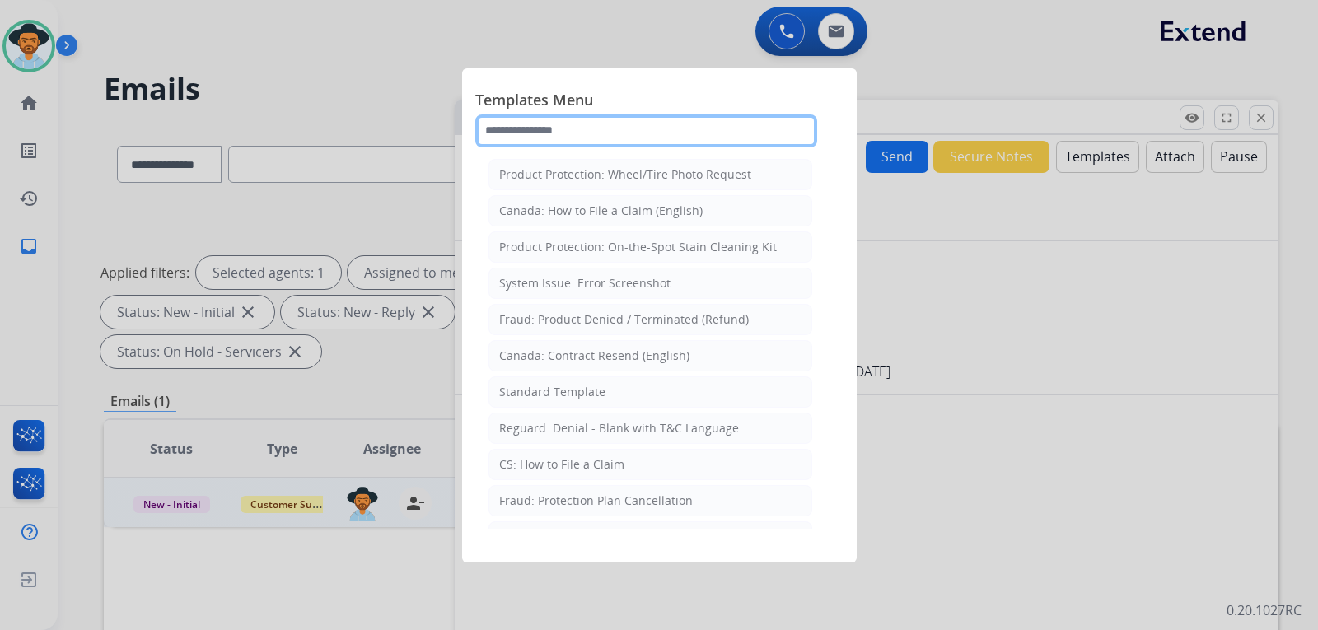
click at [615, 133] on input "text" at bounding box center [646, 131] width 342 height 33
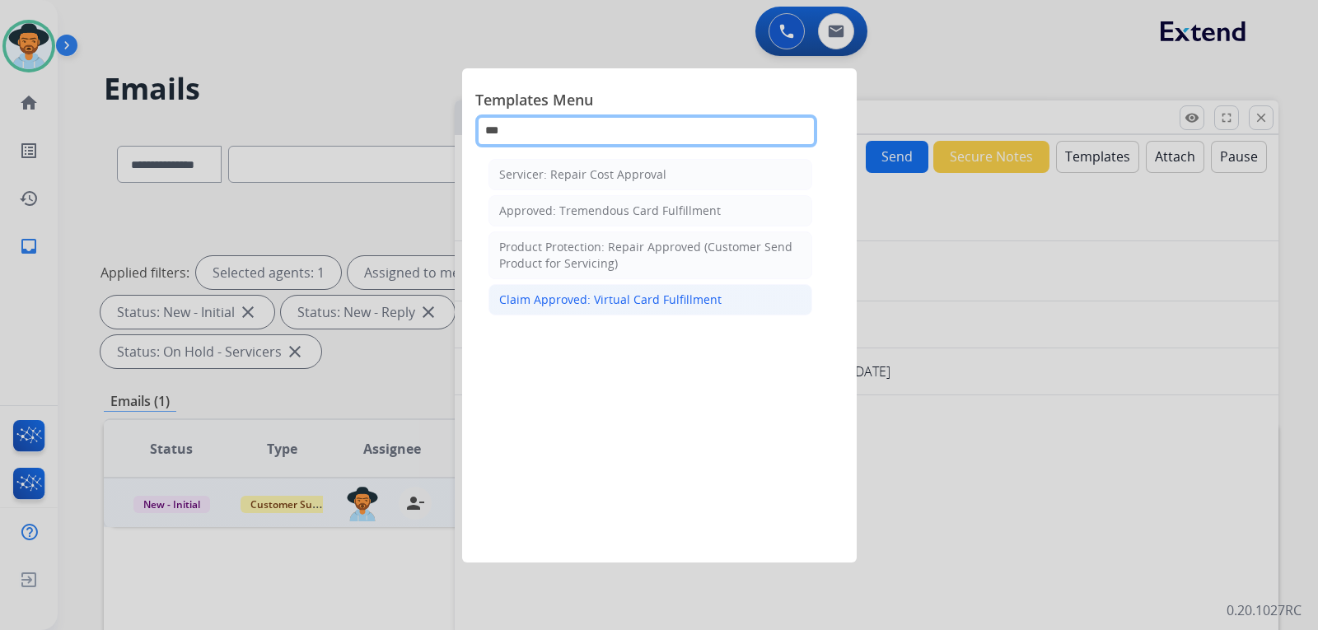
type input "***"
click at [672, 307] on div "Claim Approved: Virtual Card Fulfillment" at bounding box center [610, 300] width 222 height 16
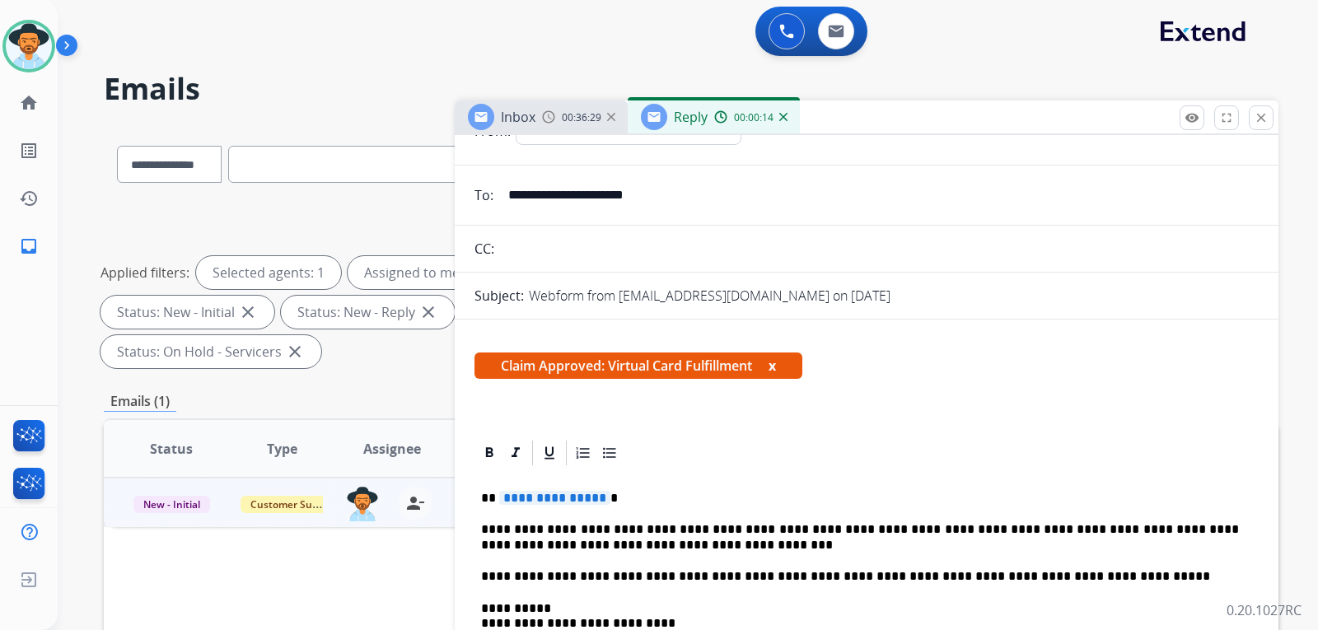
scroll to position [247, 0]
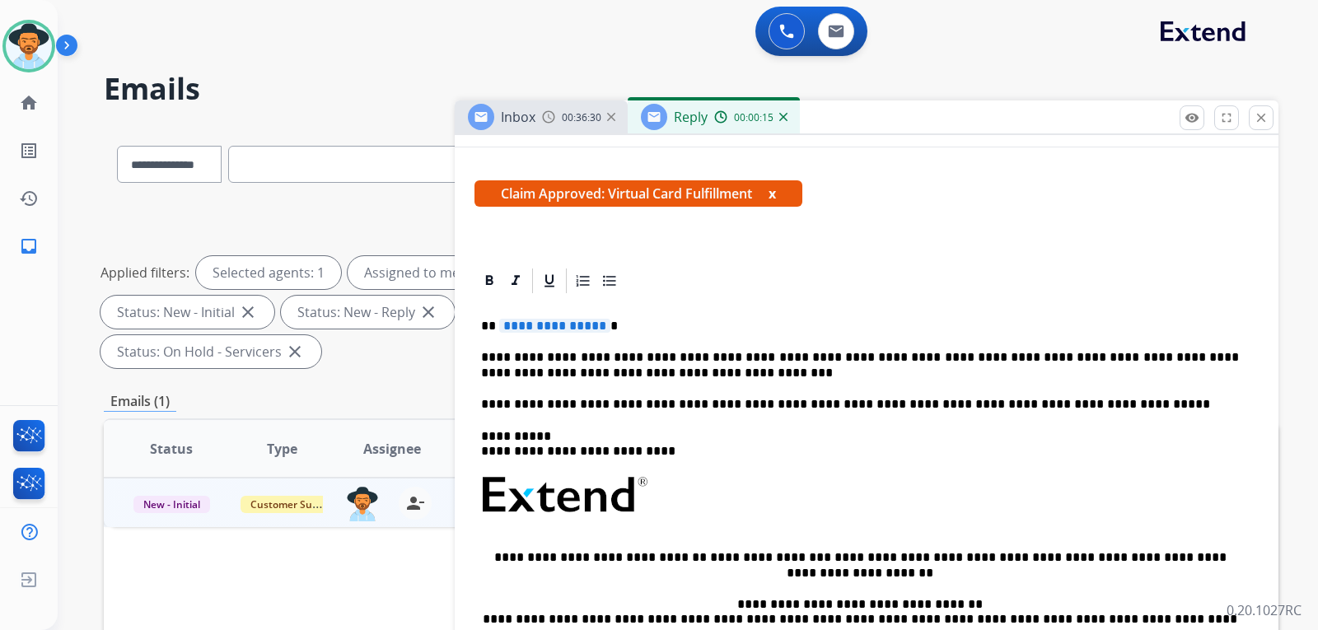
click at [649, 326] on p "**********" at bounding box center [860, 326] width 758 height 15
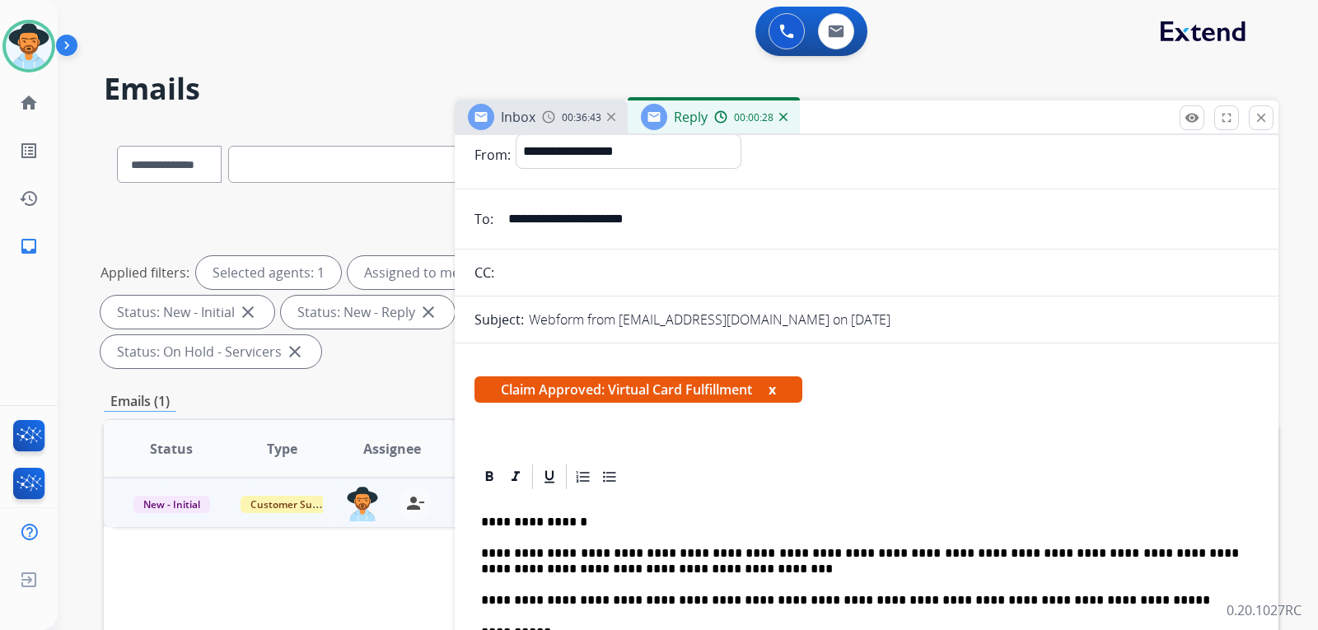
scroll to position [0, 0]
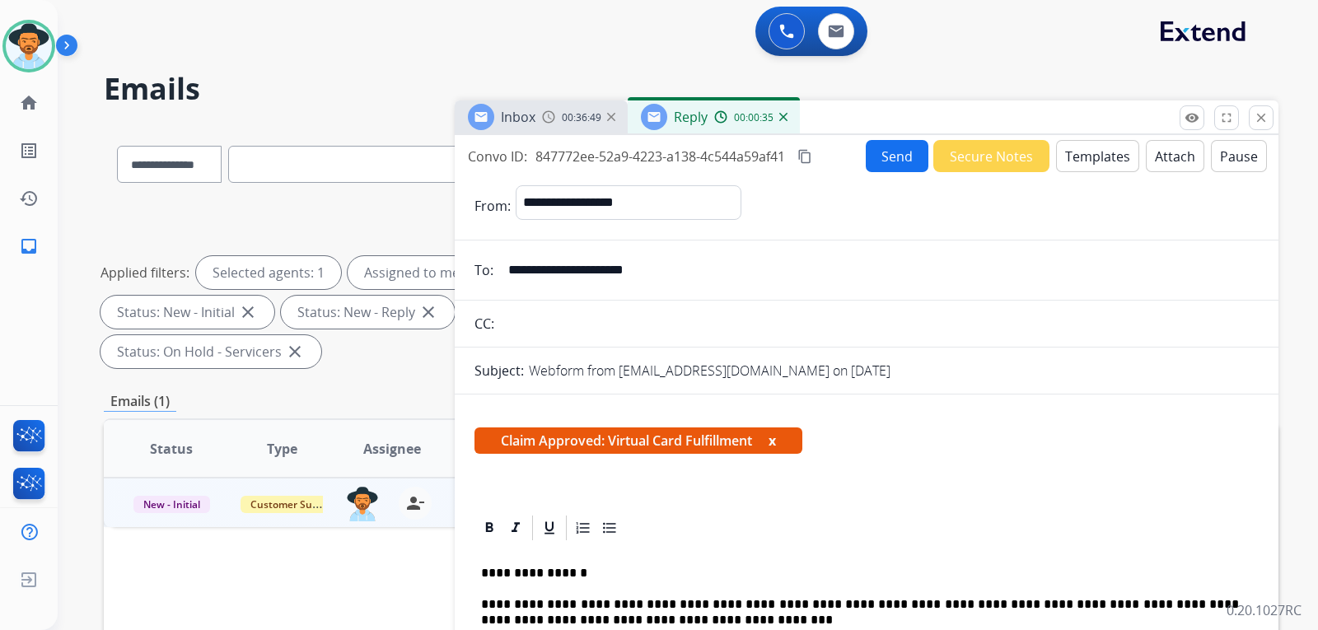
click at [812, 155] on mat-icon "content_copy" at bounding box center [805, 156] width 15 height 15
click at [882, 162] on button "Send" at bounding box center [897, 156] width 63 height 32
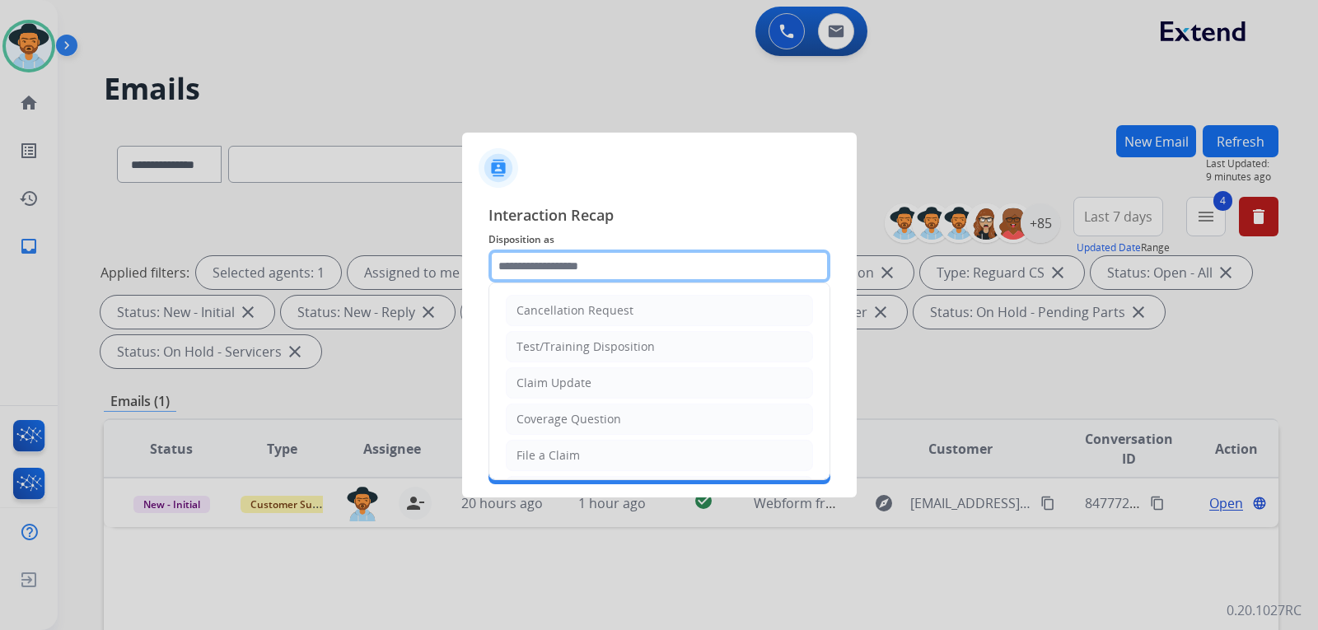
click at [690, 269] on input "text" at bounding box center [660, 266] width 342 height 33
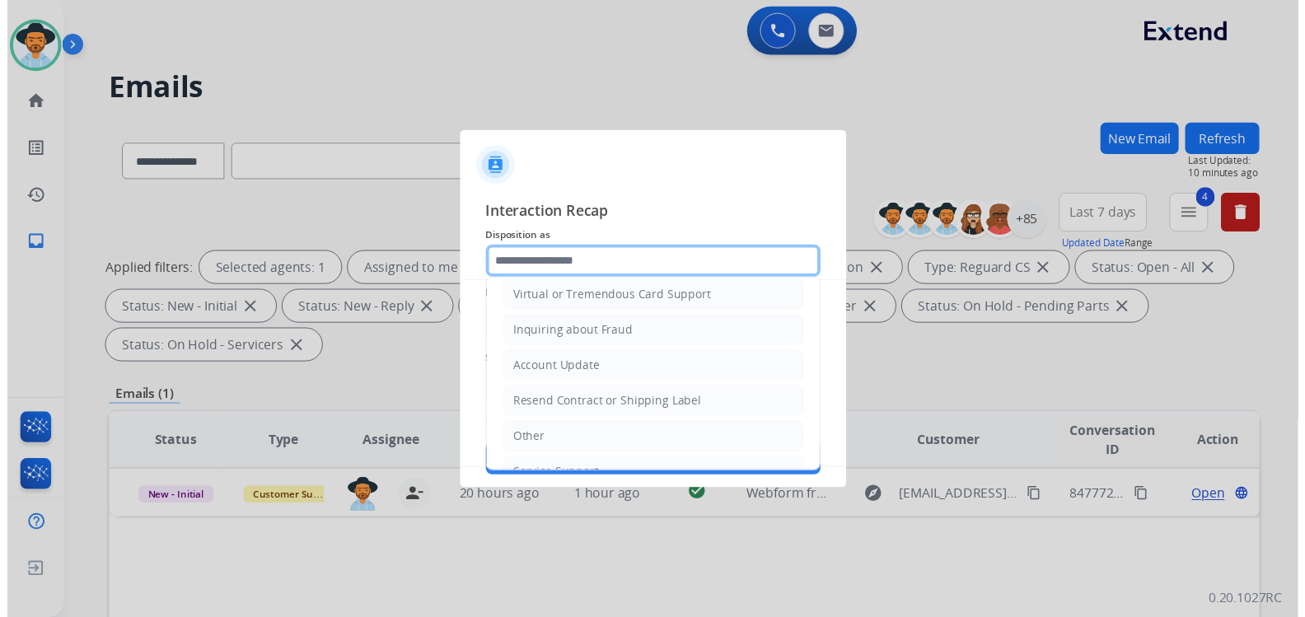
scroll to position [257, 0]
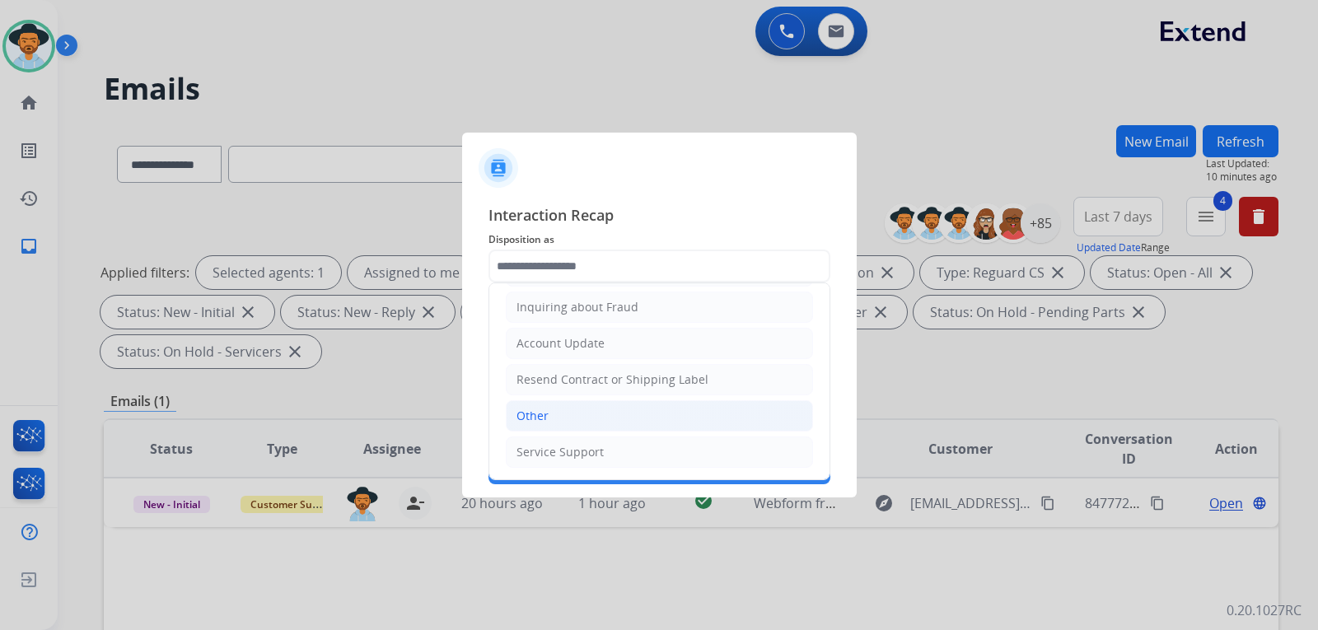
click at [545, 419] on div "Other" at bounding box center [533, 416] width 32 height 16
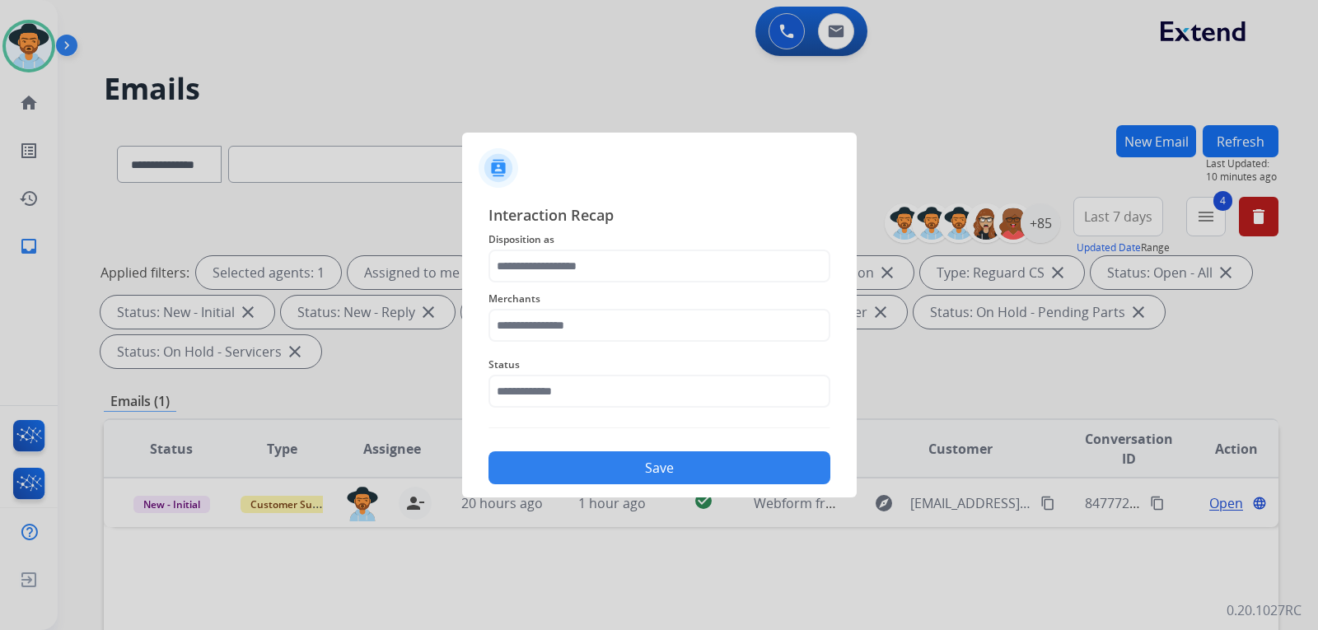
type input "*****"
click at [564, 317] on input "text" at bounding box center [660, 325] width 342 height 33
click at [556, 366] on div "Jomashop" at bounding box center [544, 372] width 54 height 16
type input "********"
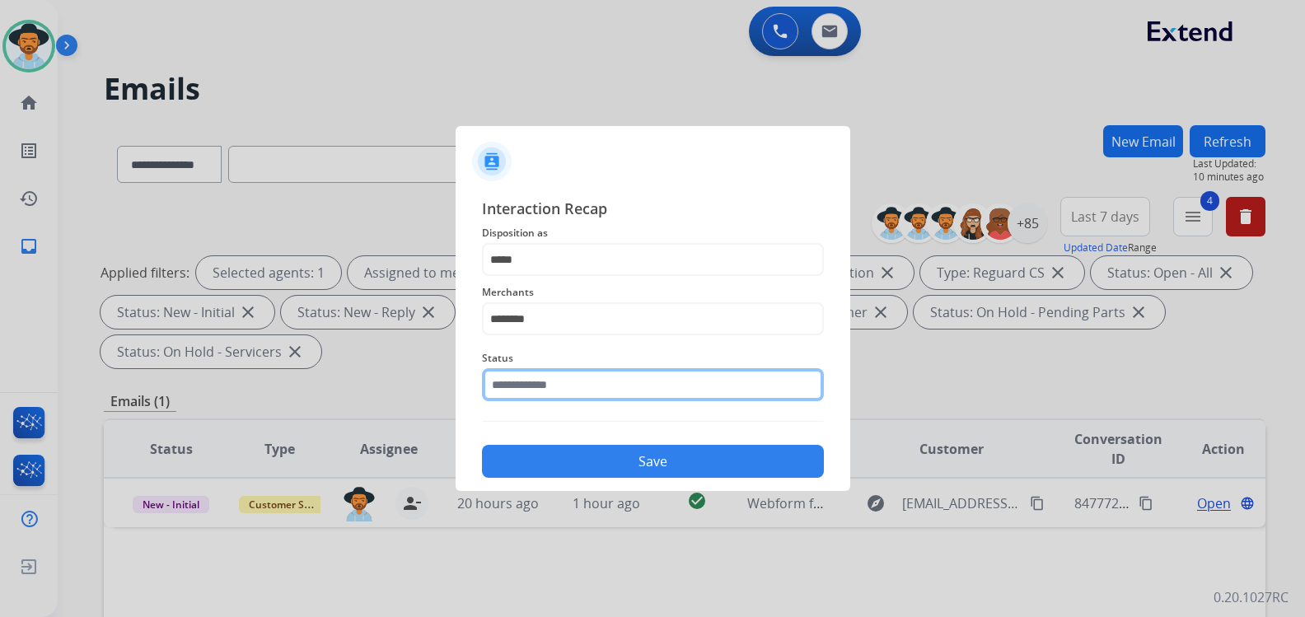
click at [564, 396] on input "text" at bounding box center [653, 384] width 342 height 33
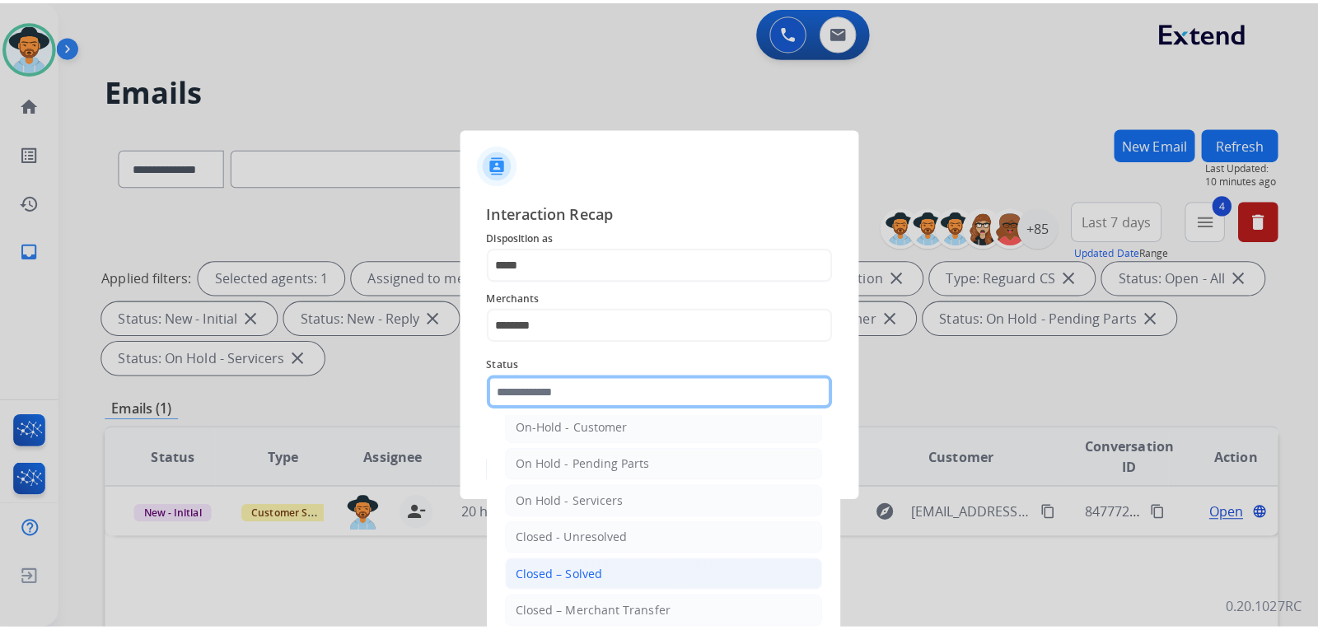
scroll to position [99, 0]
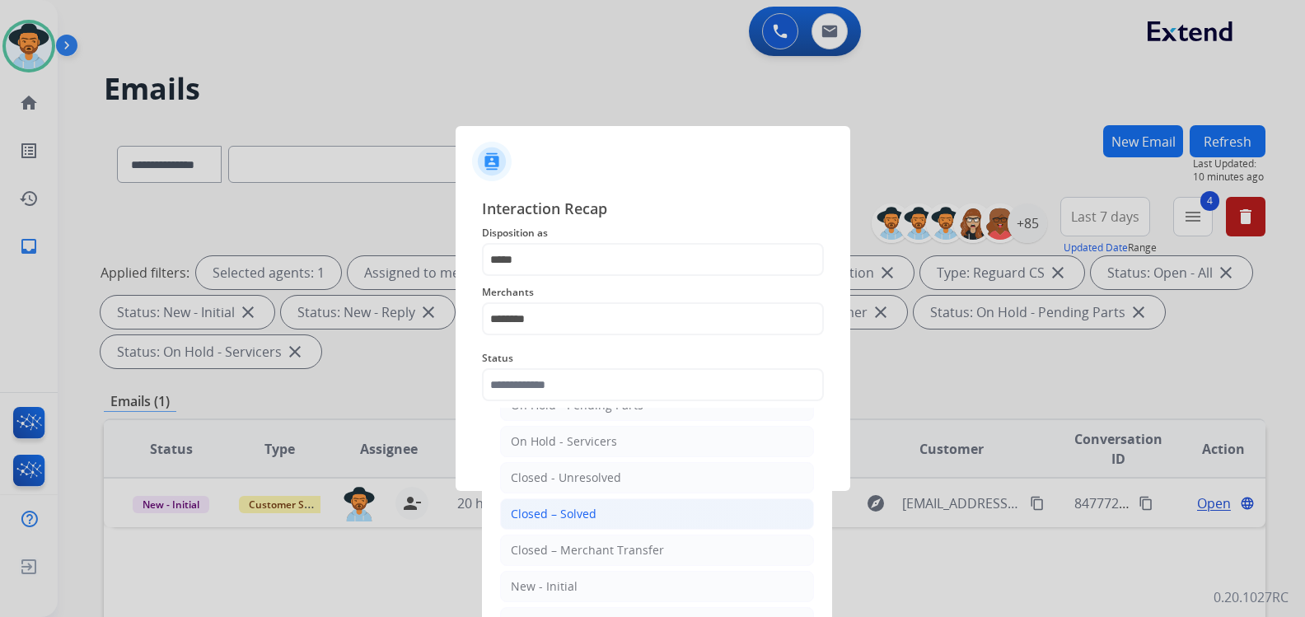
click at [590, 513] on div "Closed – Solved" at bounding box center [554, 514] width 86 height 16
type input "**********"
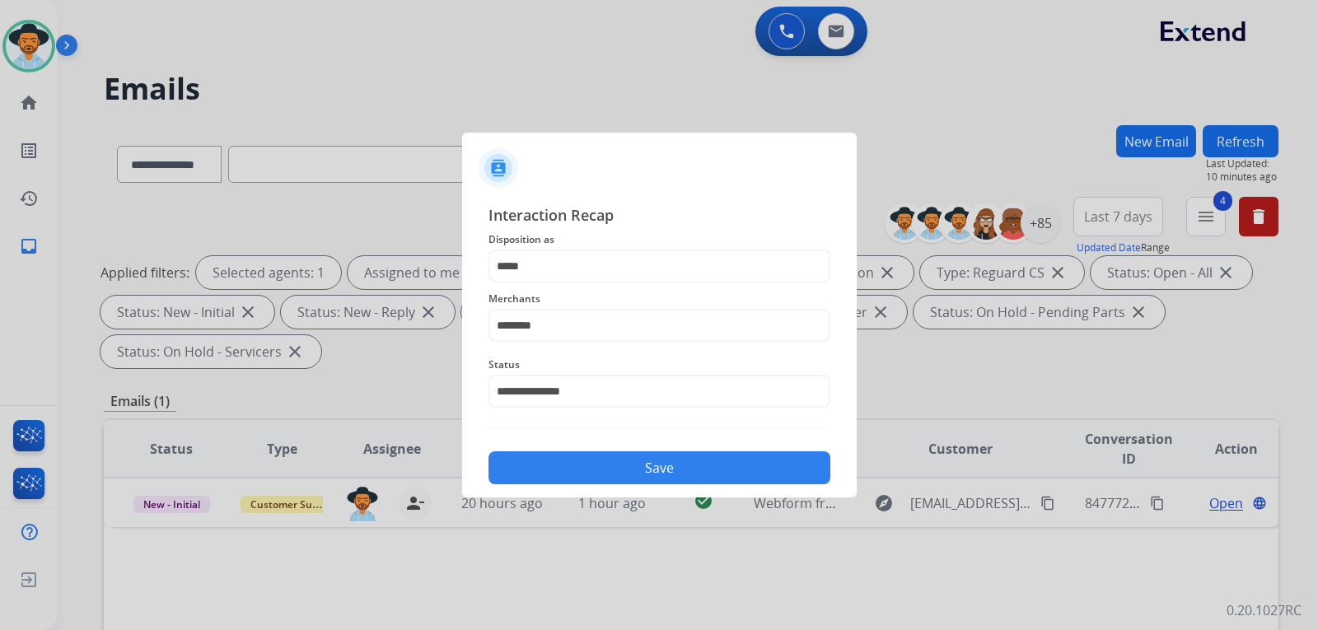
click at [616, 471] on button "Save" at bounding box center [660, 468] width 342 height 33
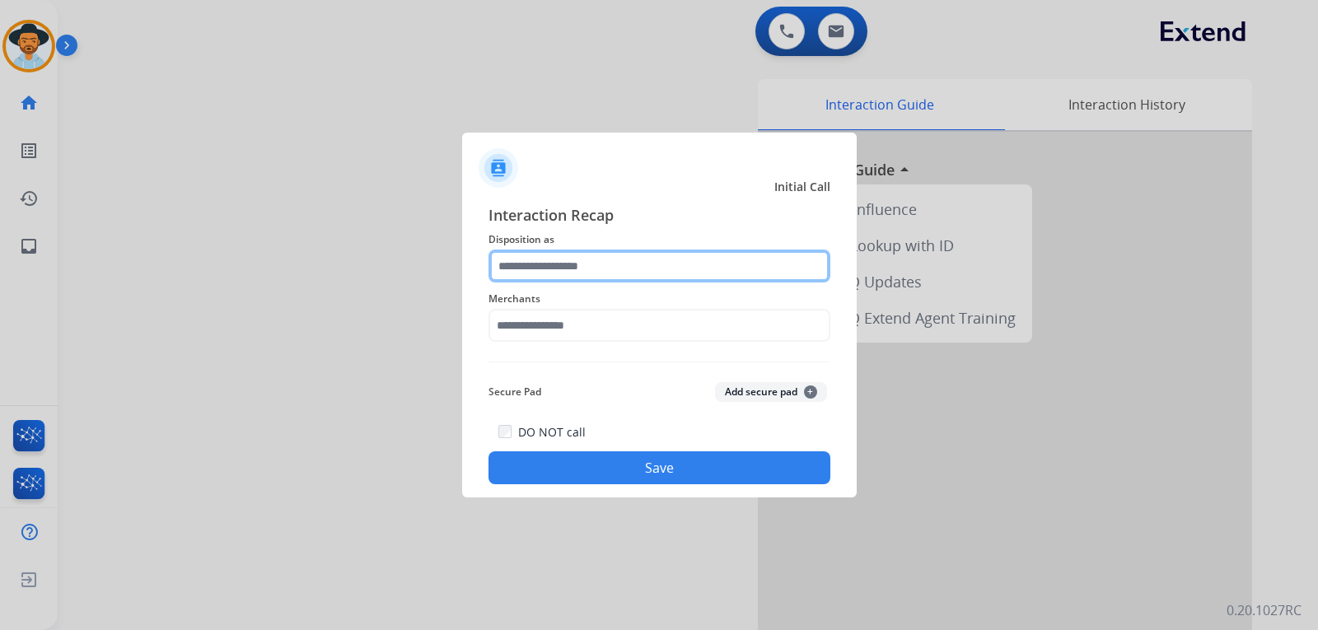
click at [552, 268] on input "text" at bounding box center [660, 266] width 342 height 33
click at [580, 257] on input "text" at bounding box center [660, 266] width 342 height 33
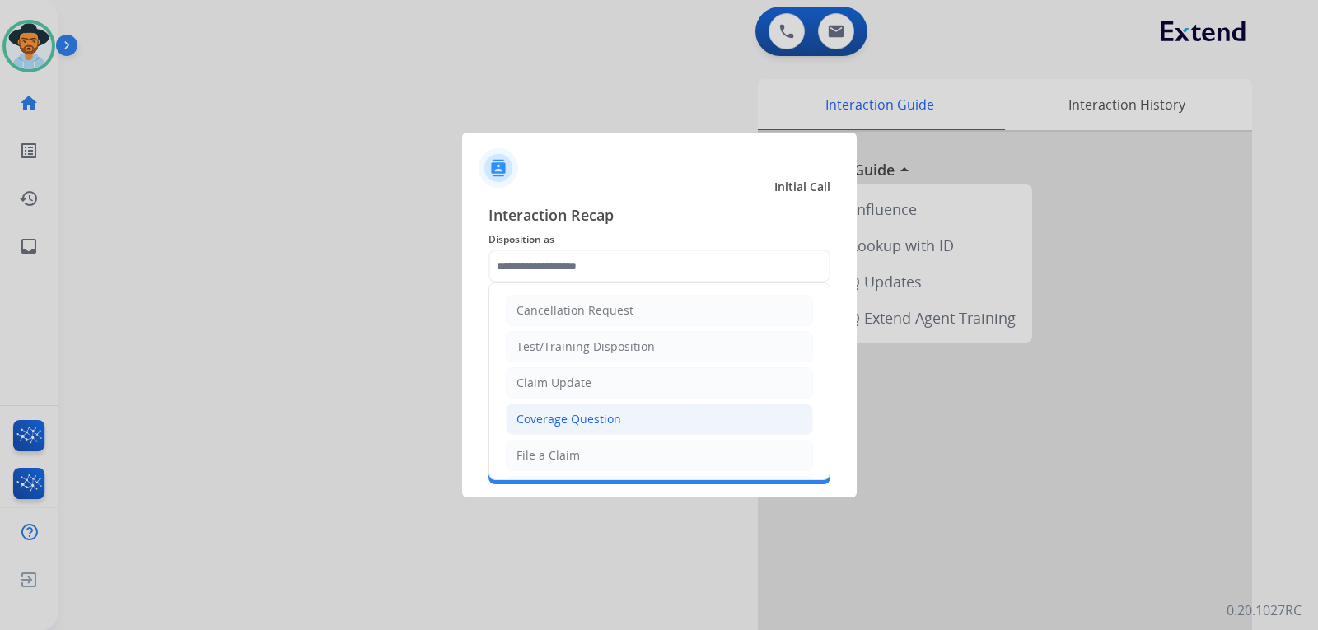
click at [602, 419] on div "Coverage Question" at bounding box center [569, 419] width 105 height 16
type input "**********"
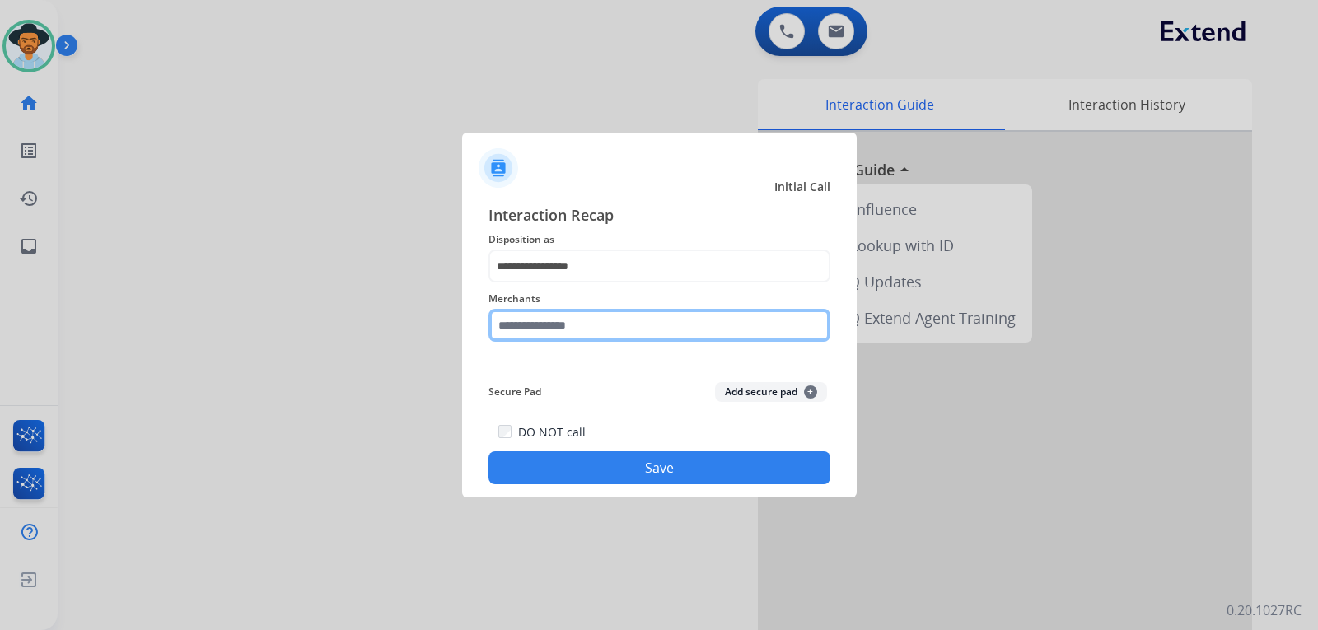
click at [615, 320] on input "text" at bounding box center [660, 325] width 342 height 33
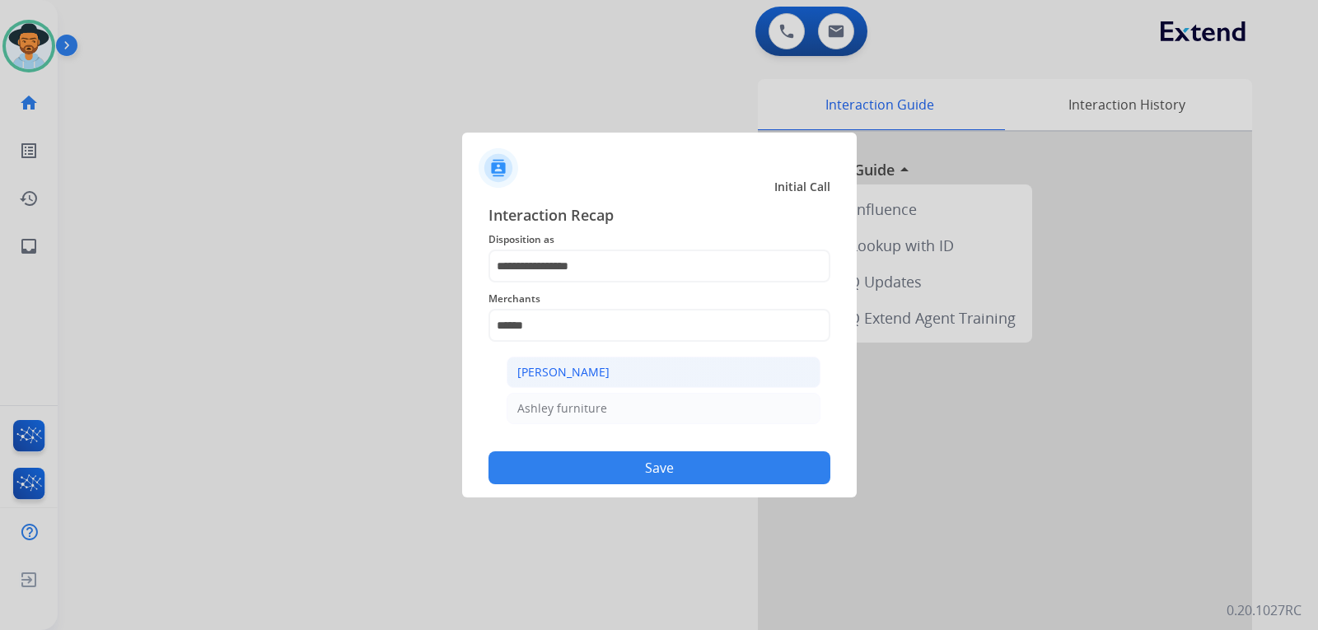
click at [613, 357] on li "[PERSON_NAME]" at bounding box center [664, 372] width 314 height 31
type input "**********"
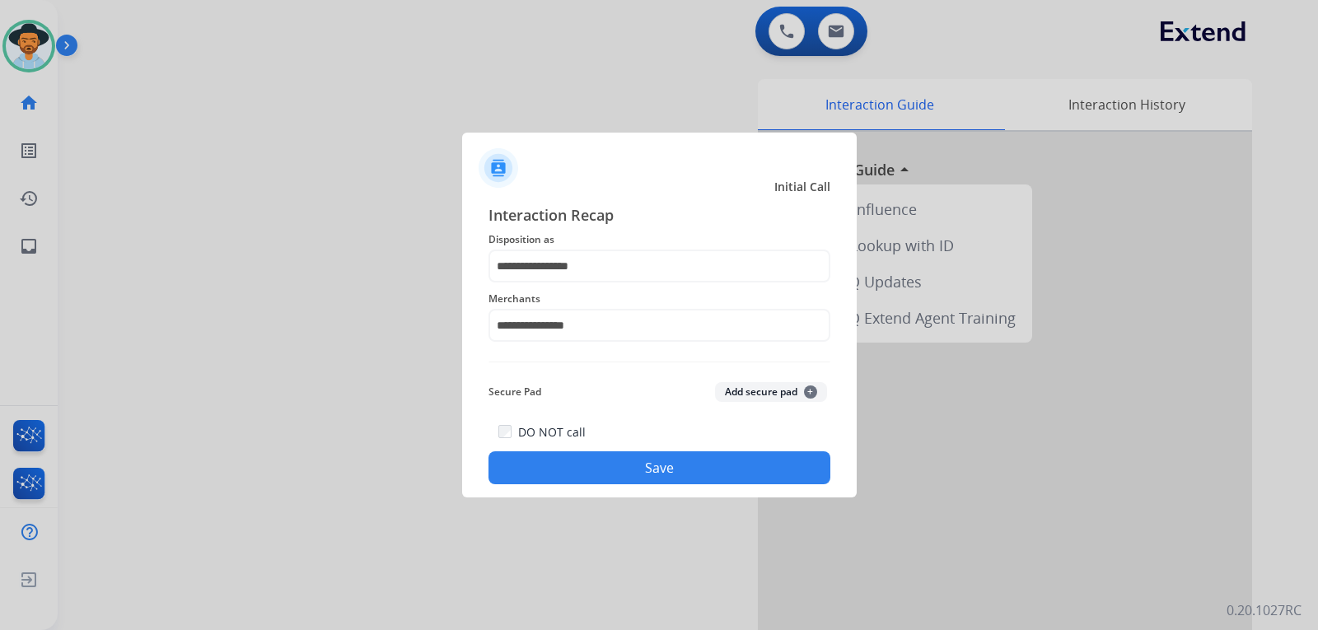
click at [610, 464] on button "Save" at bounding box center [660, 468] width 342 height 33
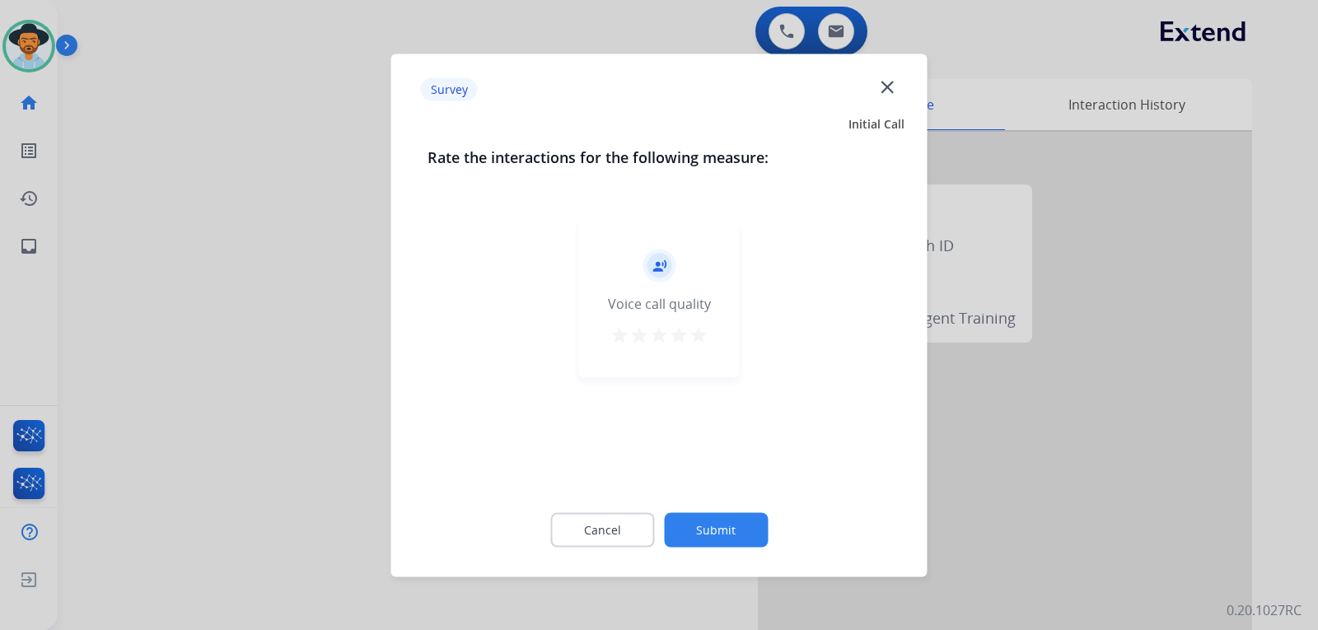
click at [1069, 431] on div at bounding box center [659, 315] width 1318 height 630
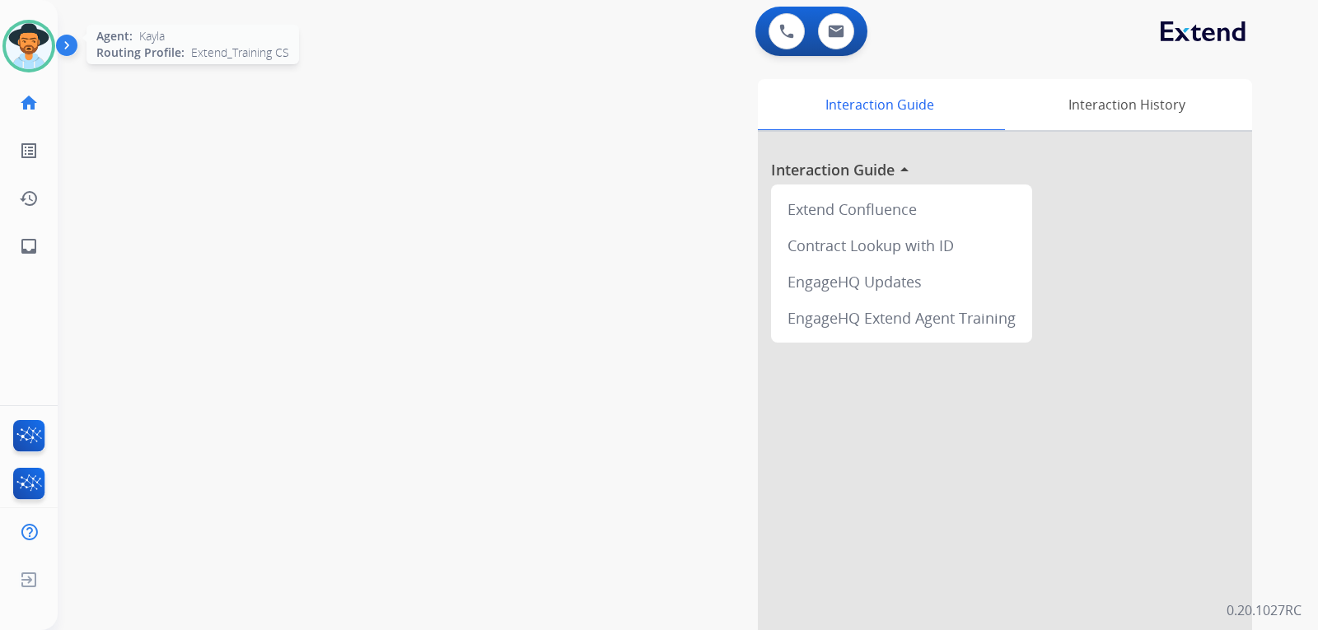
click at [21, 53] on img at bounding box center [29, 46] width 46 height 46
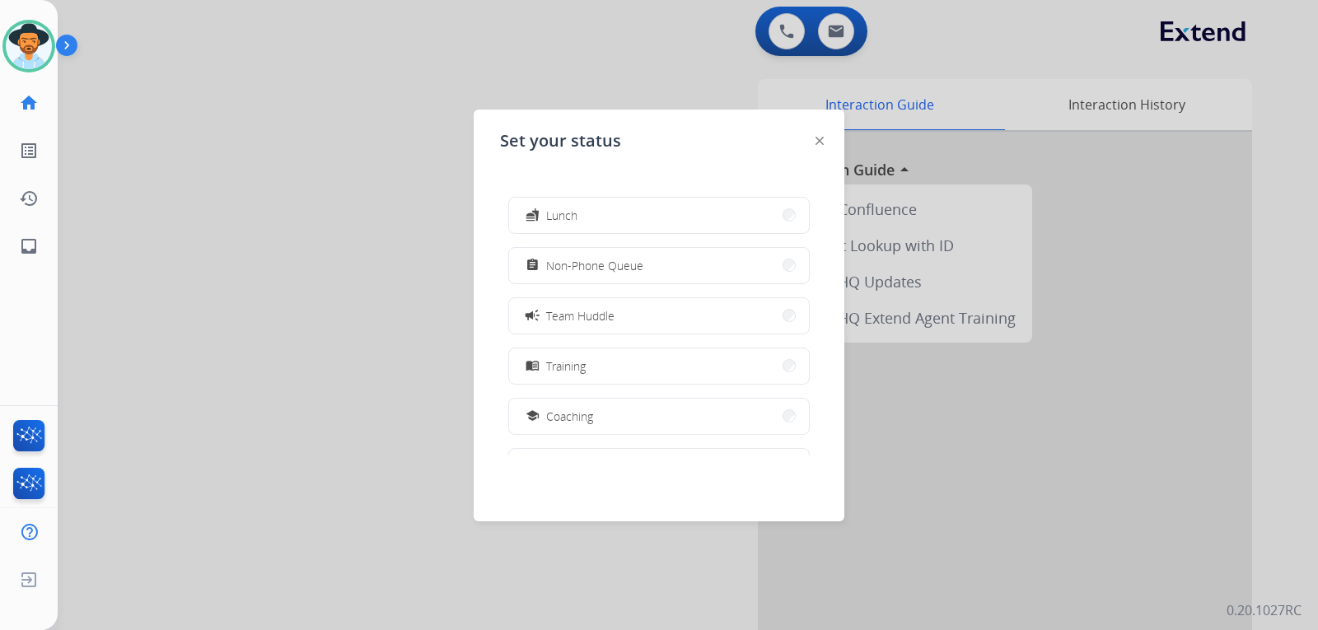
scroll to position [260, 0]
drag, startPoint x: 583, startPoint y: 410, endPoint x: 559, endPoint y: 325, distance: 88.2
click at [576, 412] on button "work_off Offline" at bounding box center [659, 415] width 300 height 35
